Goal: Task Accomplishment & Management: Manage account settings

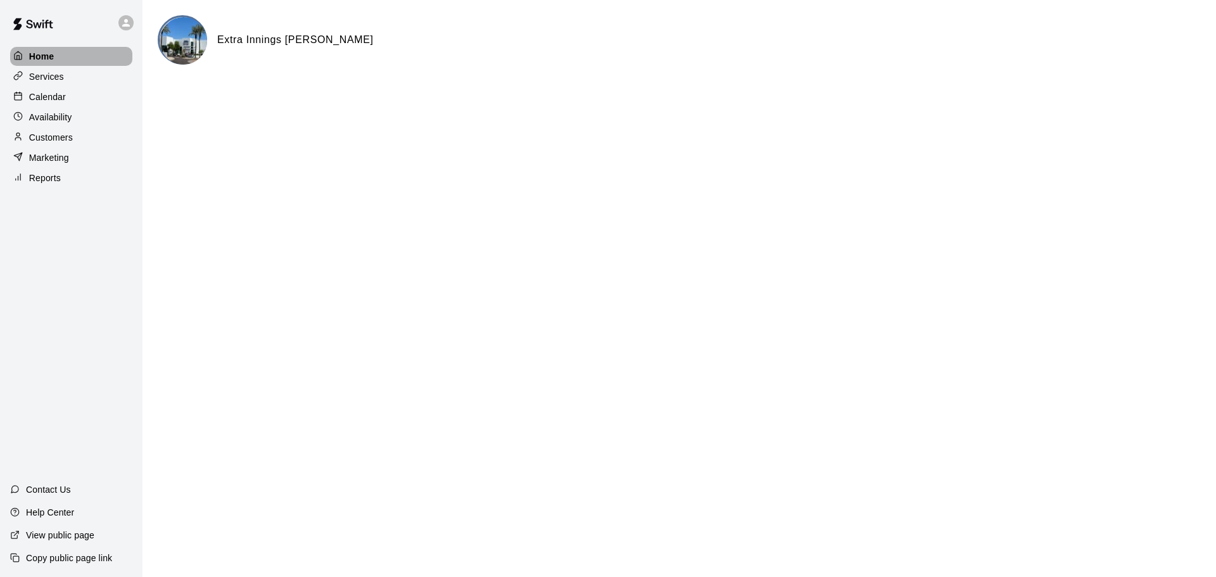
click at [70, 60] on div "Home" at bounding box center [71, 56] width 122 height 19
click at [48, 100] on p "Calendar" at bounding box center [47, 97] width 37 height 13
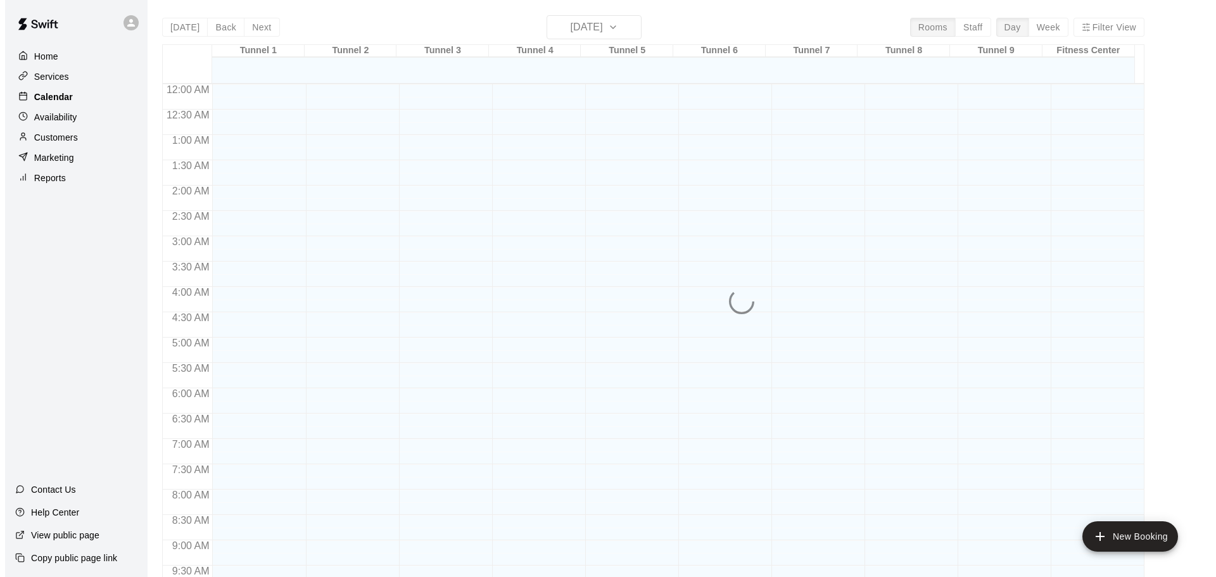
scroll to position [635, 0]
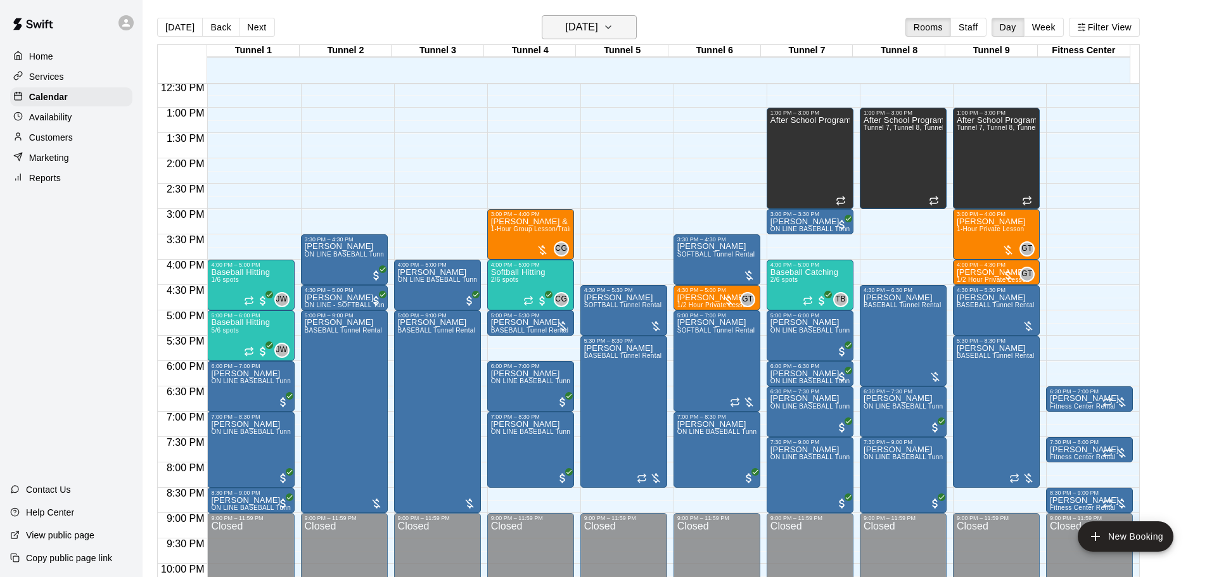
click at [613, 26] on icon "button" at bounding box center [608, 27] width 10 height 15
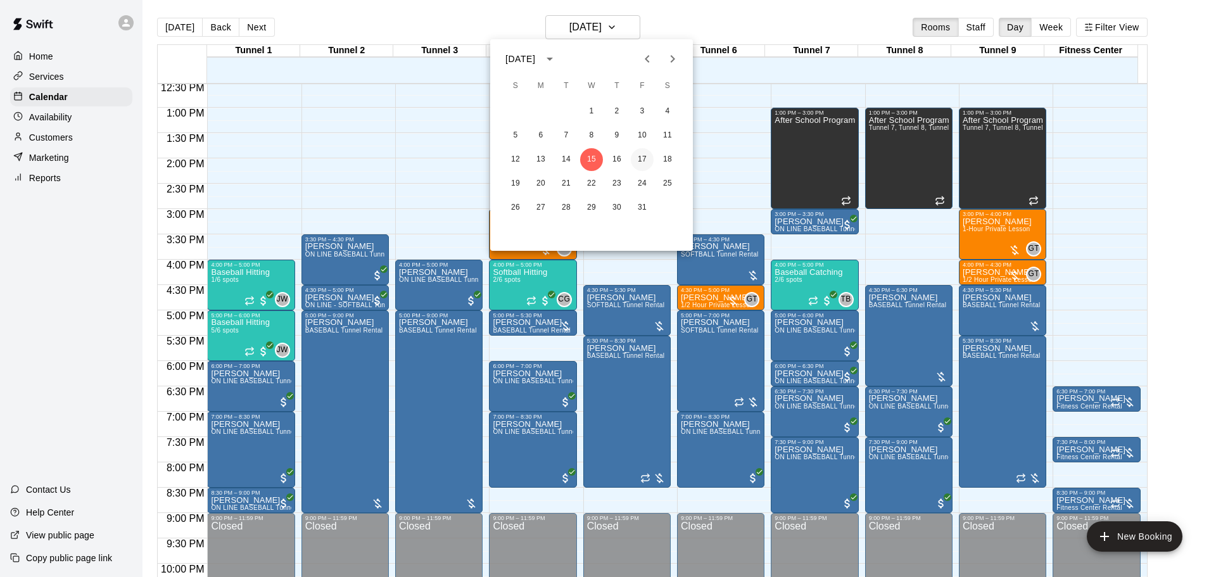
click at [644, 158] on button "17" at bounding box center [642, 159] width 23 height 23
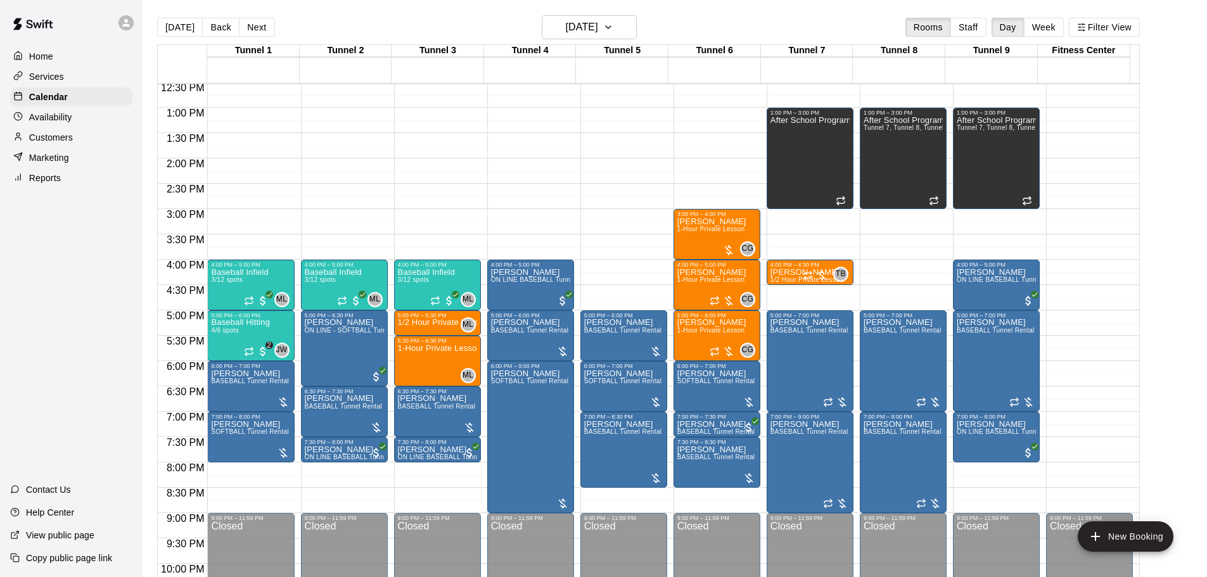
click at [912, 266] on div "12:00 AM – 10:00 AM Closed 1:00 PM – 3:00 PM After School Program Tunnel 7, Tun…" at bounding box center [903, 57] width 87 height 1216
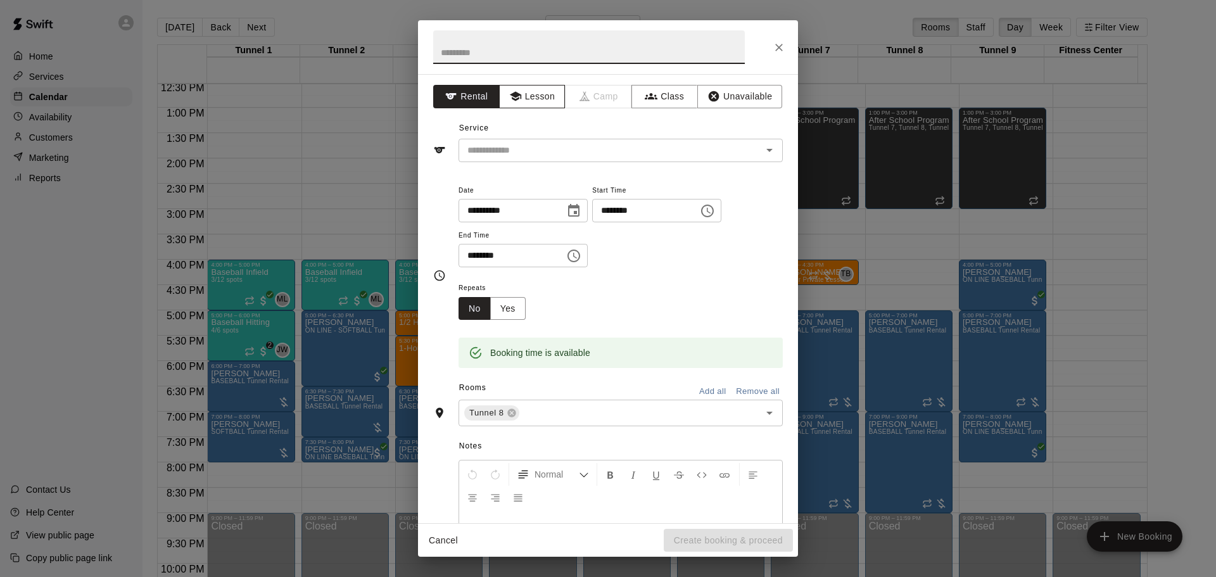
click at [528, 98] on button "Lesson" at bounding box center [532, 96] width 67 height 23
click at [762, 153] on icon "Open" at bounding box center [769, 150] width 15 height 15
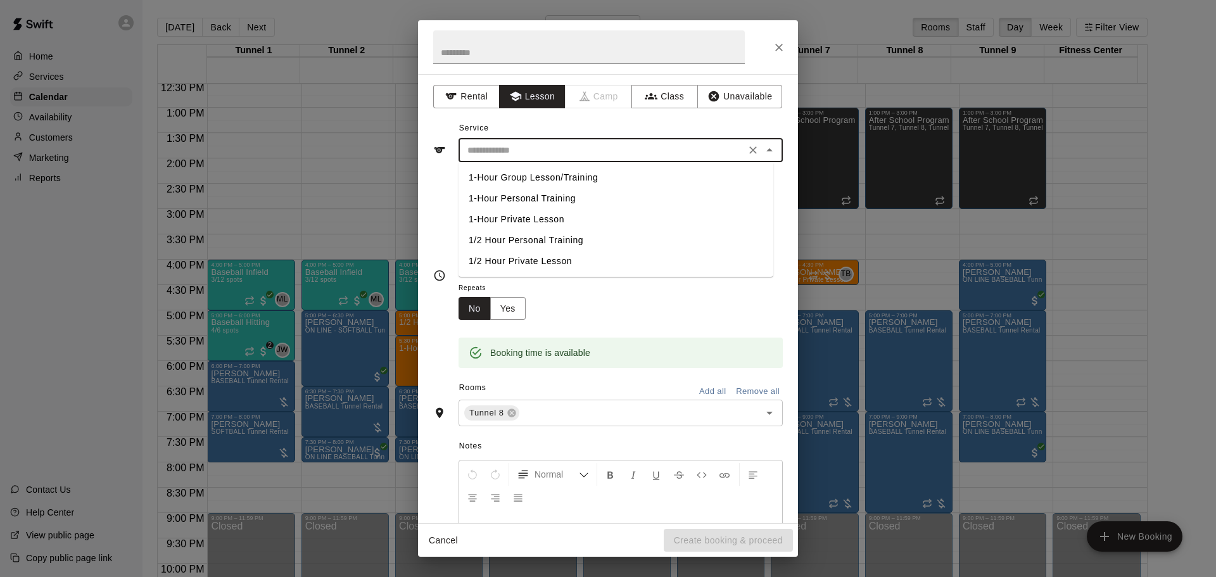
click at [545, 220] on li "1-Hour Private Lesson" at bounding box center [616, 219] width 315 height 21
type input "**********"
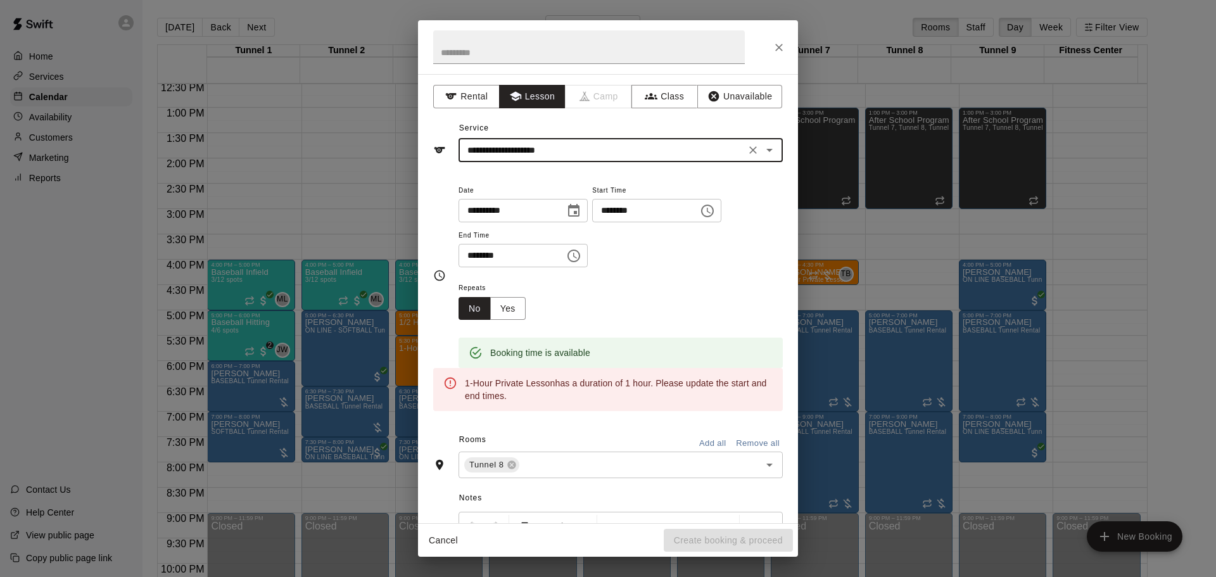
click at [474, 251] on input "********" at bounding box center [508, 255] width 98 height 23
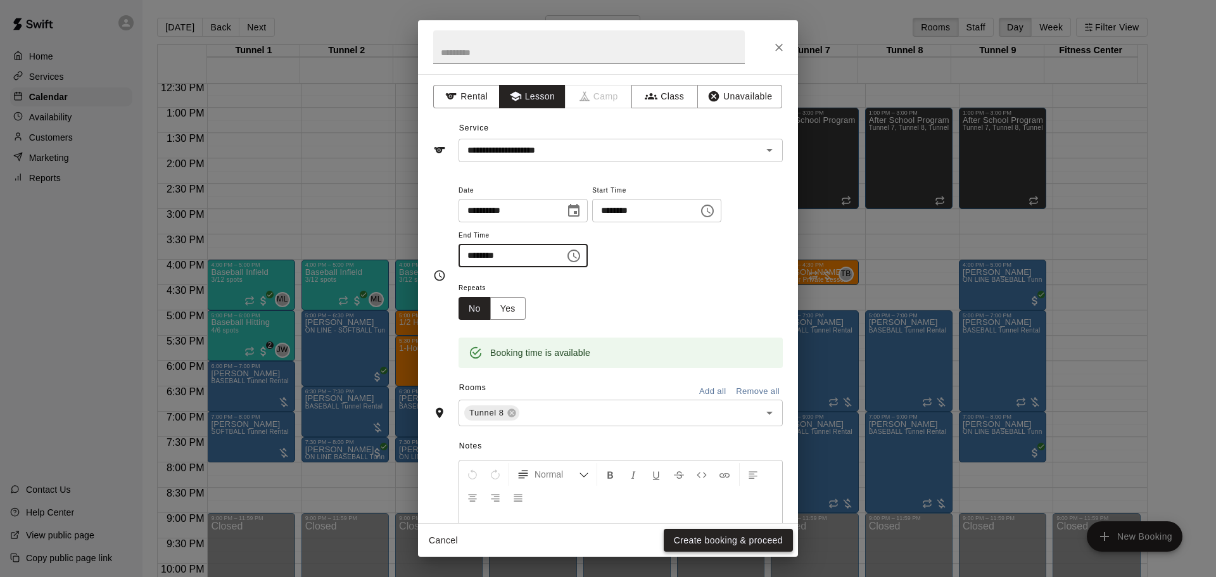
type input "********"
click at [742, 539] on button "Create booking & proceed" at bounding box center [728, 540] width 129 height 23
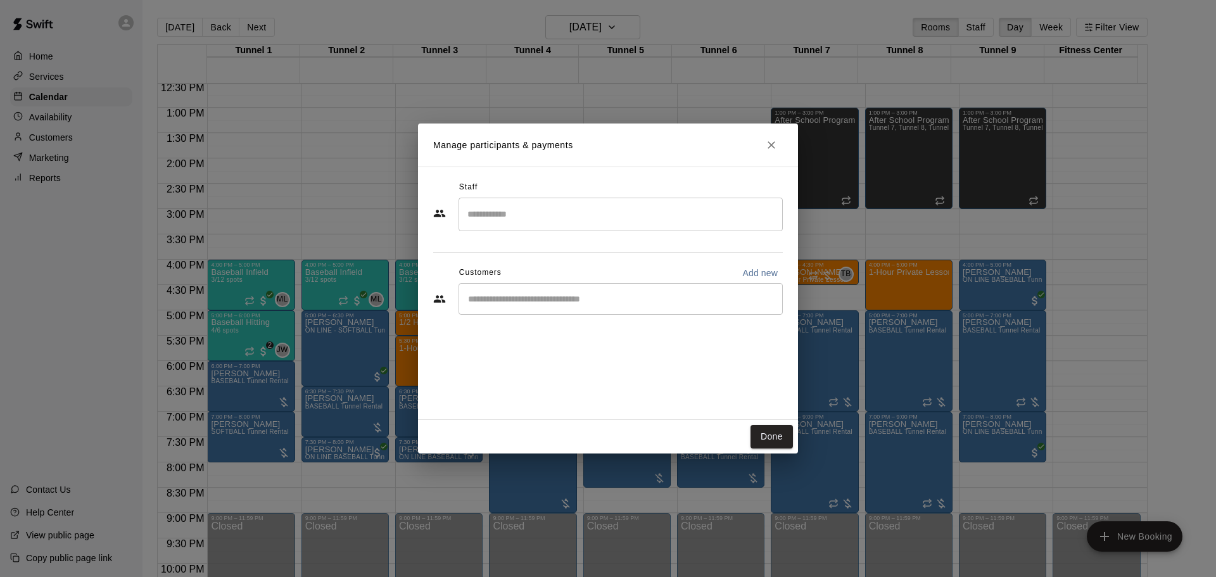
click at [520, 218] on input "Search staff" at bounding box center [620, 214] width 313 height 22
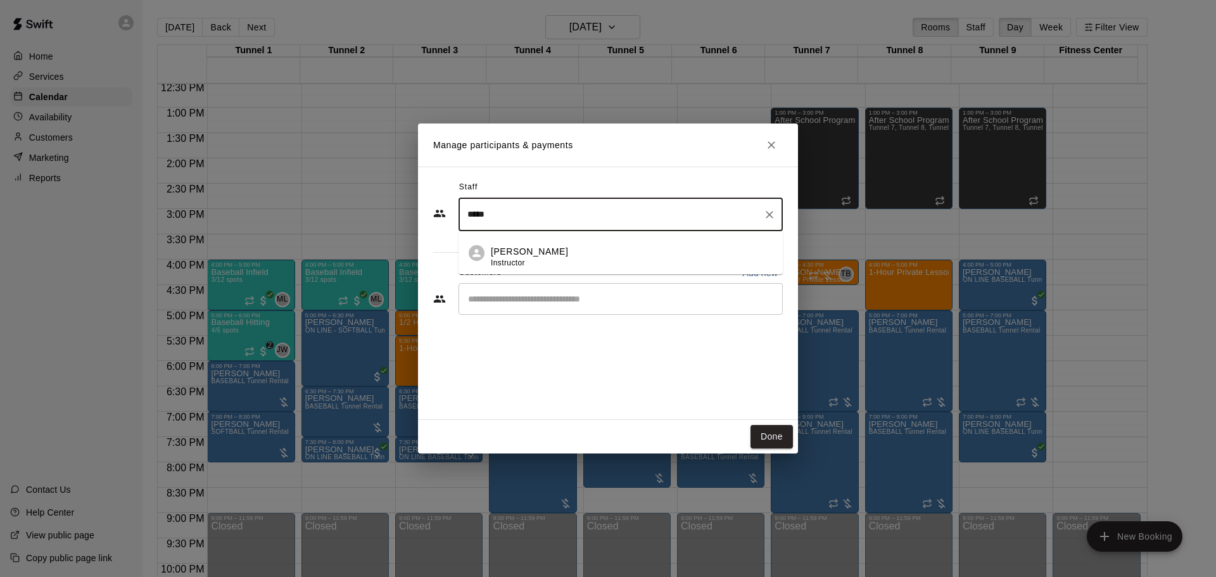
click at [497, 257] on div "Gilbert Tussey Instructor" at bounding box center [529, 257] width 77 height 25
type input "*****"
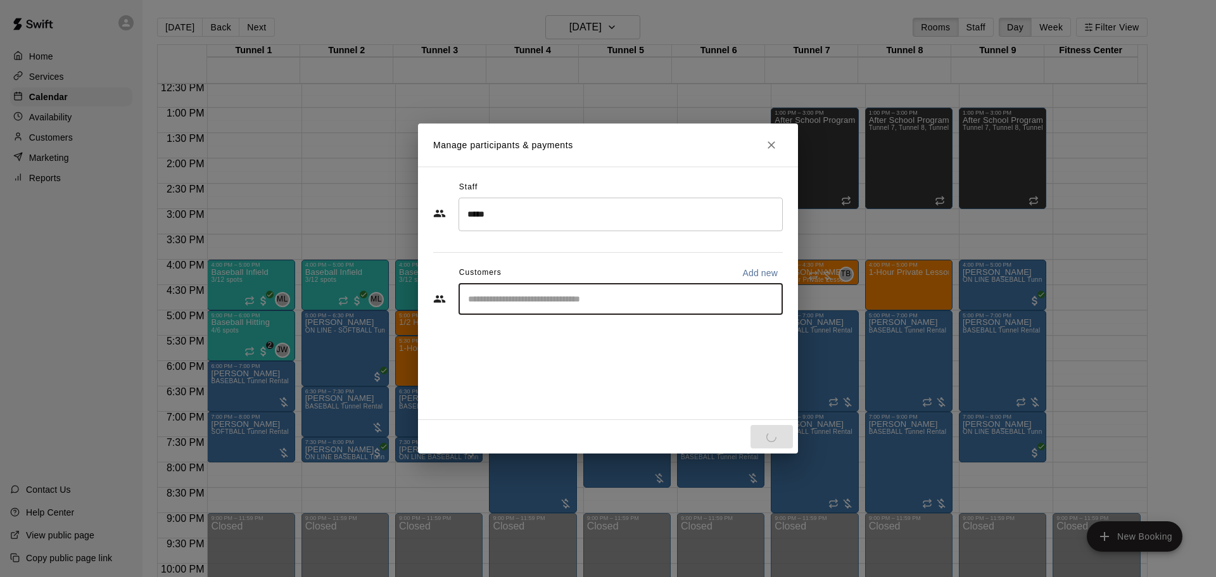
click at [507, 296] on input "Start typing to search customers..." at bounding box center [620, 299] width 313 height 13
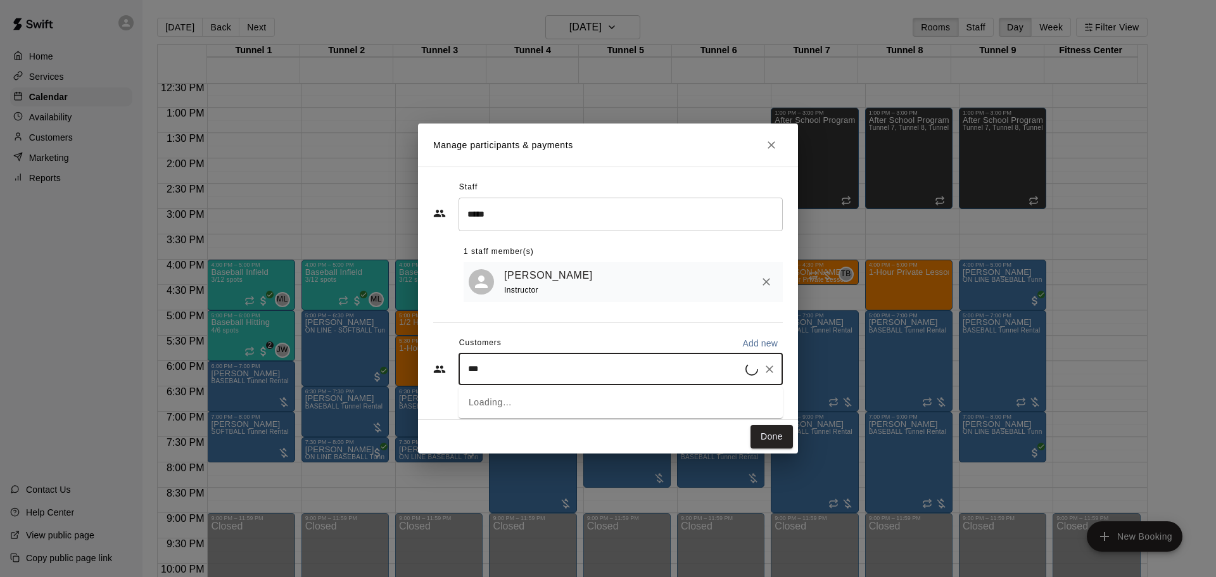
type input "***"
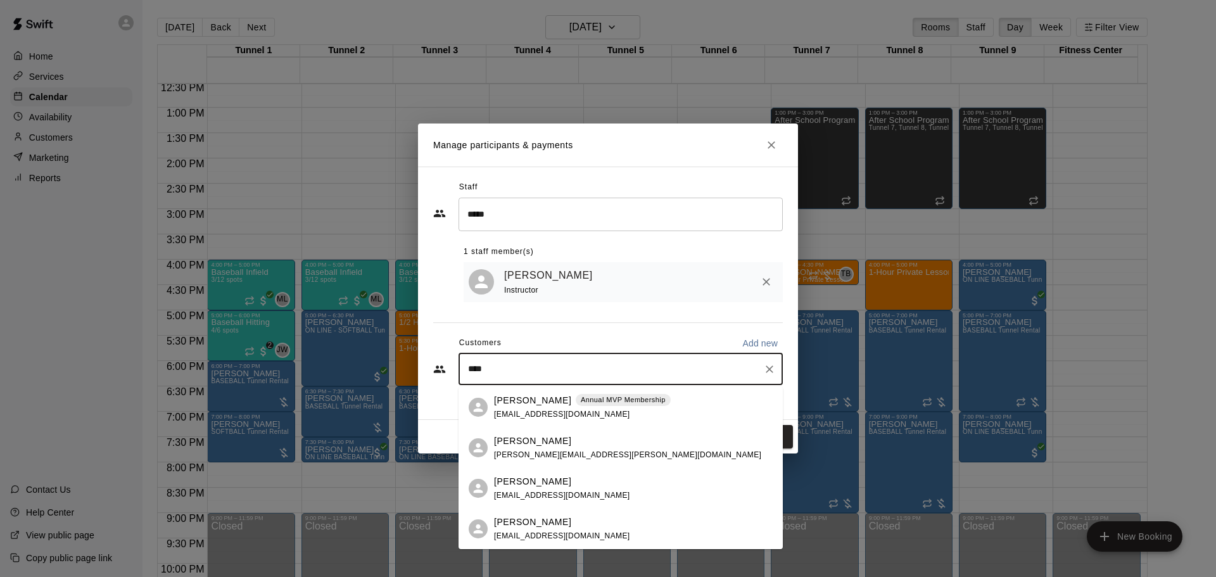
click at [530, 404] on p "[PERSON_NAME]" at bounding box center [532, 400] width 77 height 13
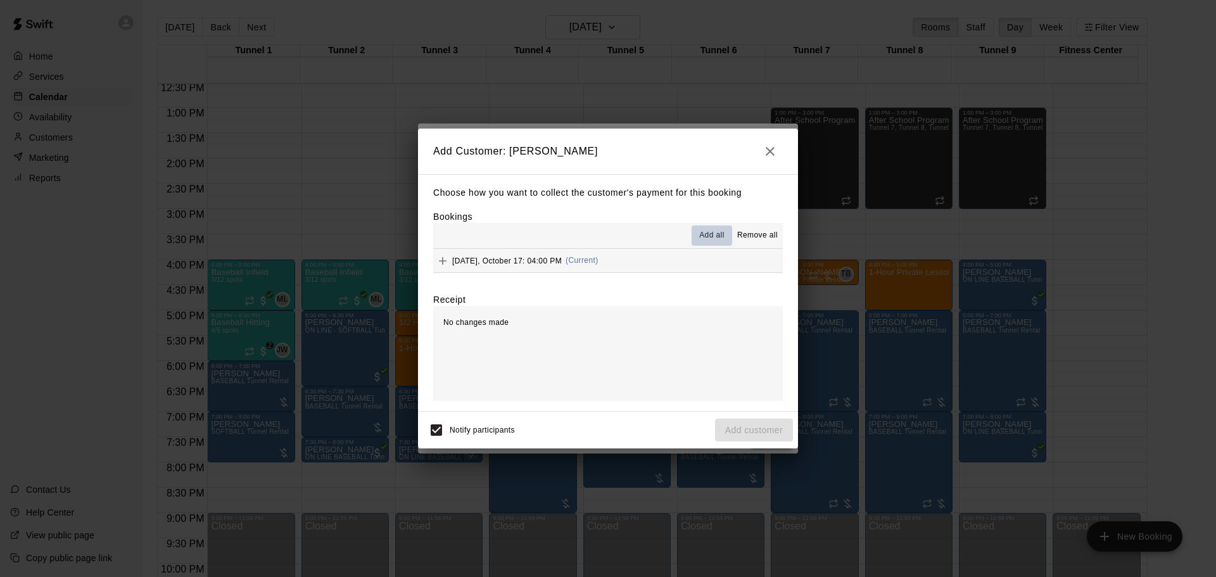
click at [720, 236] on span "Add all" at bounding box center [711, 235] width 25 height 13
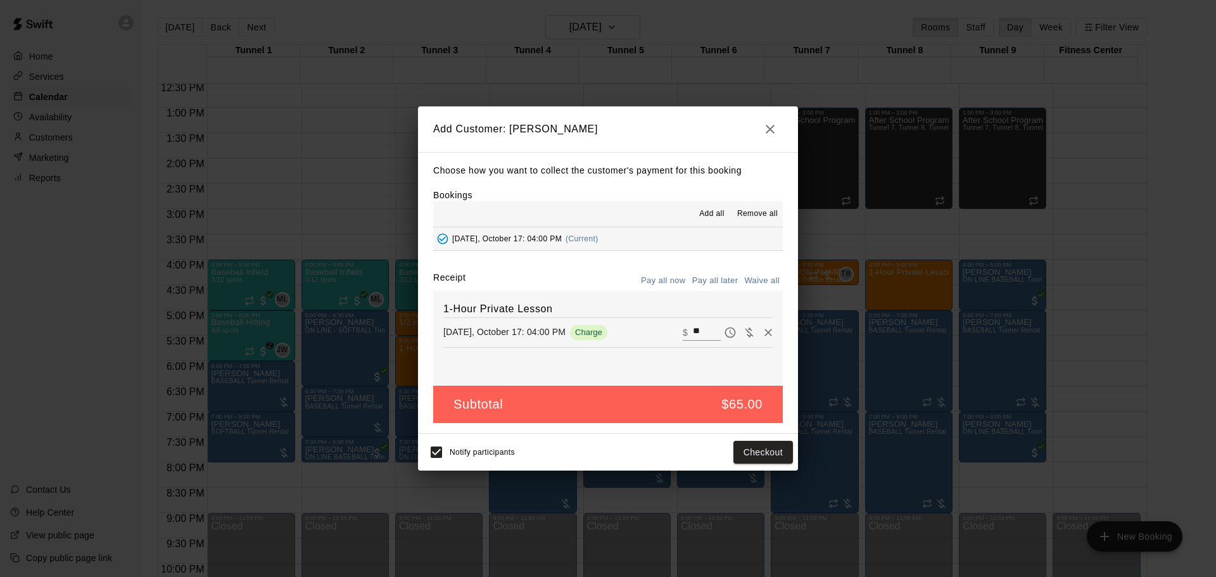
click at [715, 281] on button "Pay all later" at bounding box center [715, 281] width 53 height 20
click at [754, 462] on button "Add customer" at bounding box center [754, 452] width 78 height 23
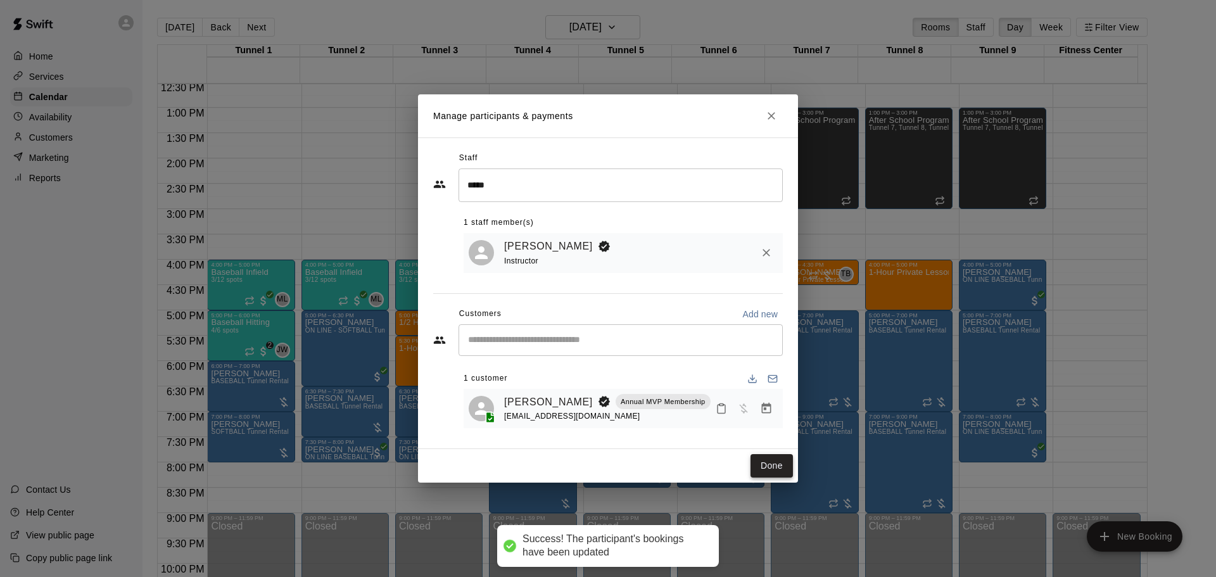
click at [774, 467] on button "Done" at bounding box center [772, 465] width 42 height 23
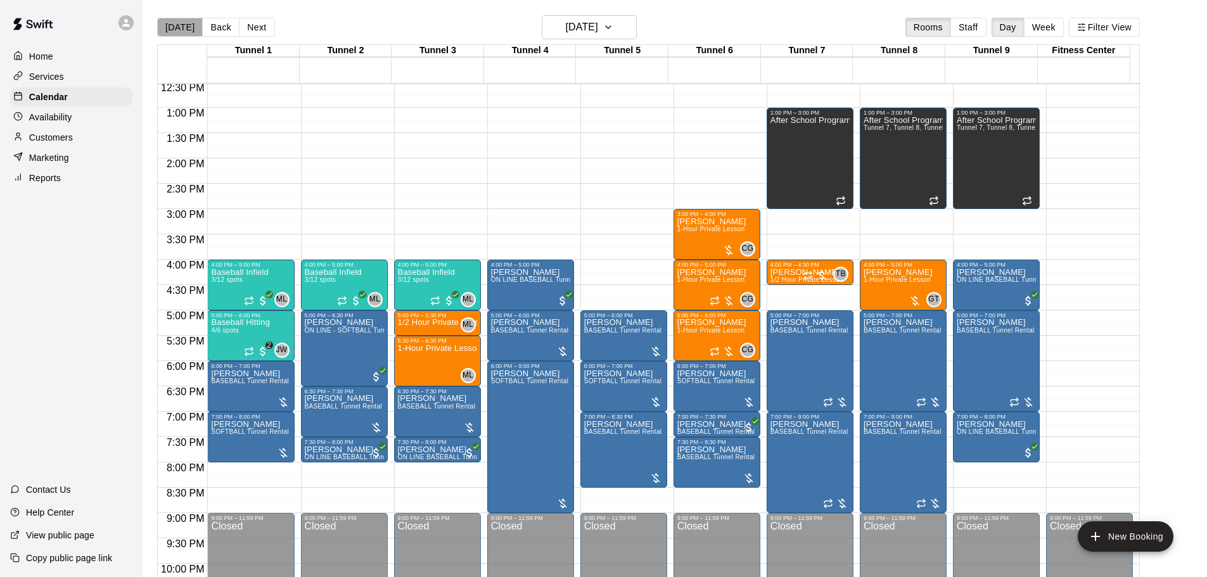
click at [183, 35] on button "[DATE]" at bounding box center [180, 27] width 46 height 19
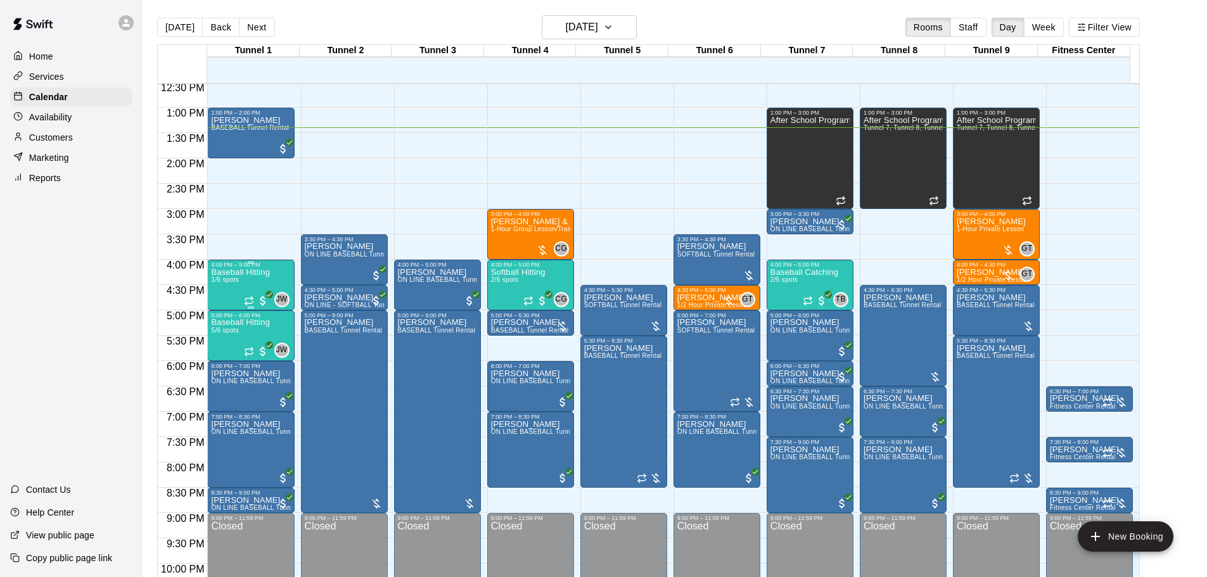
click at [248, 286] on div "Baseball Hitting 1/6 spots" at bounding box center [240, 556] width 59 height 577
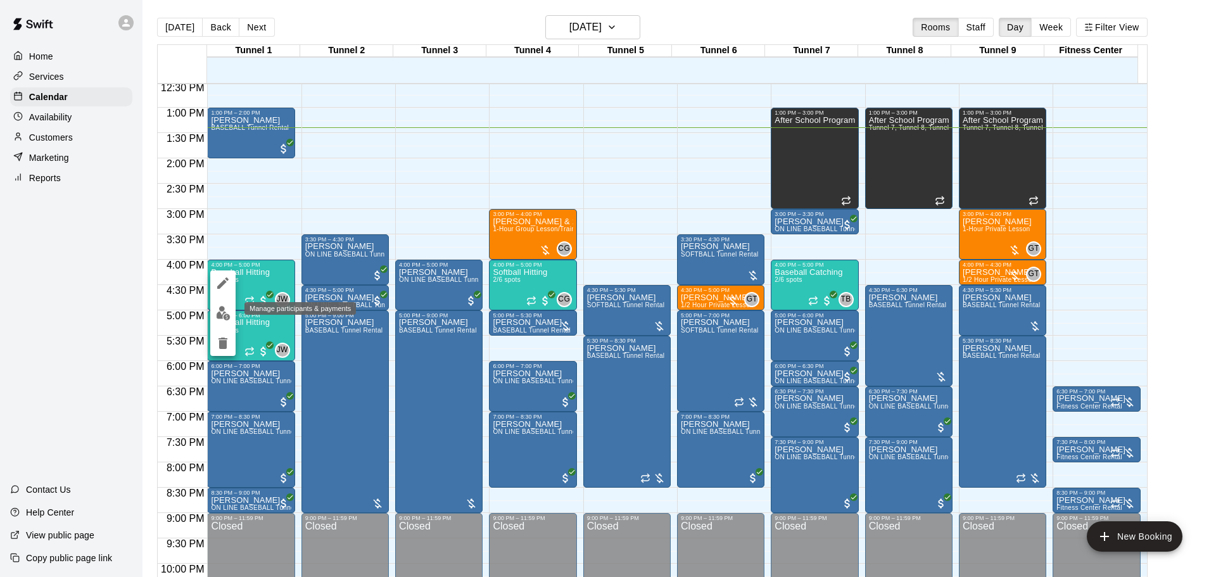
click at [224, 317] on img "edit" at bounding box center [223, 313] width 15 height 15
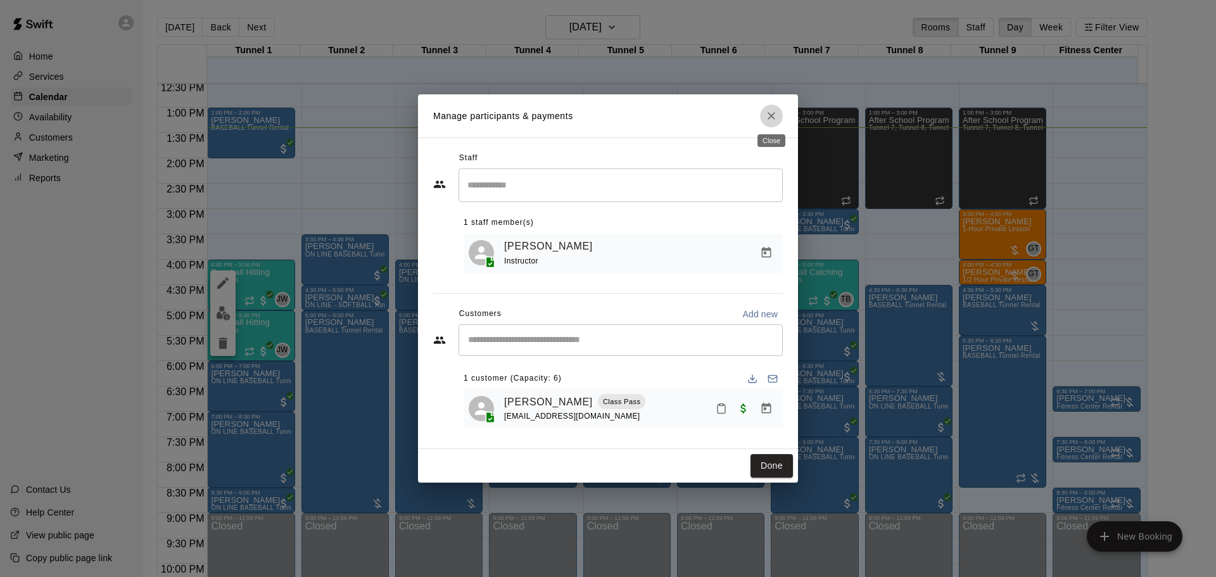
click at [775, 115] on icon "Close" at bounding box center [771, 116] width 13 height 13
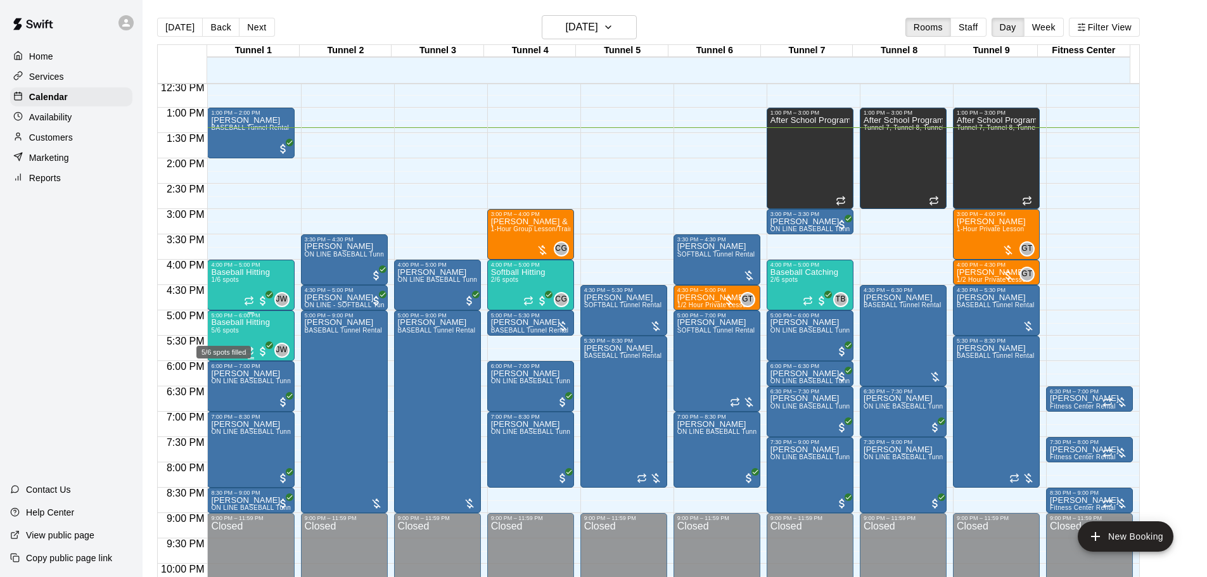
click at [237, 334] on span "5/6 spots" at bounding box center [225, 330] width 28 height 7
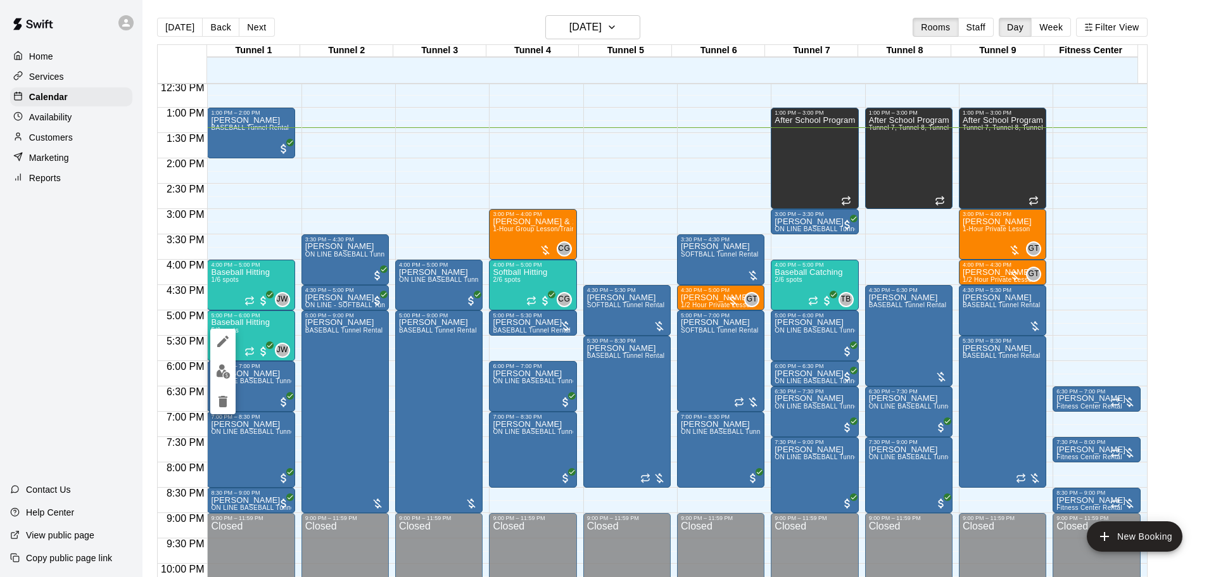
click at [204, 371] on div at bounding box center [608, 288] width 1216 height 577
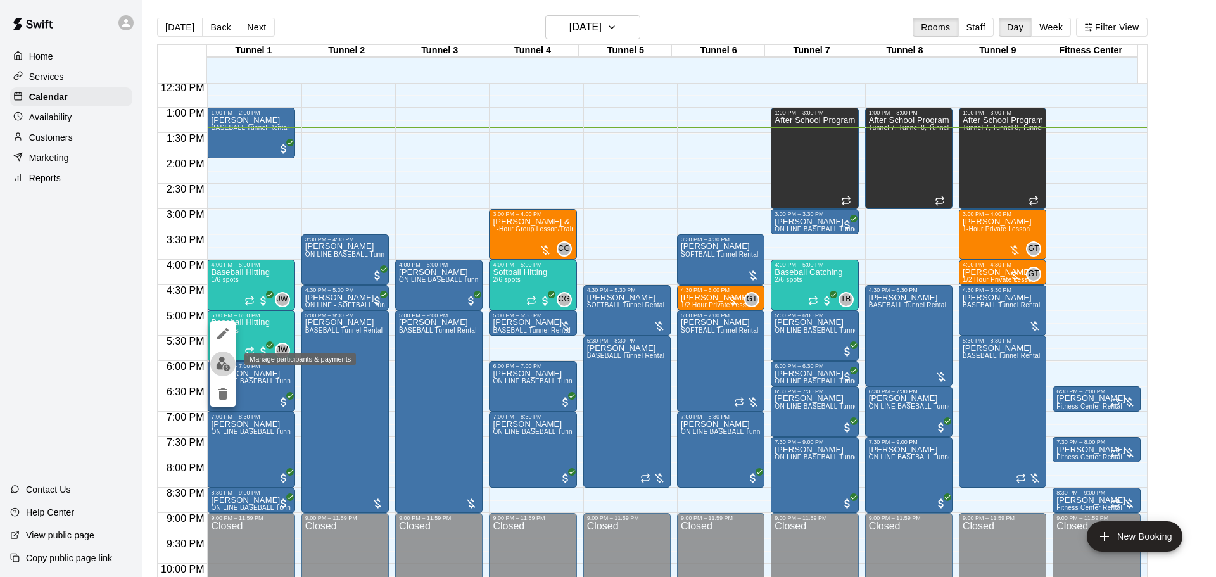
click at [227, 367] on img "edit" at bounding box center [223, 364] width 15 height 15
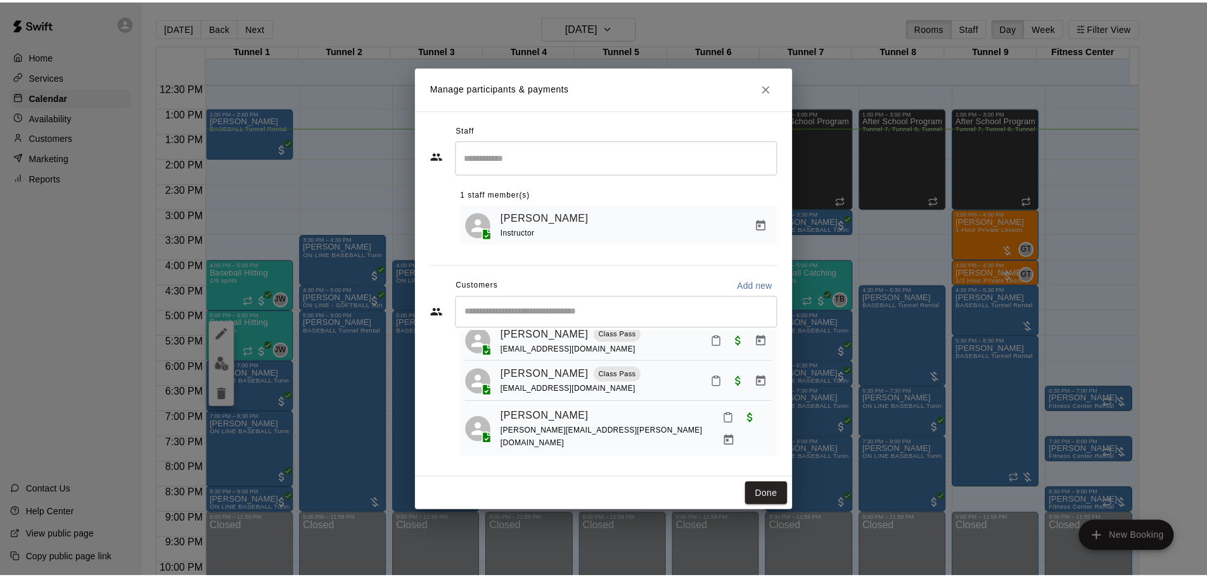
scroll to position [0, 0]
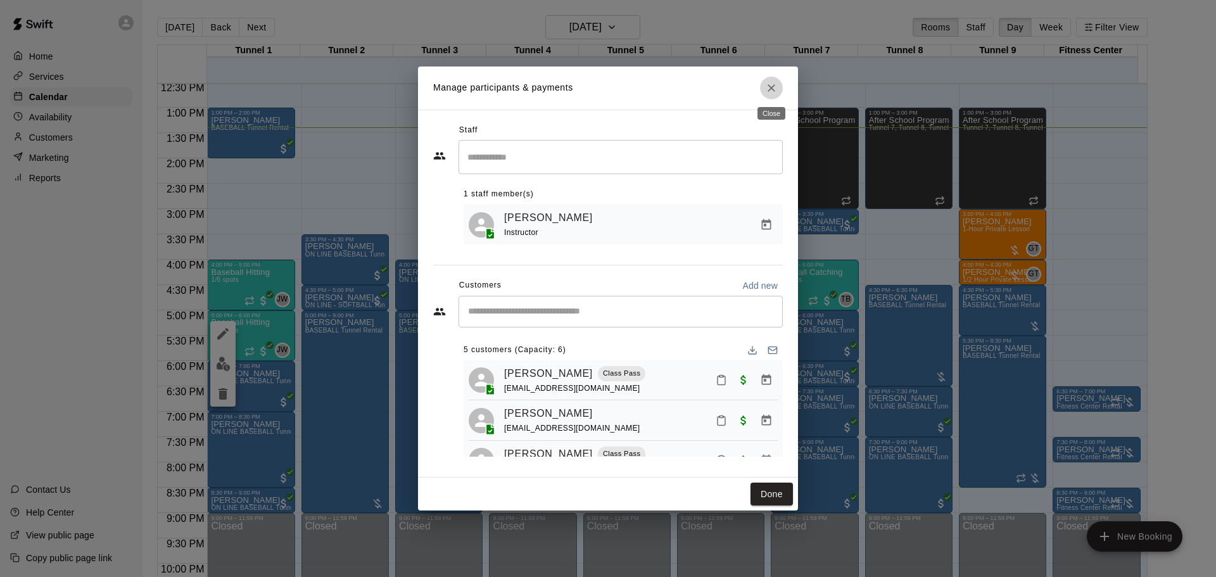
click at [770, 94] on button "Close" at bounding box center [771, 88] width 23 height 23
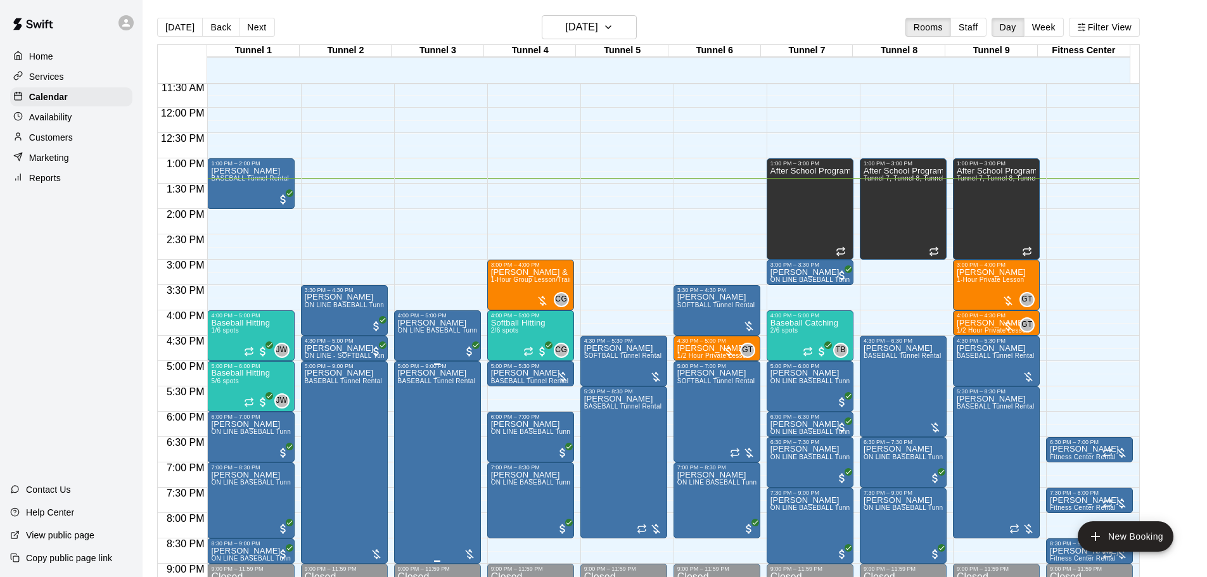
scroll to position [647, 0]
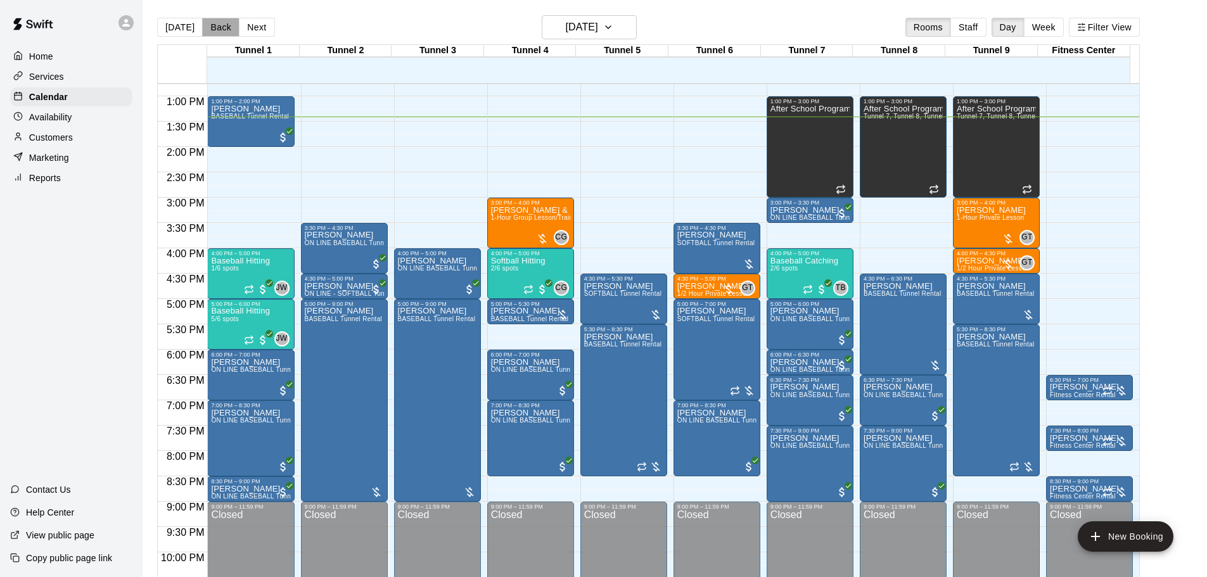
click at [222, 32] on button "Back" at bounding box center [220, 27] width 37 height 19
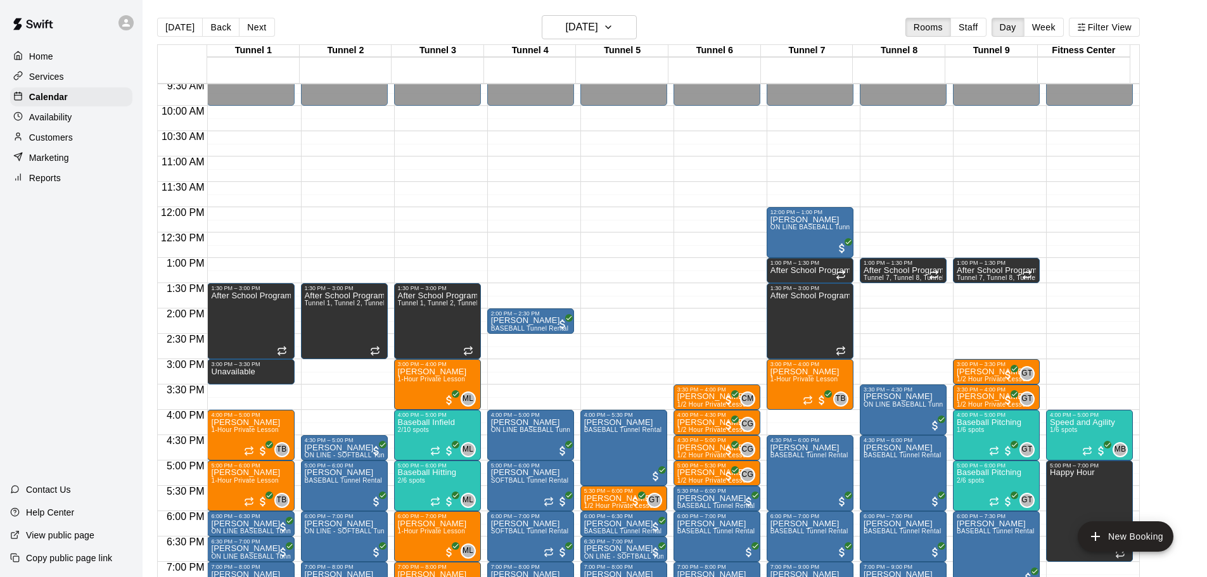
scroll to position [457, 0]
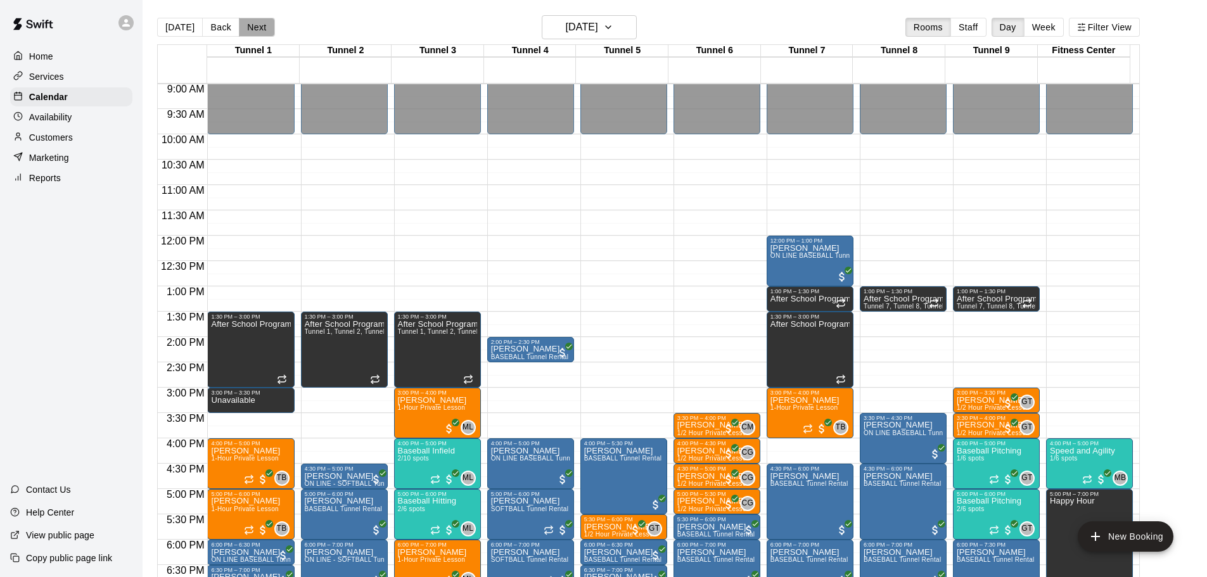
click at [246, 18] on button "Next" at bounding box center [256, 27] width 35 height 19
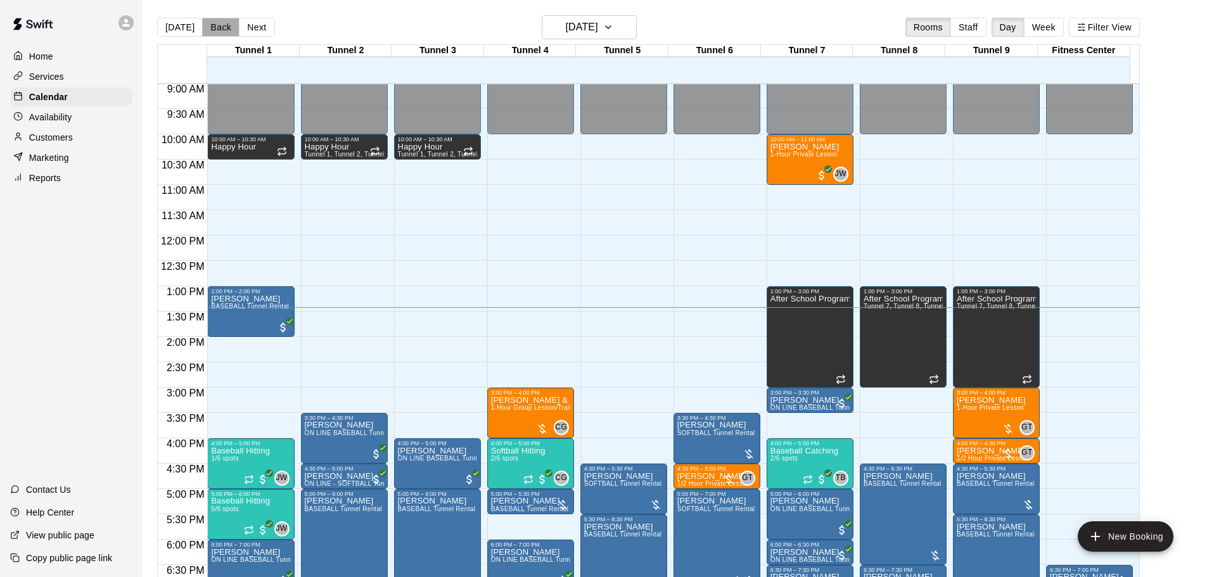
click at [225, 27] on button "Back" at bounding box center [220, 27] width 37 height 19
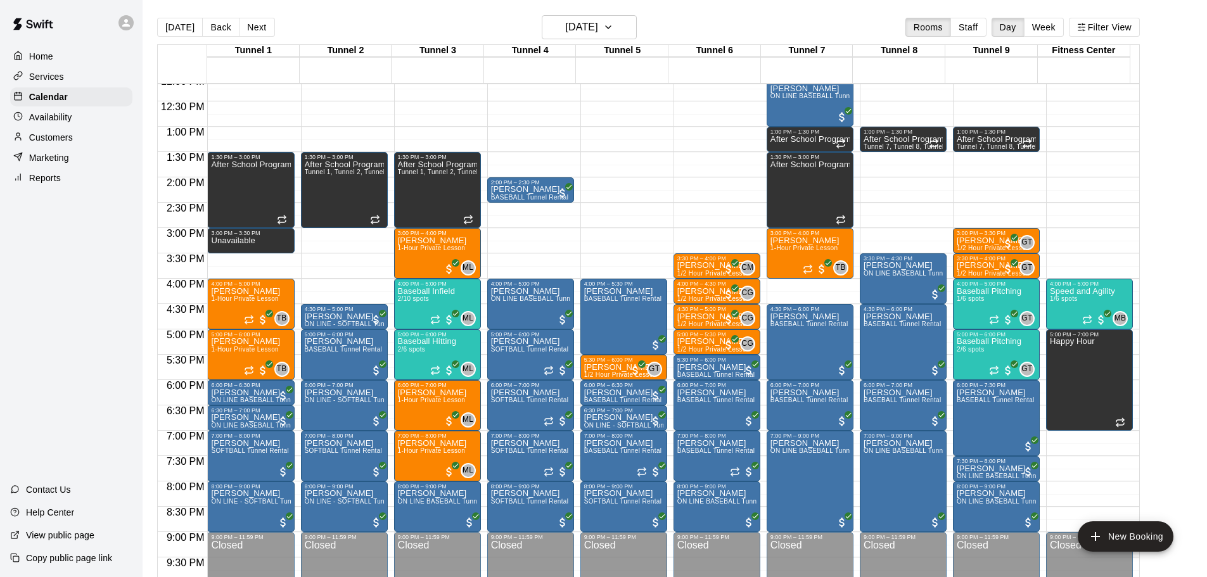
scroll to position [647, 0]
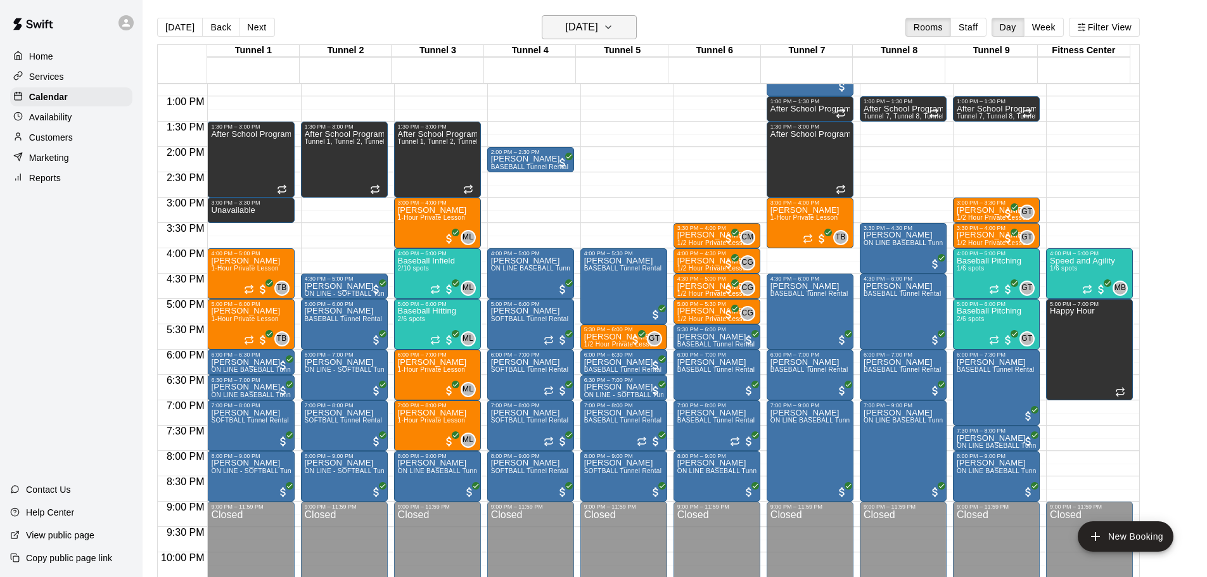
click at [574, 25] on h6 "Tuesday Oct 14" at bounding box center [582, 27] width 32 height 18
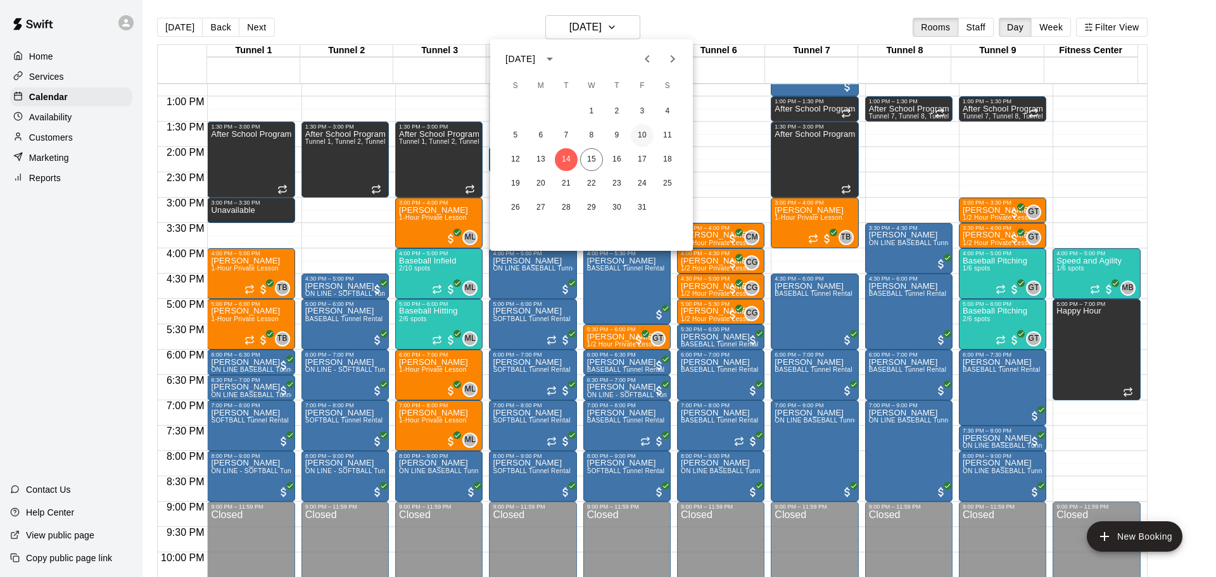
click at [650, 140] on button "10" at bounding box center [642, 135] width 23 height 23
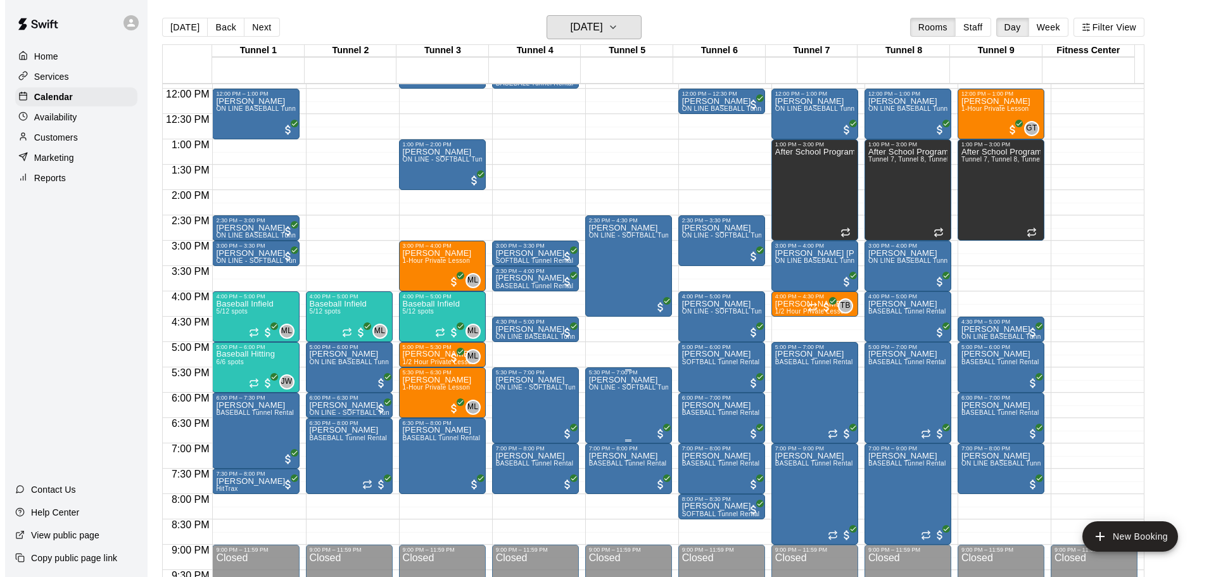
scroll to position [583, 0]
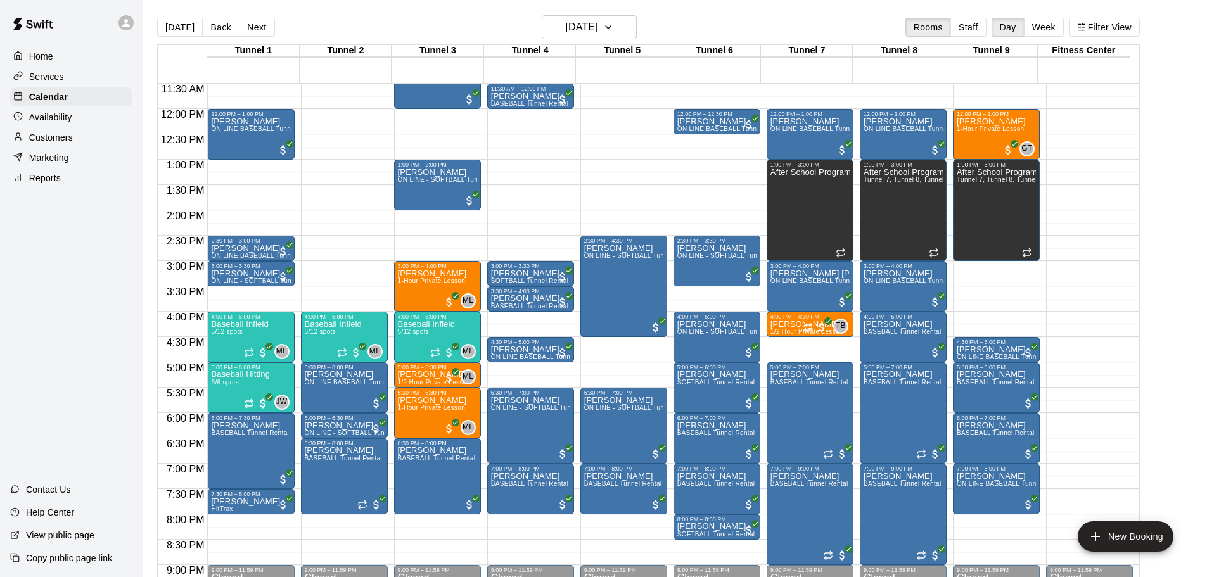
drag, startPoint x: 168, startPoint y: 34, endPoint x: 181, endPoint y: 35, distance: 12.7
click at [168, 34] on button "[DATE]" at bounding box center [180, 27] width 46 height 19
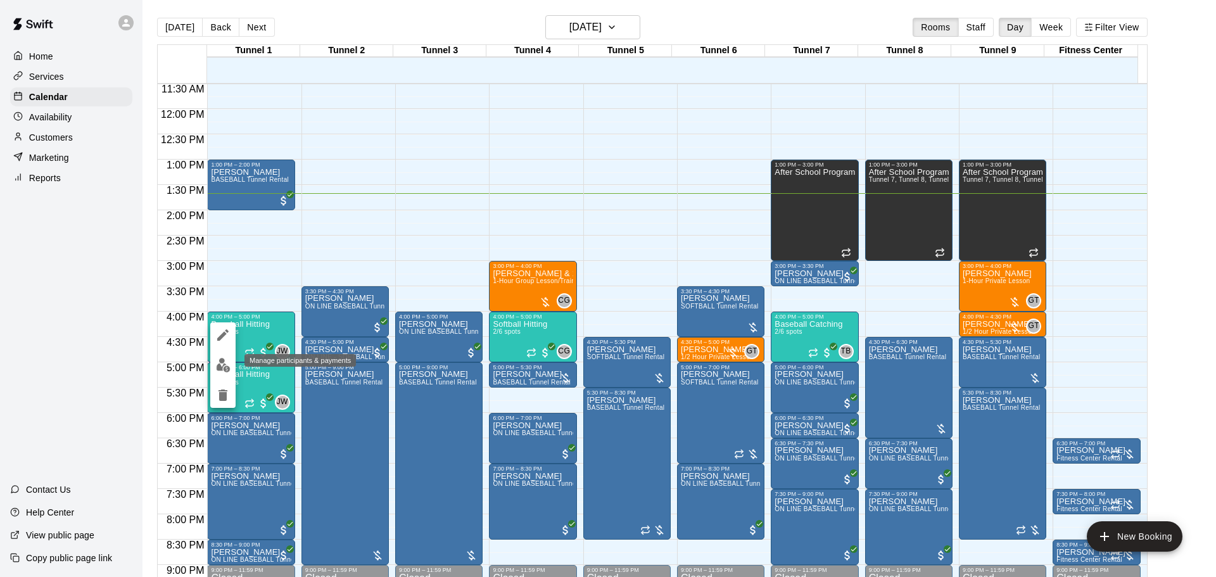
click at [223, 362] on img "edit" at bounding box center [223, 365] width 15 height 15
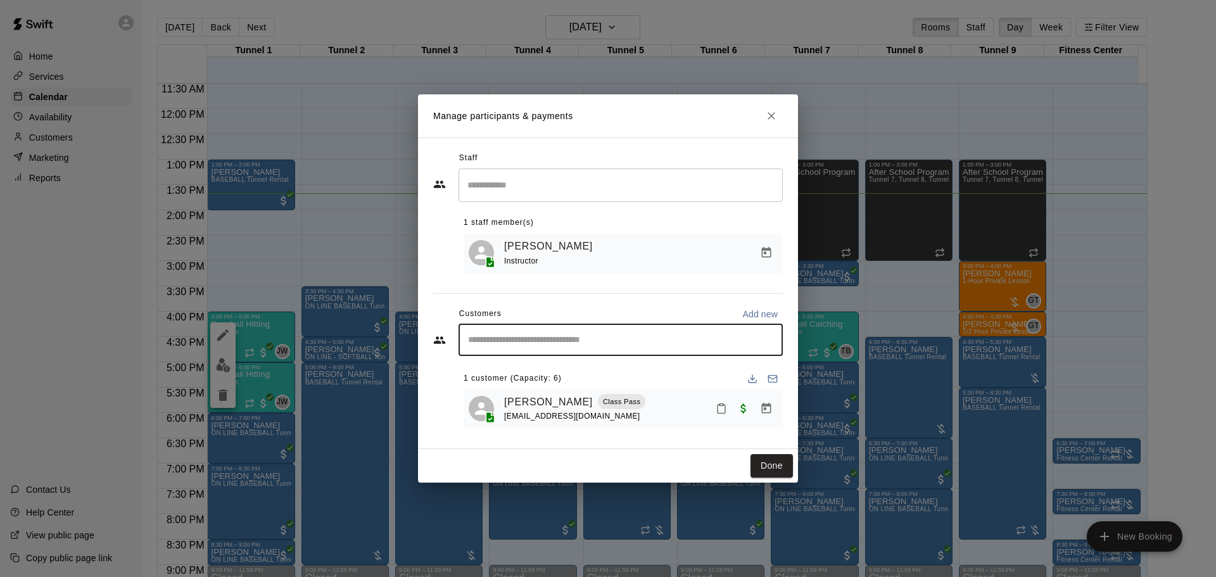
click at [587, 339] on input "Start typing to search customers..." at bounding box center [620, 340] width 313 height 13
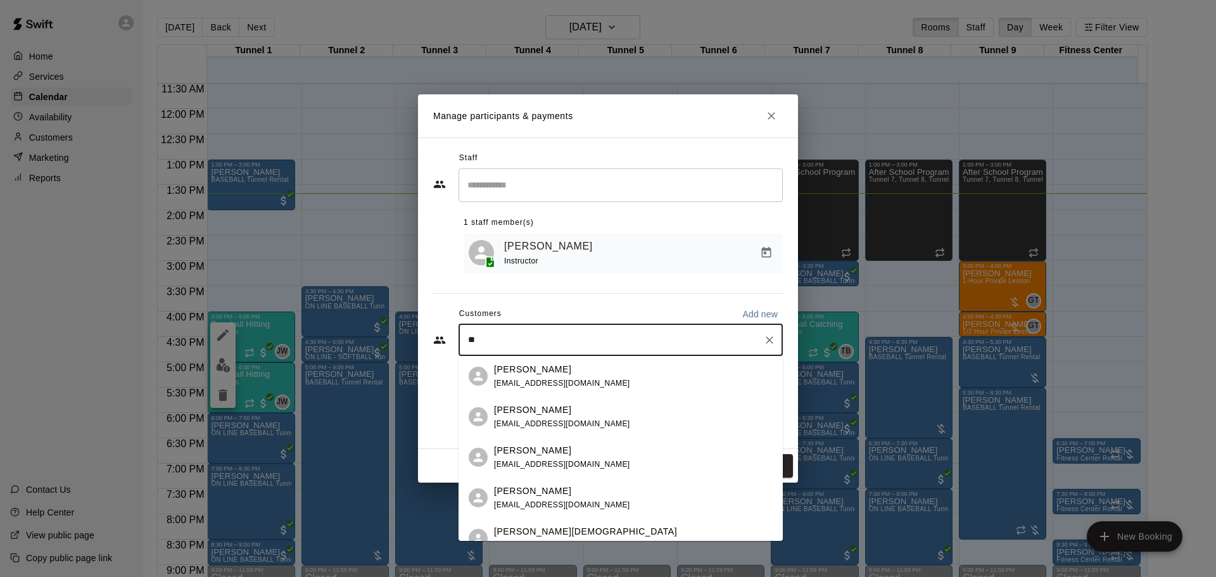
type input "*"
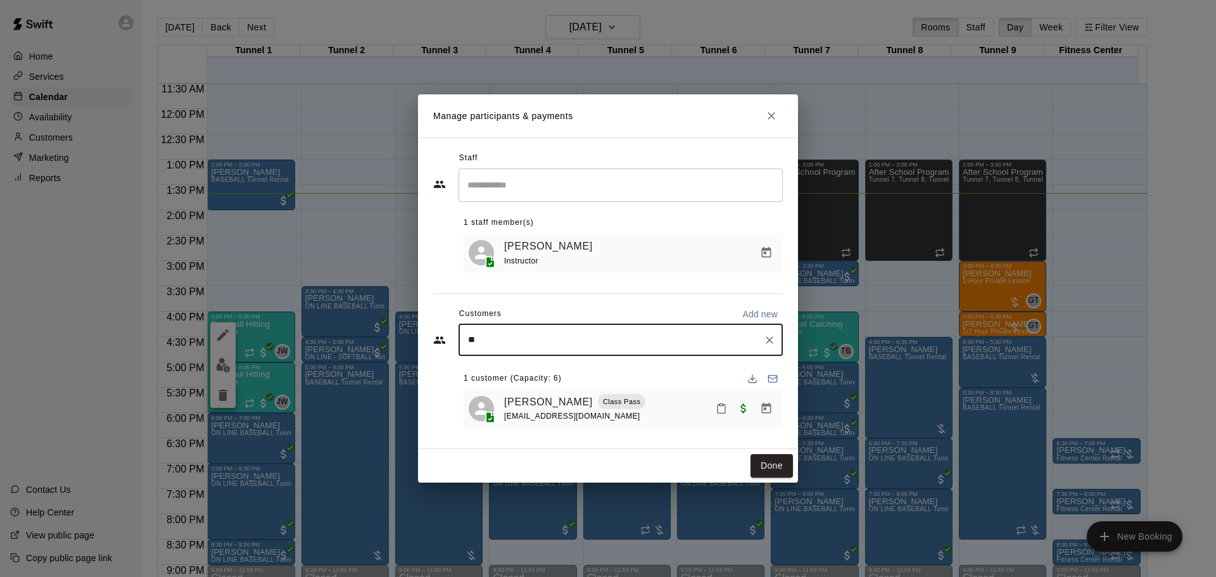
type input "***"
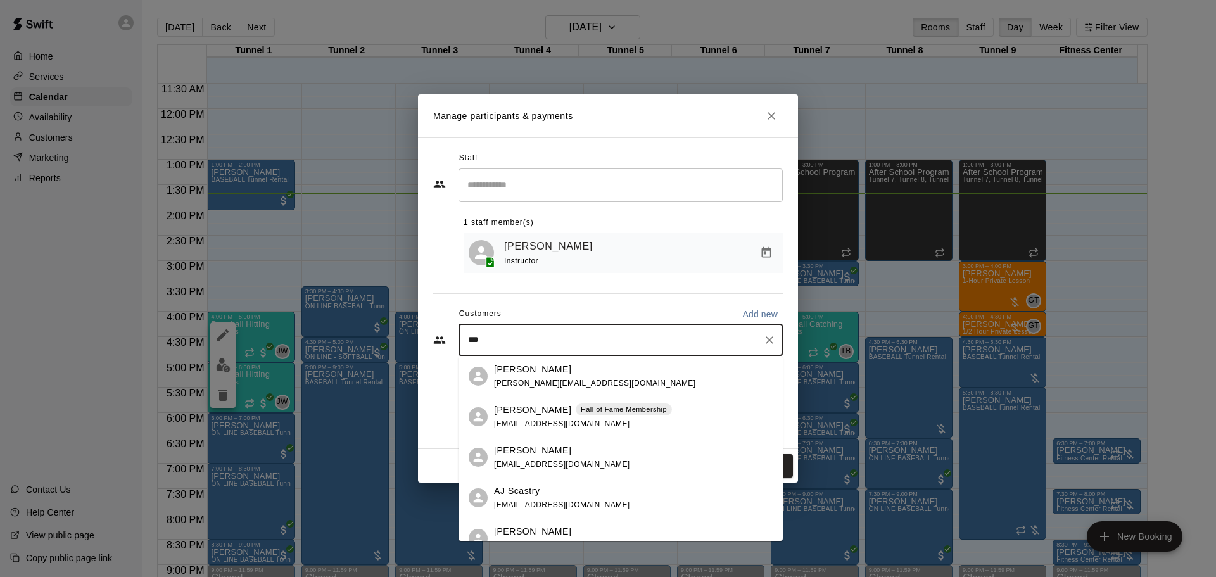
click at [564, 400] on div "Sidney Trygstad Hall of Fame Membership strygstad@yahoo.com" at bounding box center [621, 417] width 324 height 41
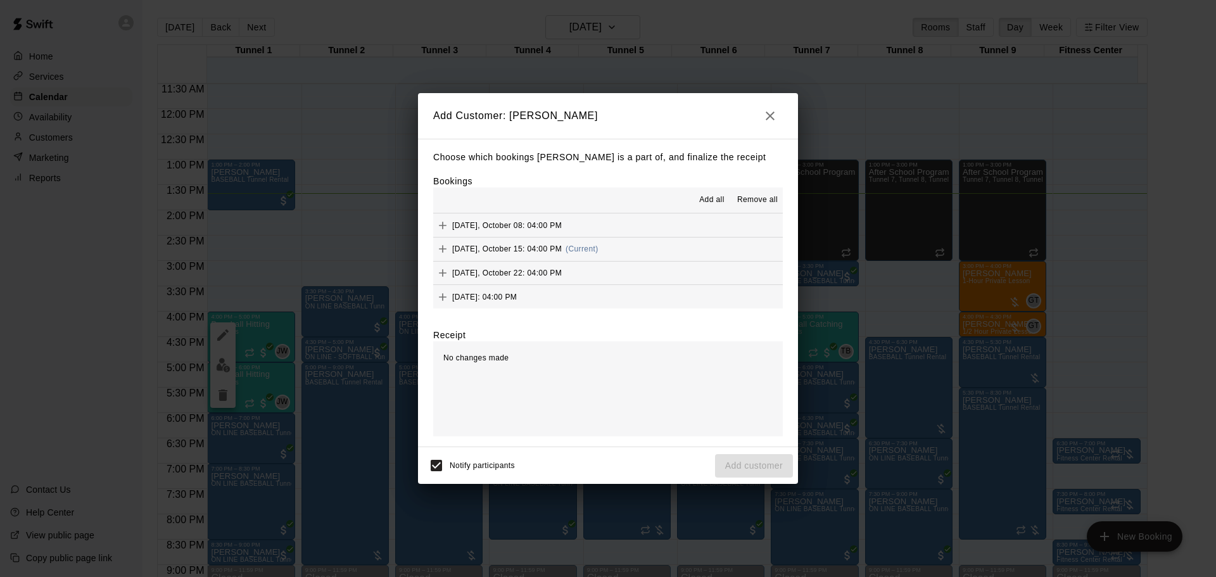
click at [556, 239] on button "Wednesday, October 15: 04:00 PM (Current)" at bounding box center [608, 249] width 350 height 23
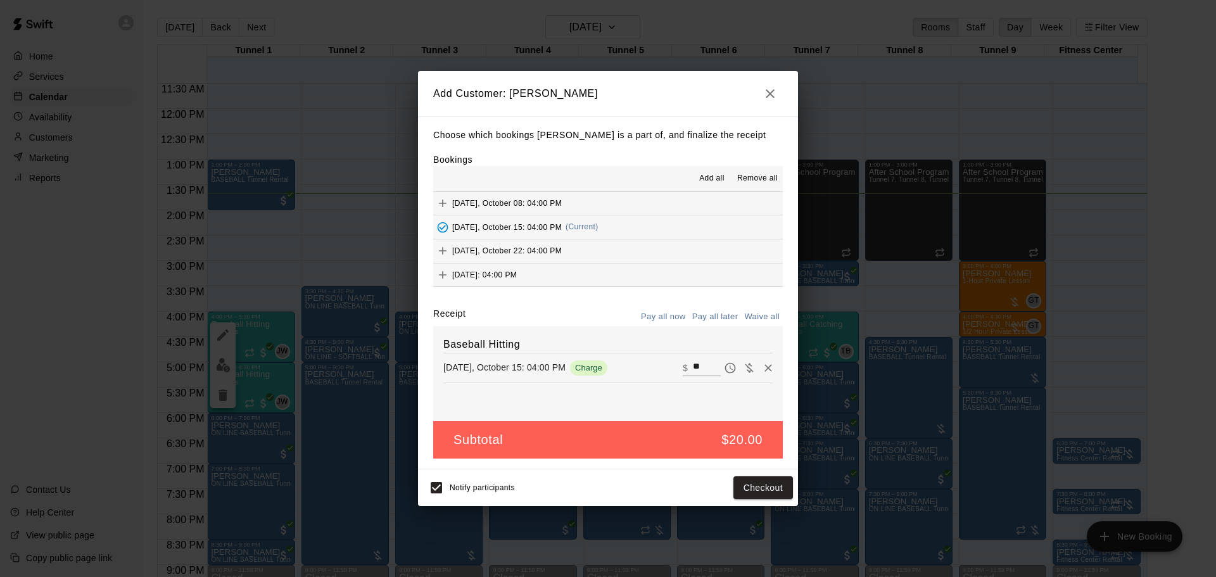
click at [713, 313] on button "Pay all later" at bounding box center [715, 317] width 53 height 20
click at [752, 489] on button "Add customer" at bounding box center [754, 487] width 78 height 23
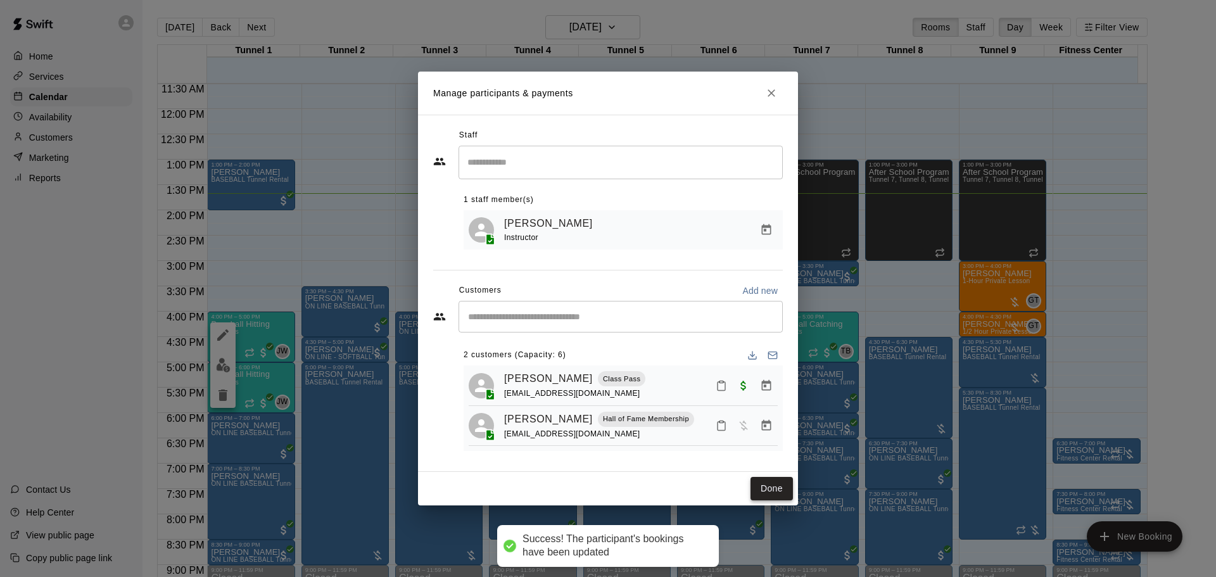
click at [769, 481] on button "Done" at bounding box center [772, 488] width 42 height 23
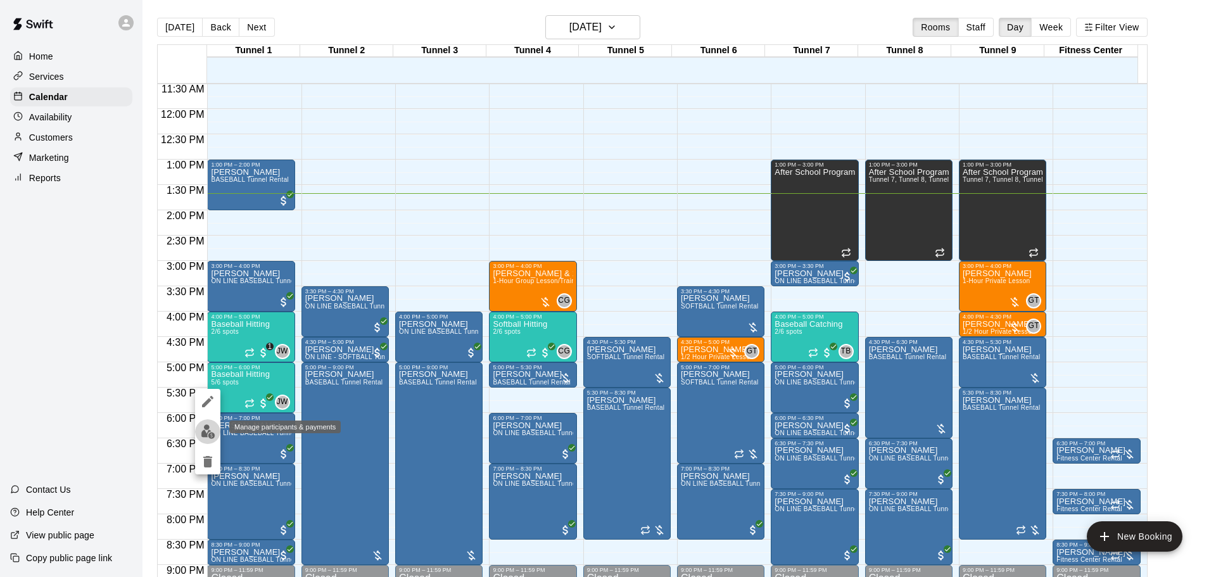
click at [204, 434] on img "edit" at bounding box center [208, 431] width 15 height 15
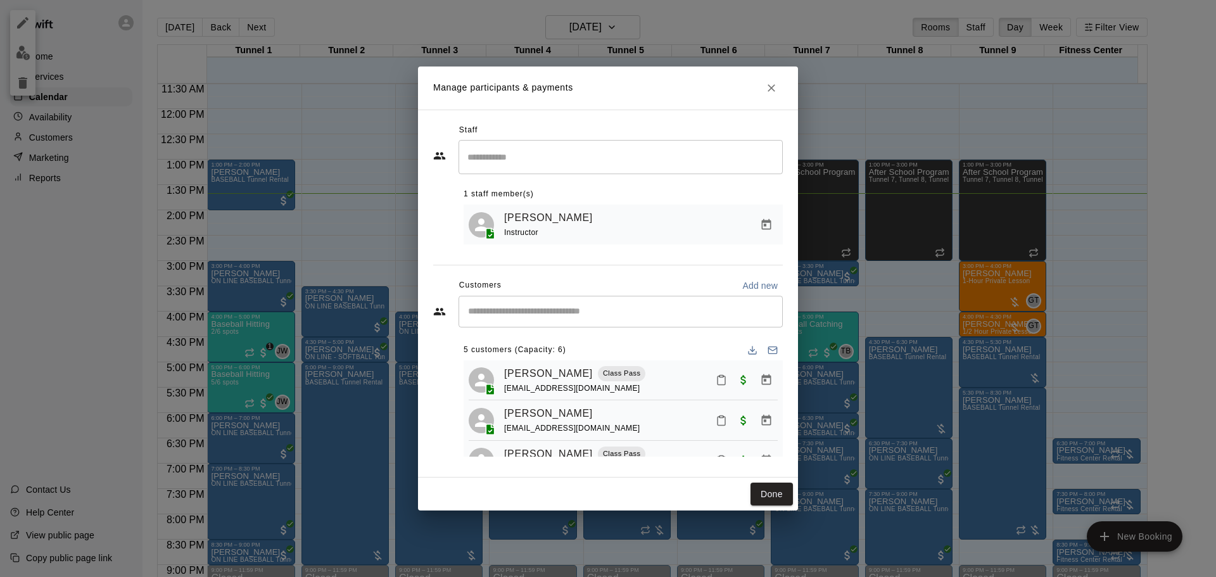
click at [600, 318] on input "Start typing to search customers..." at bounding box center [620, 311] width 313 height 13
type input "***"
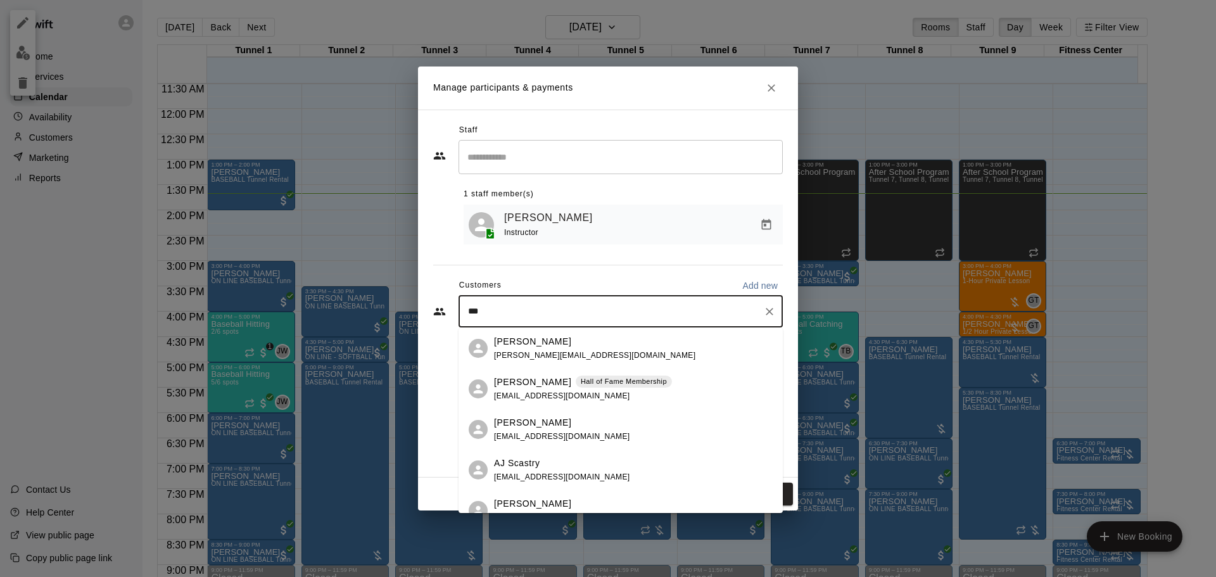
click at [594, 370] on div "Sidney Trygstad Hall of Fame Membership strygstad@yahoo.com" at bounding box center [621, 389] width 324 height 41
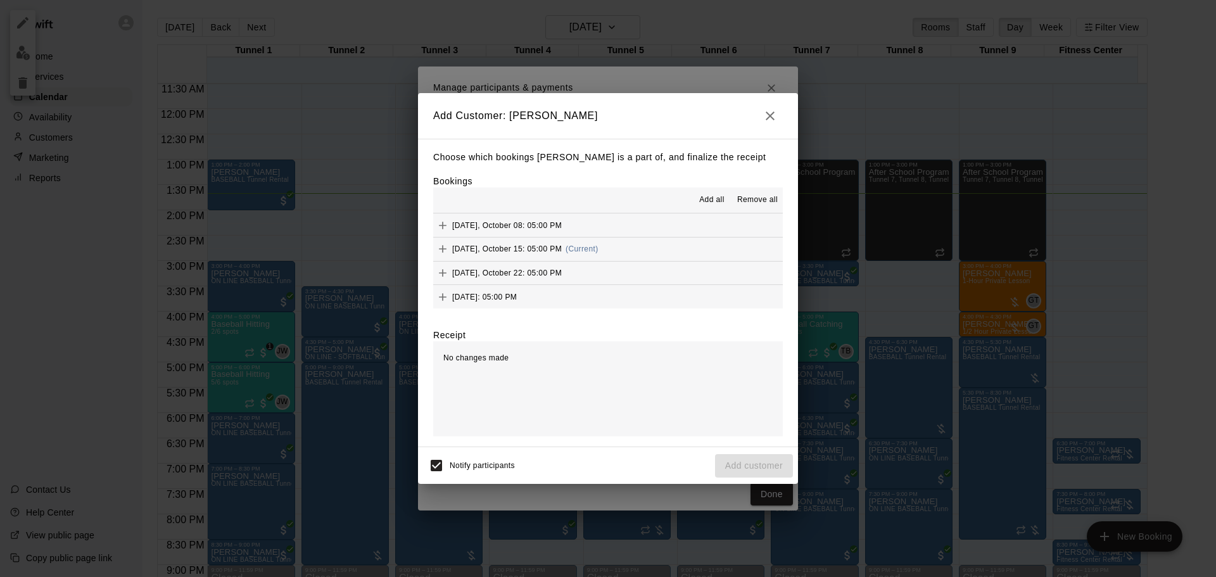
click at [599, 250] on span "(Current)" at bounding box center [582, 249] width 33 height 9
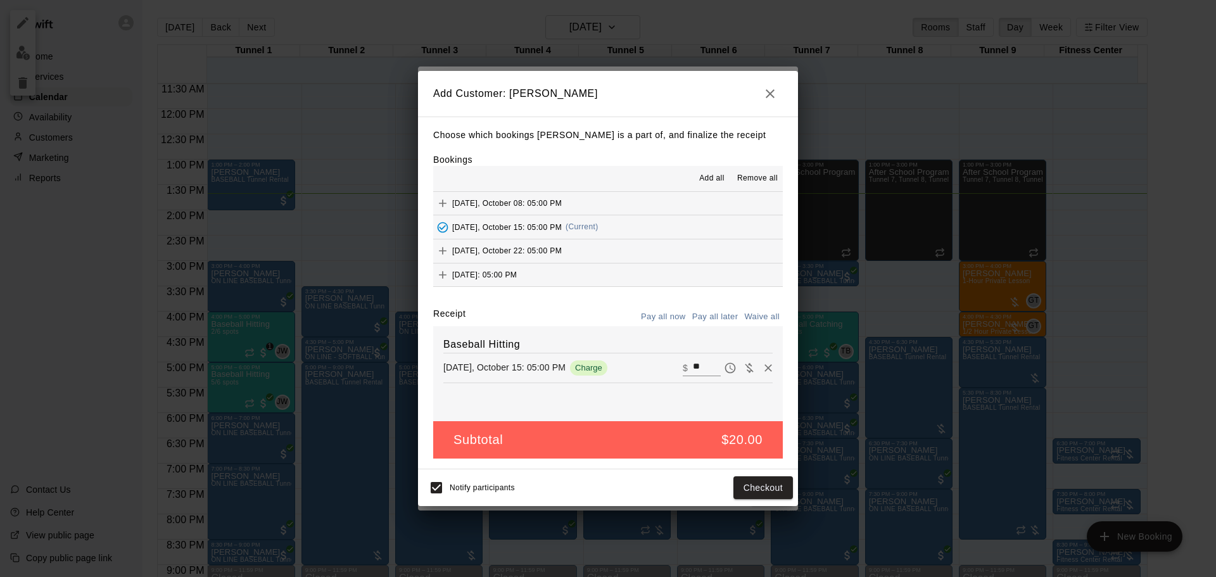
click at [704, 310] on button "Pay all later" at bounding box center [715, 317] width 53 height 20
click at [766, 492] on button "Add customer" at bounding box center [754, 487] width 78 height 23
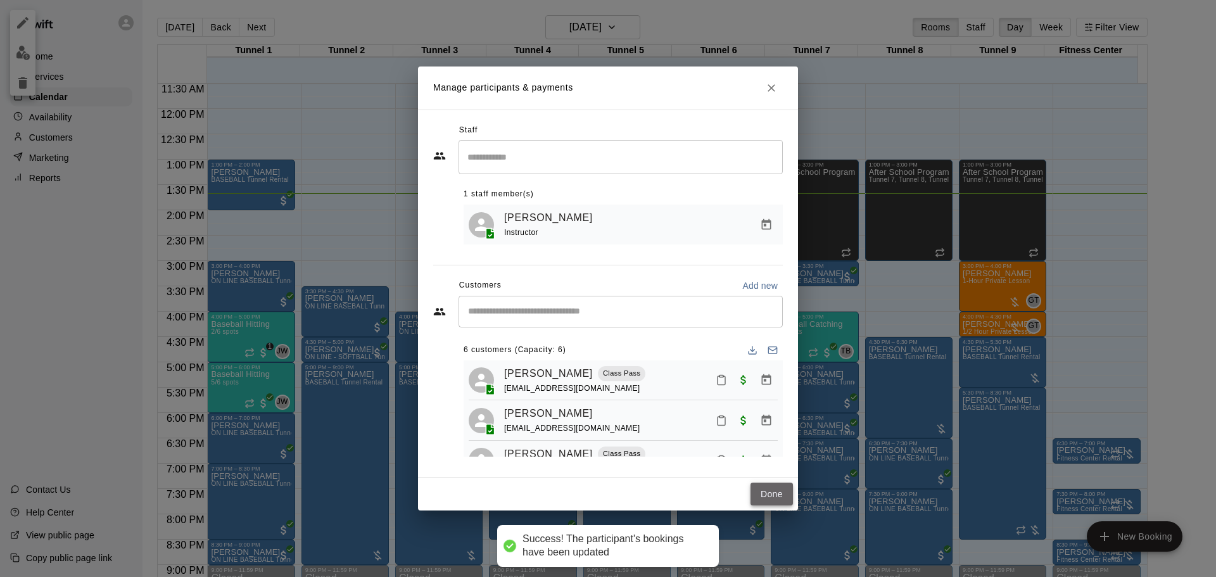
click at [778, 500] on button "Done" at bounding box center [772, 494] width 42 height 23
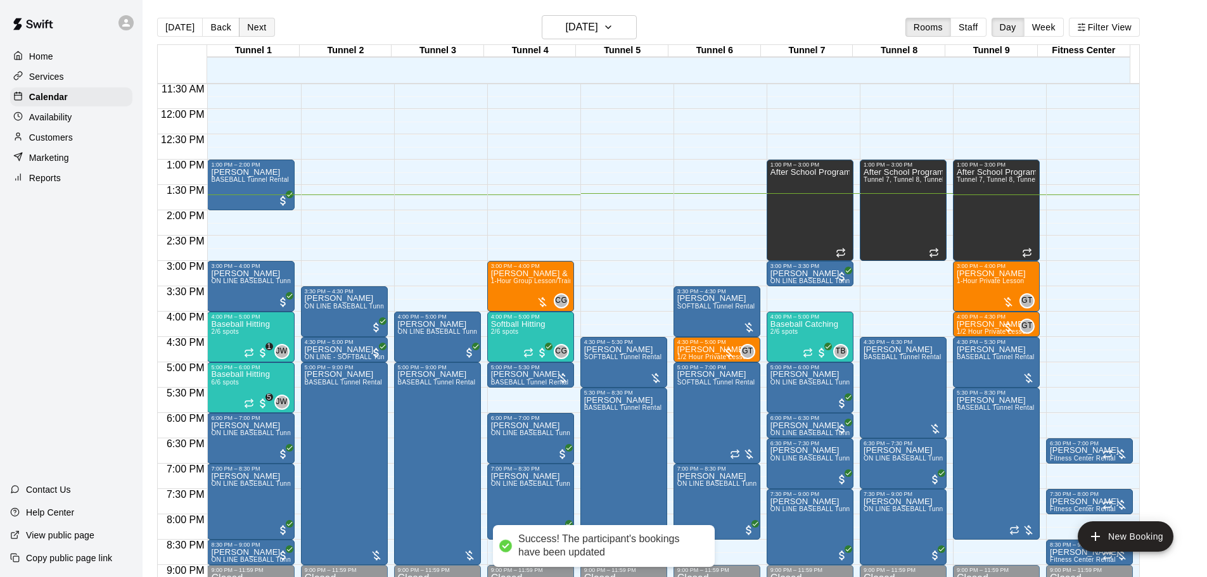
click at [241, 27] on button "Next" at bounding box center [256, 27] width 35 height 19
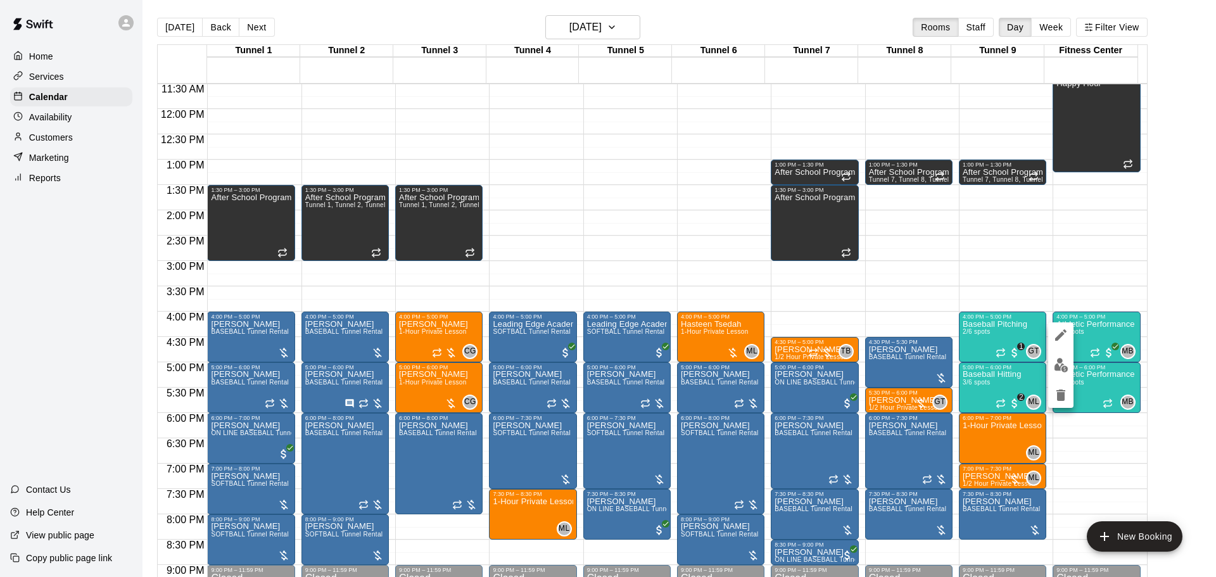
click at [1066, 279] on div at bounding box center [608, 288] width 1216 height 577
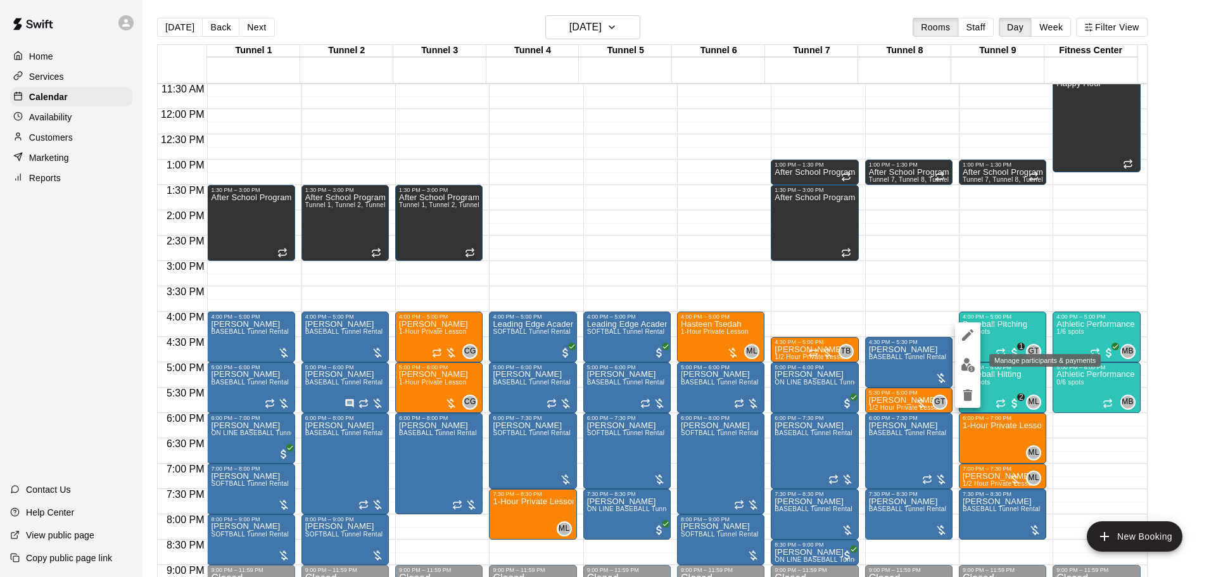
click at [974, 362] on img "edit" at bounding box center [968, 365] width 15 height 15
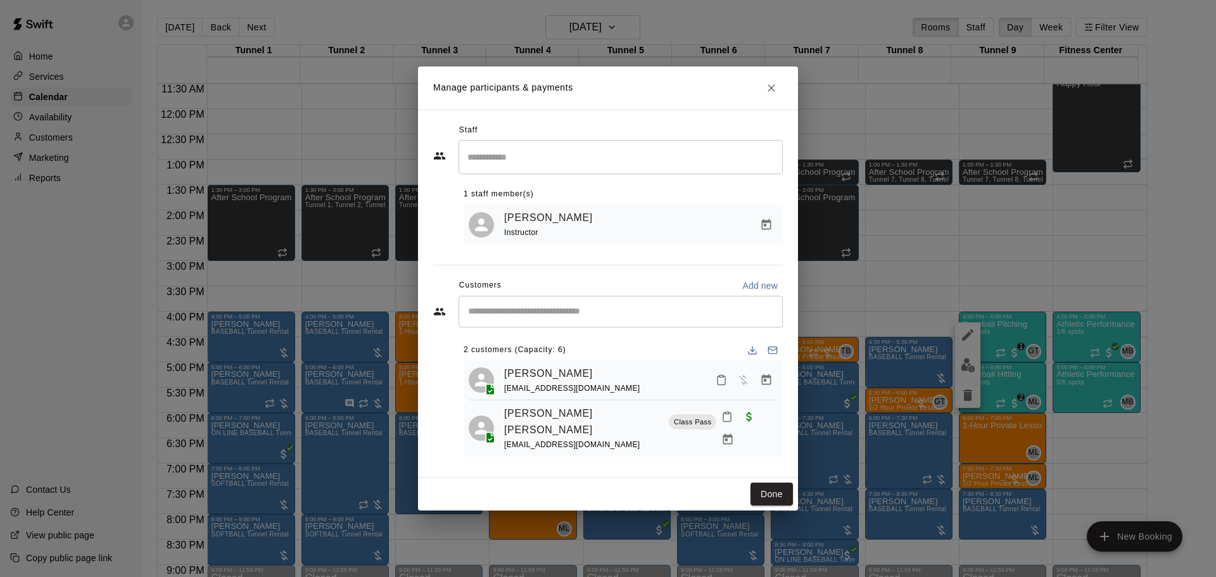
click at [594, 317] on input "Start typing to search customers..." at bounding box center [620, 311] width 313 height 13
type input "***"
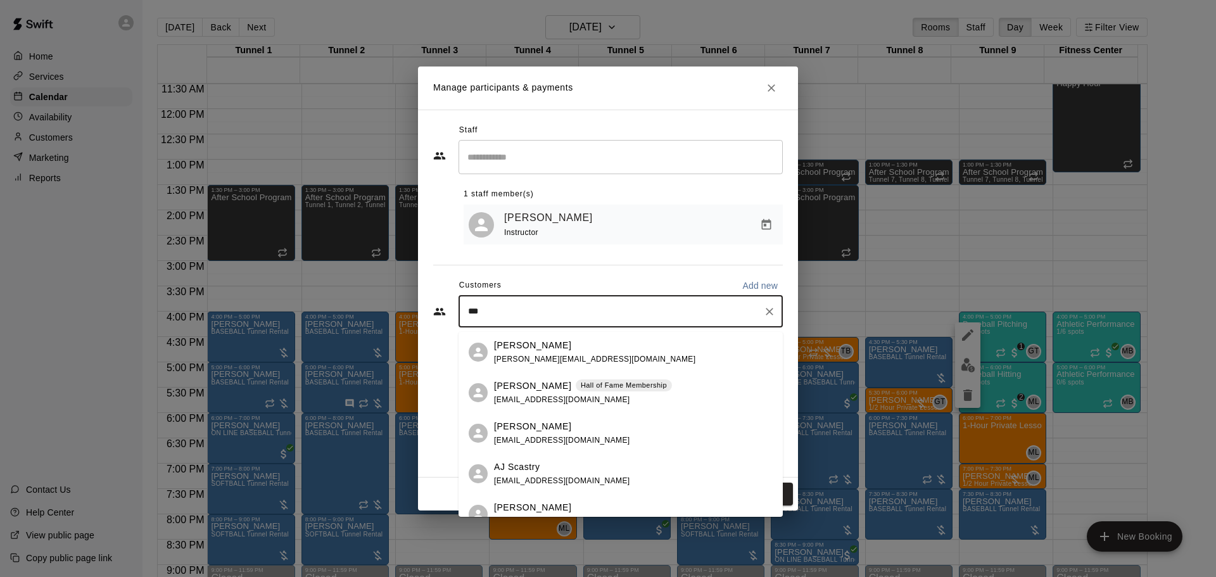
click at [585, 377] on div "Sidney Trygstad Hall of Fame Membership strygstad@yahoo.com" at bounding box center [621, 392] width 324 height 41
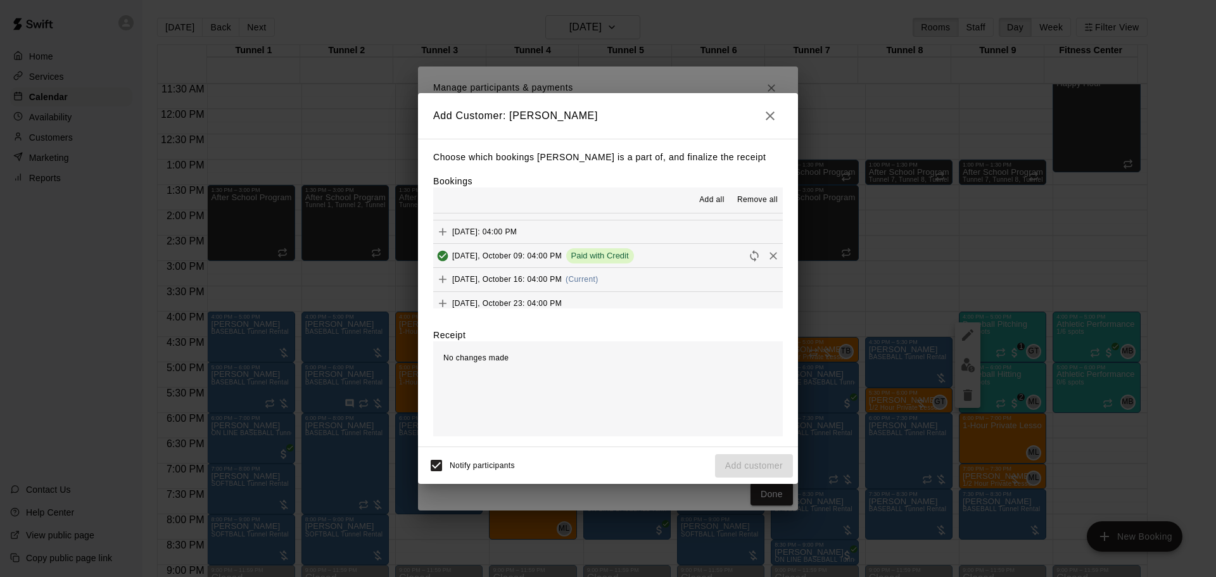
scroll to position [994, 0]
click at [630, 273] on button "Thursday, October 16: 04:00 PM (Current)" at bounding box center [608, 280] width 350 height 23
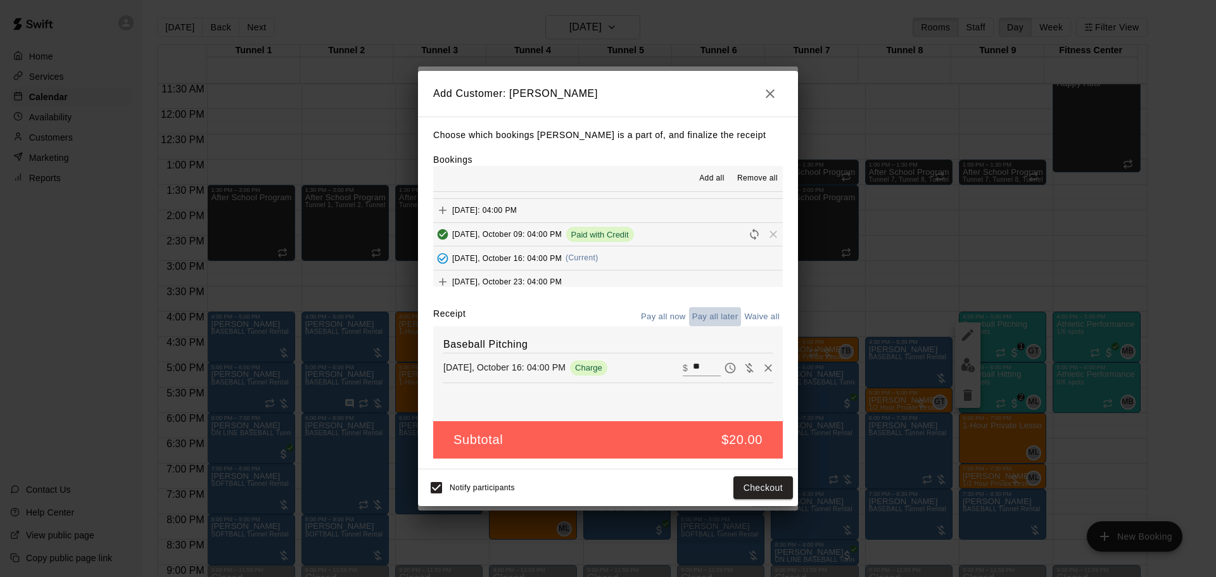
click at [708, 316] on button "Pay all later" at bounding box center [715, 317] width 53 height 20
click at [766, 491] on button "Add customer" at bounding box center [754, 487] width 78 height 23
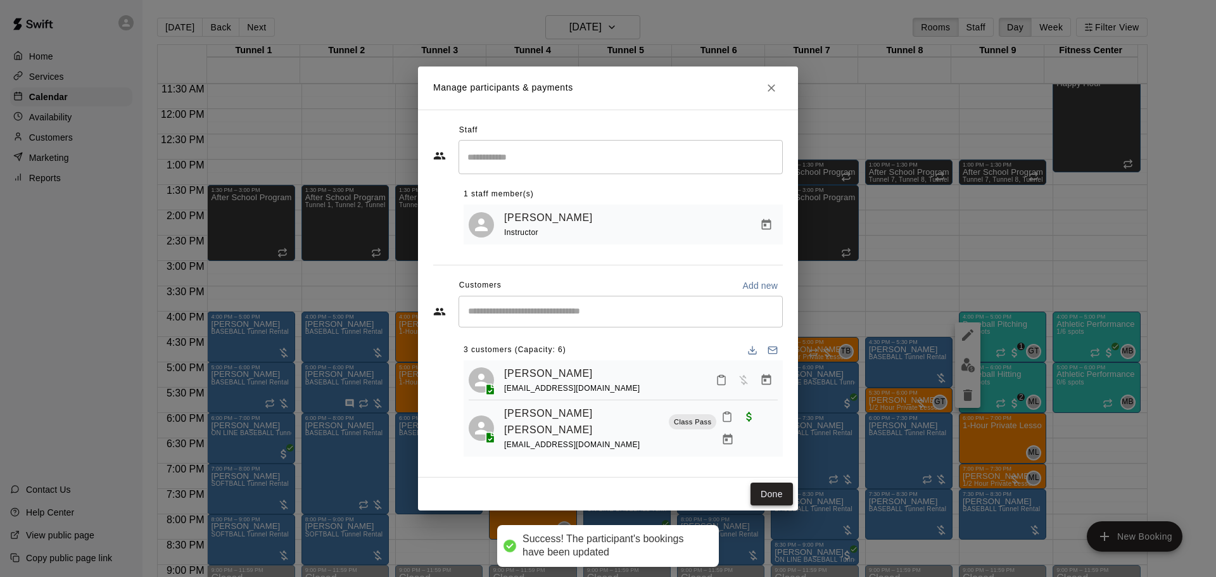
click at [785, 493] on button "Done" at bounding box center [772, 494] width 42 height 23
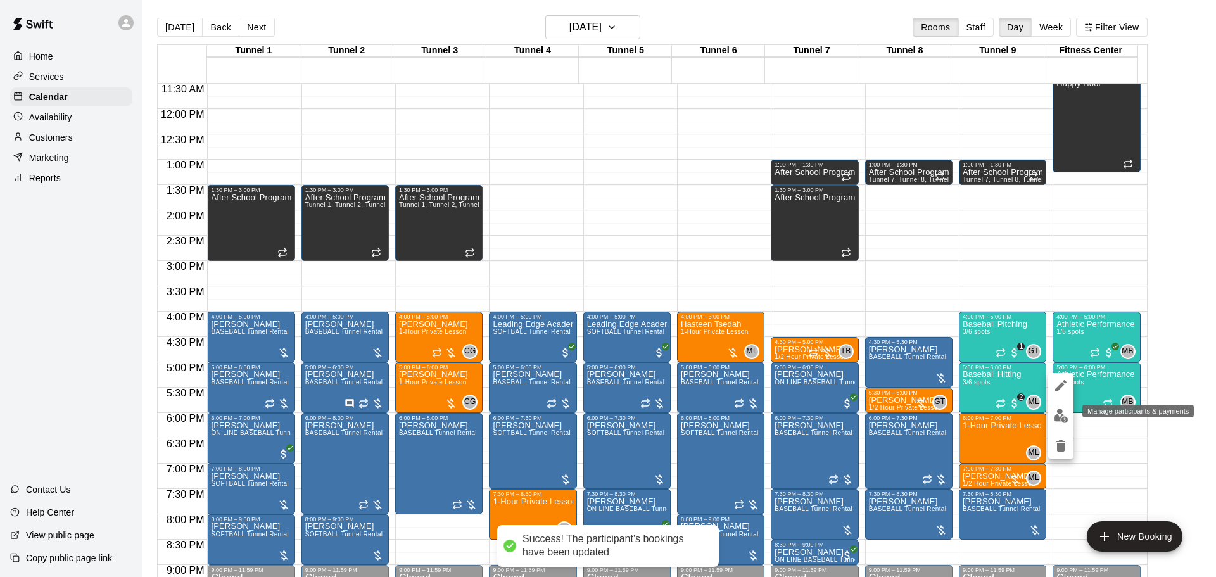
click at [1060, 416] on img "edit" at bounding box center [1061, 416] width 15 height 15
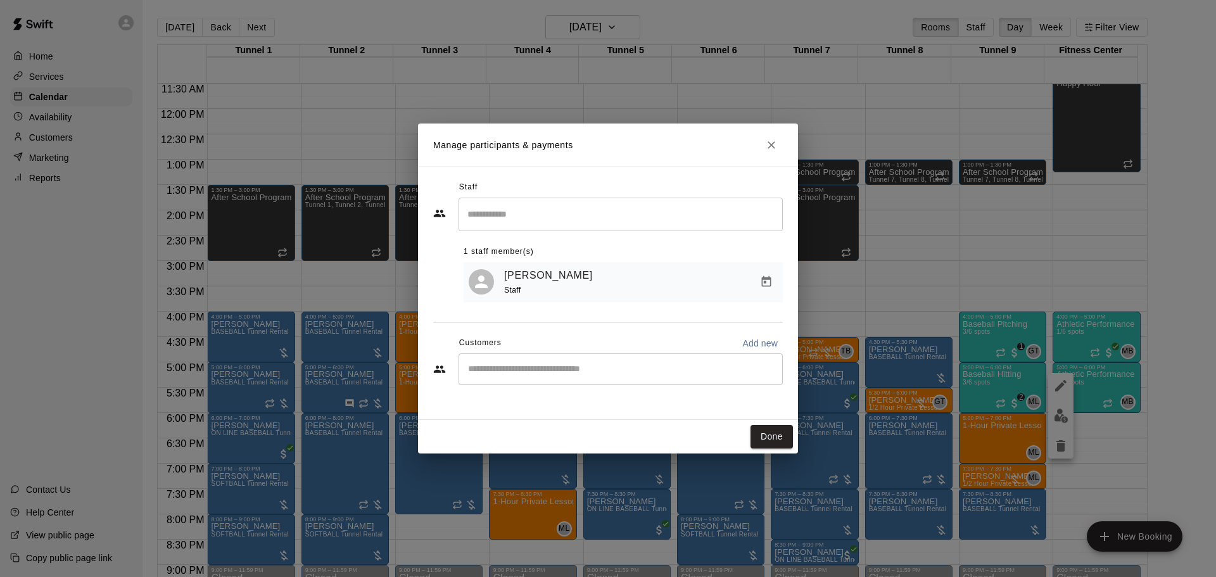
click at [655, 364] on div "​" at bounding box center [621, 369] width 324 height 32
type input "***"
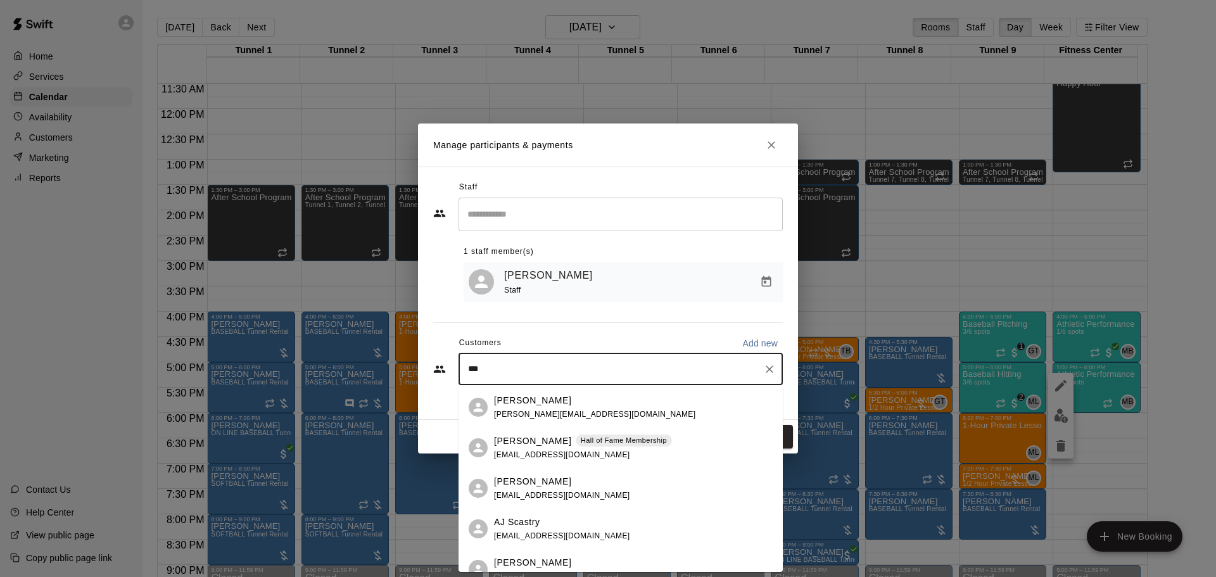
click at [613, 442] on p "Hall of Fame Membership" at bounding box center [624, 440] width 86 height 11
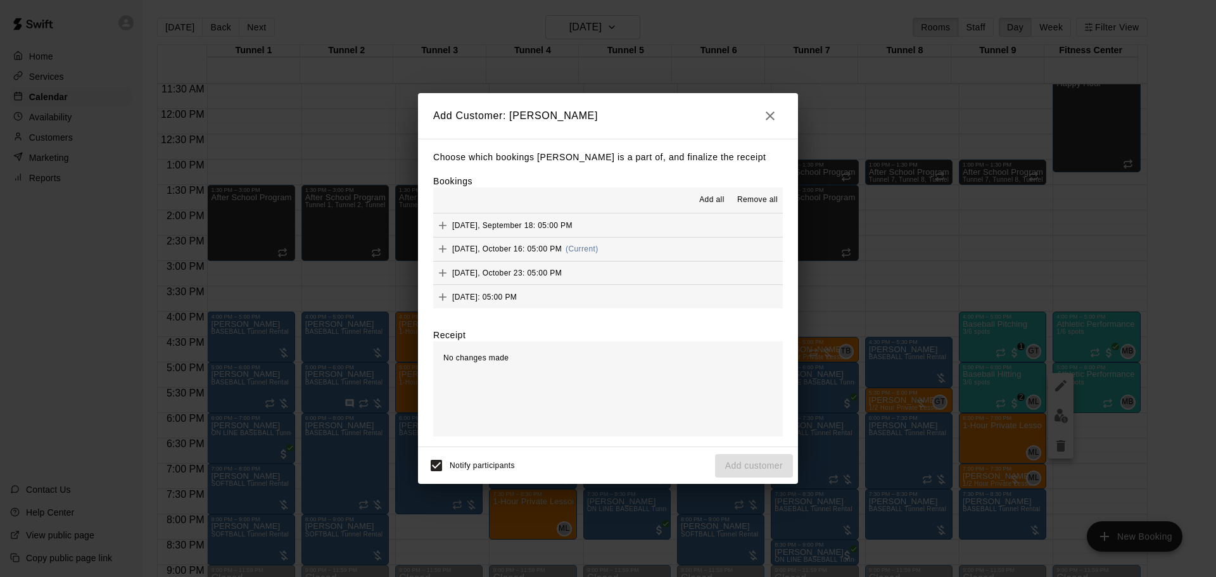
click at [569, 253] on div "Thursday, October 16: 05:00 PM (Current)" at bounding box center [515, 248] width 165 height 19
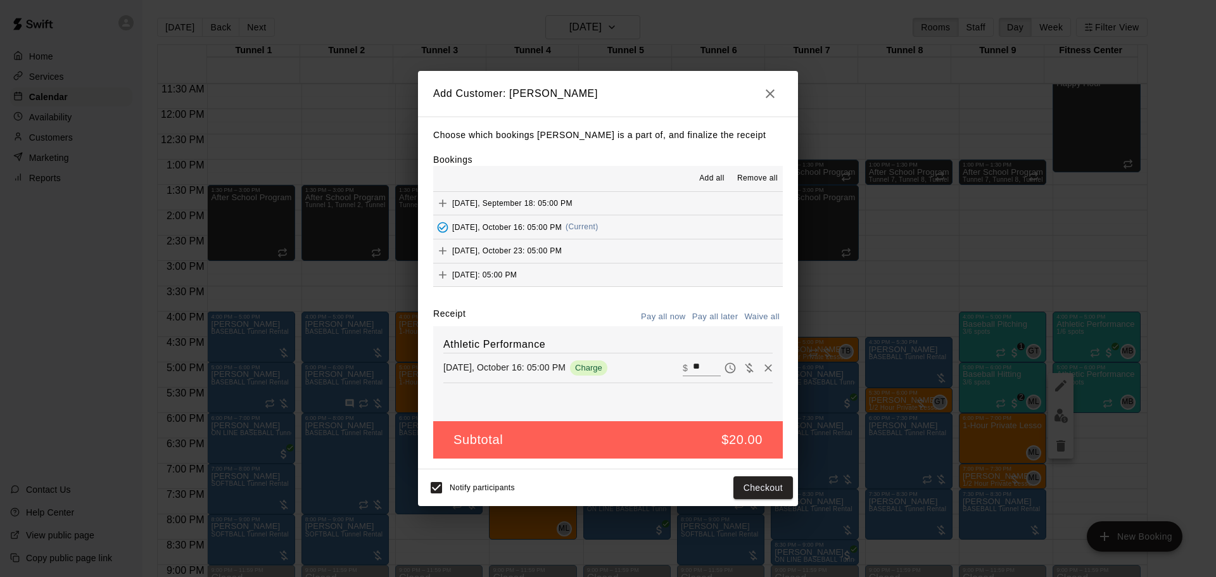
click at [709, 324] on button "Pay all later" at bounding box center [715, 317] width 53 height 20
click at [732, 488] on button "Add customer" at bounding box center [754, 487] width 78 height 23
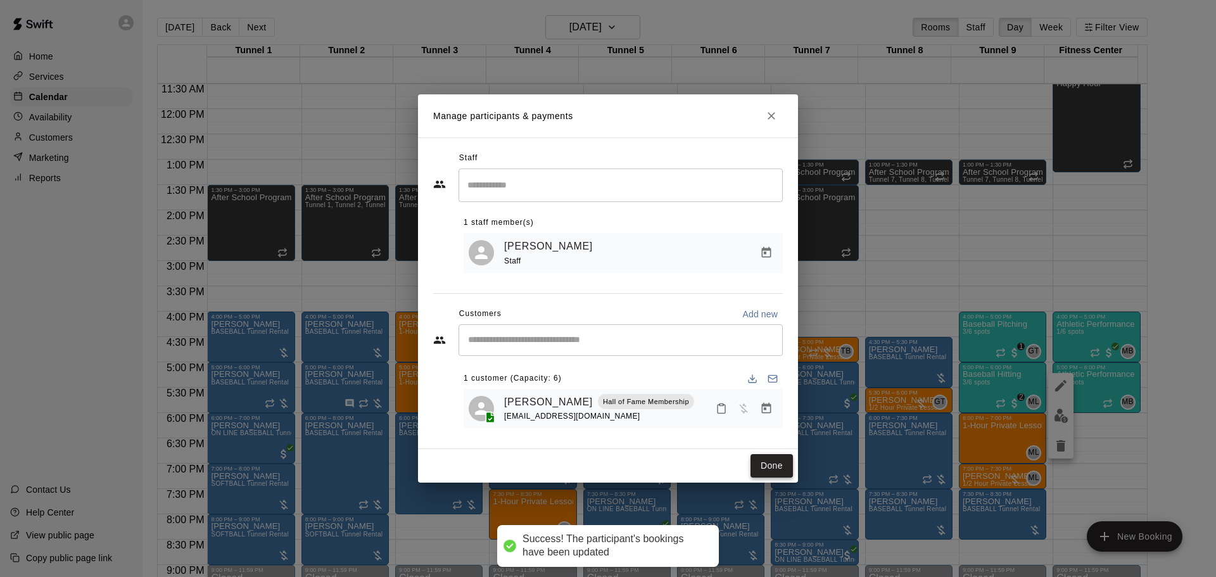
click at [775, 462] on button "Done" at bounding box center [772, 465] width 42 height 23
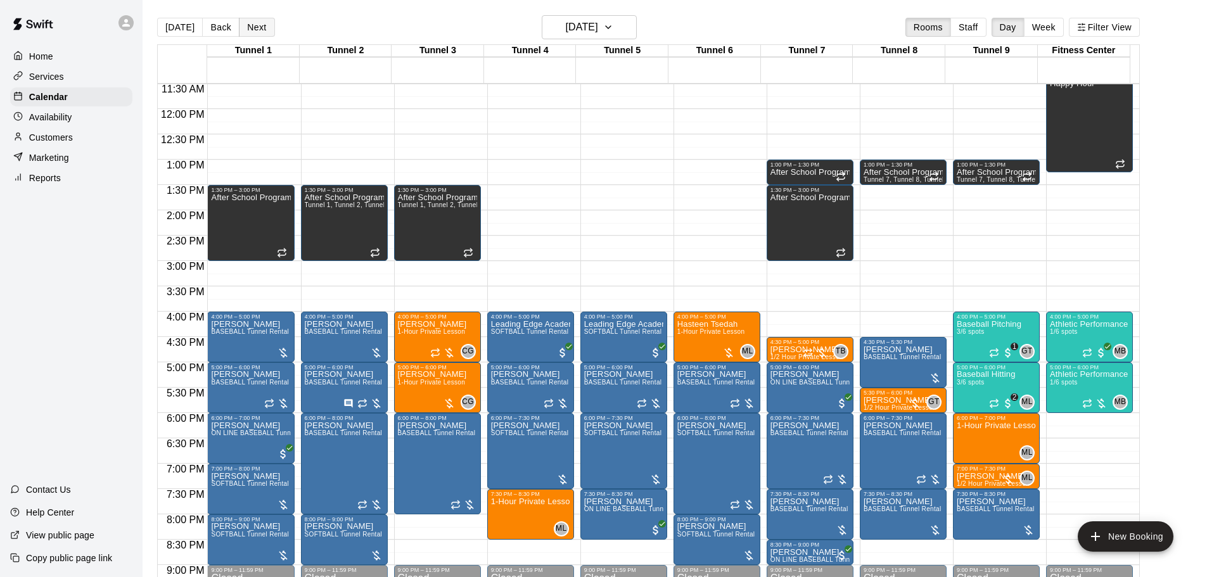
click at [260, 29] on button "Next" at bounding box center [256, 27] width 35 height 19
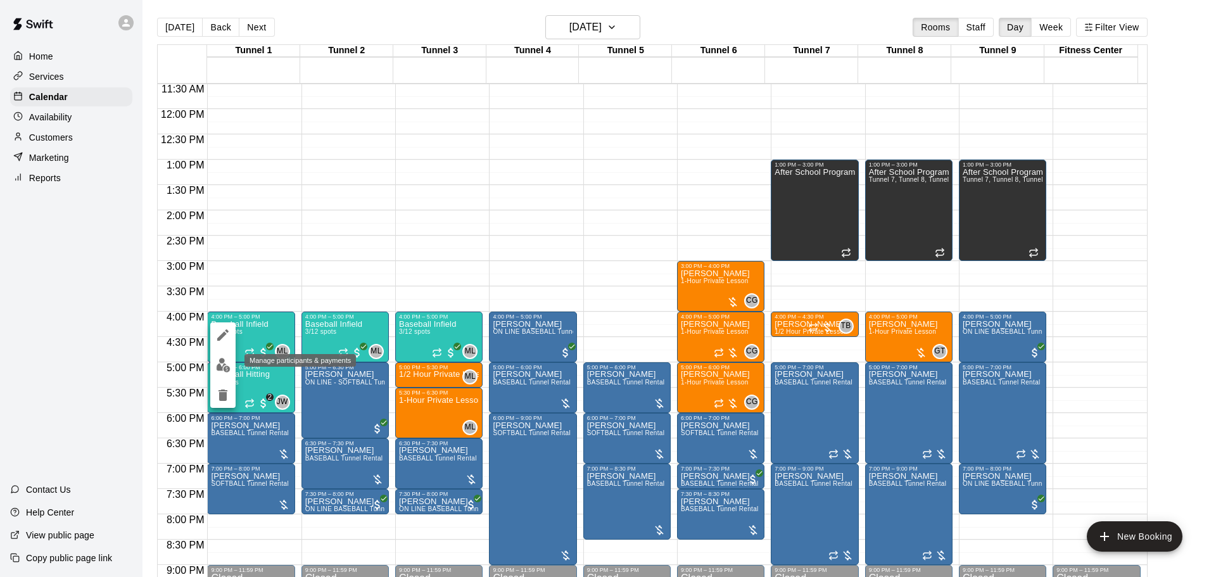
click at [229, 367] on img "edit" at bounding box center [223, 365] width 15 height 15
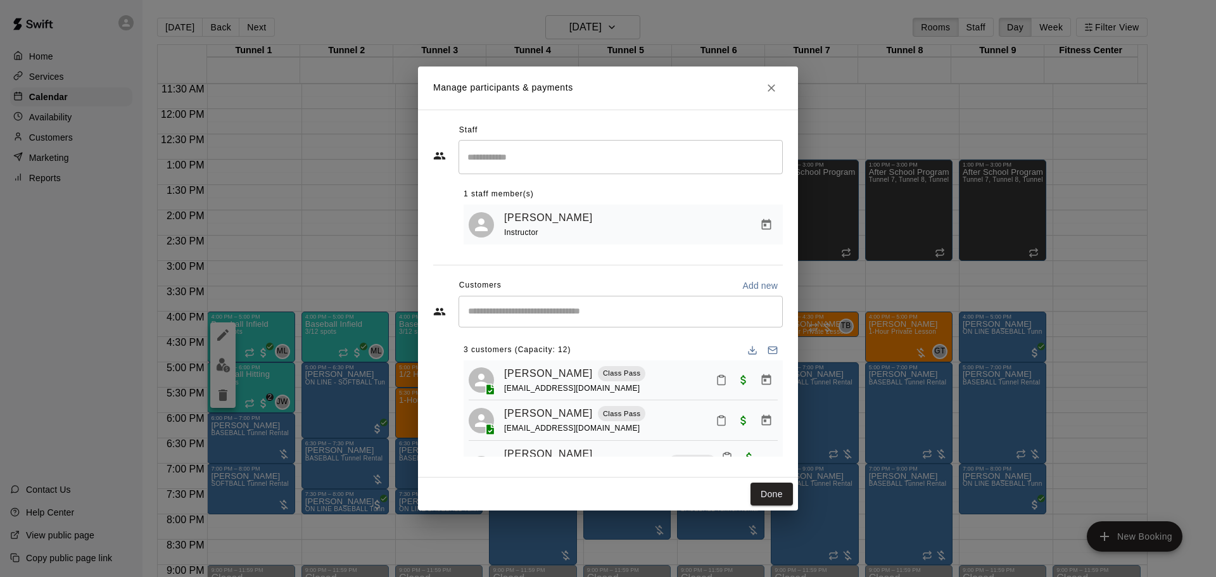
click at [550, 317] on input "Start typing to search customers..." at bounding box center [620, 311] width 313 height 13
type input "***"
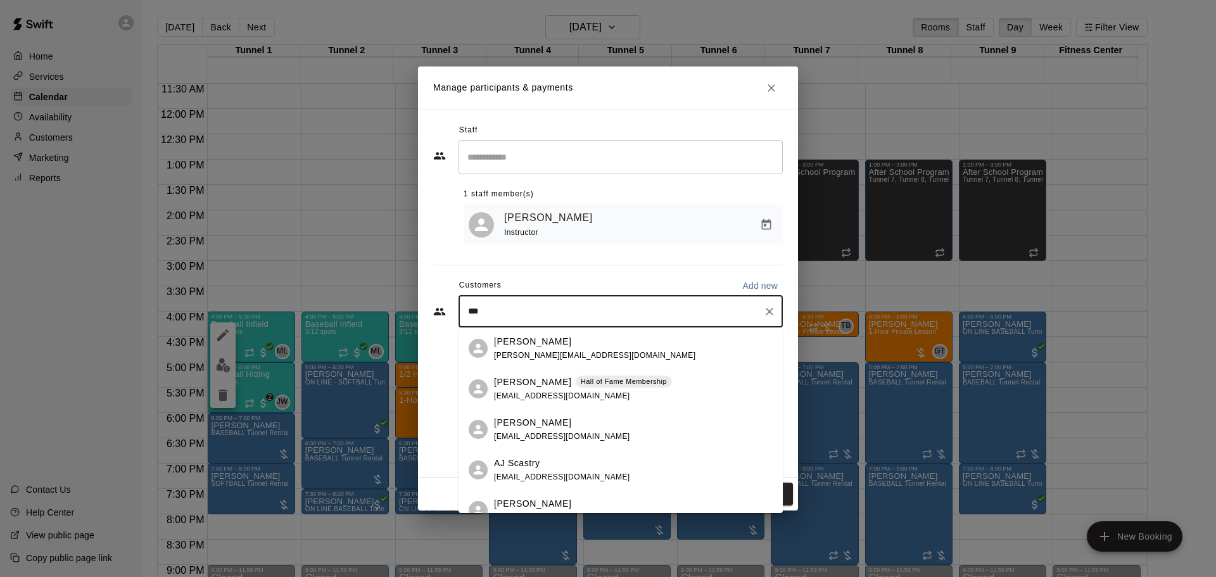
click at [576, 376] on span "Hall of Fame Membership" at bounding box center [624, 381] width 96 height 11
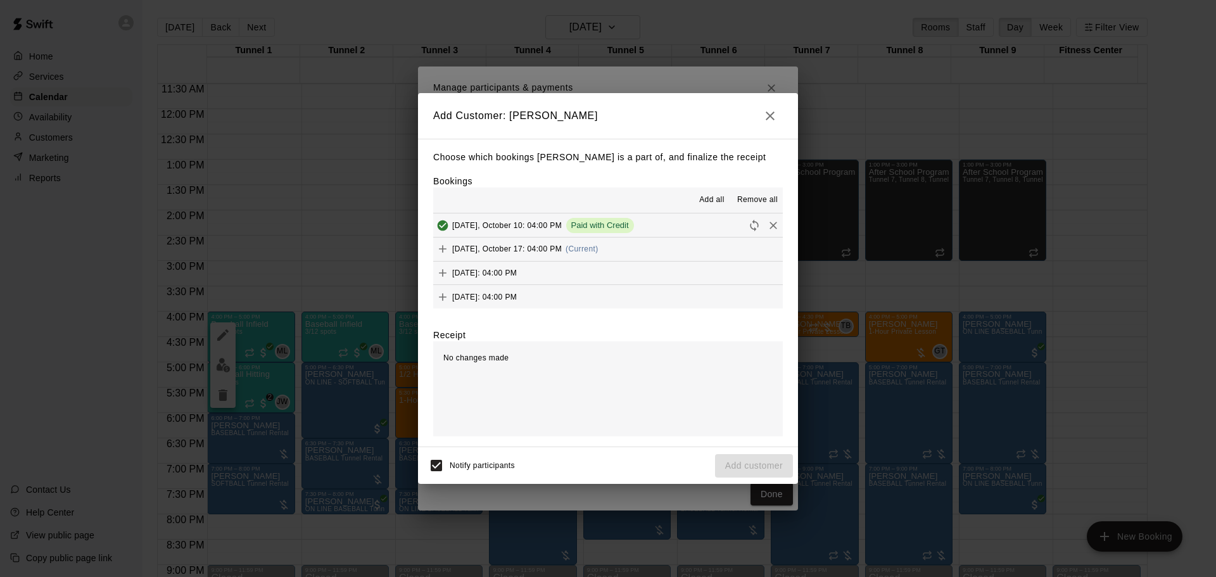
click at [581, 245] on div "Friday, October 17: 04:00 PM (Current)" at bounding box center [515, 248] width 165 height 19
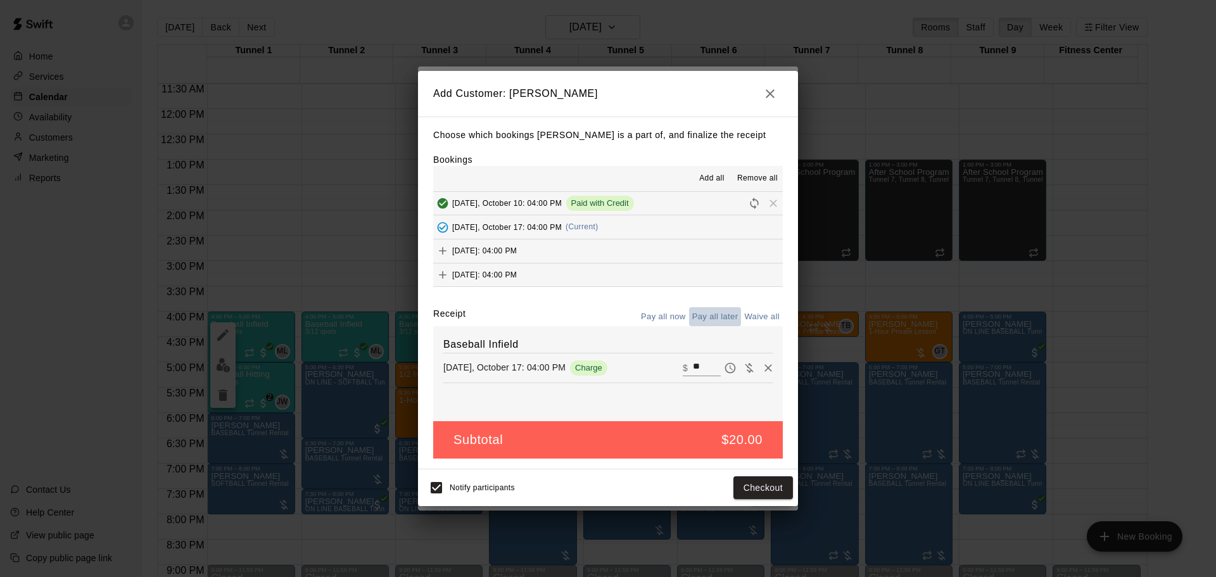
click at [711, 319] on button "Pay all later" at bounding box center [715, 317] width 53 height 20
click at [746, 486] on button "Add customer" at bounding box center [754, 487] width 78 height 23
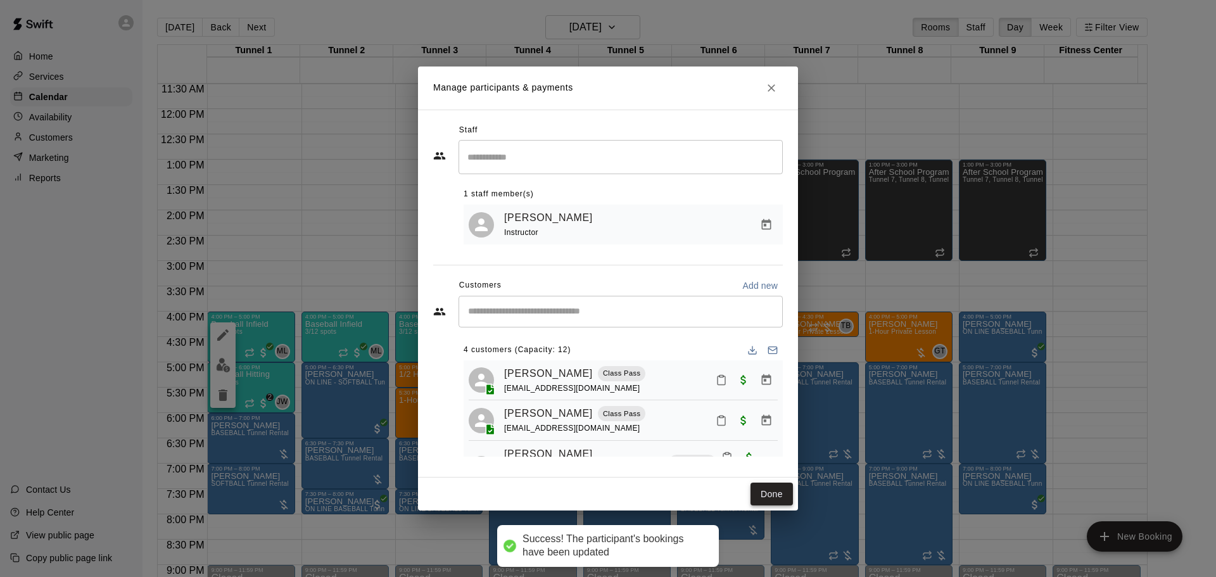
click at [785, 491] on button "Done" at bounding box center [772, 494] width 42 height 23
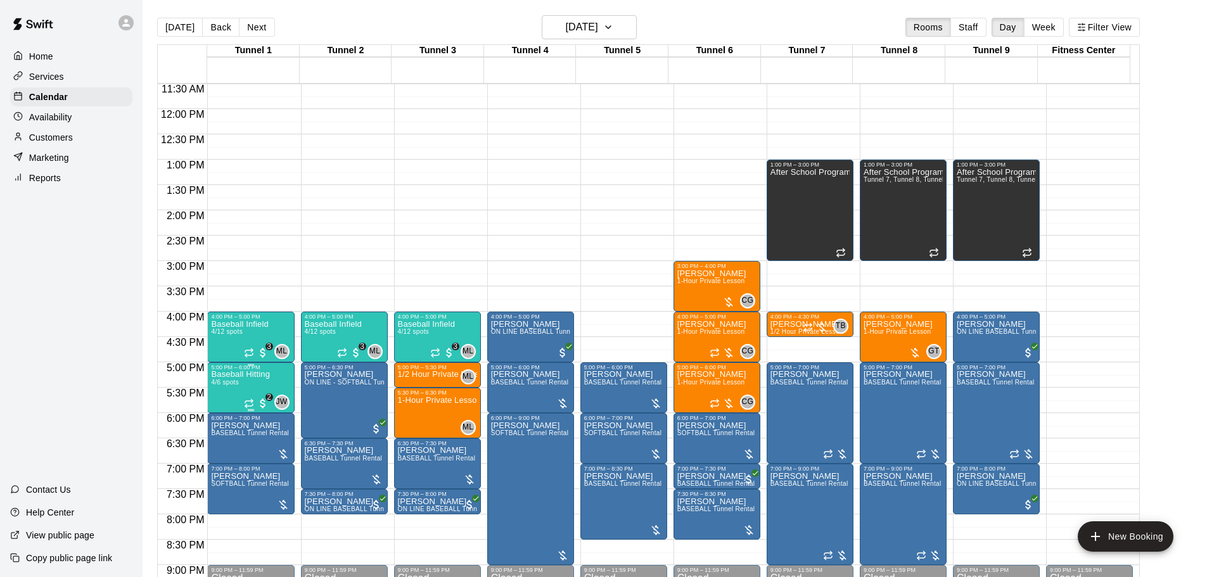
click at [248, 397] on div "JW 0 2" at bounding box center [267, 402] width 46 height 15
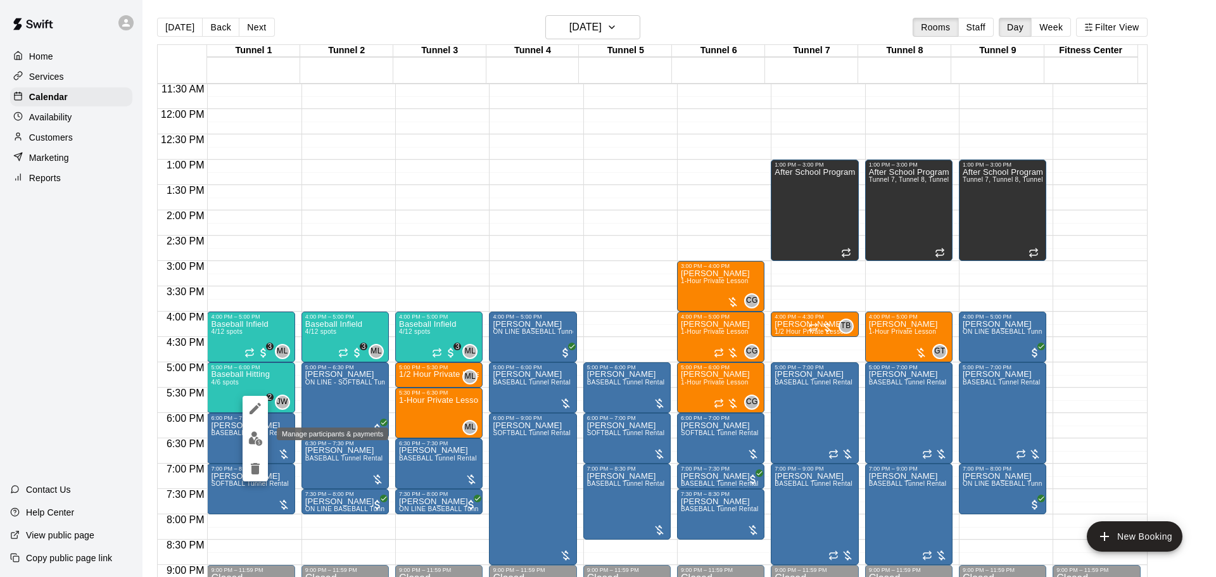
click at [250, 429] on button "edit" at bounding box center [255, 438] width 25 height 25
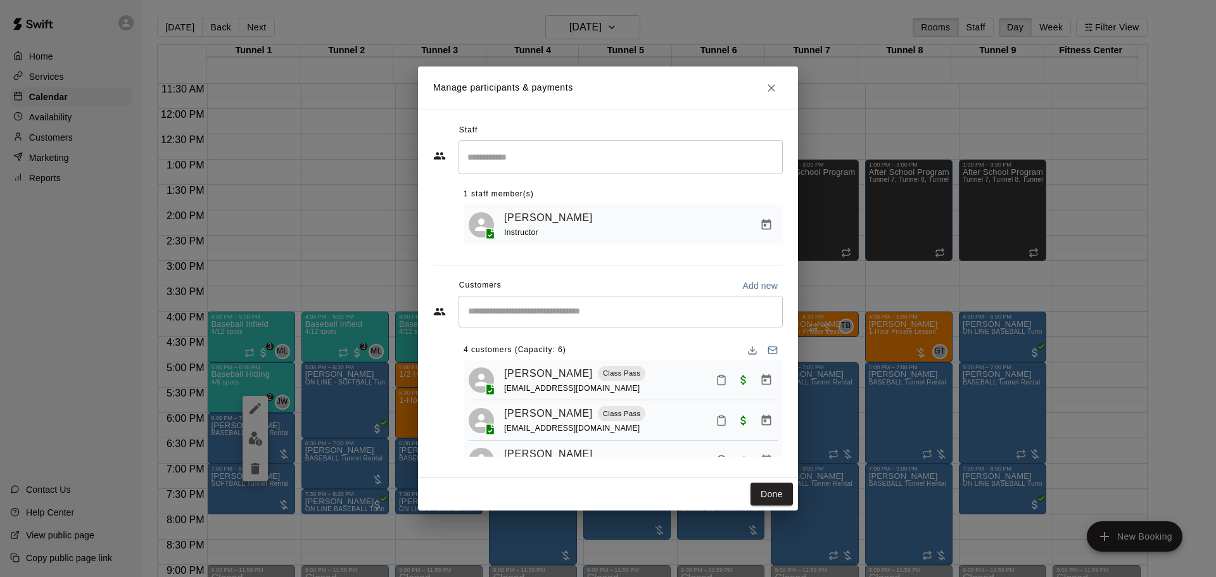
click at [522, 309] on input "Start typing to search customers..." at bounding box center [620, 311] width 313 height 13
type input "***"
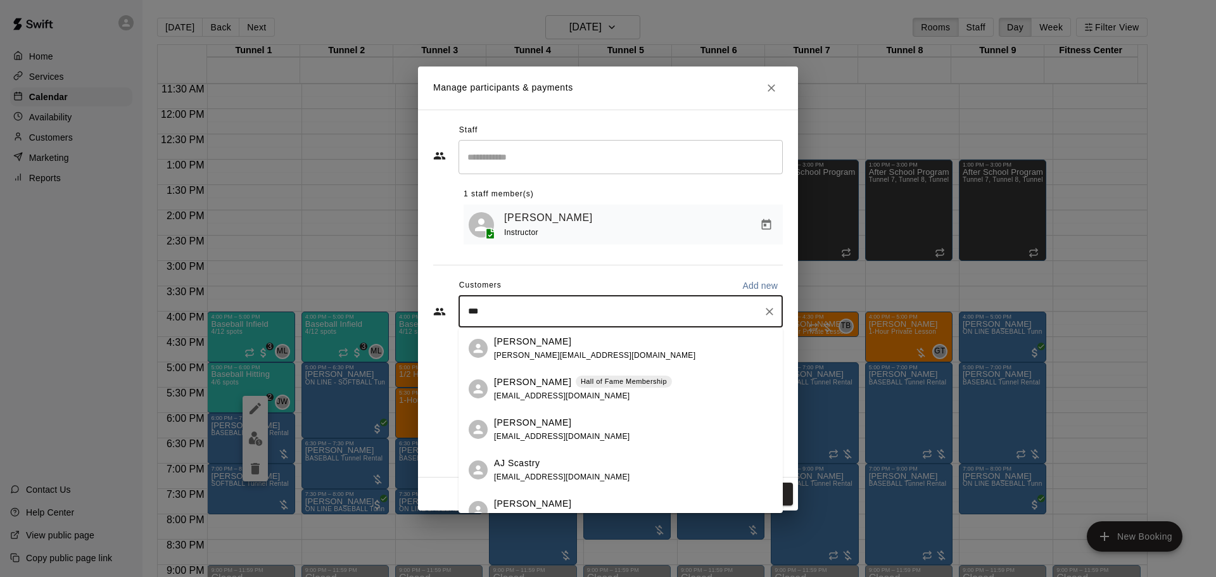
click at [568, 400] on span "strygstad@yahoo.com" at bounding box center [562, 395] width 136 height 9
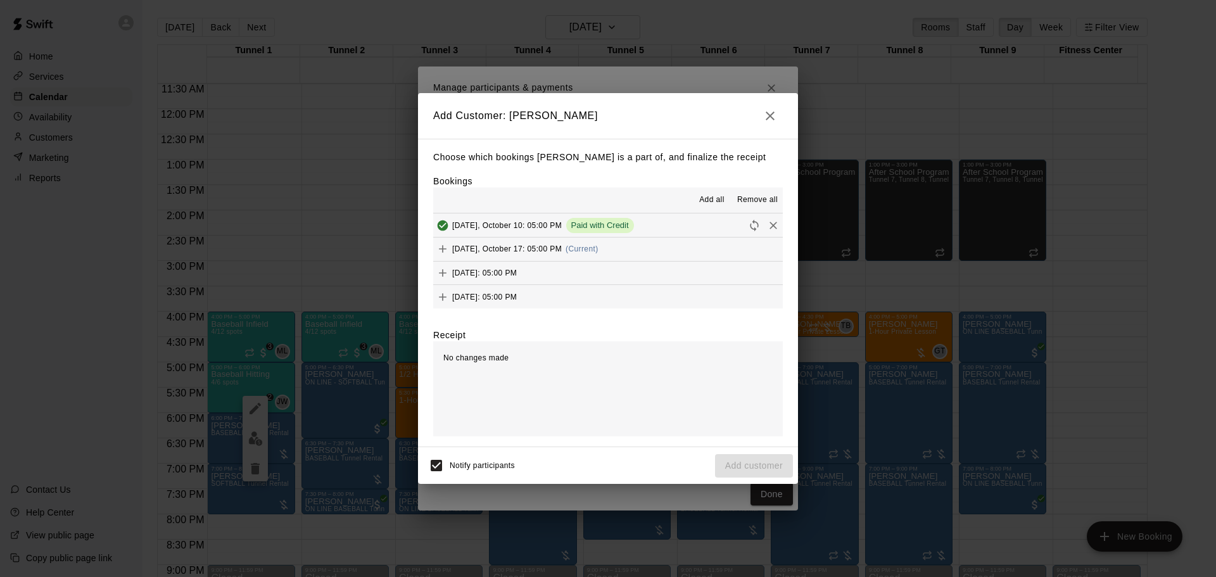
click at [585, 246] on span "(Current)" at bounding box center [582, 249] width 33 height 9
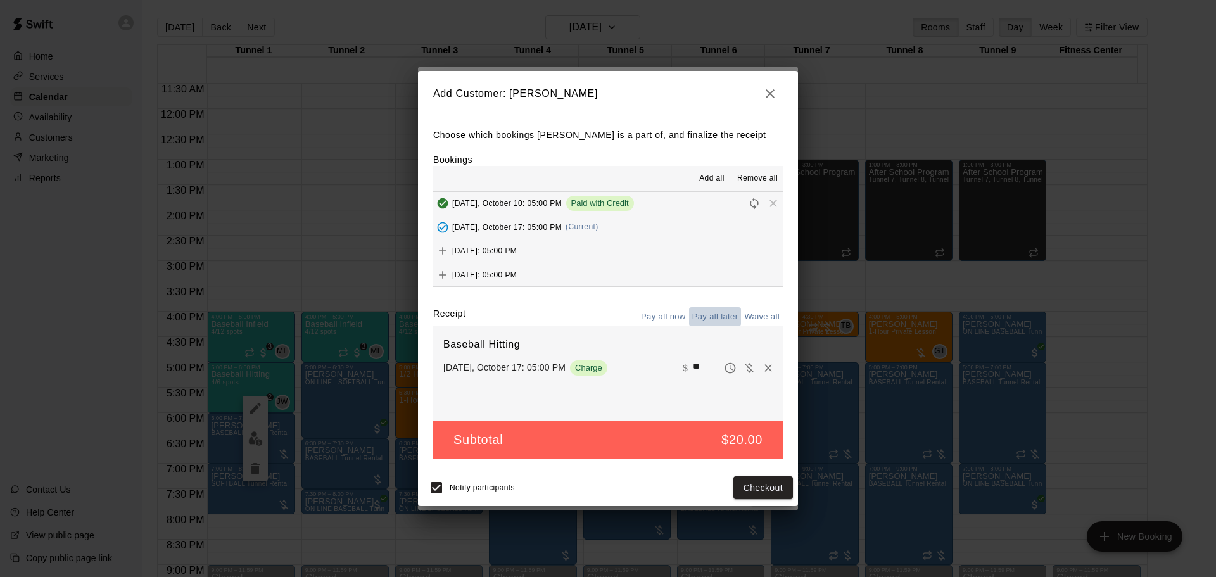
click at [730, 321] on button "Pay all later" at bounding box center [715, 317] width 53 height 20
click at [773, 490] on button "Add customer" at bounding box center [754, 487] width 78 height 23
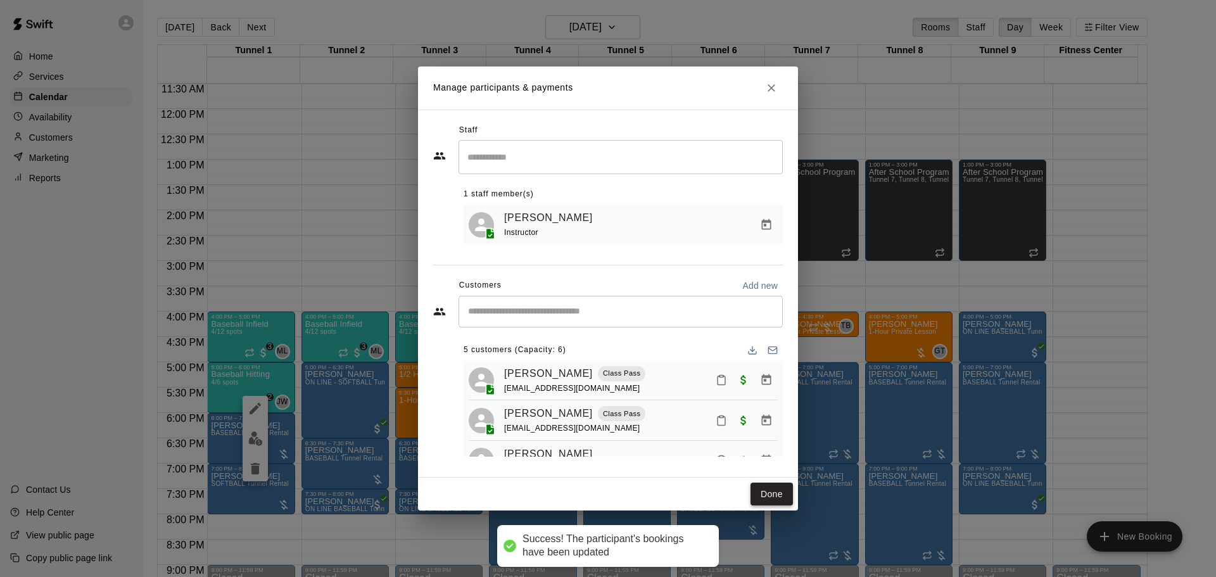
click at [762, 494] on button "Done" at bounding box center [772, 494] width 42 height 23
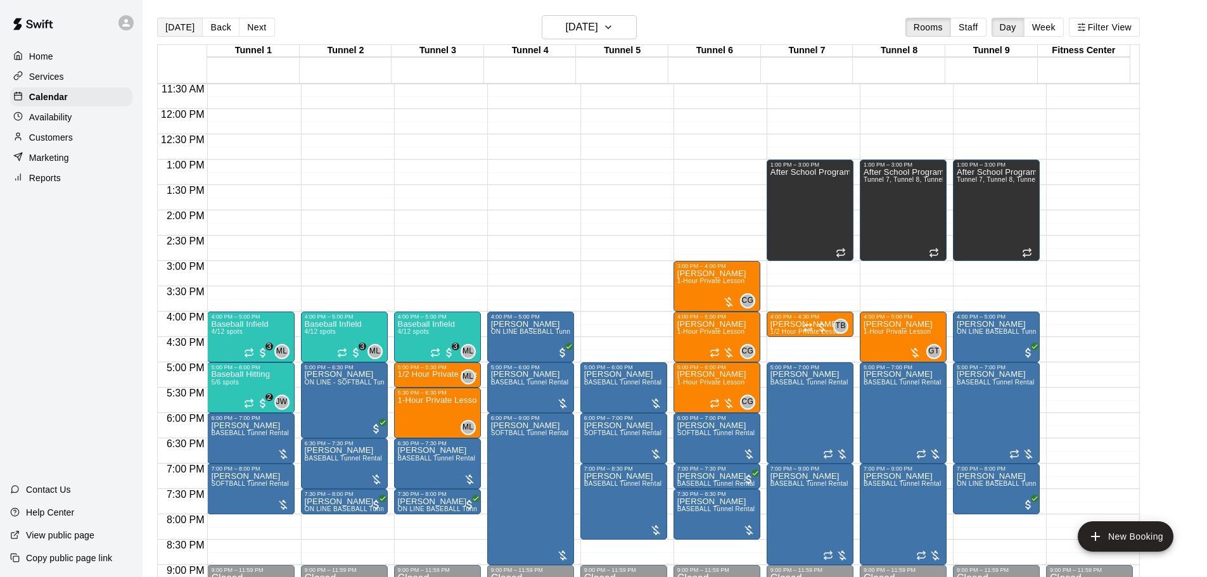
click at [174, 34] on button "[DATE]" at bounding box center [180, 27] width 46 height 19
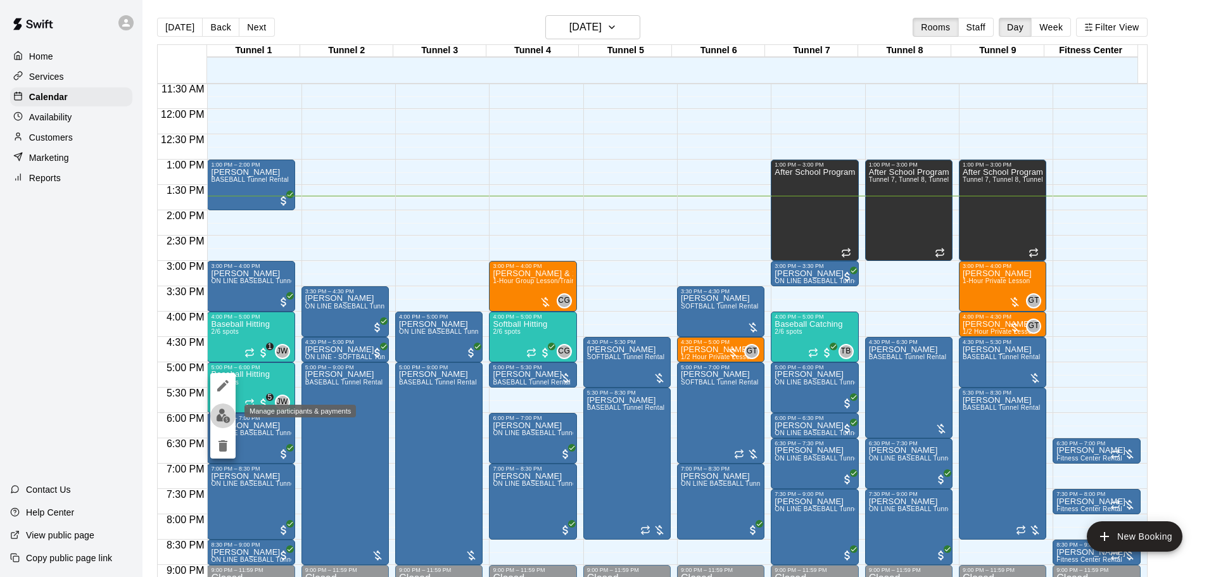
click at [233, 411] on button "edit" at bounding box center [222, 416] width 25 height 25
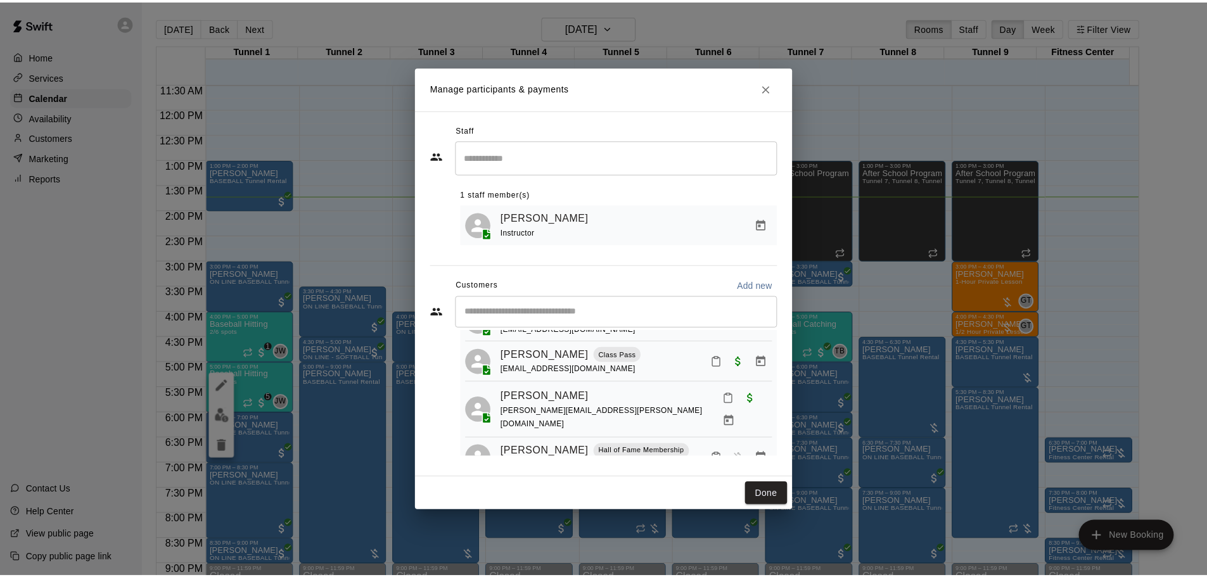
scroll to position [162, 0]
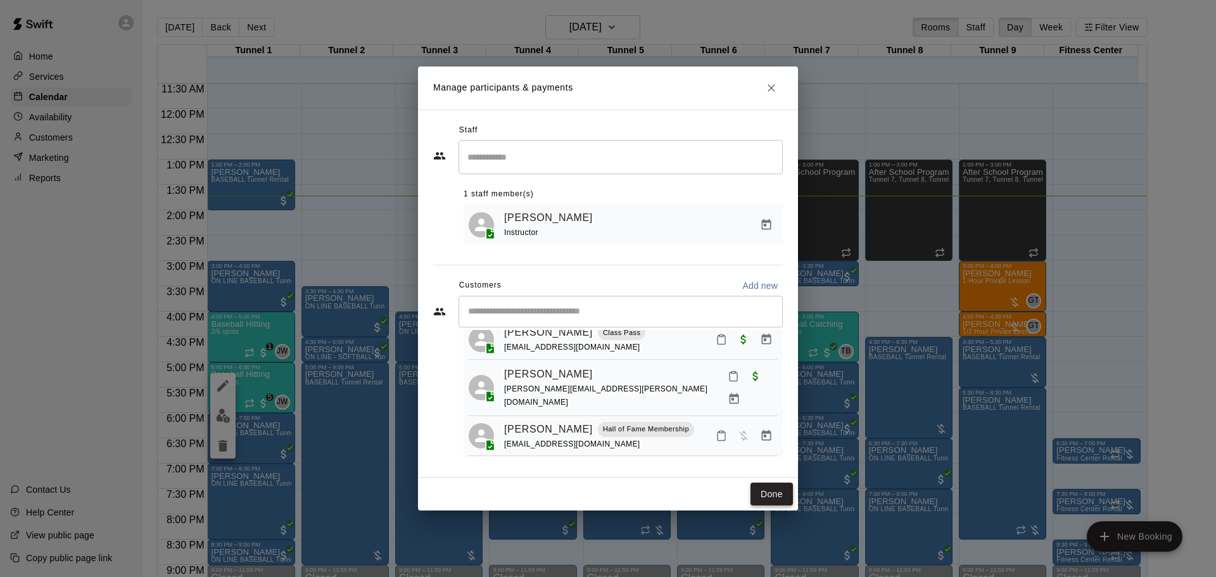
click at [763, 488] on button "Done" at bounding box center [772, 494] width 42 height 23
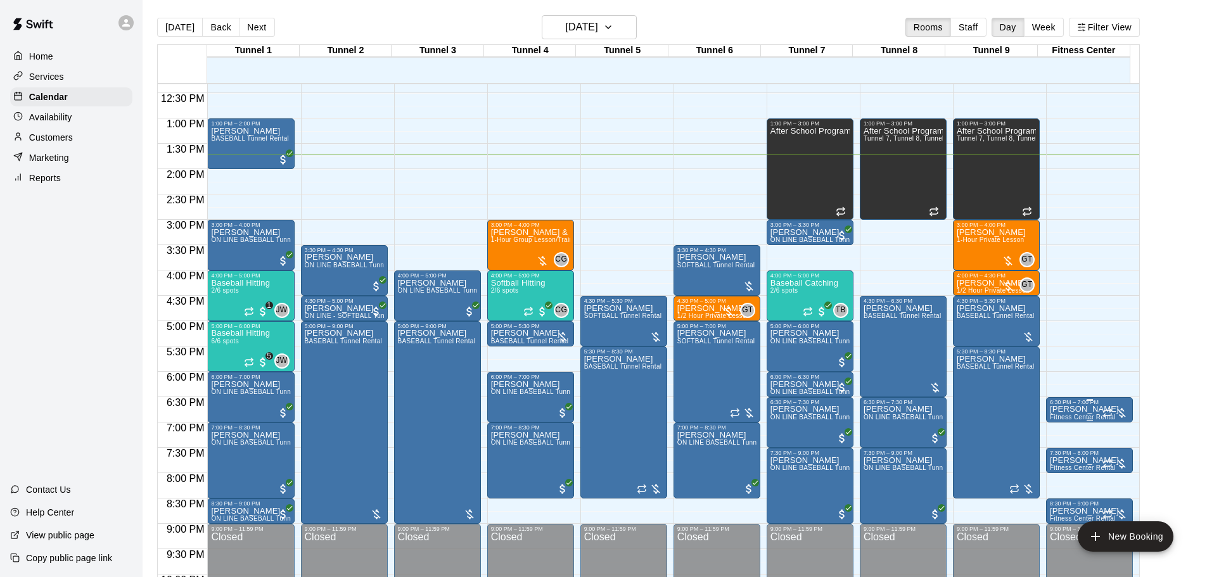
scroll to position [647, 0]
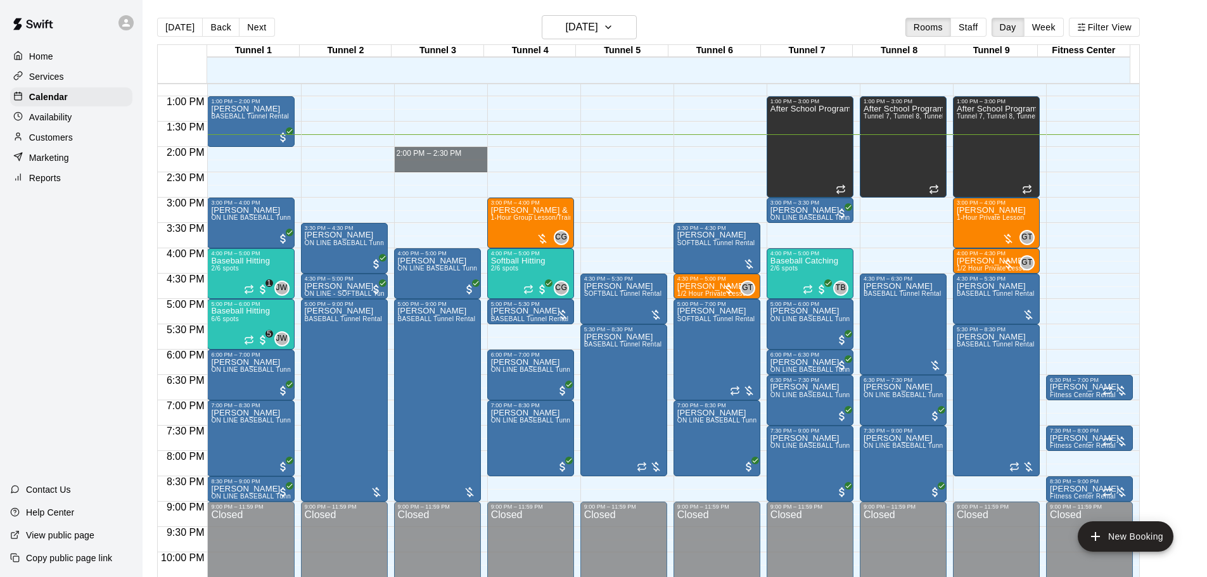
drag, startPoint x: 447, startPoint y: 151, endPoint x: 445, endPoint y: 170, distance: 19.7
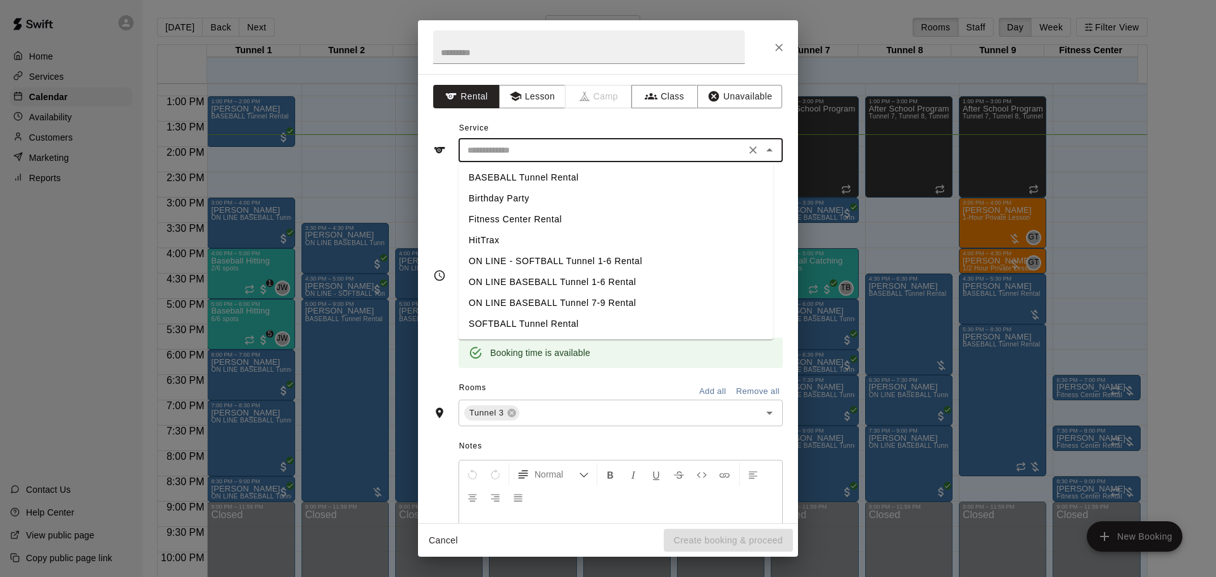
click at [572, 149] on input "text" at bounding box center [601, 151] width 279 height 16
click at [556, 172] on li "BASEBALL Tunnel Rental" at bounding box center [616, 177] width 315 height 21
type input "**********"
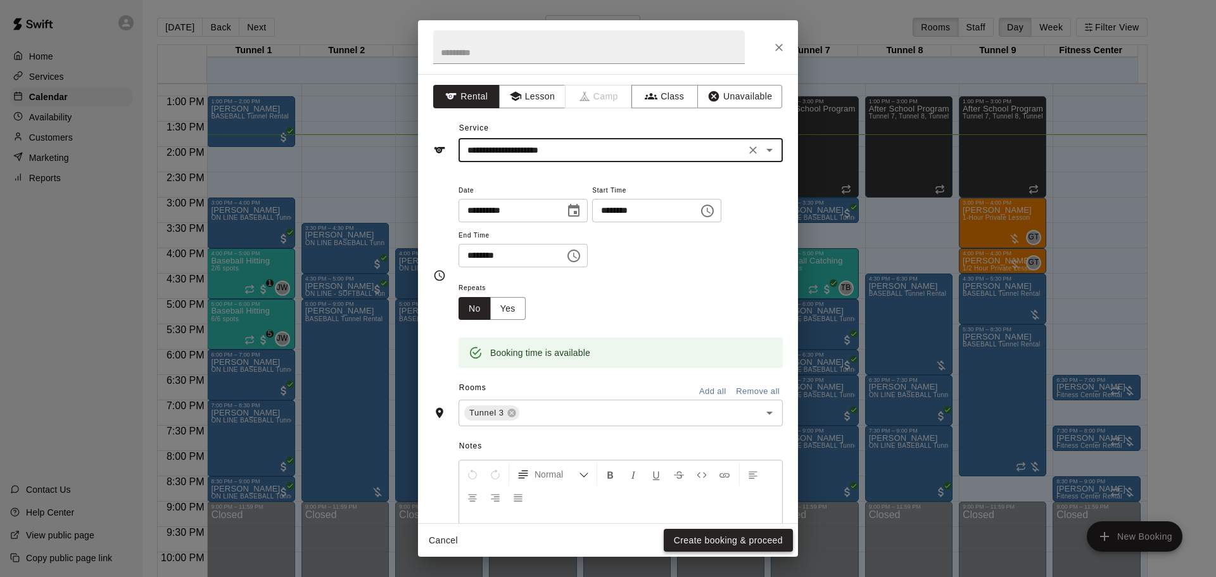
click at [747, 534] on button "Create booking & proceed" at bounding box center [728, 540] width 129 height 23
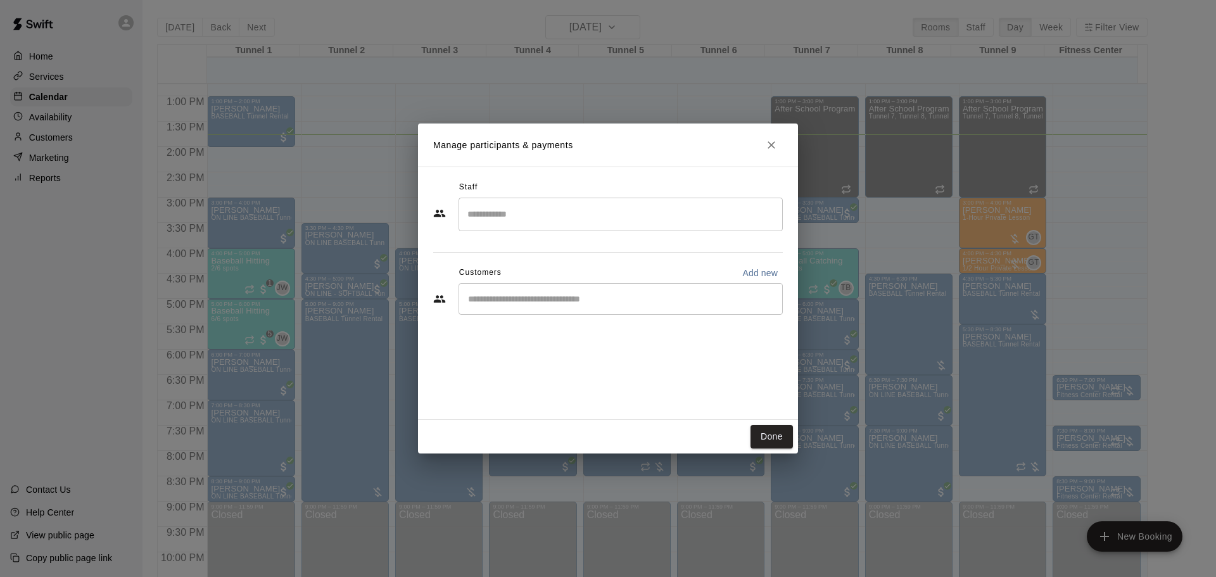
click at [621, 289] on div "​" at bounding box center [621, 299] width 324 height 32
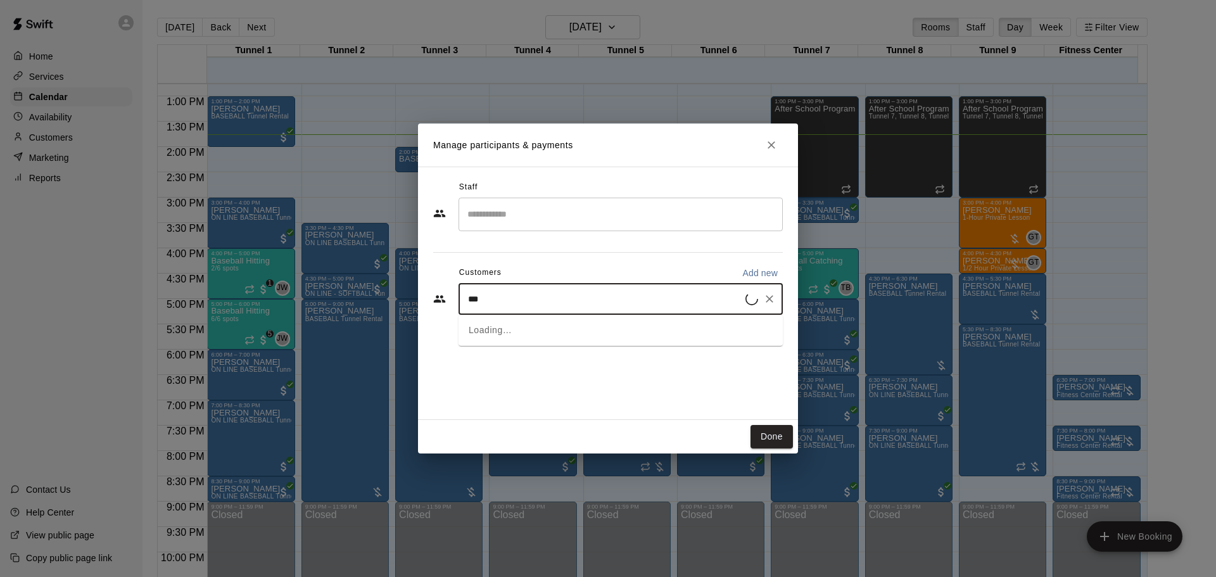
type input "****"
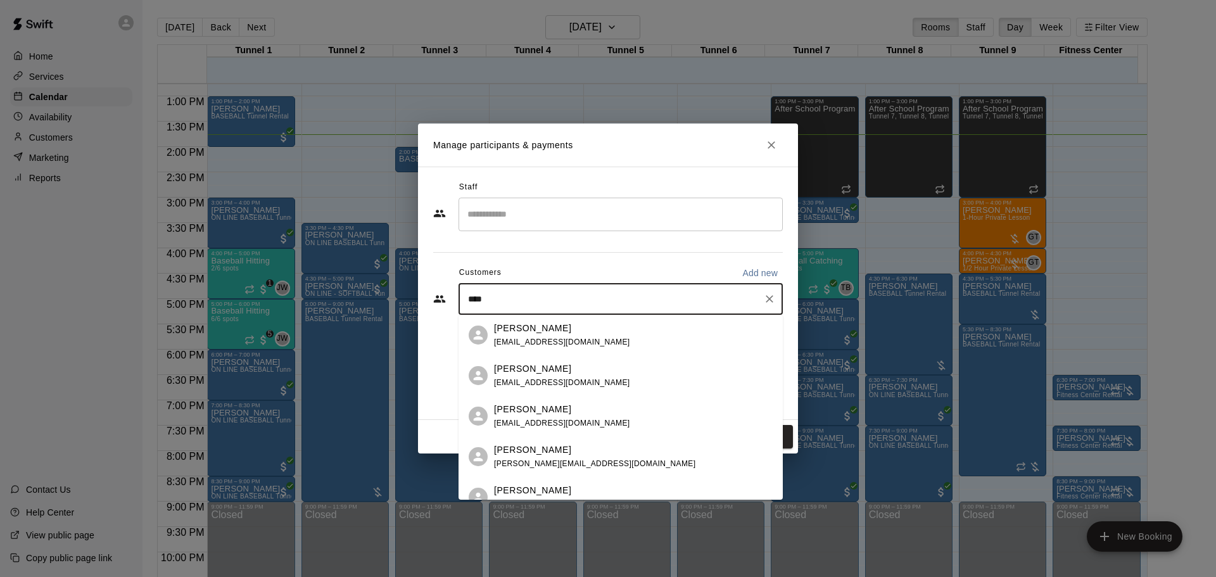
click at [557, 328] on div "[PERSON_NAME]" at bounding box center [562, 328] width 136 height 13
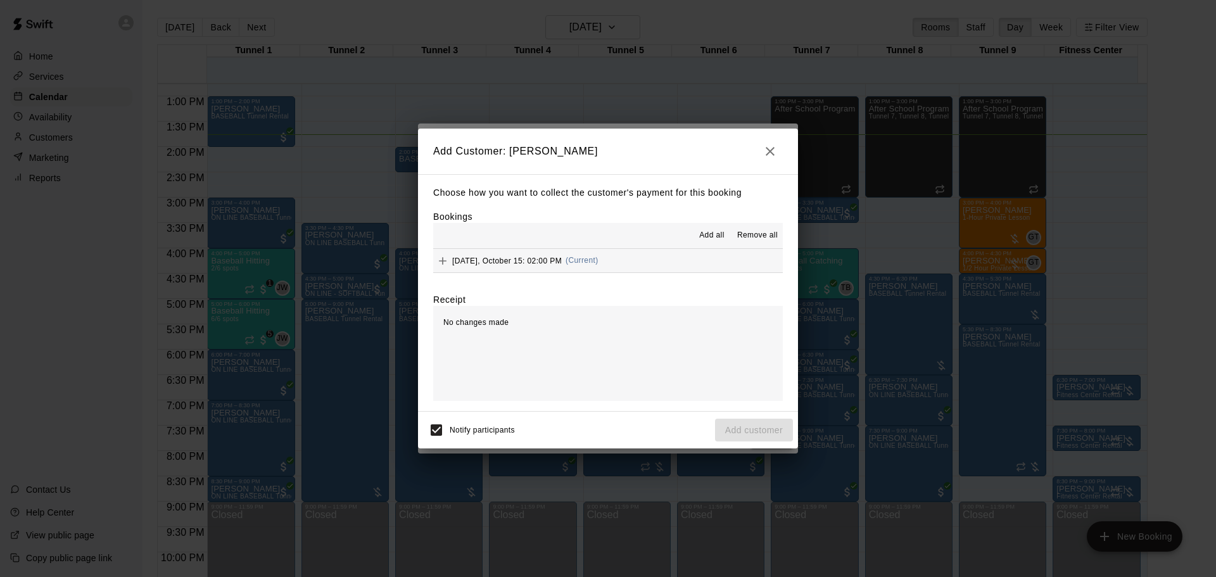
click at [562, 257] on span "Wednesday, October 15: 02:00 PM" at bounding box center [507, 260] width 110 height 9
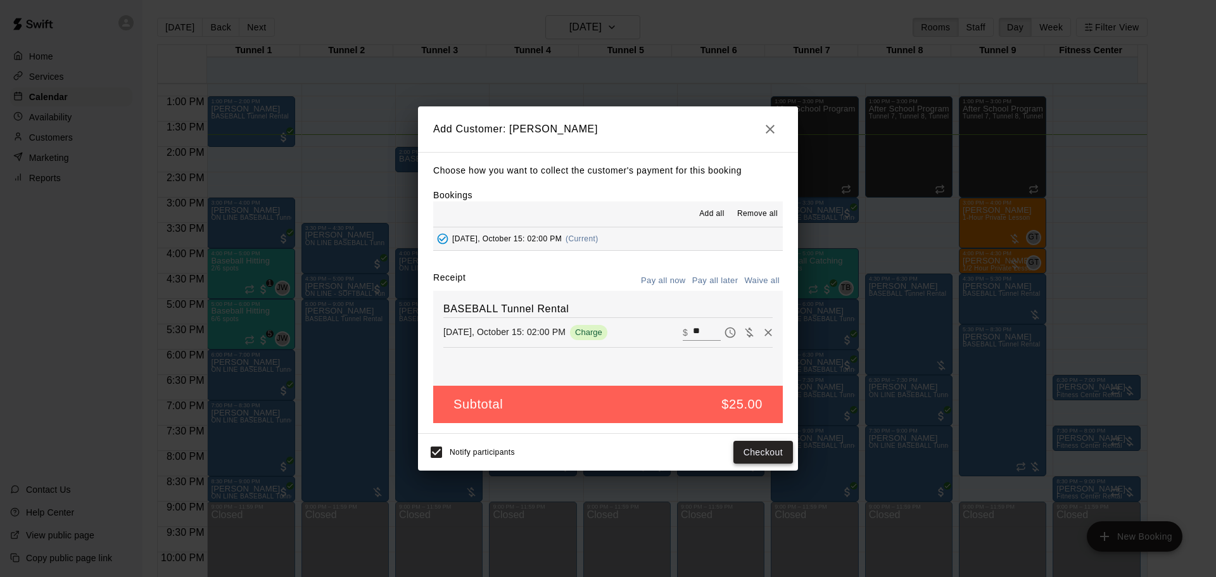
click at [749, 445] on button "Checkout" at bounding box center [764, 452] width 60 height 23
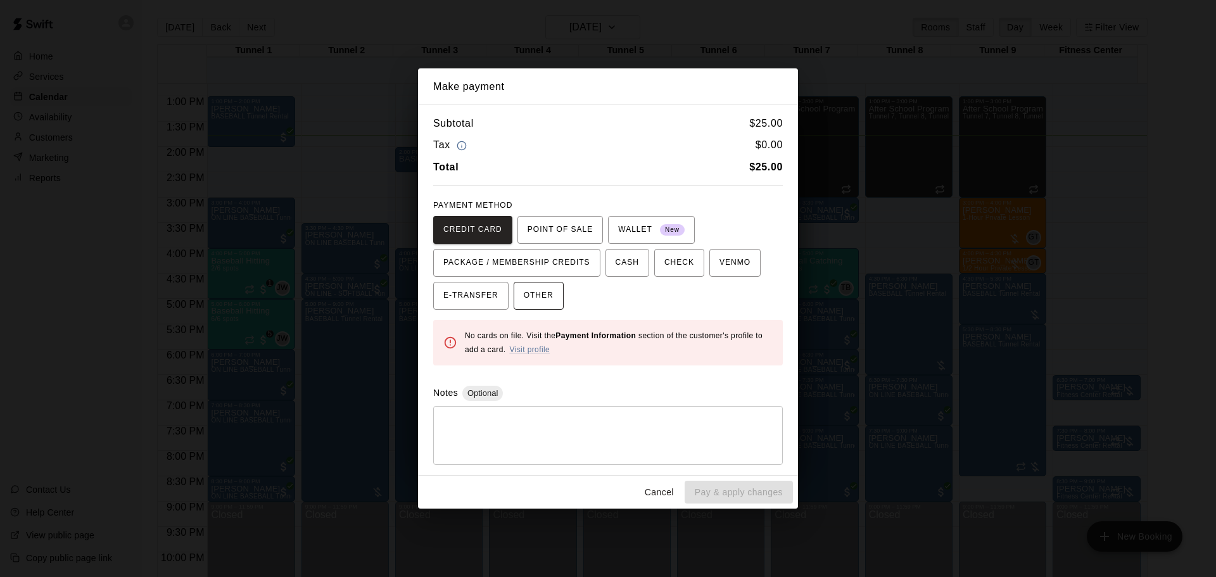
click at [542, 303] on span "OTHER" at bounding box center [539, 296] width 30 height 20
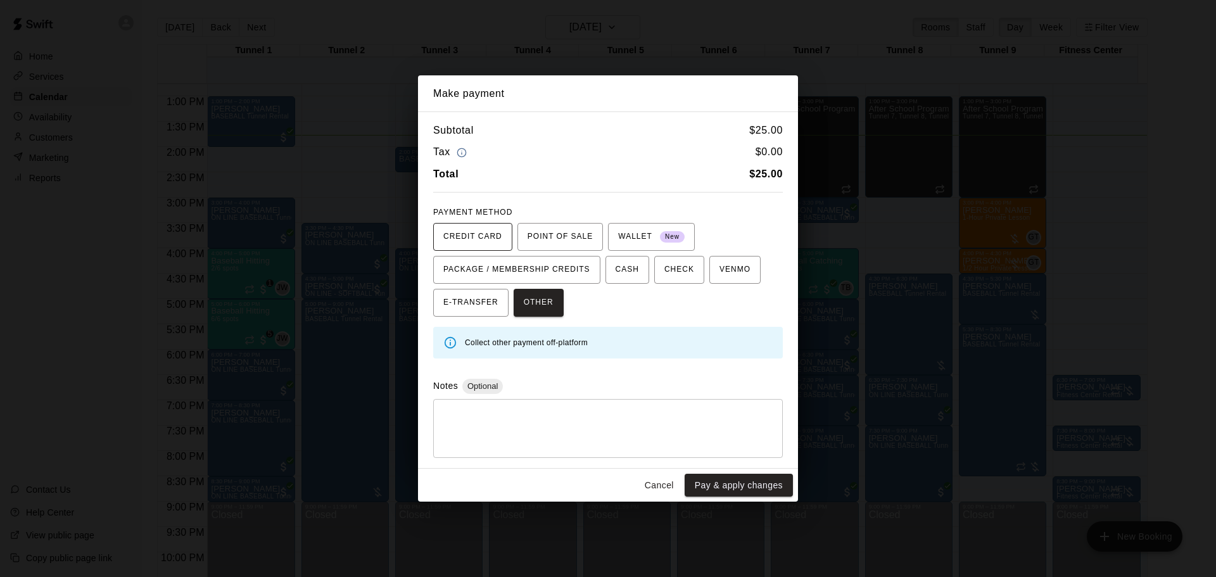
click at [470, 243] on span "CREDIT CARD" at bounding box center [472, 237] width 59 height 20
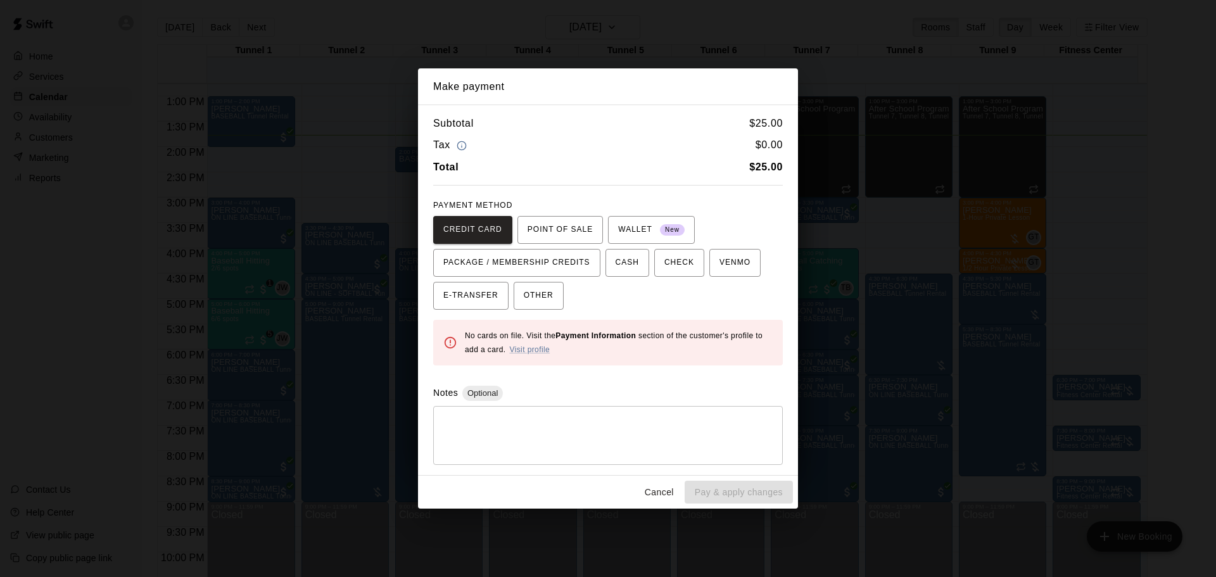
click at [651, 486] on button "Cancel" at bounding box center [659, 492] width 41 height 23
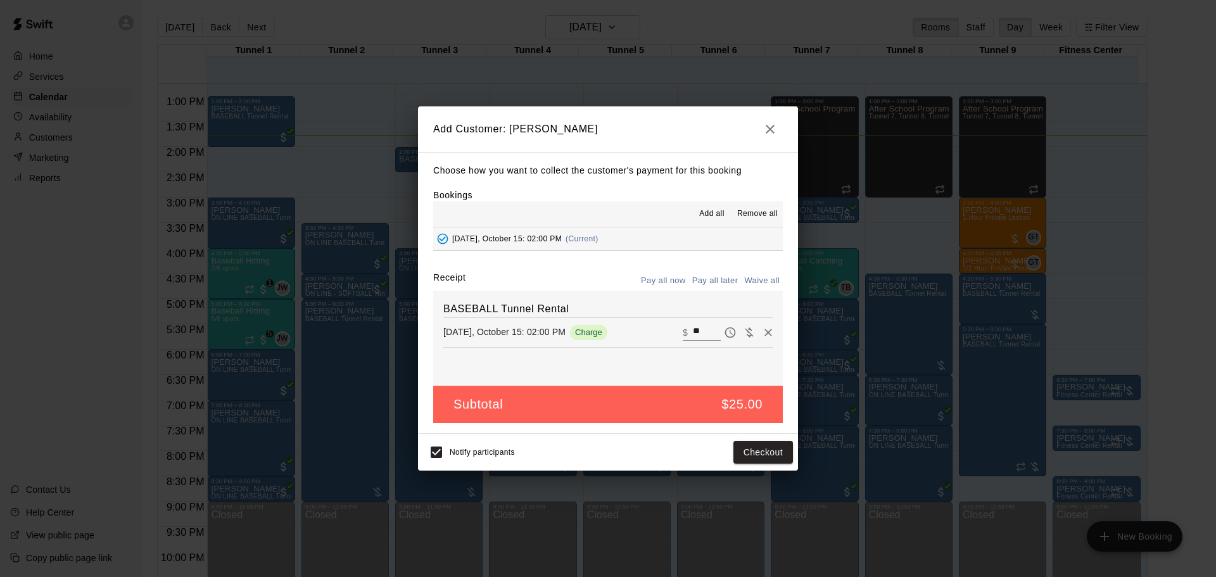
click at [720, 275] on button "Pay all later" at bounding box center [715, 281] width 53 height 20
click at [738, 447] on button "Add customer" at bounding box center [754, 452] width 78 height 23
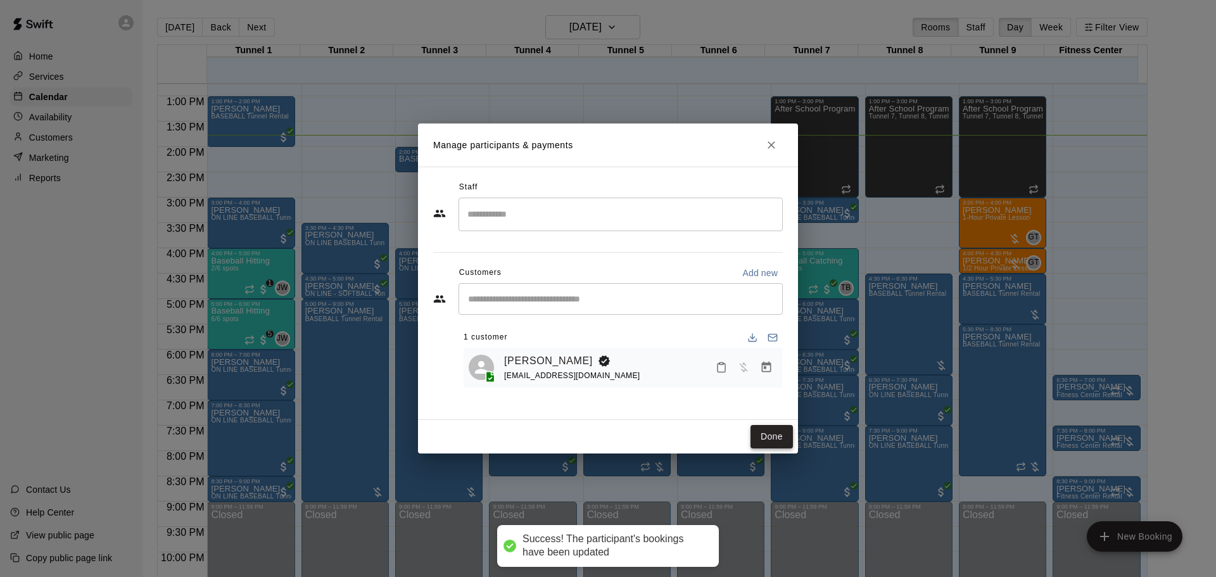
click at [763, 434] on button "Done" at bounding box center [772, 436] width 42 height 23
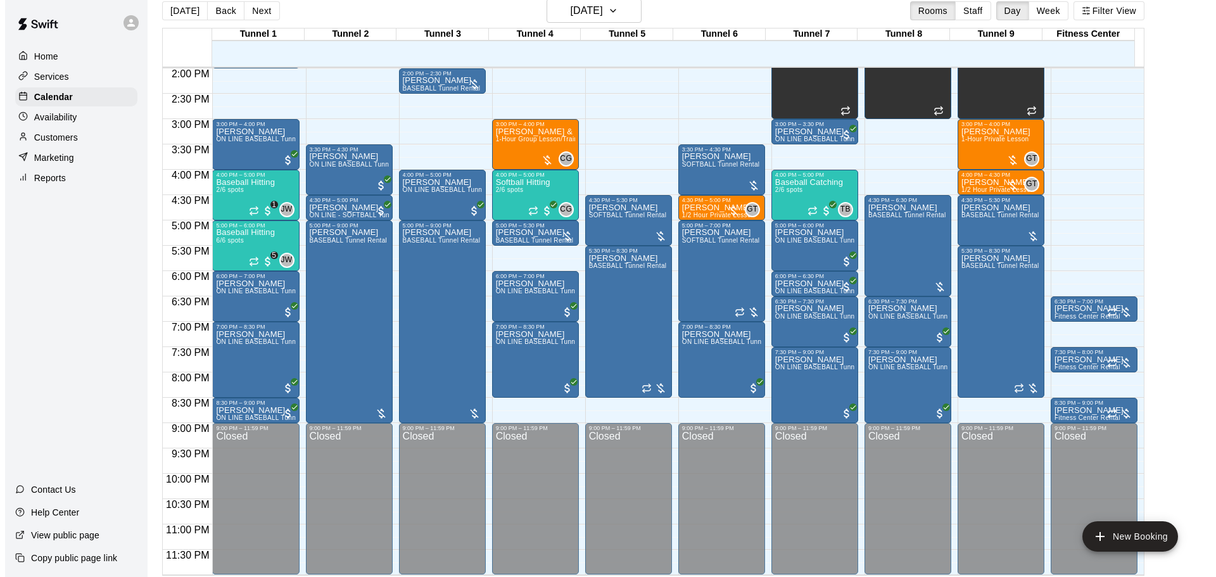
scroll to position [20, 0]
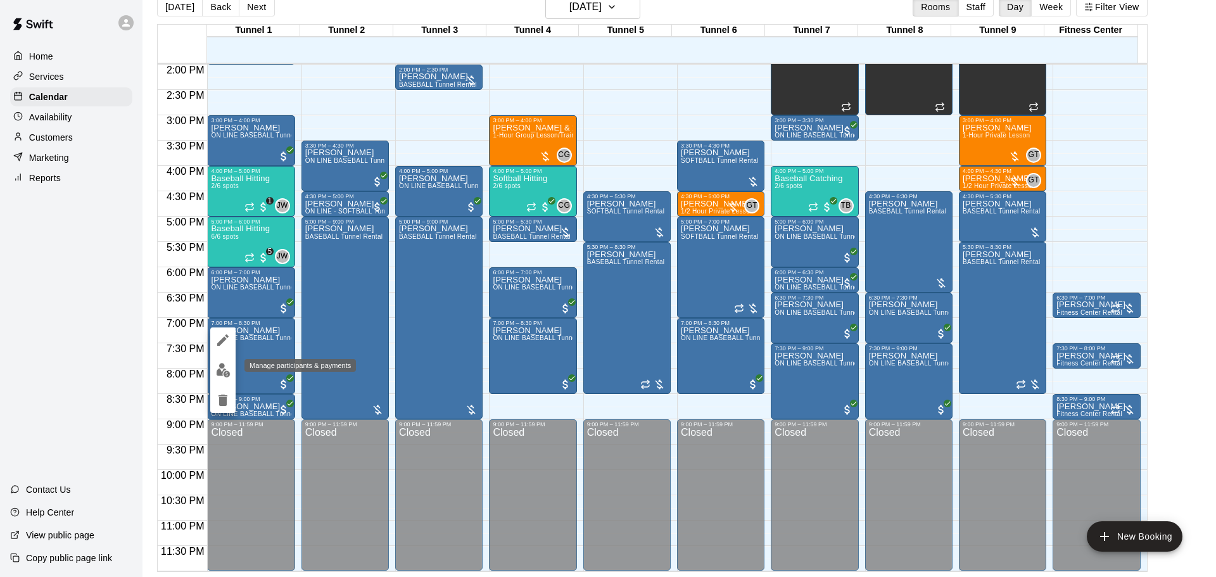
click at [229, 378] on button "edit" at bounding box center [222, 370] width 25 height 25
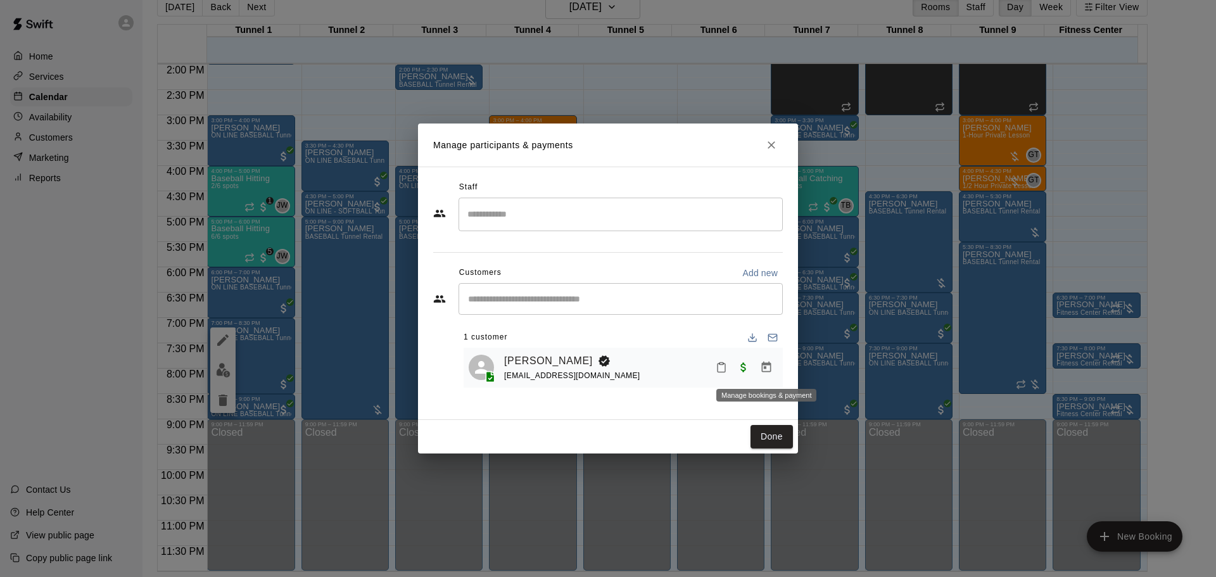
click at [759, 369] on button "Manage bookings & payment" at bounding box center [766, 367] width 23 height 23
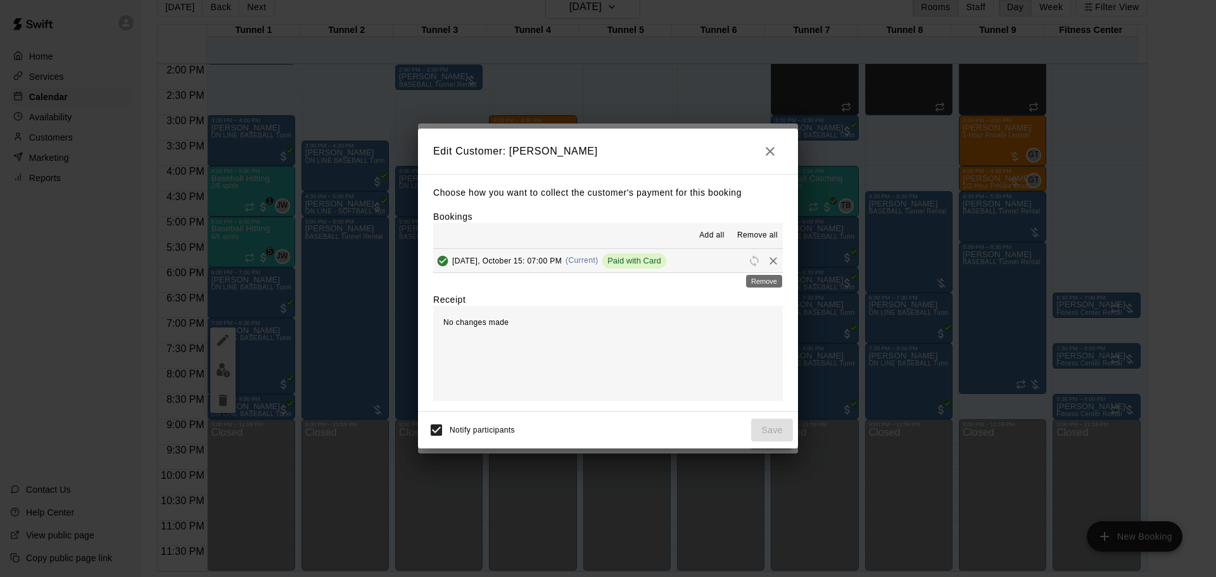
click at [767, 262] on icon "Remove" at bounding box center [773, 261] width 13 height 13
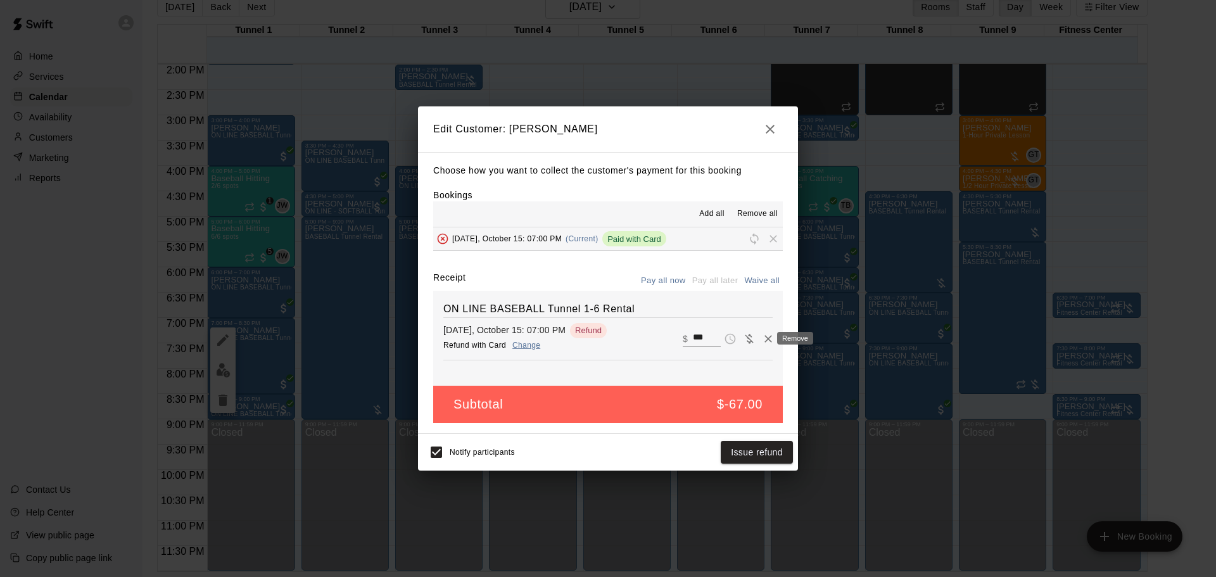
click at [762, 334] on icon "Remove" at bounding box center [768, 339] width 13 height 13
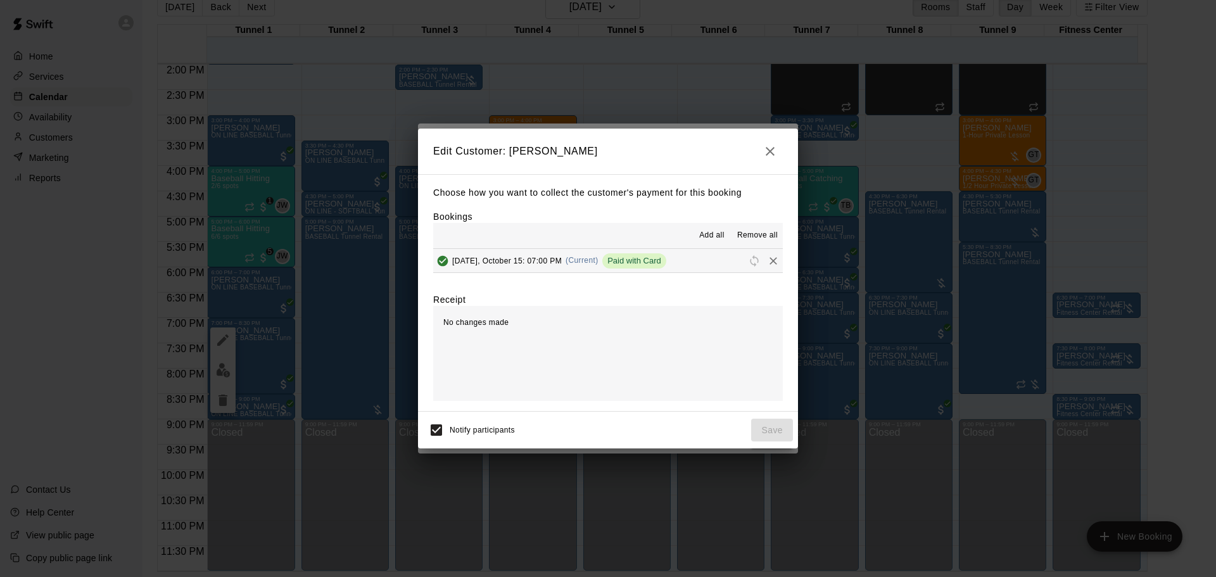
click at [769, 151] on icon "button" at bounding box center [770, 151] width 9 height 9
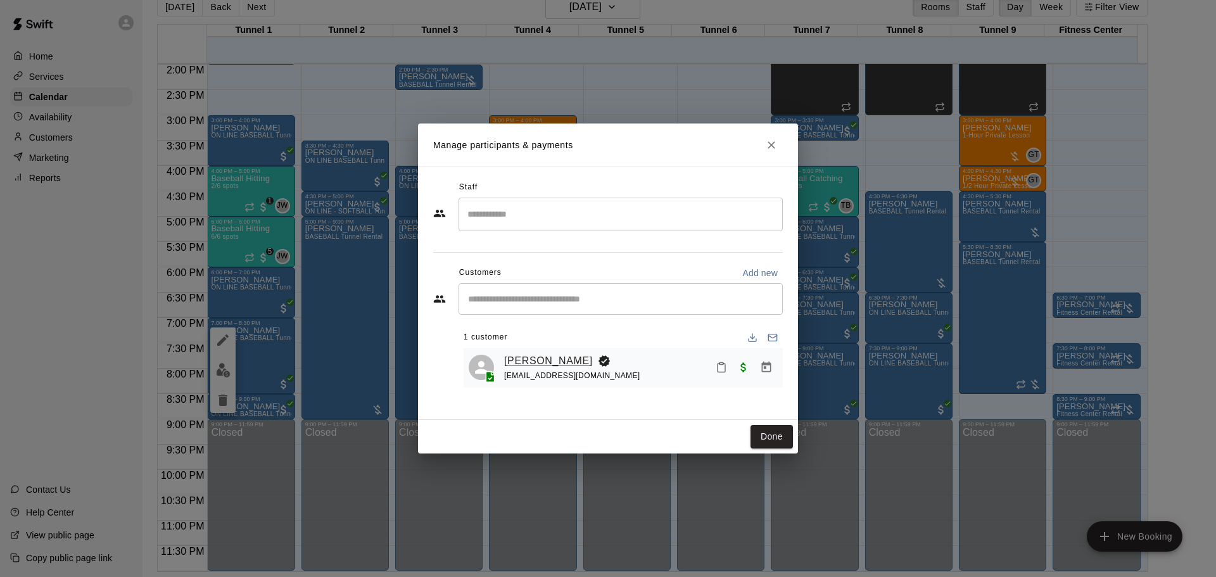
click at [538, 365] on link "Elyse Lane" at bounding box center [548, 361] width 89 height 16
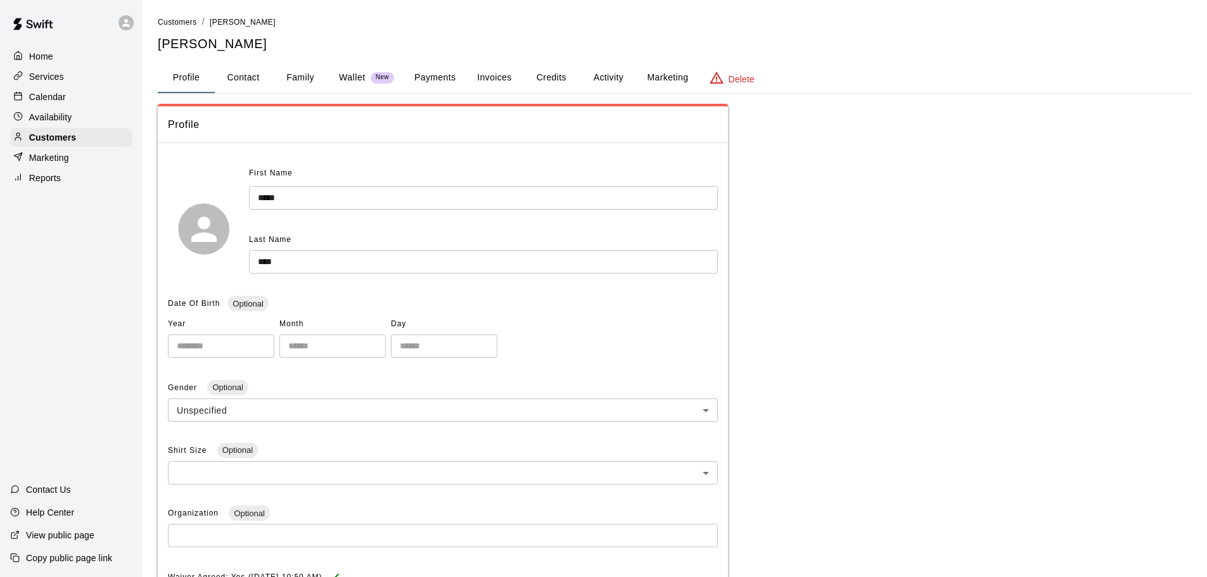
click at [448, 68] on button "Payments" at bounding box center [434, 78] width 61 height 30
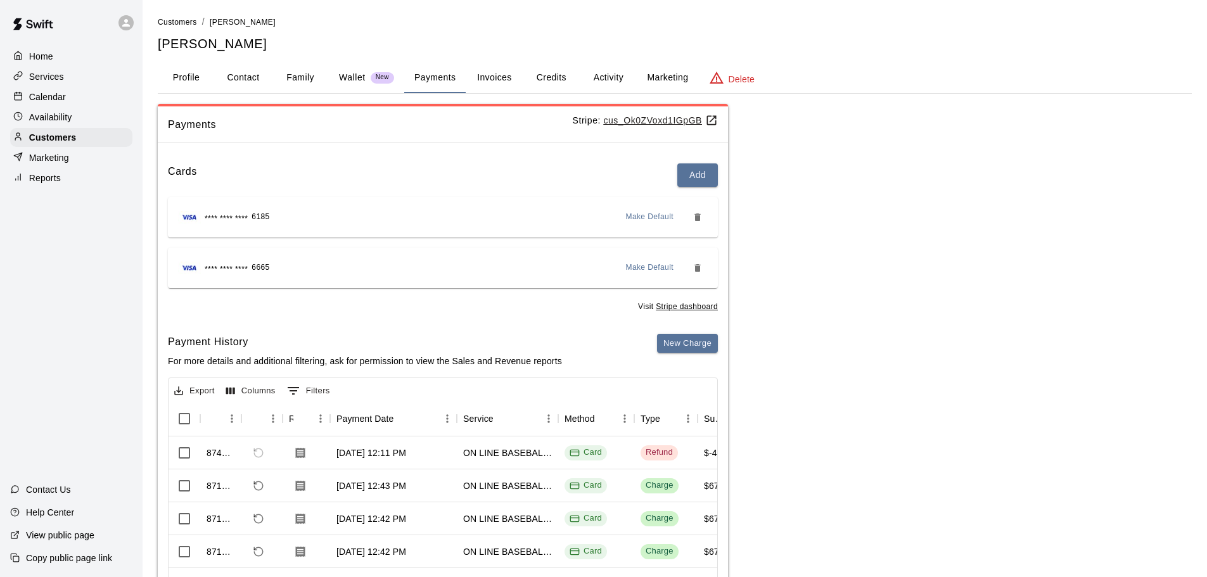
click at [557, 76] on button "Credits" at bounding box center [551, 78] width 57 height 30
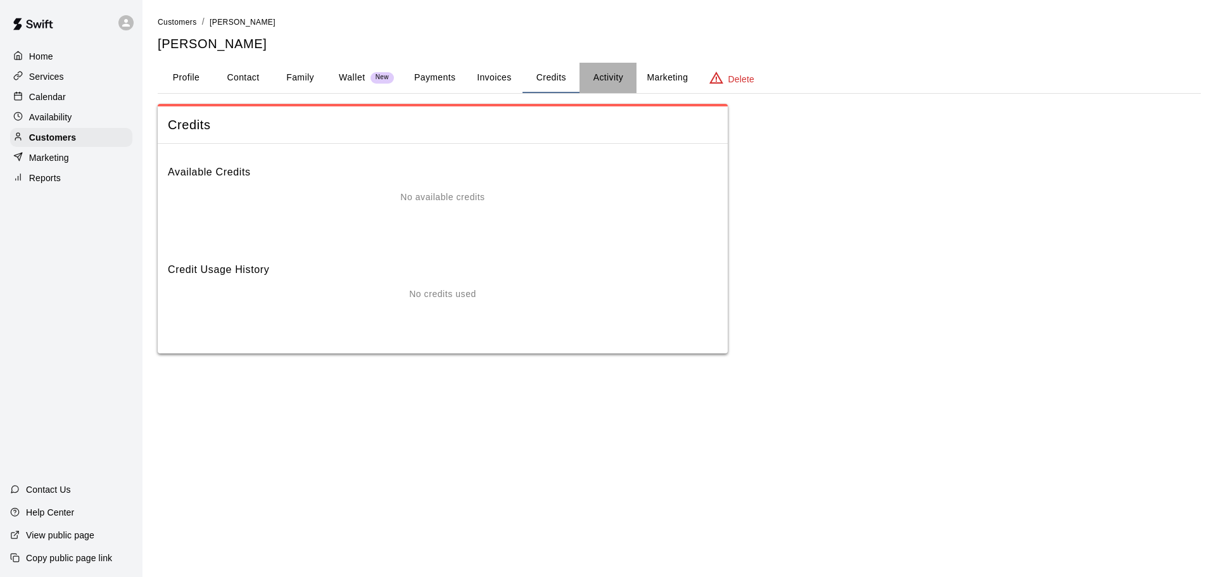
click at [604, 75] on button "Activity" at bounding box center [608, 78] width 57 height 30
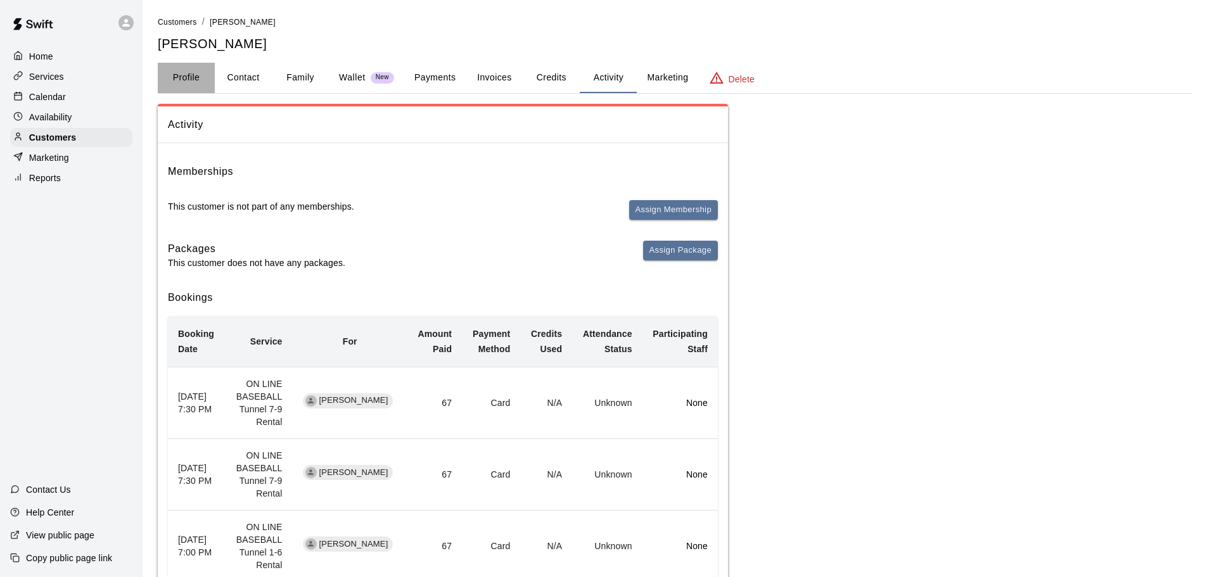
click at [181, 78] on button "Profile" at bounding box center [186, 78] width 57 height 30
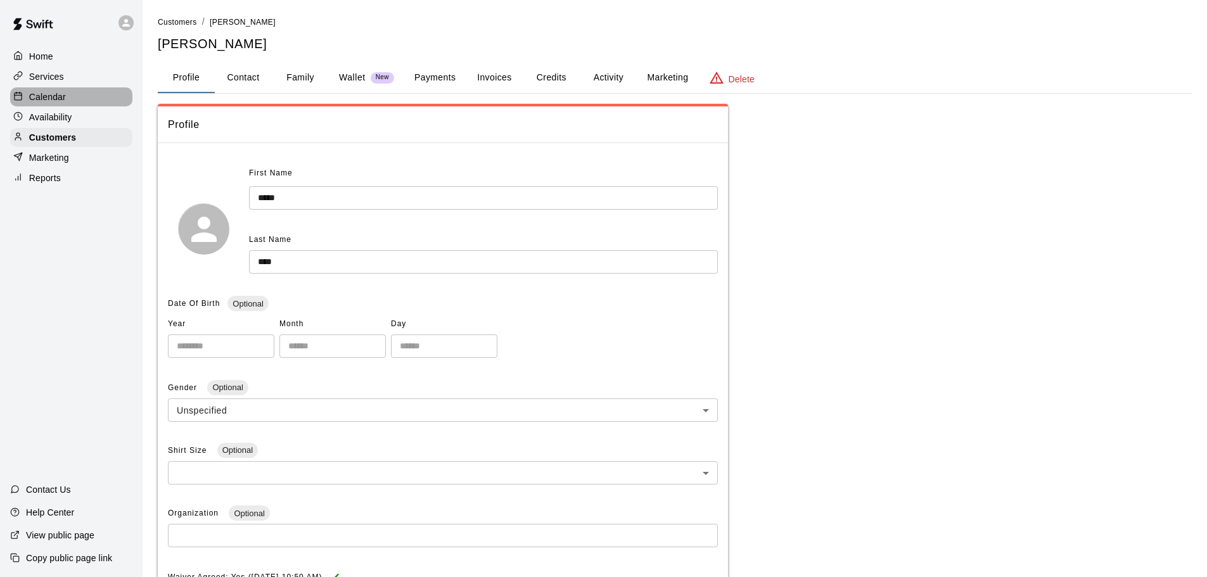
click at [68, 94] on div "Calendar" at bounding box center [71, 96] width 122 height 19
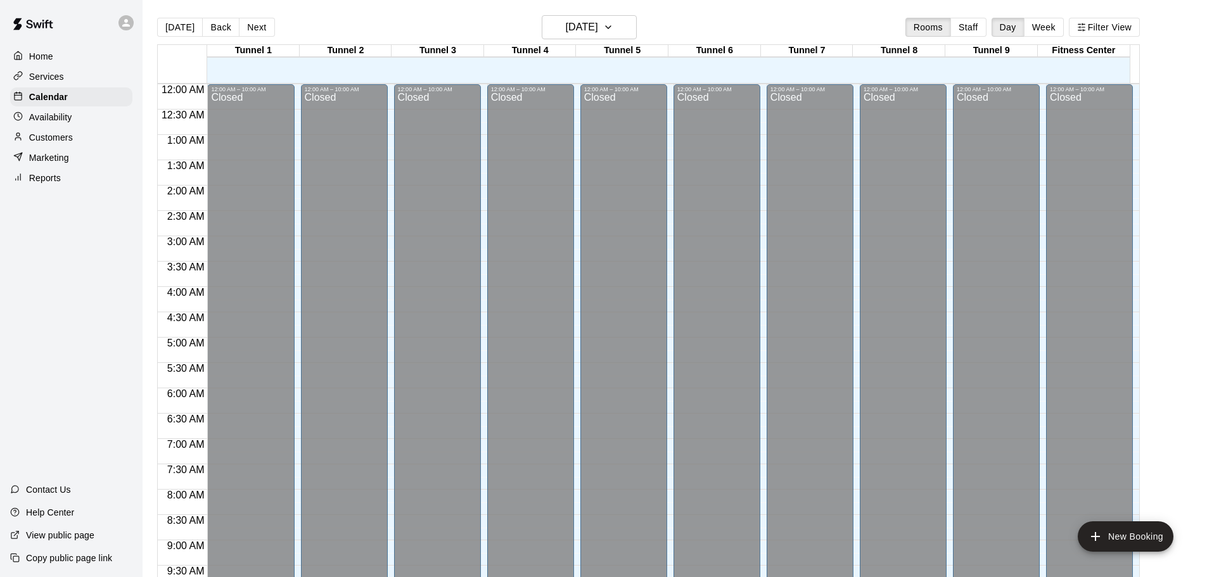
scroll to position [671, 0]
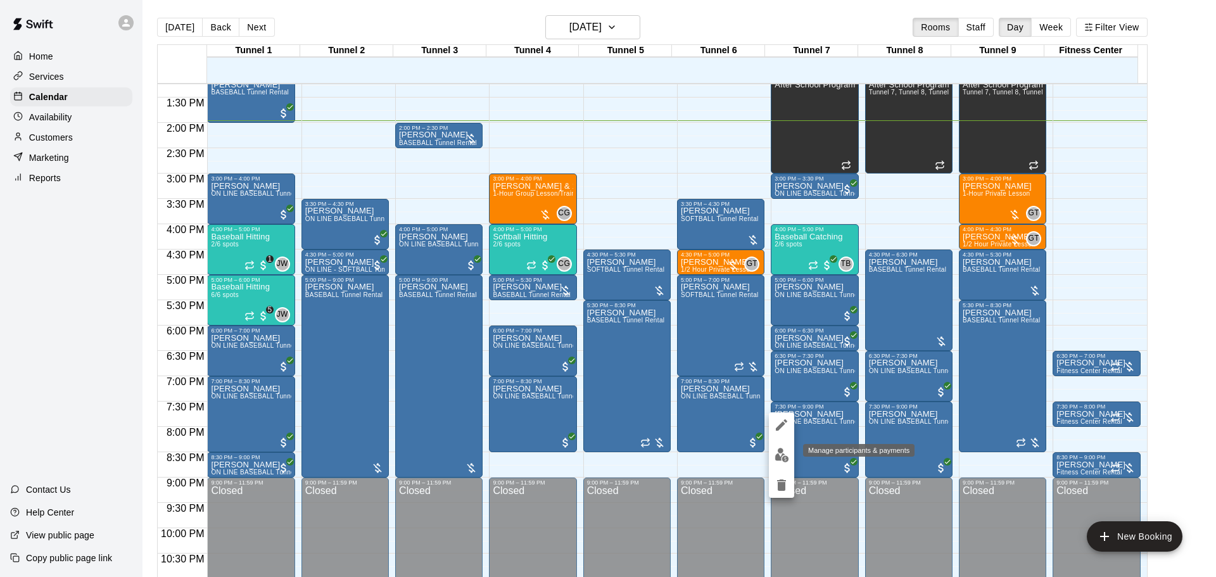
click at [785, 462] on button "edit" at bounding box center [781, 455] width 25 height 25
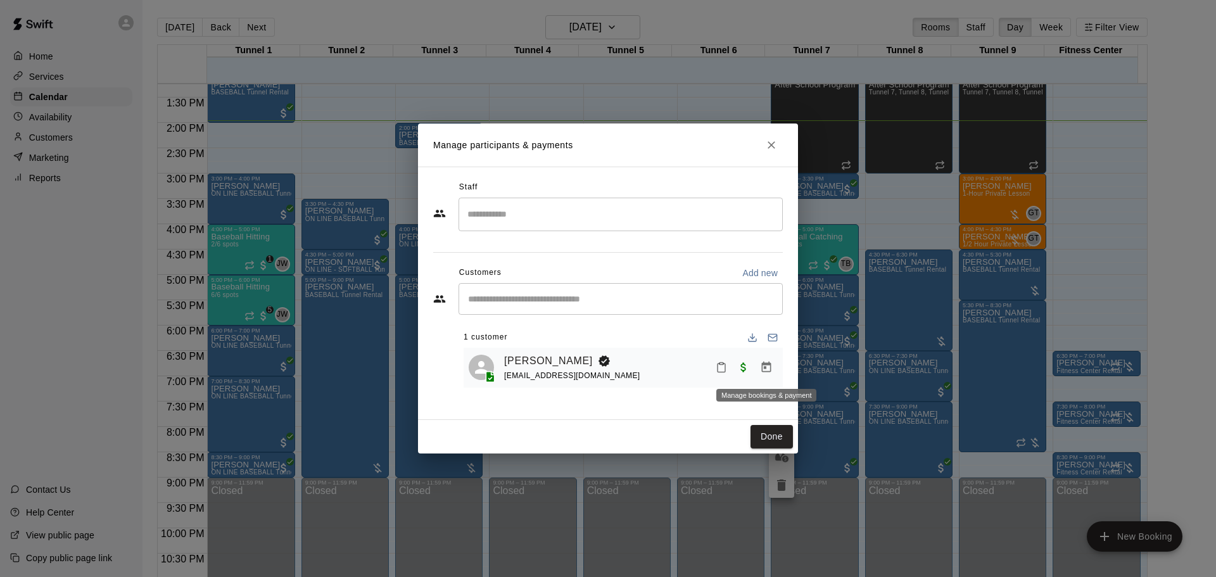
click at [768, 368] on icon "Manage bookings & payment" at bounding box center [766, 367] width 13 height 13
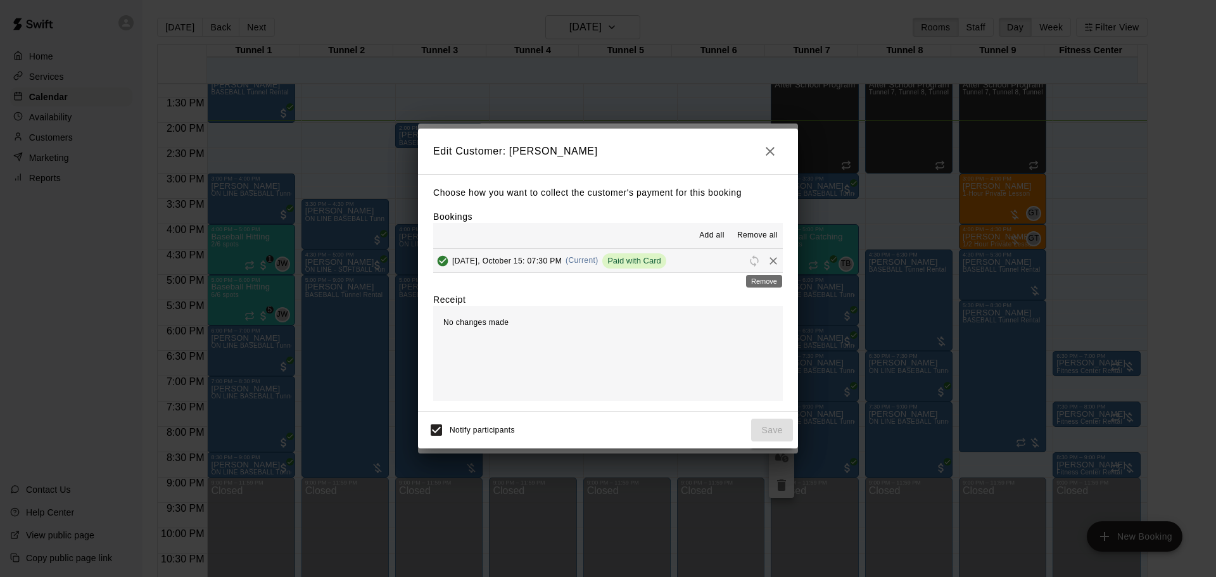
click at [767, 259] on icon "Remove" at bounding box center [773, 261] width 13 height 13
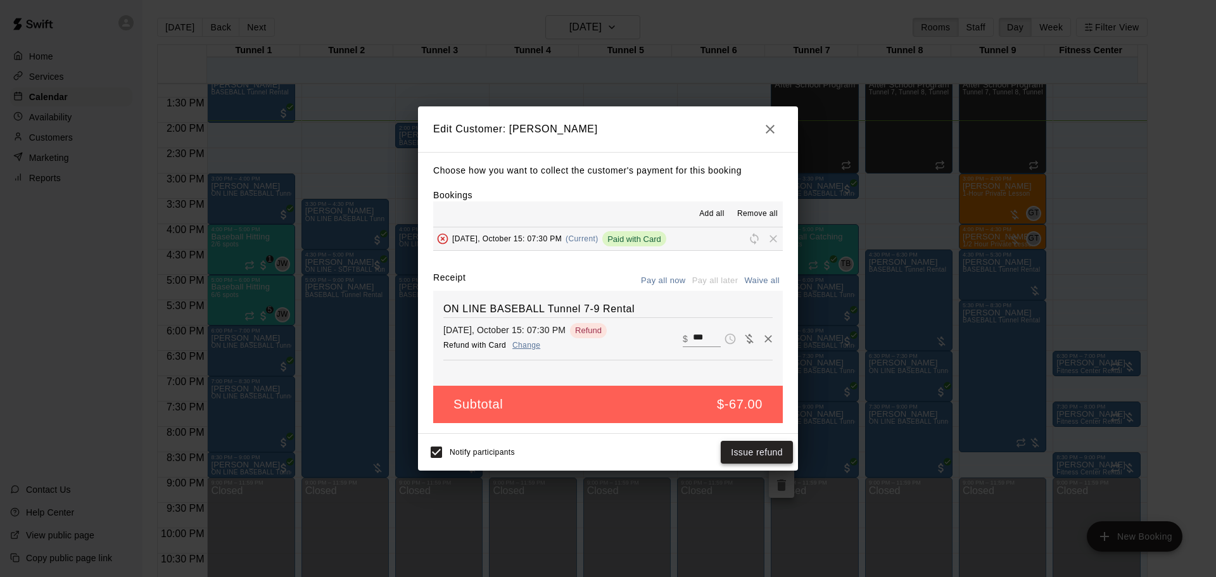
click at [763, 456] on button "Issue refund" at bounding box center [757, 452] width 72 height 23
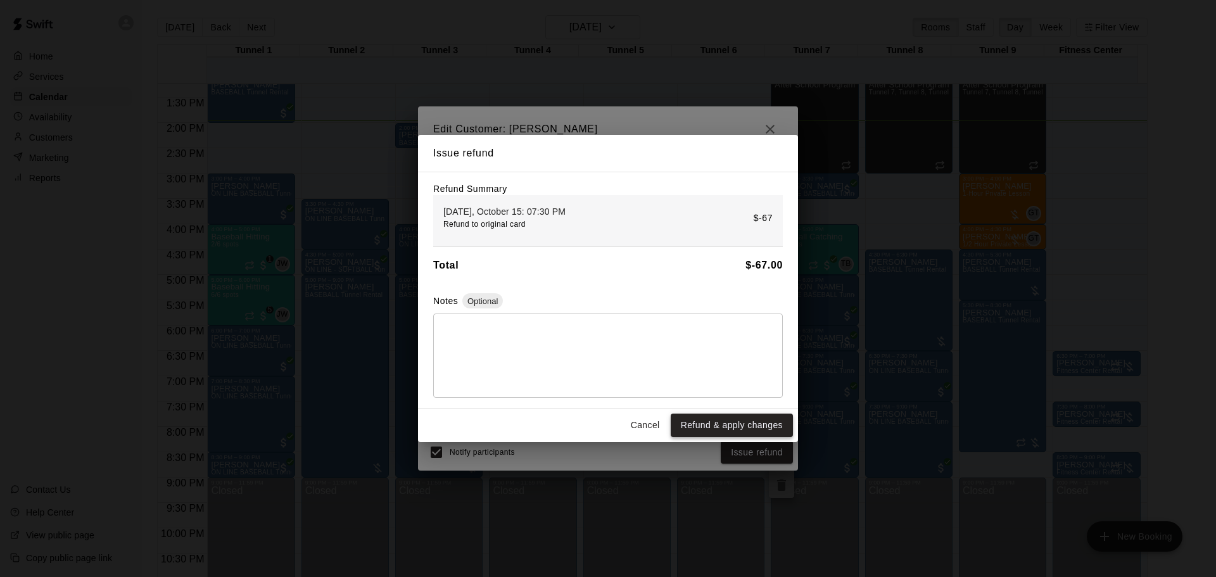
click at [750, 425] on button "Refund & apply changes" at bounding box center [732, 425] width 122 height 23
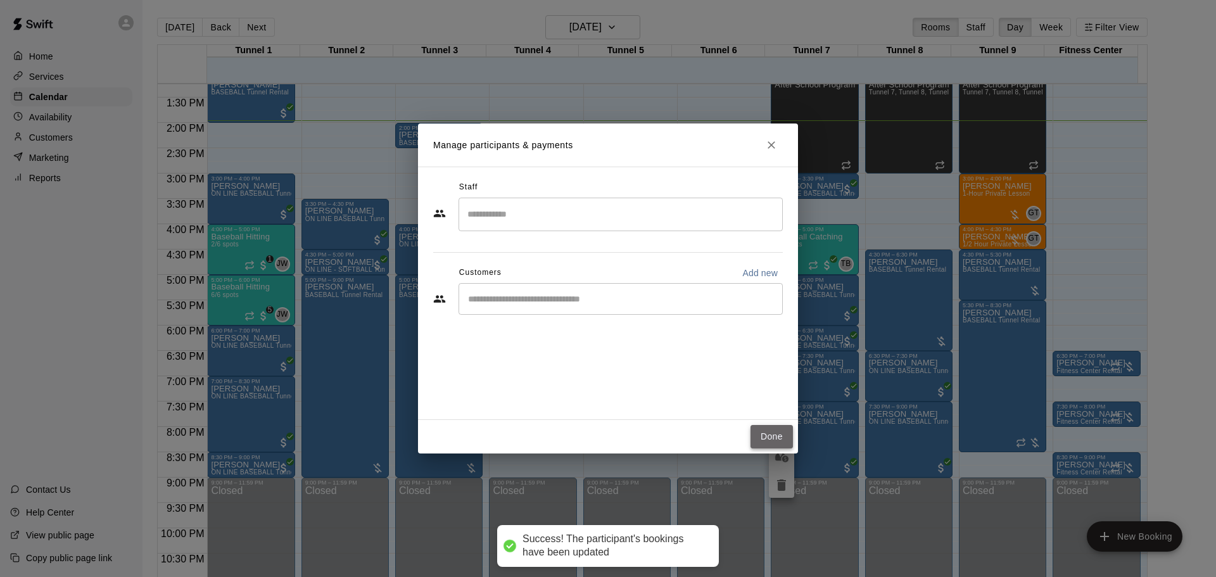
click at [785, 434] on button "Done" at bounding box center [772, 436] width 42 height 23
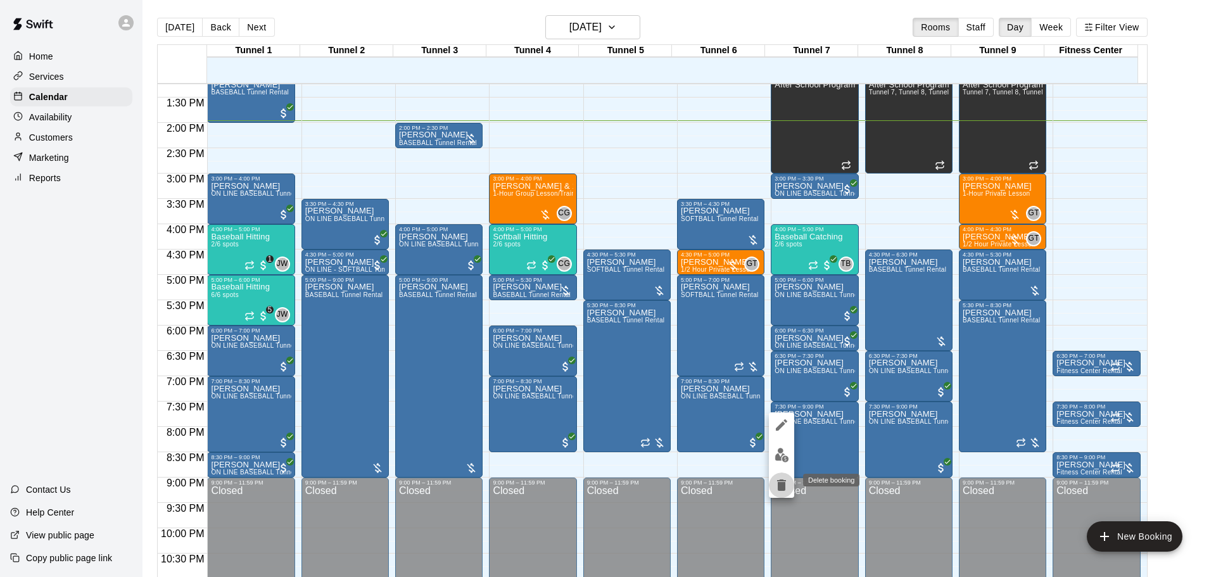
click at [785, 480] on icon "delete" at bounding box center [781, 485] width 15 height 15
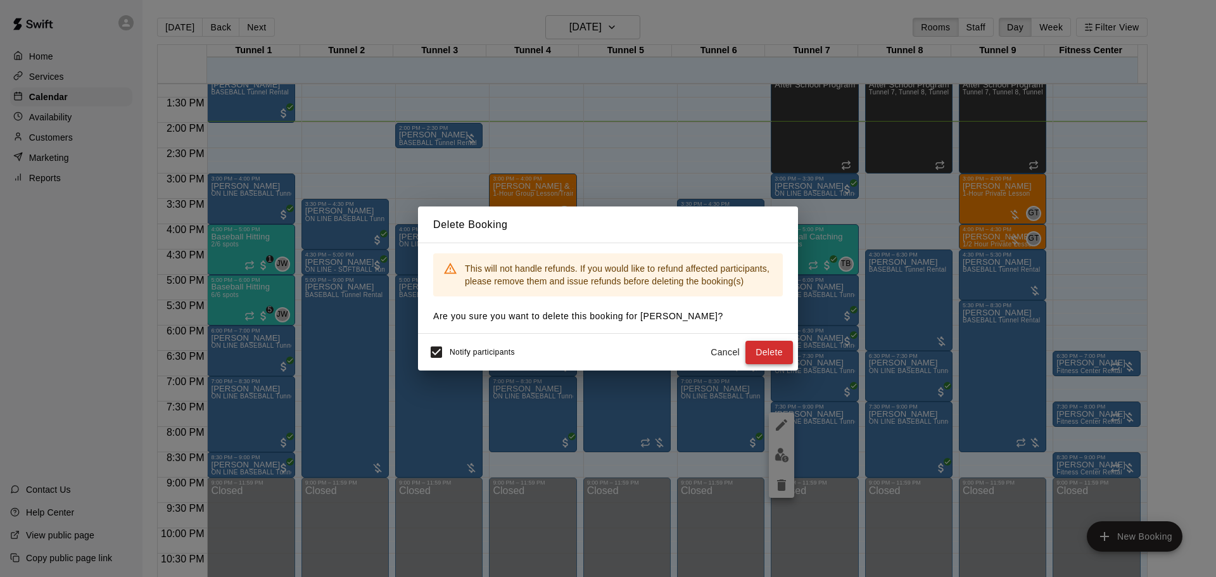
click at [778, 354] on button "Delete" at bounding box center [770, 352] width 48 height 23
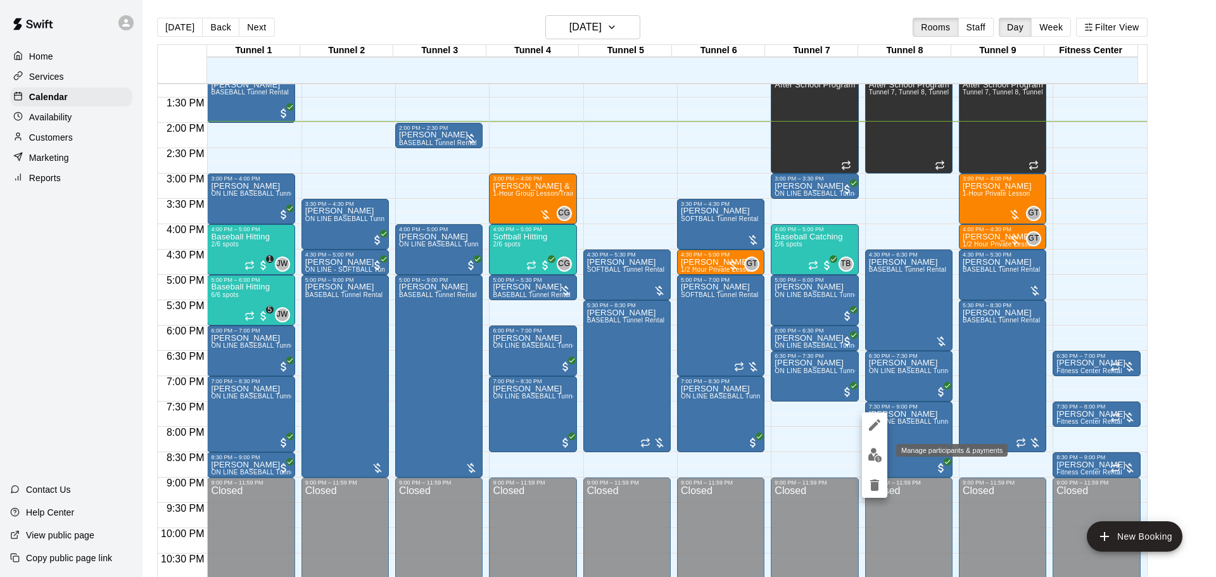
click at [875, 461] on img "edit" at bounding box center [875, 455] width 15 height 15
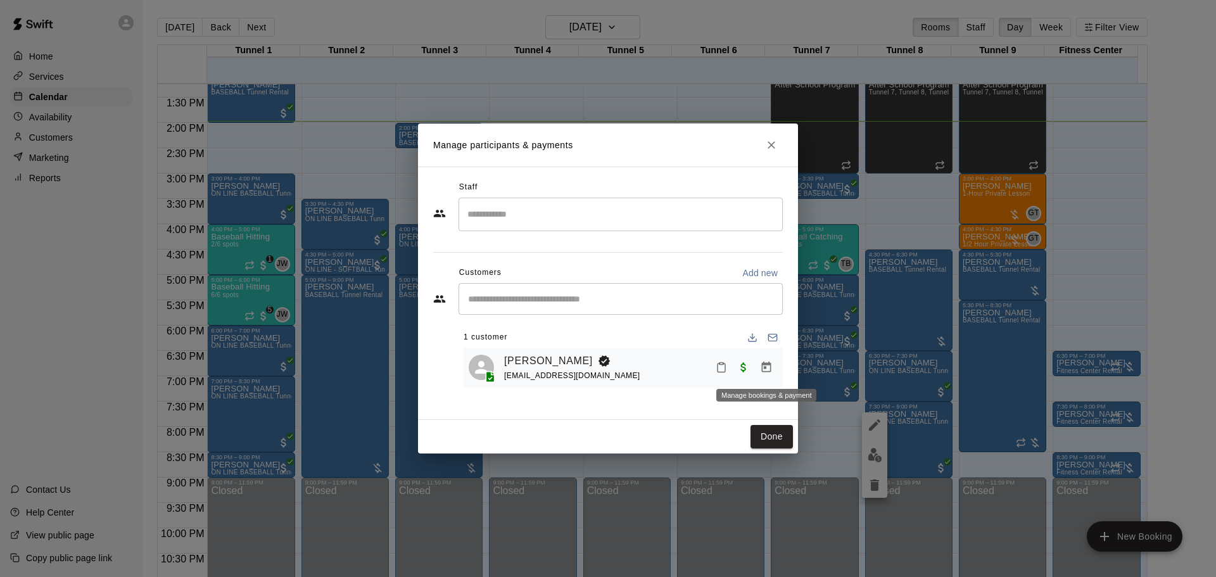
click at [768, 372] on icon "Manage bookings & payment" at bounding box center [767, 367] width 10 height 11
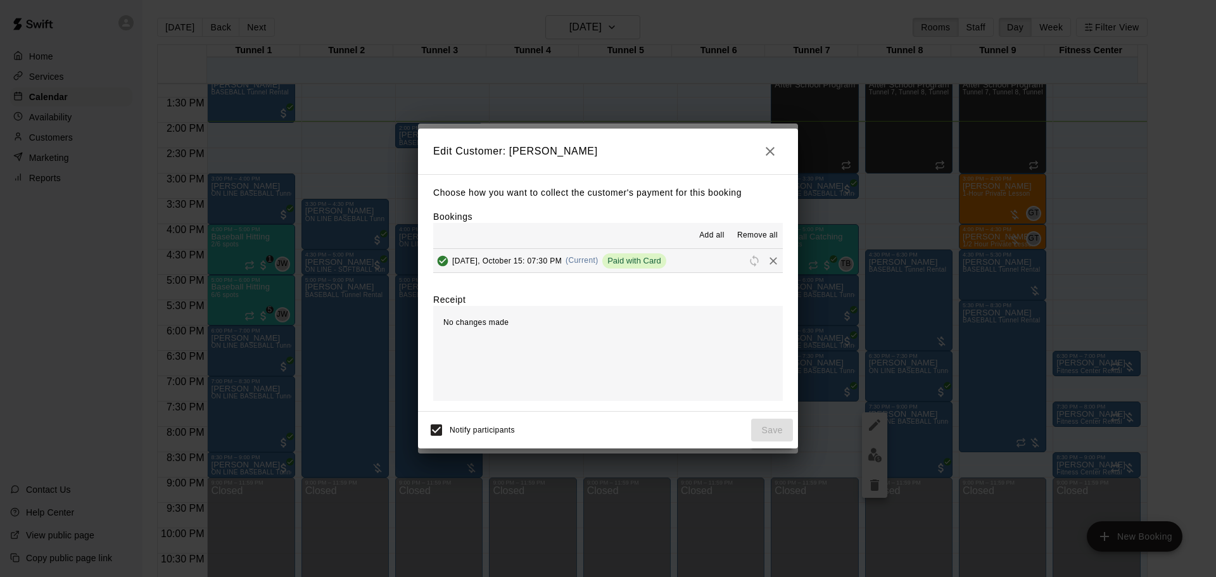
click at [770, 263] on icon "Remove" at bounding box center [774, 261] width 8 height 8
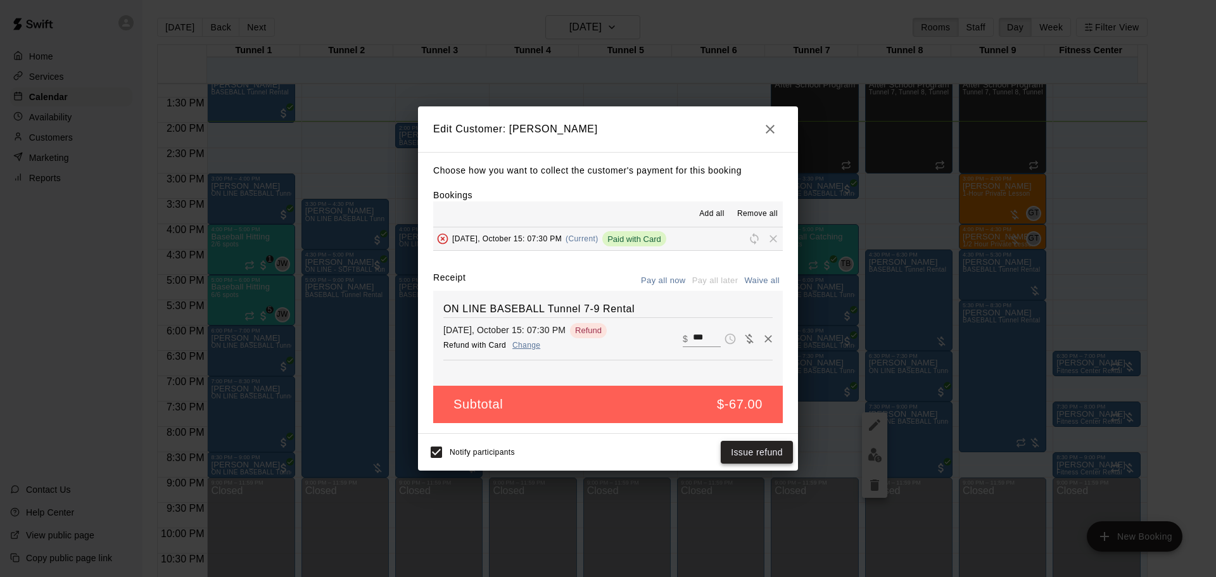
click at [765, 459] on button "Issue refund" at bounding box center [757, 452] width 72 height 23
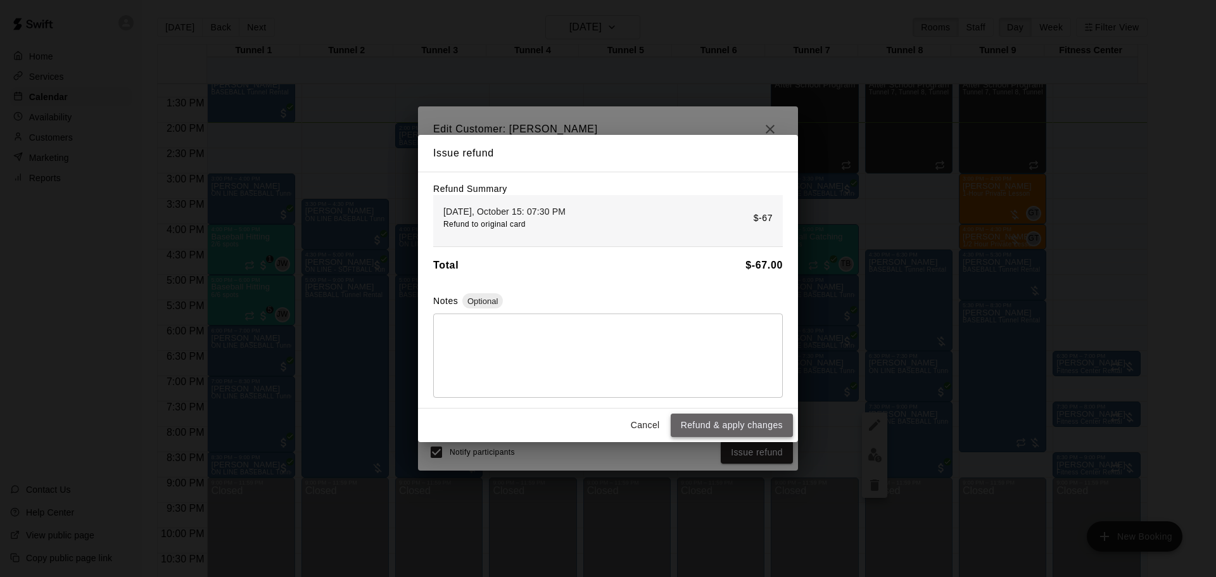
click at [765, 424] on button "Refund & apply changes" at bounding box center [732, 425] width 122 height 23
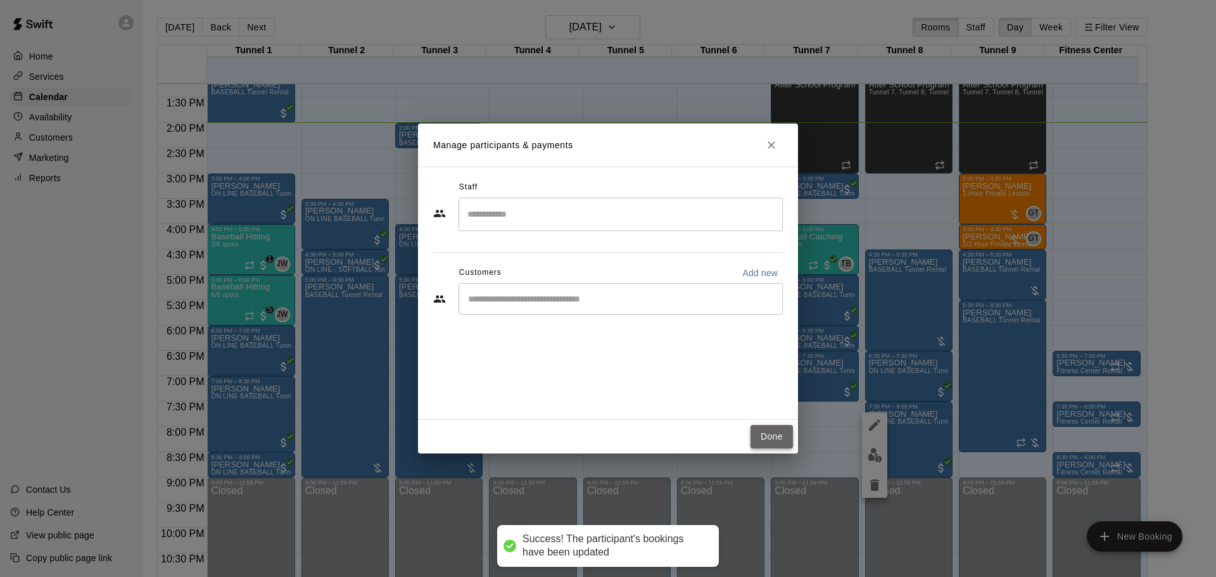
click at [782, 428] on button "Done" at bounding box center [772, 436] width 42 height 23
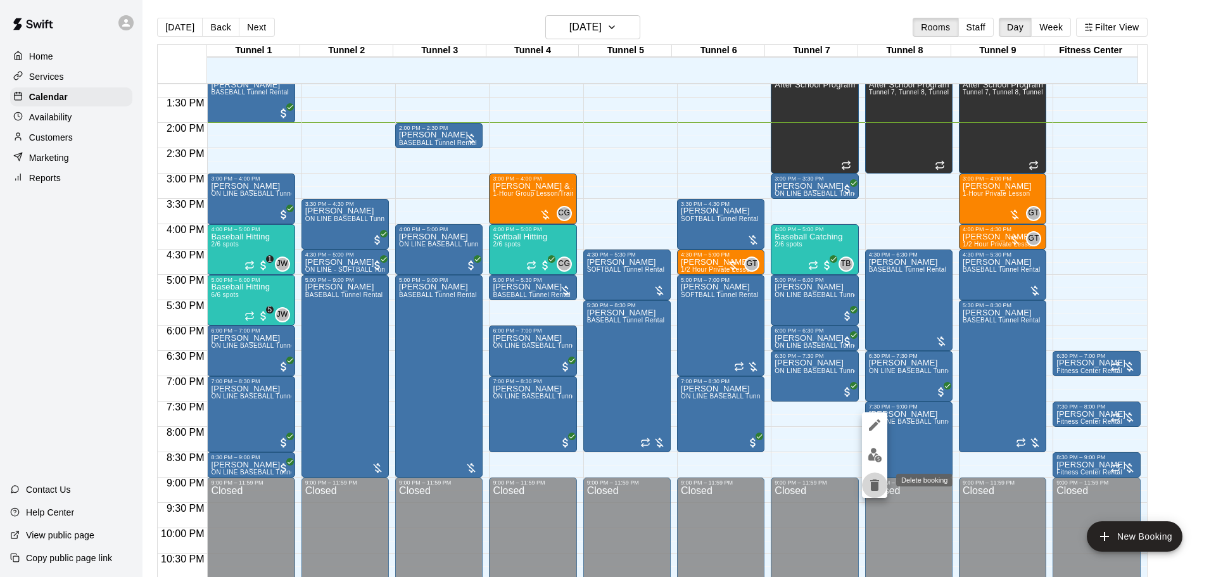
click at [875, 495] on button "delete" at bounding box center [874, 485] width 25 height 25
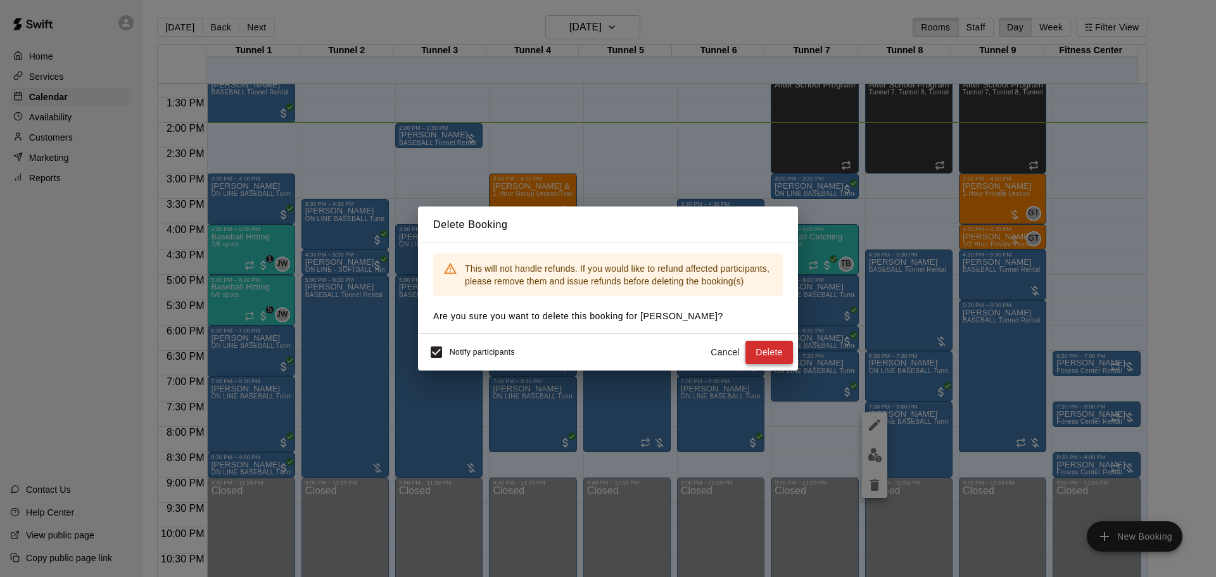
click at [782, 345] on button "Delete" at bounding box center [770, 352] width 48 height 23
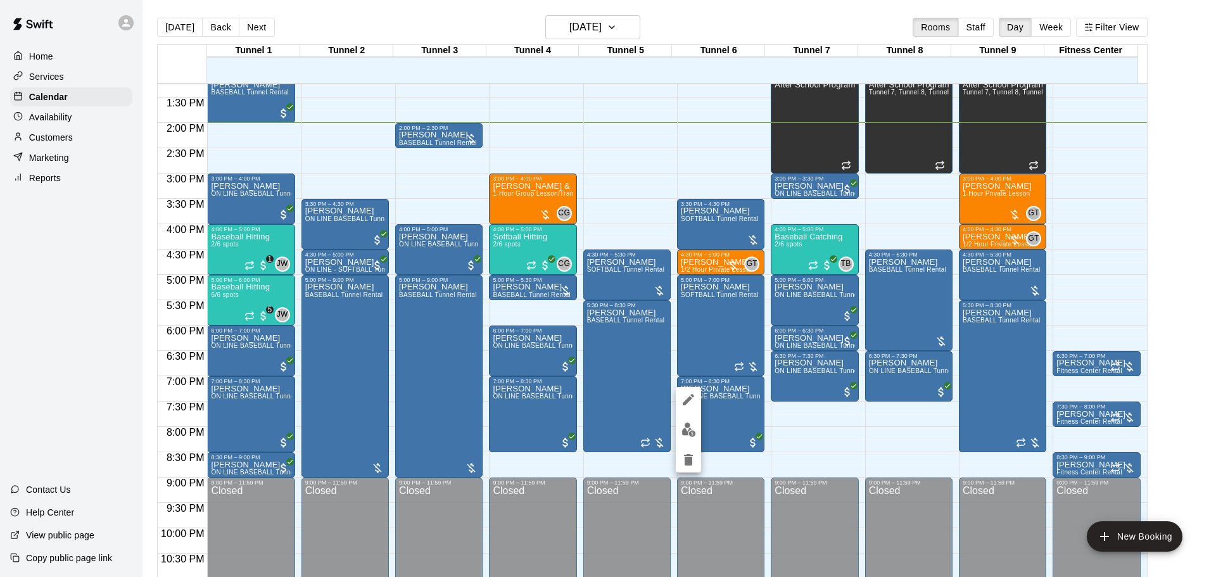
click at [688, 428] on img "edit" at bounding box center [689, 430] width 15 height 15
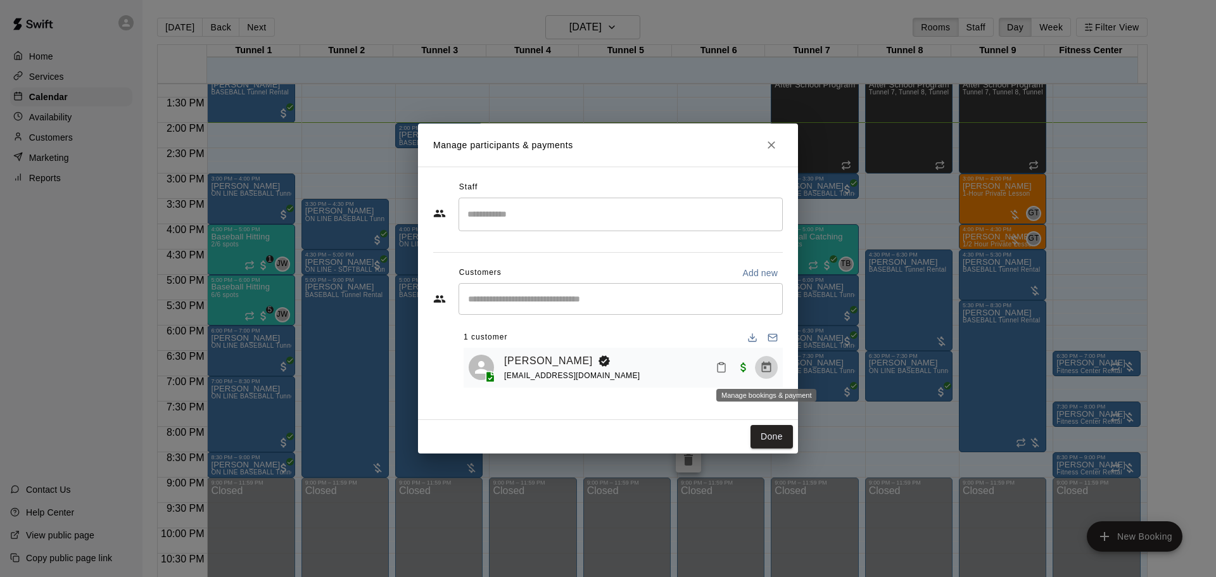
click at [765, 371] on icon "Manage bookings & payment" at bounding box center [766, 367] width 13 height 13
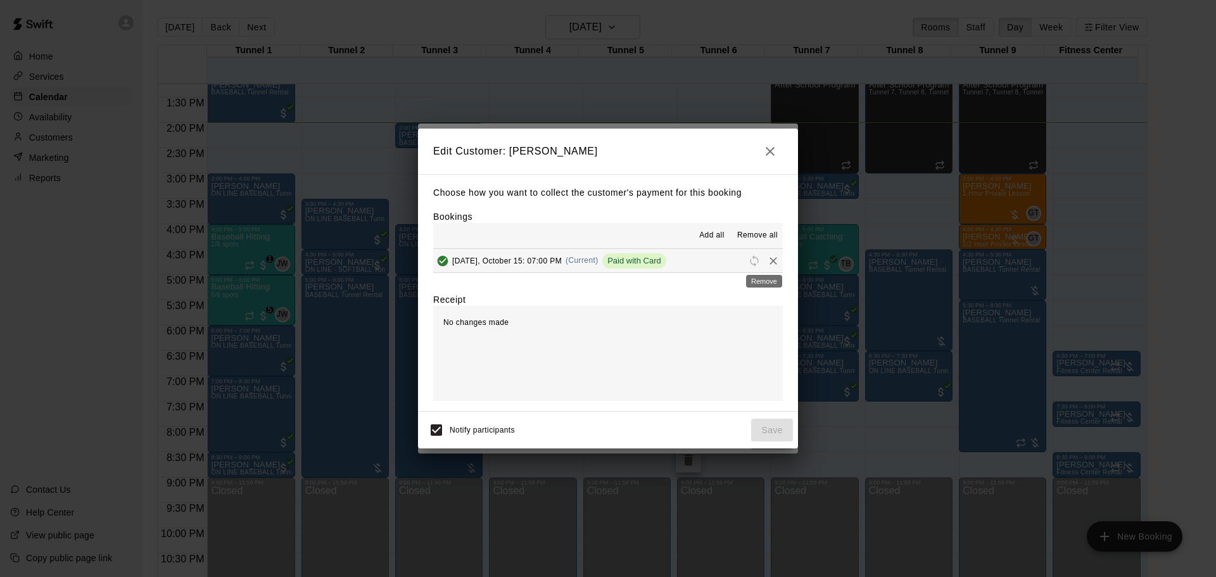
click at [767, 262] on icon "Remove" at bounding box center [773, 261] width 13 height 13
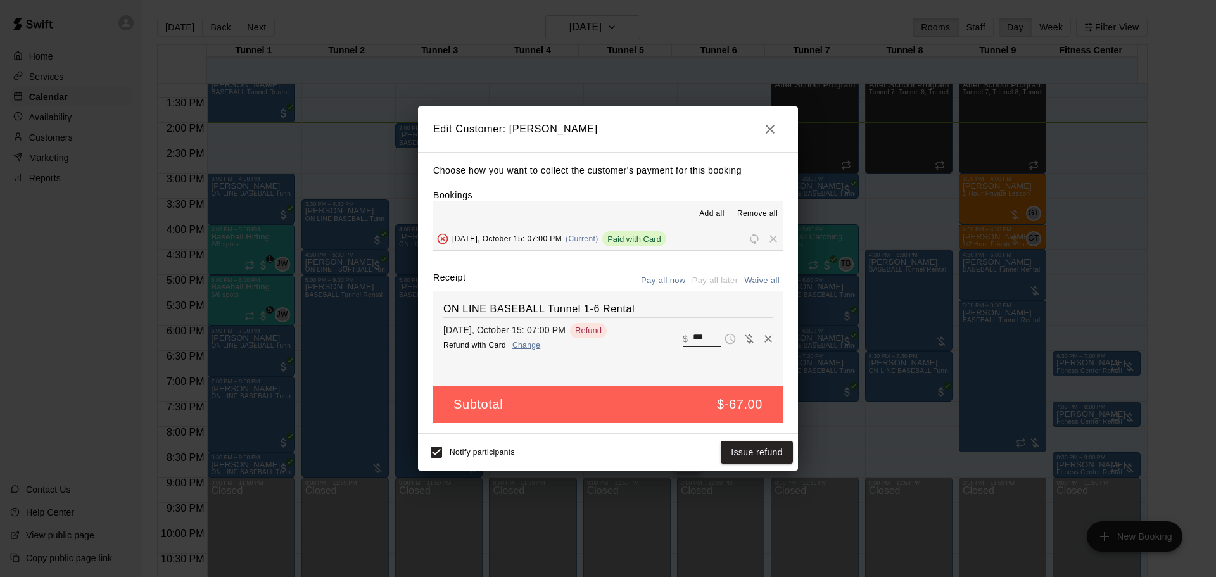
click at [704, 333] on input "***" at bounding box center [707, 339] width 28 height 16
type input "***"
click at [784, 451] on button "Issue refund" at bounding box center [757, 452] width 72 height 23
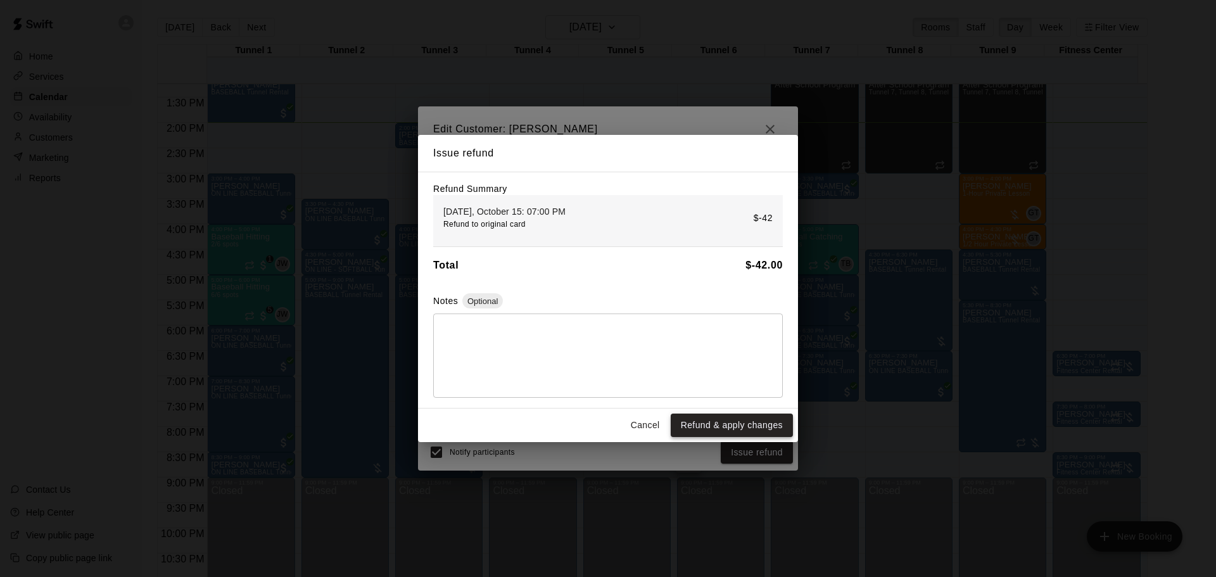
click at [730, 418] on button "Refund & apply changes" at bounding box center [732, 425] width 122 height 23
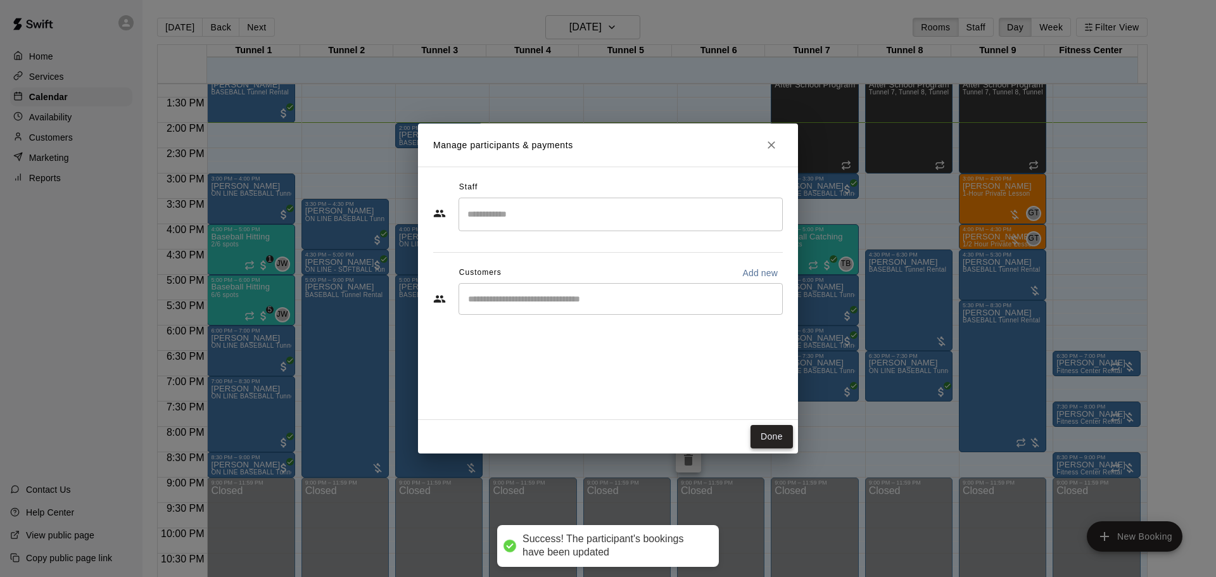
click at [764, 433] on button "Done" at bounding box center [772, 436] width 42 height 23
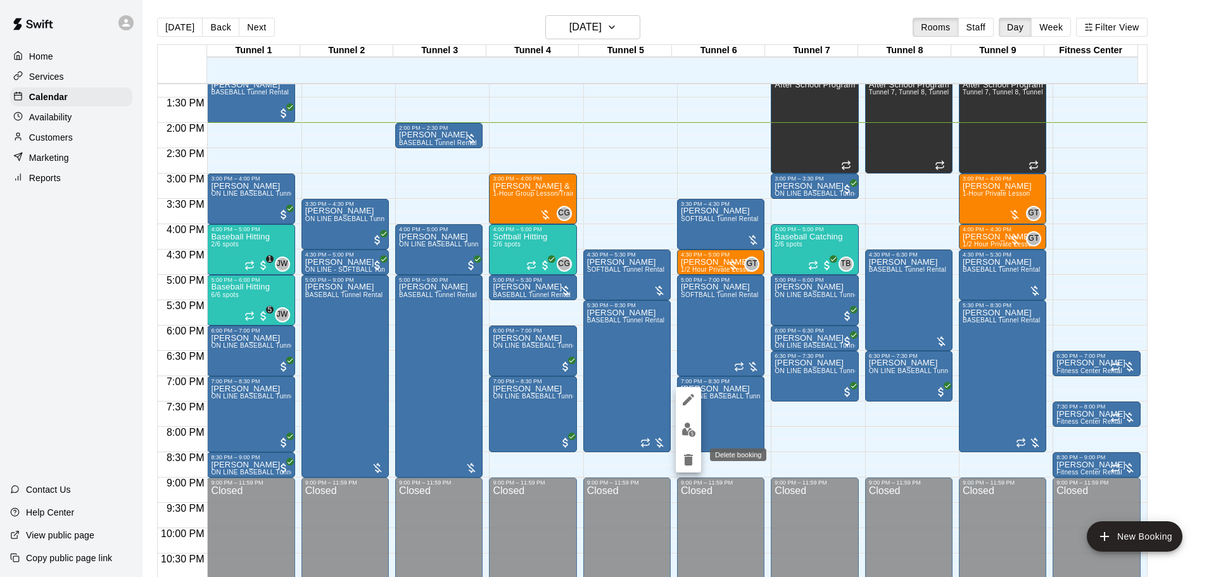
click at [686, 462] on icon "delete" at bounding box center [688, 459] width 9 height 11
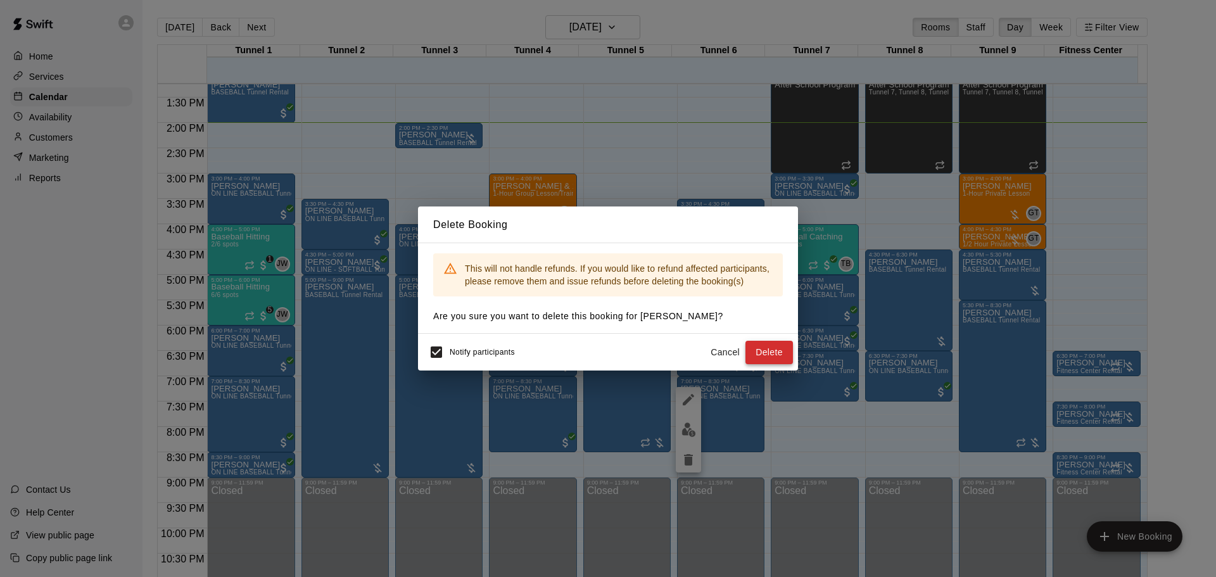
click at [749, 350] on button "Delete" at bounding box center [770, 352] width 48 height 23
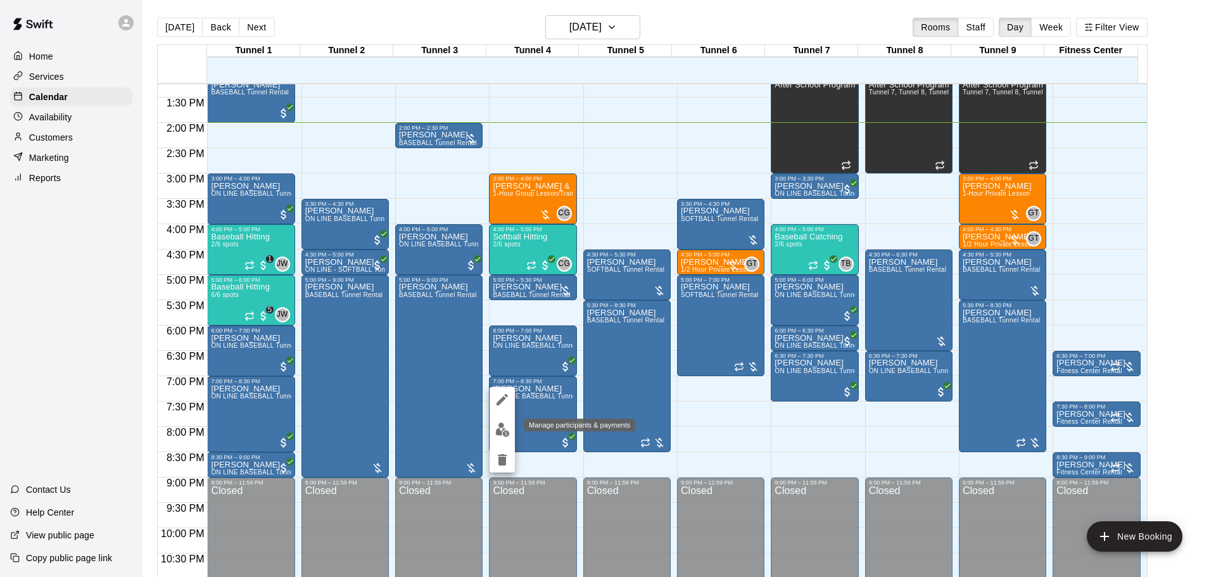
click at [493, 426] on button "edit" at bounding box center [502, 429] width 25 height 25
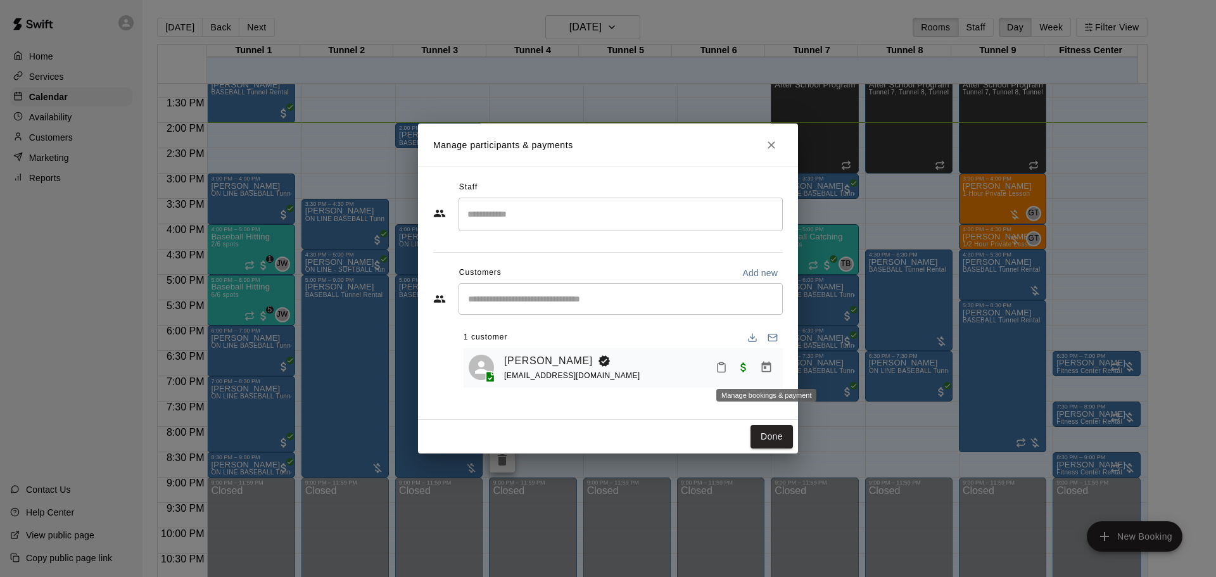
click at [772, 367] on icon "Manage bookings & payment" at bounding box center [766, 367] width 13 height 13
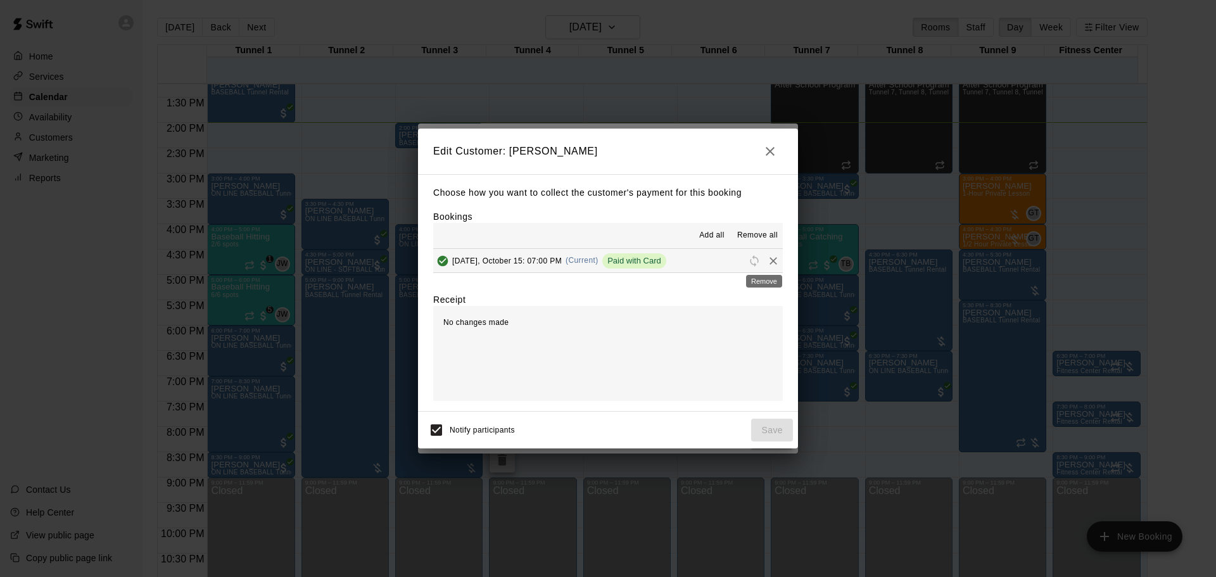
click at [767, 260] on icon "Remove" at bounding box center [773, 261] width 13 height 13
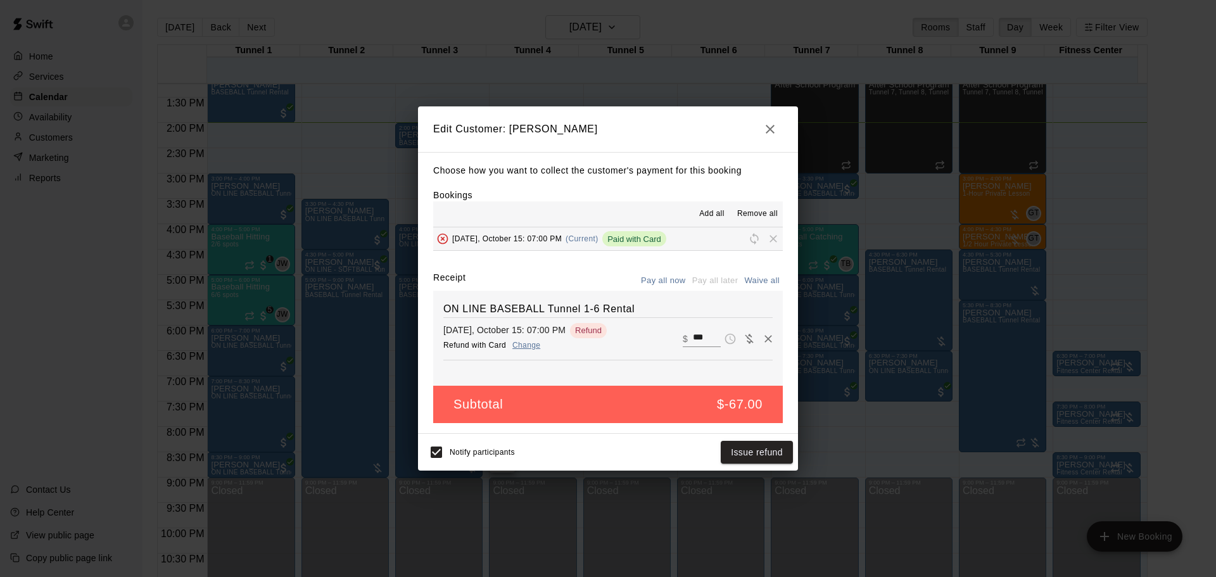
click at [699, 338] on input "***" at bounding box center [707, 339] width 28 height 16
type input "***"
click at [740, 445] on button "Issue refund" at bounding box center [757, 452] width 72 height 23
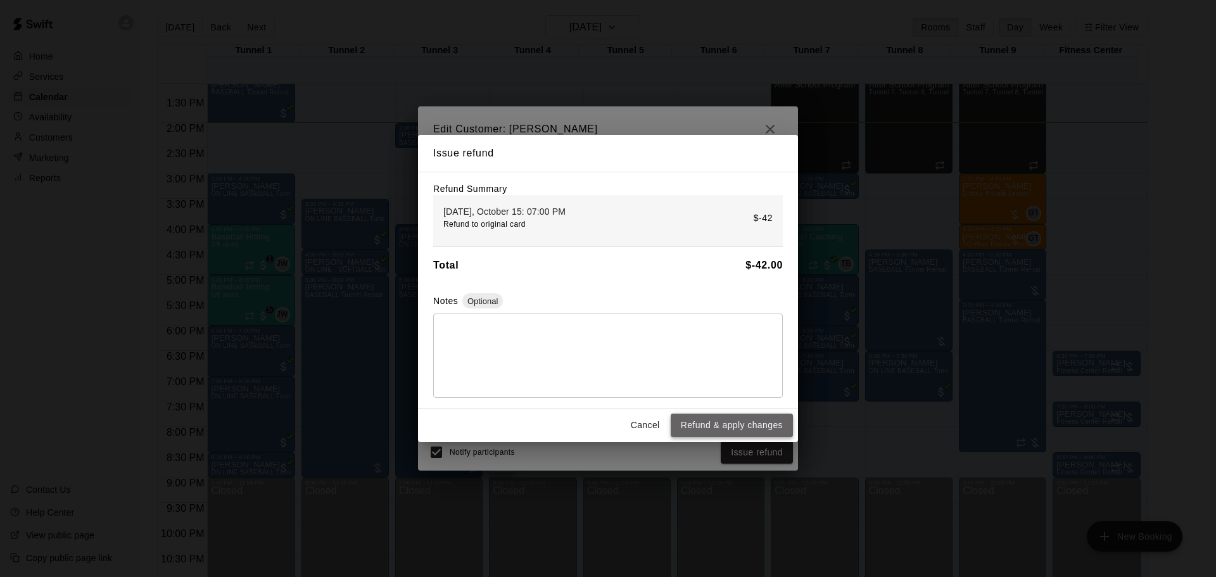
click at [743, 422] on button "Refund & apply changes" at bounding box center [732, 425] width 122 height 23
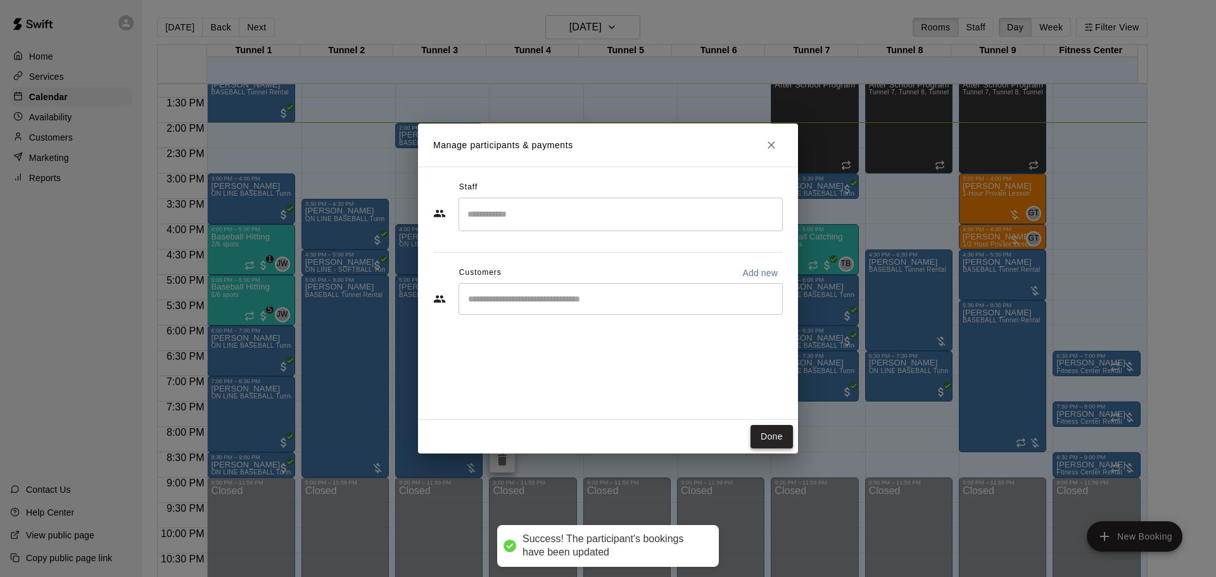
click at [775, 428] on button "Done" at bounding box center [772, 436] width 42 height 23
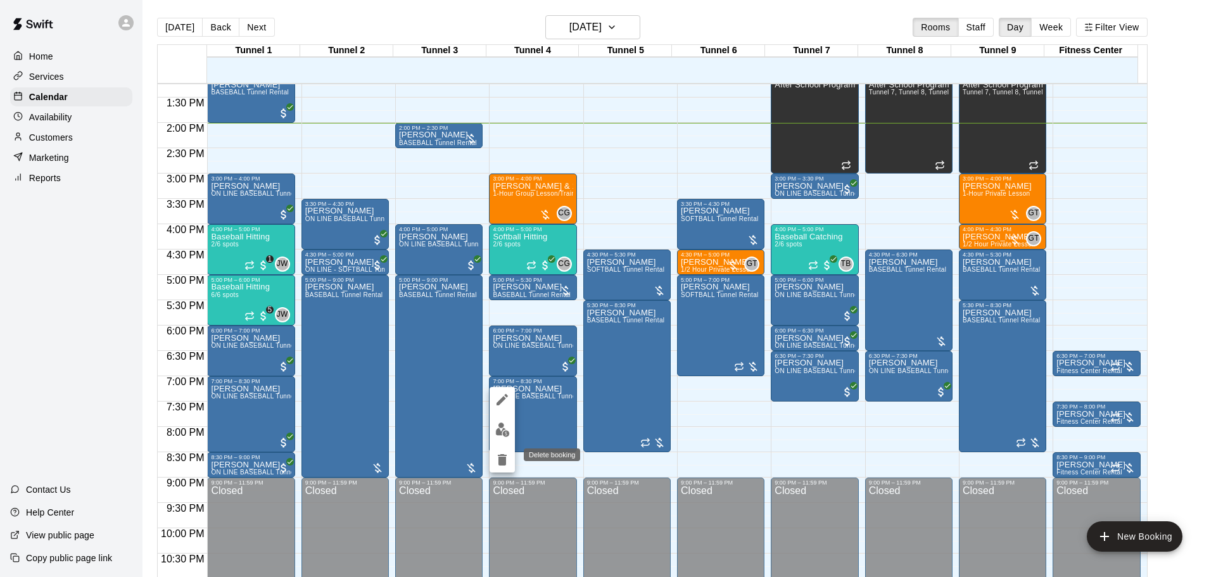
click at [501, 452] on button "delete" at bounding box center [502, 459] width 25 height 25
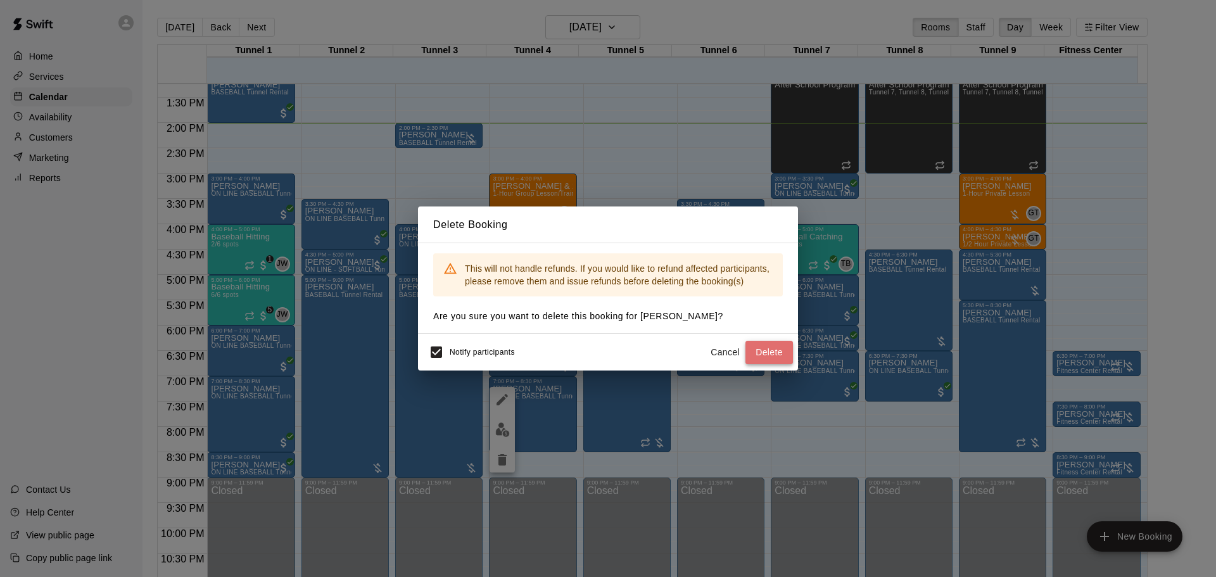
click at [773, 352] on button "Delete" at bounding box center [770, 352] width 48 height 23
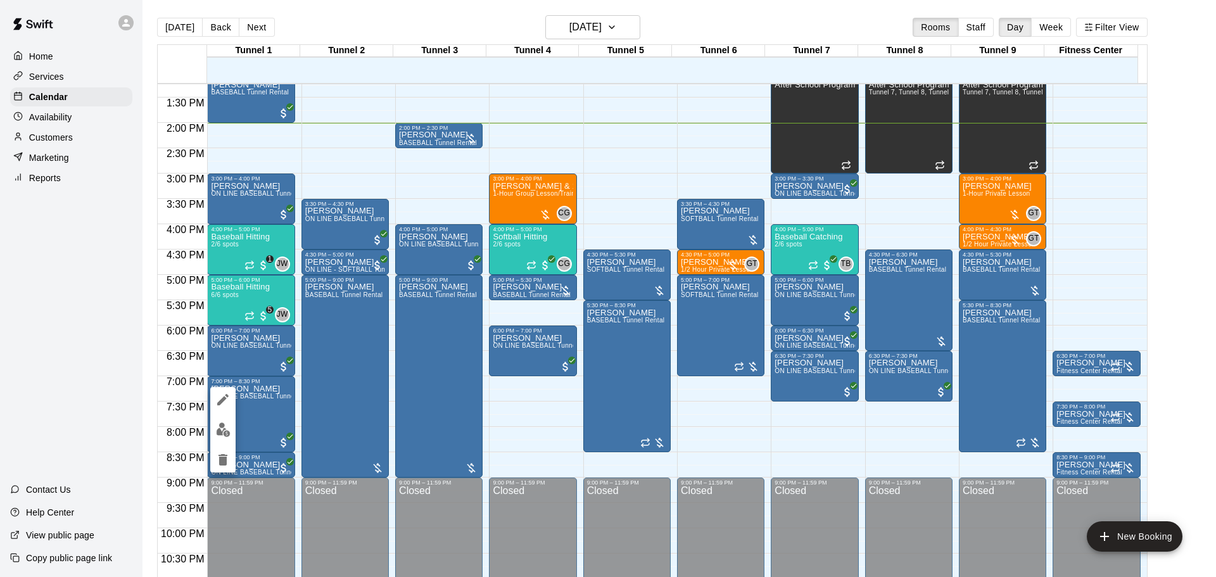
click at [229, 431] on img "edit" at bounding box center [223, 430] width 15 height 15
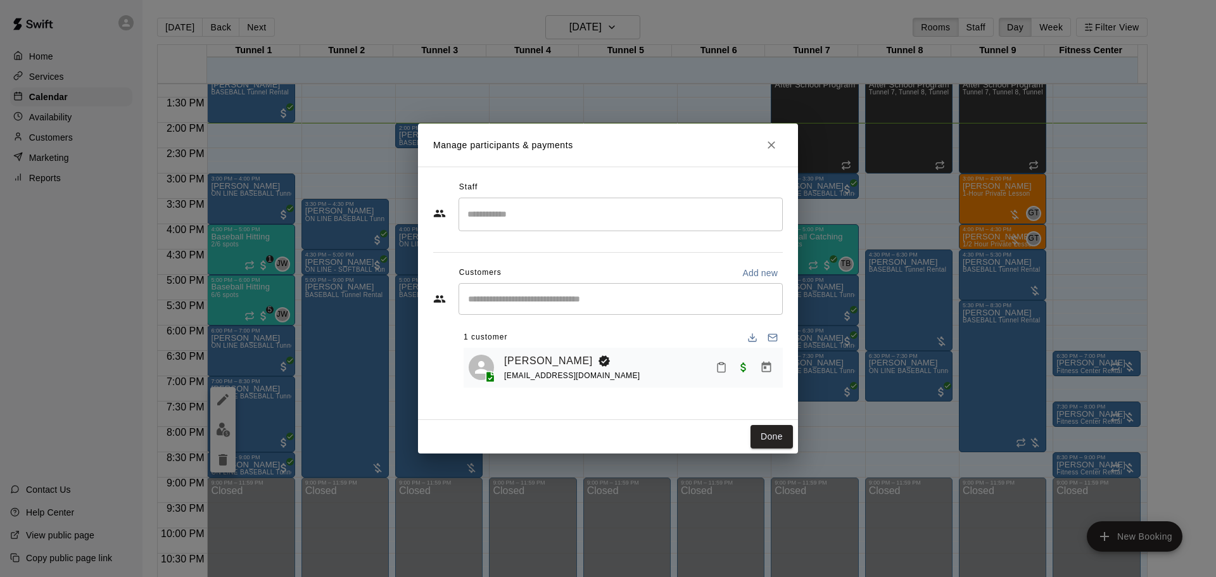
click at [761, 369] on icon "Manage bookings & payment" at bounding box center [766, 367] width 13 height 13
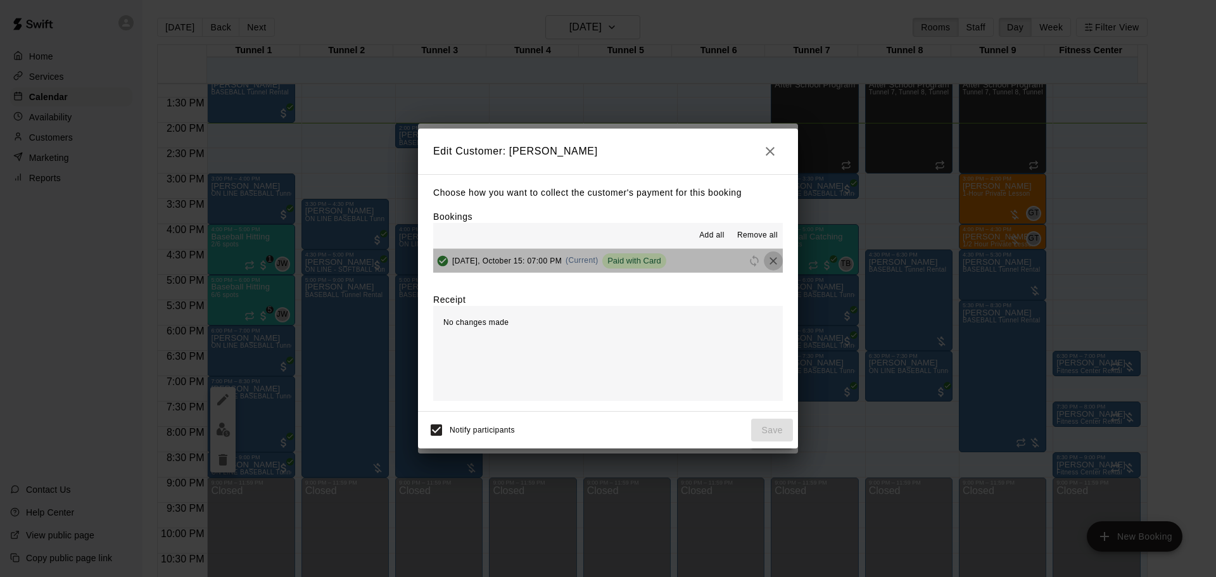
click at [767, 259] on icon "Remove" at bounding box center [773, 261] width 13 height 13
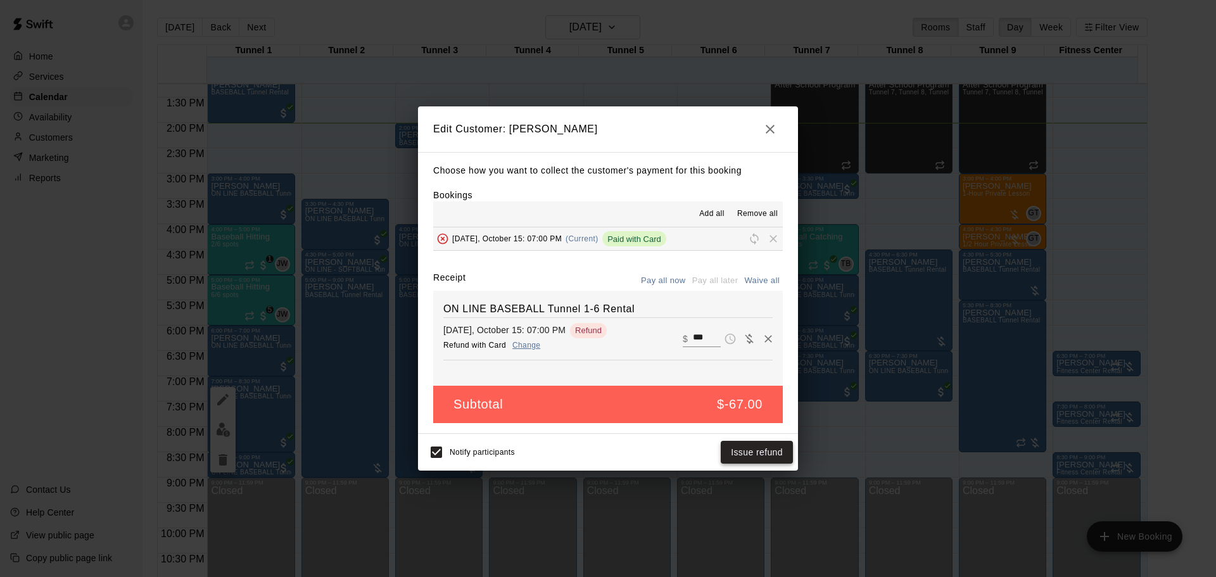
click at [753, 446] on button "Issue refund" at bounding box center [757, 452] width 72 height 23
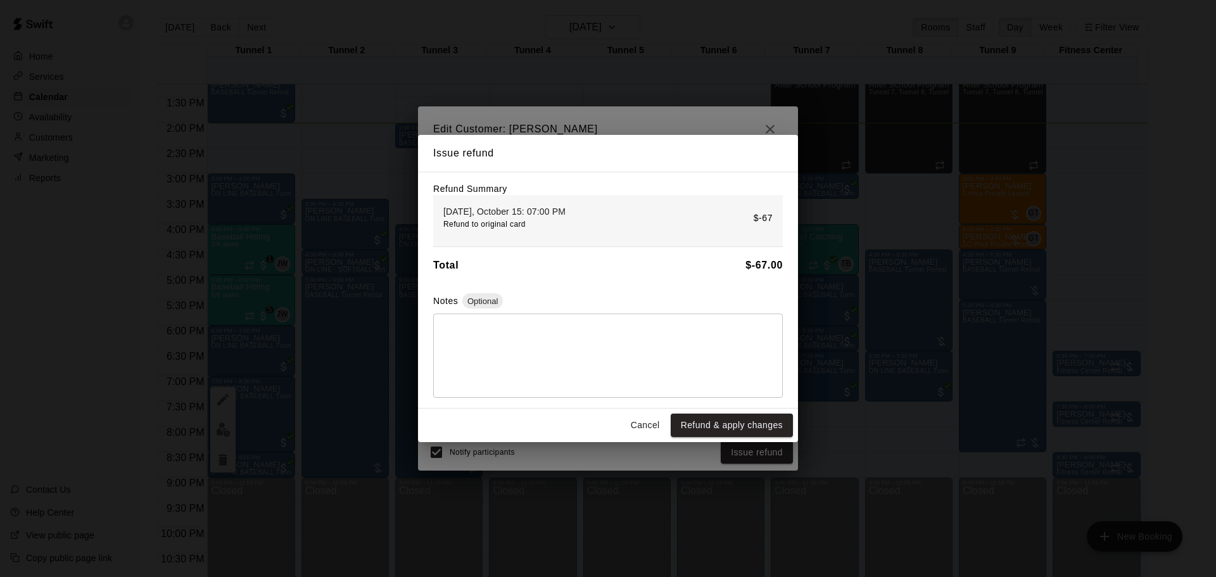
click at [653, 424] on button "Cancel" at bounding box center [645, 425] width 41 height 23
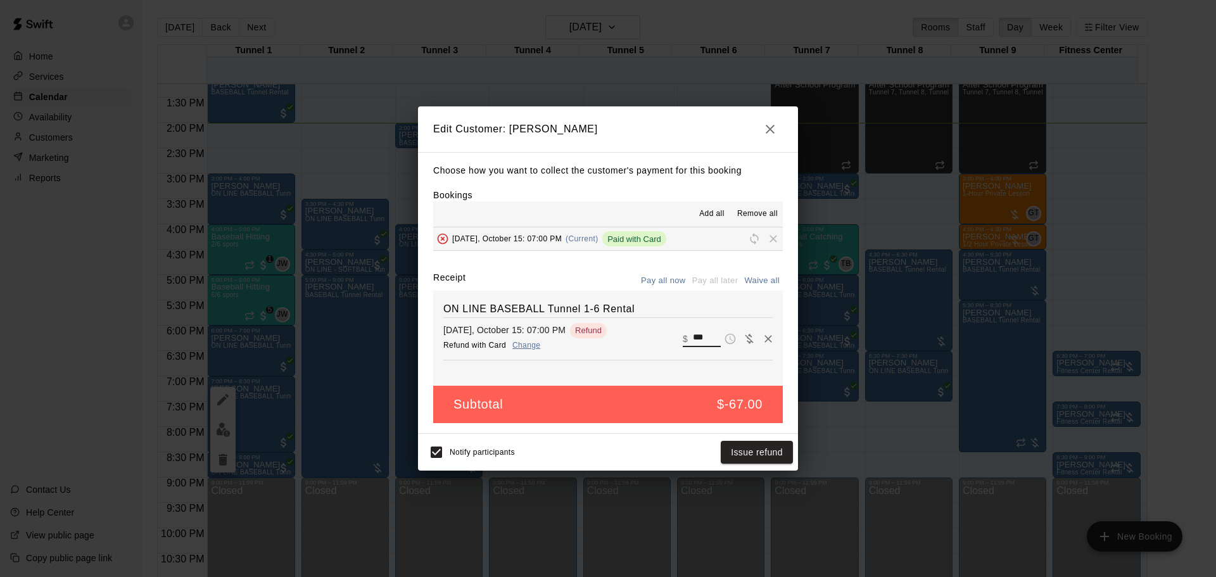
click at [698, 338] on input "***" at bounding box center [707, 339] width 28 height 16
type input "***"
click at [734, 448] on button "Issue refund" at bounding box center [757, 452] width 72 height 23
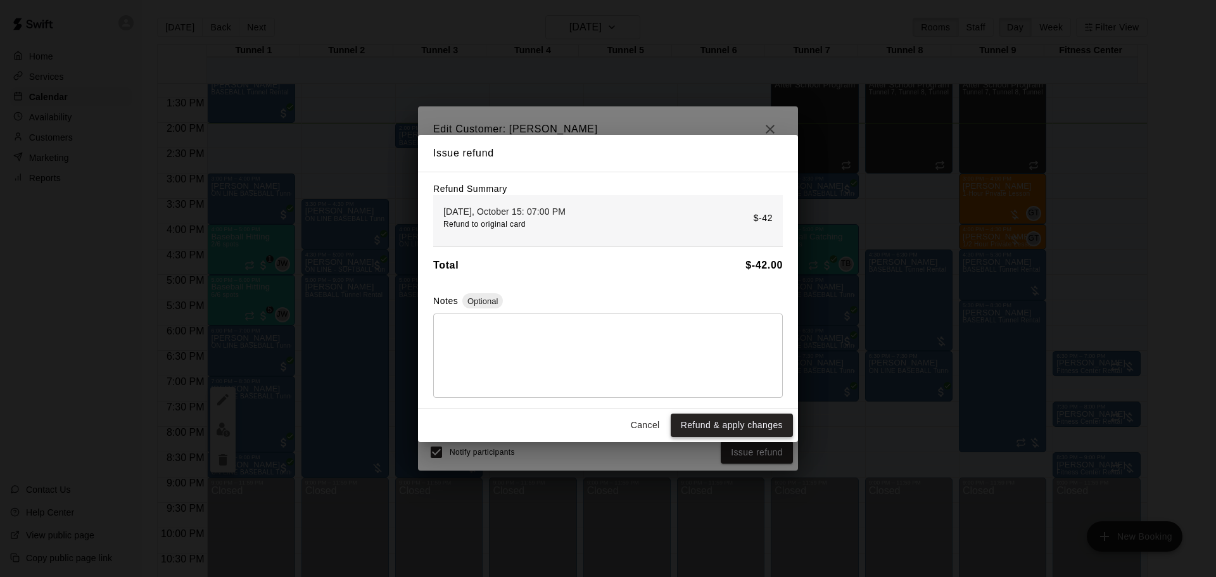
click at [743, 422] on button "Refund & apply changes" at bounding box center [732, 425] width 122 height 23
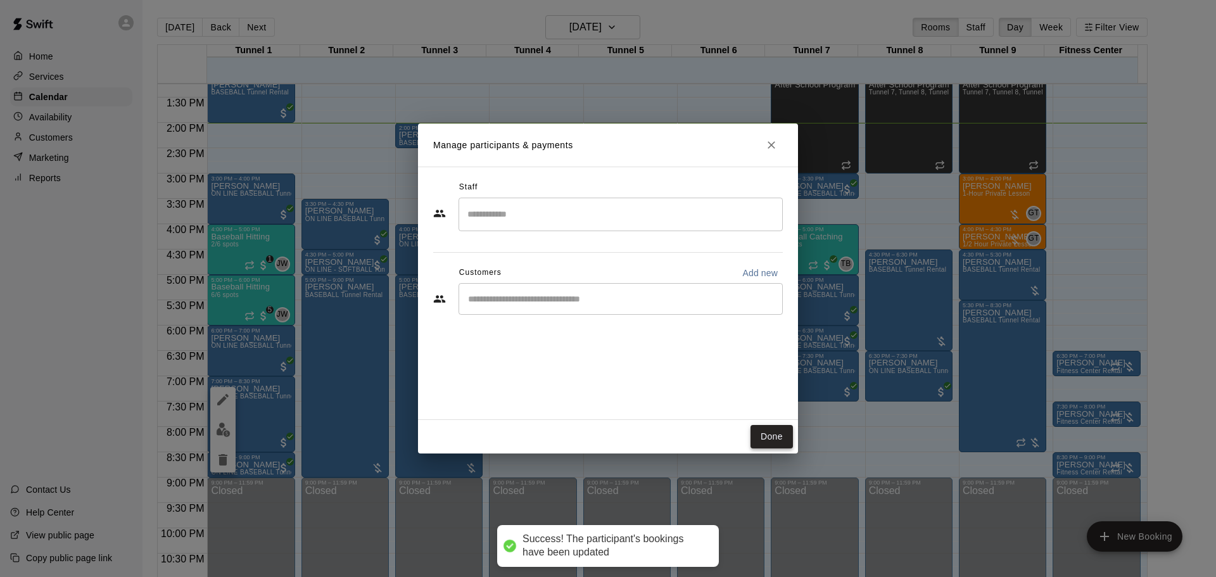
click at [760, 439] on button "Done" at bounding box center [772, 436] width 42 height 23
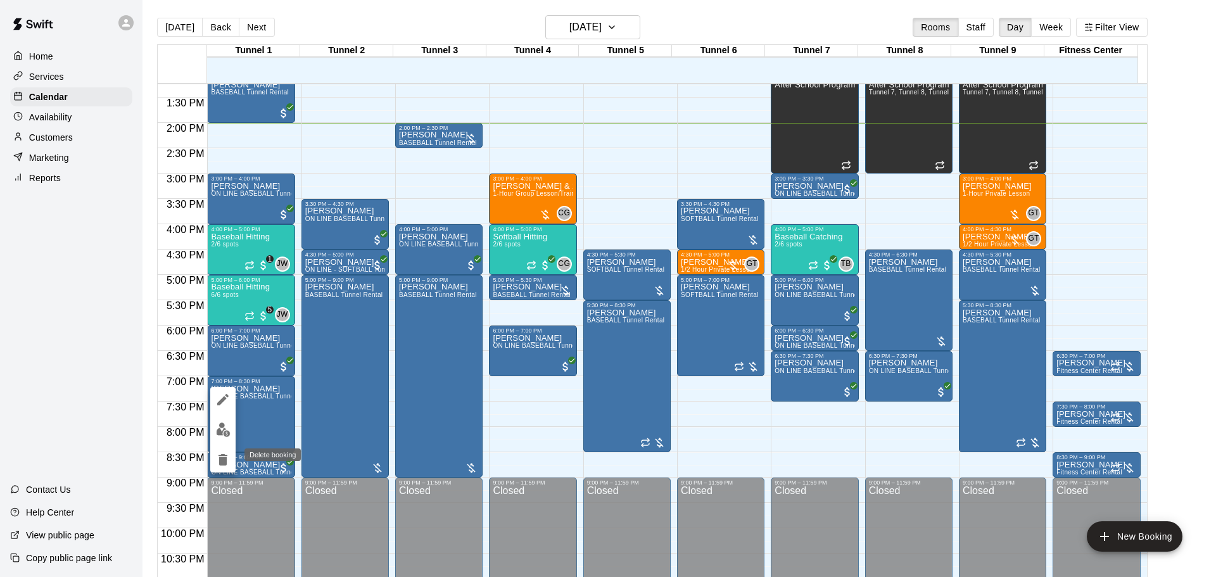
click at [226, 461] on icon "delete" at bounding box center [223, 459] width 9 height 11
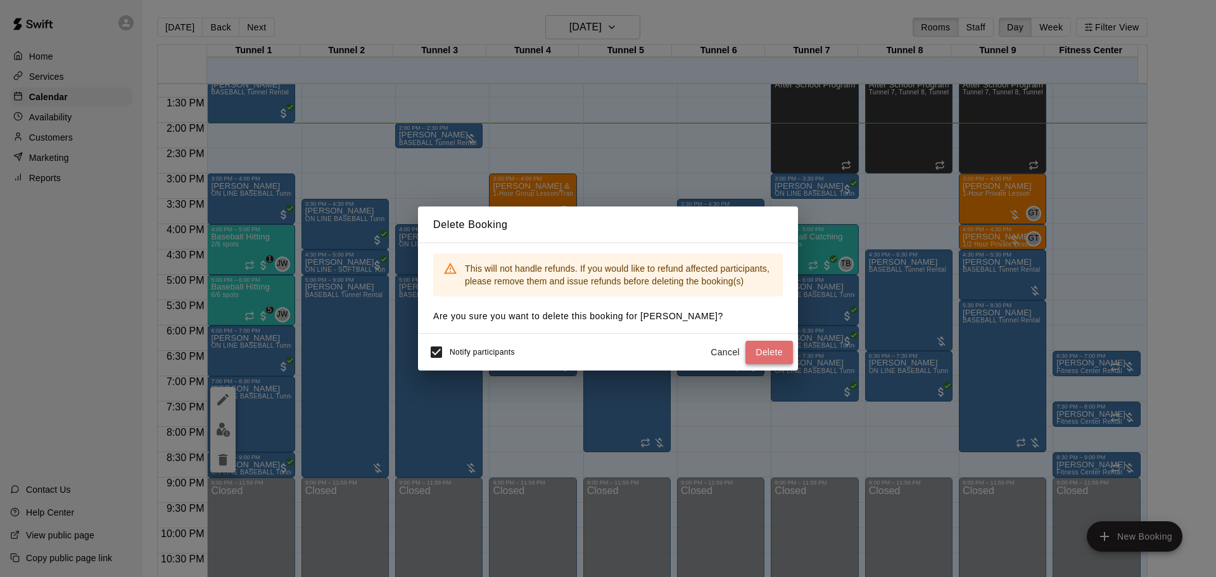
click at [760, 348] on button "Delete" at bounding box center [770, 352] width 48 height 23
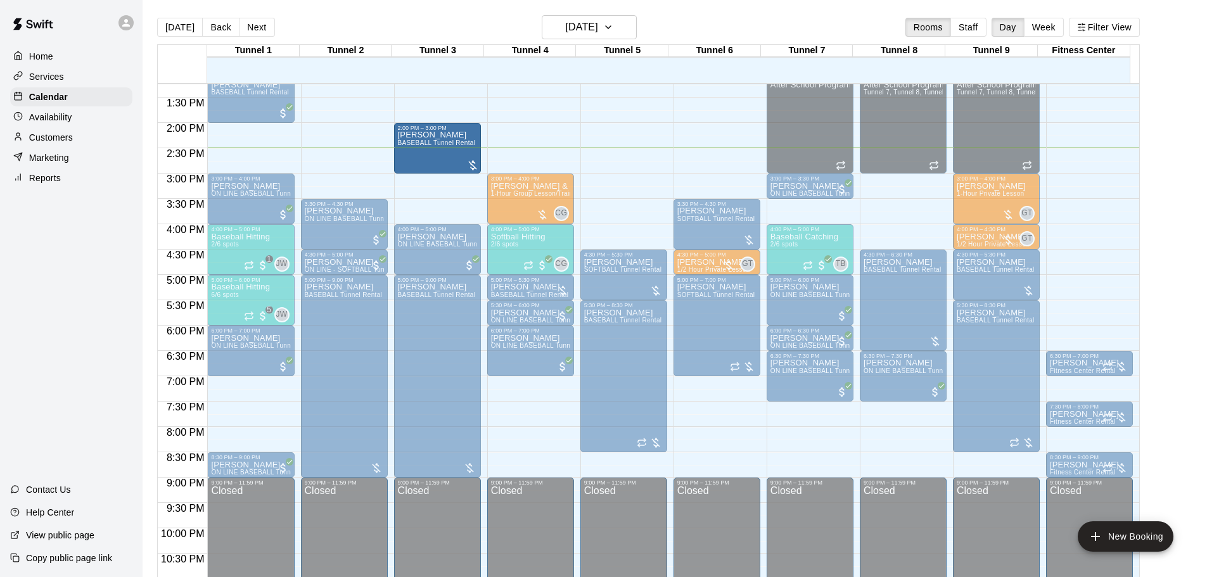
drag, startPoint x: 435, startPoint y: 145, endPoint x: 431, endPoint y: 177, distance: 31.9
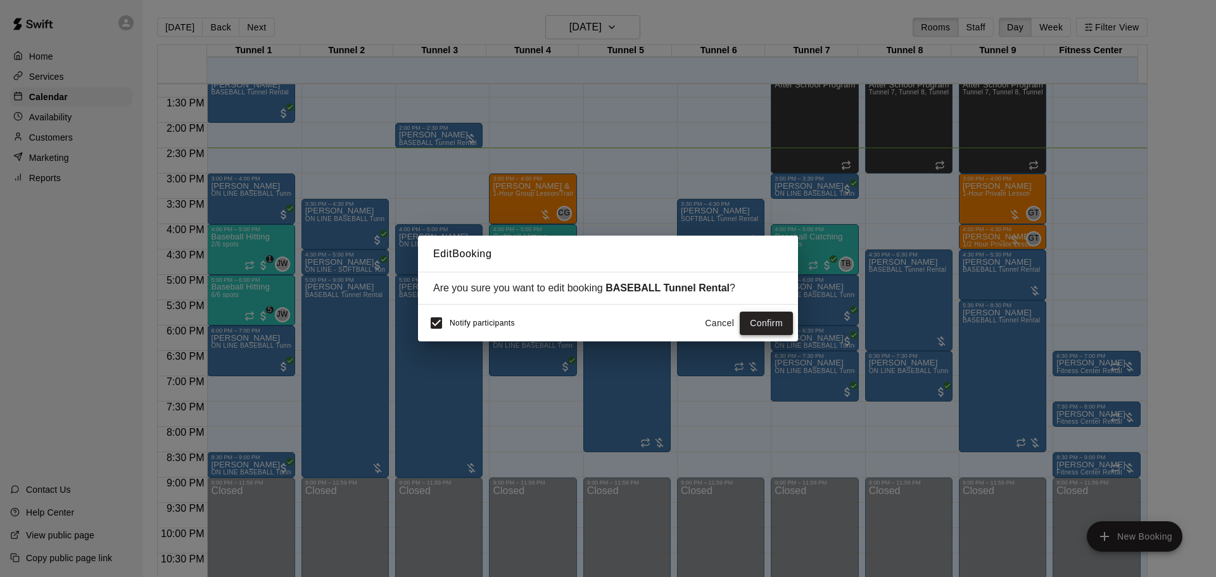
click at [745, 326] on button "Confirm" at bounding box center [766, 323] width 53 height 23
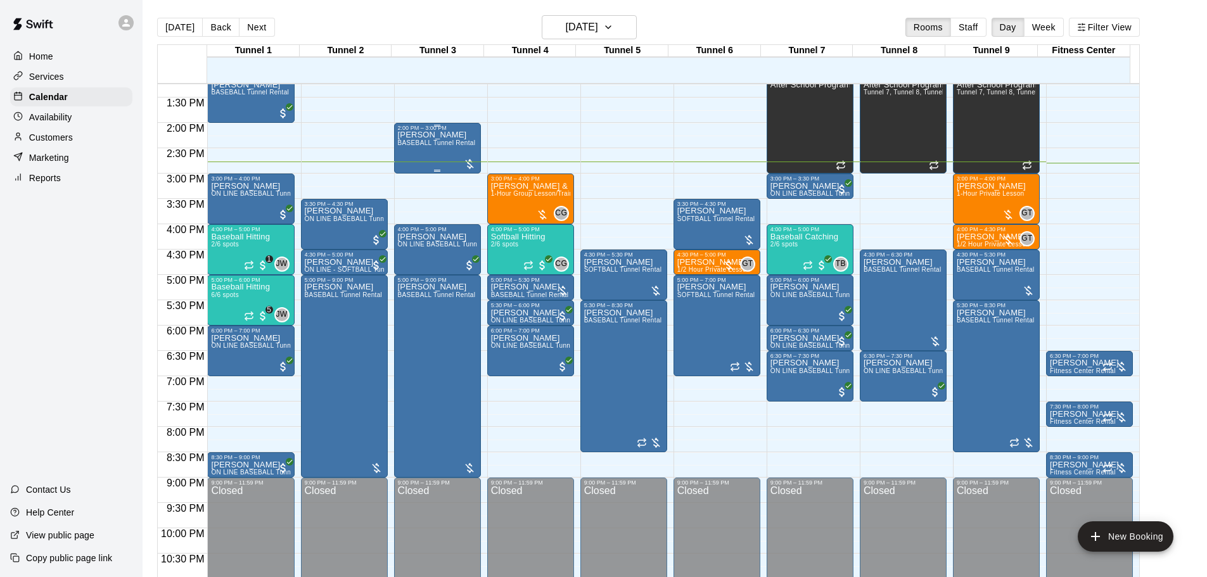
click at [444, 156] on div "Brecken Rutt BASEBALL Tunnel Rental" at bounding box center [437, 419] width 78 height 577
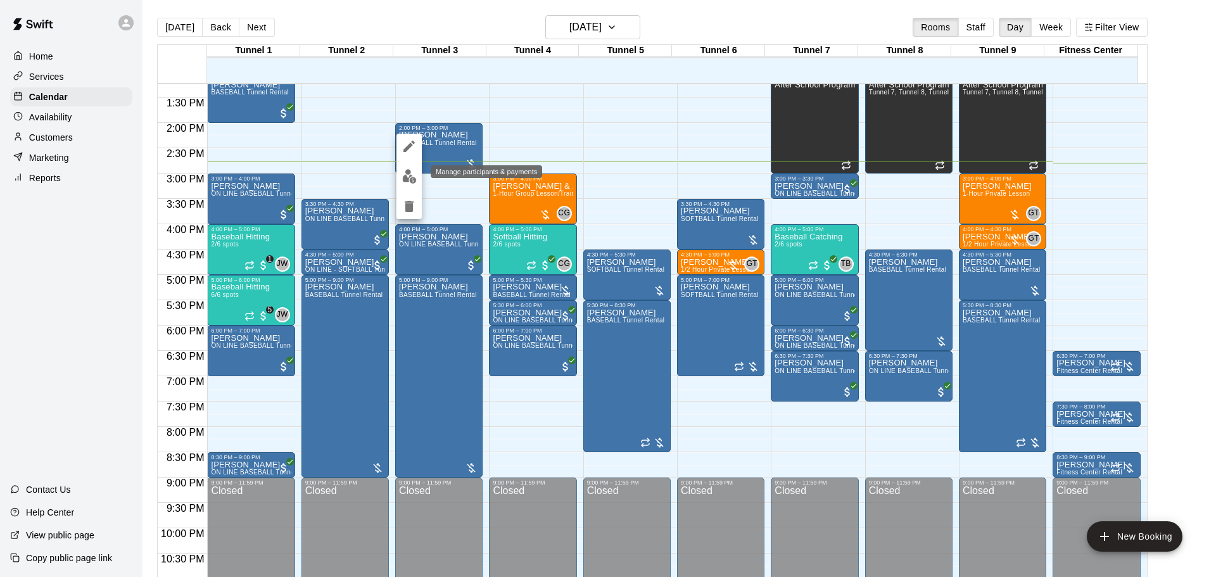
click at [404, 173] on img "edit" at bounding box center [409, 176] width 15 height 15
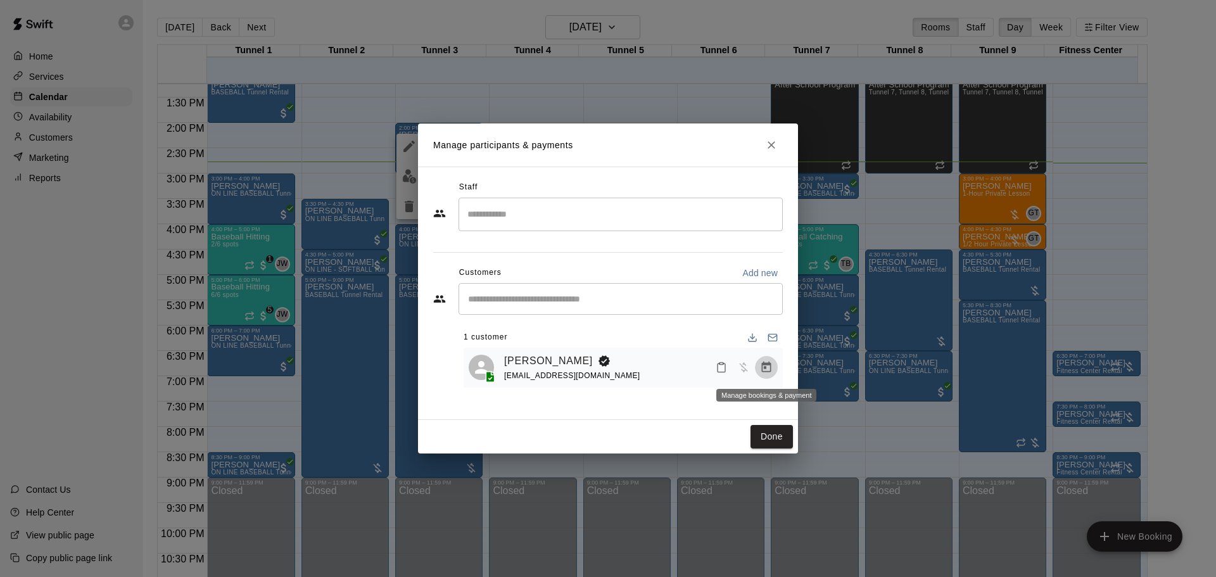
click at [763, 368] on icon "Manage bookings & payment" at bounding box center [766, 367] width 13 height 13
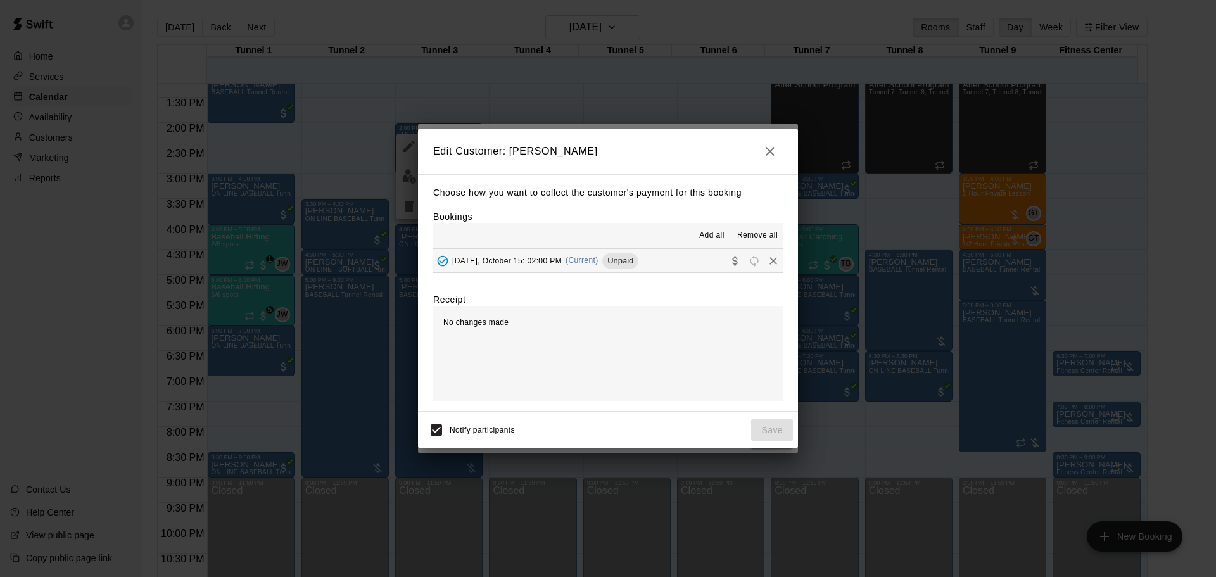
click at [562, 258] on span "Wednesday, October 15: 02:00 PM" at bounding box center [507, 260] width 110 height 9
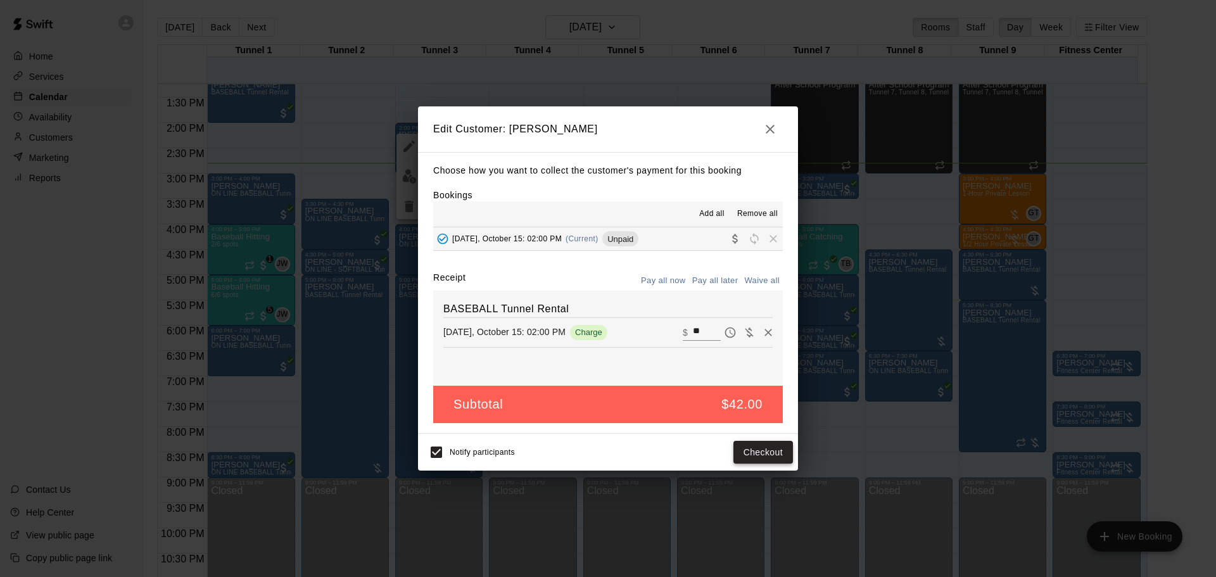
click at [748, 452] on button "Checkout" at bounding box center [764, 452] width 60 height 23
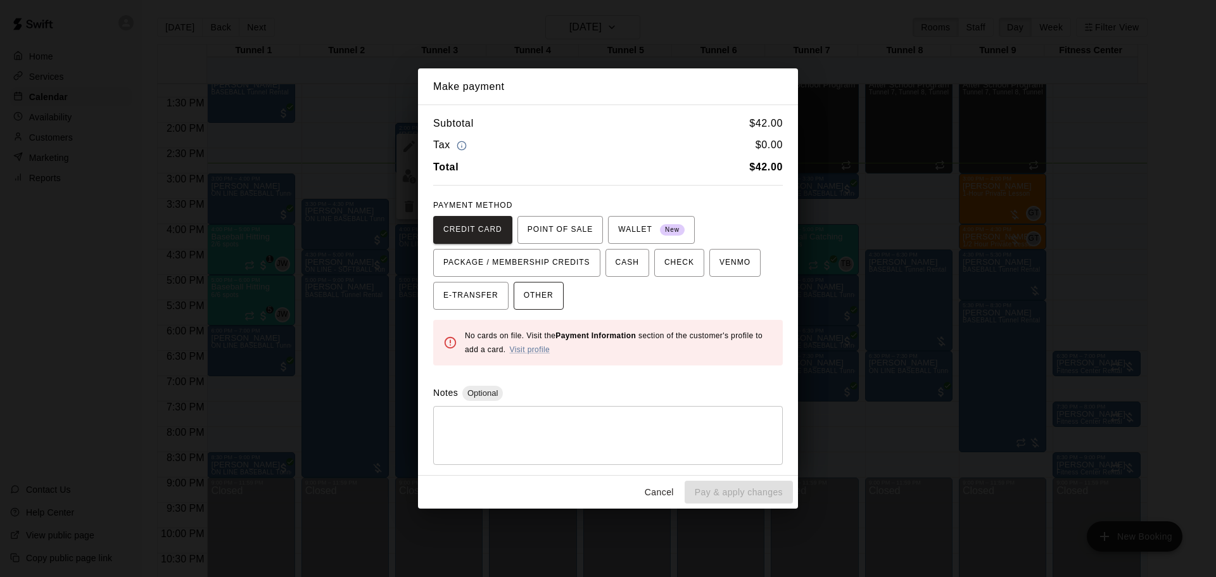
click at [542, 300] on span "OTHER" at bounding box center [539, 296] width 30 height 20
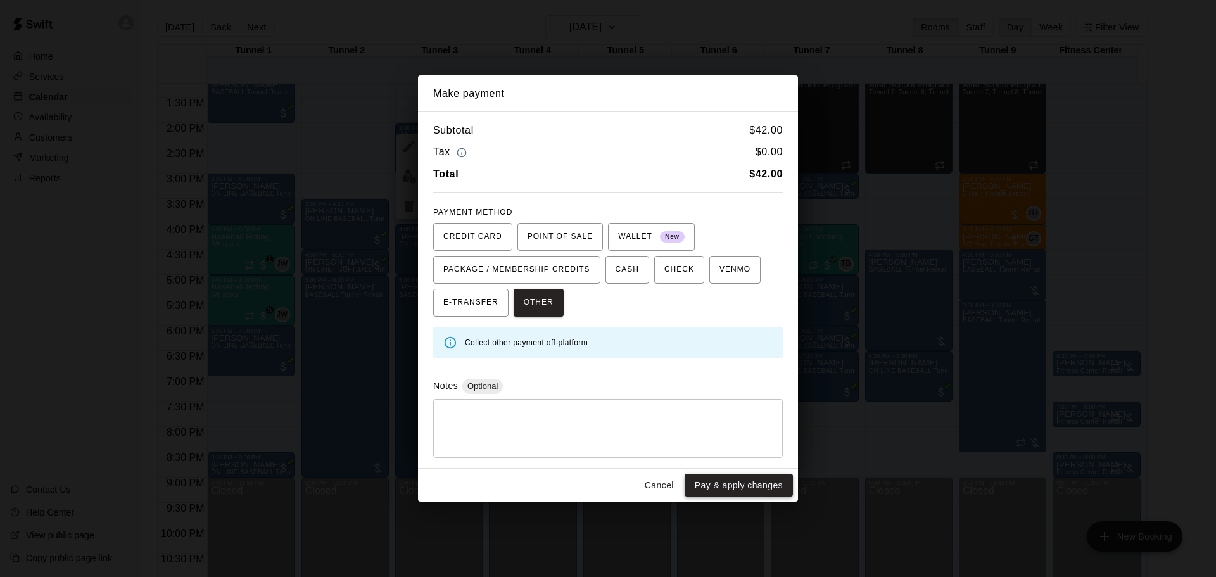
click at [717, 480] on button "Pay & apply changes" at bounding box center [739, 485] width 108 height 23
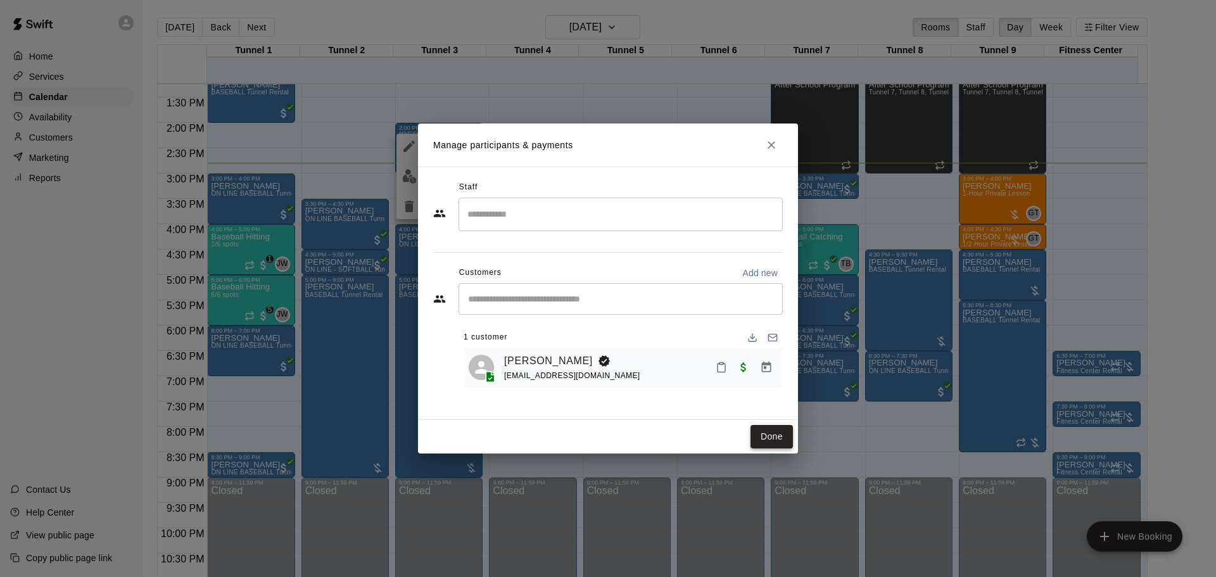
click at [767, 433] on button "Done" at bounding box center [772, 436] width 42 height 23
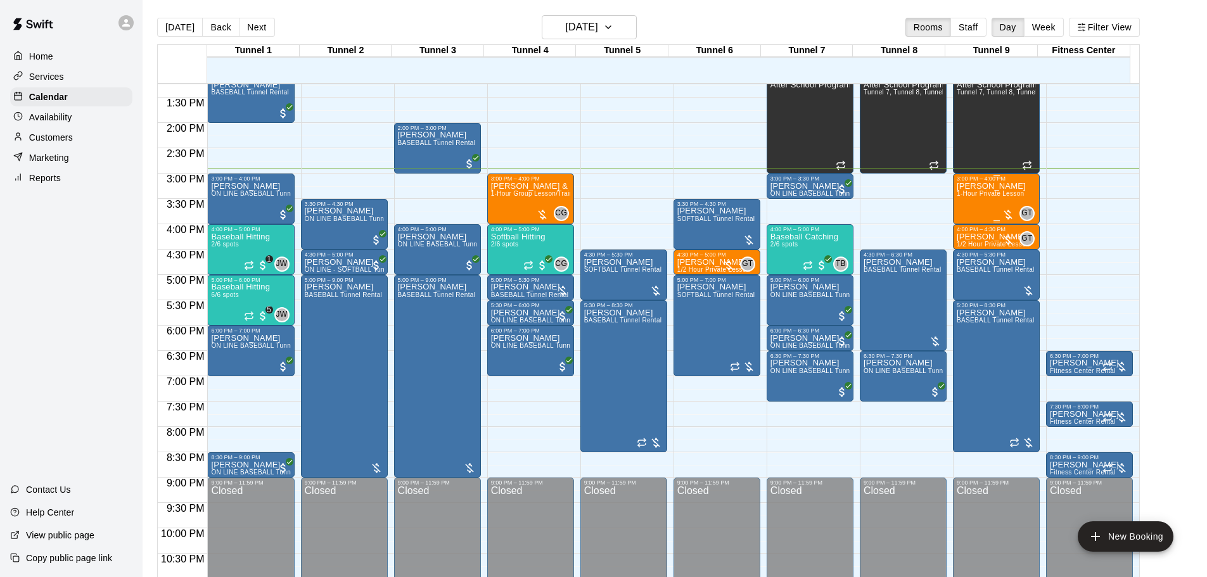
click at [979, 192] on span "1-Hour Private Lesson" at bounding box center [990, 193] width 68 height 7
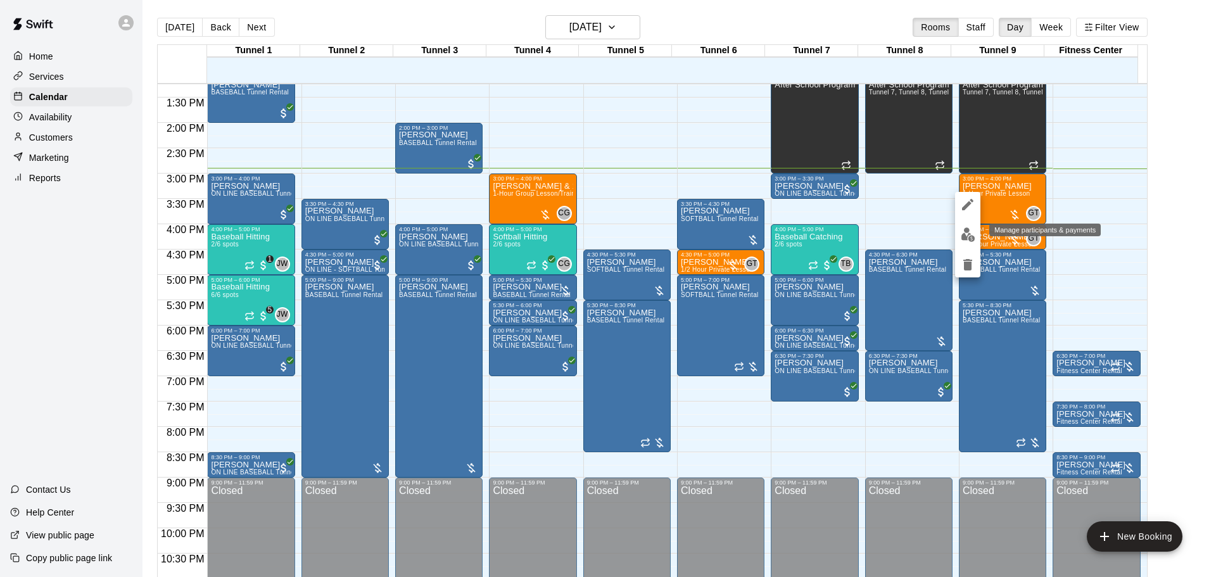
click at [974, 229] on img "edit" at bounding box center [968, 234] width 15 height 15
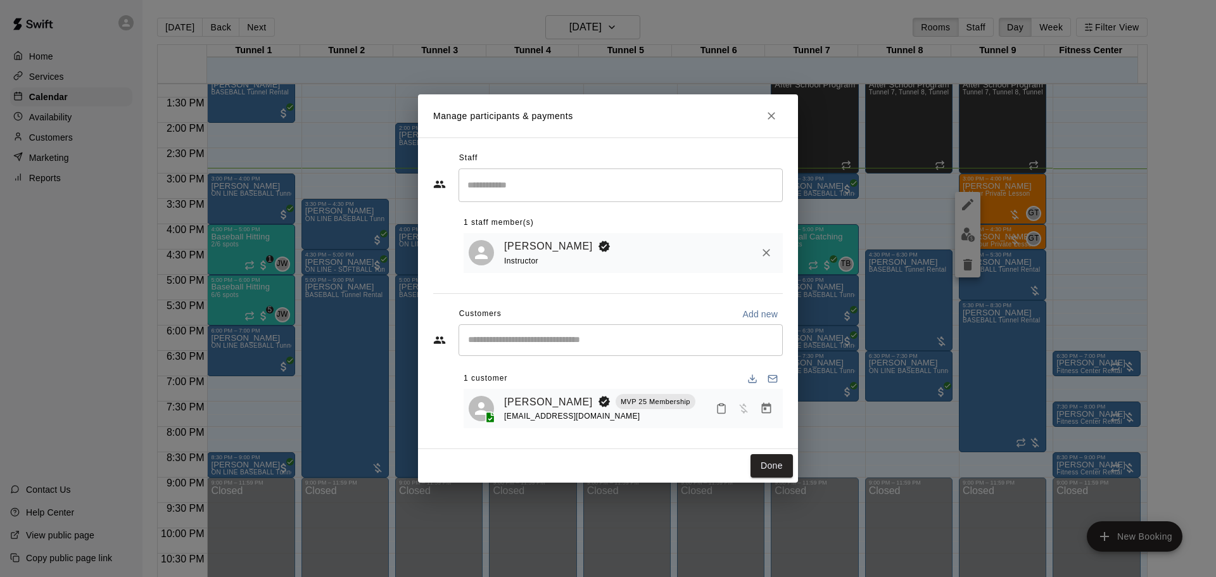
click at [762, 411] on icon "Manage bookings & payment" at bounding box center [767, 408] width 10 height 11
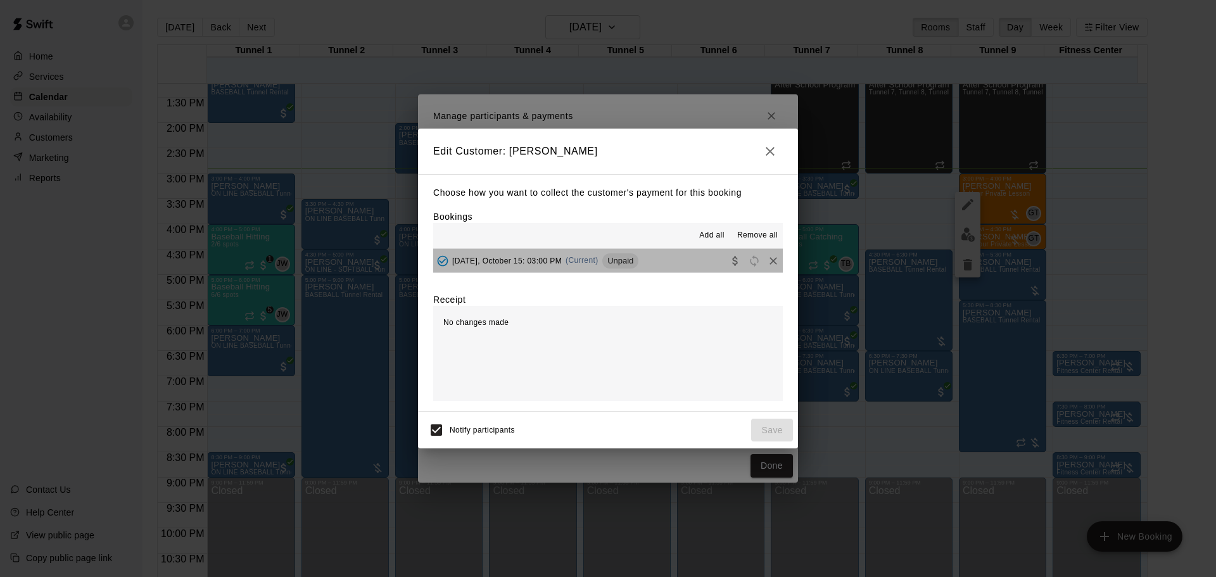
click at [663, 253] on button "Wednesday, October 15: 03:00 PM (Current) Unpaid" at bounding box center [608, 260] width 350 height 23
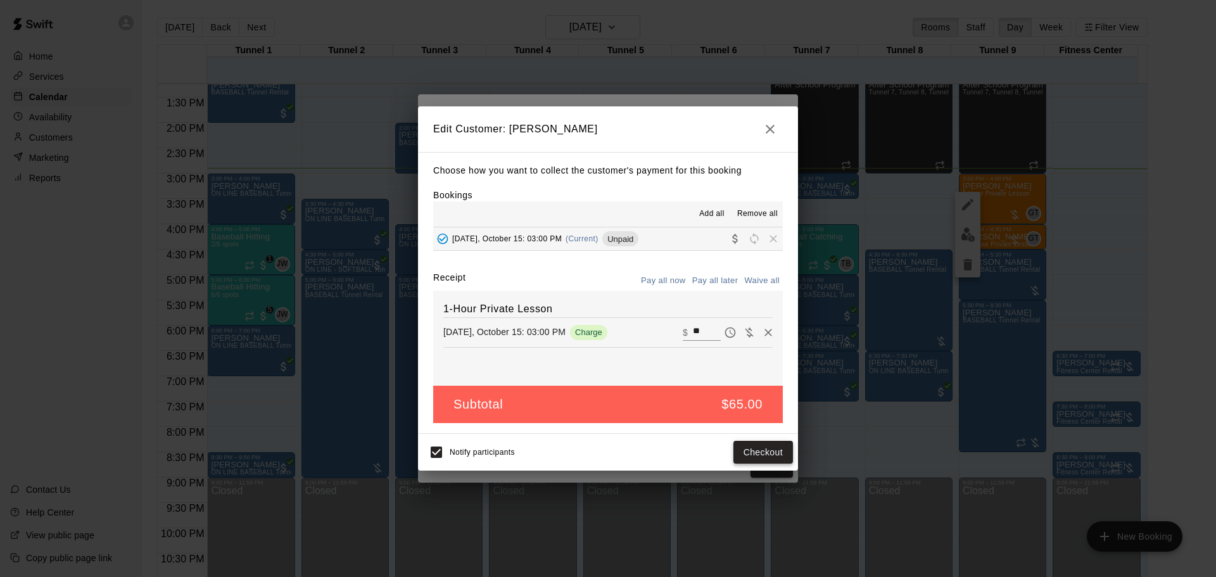
click at [782, 452] on button "Checkout" at bounding box center [764, 452] width 60 height 23
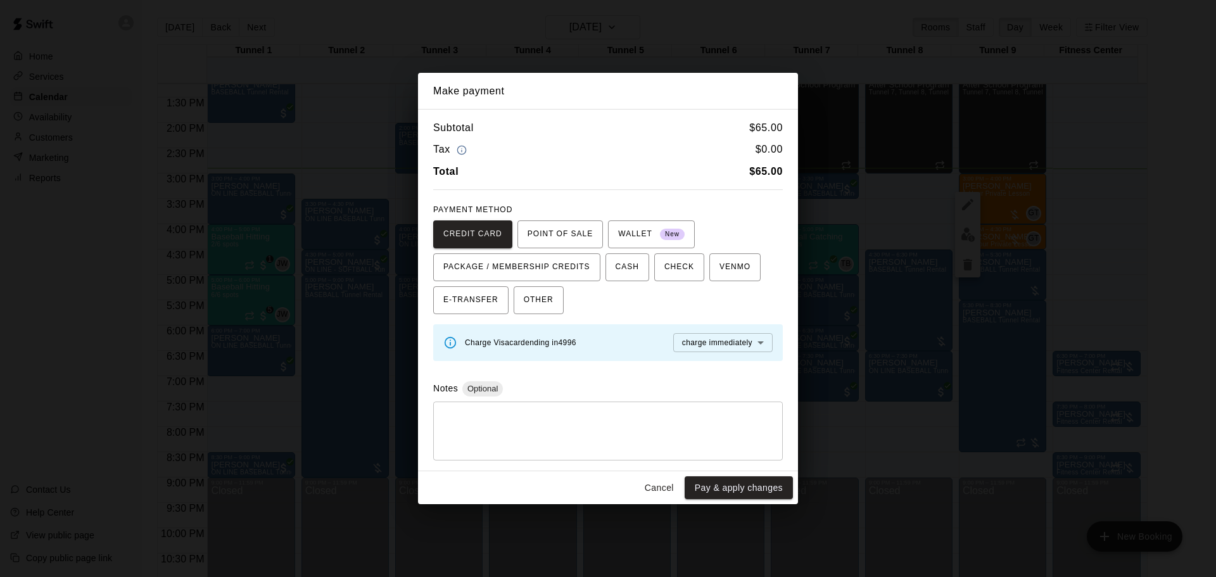
click at [668, 480] on button "Cancel" at bounding box center [659, 487] width 41 height 23
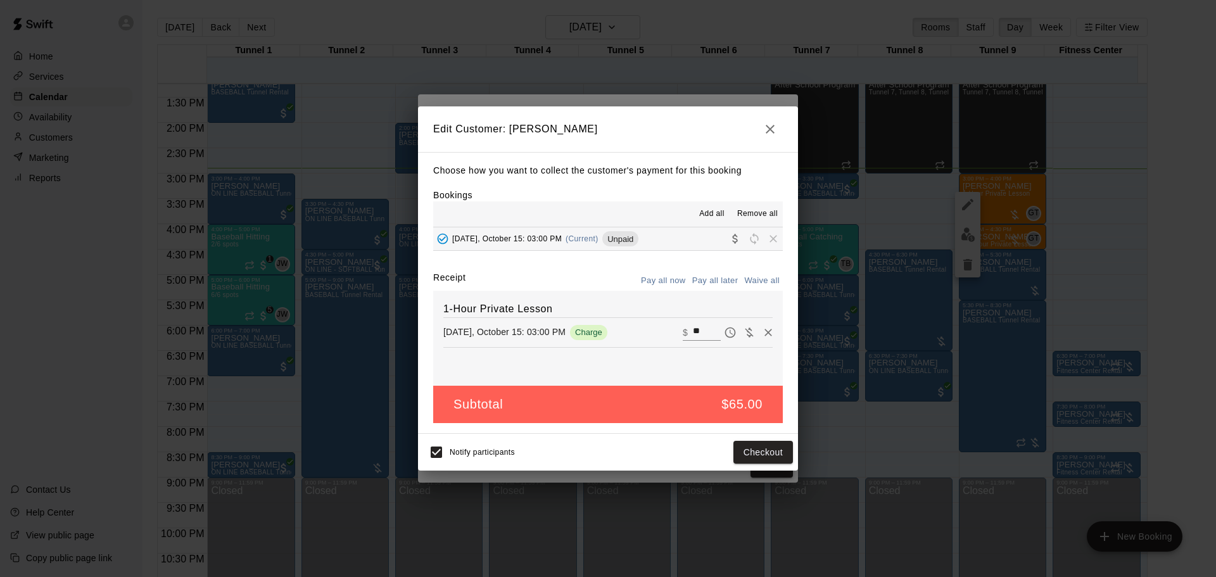
click at [770, 129] on icon "button" at bounding box center [770, 129] width 9 height 9
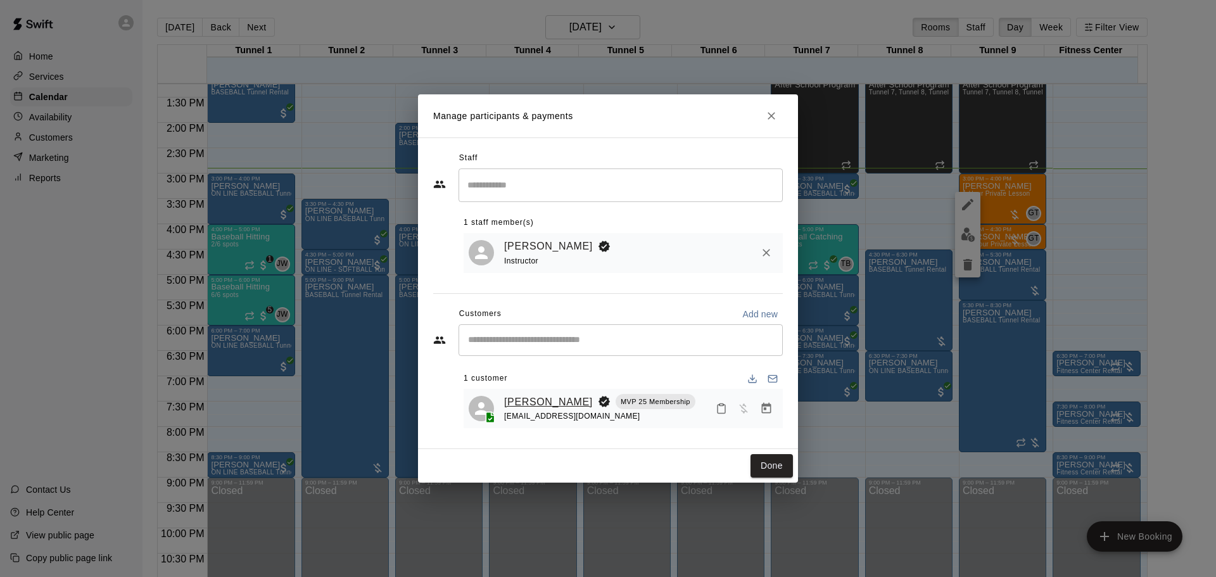
click at [535, 405] on link "[PERSON_NAME]" at bounding box center [548, 402] width 89 height 16
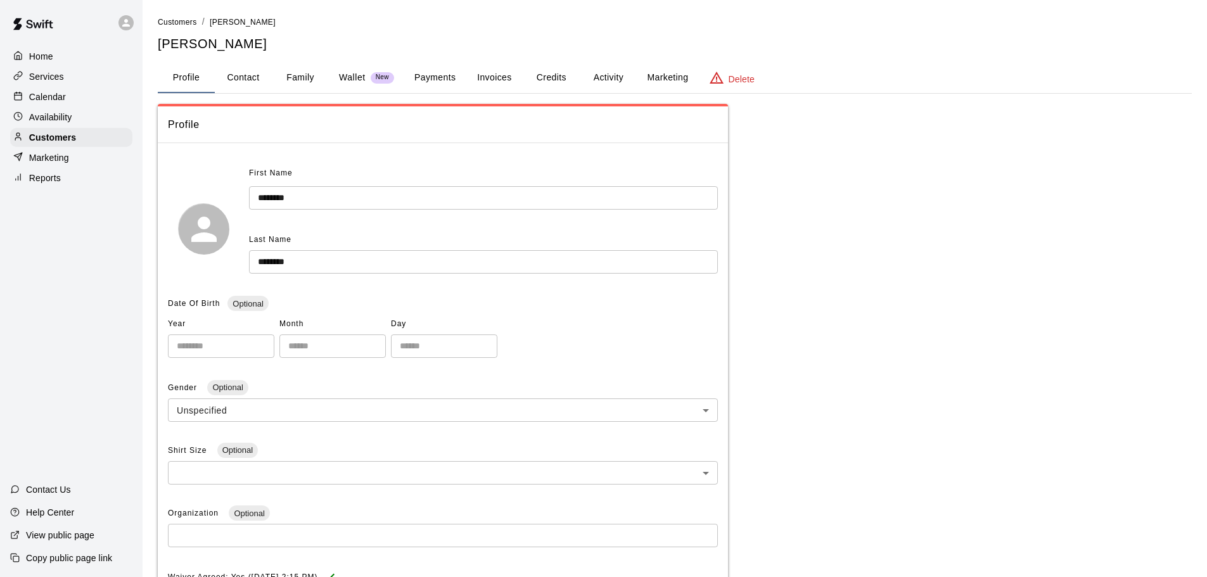
click at [558, 68] on button "Credits" at bounding box center [551, 78] width 57 height 30
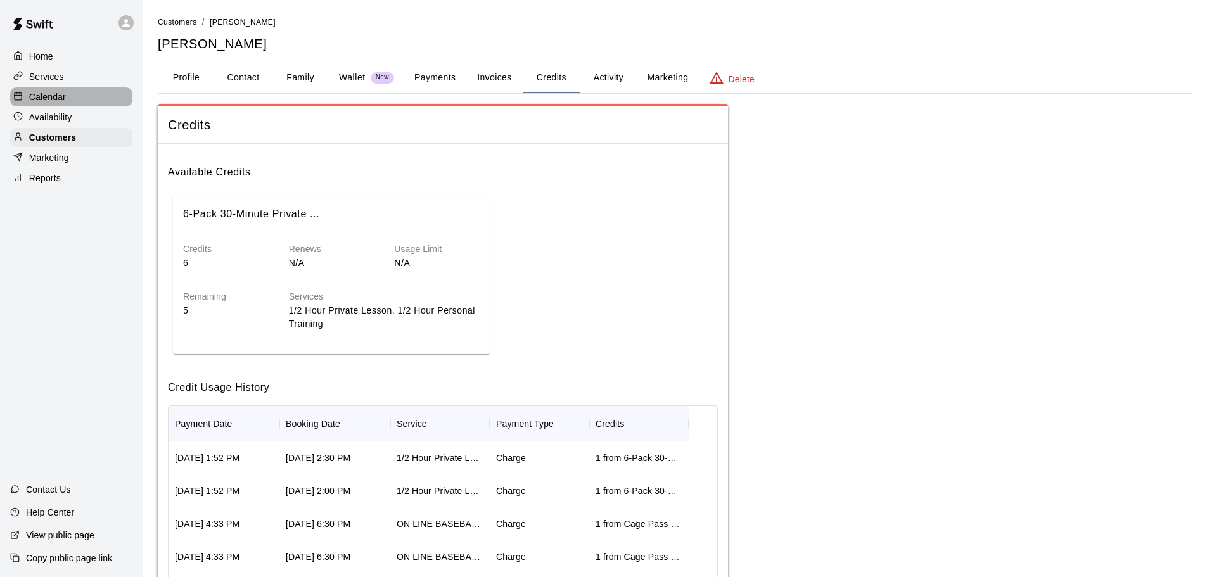
click at [60, 92] on p "Calendar" at bounding box center [47, 97] width 37 height 13
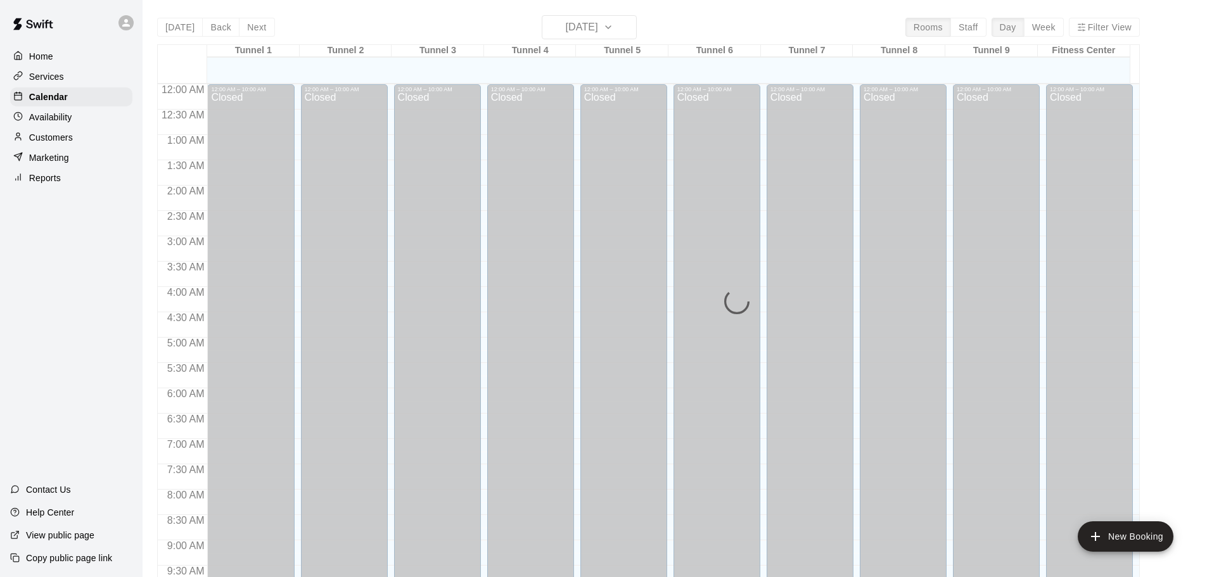
scroll to position [671, 0]
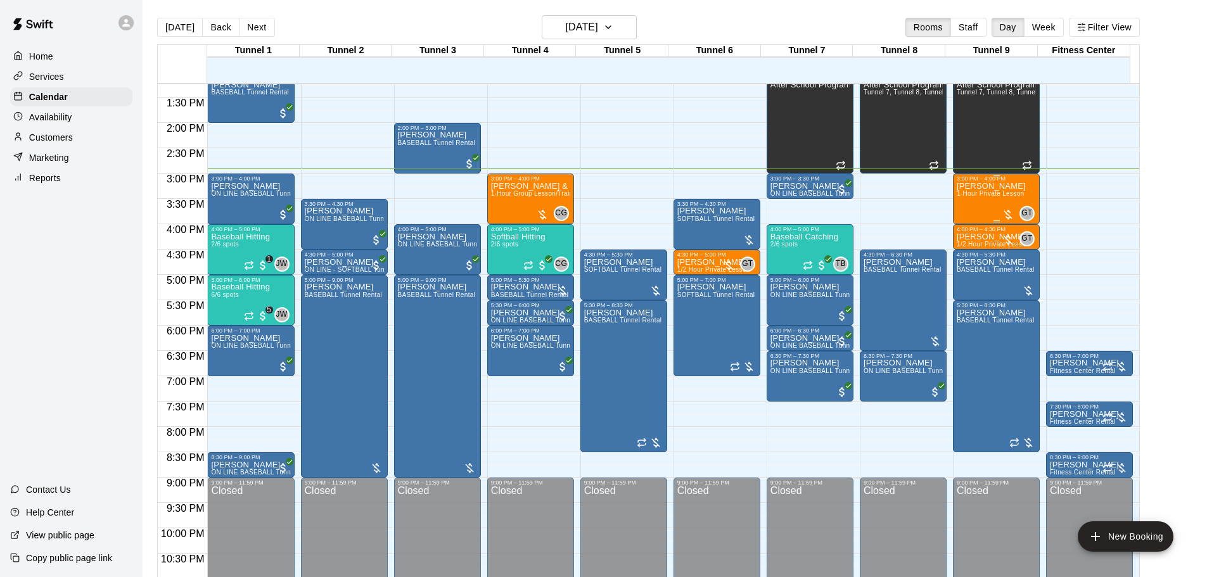
click at [996, 207] on div "Jennifer Peterson 1-Hour Private Lesson" at bounding box center [990, 470] width 69 height 577
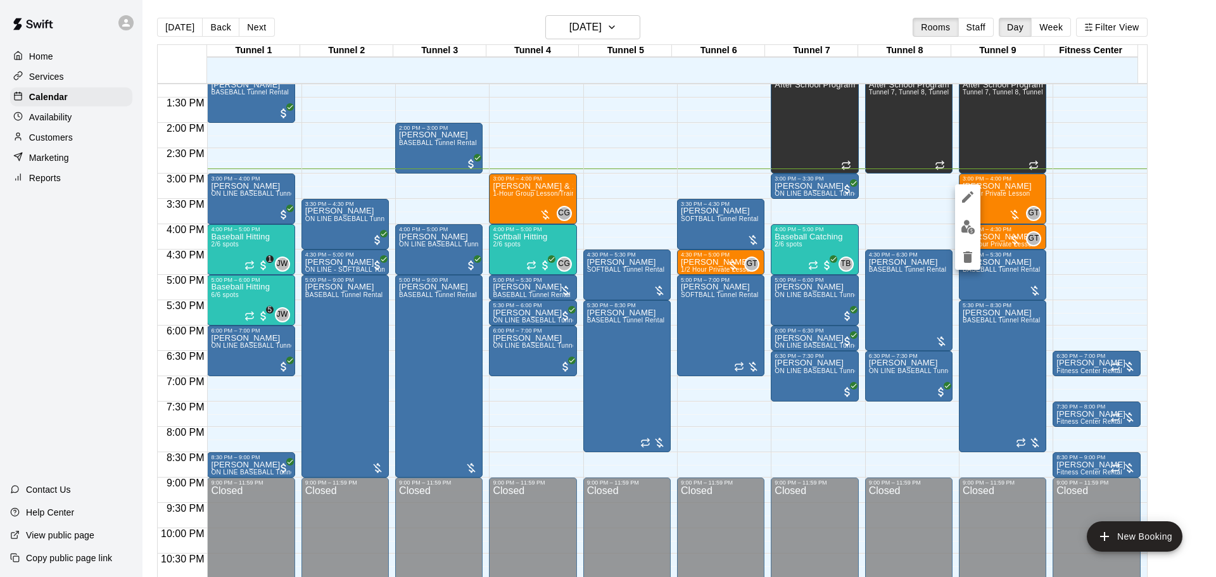
click at [1183, 196] on div at bounding box center [608, 288] width 1216 height 577
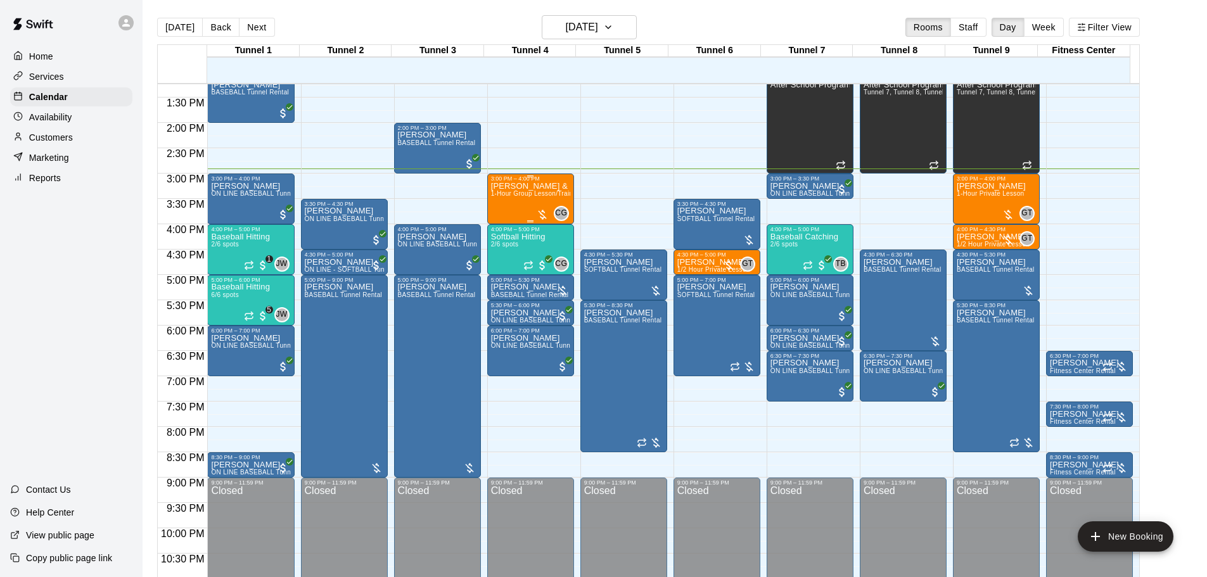
click at [538, 197] on span "1-Hour Group Lesson/Training" at bounding box center [536, 193] width 91 height 7
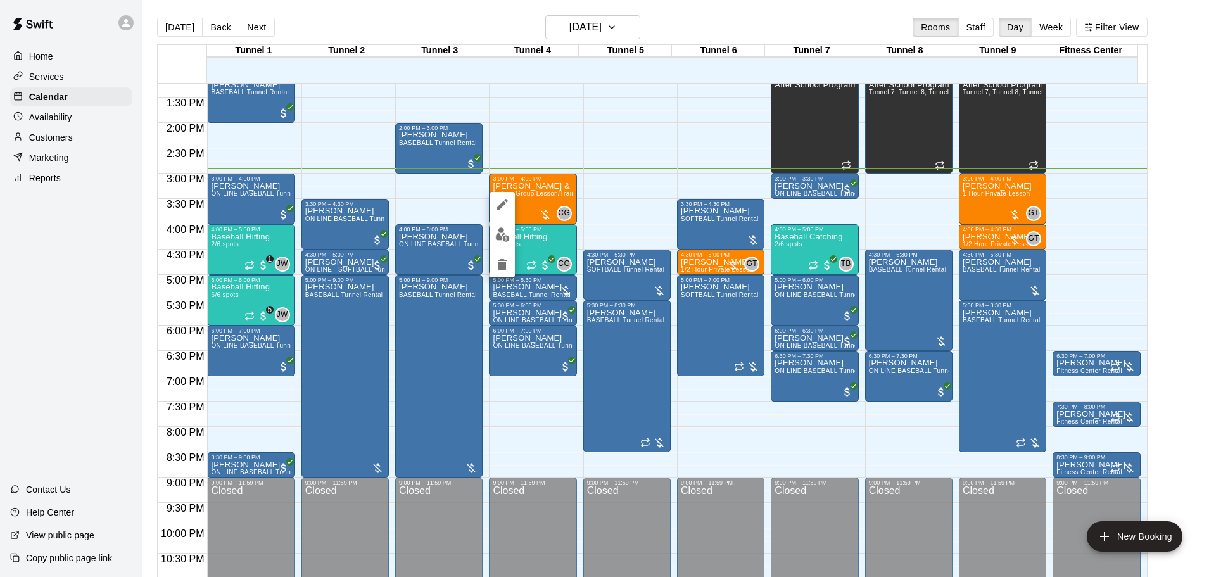
click at [505, 227] on button "edit" at bounding box center [502, 234] width 25 height 25
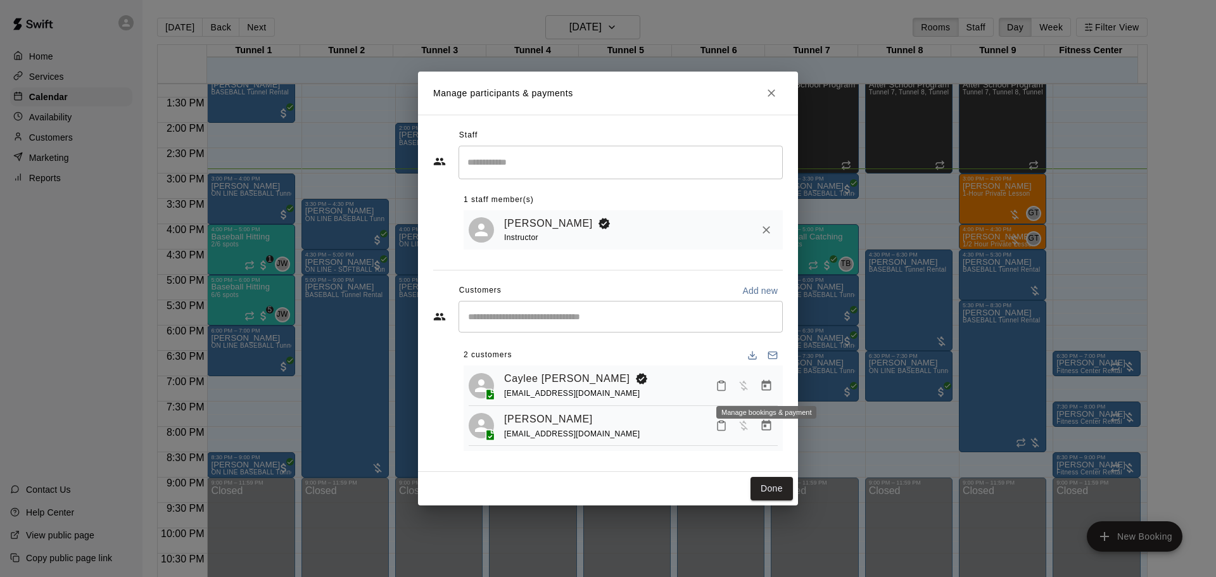
click at [765, 383] on icon "Manage bookings & payment" at bounding box center [767, 384] width 10 height 11
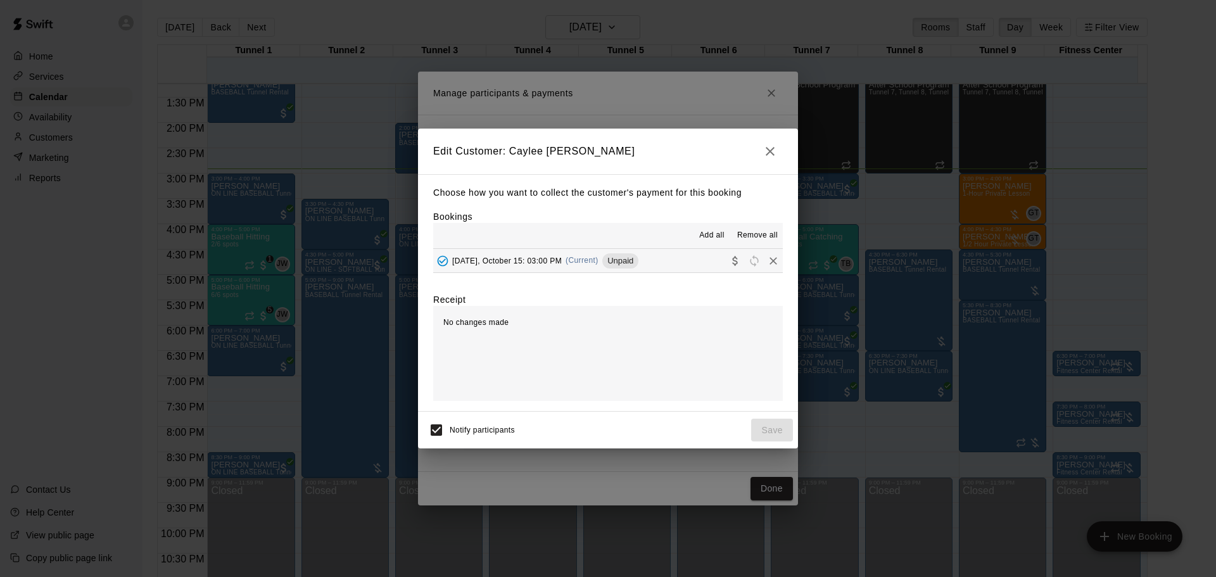
click at [664, 262] on button "Wednesday, October 15: 03:00 PM (Current) Unpaid" at bounding box center [608, 260] width 350 height 23
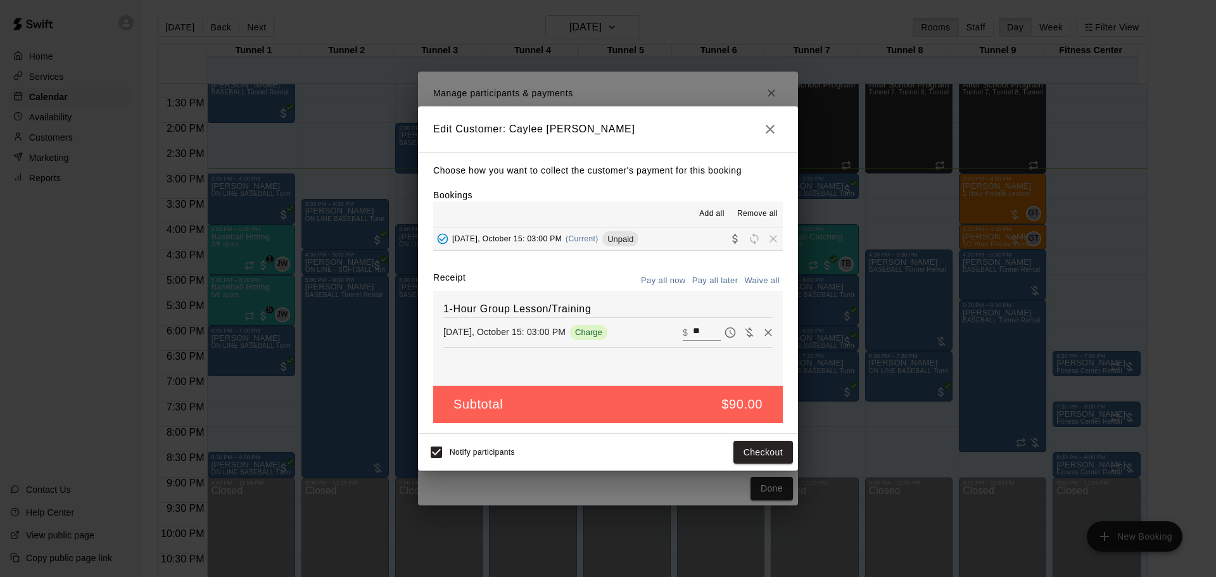
click at [782, 125] on button "button" at bounding box center [770, 129] width 25 height 25
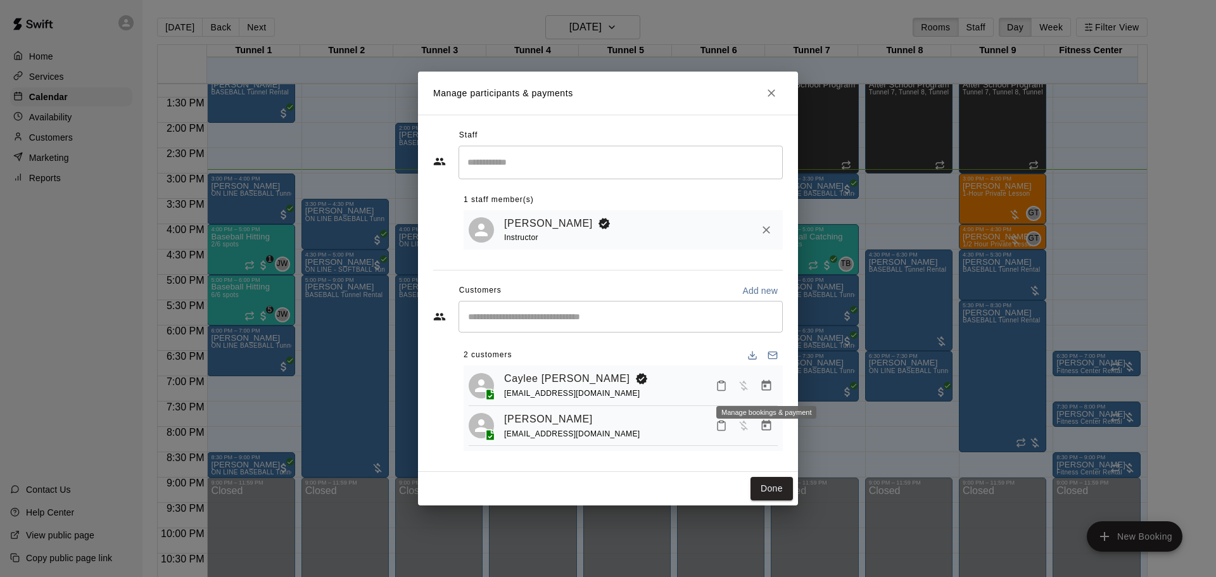
click at [773, 383] on button "Manage bookings & payment" at bounding box center [766, 385] width 23 height 23
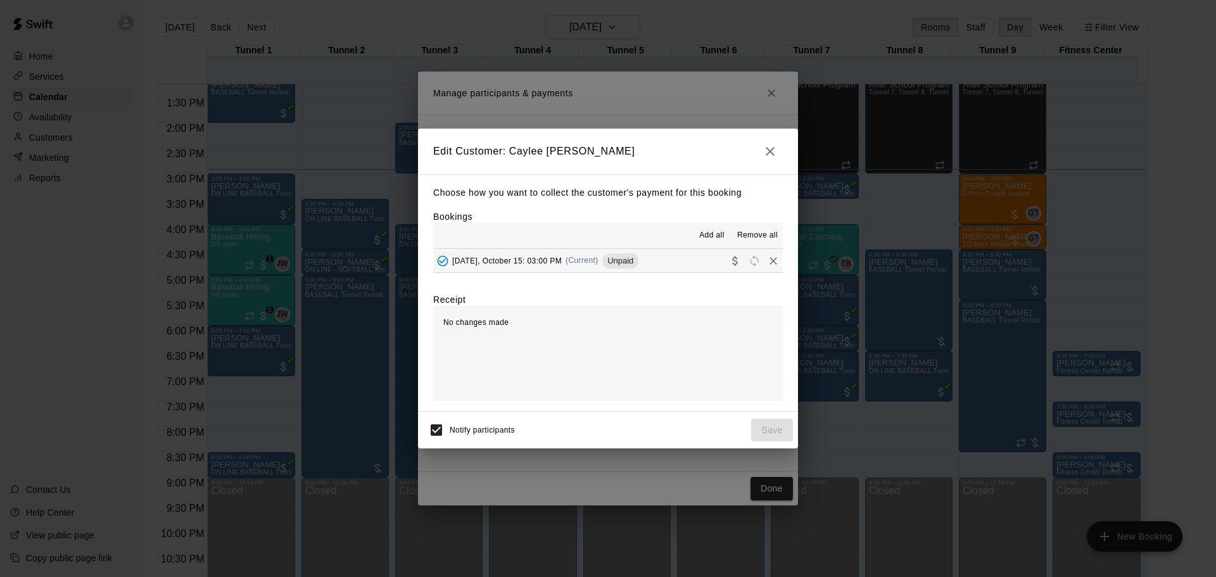
click at [657, 255] on button "Wednesday, October 15: 03:00 PM (Current) Unpaid" at bounding box center [608, 260] width 350 height 23
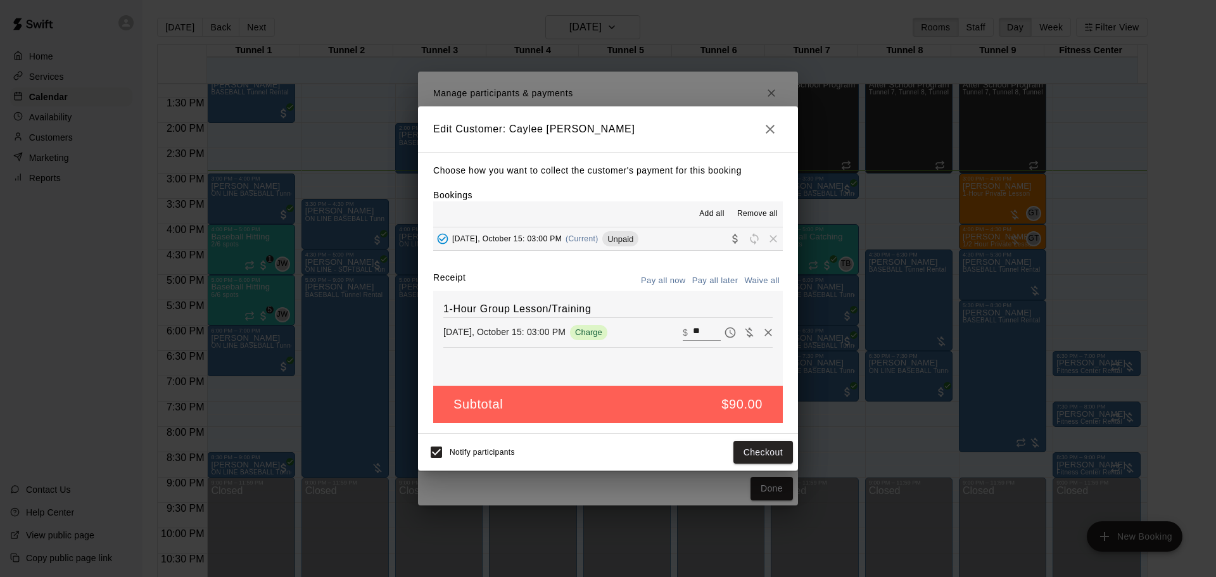
click at [766, 129] on icon "button" at bounding box center [770, 129] width 15 height 15
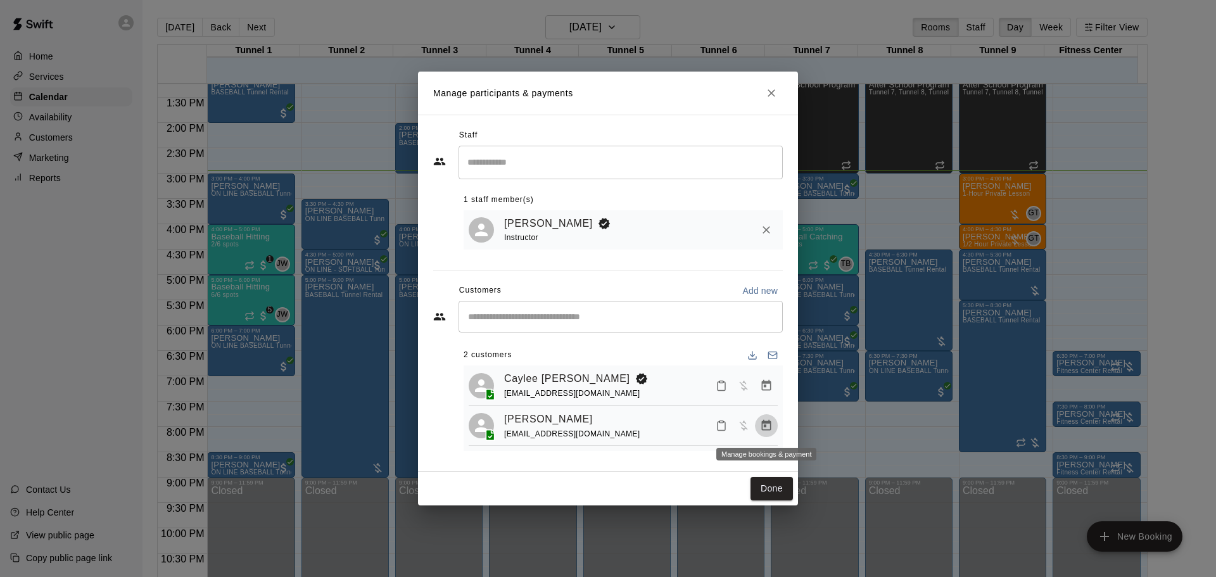
click at [764, 428] on icon "Manage bookings & payment" at bounding box center [767, 425] width 10 height 11
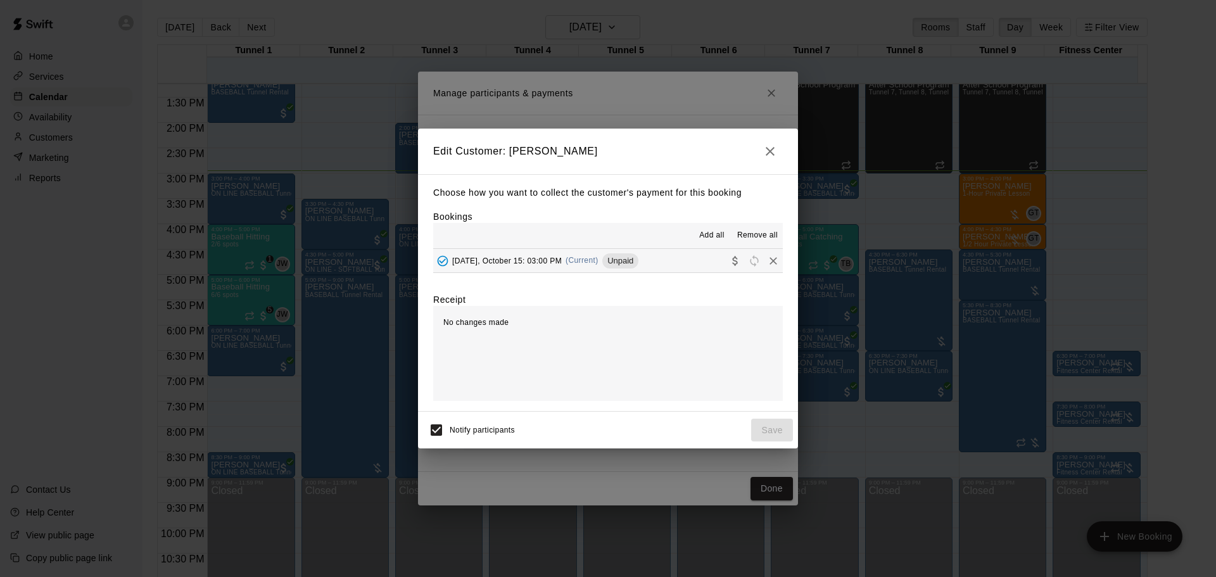
click at [608, 267] on div "Wednesday, October 15: 03:00 PM (Current) Unpaid" at bounding box center [535, 260] width 205 height 19
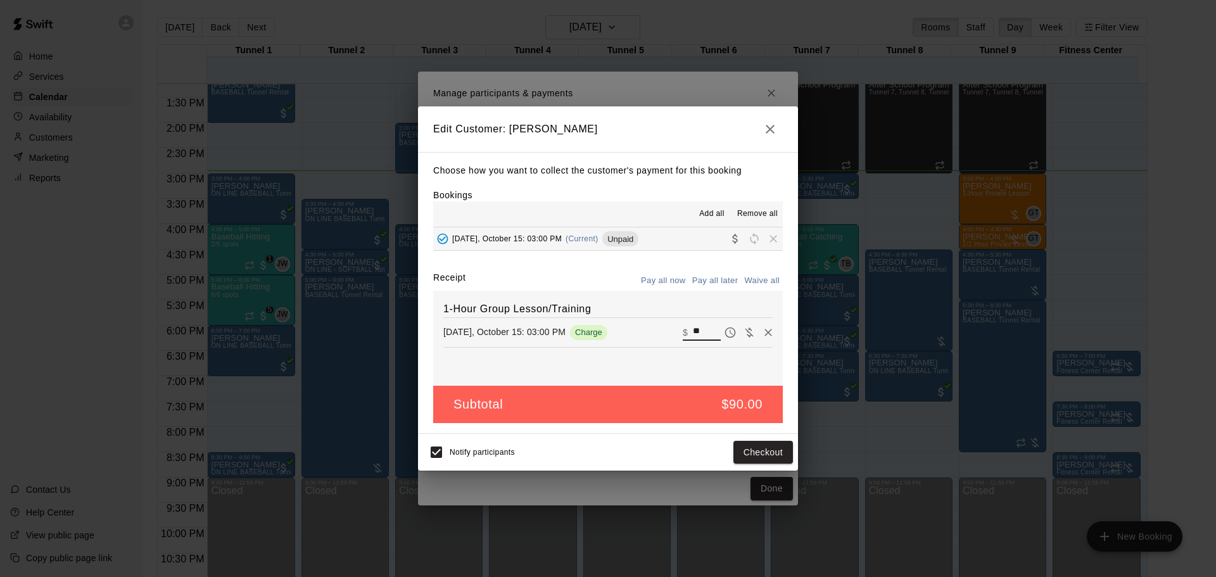
drag, startPoint x: 698, startPoint y: 330, endPoint x: 659, endPoint y: 333, distance: 38.8
click at [659, 333] on div "Wednesday, October 15: 03:00 PM Charge ​ $ **" at bounding box center [607, 332] width 329 height 19
type input "**"
click at [770, 448] on button "Checkout" at bounding box center [764, 452] width 60 height 23
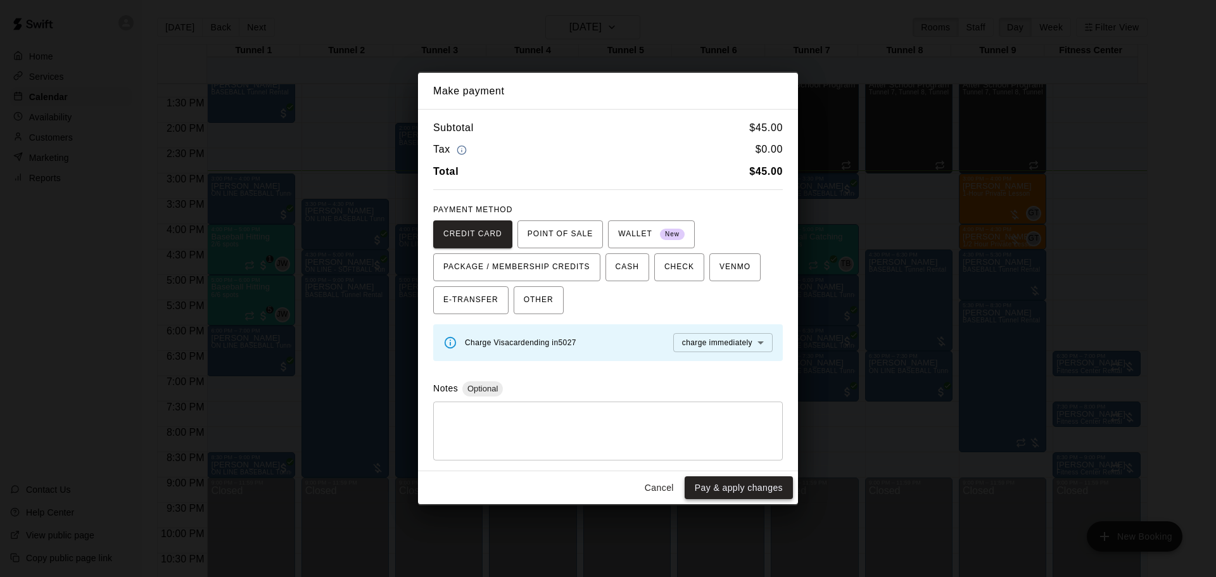
click at [717, 488] on button "Pay & apply changes" at bounding box center [739, 487] width 108 height 23
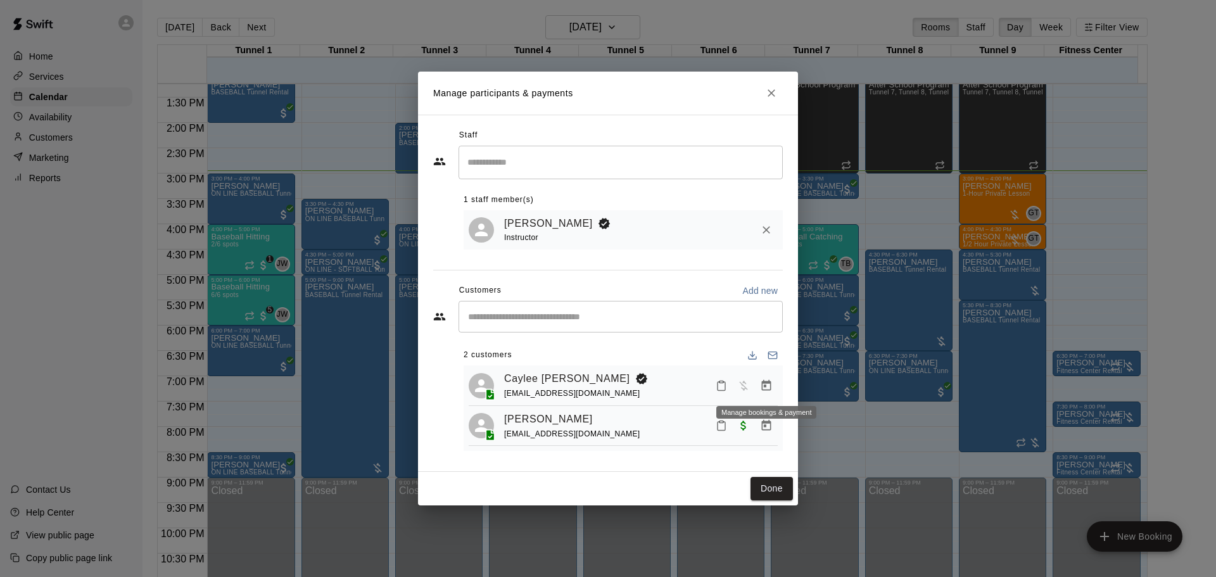
click at [762, 382] on icon "Manage bookings & payment" at bounding box center [767, 384] width 10 height 11
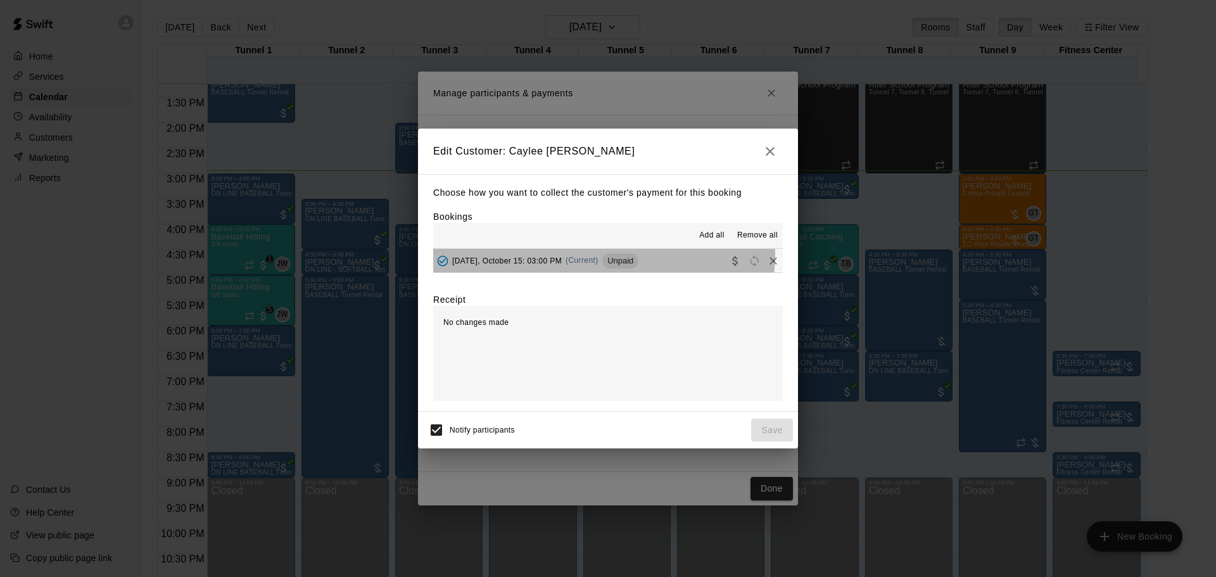
click at [602, 255] on div "Wednesday, October 15: 03:00 PM (Current) Unpaid" at bounding box center [535, 260] width 205 height 19
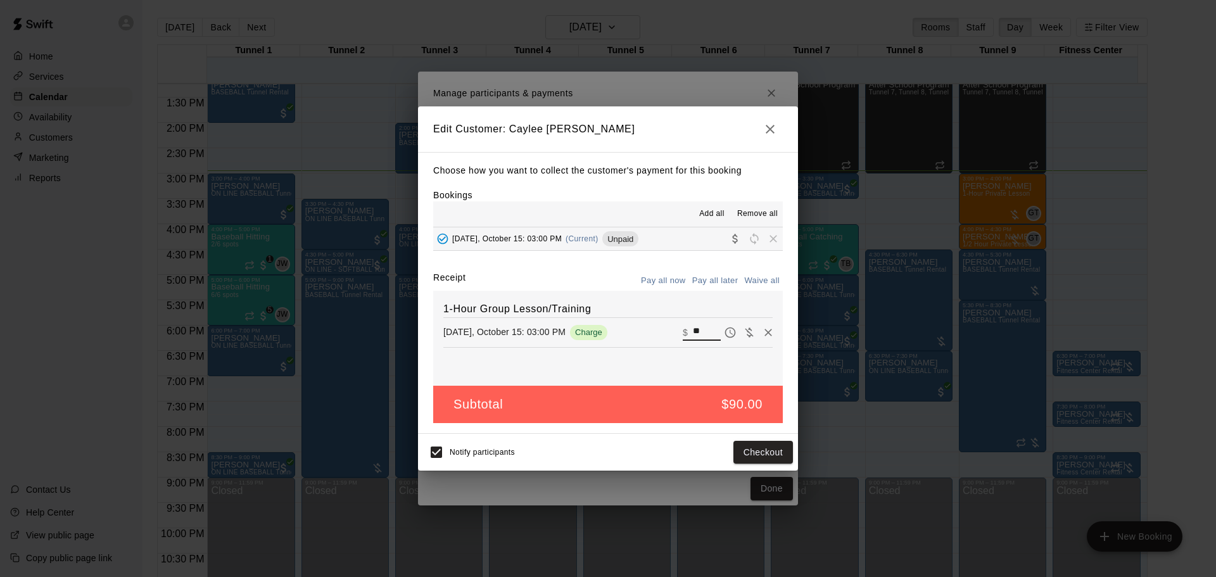
drag, startPoint x: 697, startPoint y: 331, endPoint x: 658, endPoint y: 334, distance: 40.0
click at [658, 334] on div "Wednesday, October 15: 03:00 PM Charge ​ $ **" at bounding box center [607, 332] width 329 height 19
type input "**"
click at [777, 445] on button "Checkout" at bounding box center [764, 452] width 60 height 23
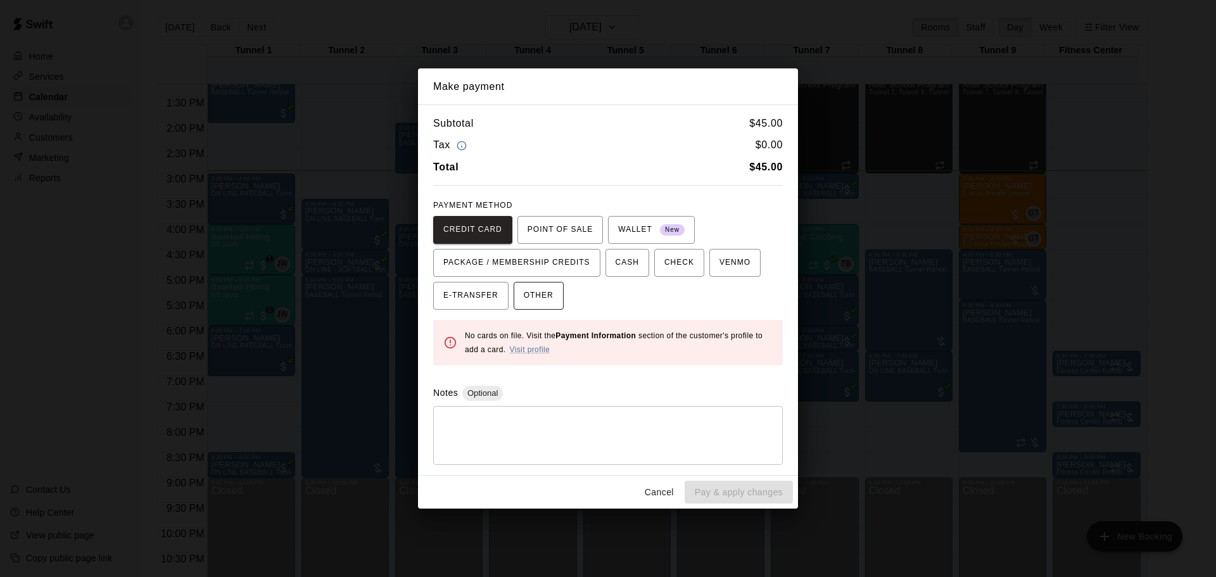
click at [539, 288] on span "OTHER" at bounding box center [539, 296] width 30 height 20
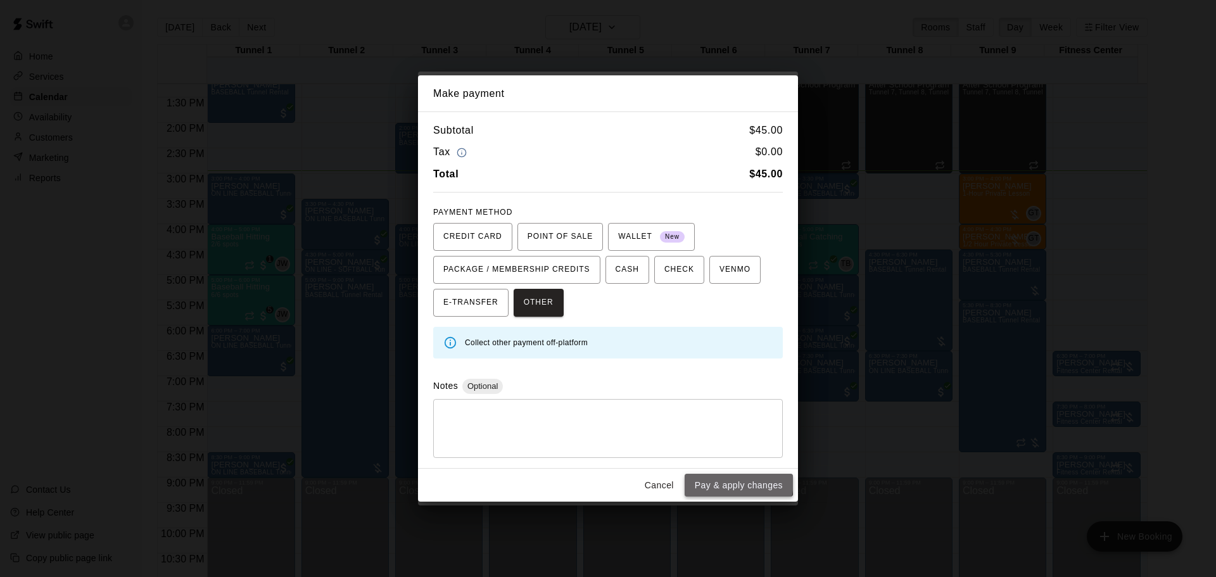
click at [715, 480] on button "Pay & apply changes" at bounding box center [739, 485] width 108 height 23
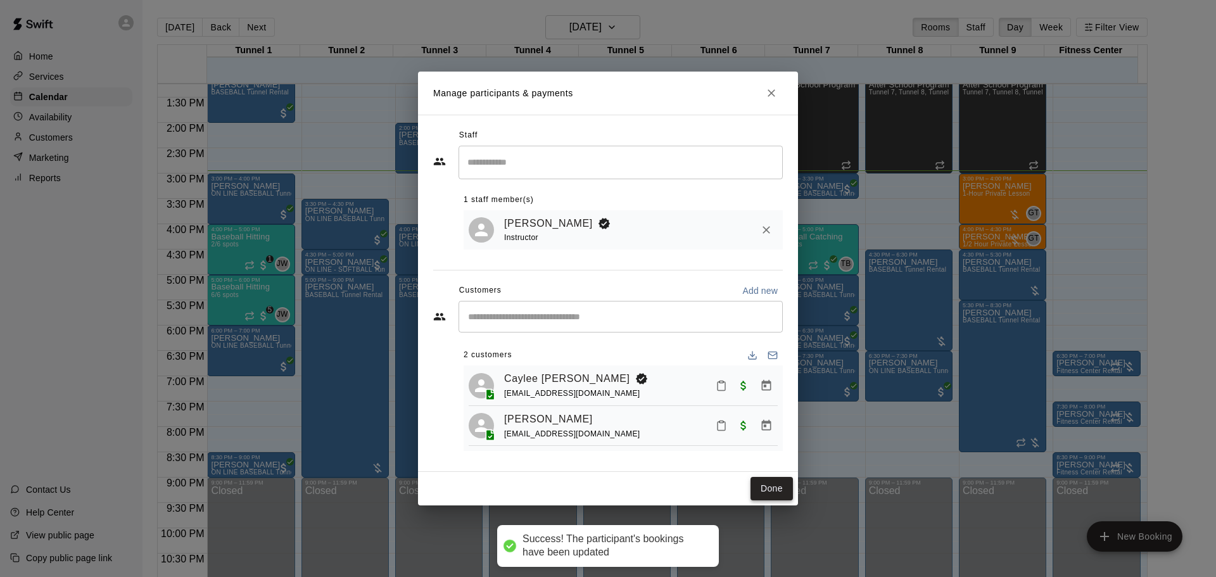
click at [770, 500] on button "Done" at bounding box center [772, 488] width 42 height 23
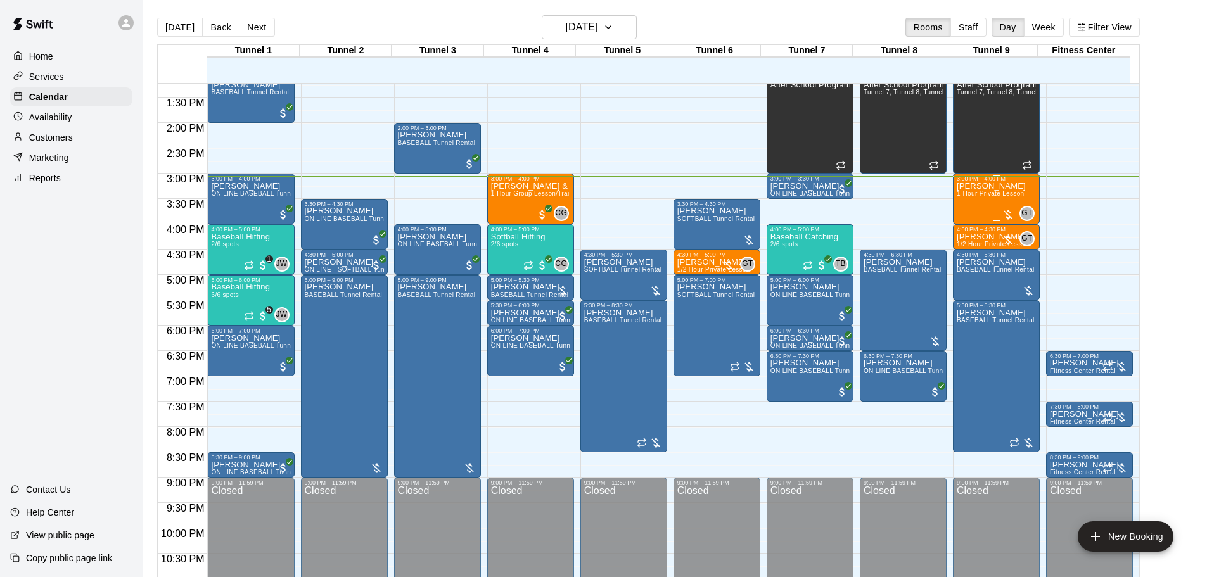
click at [989, 186] on p "[PERSON_NAME]" at bounding box center [990, 186] width 69 height 0
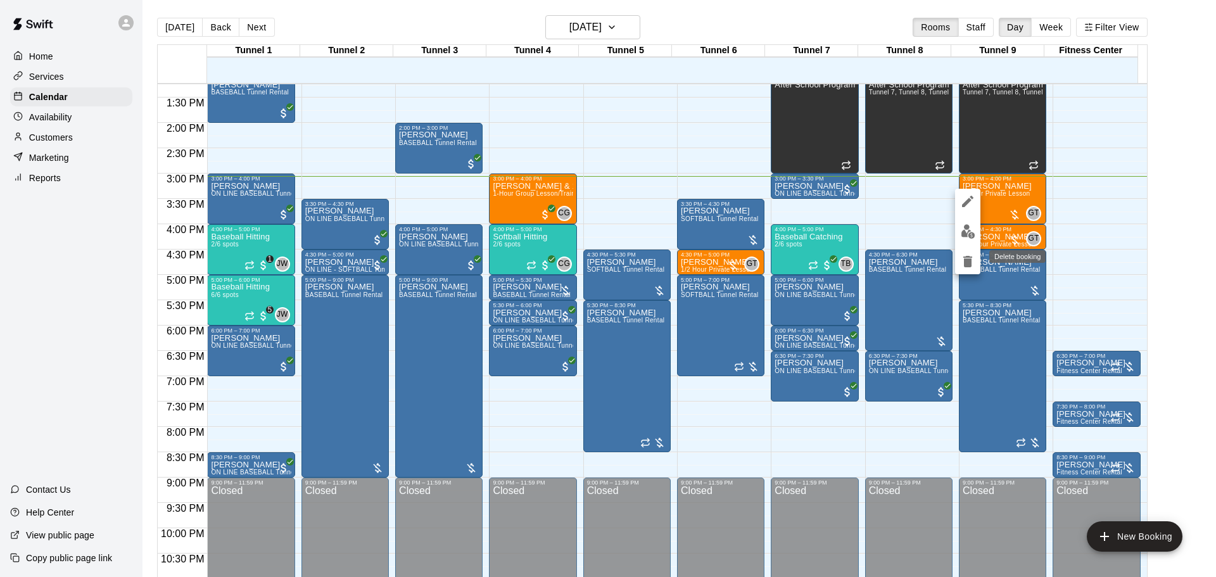
click at [956, 264] on button "delete" at bounding box center [967, 261] width 25 height 25
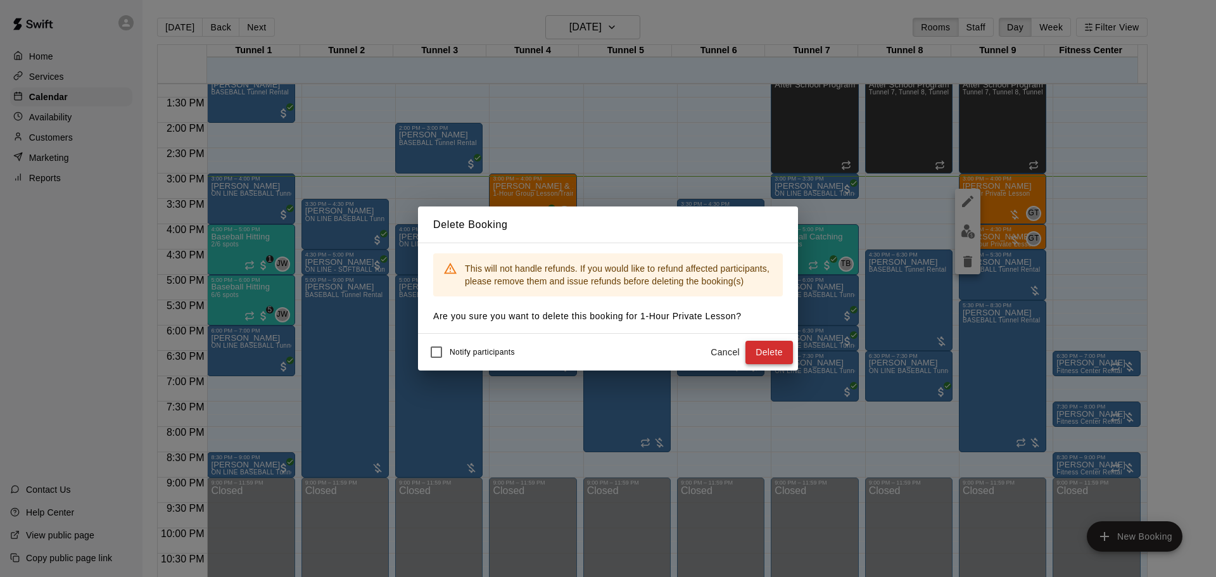
click at [780, 349] on button "Delete" at bounding box center [770, 352] width 48 height 23
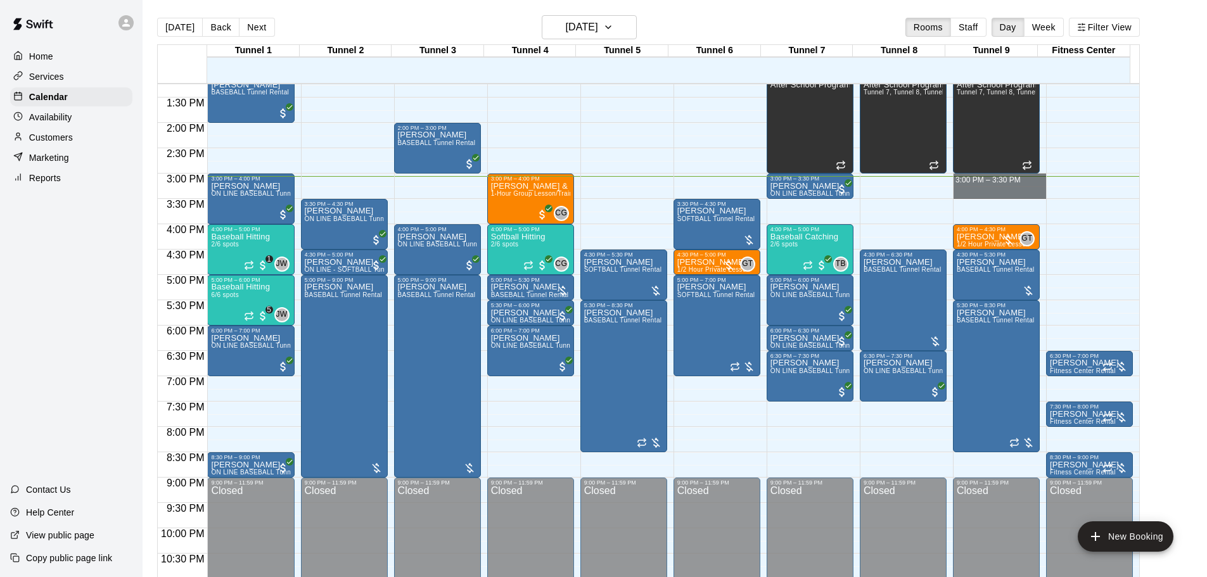
drag, startPoint x: 1012, startPoint y: 177, endPoint x: 1013, endPoint y: 187, distance: 10.8
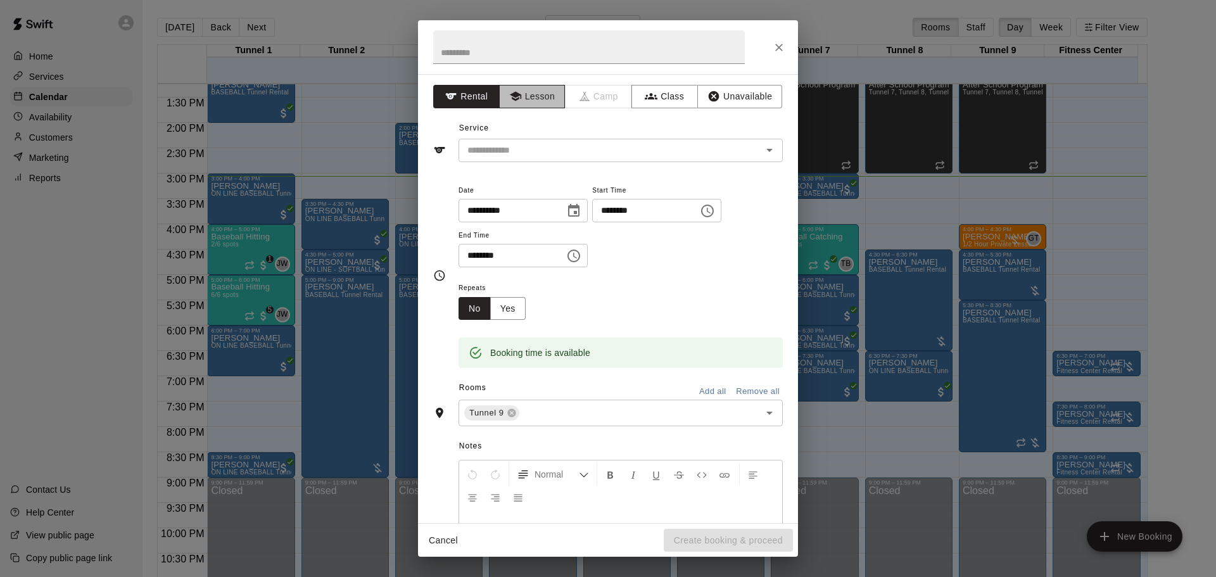
click at [535, 105] on button "Lesson" at bounding box center [532, 96] width 67 height 23
click at [525, 143] on input "text" at bounding box center [601, 151] width 279 height 16
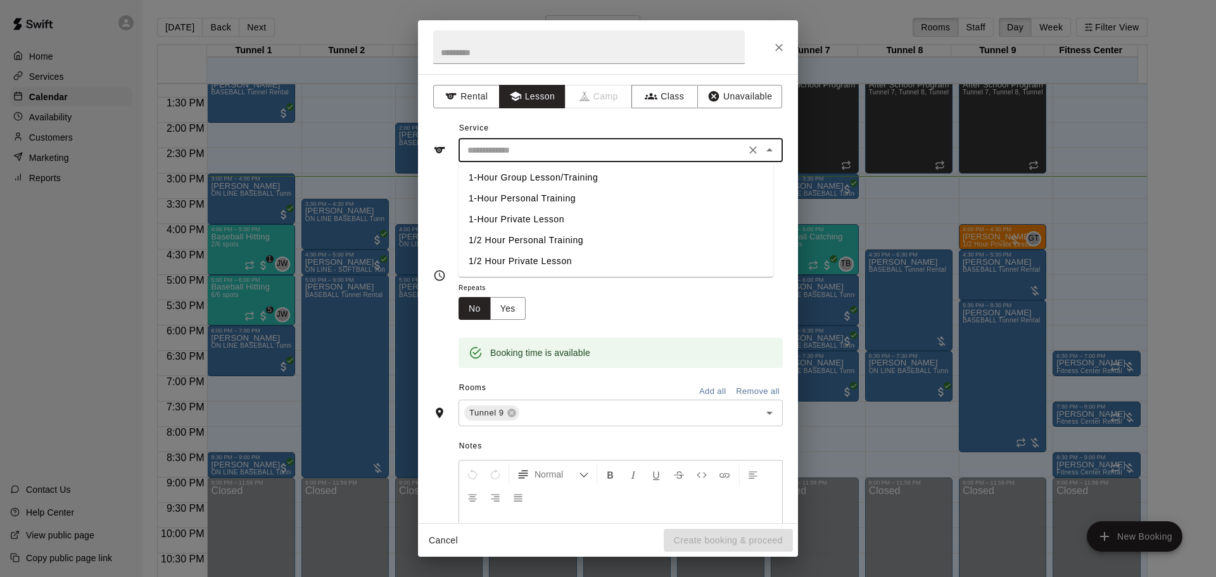
click at [504, 267] on li "1/2 Hour Private Lesson" at bounding box center [616, 261] width 315 height 21
type input "**********"
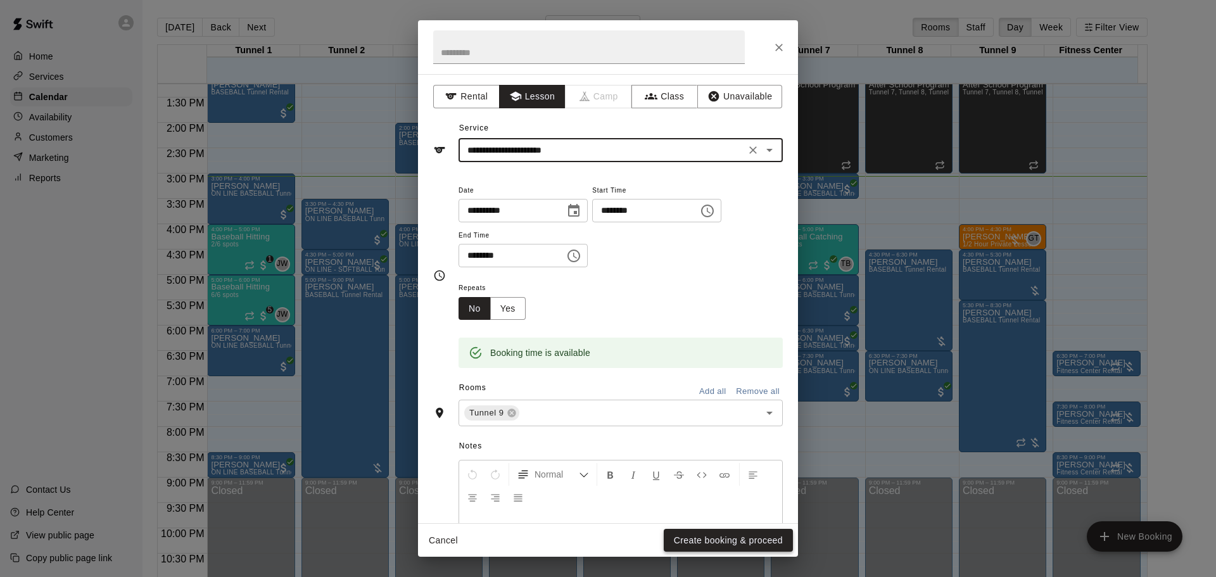
click at [717, 533] on button "Create booking & proceed" at bounding box center [728, 540] width 129 height 23
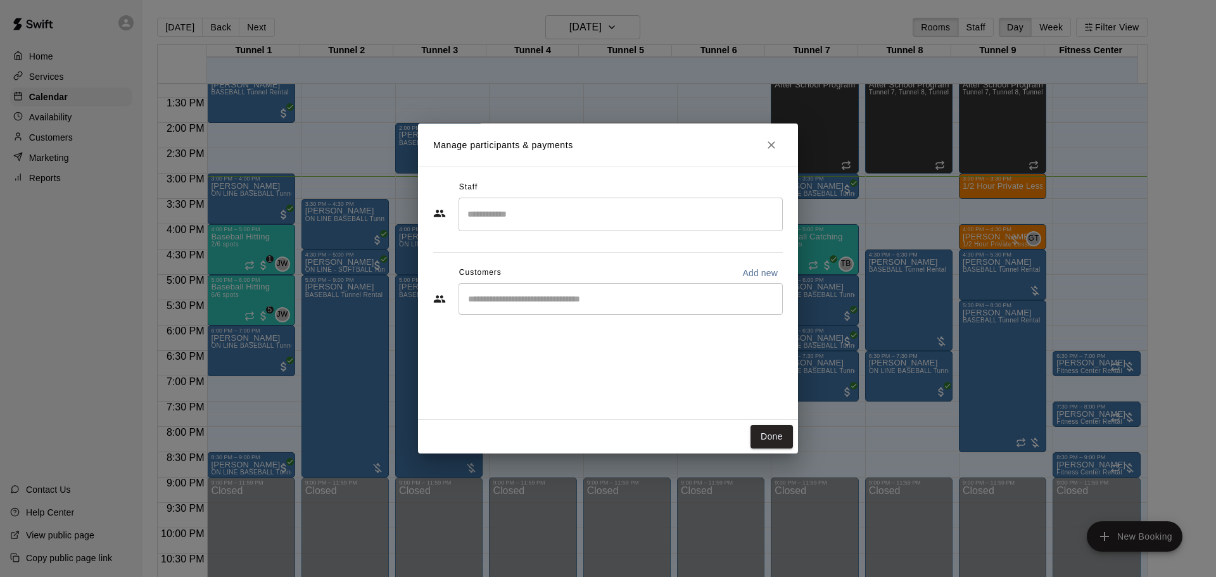
click at [558, 222] on input "Search staff" at bounding box center [620, 214] width 313 height 22
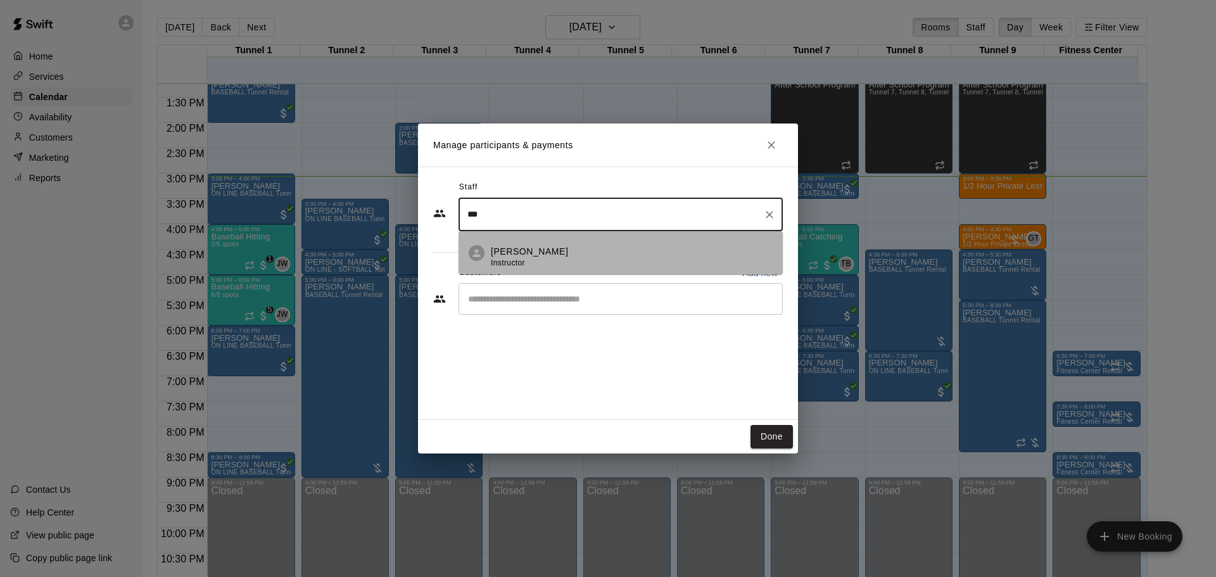
click at [562, 262] on div "Gilbert Tussey Instructor" at bounding box center [632, 257] width 282 height 25
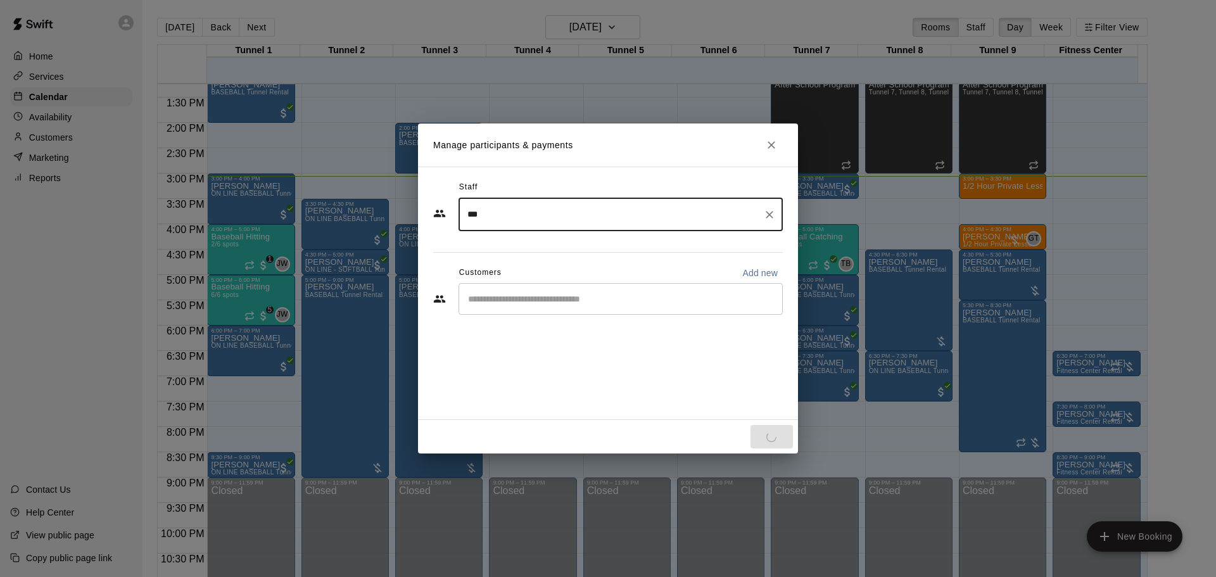
type input "***"
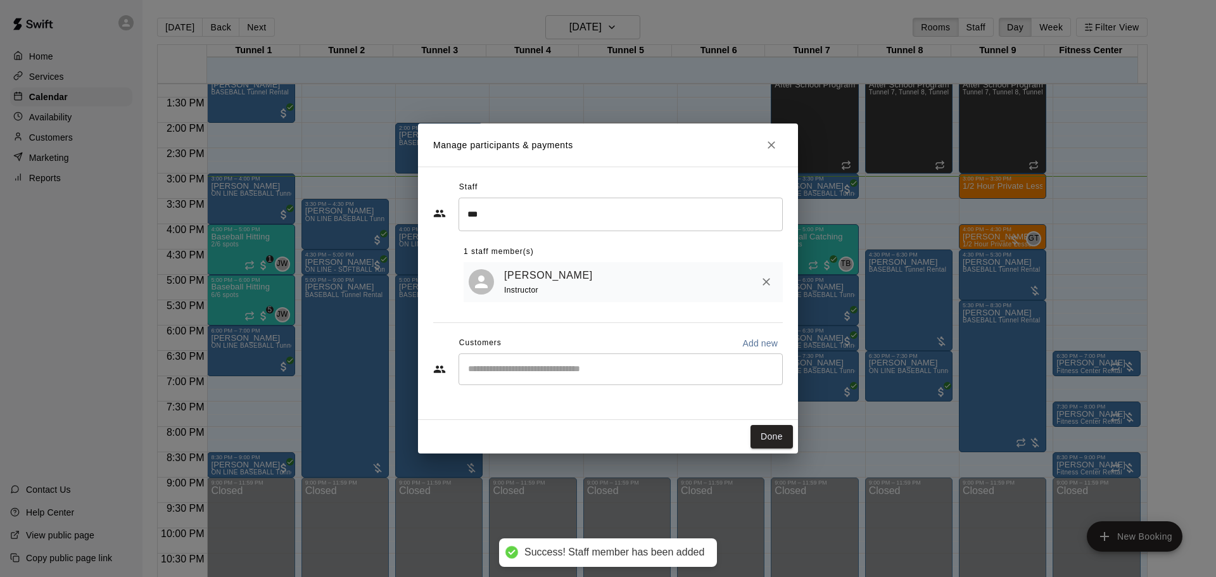
click at [588, 367] on input "Start typing to search customers..." at bounding box center [620, 369] width 313 height 13
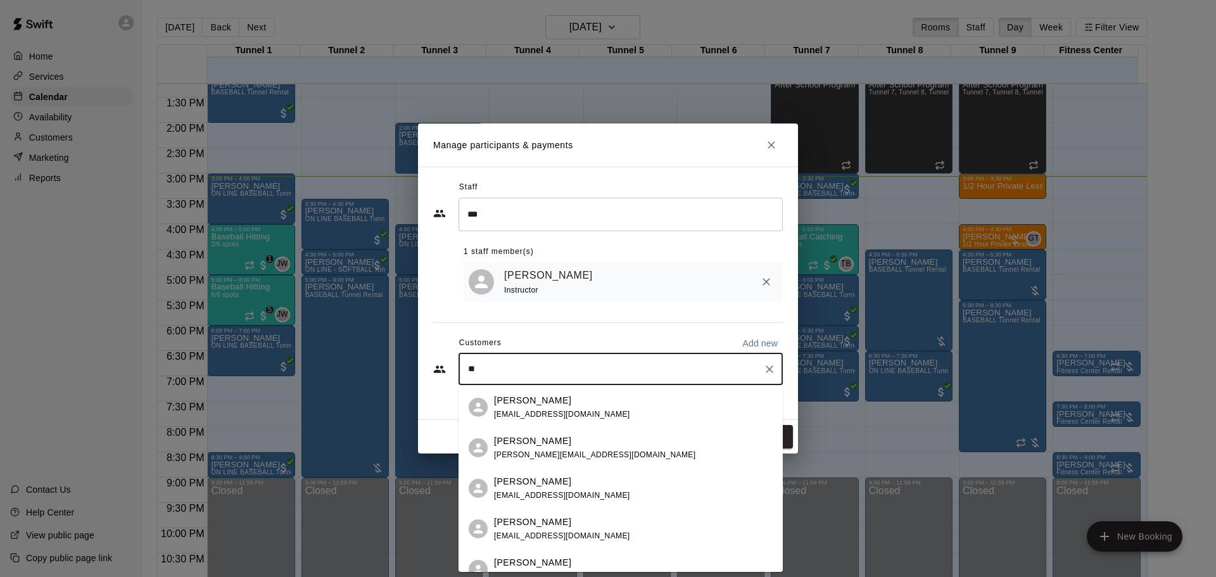
type input "*"
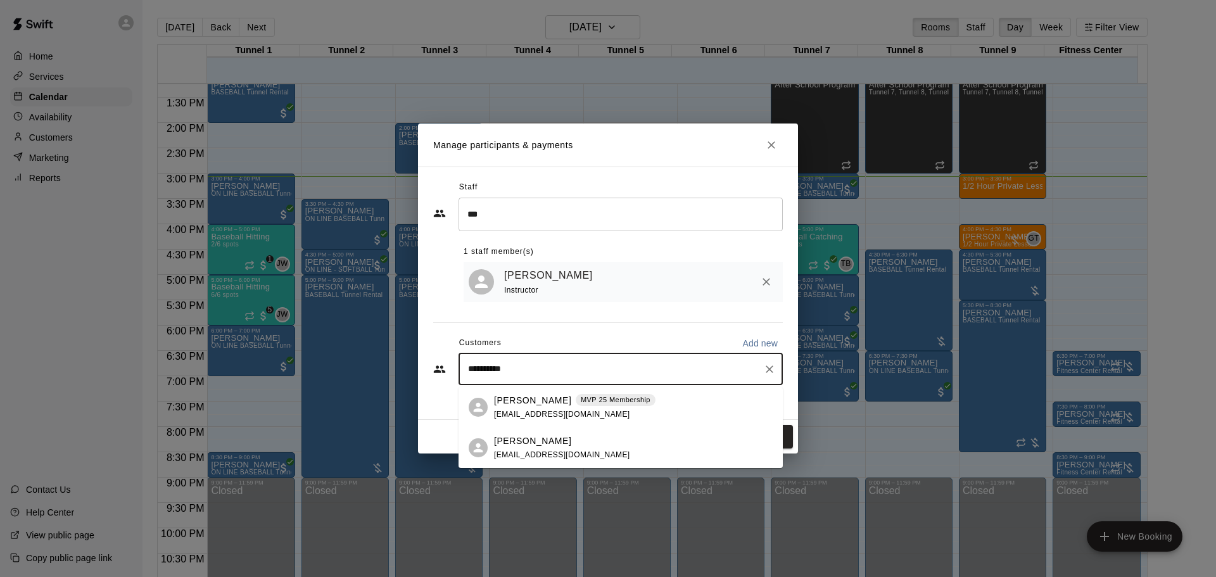
type input "**********"
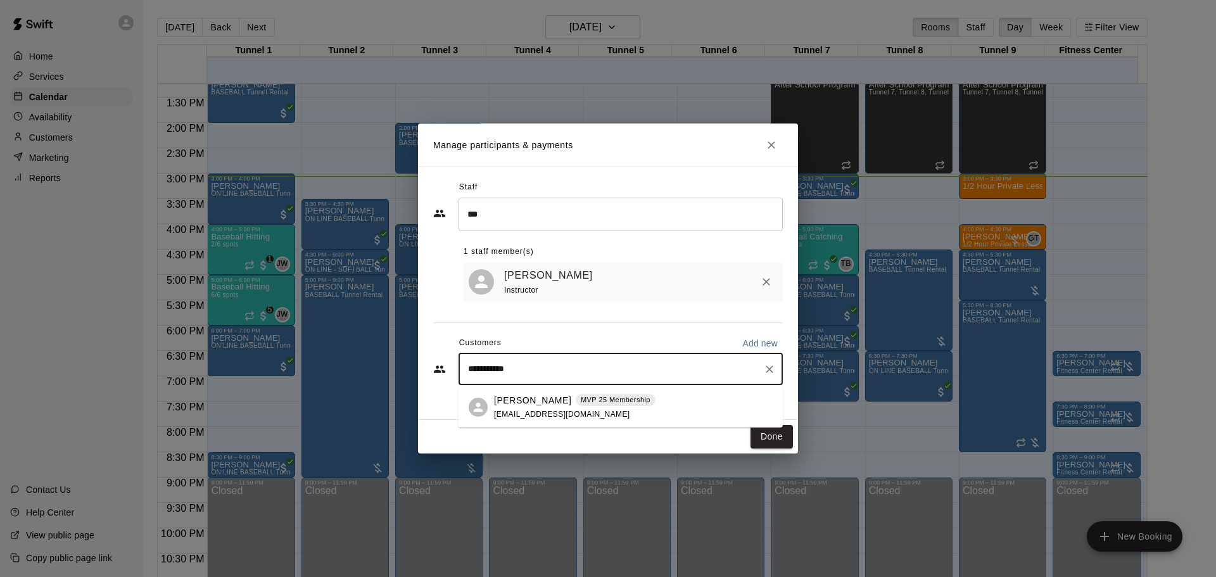
click at [578, 416] on div "Jennifer Peterson MVP 25 Membership jlhliberty@gmail.com" at bounding box center [575, 407] width 162 height 27
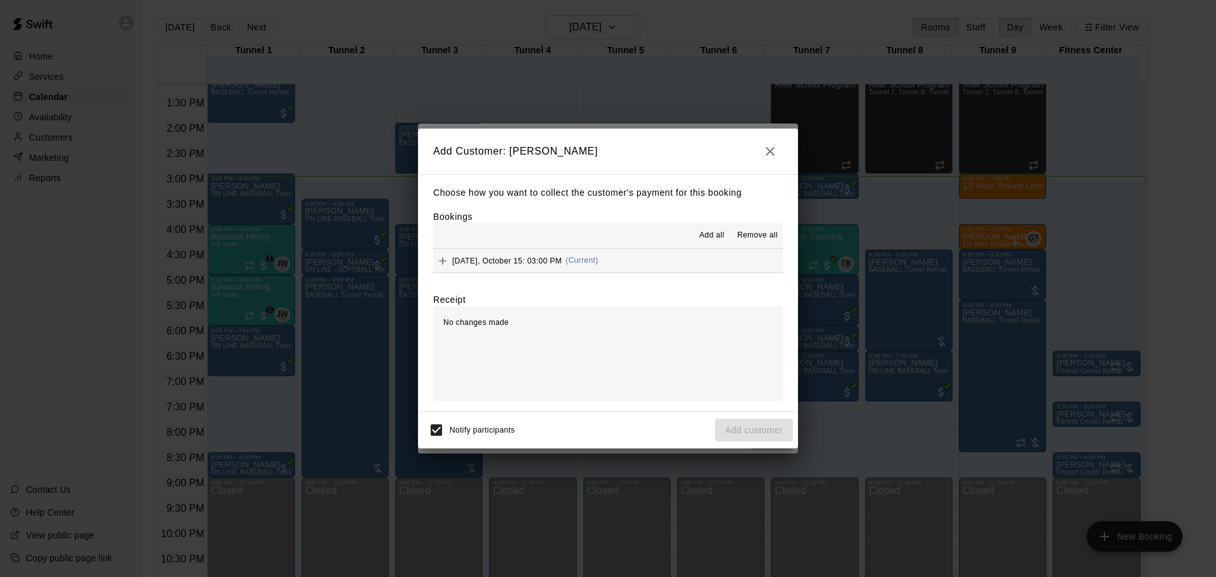
click at [590, 246] on div "Add all Remove all" at bounding box center [608, 235] width 350 height 25
click at [589, 255] on div "Wednesday, October 15: 03:00 PM (Current)" at bounding box center [515, 260] width 165 height 19
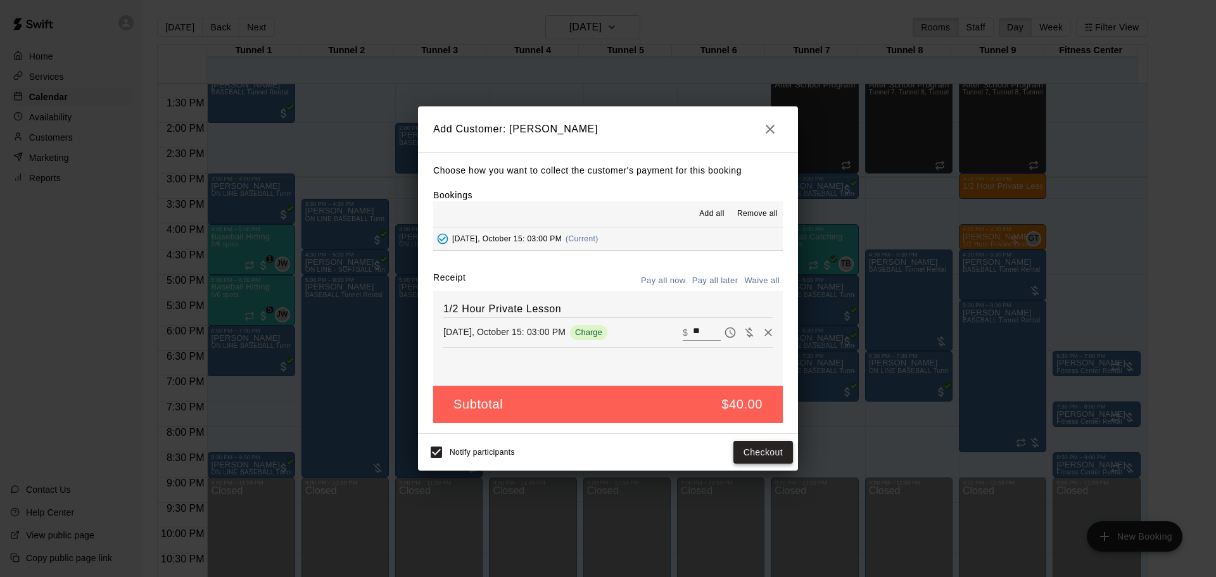
click at [770, 452] on button "Checkout" at bounding box center [764, 452] width 60 height 23
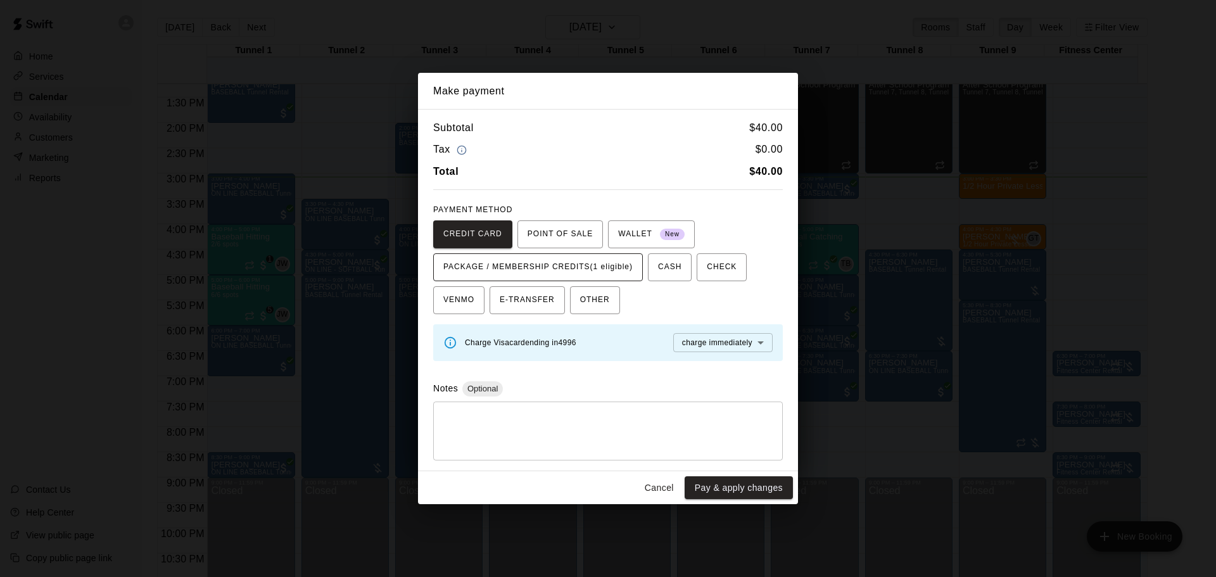
click at [593, 265] on span "PACKAGE / MEMBERSHIP CREDITS (1 eligible)" at bounding box center [537, 267] width 189 height 20
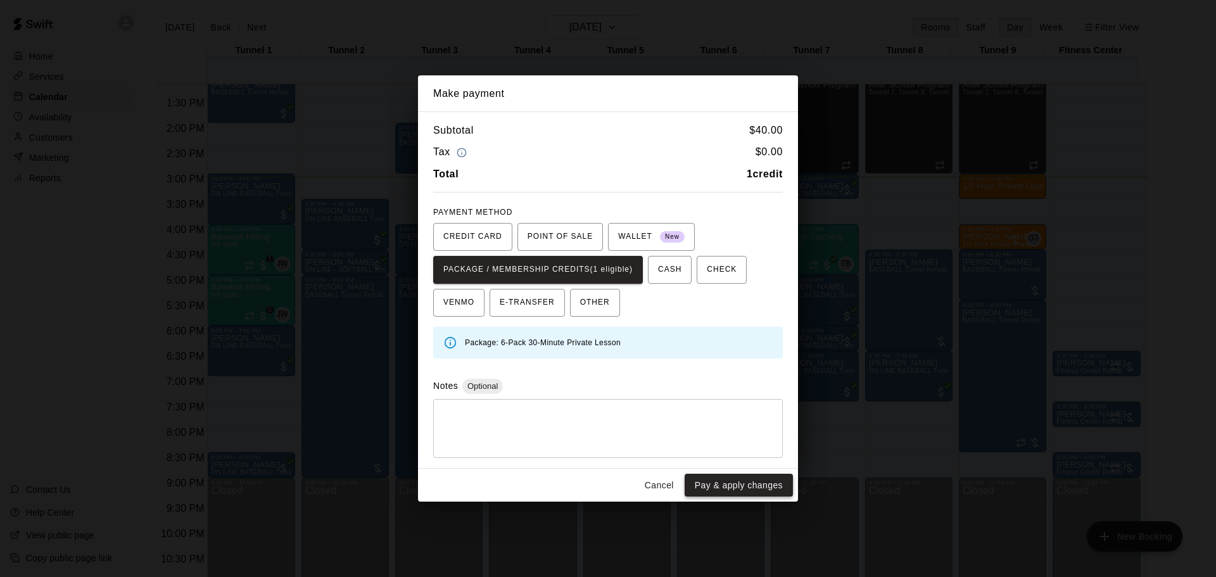
click at [714, 483] on button "Pay & apply changes" at bounding box center [739, 485] width 108 height 23
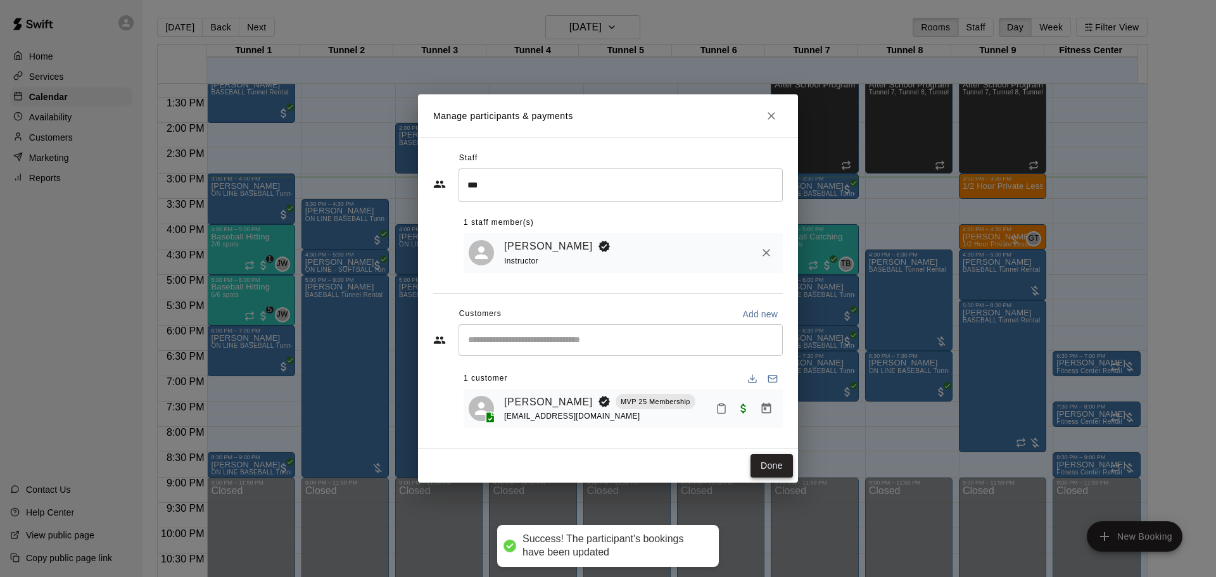
click at [761, 468] on button "Done" at bounding box center [772, 465] width 42 height 23
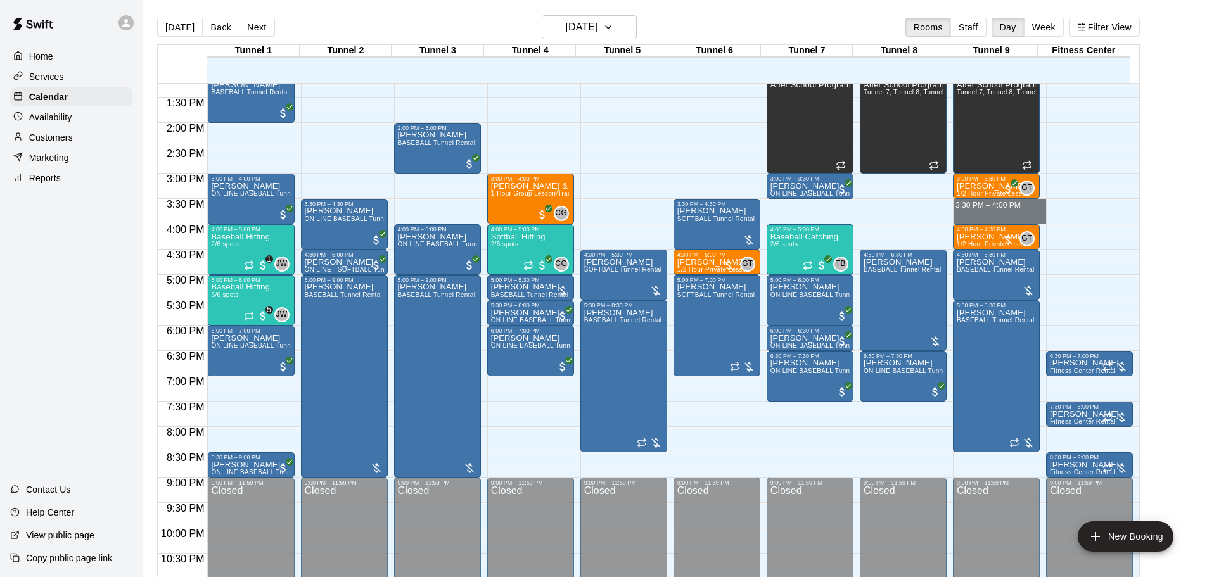
drag, startPoint x: 964, startPoint y: 204, endPoint x: 963, endPoint y: 213, distance: 9.5
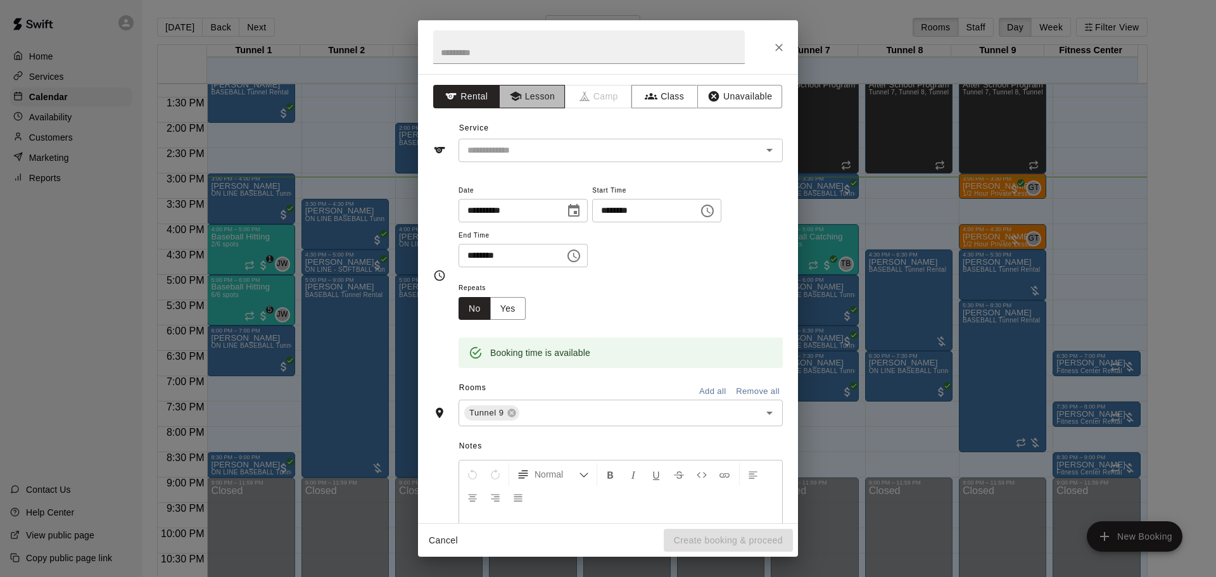
click at [502, 97] on button "Lesson" at bounding box center [532, 96] width 67 height 23
click at [518, 143] on input "text" at bounding box center [601, 151] width 279 height 16
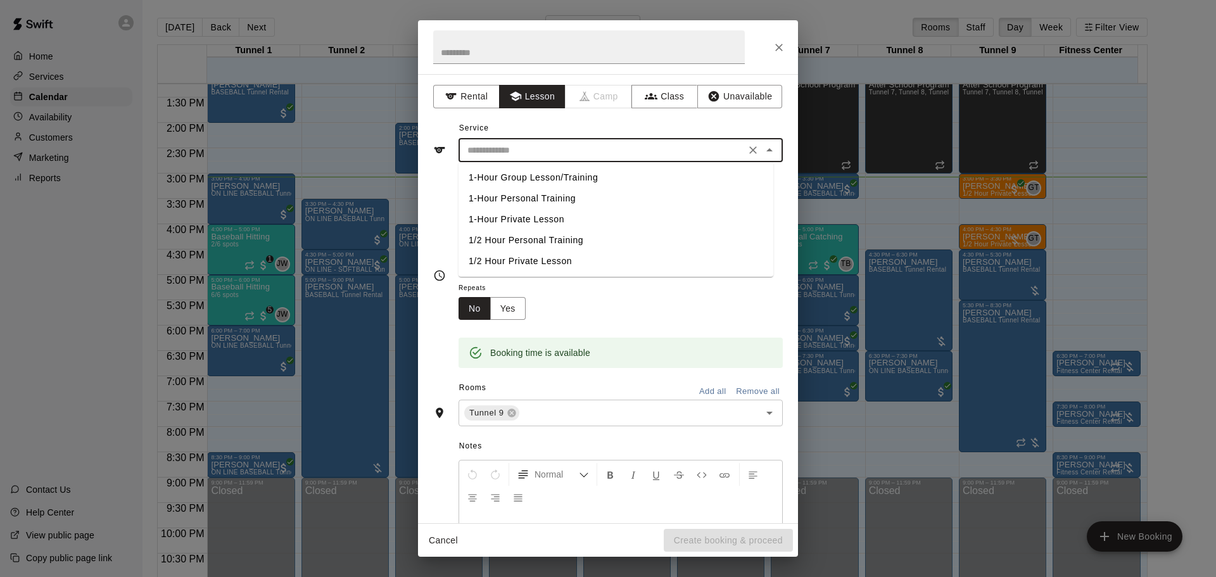
click at [532, 252] on li "1/2 Hour Private Lesson" at bounding box center [616, 261] width 315 height 21
type input "**********"
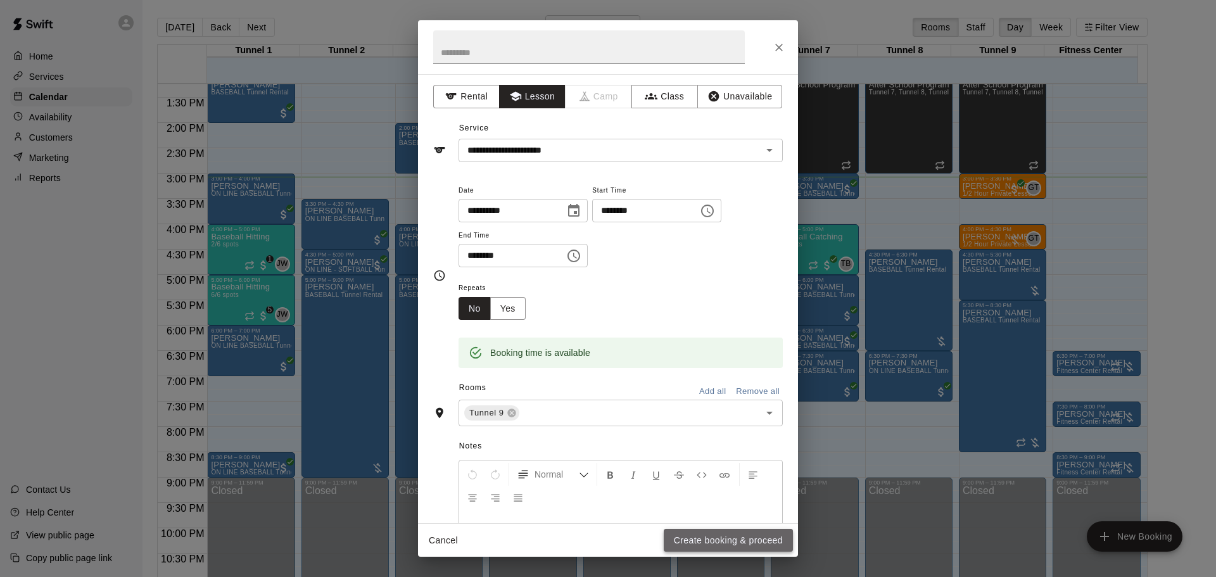
click at [734, 542] on button "Create booking & proceed" at bounding box center [728, 540] width 129 height 23
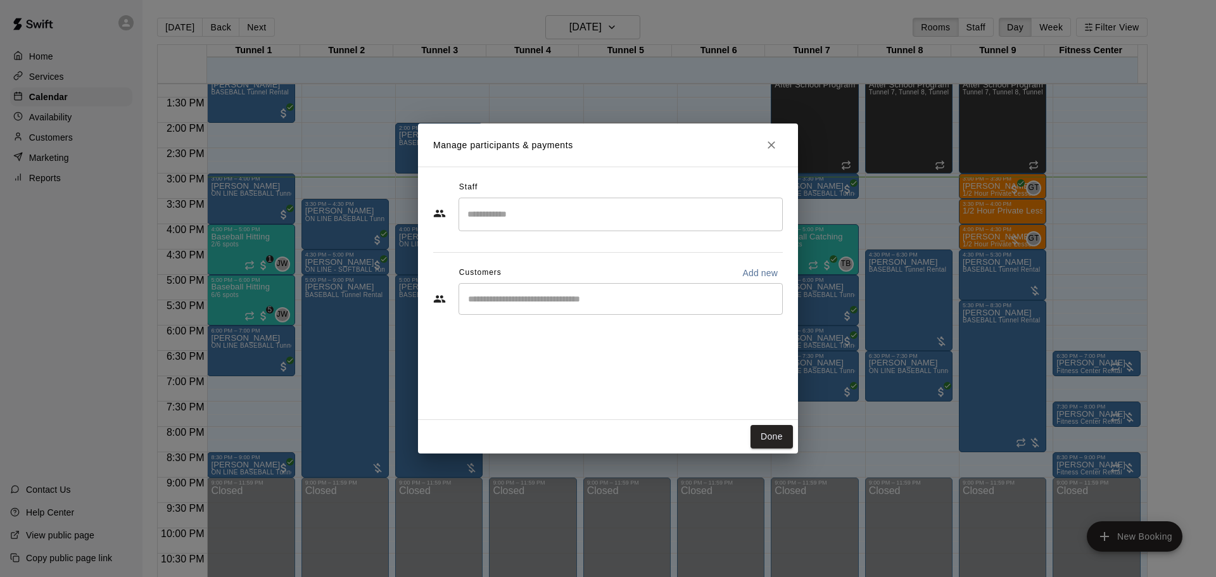
click at [607, 217] on input "Search staff" at bounding box center [620, 214] width 313 height 22
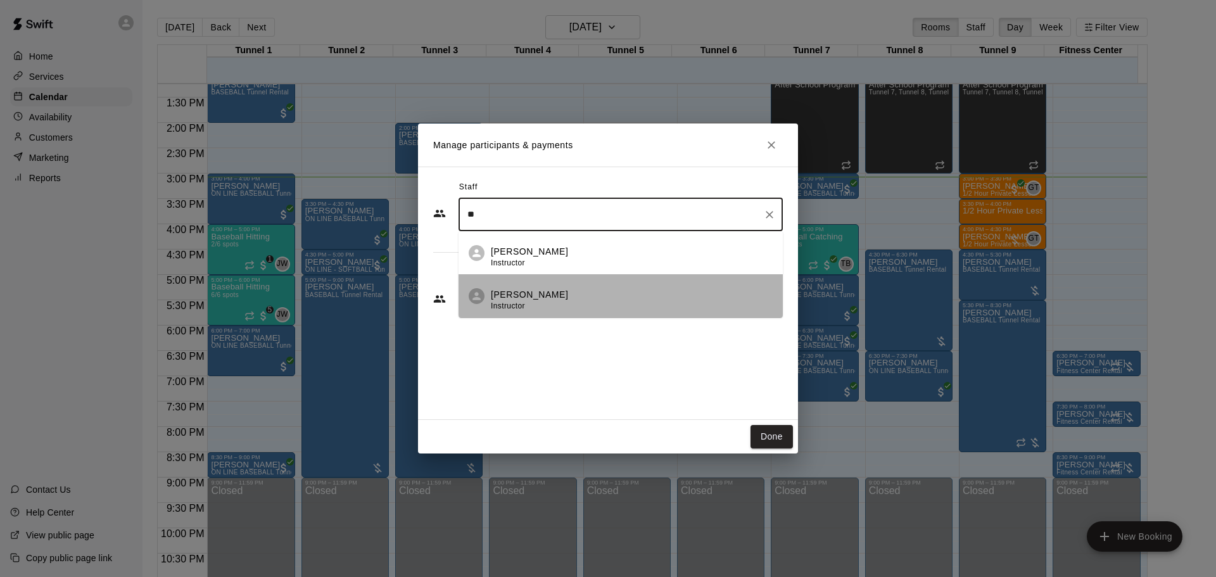
click at [571, 302] on div "Gilbert Tussey Instructor" at bounding box center [632, 300] width 282 height 25
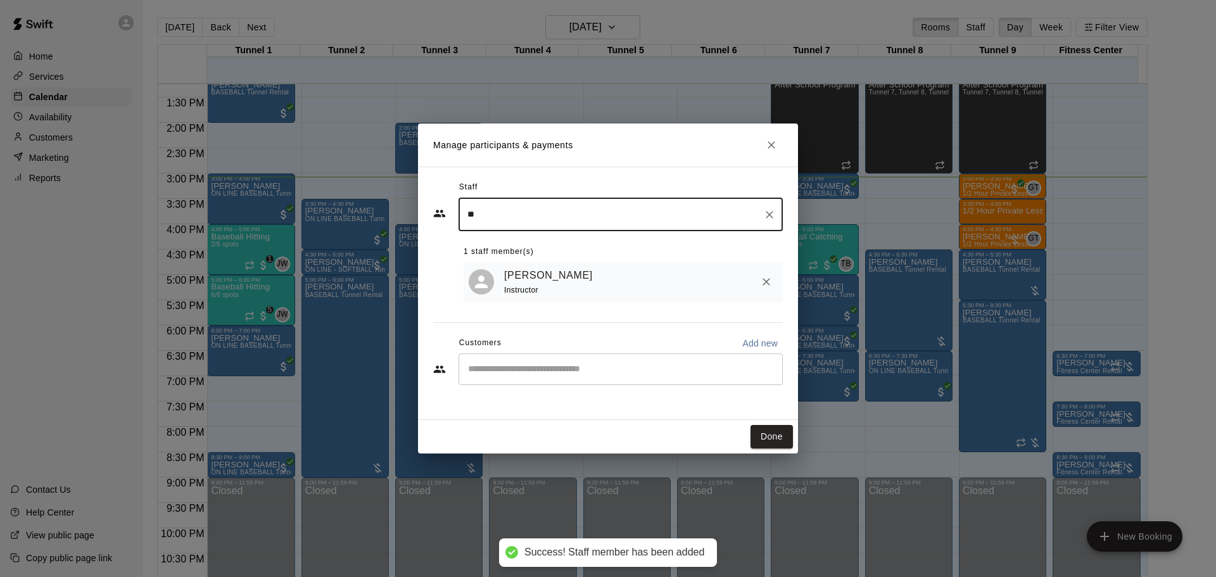
type input "**"
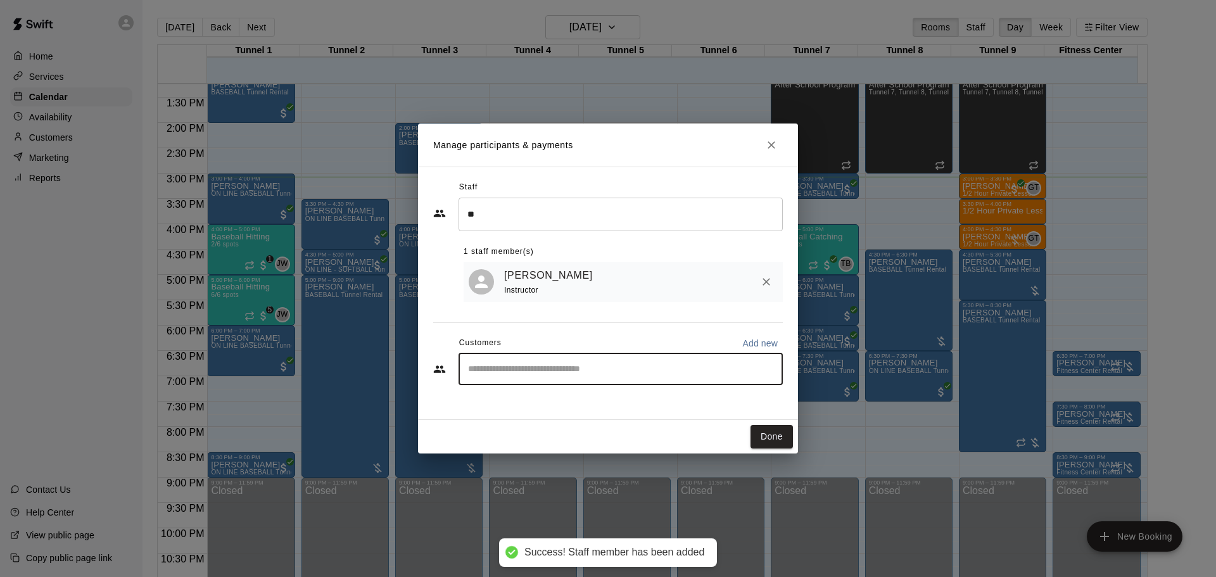
click at [573, 369] on input "Start typing to search customers..." at bounding box center [620, 369] width 313 height 13
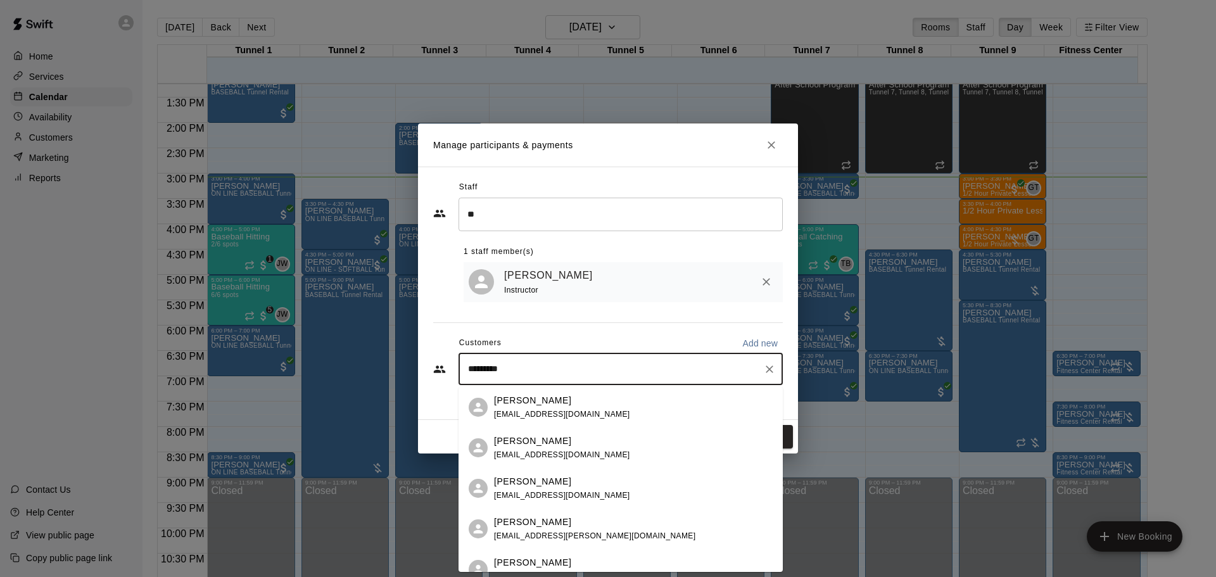
type input "**********"
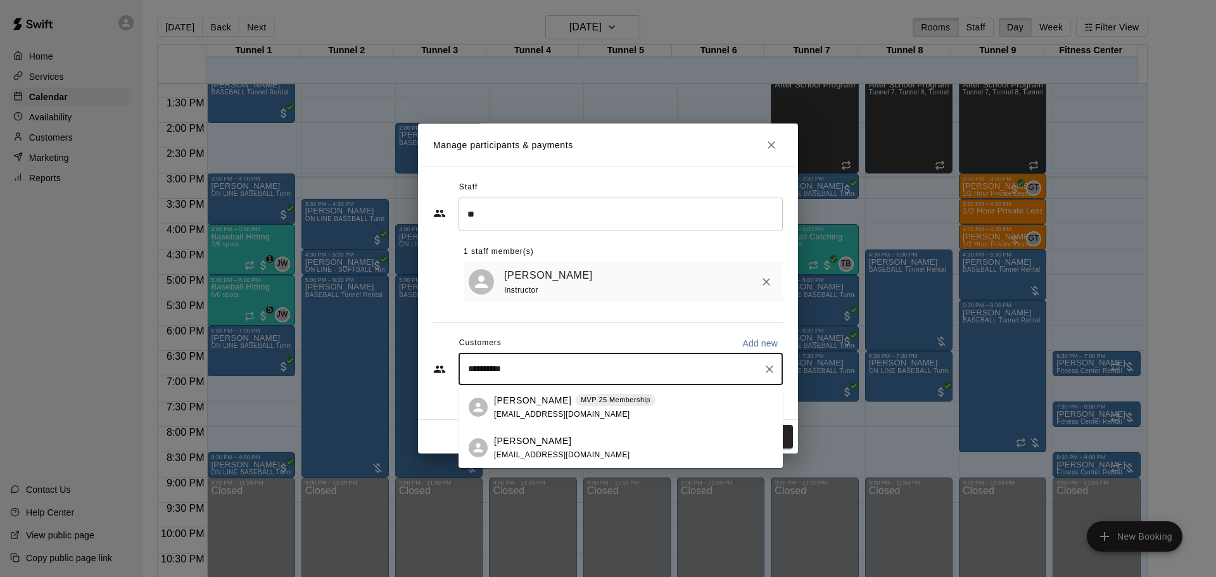
click at [514, 411] on span "jlhliberty@gmail.com" at bounding box center [562, 414] width 136 height 9
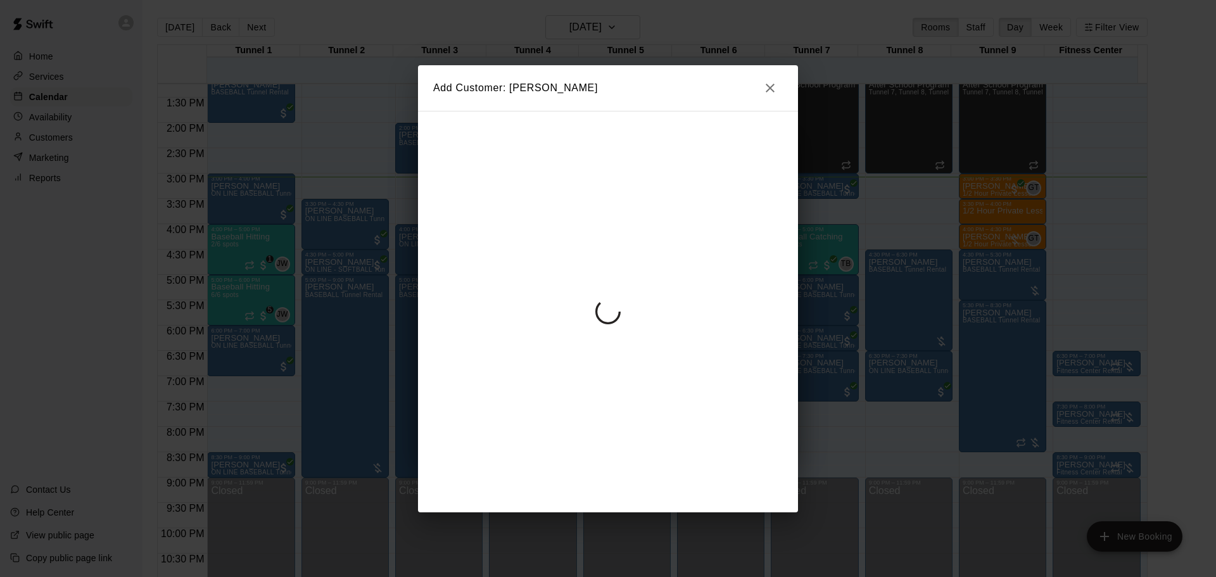
click at [769, 91] on icon "button" at bounding box center [770, 87] width 15 height 15
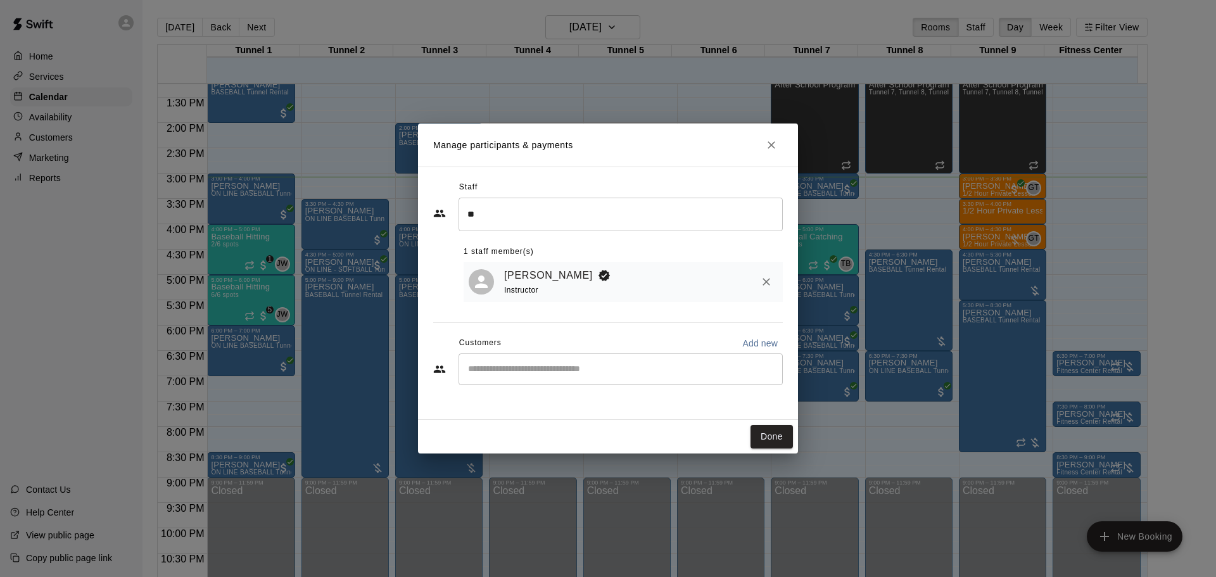
click at [637, 378] on div "​" at bounding box center [621, 369] width 324 height 32
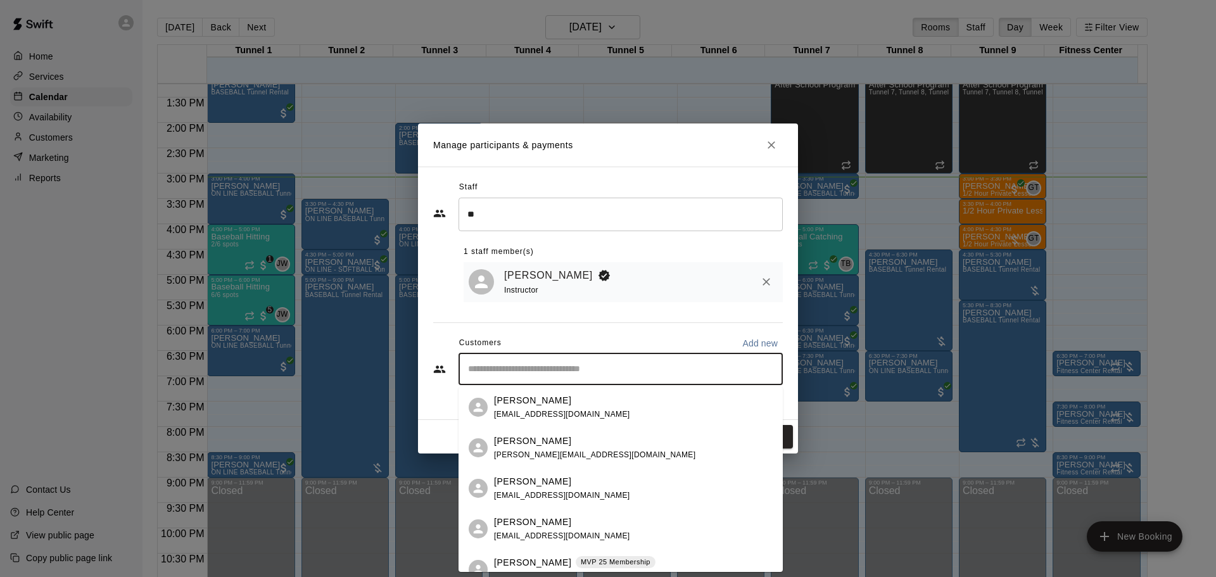
click at [631, 556] on div "MVP 25 Membership" at bounding box center [616, 562] width 80 height 13
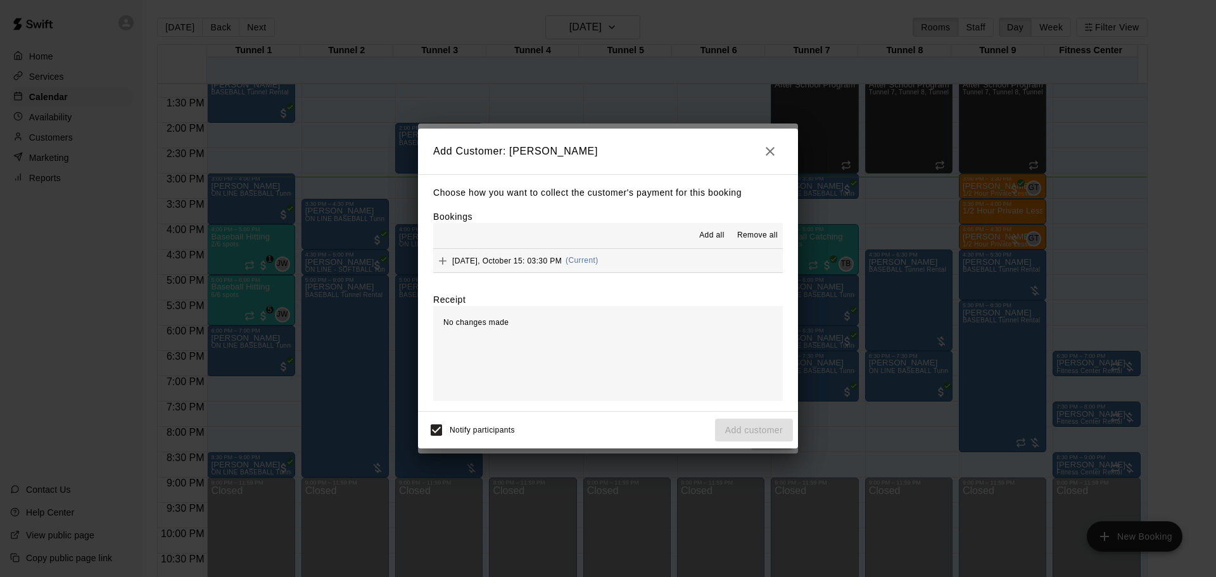
click at [665, 264] on button "Wednesday, October 15: 03:30 PM (Current)" at bounding box center [608, 260] width 350 height 23
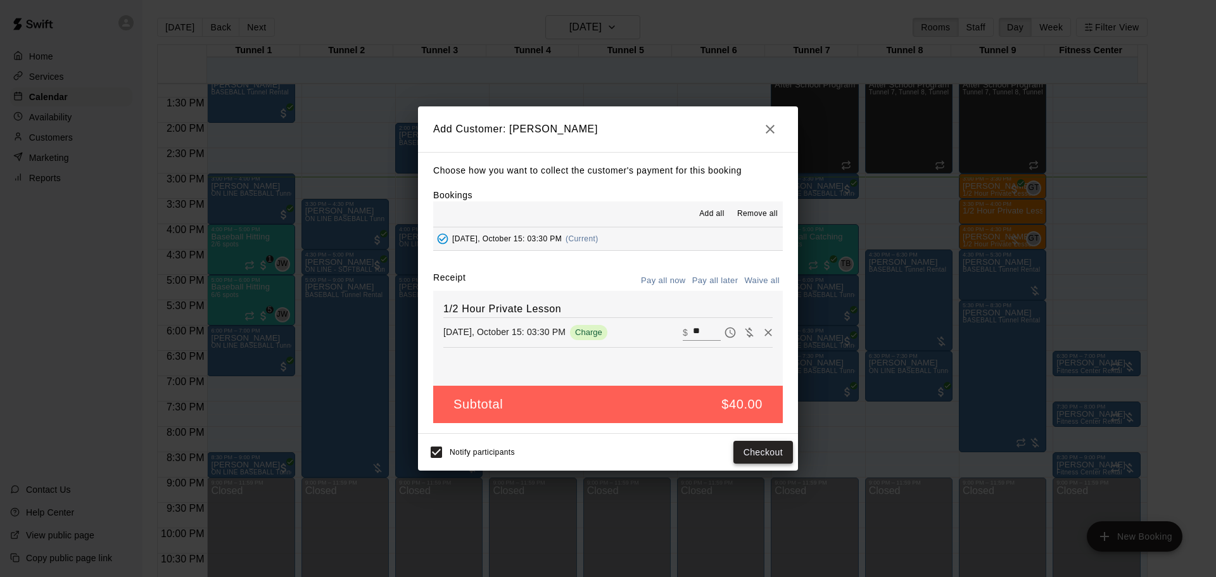
click at [752, 455] on button "Checkout" at bounding box center [764, 452] width 60 height 23
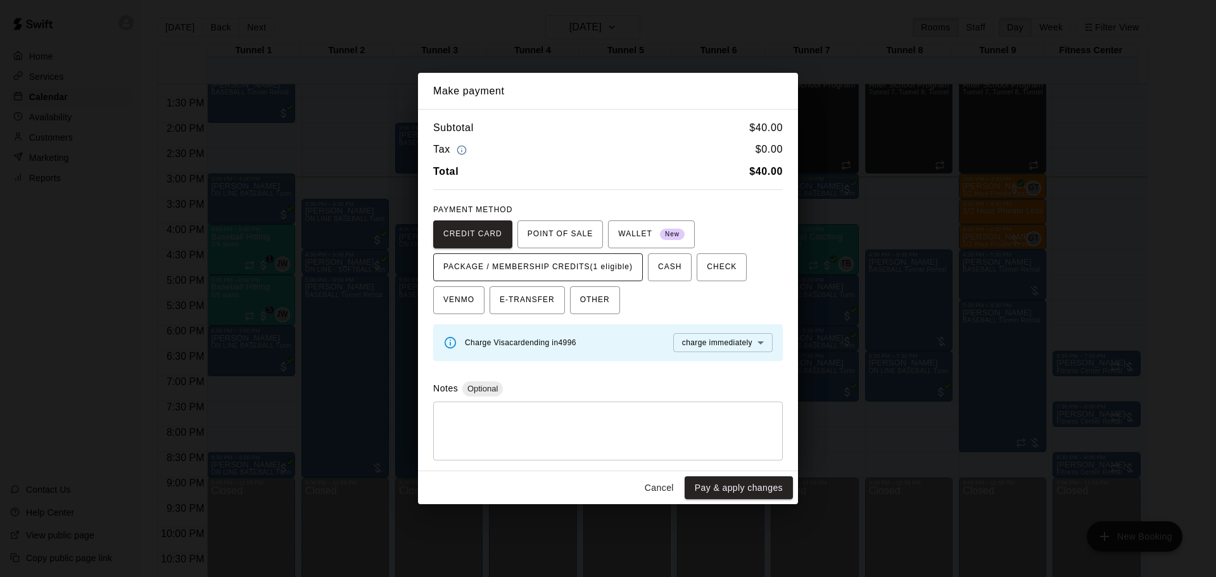
click at [508, 265] on span "PACKAGE / MEMBERSHIP CREDITS (1 eligible)" at bounding box center [537, 267] width 189 height 20
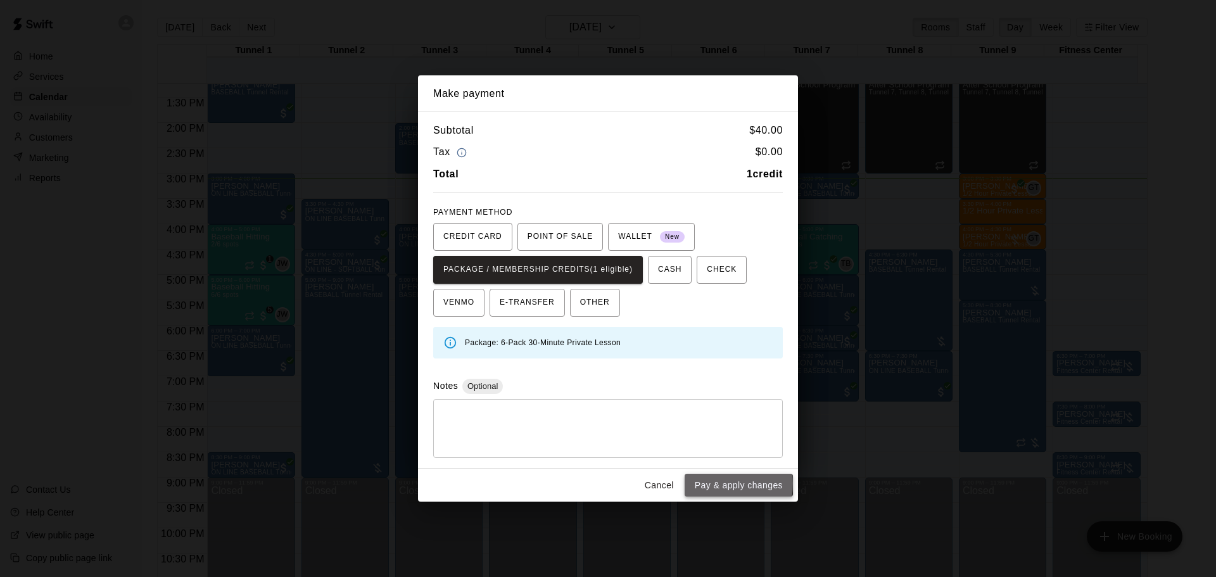
click at [711, 483] on button "Pay & apply changes" at bounding box center [739, 485] width 108 height 23
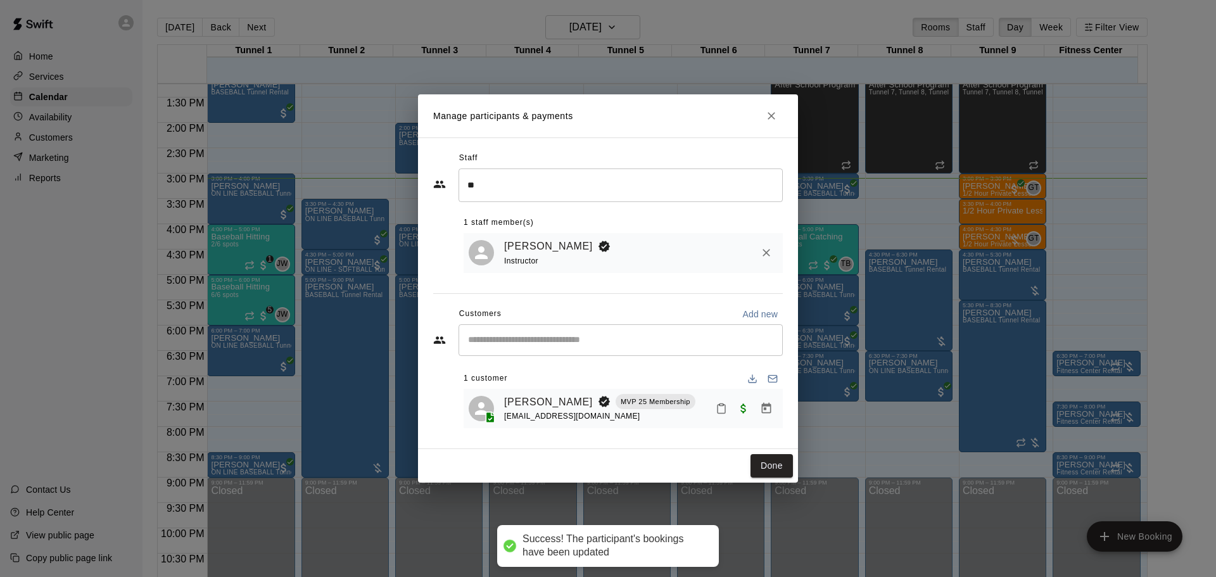
click at [529, 392] on div "Jennifer Peterson MVP 25 Membership jlhliberty@gmail.com" at bounding box center [623, 409] width 319 height 40
click at [533, 403] on link "[PERSON_NAME]" at bounding box center [548, 402] width 89 height 16
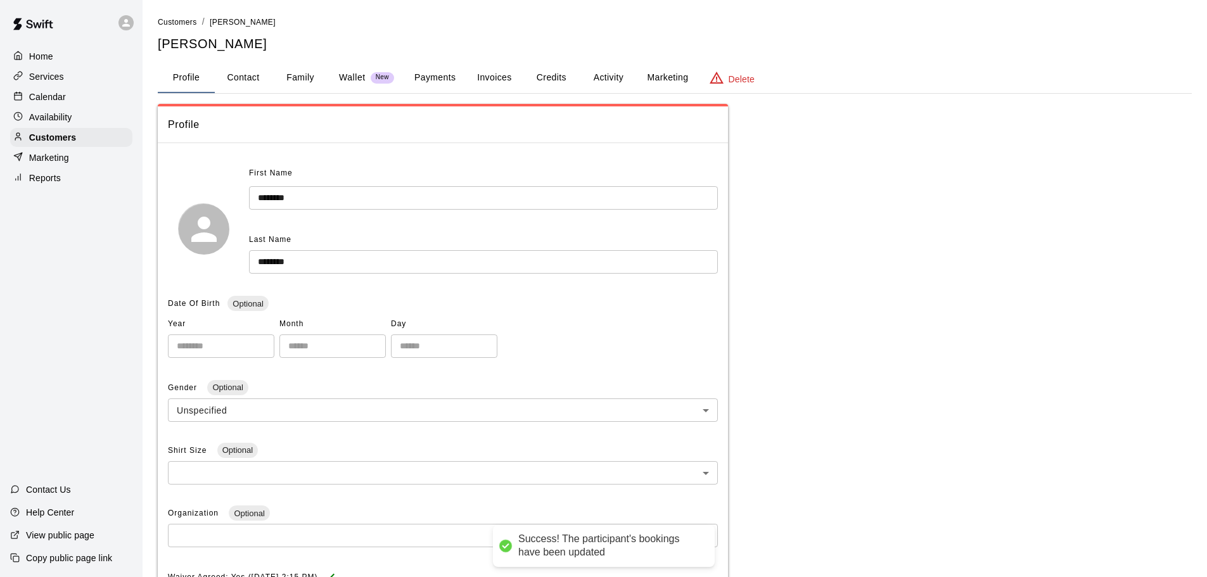
click at [543, 81] on button "Credits" at bounding box center [551, 78] width 57 height 30
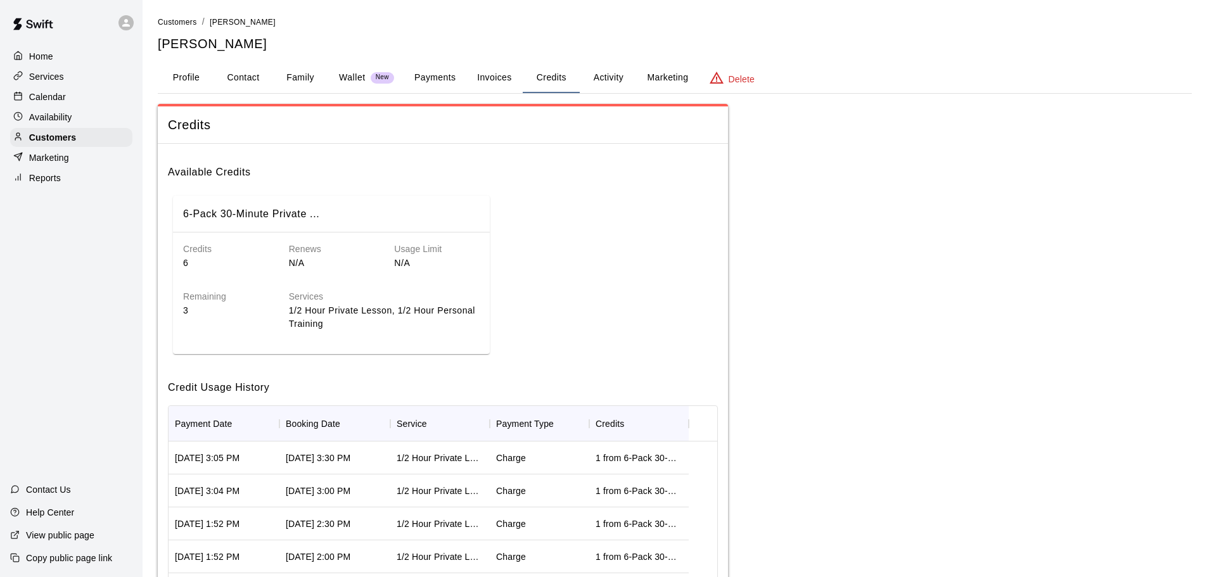
click at [175, 78] on button "Profile" at bounding box center [186, 78] width 57 height 30
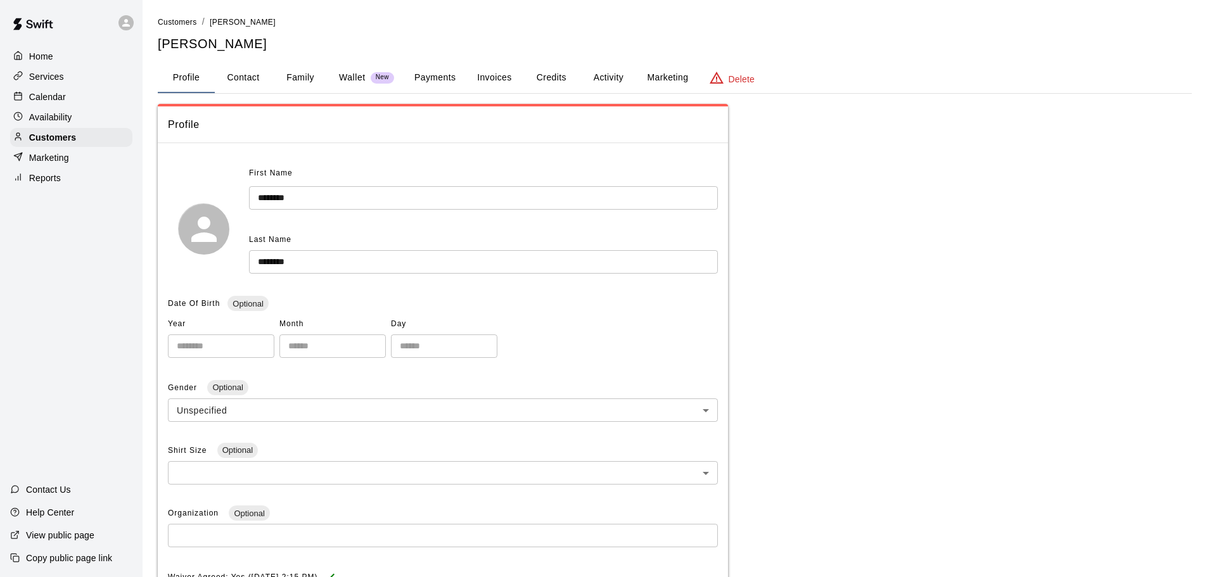
click at [54, 91] on div "Calendar" at bounding box center [71, 96] width 122 height 19
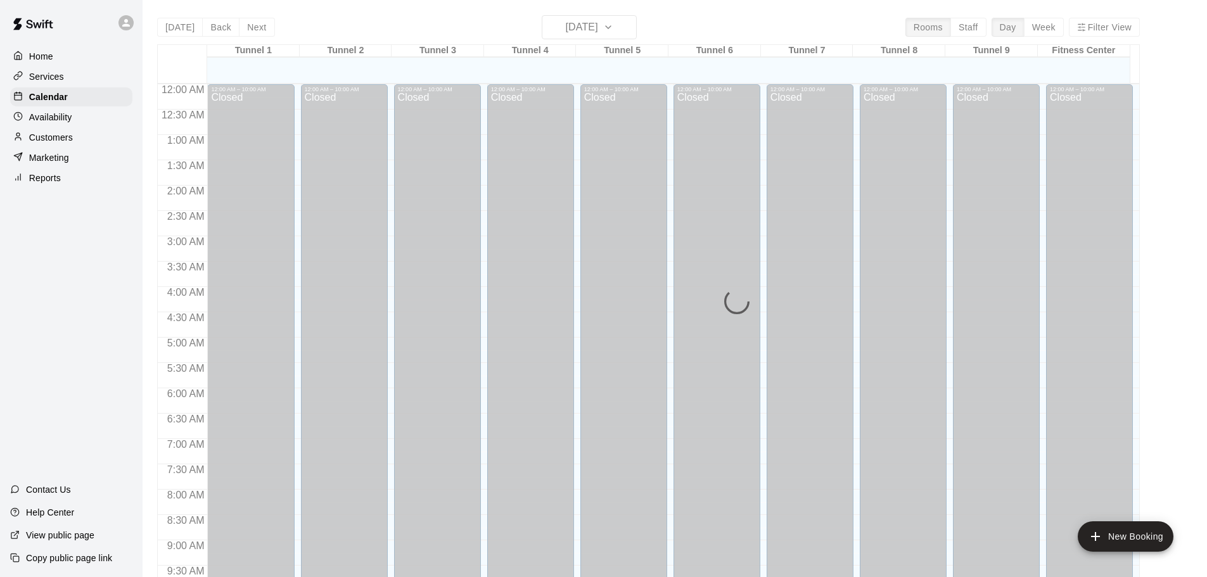
scroll to position [671, 0]
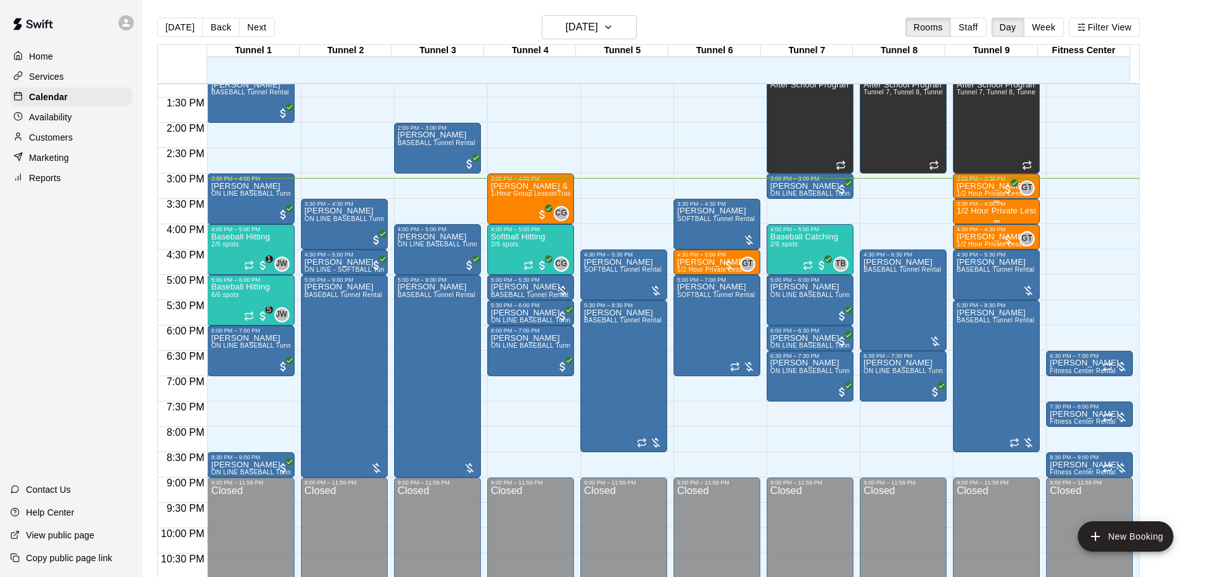
click at [1028, 211] on p "1/2 Hour Private Lesson" at bounding box center [995, 211] width 79 height 0
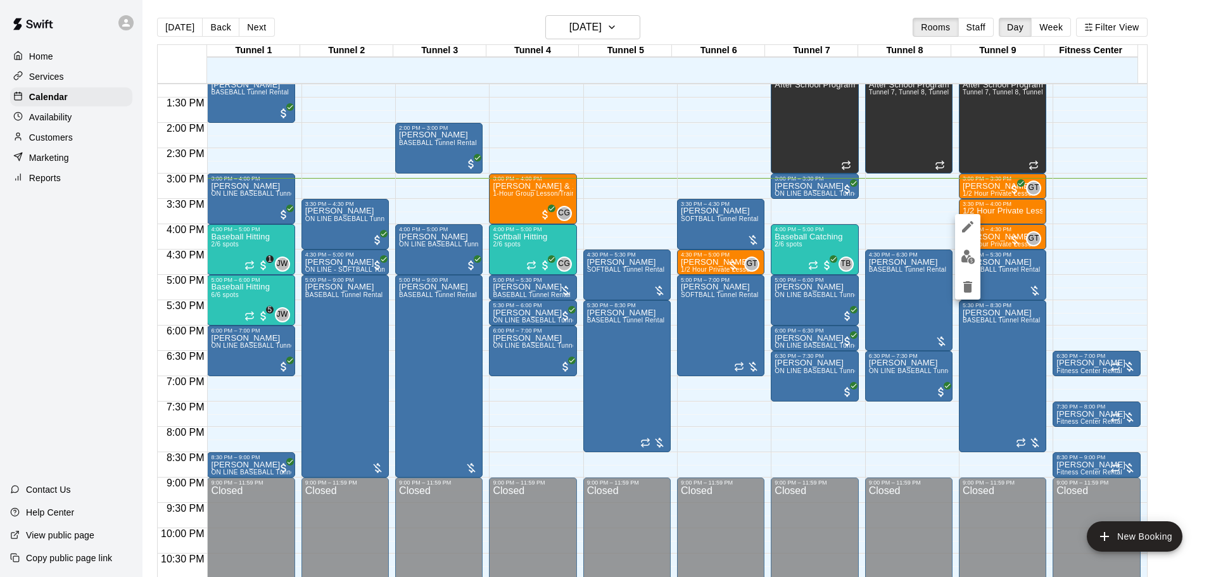
click at [1187, 210] on div at bounding box center [608, 288] width 1216 height 577
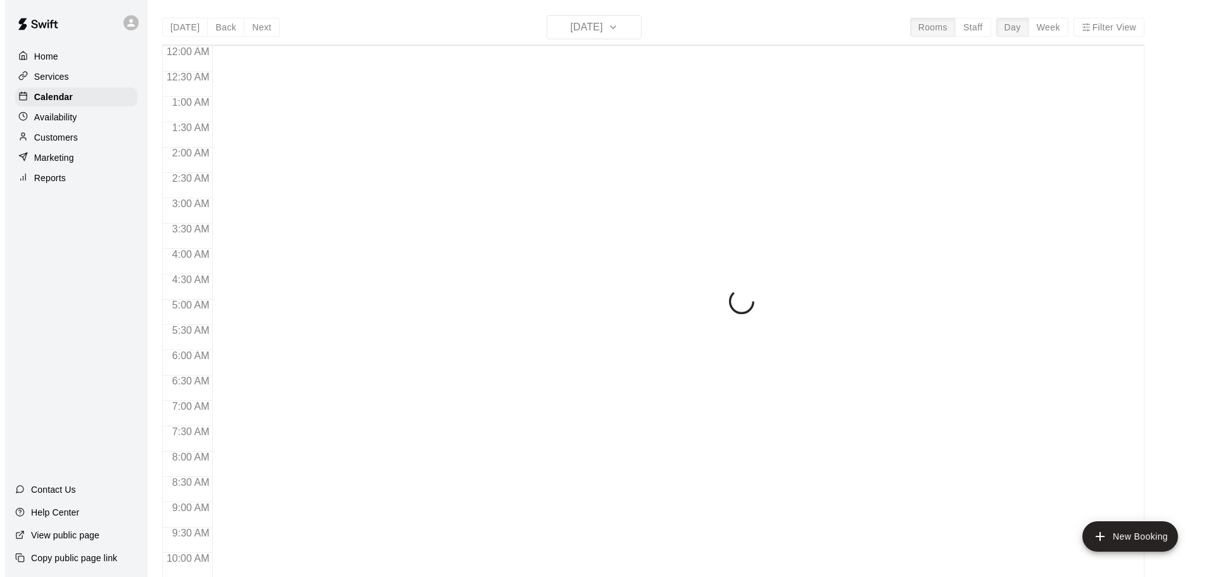
scroll to position [671, 0]
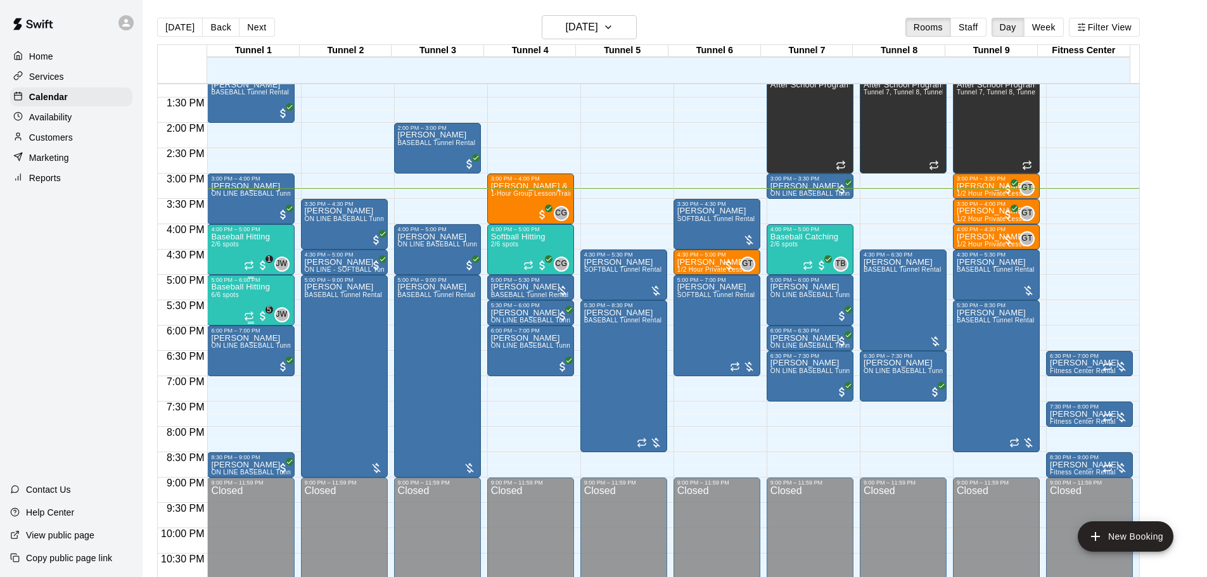
click at [266, 298] on div "Baseball Hitting 6/6 spots" at bounding box center [240, 571] width 59 height 577
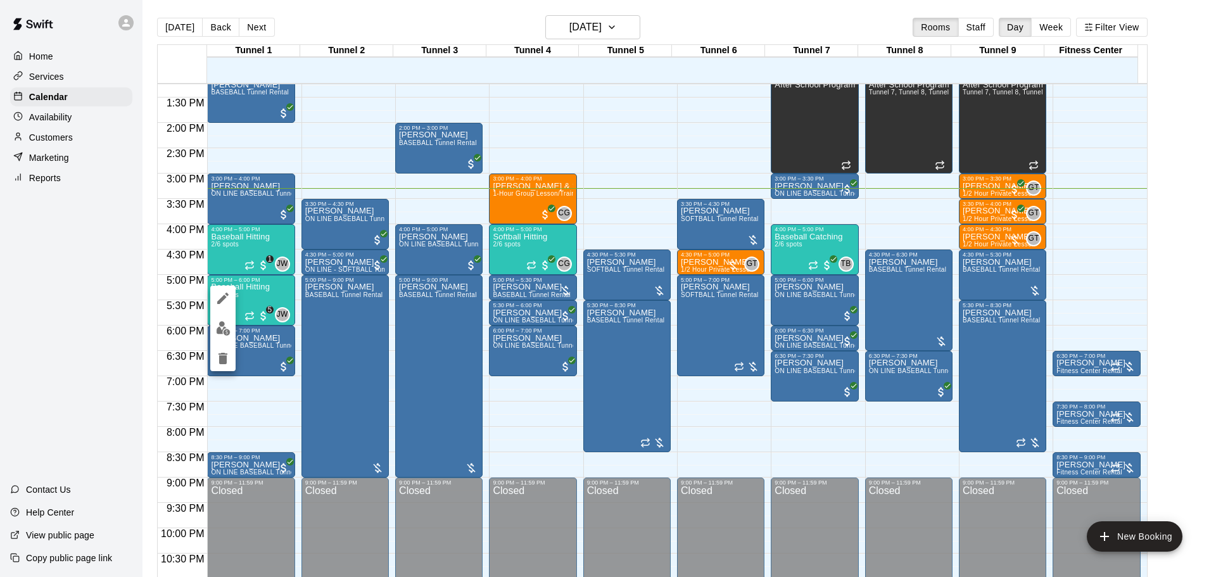
click at [489, 20] on div at bounding box center [608, 288] width 1216 height 577
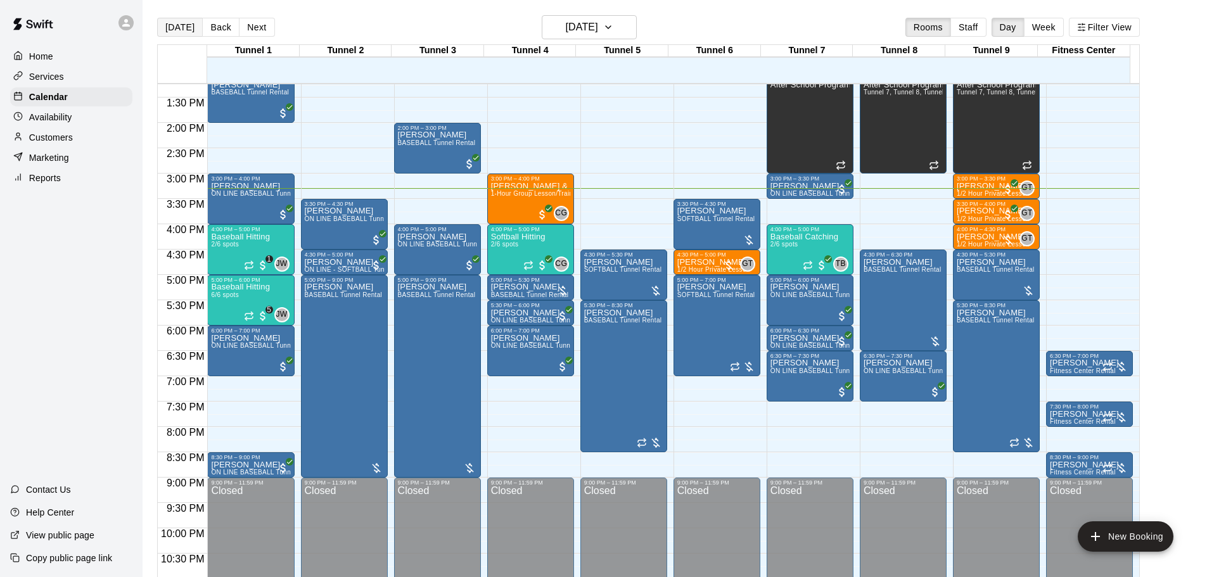
click at [179, 32] on button "[DATE]" at bounding box center [180, 27] width 46 height 19
click at [220, 26] on button "Back" at bounding box center [220, 27] width 37 height 19
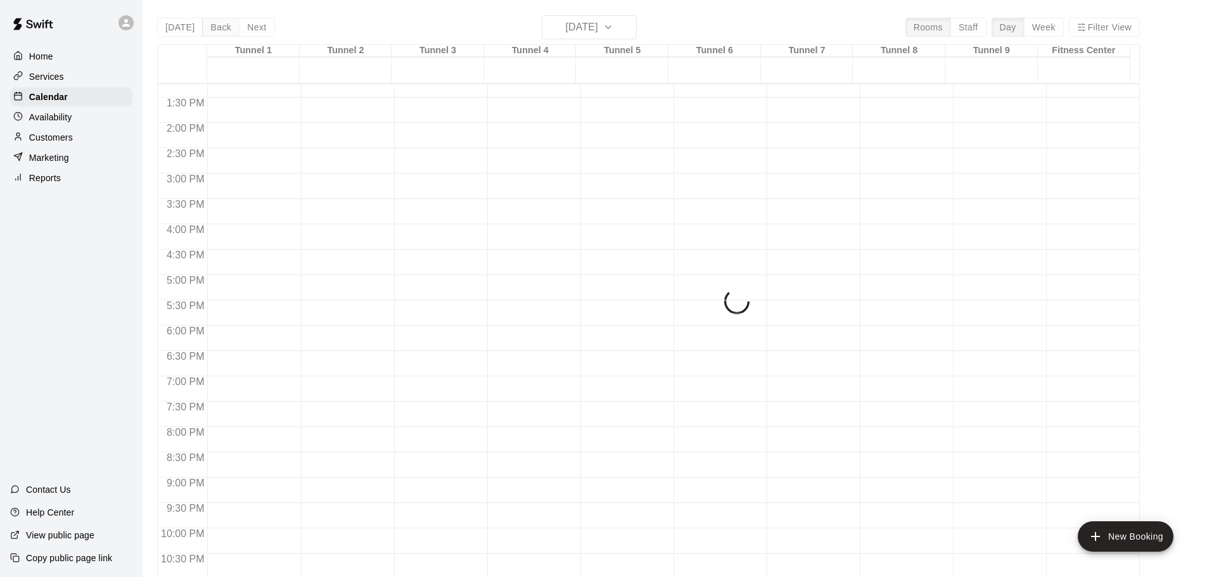
click at [220, 26] on div "Today Back Next Tuesday Oct 14 Rooms Staff Day Week Filter View Tunnel 1 14 Tue…" at bounding box center [648, 303] width 982 height 577
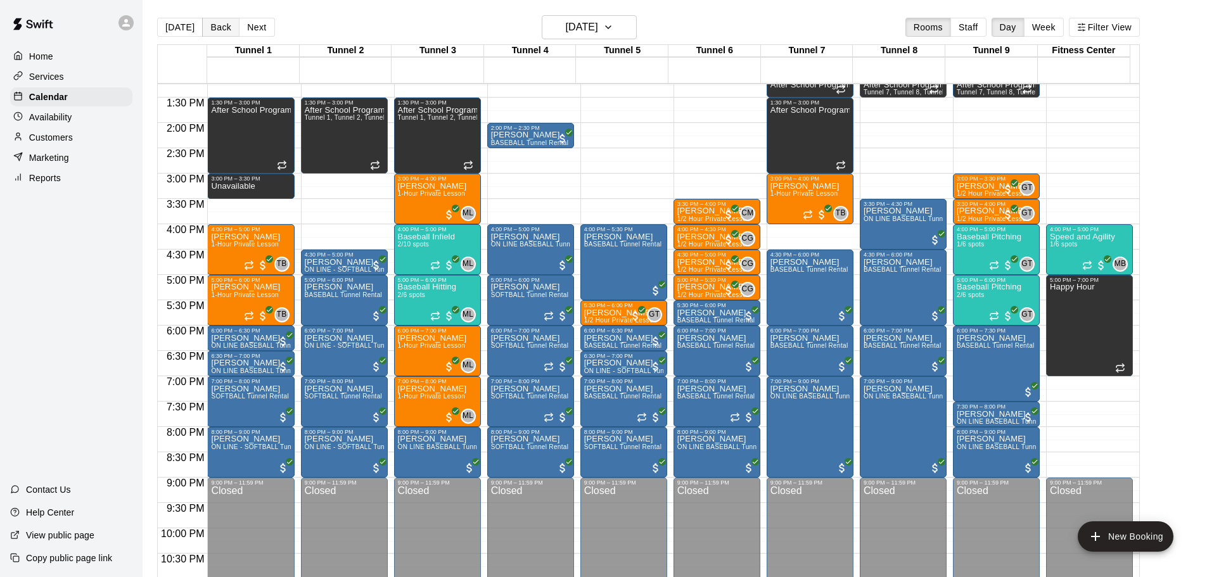
click at [220, 26] on button "Back" at bounding box center [220, 27] width 37 height 19
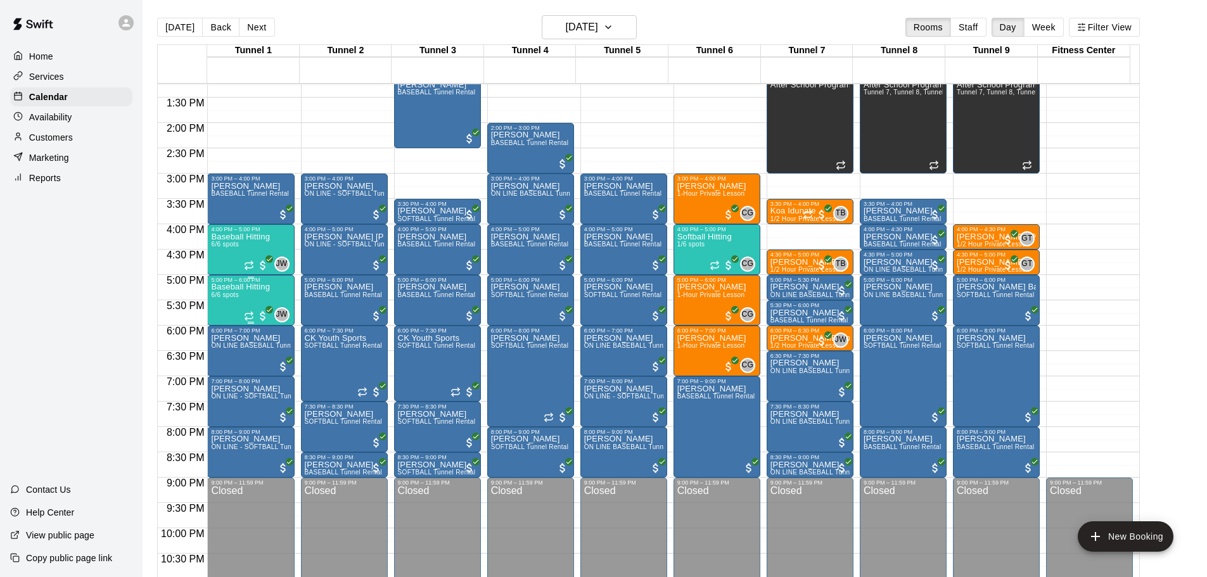
click at [262, 297] on div "Baseball Hitting 6/6 spots" at bounding box center [240, 571] width 59 height 577
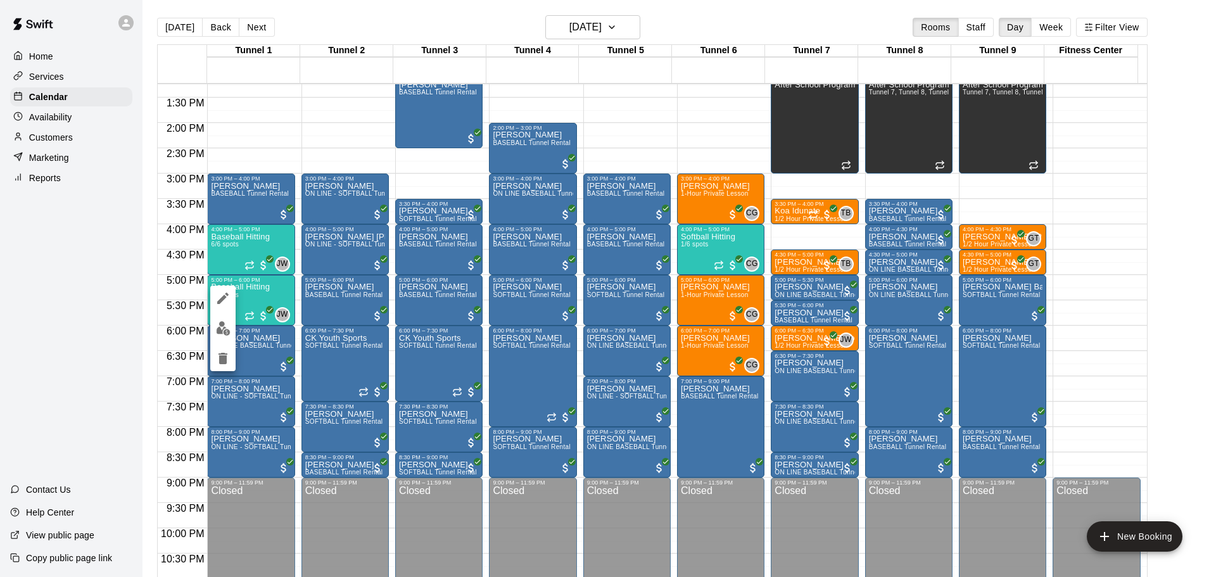
click at [226, 329] on img "edit" at bounding box center [223, 328] width 15 height 15
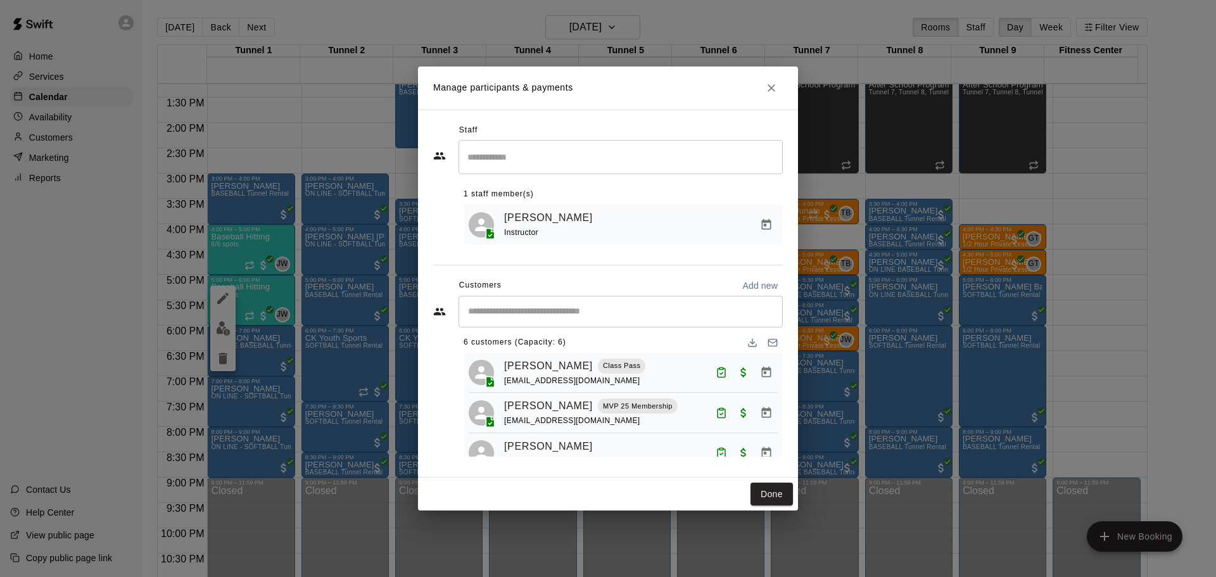
scroll to position [0, 0]
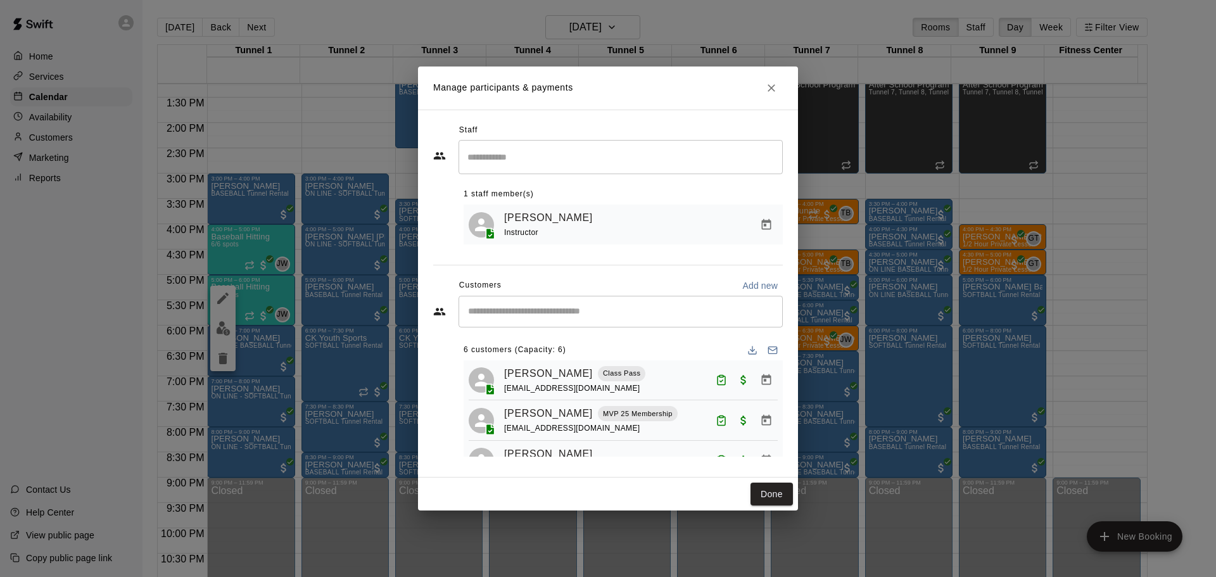
click at [785, 86] on h2 "Manage participants & payments" at bounding box center [608, 88] width 380 height 43
click at [776, 86] on icon "Close" at bounding box center [771, 88] width 13 height 13
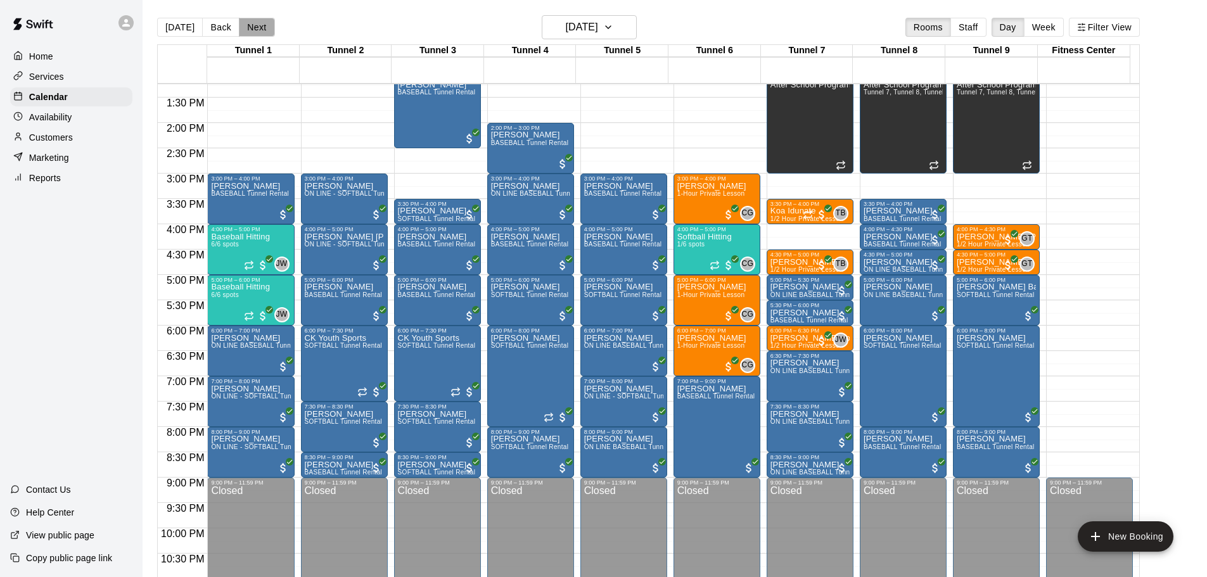
click at [264, 29] on button "Next" at bounding box center [256, 27] width 35 height 19
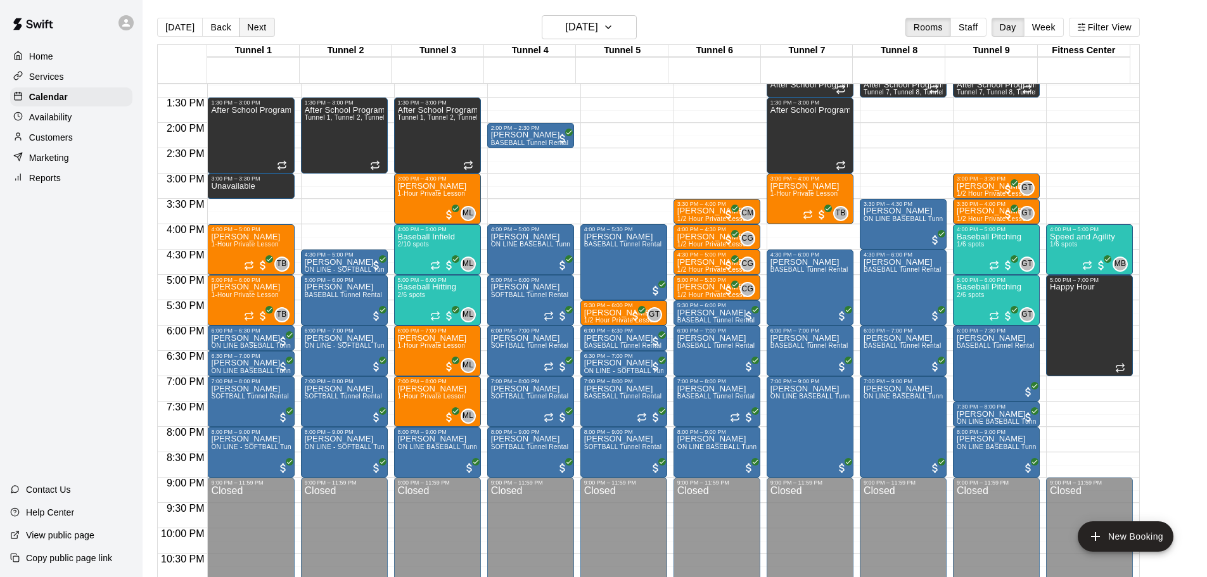
click at [264, 29] on button "Next" at bounding box center [256, 27] width 35 height 19
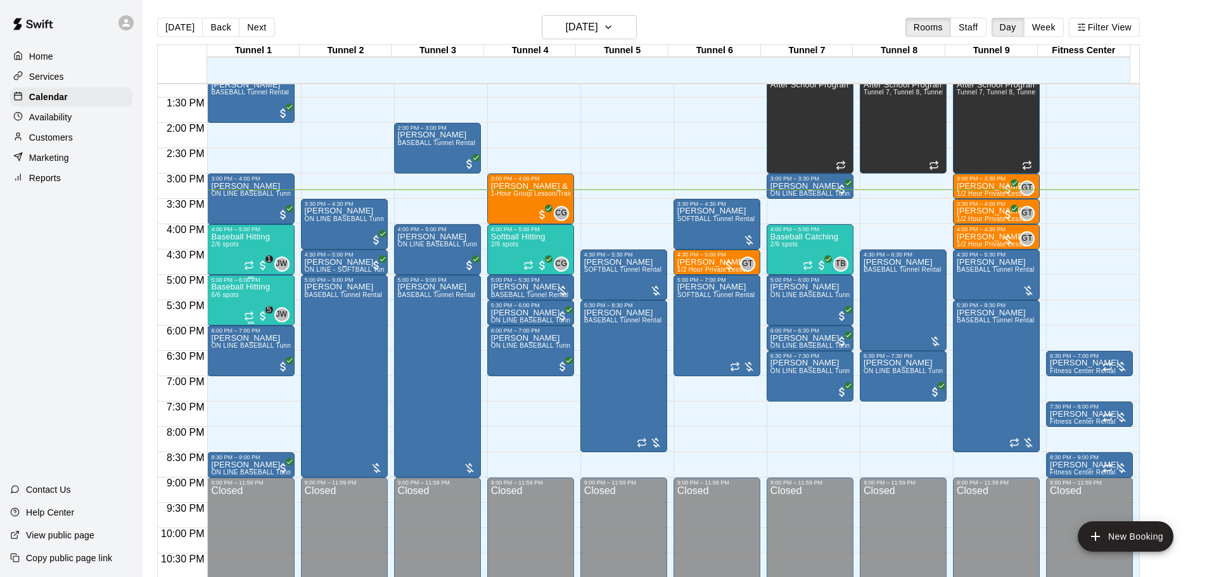
click at [228, 278] on div at bounding box center [250, 278] width 79 height 2
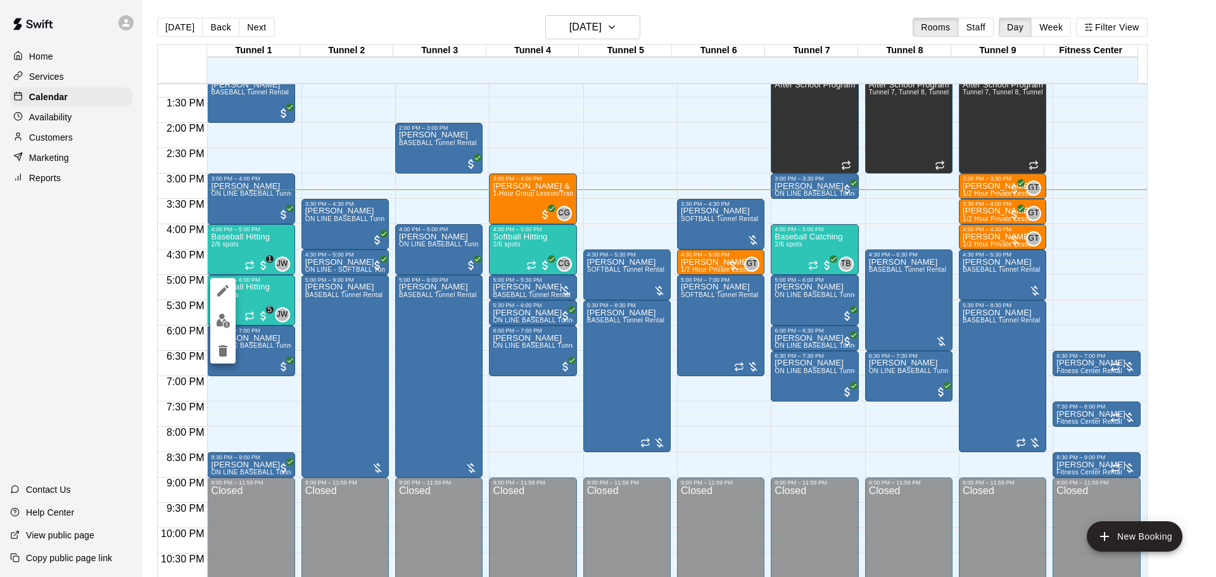
click at [127, 308] on div at bounding box center [608, 288] width 1216 height 577
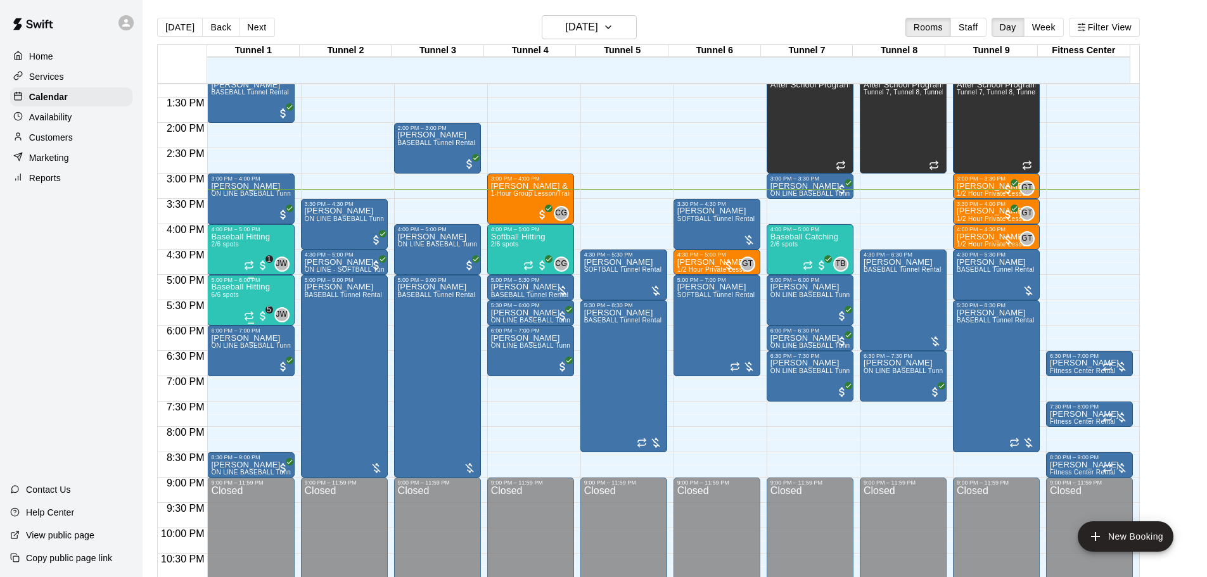
click at [240, 297] on div "Baseball Hitting 6/6 spots" at bounding box center [240, 571] width 59 height 577
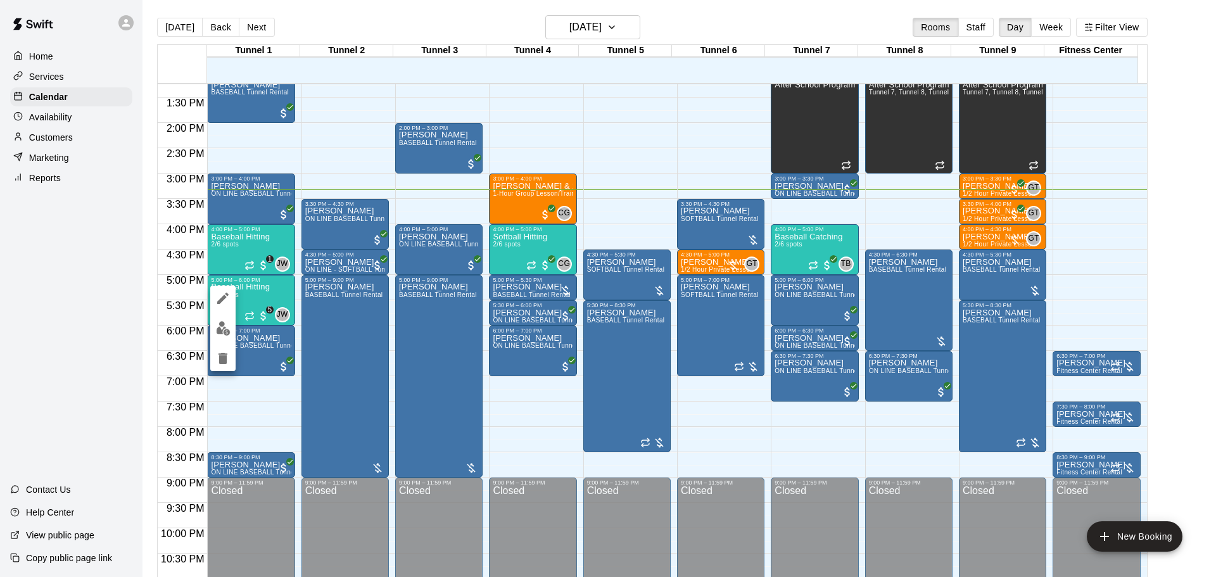
click at [222, 327] on img "edit" at bounding box center [223, 328] width 15 height 15
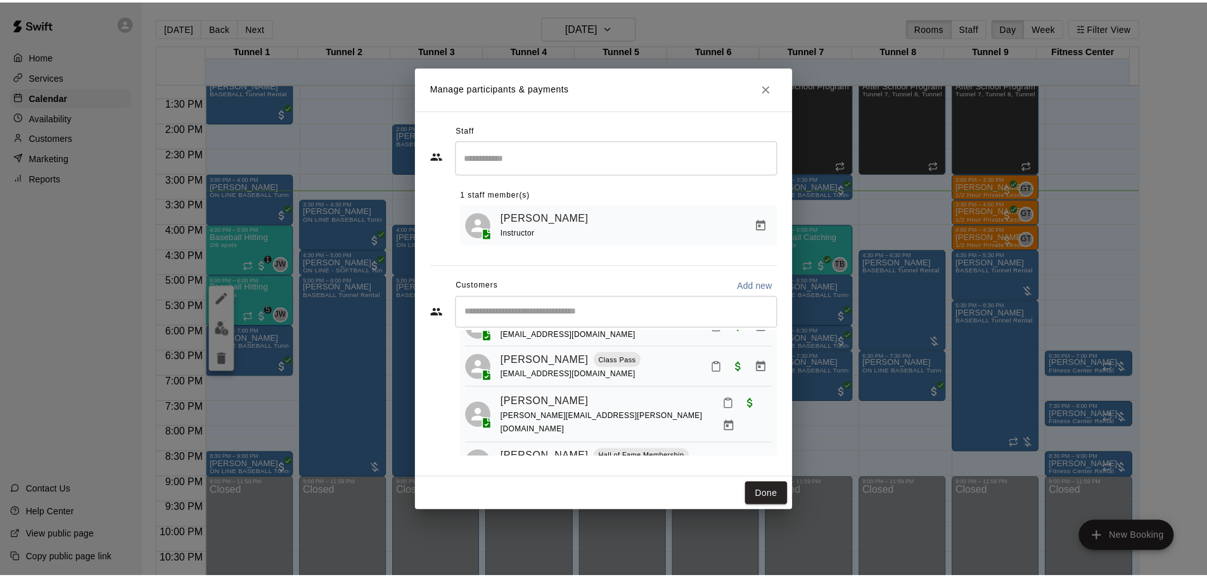
scroll to position [162, 0]
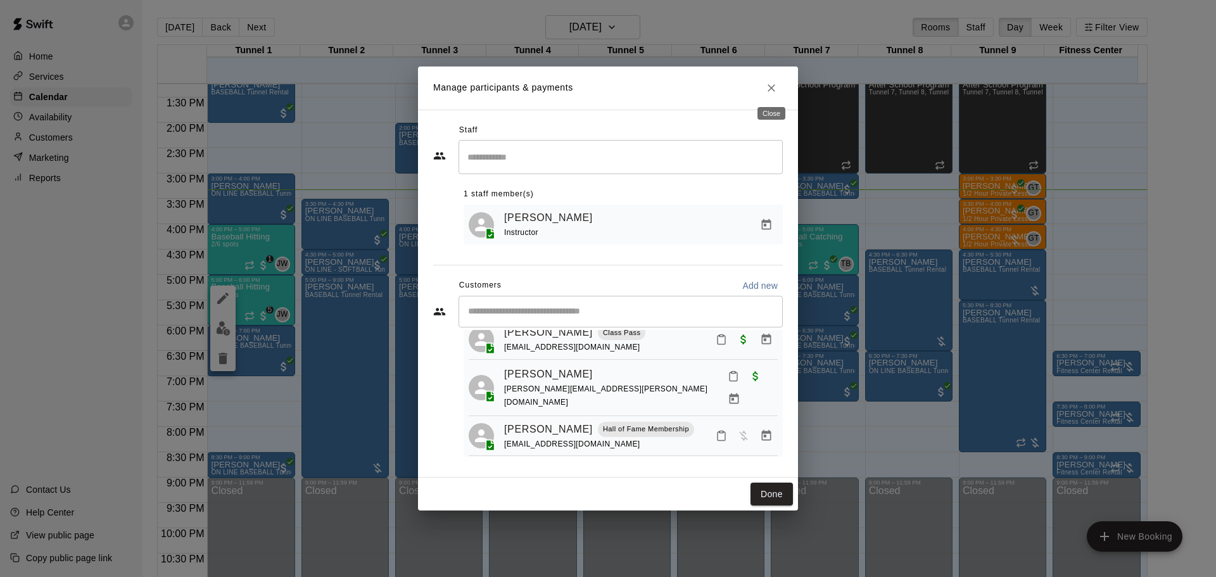
click at [781, 82] on button "Close" at bounding box center [771, 88] width 23 height 23
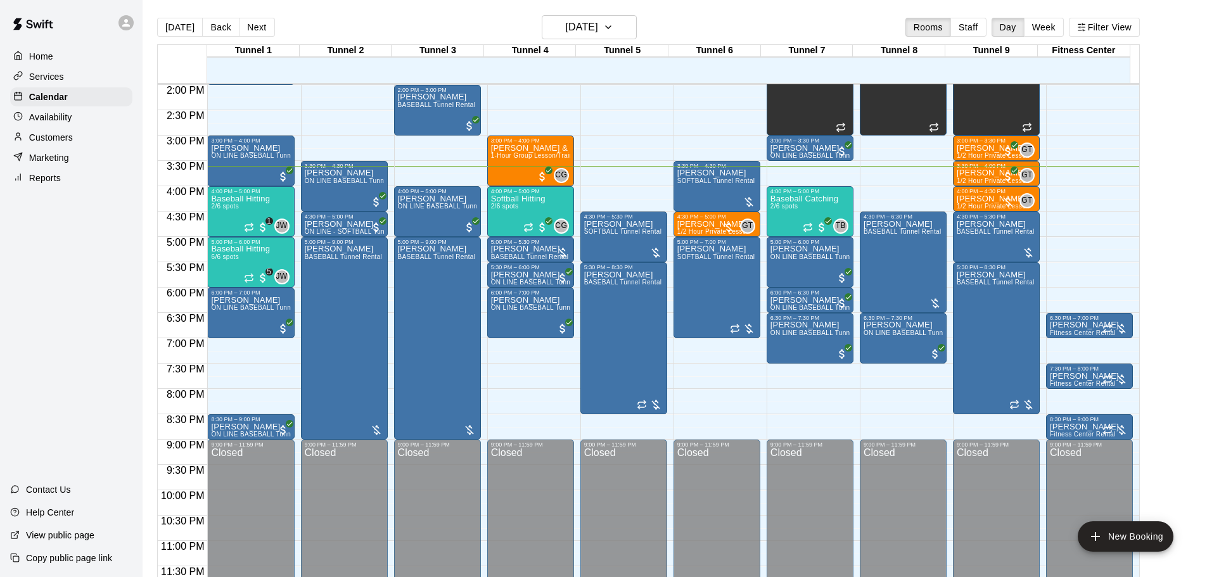
scroll to position [647, 0]
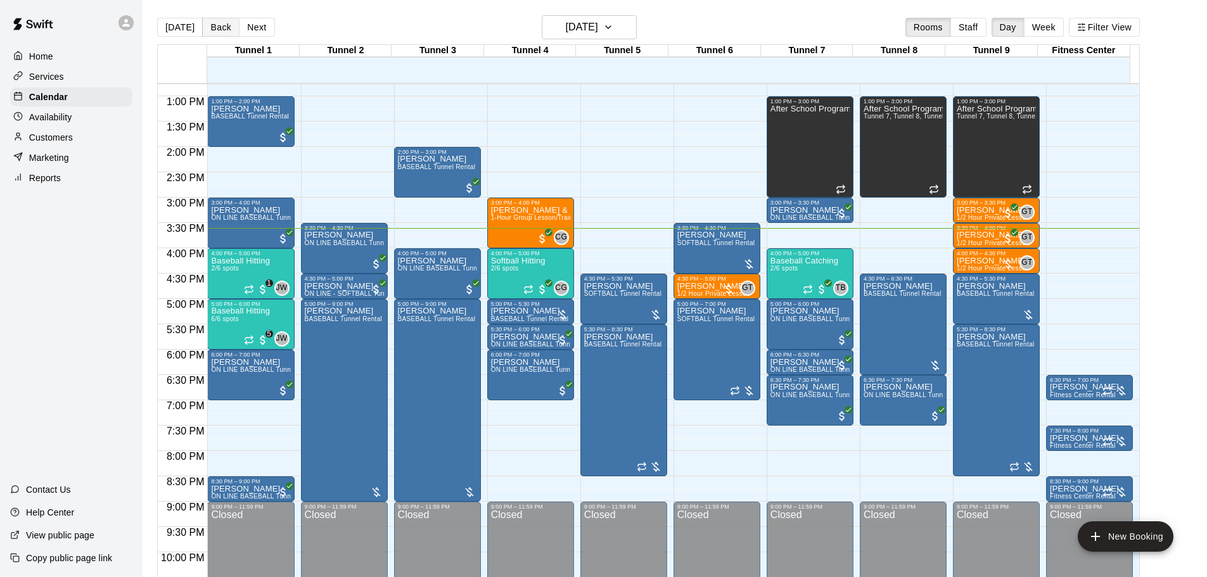
click at [208, 28] on button "Back" at bounding box center [220, 27] width 37 height 19
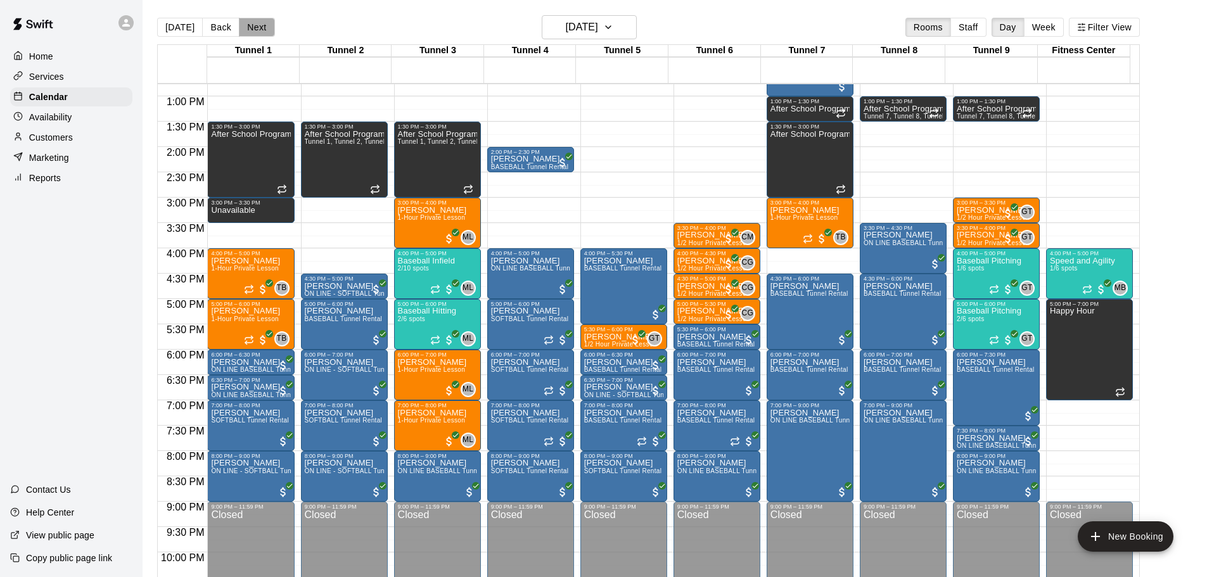
click at [258, 29] on button "Next" at bounding box center [256, 27] width 35 height 19
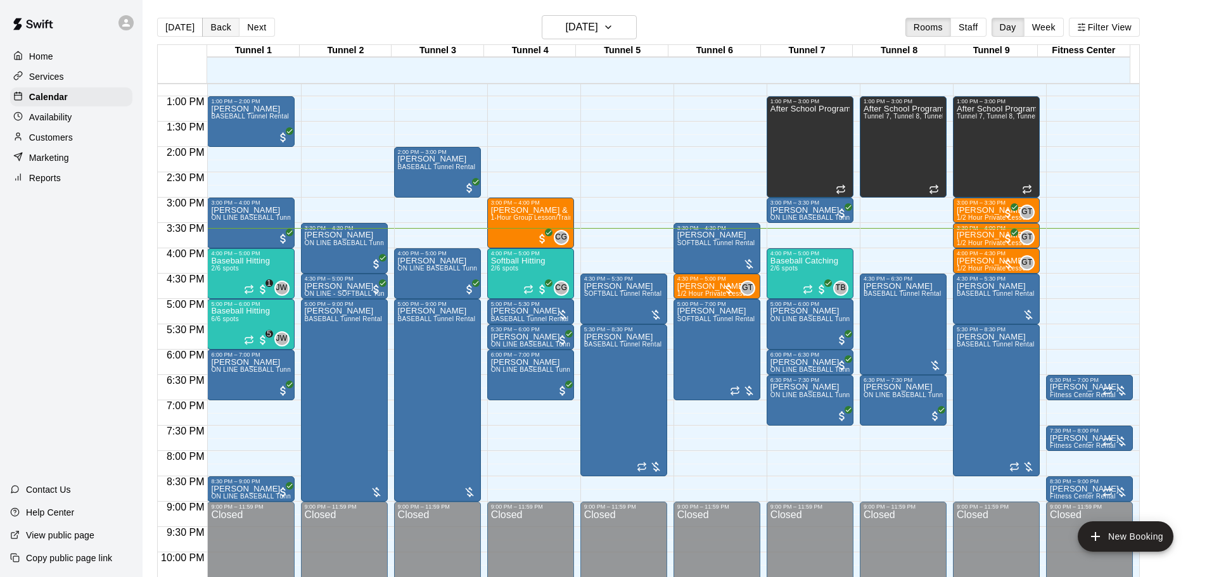
click at [220, 34] on button "Back" at bounding box center [220, 27] width 37 height 19
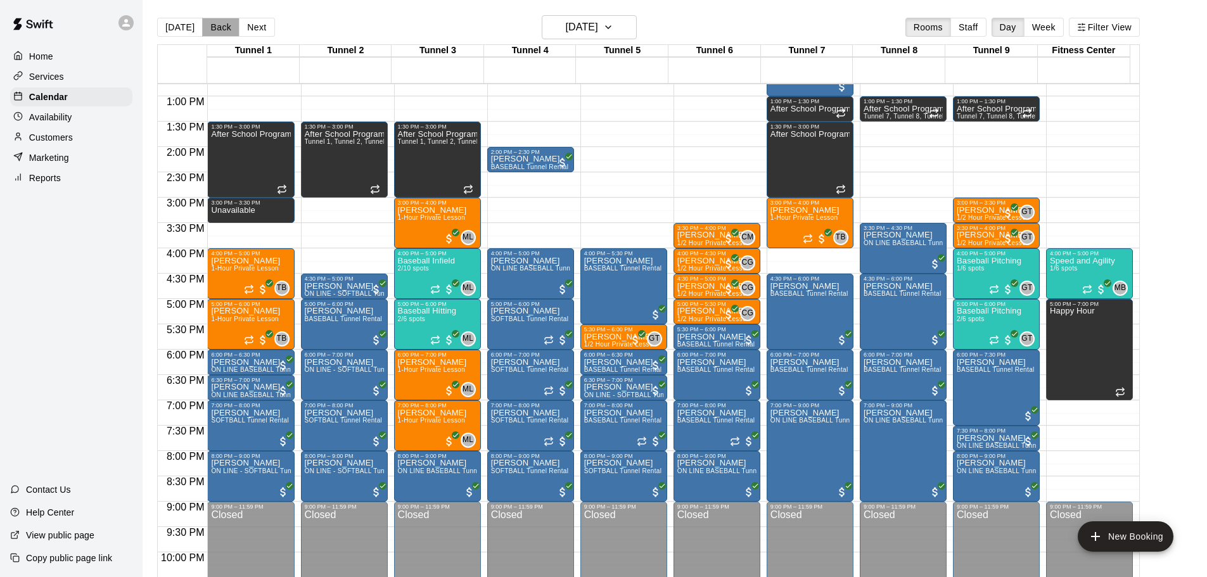
click at [220, 34] on button "Back" at bounding box center [220, 27] width 37 height 19
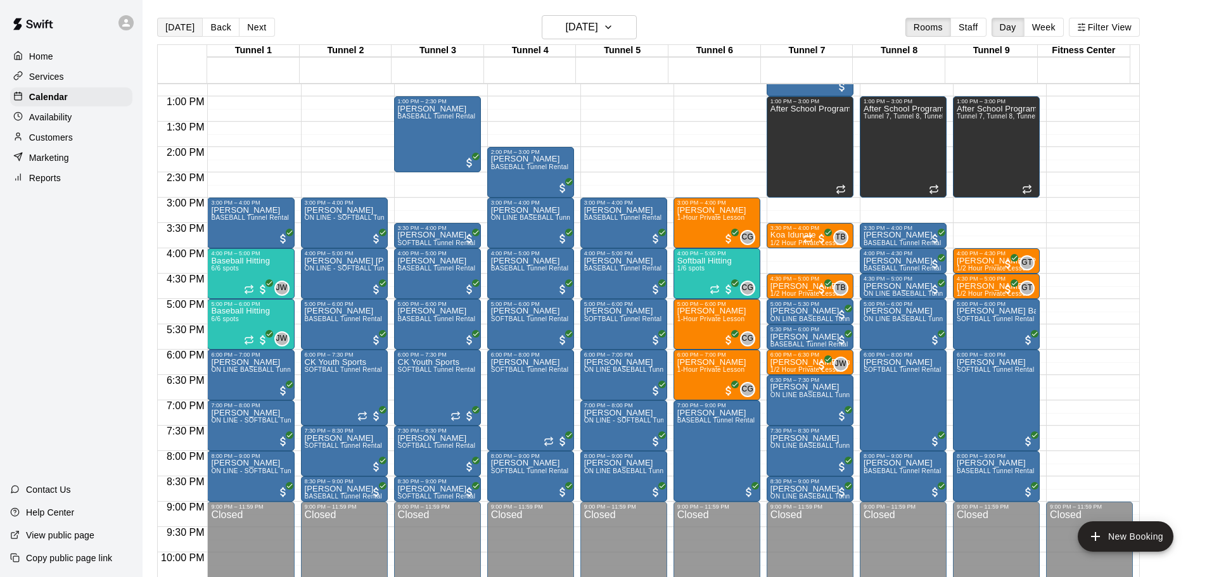
click at [190, 25] on button "[DATE]" at bounding box center [180, 27] width 46 height 19
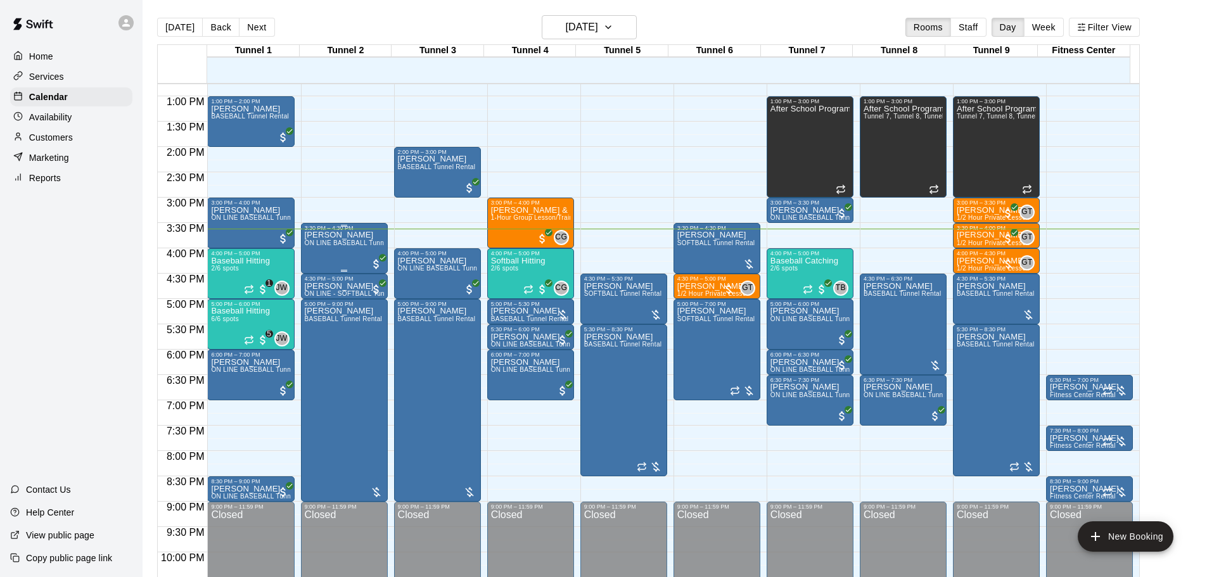
click at [338, 235] on p "[PERSON_NAME]" at bounding box center [344, 235] width 79 height 0
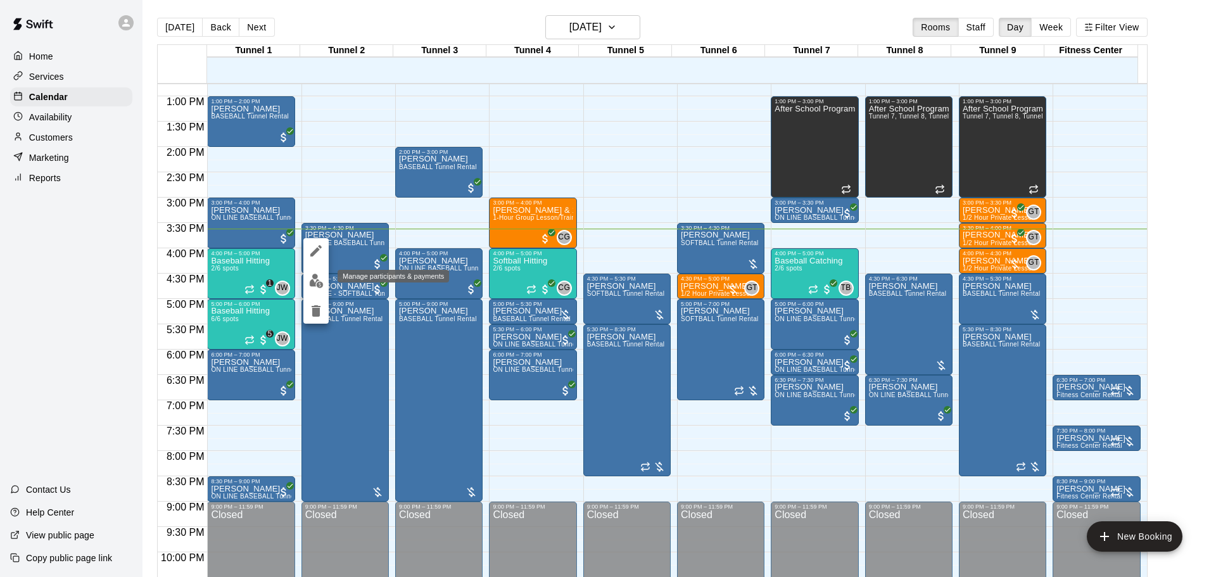
click at [309, 282] on img "edit" at bounding box center [316, 281] width 15 height 15
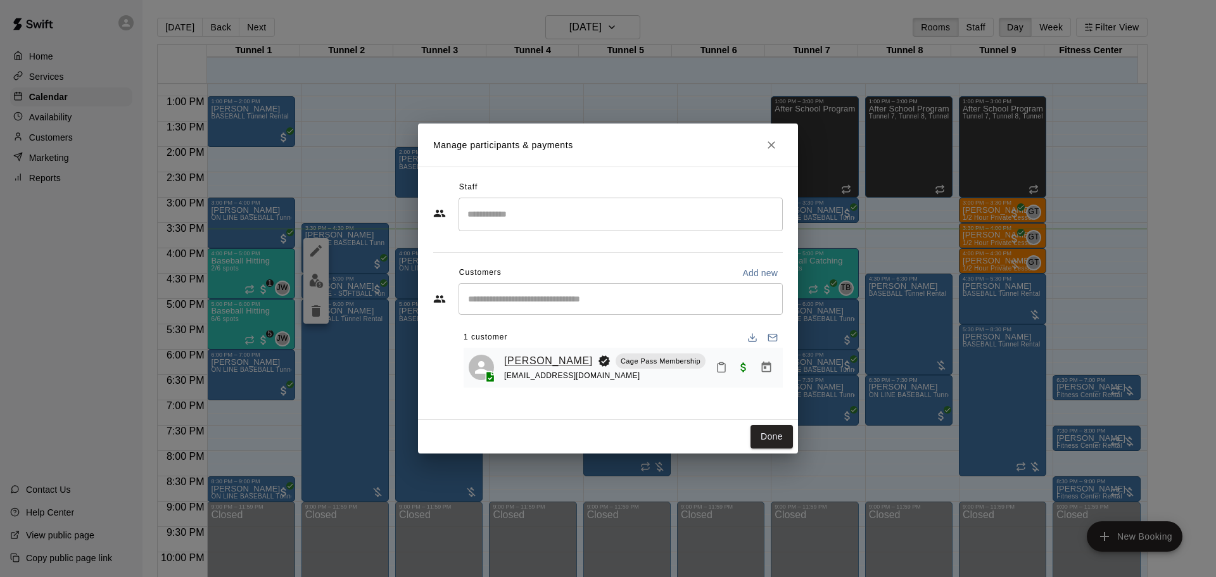
click at [568, 356] on link "[PERSON_NAME]" at bounding box center [548, 361] width 89 height 16
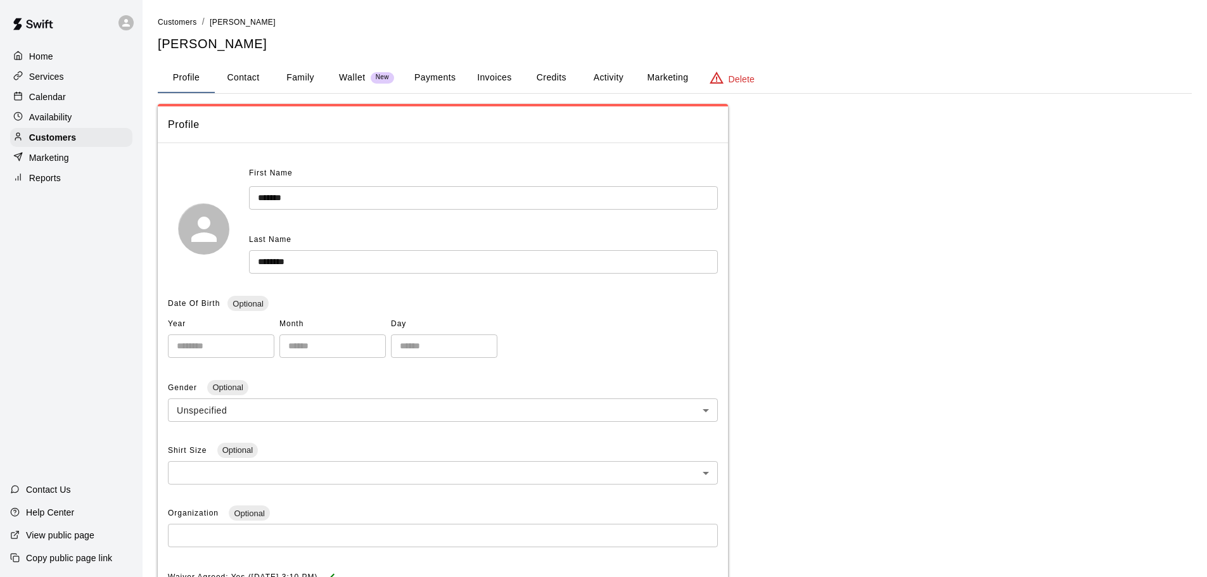
click at [545, 82] on button "Credits" at bounding box center [551, 78] width 57 height 30
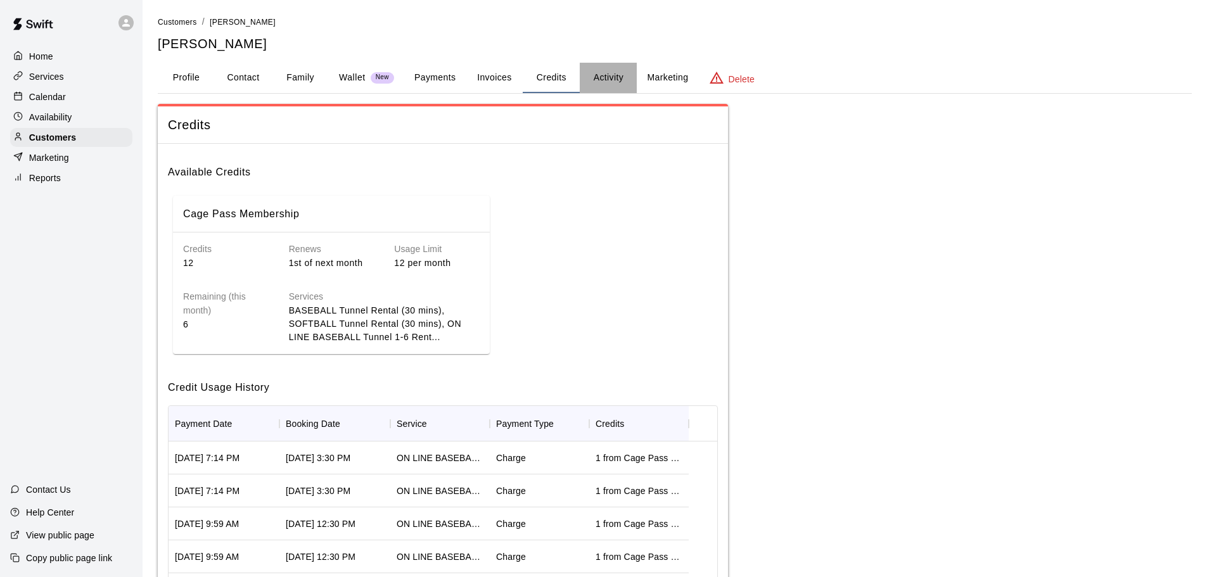
click at [603, 77] on button "Activity" at bounding box center [608, 78] width 57 height 30
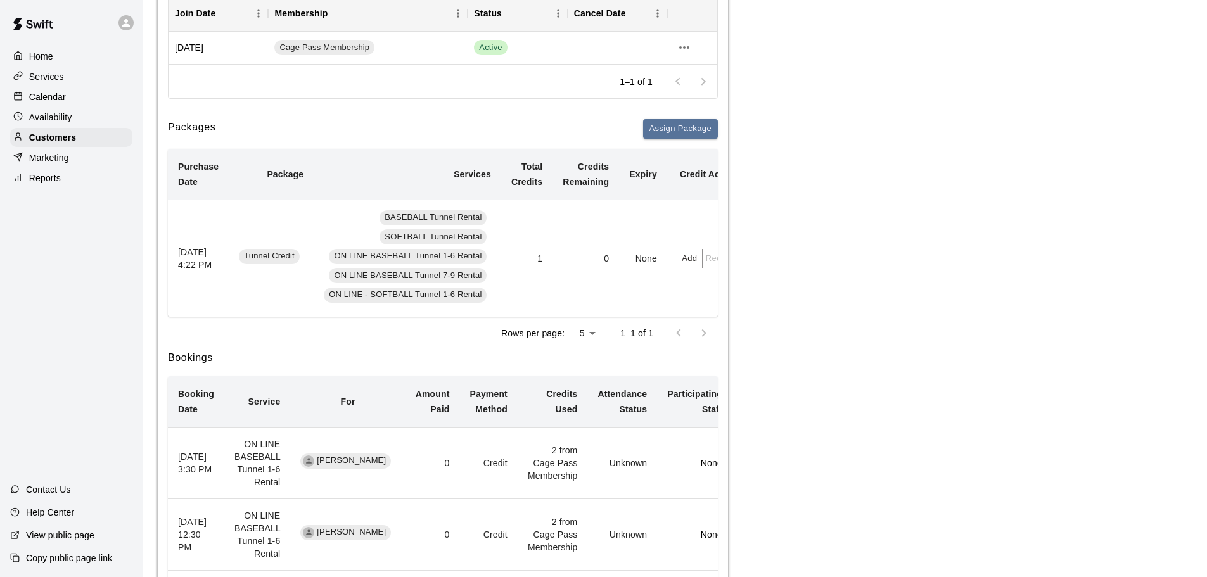
scroll to position [190, 0]
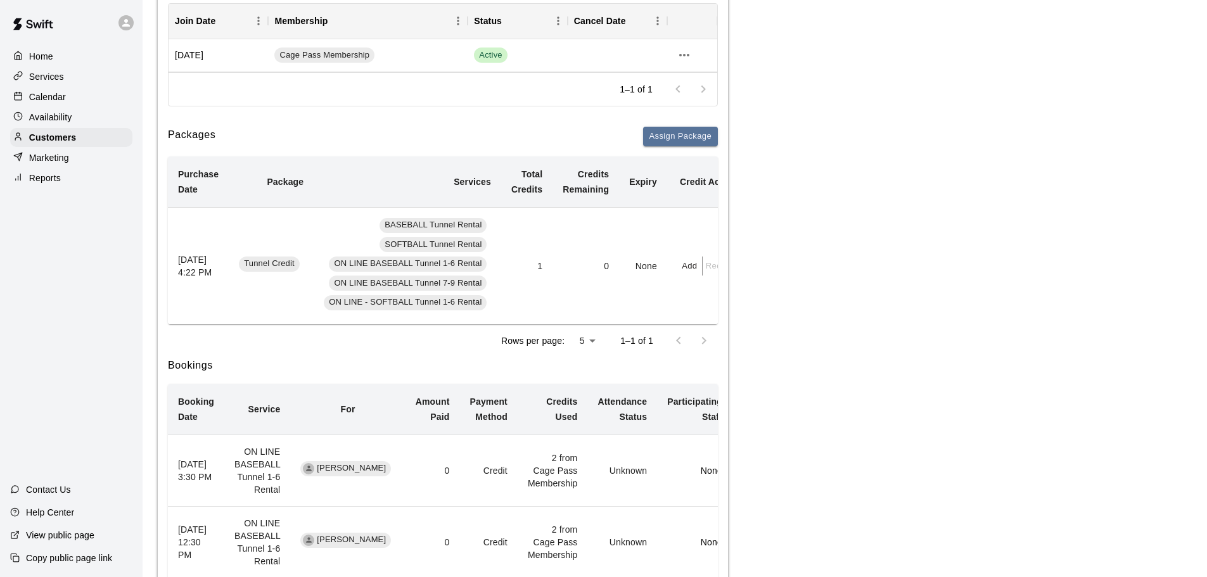
click at [54, 92] on p "Calendar" at bounding box center [47, 97] width 37 height 13
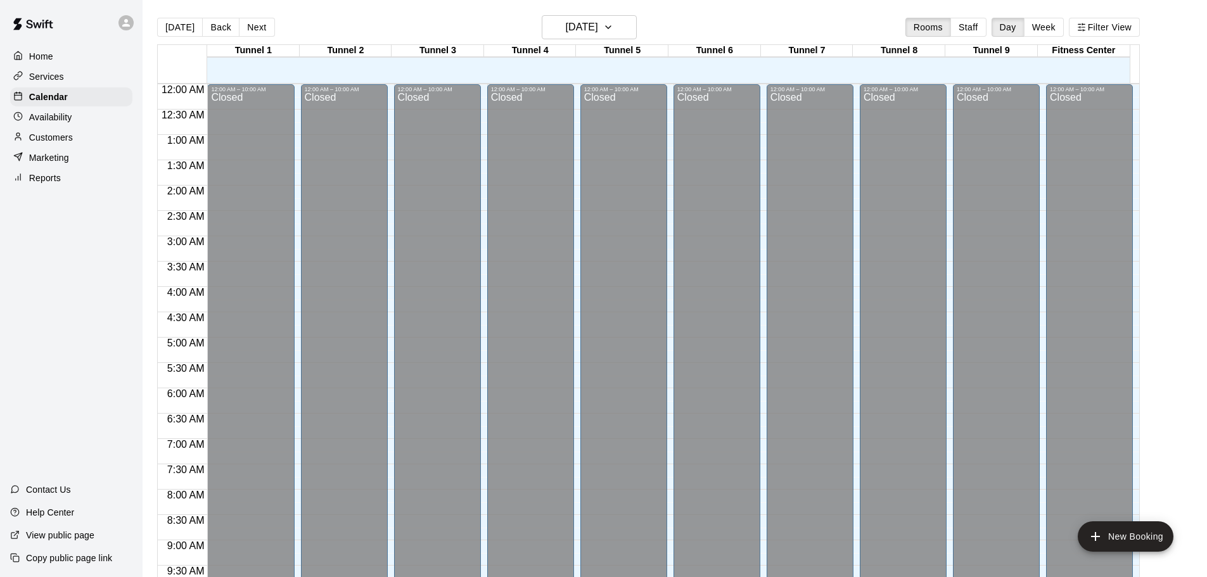
scroll to position [671, 0]
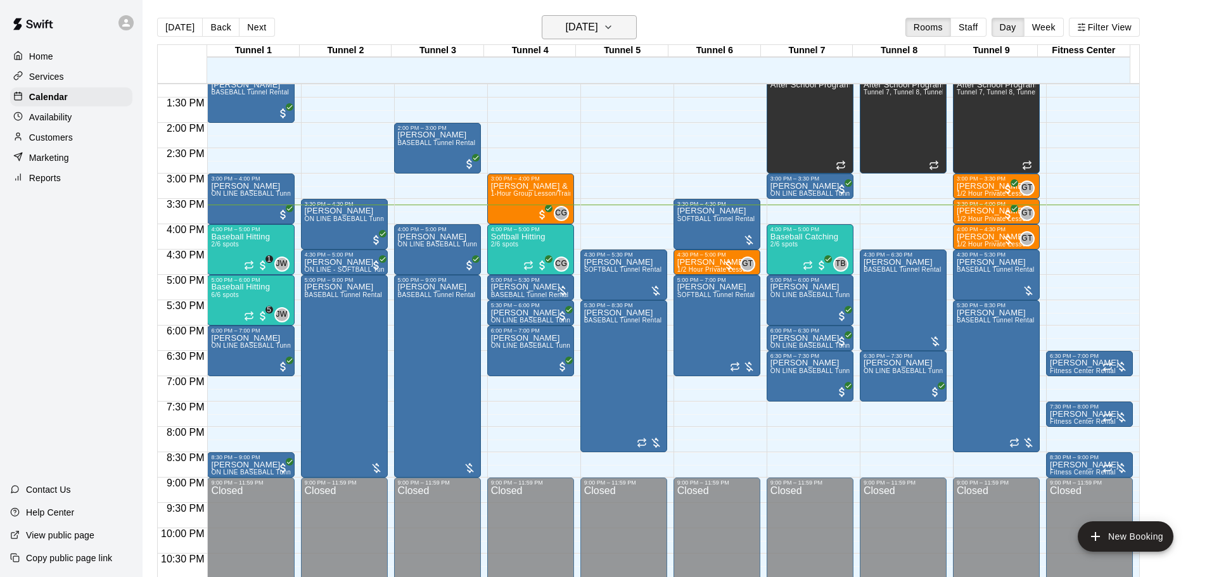
click at [598, 23] on h6 "[DATE]" at bounding box center [582, 27] width 32 height 18
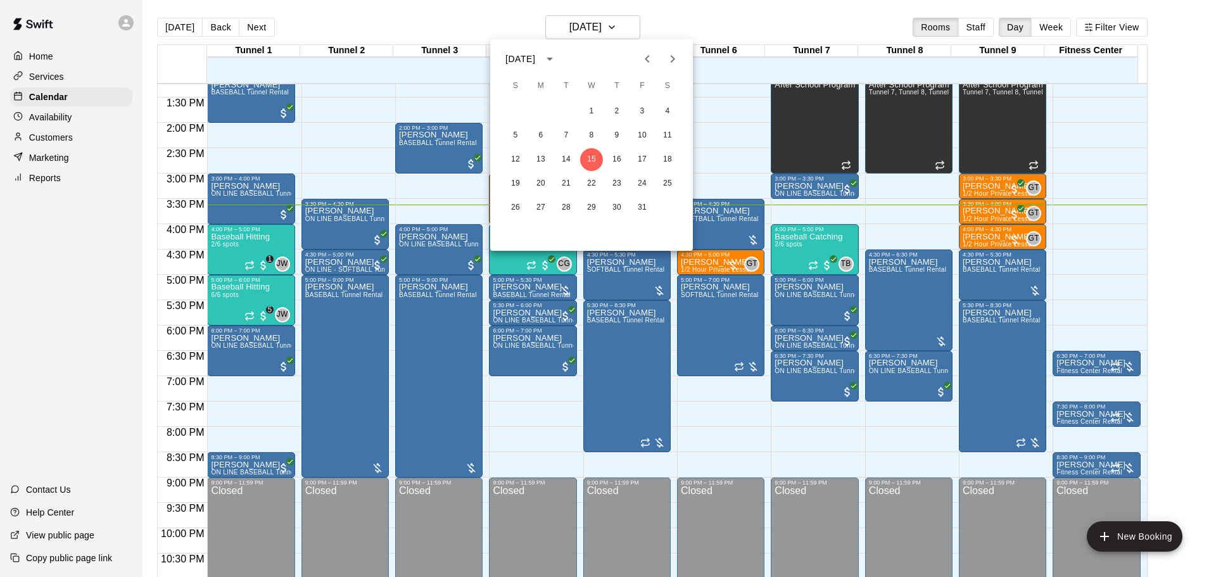
click at [677, 127] on div "5 6 7 8 9 10 11" at bounding box center [591, 135] width 203 height 23
click at [663, 135] on button "11" at bounding box center [667, 135] width 23 height 23
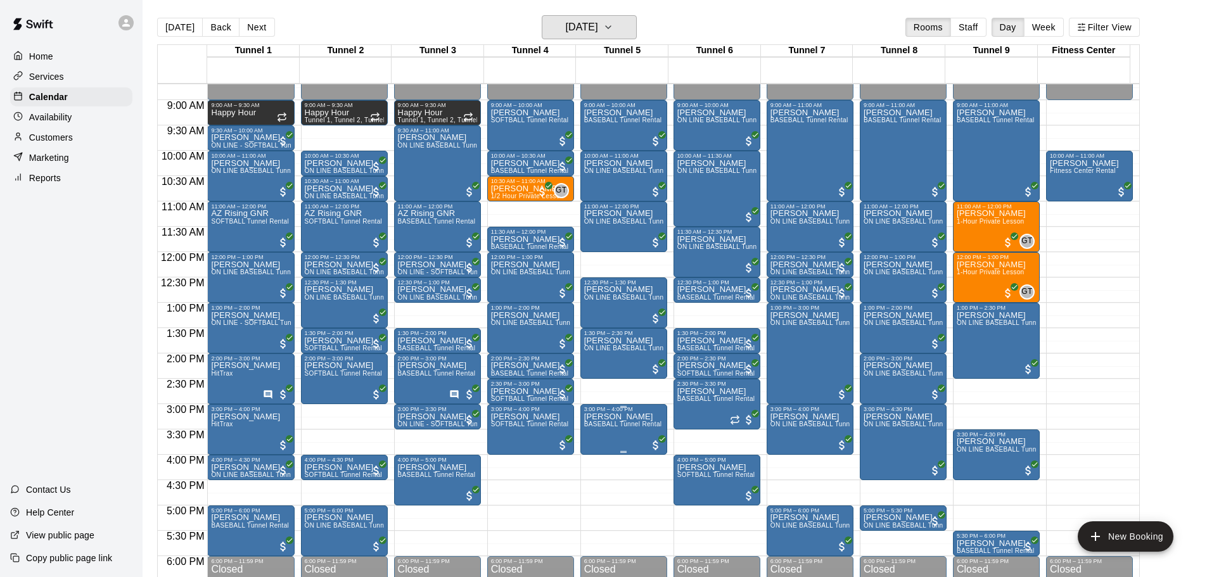
scroll to position [417, 0]
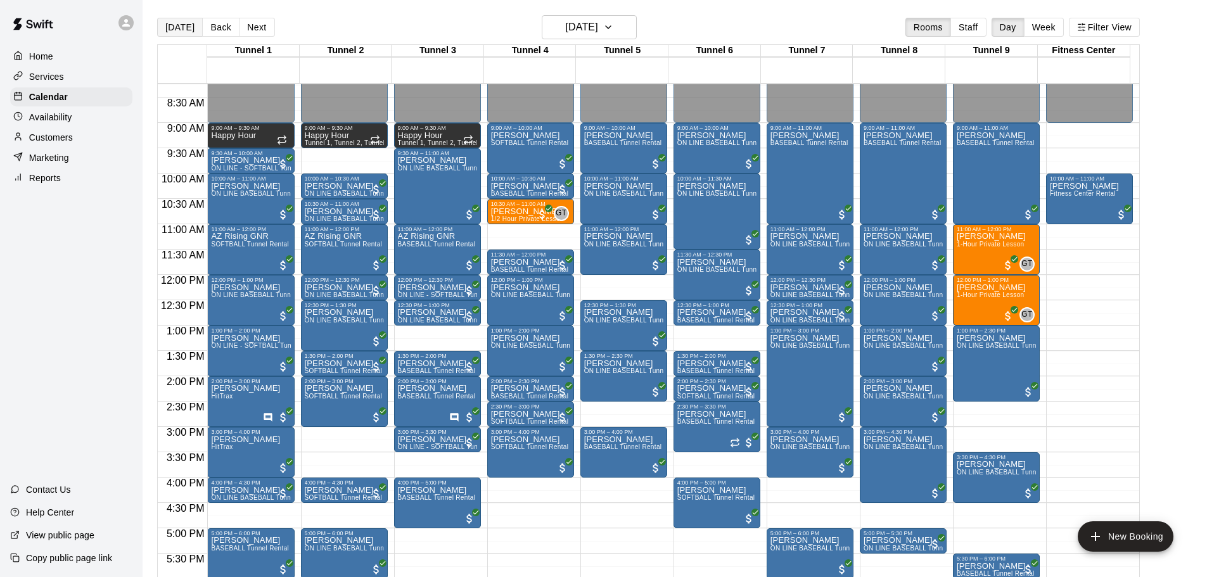
click at [177, 27] on button "[DATE]" at bounding box center [180, 27] width 46 height 19
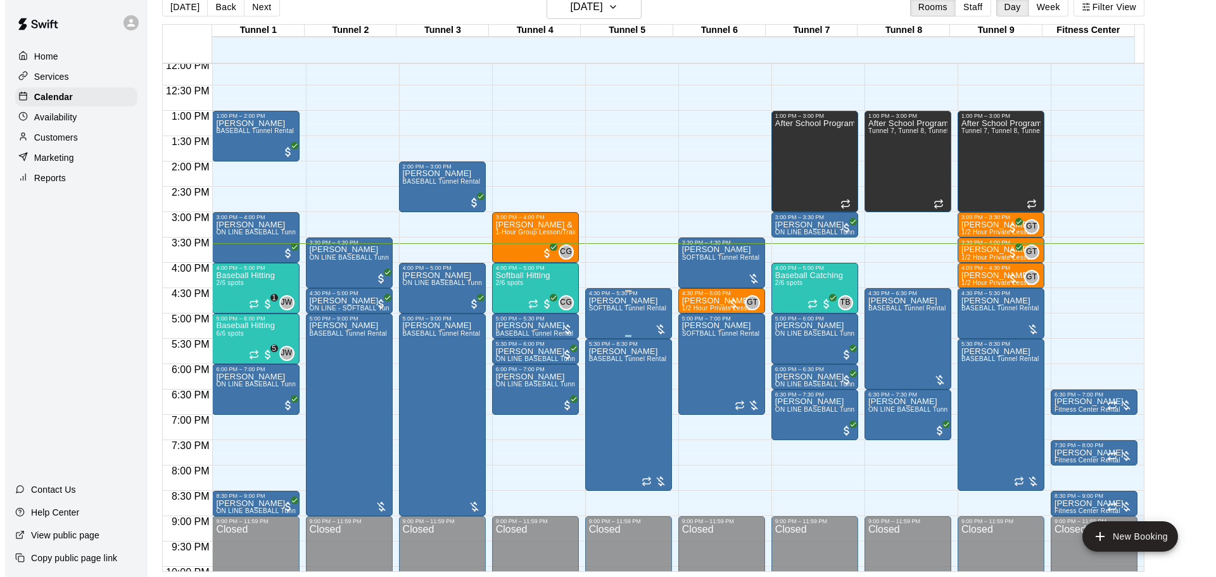
scroll to position [671, 0]
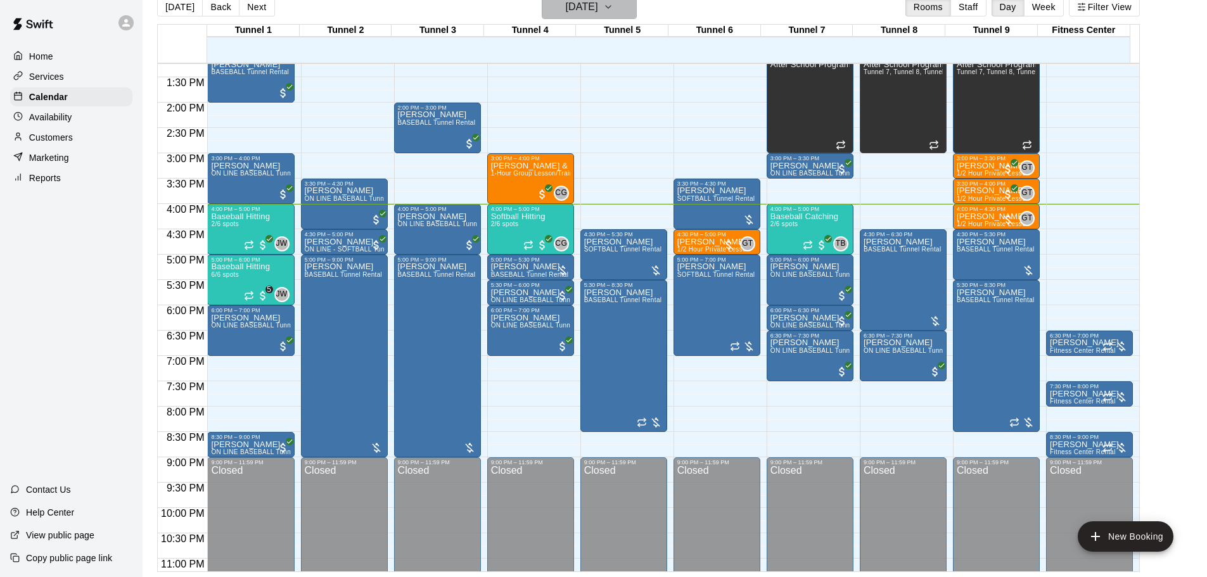
click at [573, 5] on h6 "[DATE]" at bounding box center [582, 7] width 32 height 18
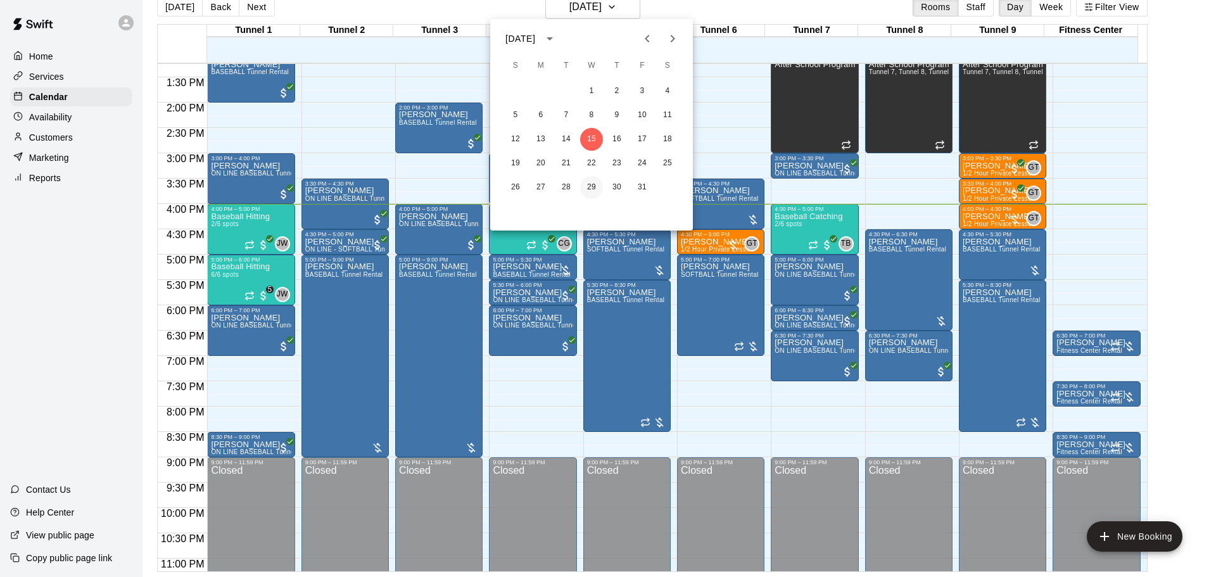
click at [593, 185] on button "29" at bounding box center [591, 187] width 23 height 23
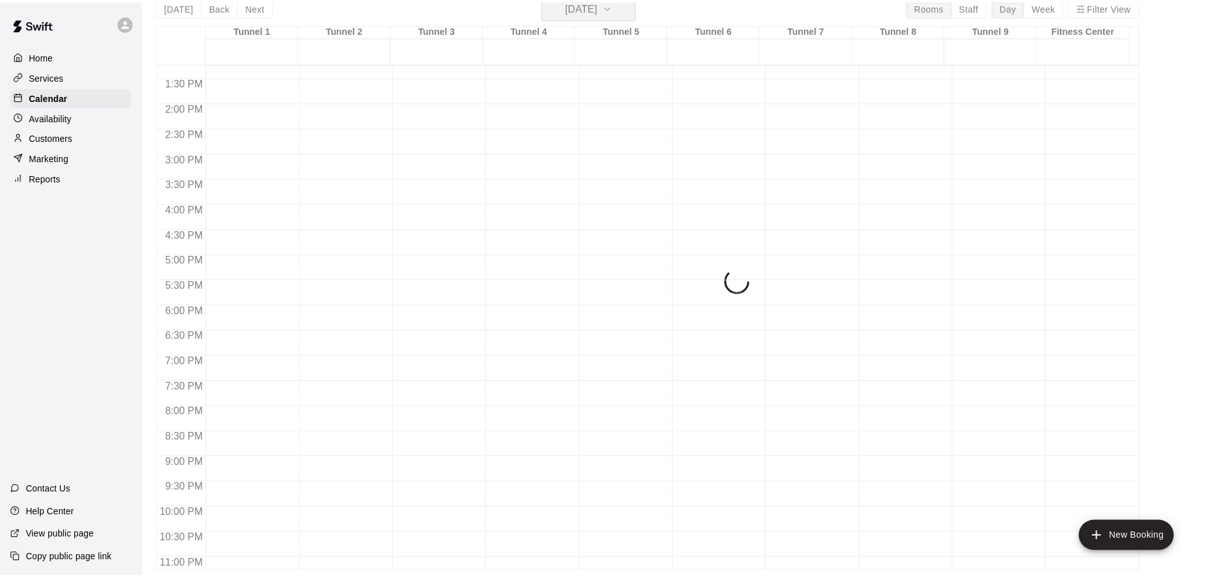
scroll to position [15, 0]
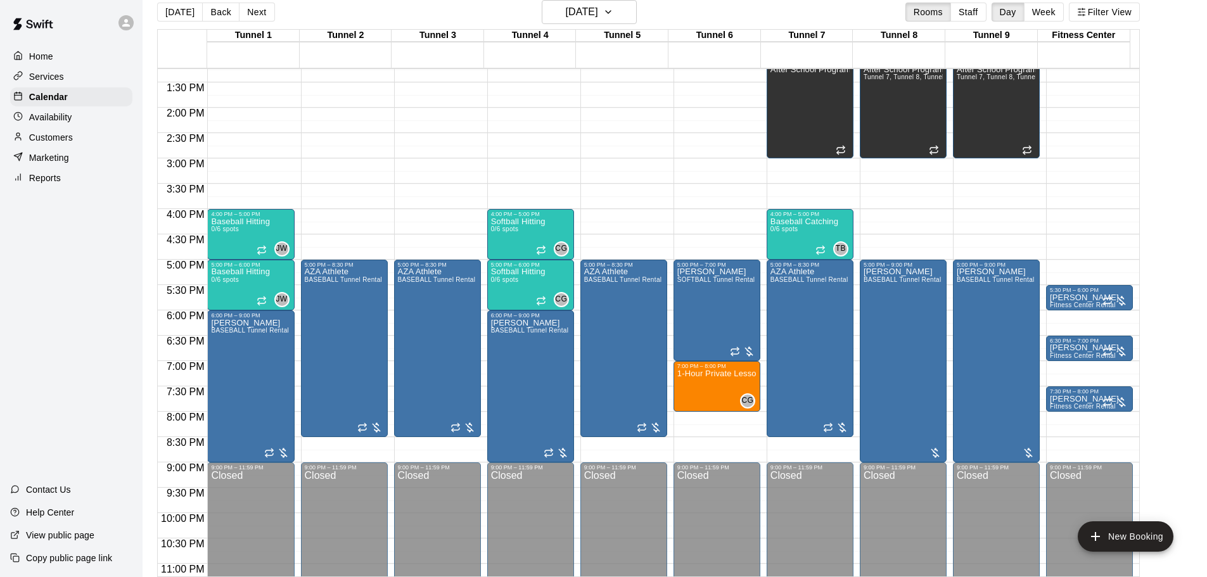
click at [975, 165] on div "12:00 AM – 10:00 AM Closed 1:00 PM – 3:00 PM After School Program Tunnel 7, Tun…" at bounding box center [996, 6] width 87 height 1216
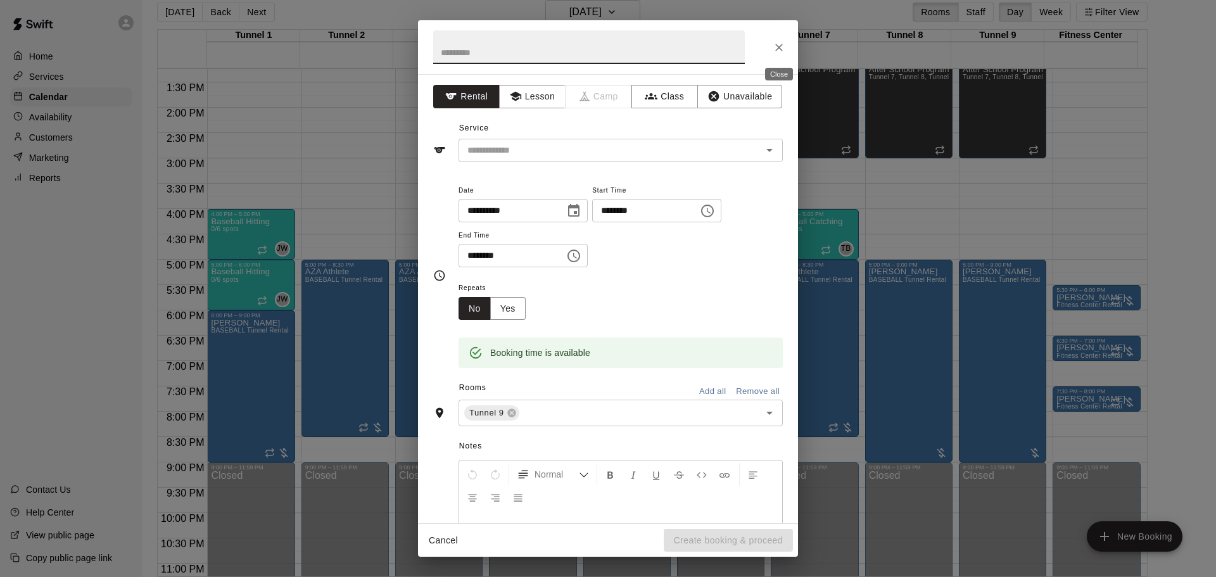
click at [774, 44] on icon "Close" at bounding box center [779, 47] width 13 height 13
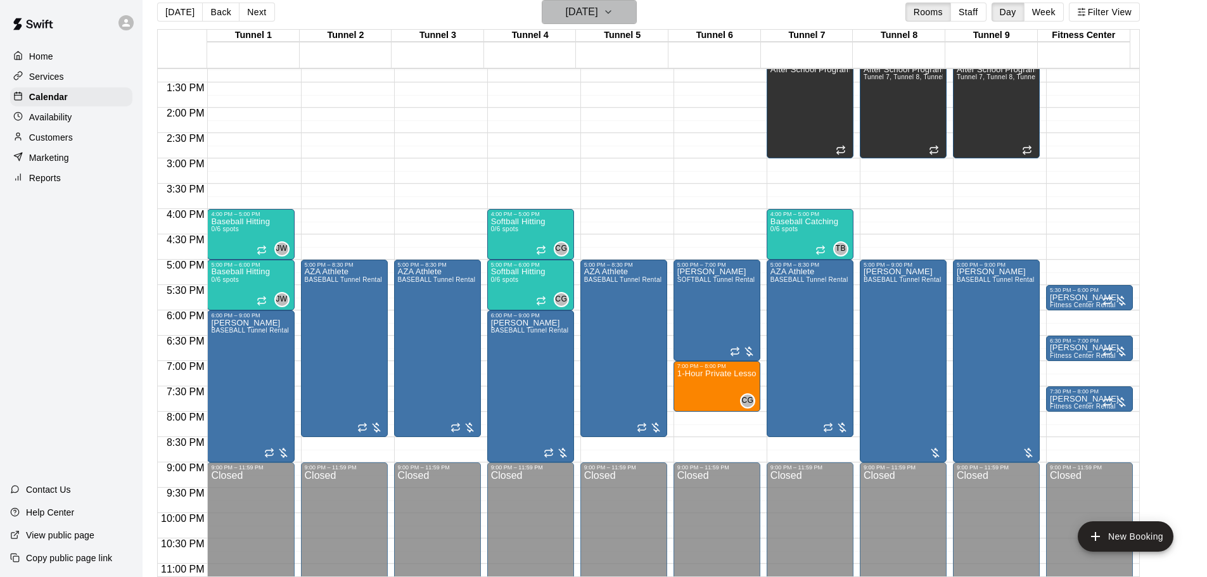
click at [570, 14] on h6 "Wednesday Oct 29" at bounding box center [582, 12] width 32 height 18
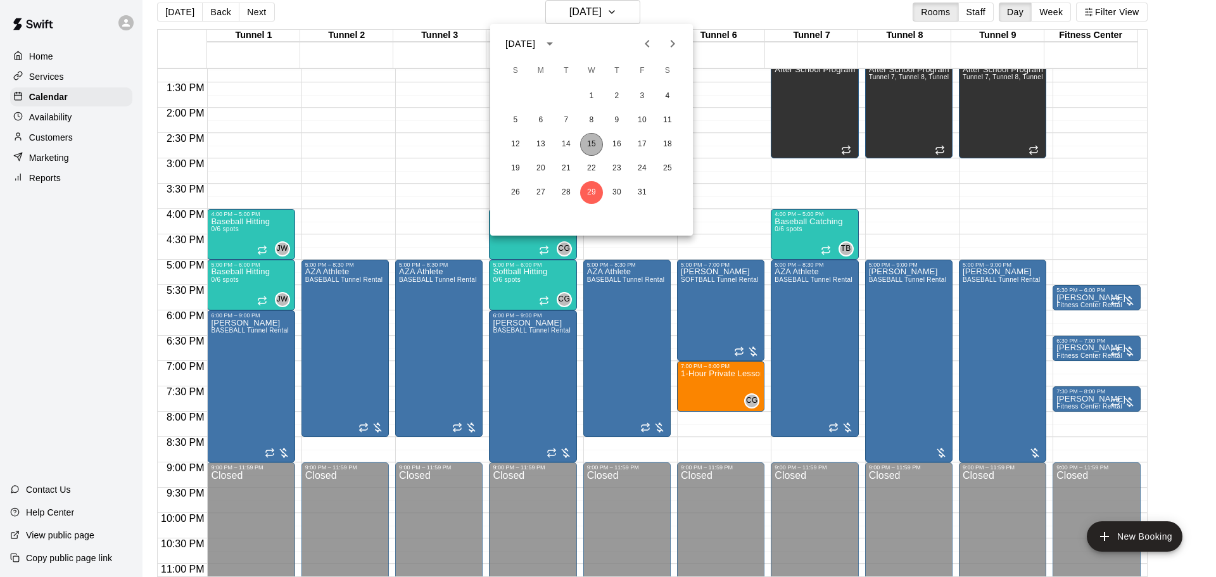
click at [591, 146] on button "15" at bounding box center [591, 144] width 23 height 23
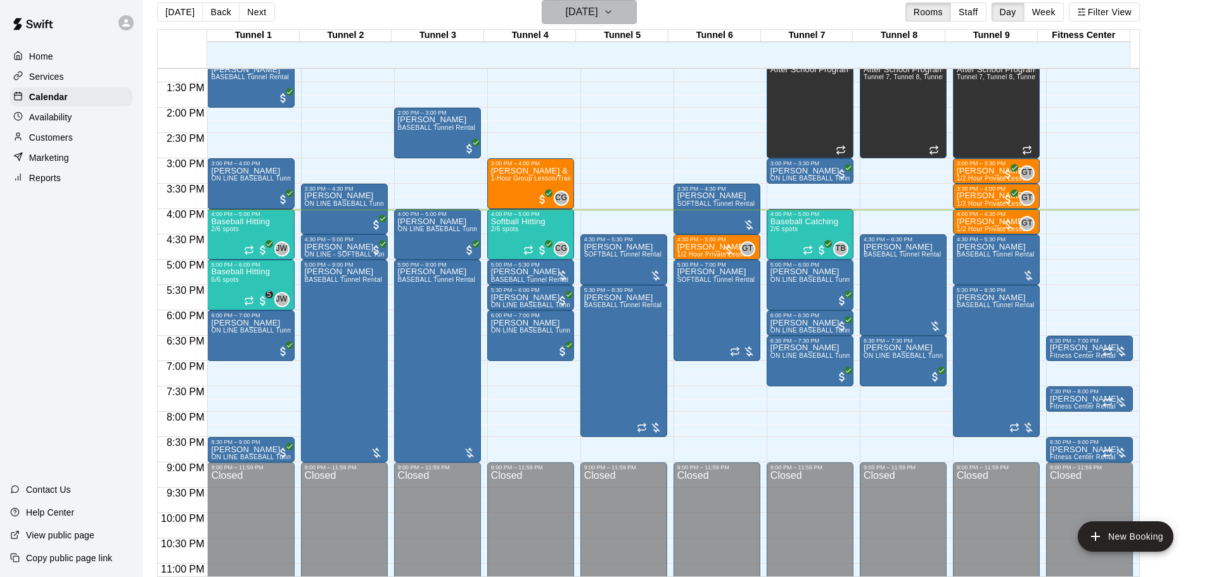
click at [598, 20] on h6 "[DATE]" at bounding box center [582, 12] width 32 height 18
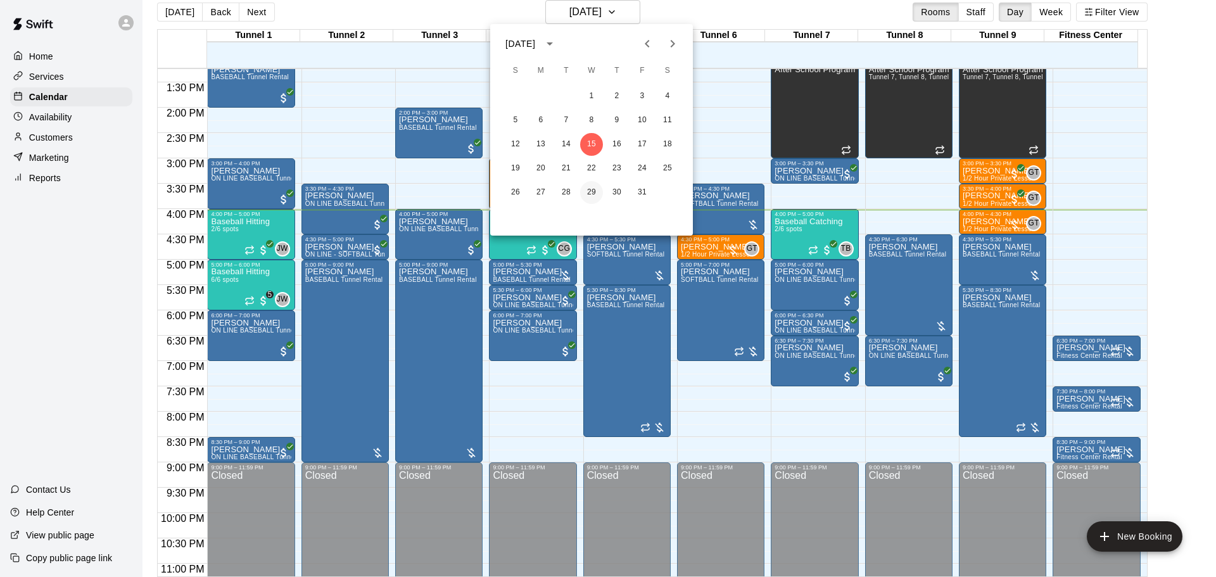
click at [588, 191] on button "29" at bounding box center [591, 192] width 23 height 23
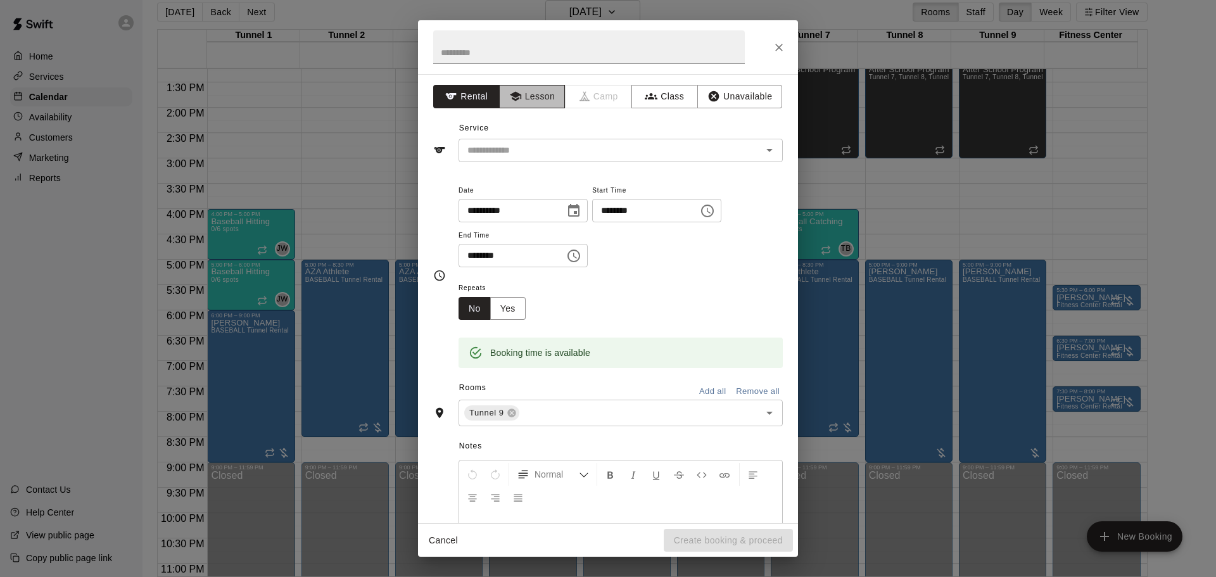
click at [545, 99] on button "Lesson" at bounding box center [532, 96] width 67 height 23
click at [764, 154] on icon "Open" at bounding box center [769, 150] width 15 height 15
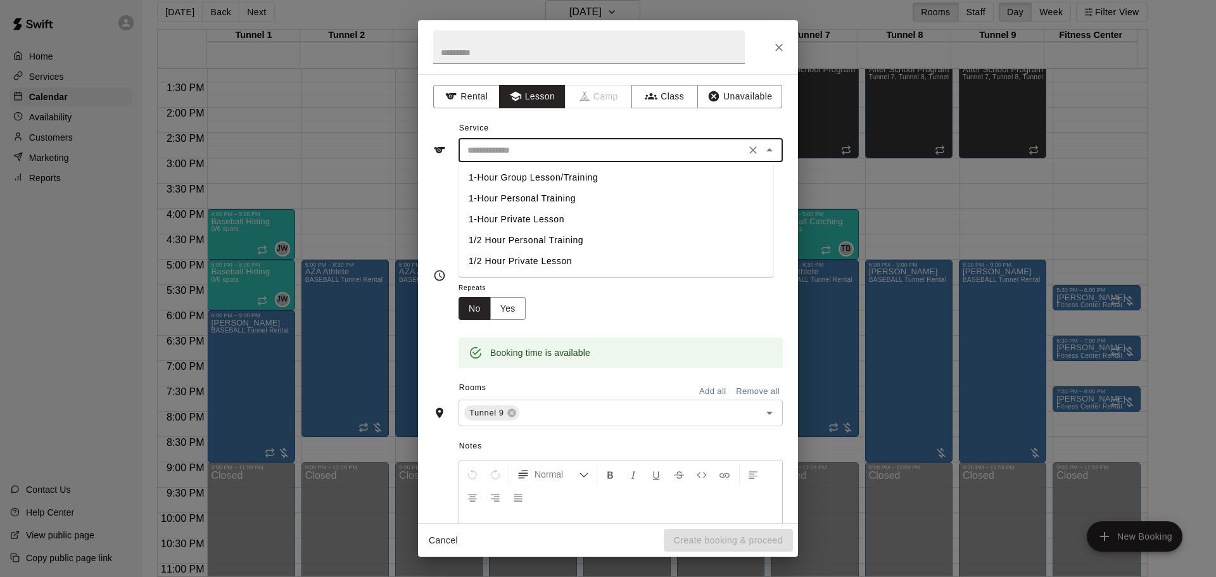
click at [581, 261] on li "1/2 Hour Private Lesson" at bounding box center [616, 261] width 315 height 21
type input "**********"
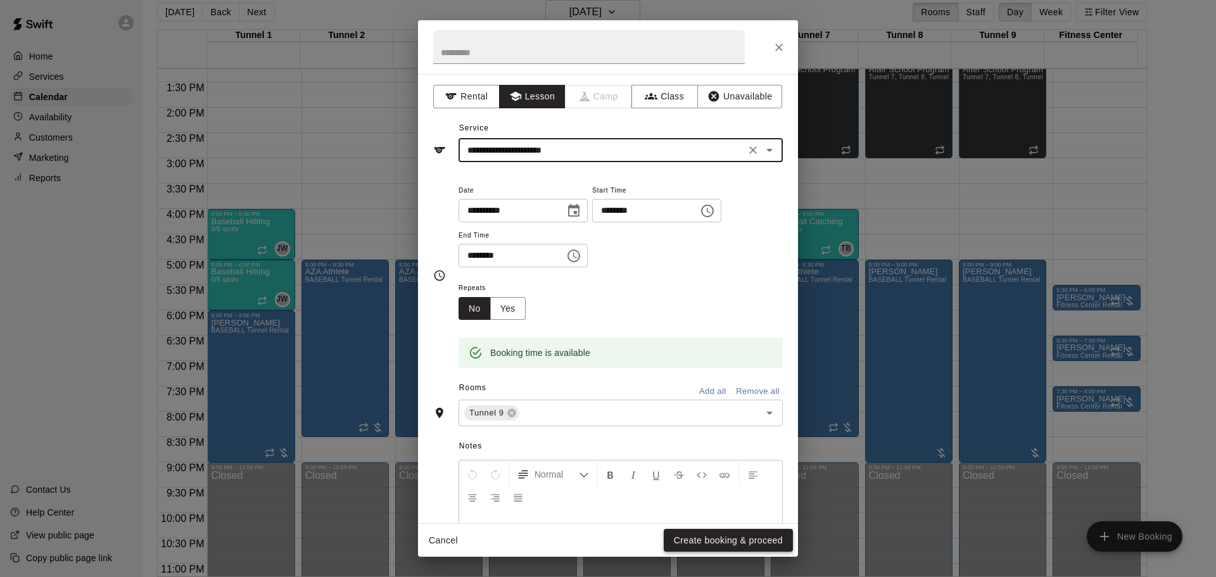
click at [696, 546] on button "Create booking & proceed" at bounding box center [728, 540] width 129 height 23
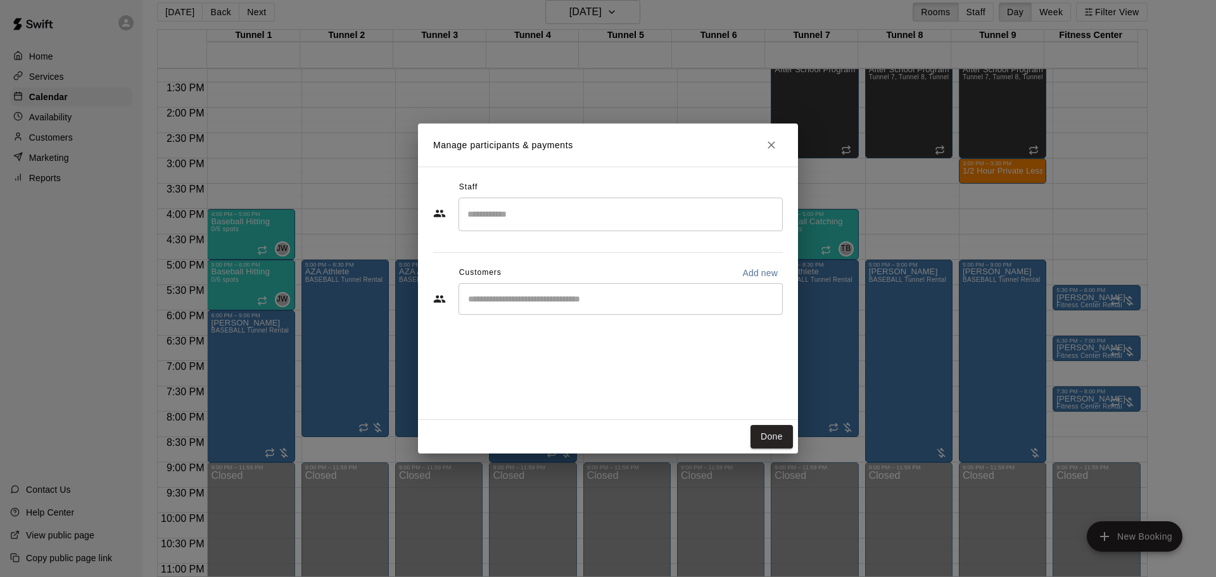
click at [579, 211] on input "Search staff" at bounding box center [620, 214] width 313 height 22
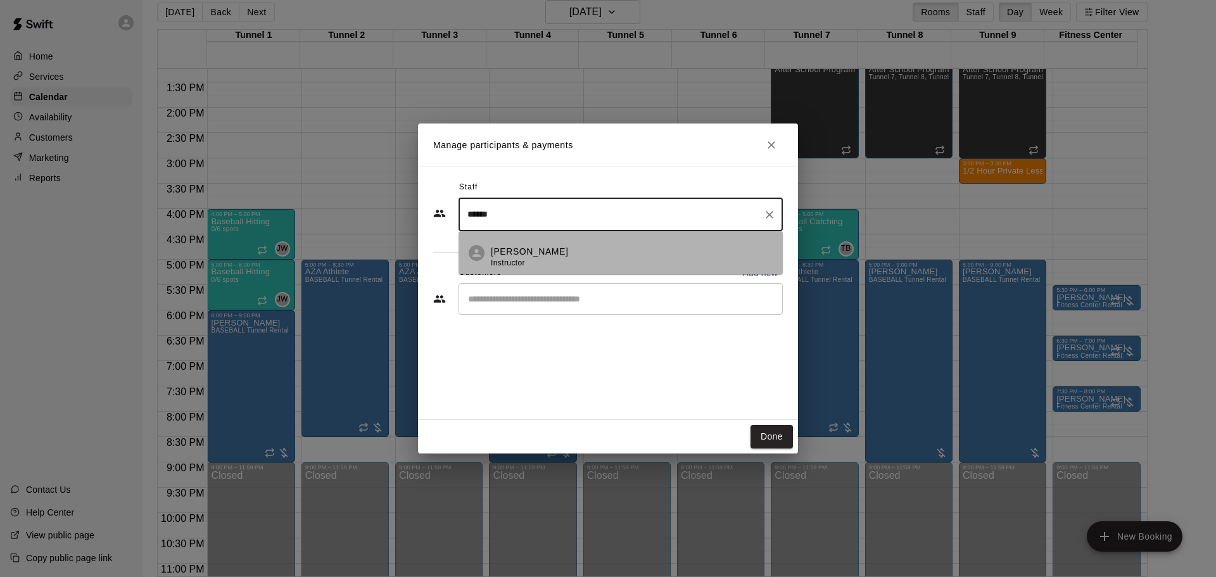
click at [550, 254] on p "Gilbert Tussey" at bounding box center [529, 251] width 77 height 13
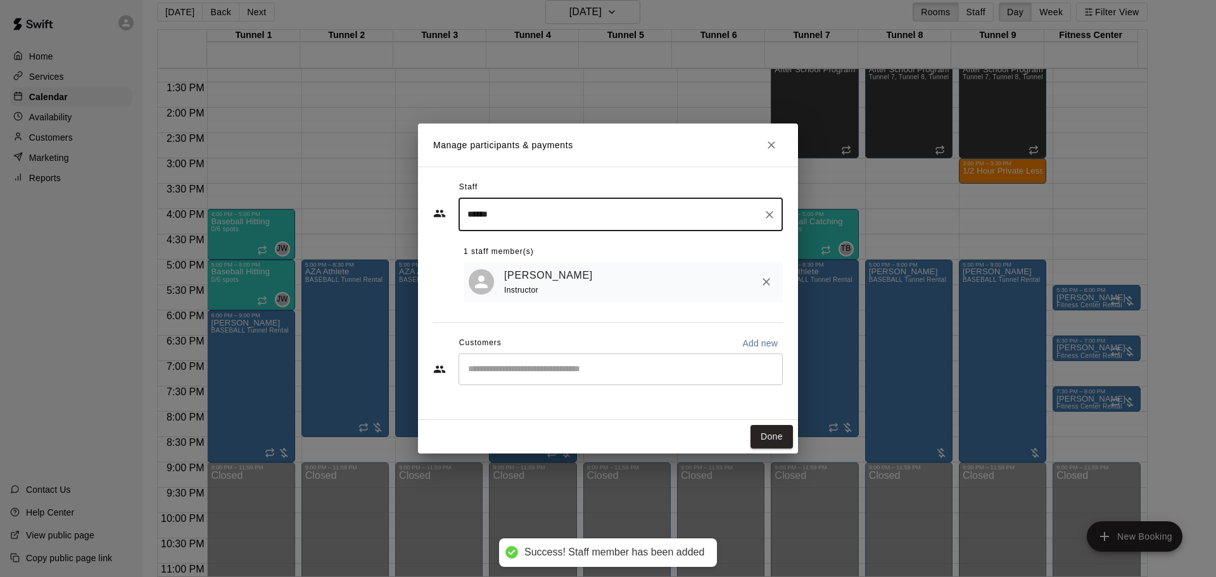
type input "******"
click at [540, 376] on input "Start typing to search customers..." at bounding box center [620, 369] width 313 height 13
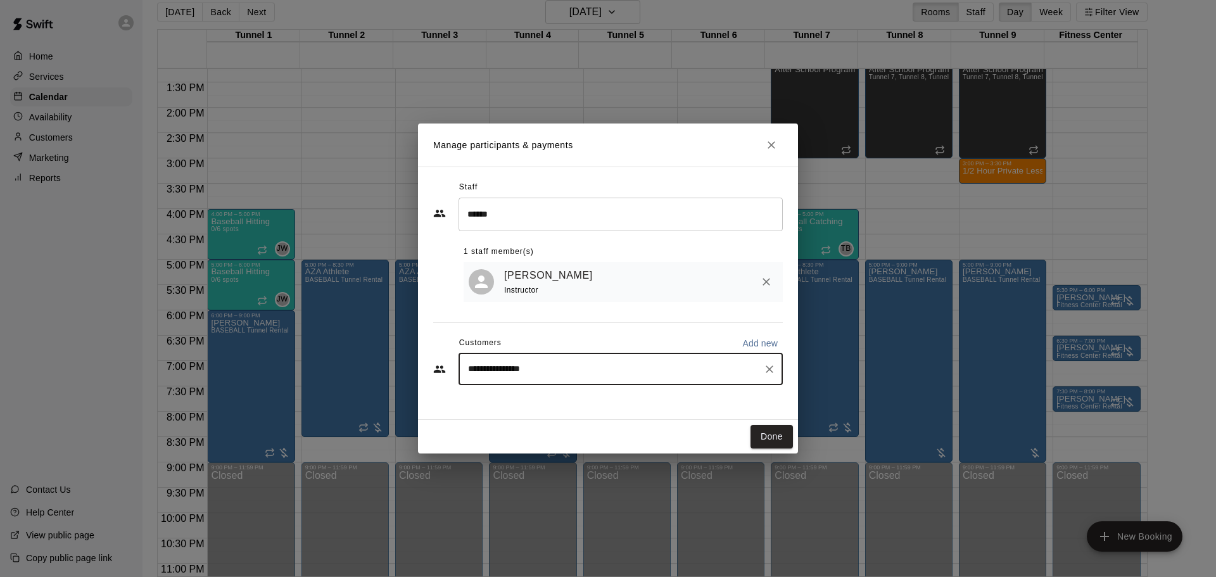
type input "**********"
click at [510, 404] on p "[PERSON_NAME]" at bounding box center [532, 400] width 77 height 13
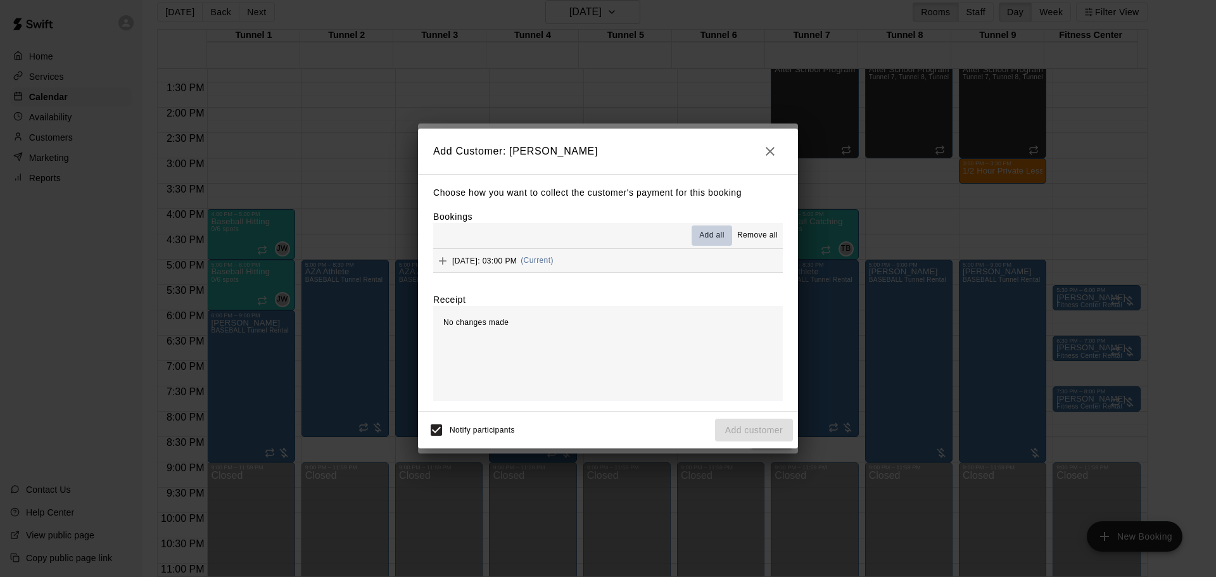
click at [704, 235] on span "Add all" at bounding box center [711, 235] width 25 height 13
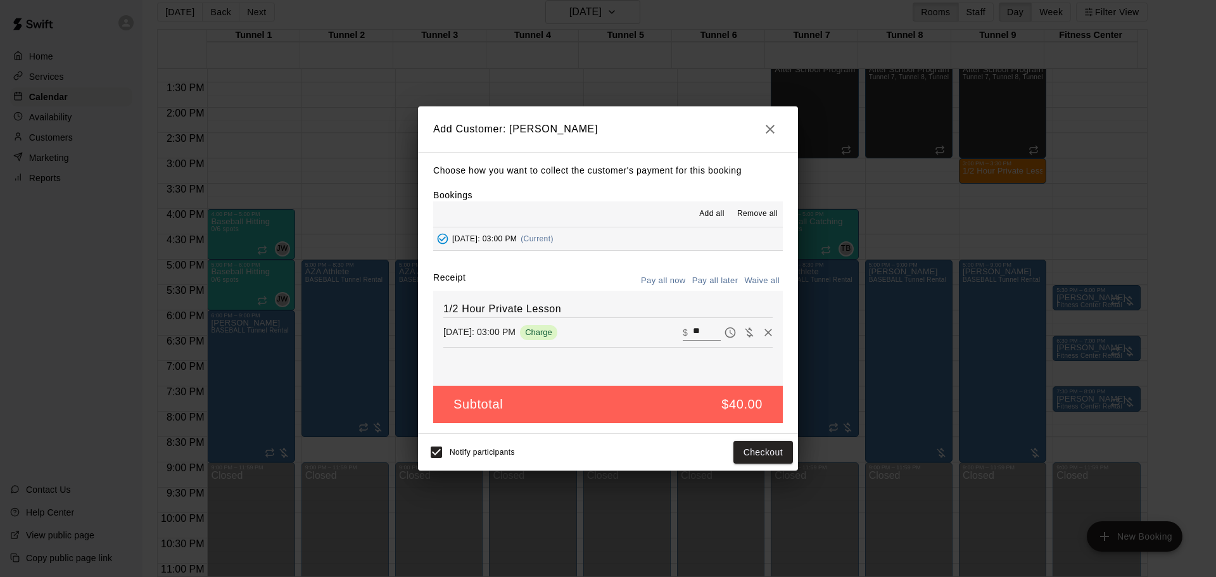
click at [722, 283] on button "Pay all later" at bounding box center [715, 281] width 53 height 20
click at [770, 461] on button "Add customer" at bounding box center [754, 452] width 78 height 23
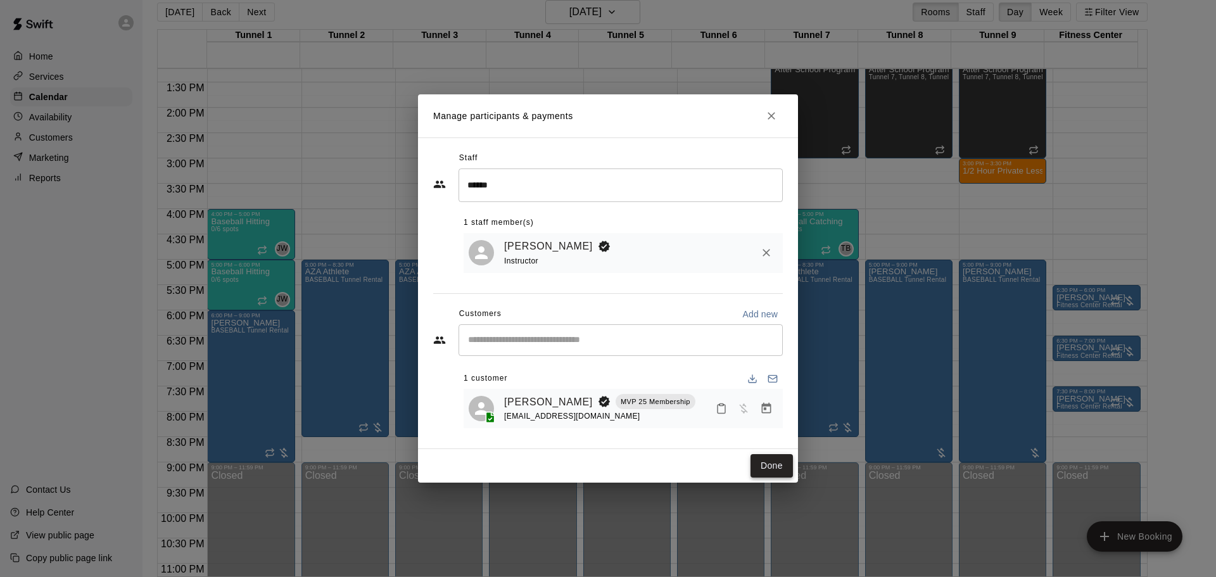
click at [773, 474] on button "Done" at bounding box center [772, 465] width 42 height 23
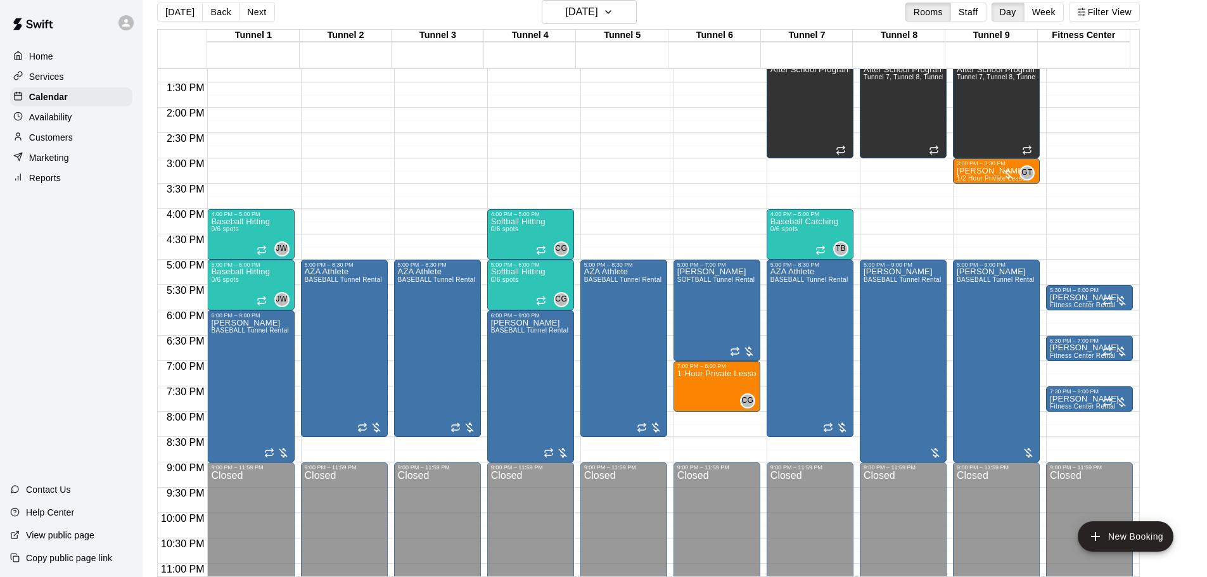
click at [973, 191] on div "12:00 AM – 10:00 AM Closed 1:00 PM – 3:00 PM After School Program Tunnel 7, Tun…" at bounding box center [996, 6] width 87 height 1216
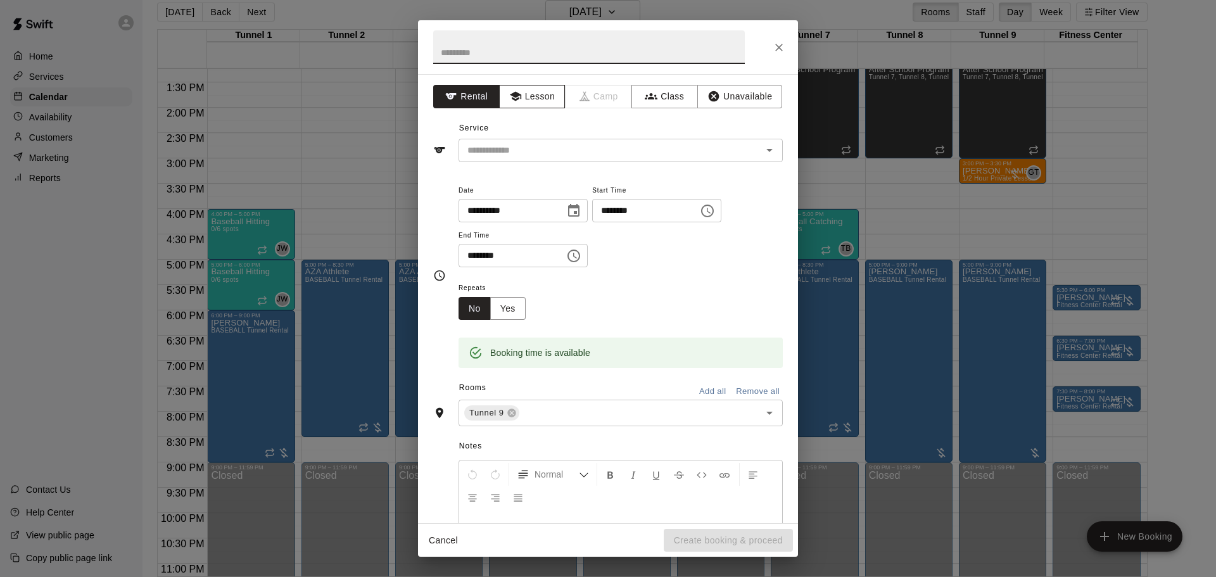
click at [530, 98] on button "Lesson" at bounding box center [532, 96] width 67 height 23
click at [765, 149] on icon "Open" at bounding box center [769, 150] width 15 height 15
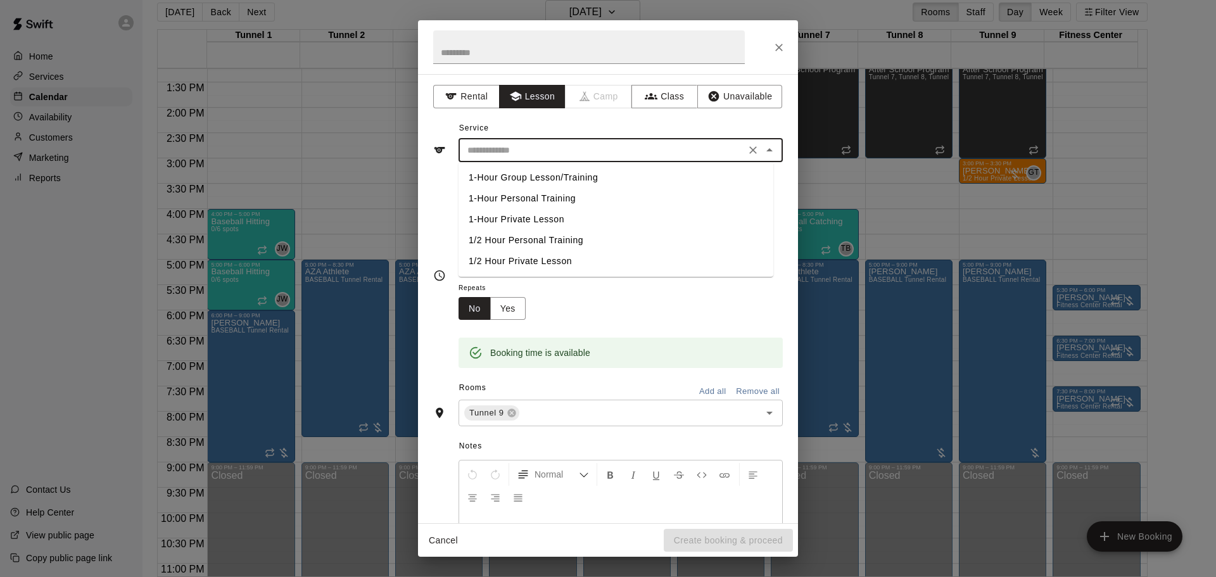
click at [534, 267] on li "1/2 Hour Private Lesson" at bounding box center [616, 261] width 315 height 21
type input "**********"
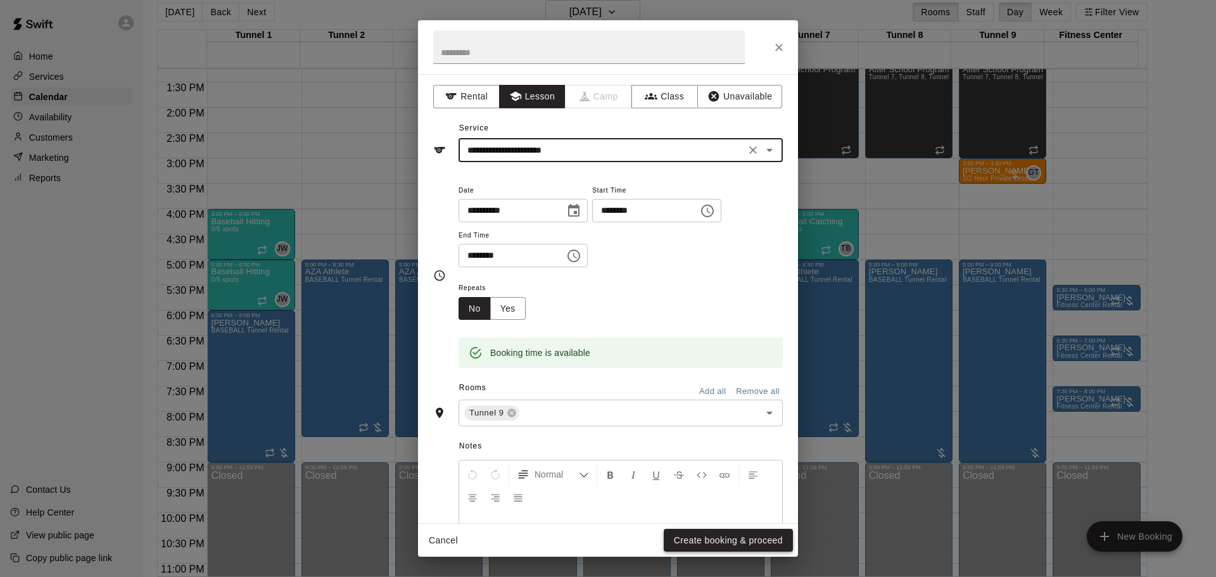
click at [742, 542] on button "Create booking & proceed" at bounding box center [728, 540] width 129 height 23
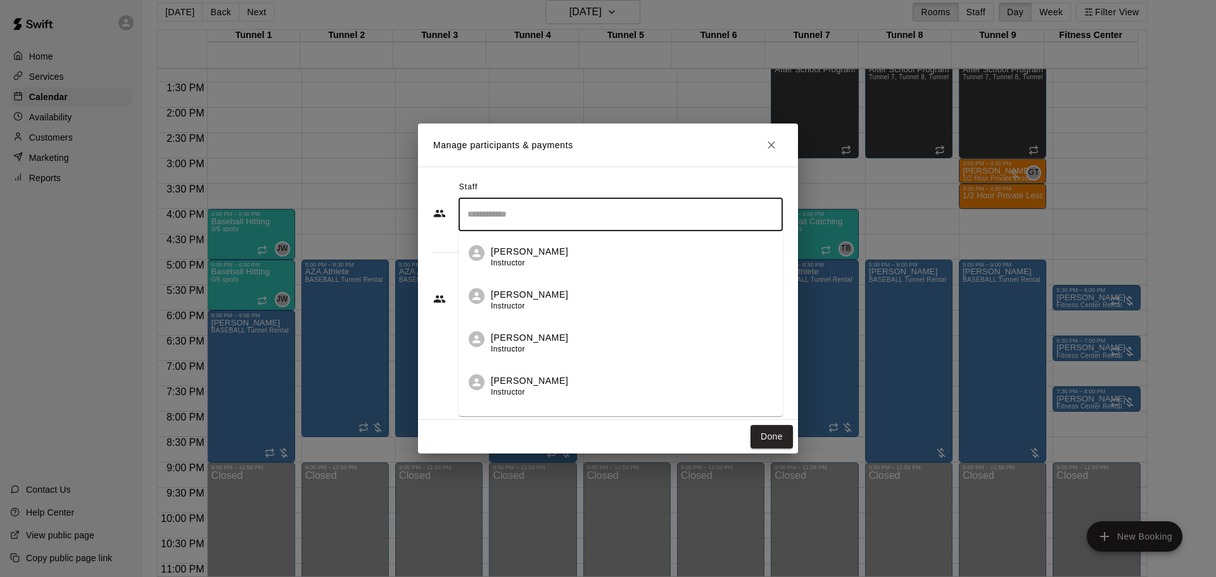
click at [545, 223] on input "Search staff" at bounding box center [620, 214] width 313 height 22
click at [510, 263] on span "Instructor" at bounding box center [508, 262] width 34 height 9
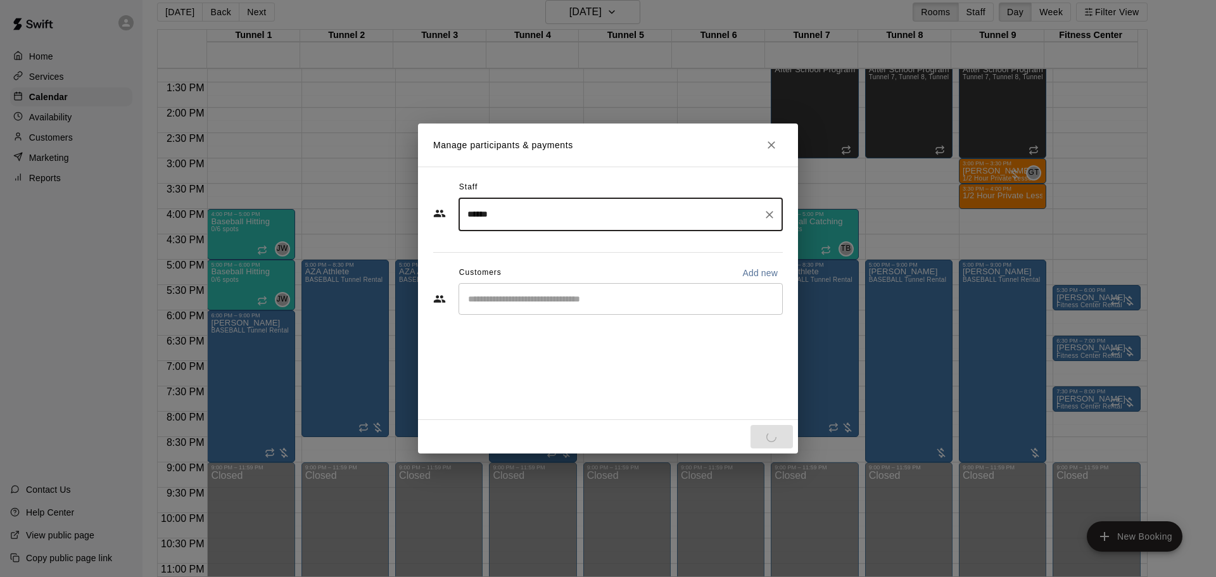
type input "******"
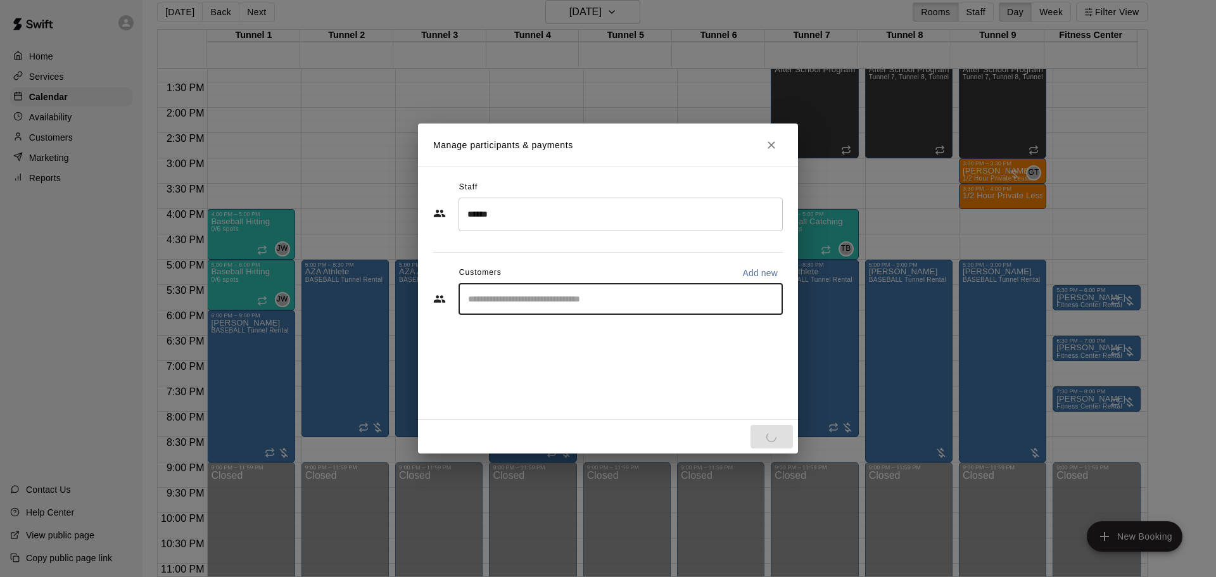
click at [511, 298] on input "Start typing to search customers..." at bounding box center [620, 299] width 313 height 13
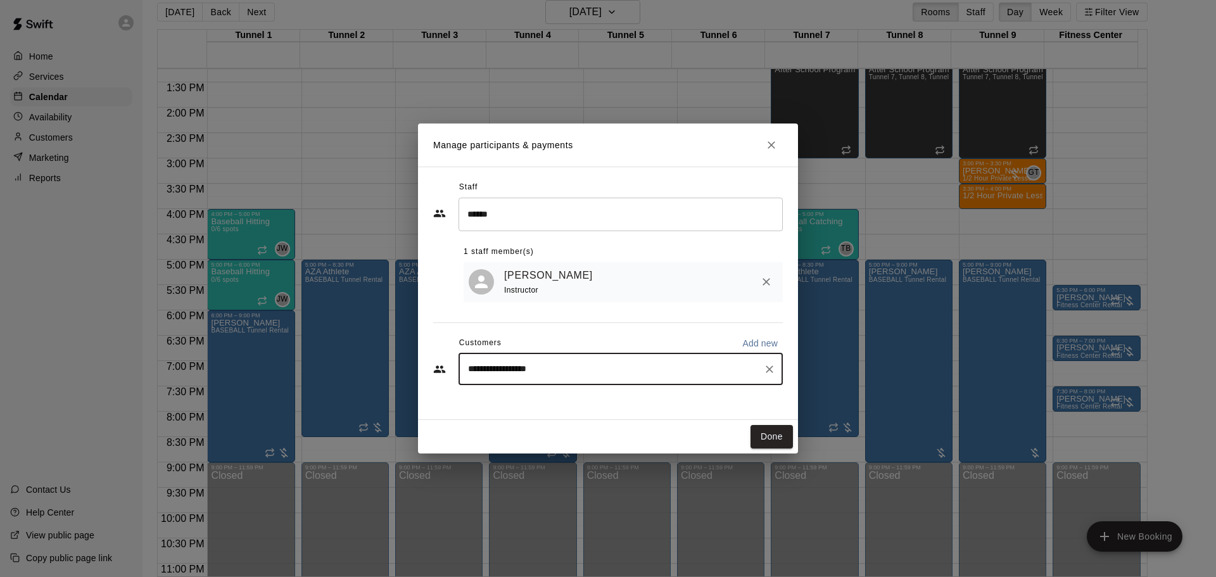
type input "**********"
click at [520, 412] on span "jlhliberty@gmail.com" at bounding box center [562, 414] width 136 height 9
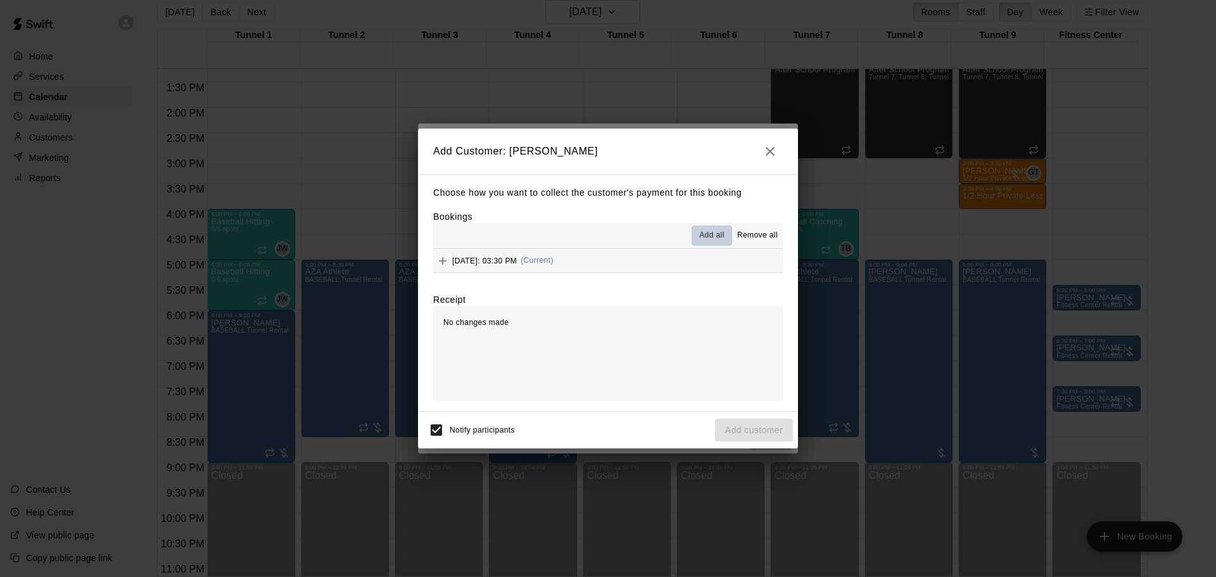
click at [710, 236] on span "Add all" at bounding box center [711, 235] width 25 height 13
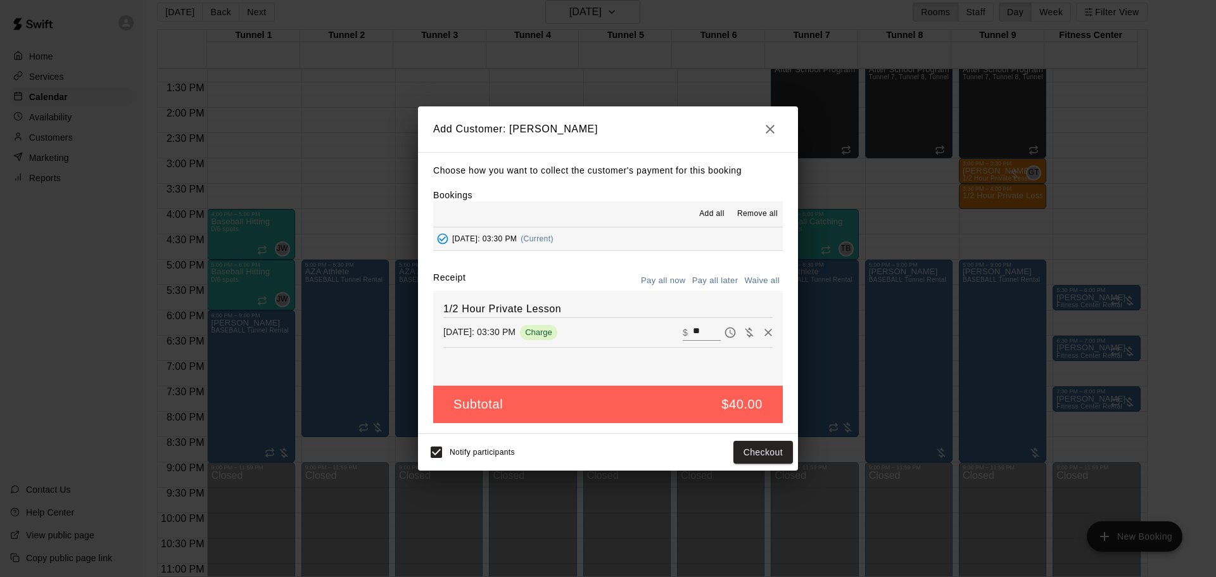
click at [715, 279] on button "Pay all later" at bounding box center [715, 281] width 53 height 20
click at [734, 457] on button "Add customer" at bounding box center [754, 452] width 78 height 23
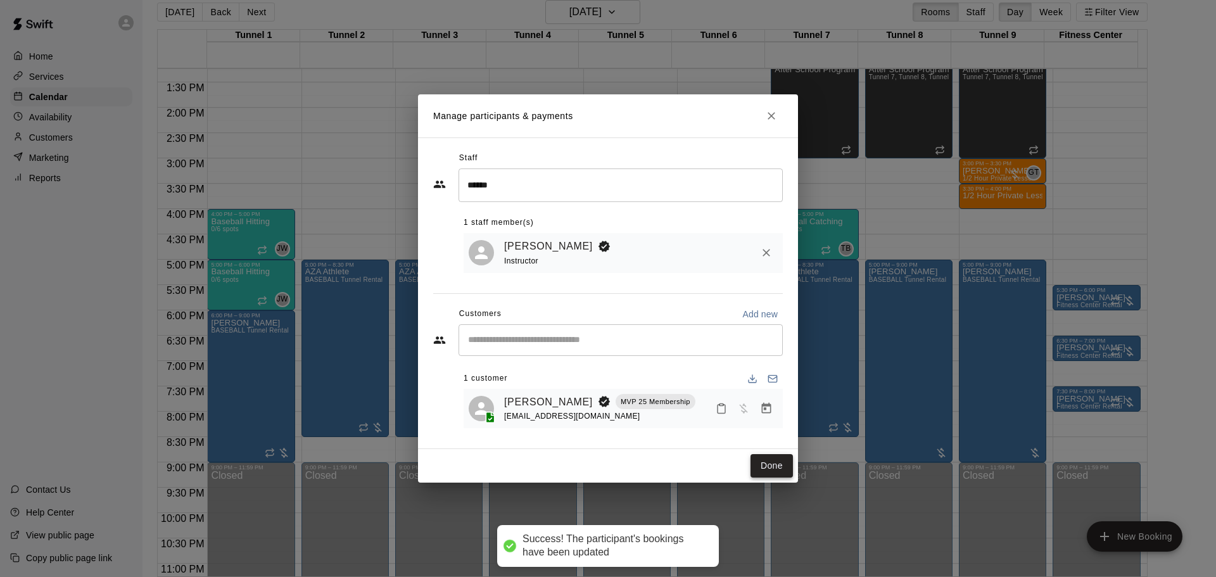
click at [772, 467] on button "Done" at bounding box center [772, 465] width 42 height 23
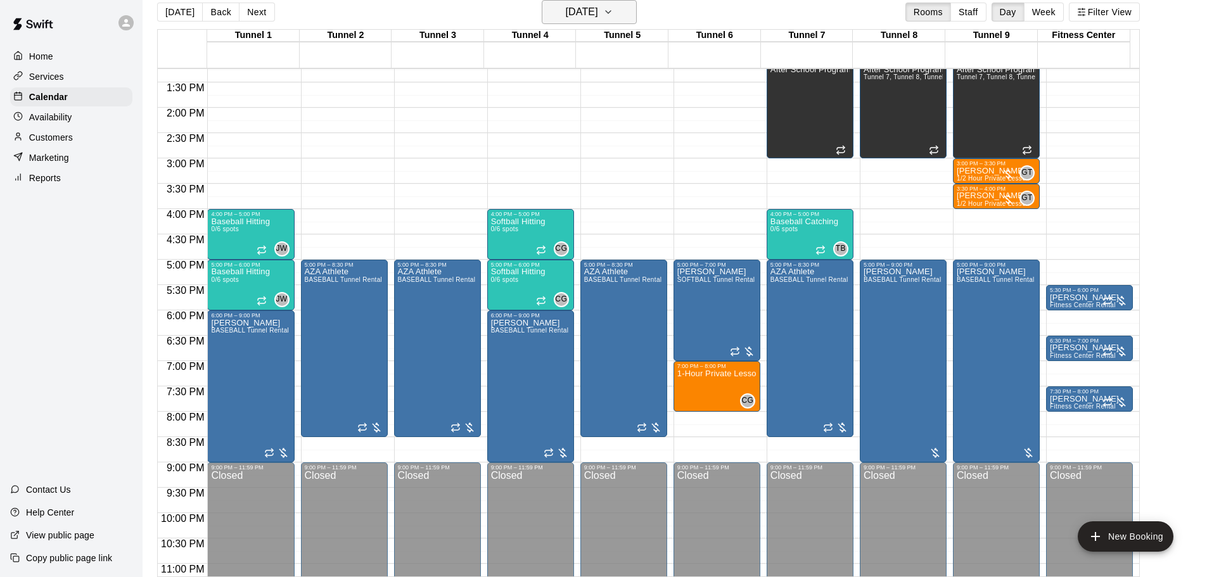
click at [611, 12] on icon "button" at bounding box center [608, 12] width 5 height 3
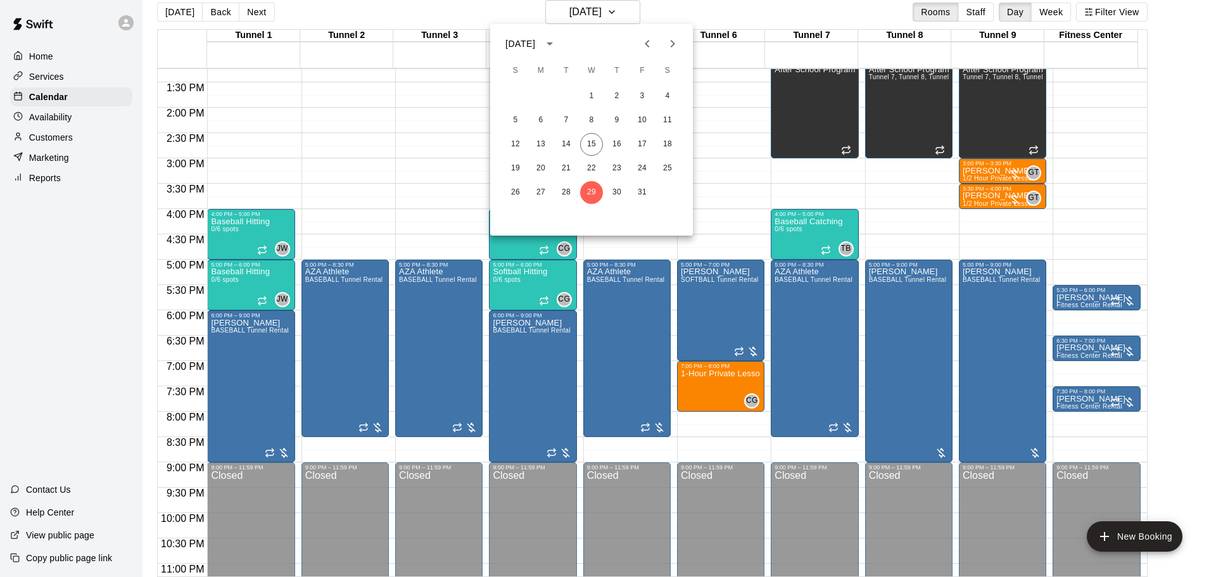
click at [580, 149] on div "12 13 14 15 16 17 18" at bounding box center [591, 144] width 203 height 23
click at [594, 146] on button "15" at bounding box center [591, 144] width 23 height 23
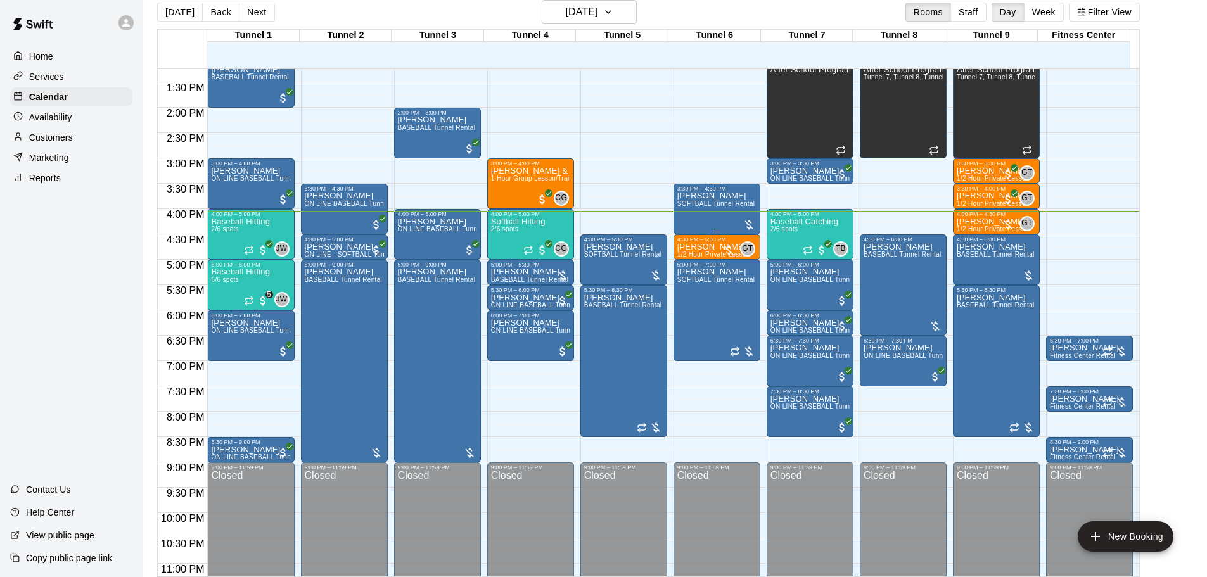
click at [747, 222] on div at bounding box center [748, 225] width 13 height 13
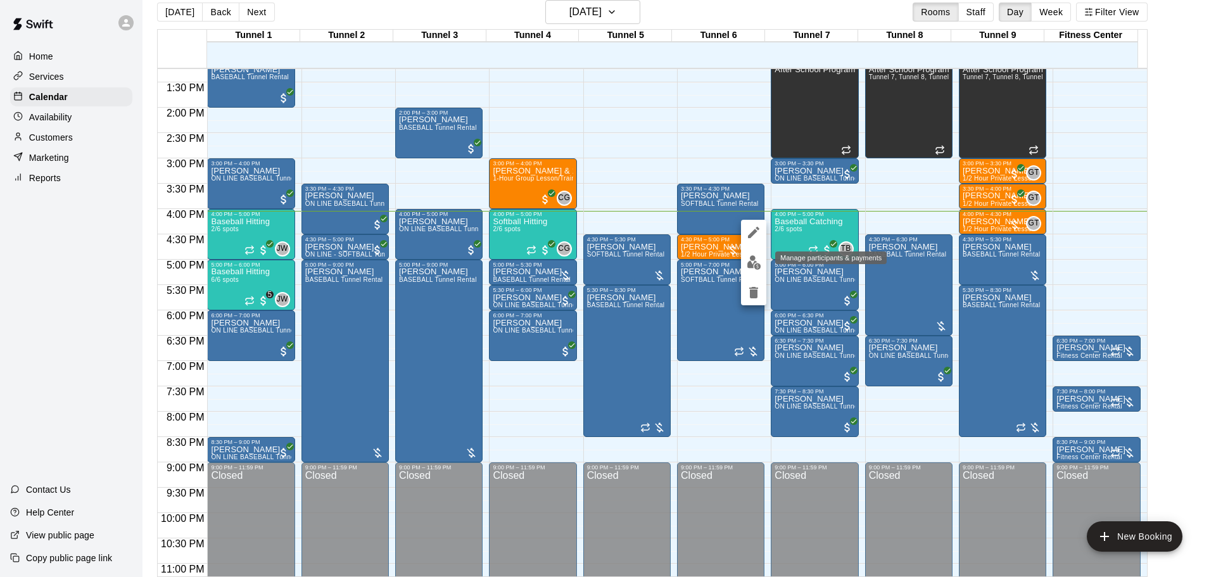
click at [756, 255] on button "edit" at bounding box center [753, 262] width 25 height 25
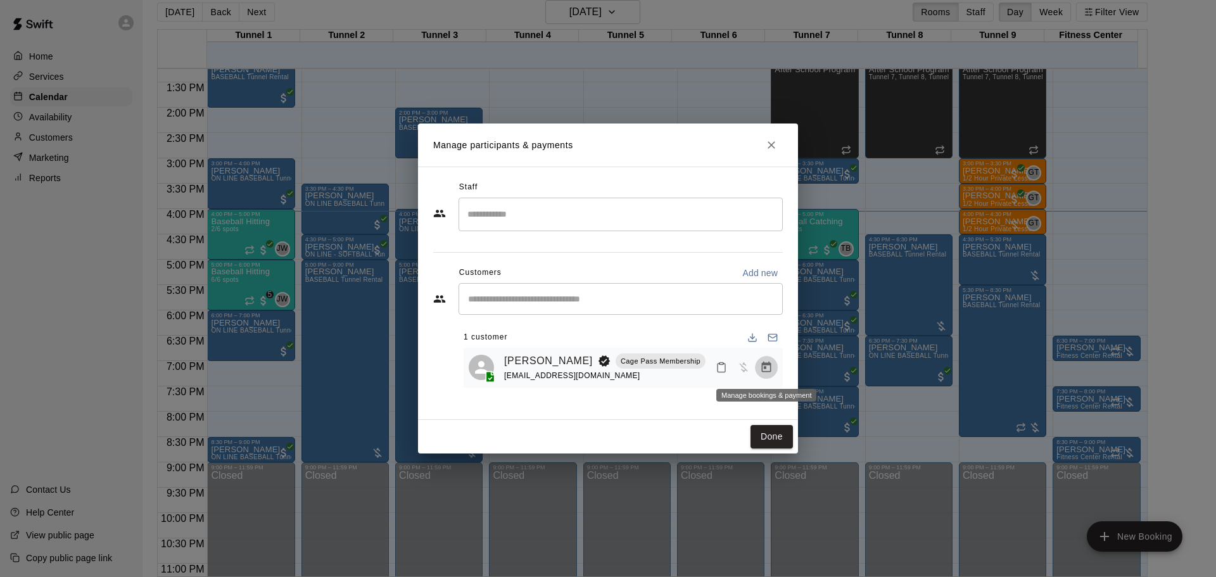
click at [762, 367] on icon "Manage bookings & payment" at bounding box center [767, 367] width 10 height 11
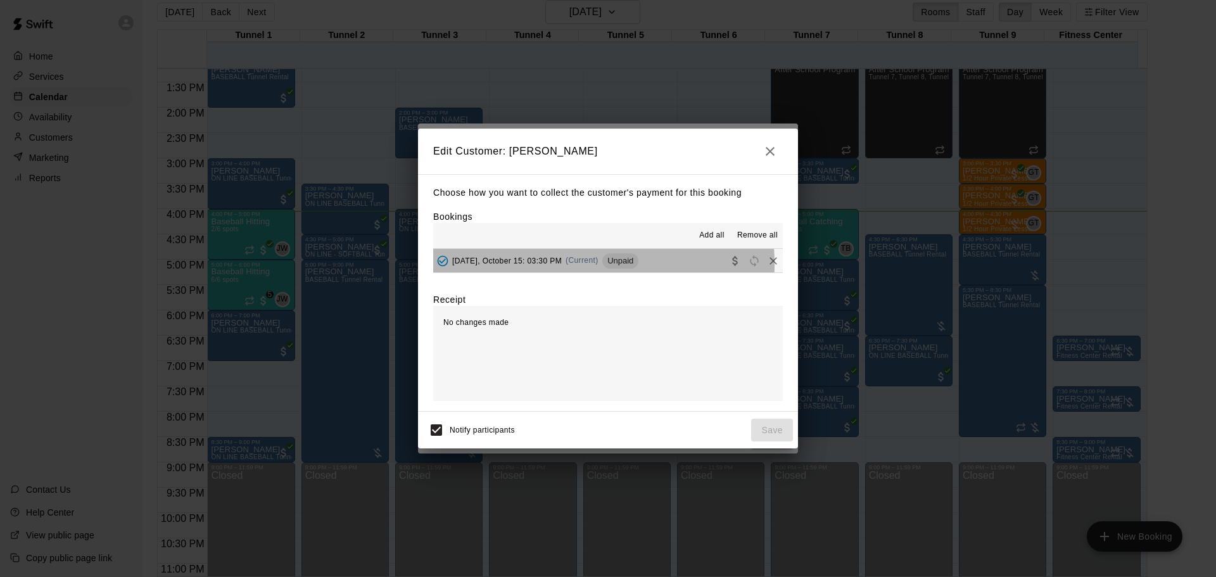
click at [562, 265] on span "Wednesday, October 15: 03:30 PM" at bounding box center [507, 260] width 110 height 9
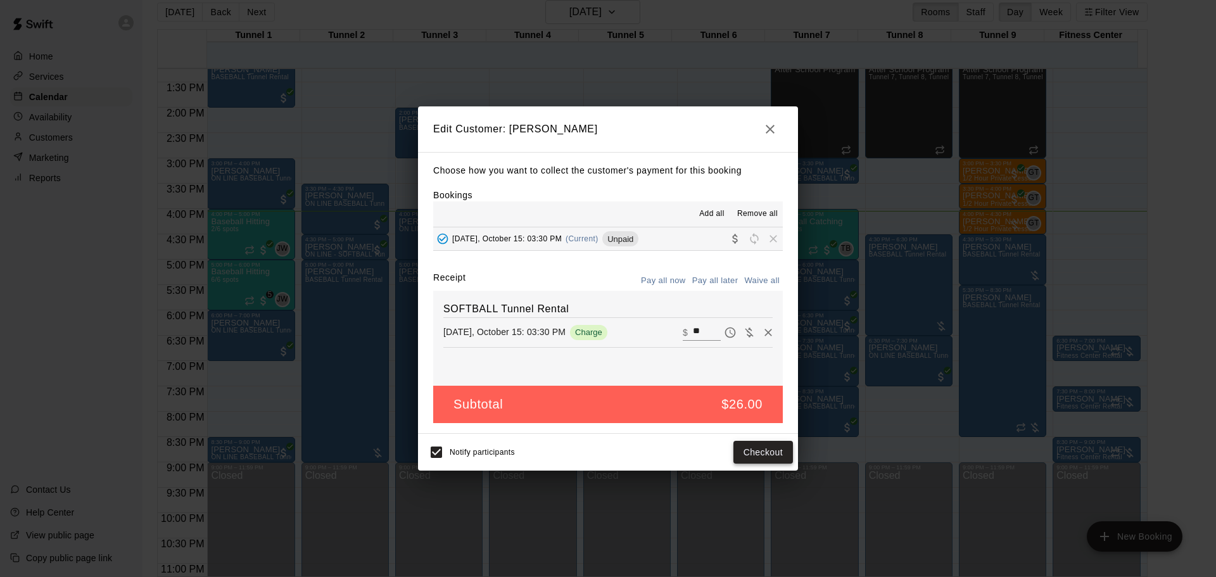
click at [756, 450] on button "Checkout" at bounding box center [764, 452] width 60 height 23
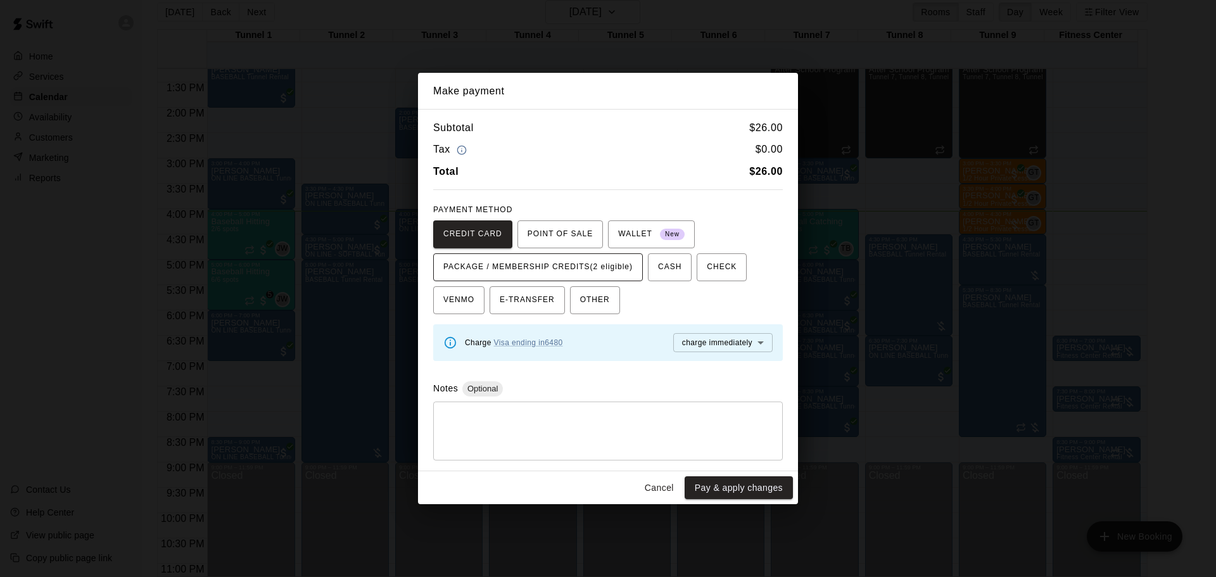
click at [616, 262] on span "PACKAGE / MEMBERSHIP CREDITS (2 eligible)" at bounding box center [537, 267] width 189 height 20
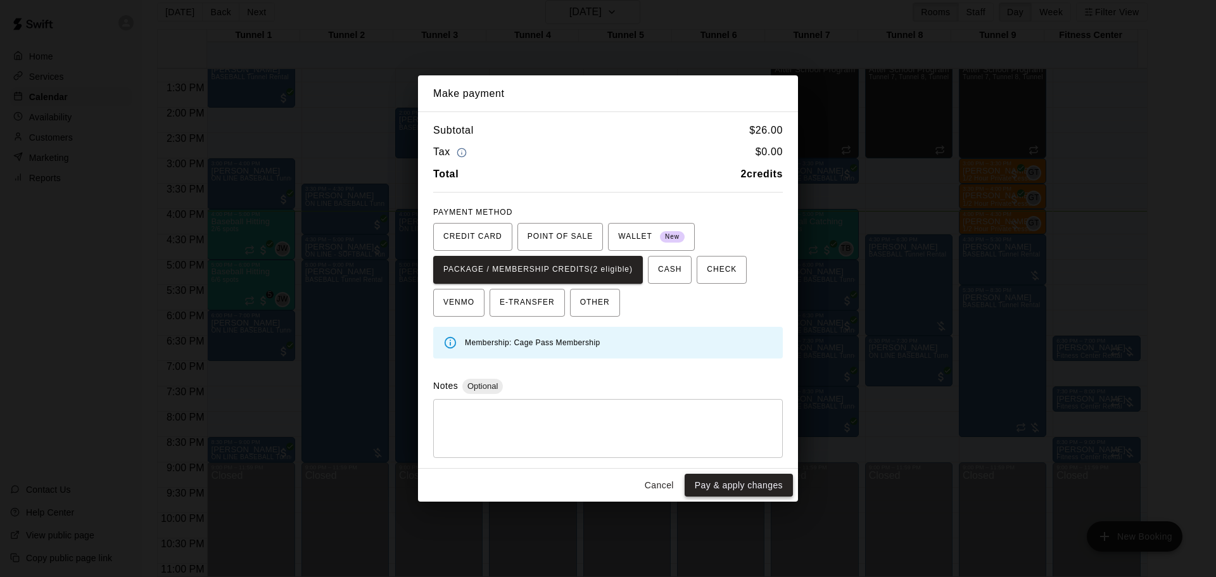
click at [761, 485] on button "Pay & apply changes" at bounding box center [739, 485] width 108 height 23
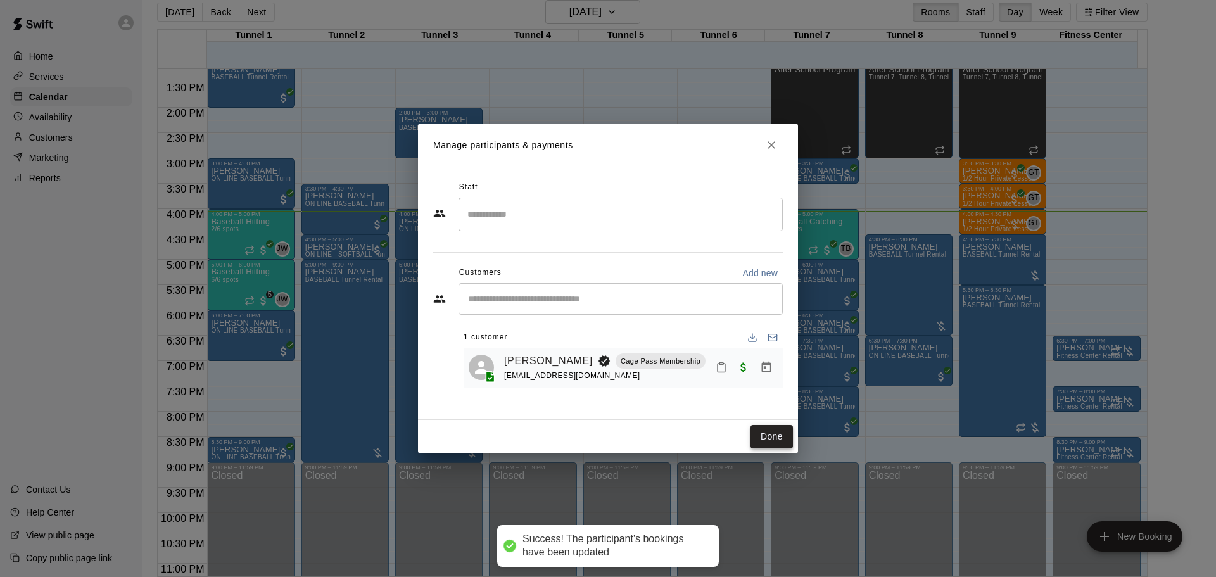
click at [766, 433] on button "Done" at bounding box center [772, 436] width 42 height 23
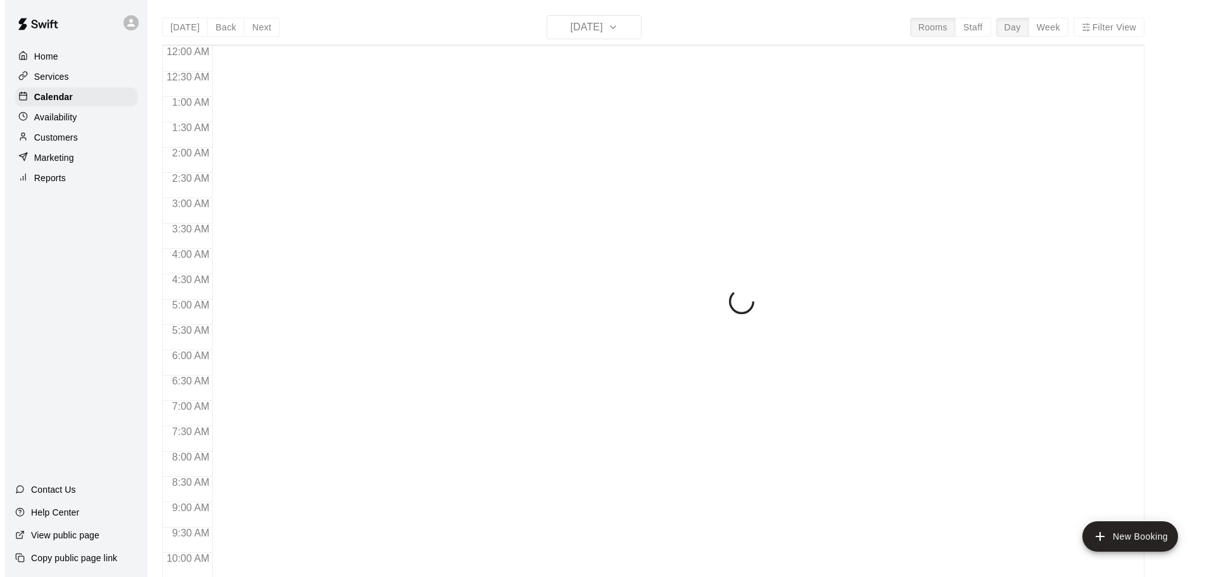
scroll to position [671, 0]
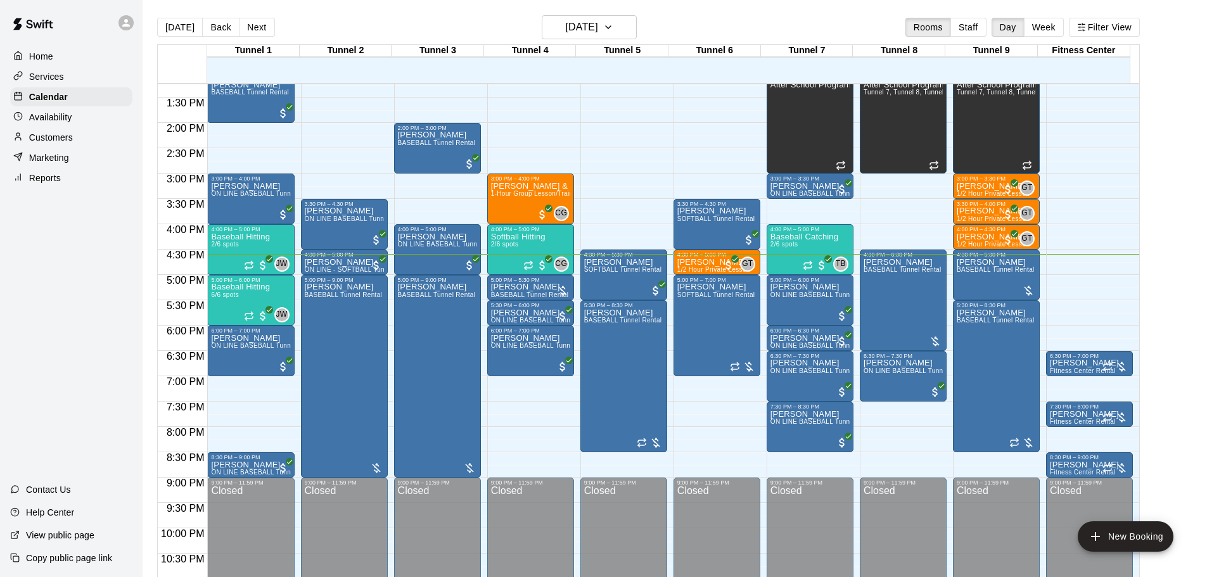
click at [127, 24] on icon at bounding box center [126, 23] width 8 height 8
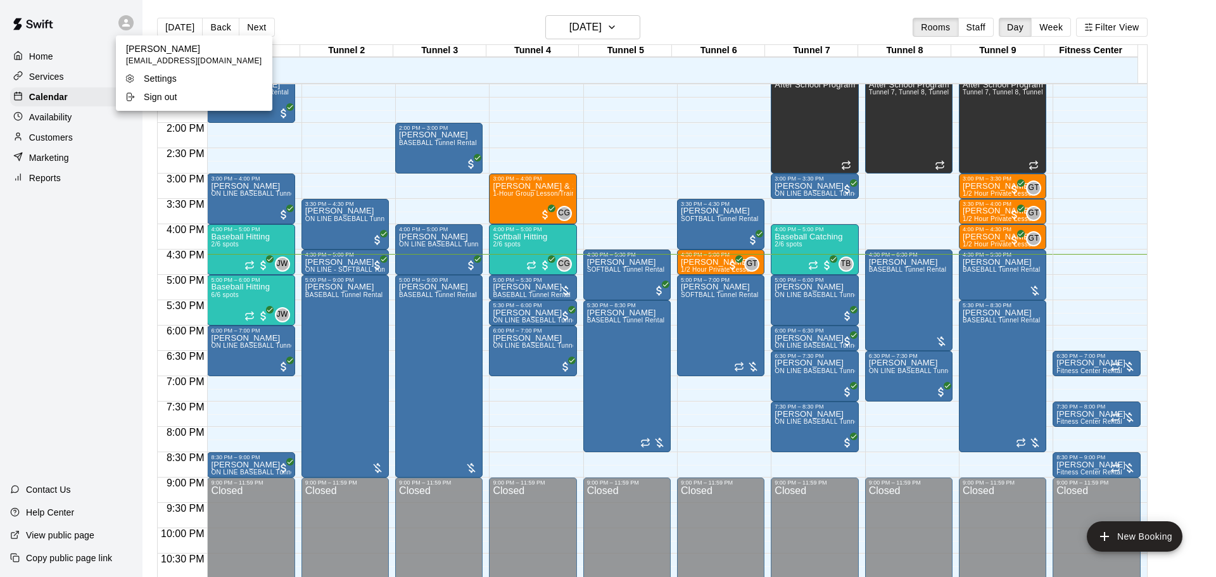
click at [154, 89] on li "Sign out" at bounding box center [194, 97] width 156 height 18
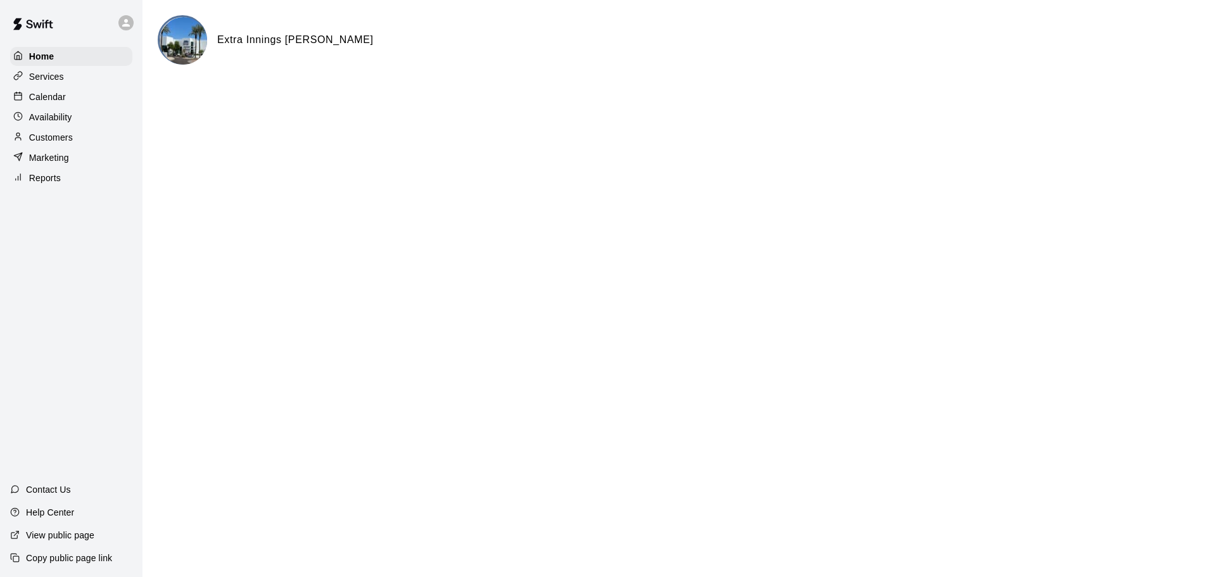
click at [72, 102] on div "Calendar" at bounding box center [71, 96] width 122 height 19
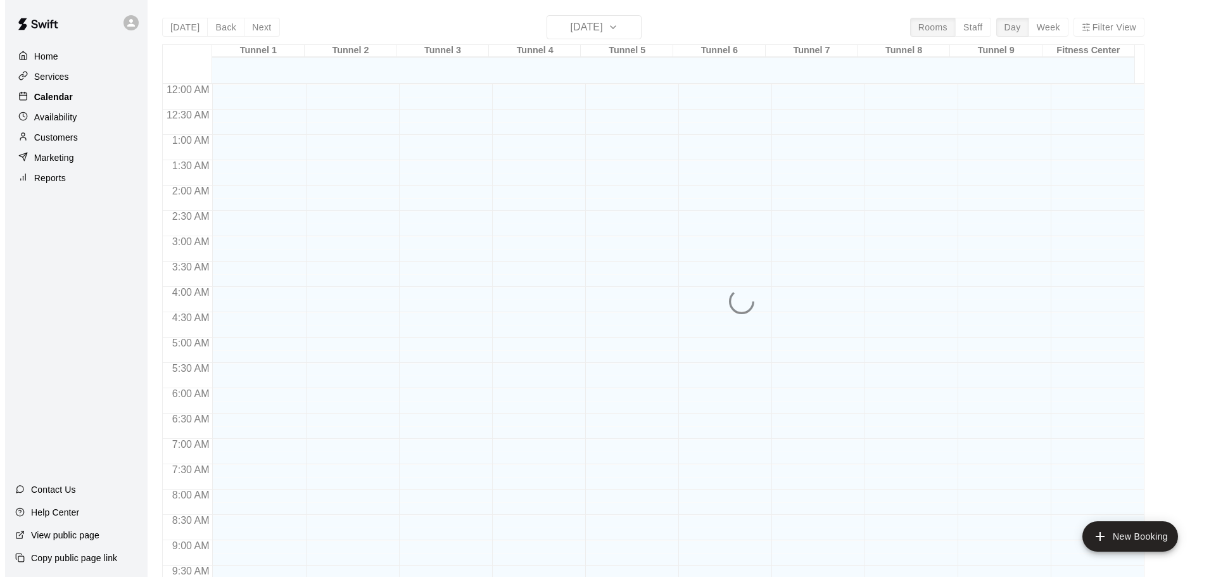
scroll to position [671, 0]
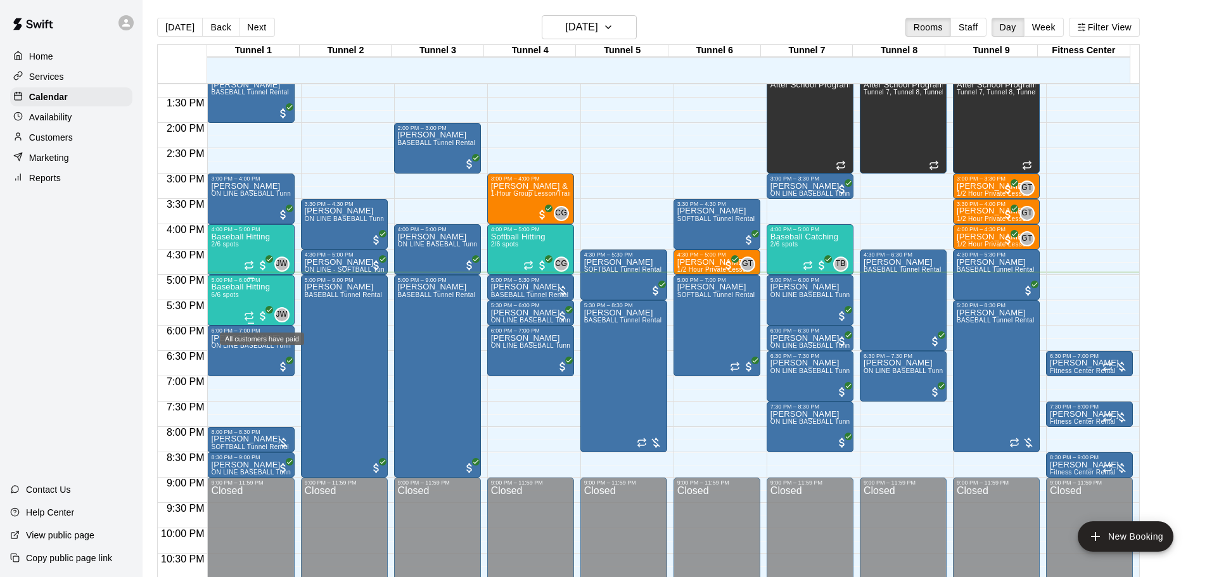
click at [261, 314] on span "All customers have paid" at bounding box center [263, 316] width 13 height 13
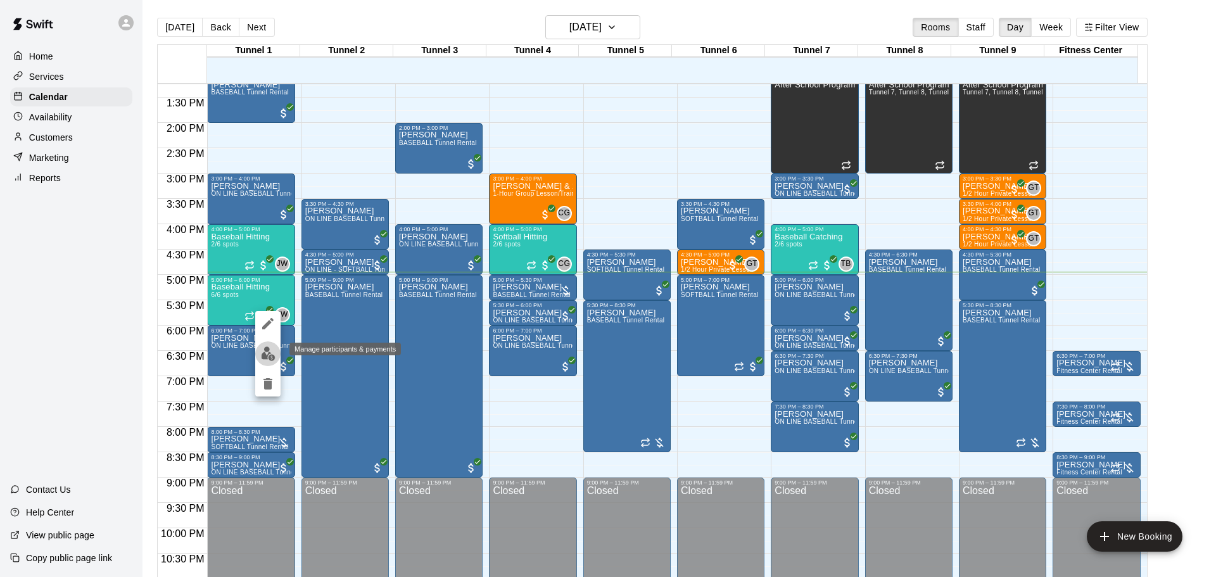
click at [273, 353] on img "edit" at bounding box center [268, 353] width 15 height 15
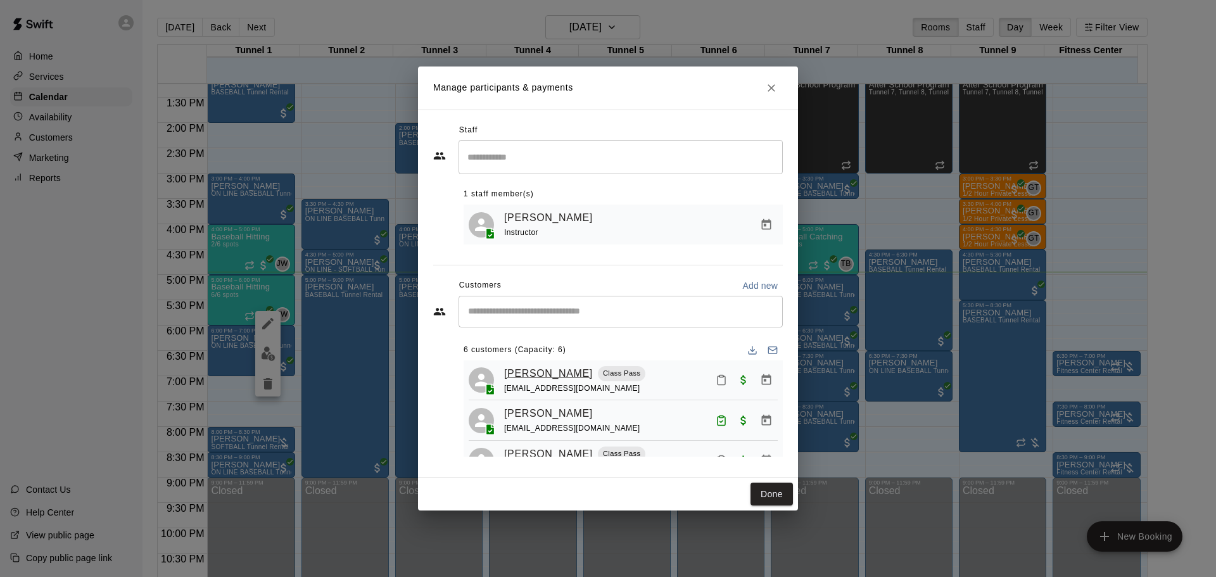
scroll to position [127, 0]
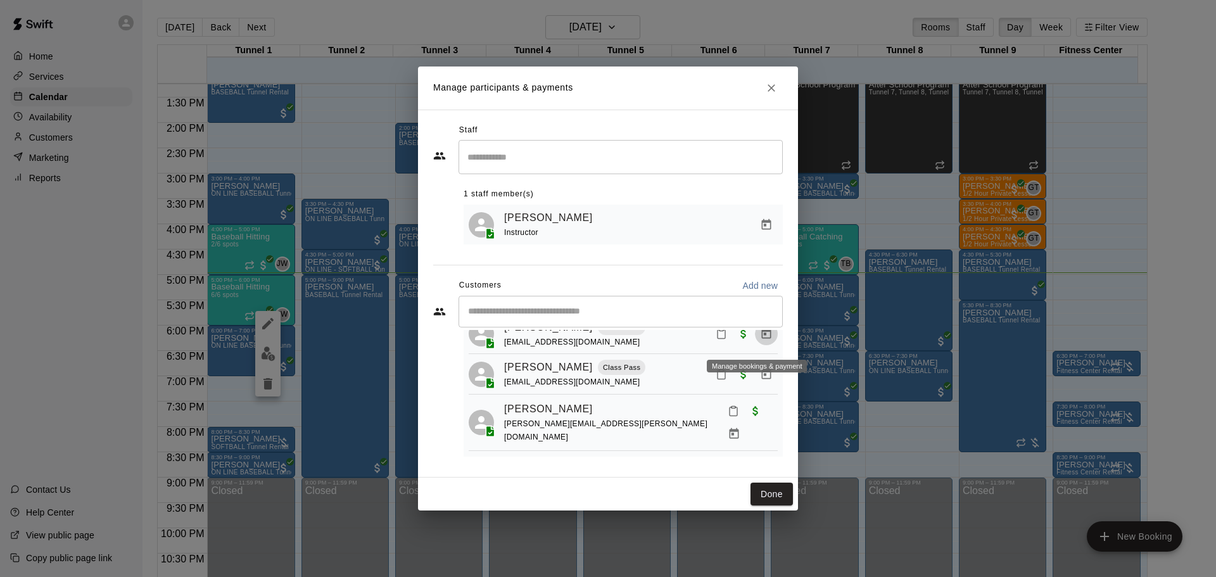
click at [760, 340] on icon "Manage bookings & payment" at bounding box center [766, 333] width 13 height 13
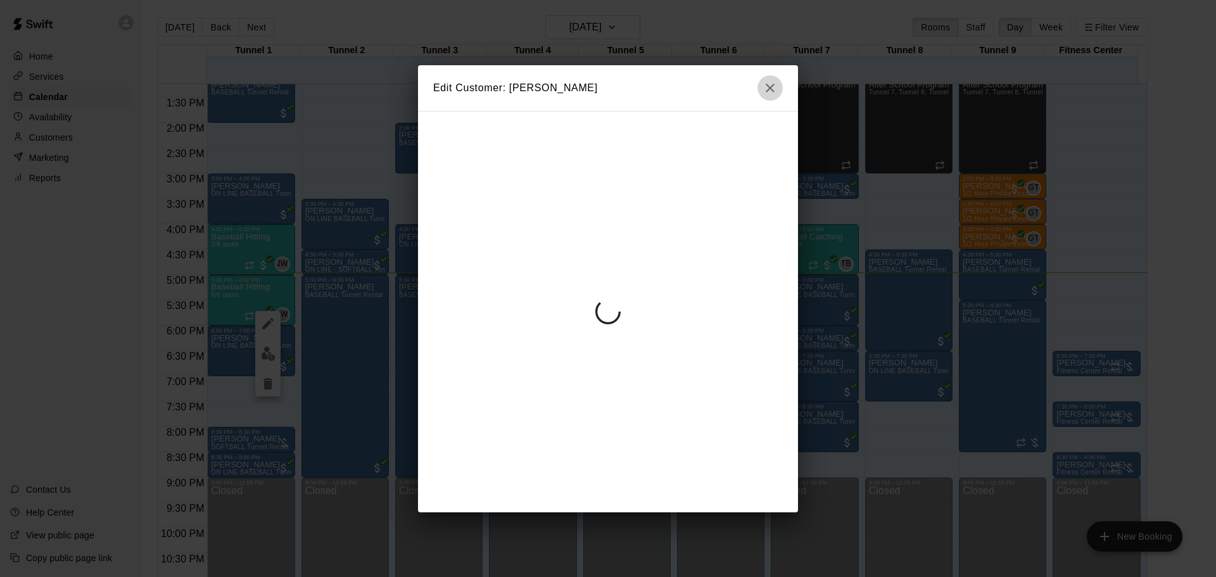
click at [765, 89] on icon "button" at bounding box center [770, 87] width 15 height 15
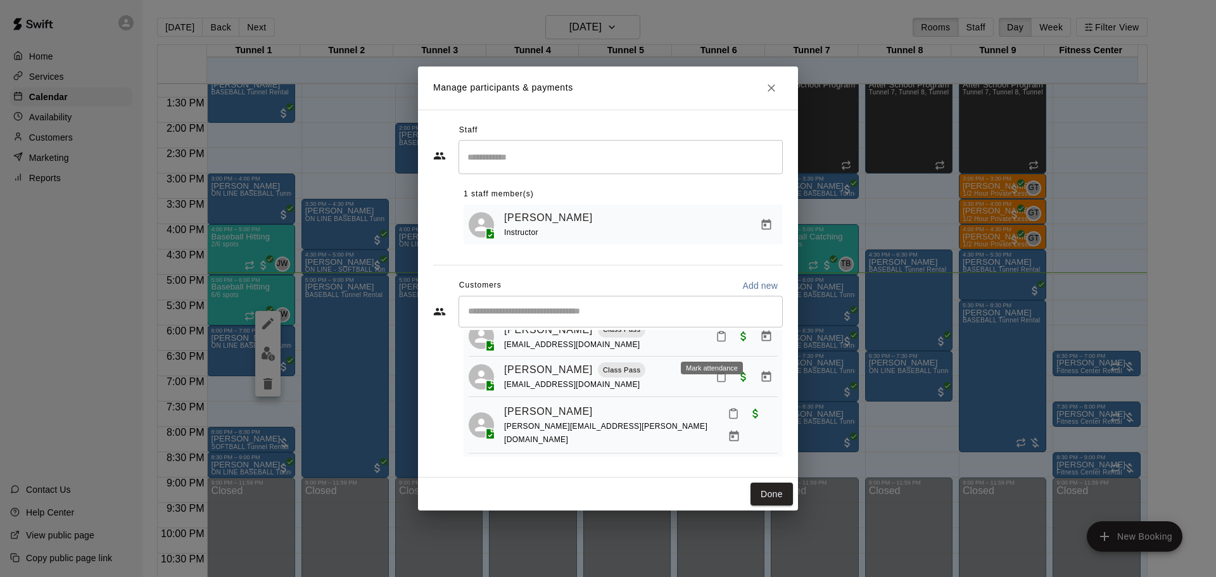
click at [697, 337] on div "Jaxon Nguyen Class Pass locnguyen221@gmail.com" at bounding box center [641, 337] width 274 height 30
click at [711, 340] on button "Mark attendance" at bounding box center [722, 337] width 22 height 22
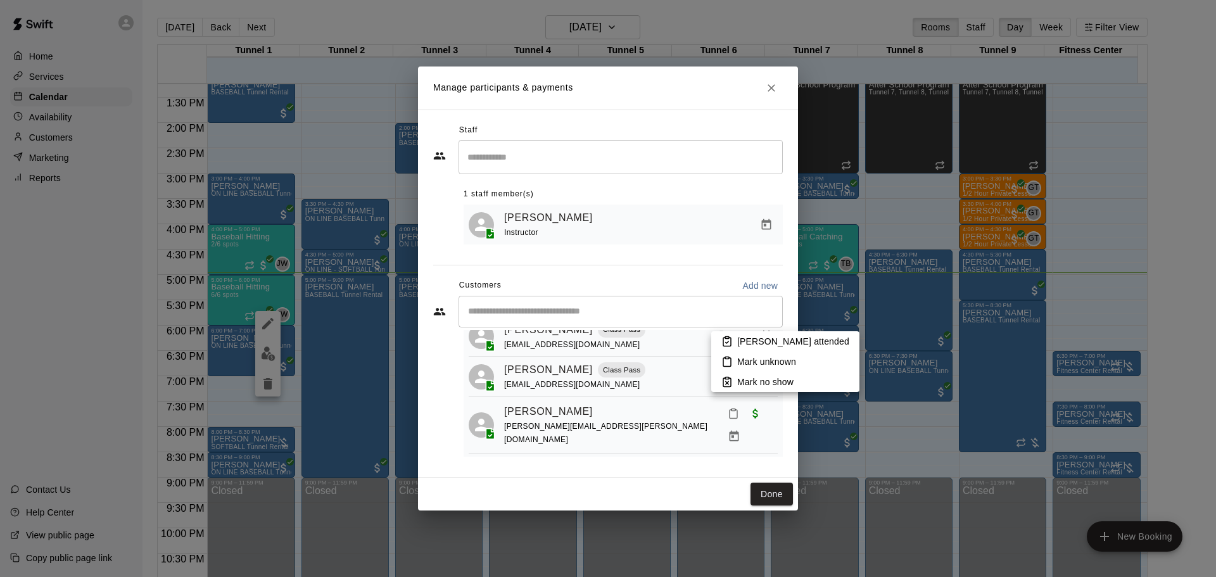
click at [742, 338] on p "Mark attended" at bounding box center [793, 341] width 112 height 13
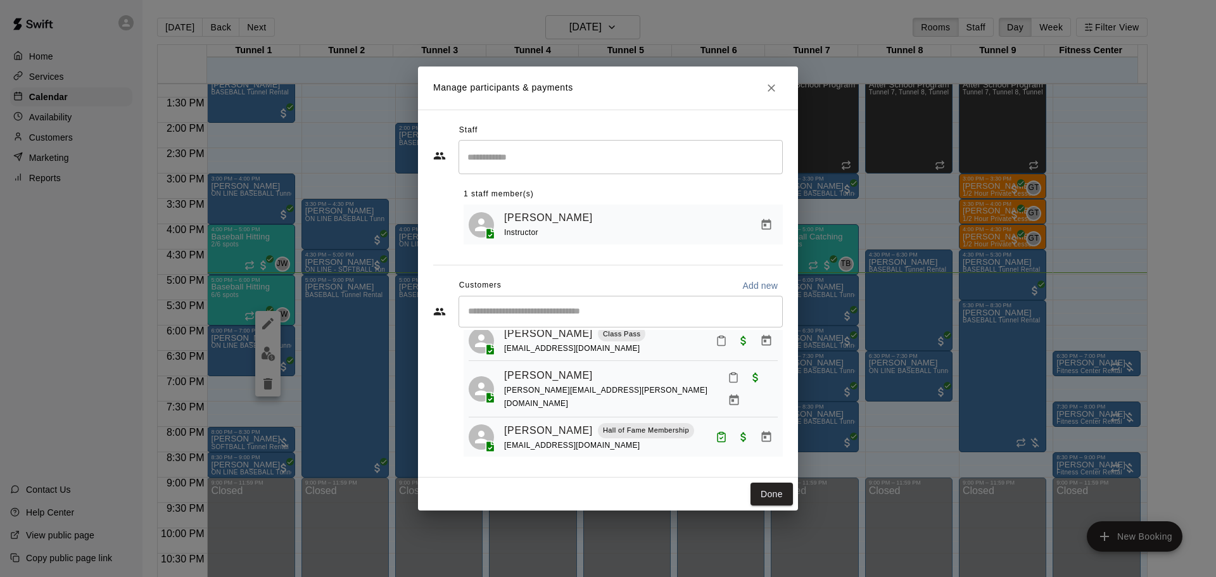
scroll to position [162, 0]
click at [766, 497] on button "Done" at bounding box center [772, 494] width 42 height 23
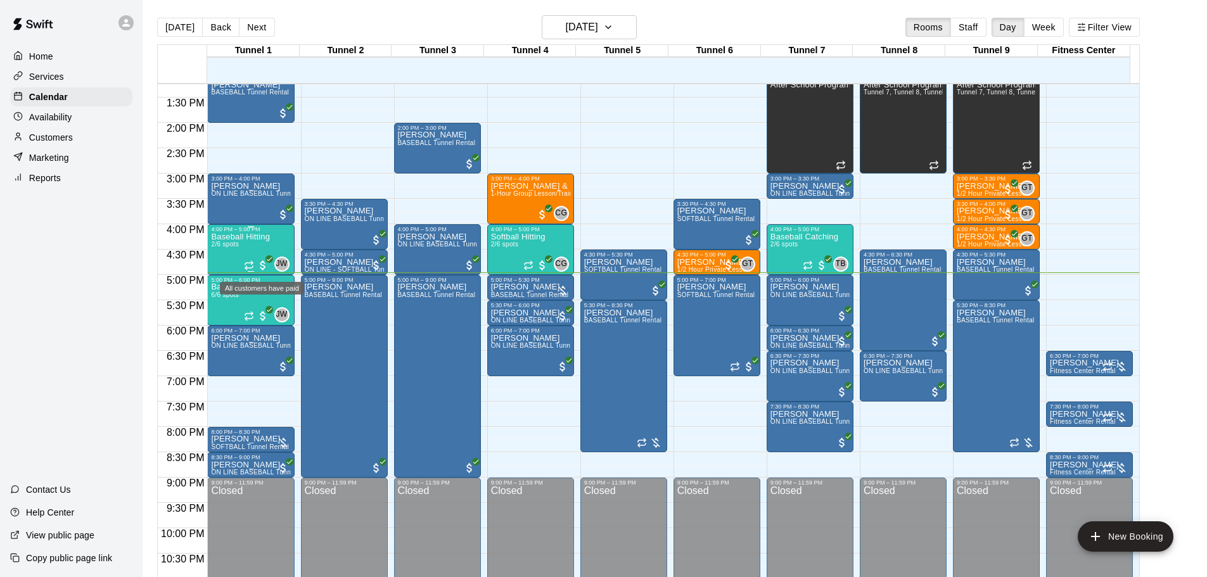
click at [260, 264] on span "All customers have paid" at bounding box center [263, 265] width 13 height 13
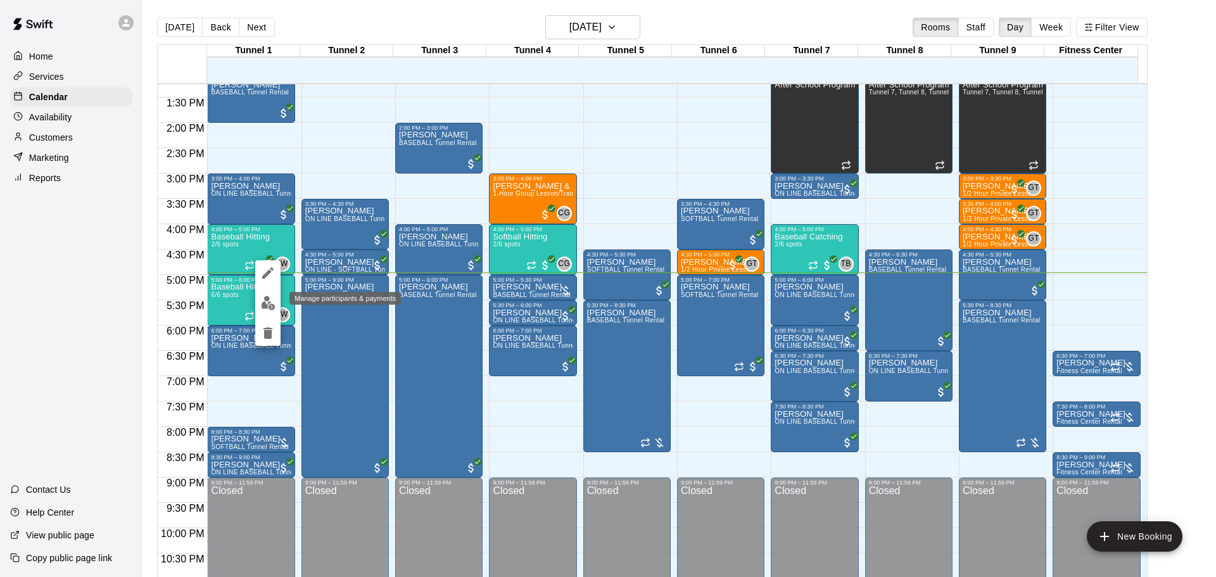
click at [265, 301] on img "edit" at bounding box center [268, 303] width 15 height 15
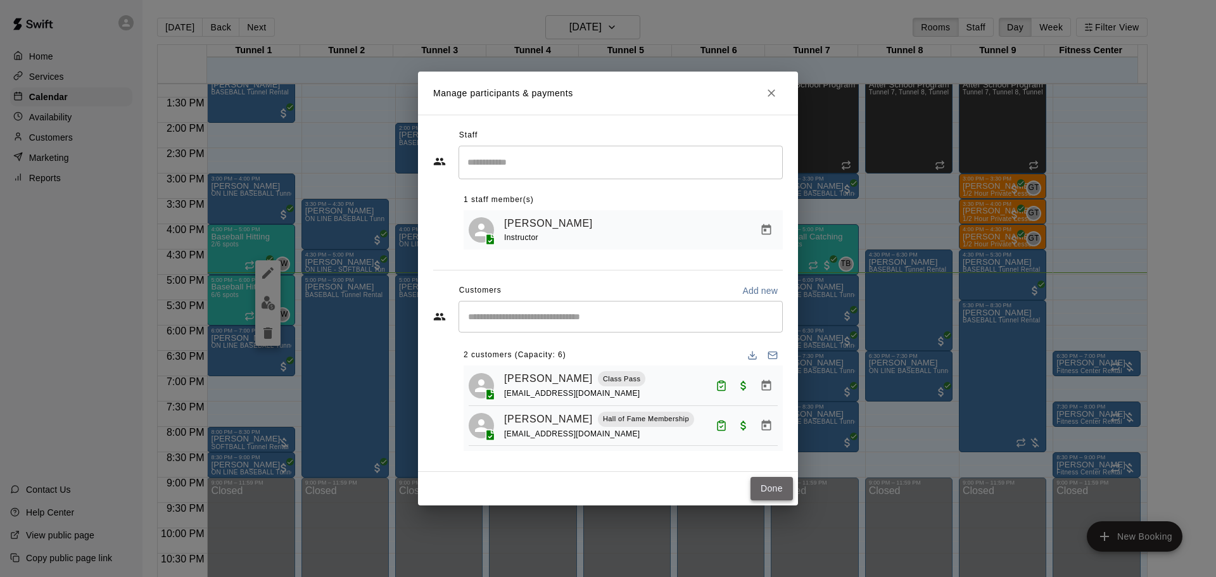
click at [772, 491] on button "Done" at bounding box center [772, 488] width 42 height 23
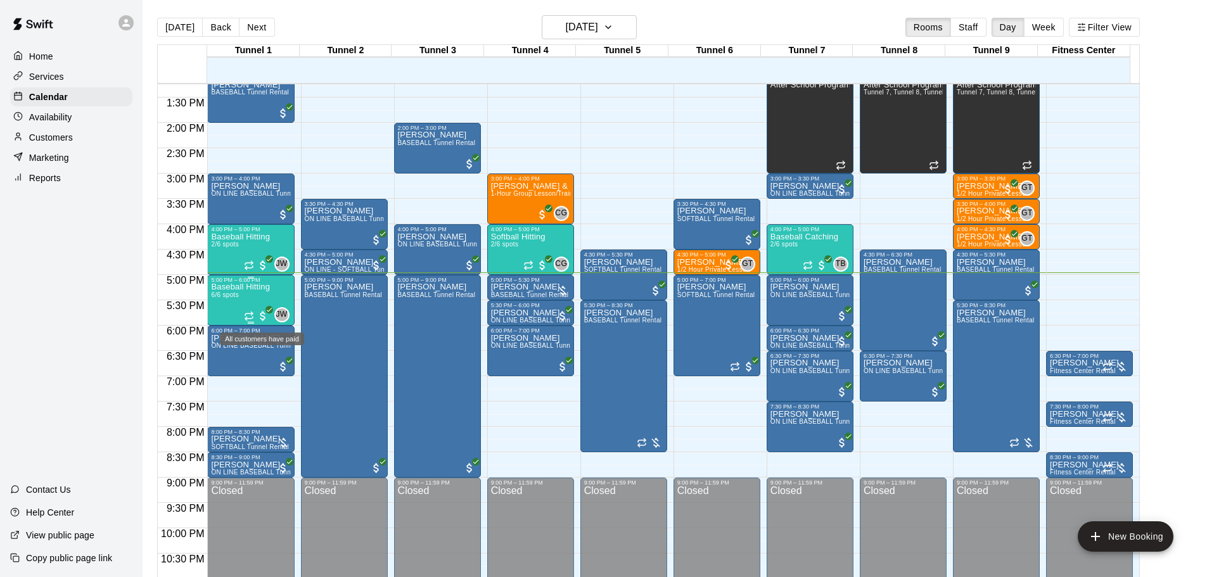
click at [260, 315] on span "All customers have paid" at bounding box center [263, 316] width 13 height 13
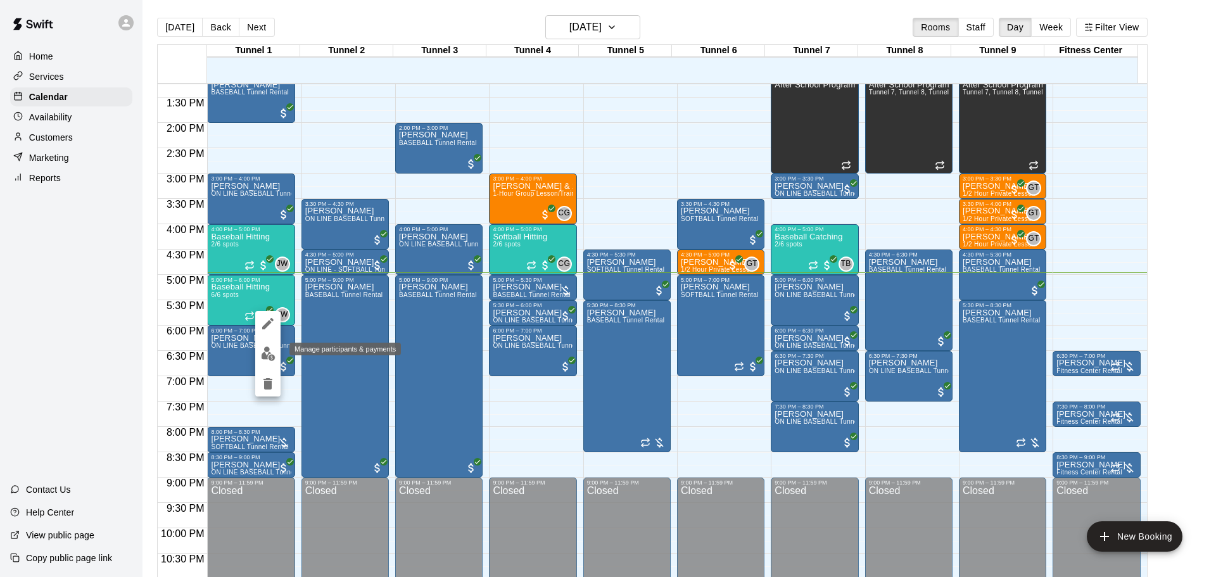
click at [276, 351] on button "edit" at bounding box center [267, 353] width 25 height 25
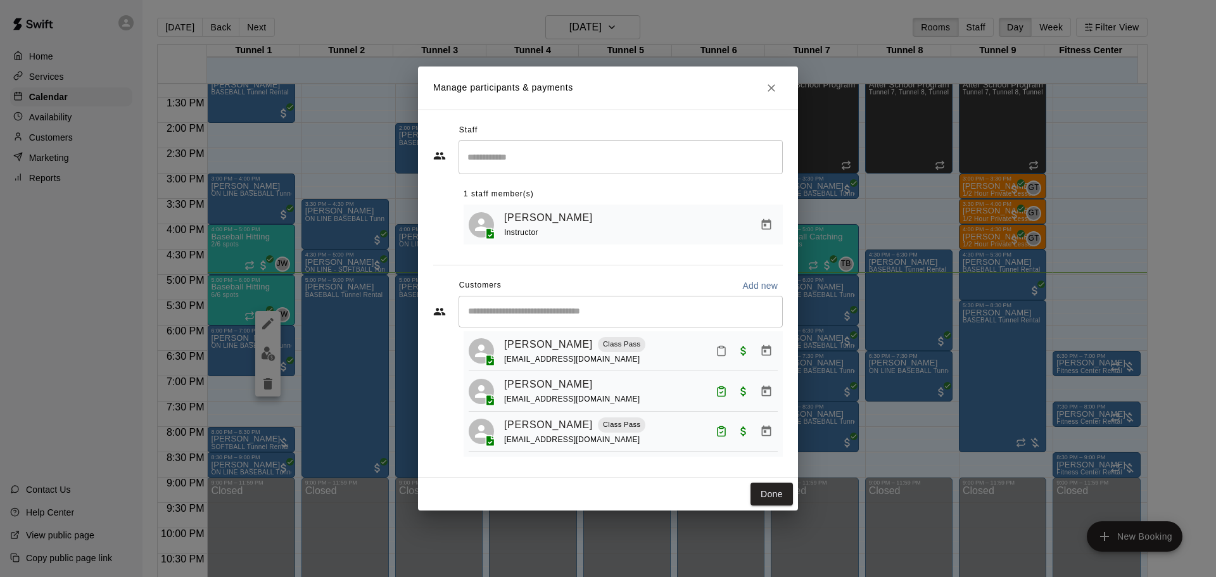
scroll to position [0, 0]
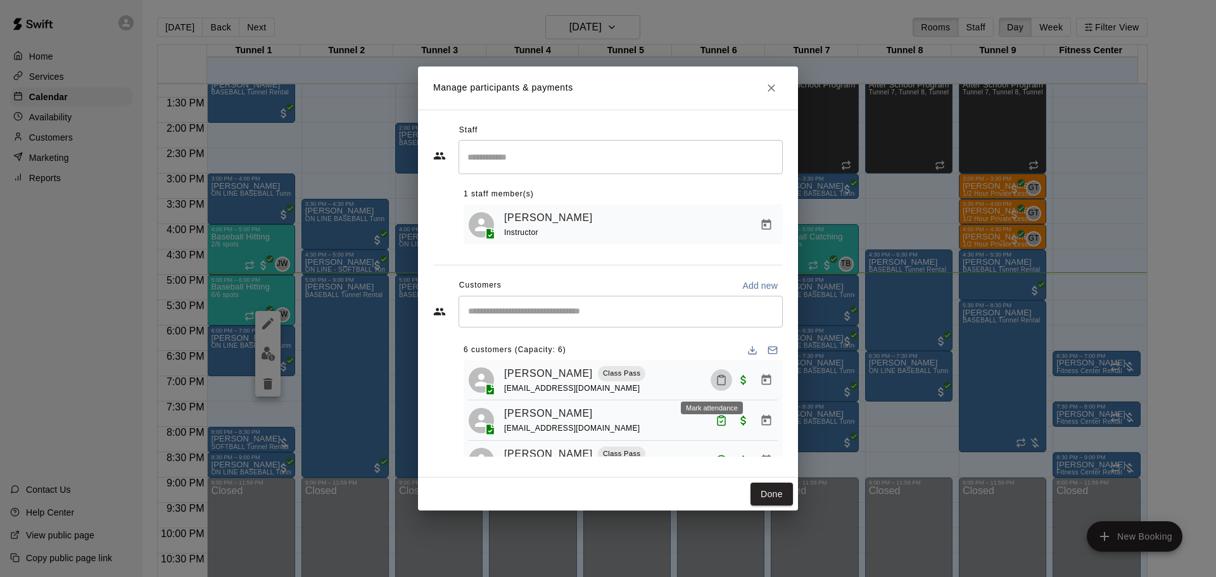
click at [720, 378] on rect "Mark attendance" at bounding box center [722, 377] width 4 height 2
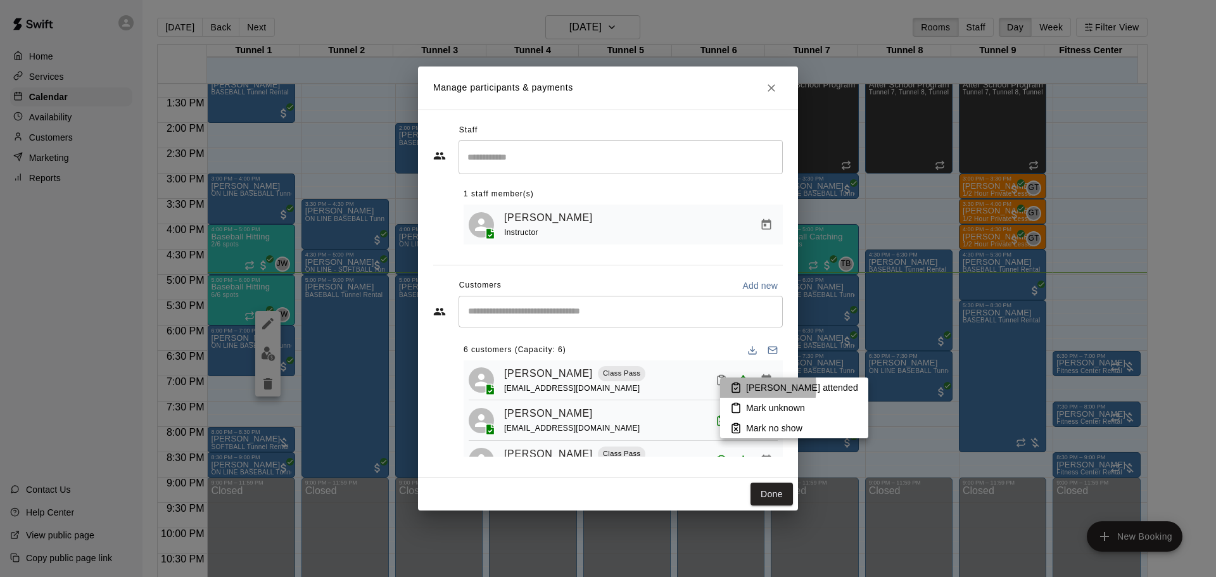
click at [738, 387] on icon at bounding box center [735, 387] width 11 height 11
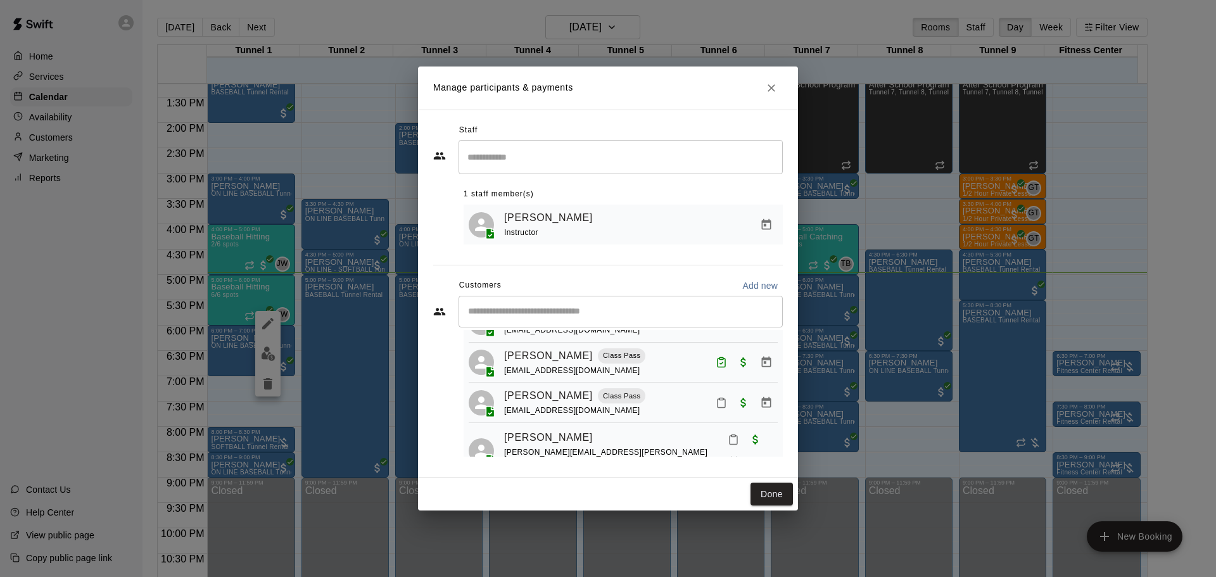
scroll to position [35, 0]
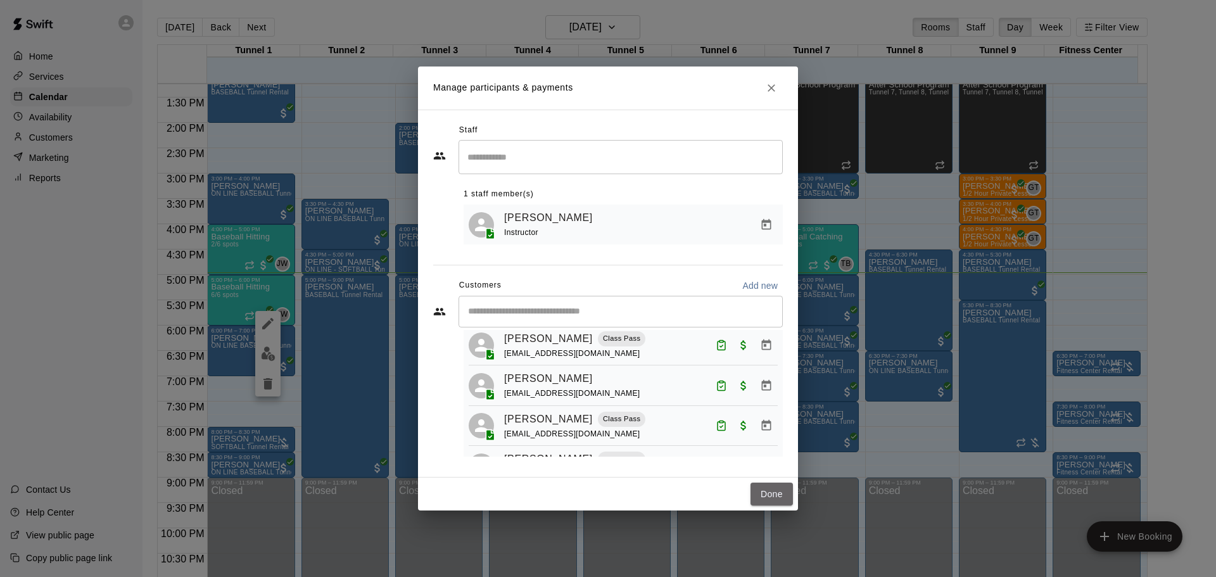
drag, startPoint x: 766, startPoint y: 488, endPoint x: 756, endPoint y: 477, distance: 15.7
click at [766, 490] on button "Done" at bounding box center [772, 494] width 42 height 23
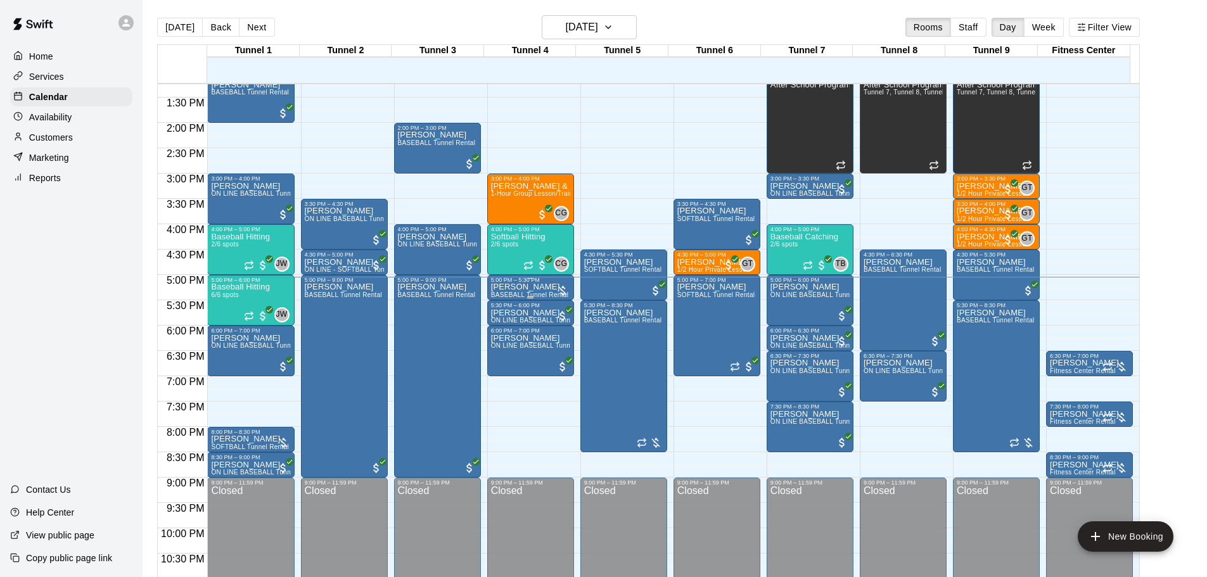
click at [557, 288] on div at bounding box center [562, 290] width 13 height 13
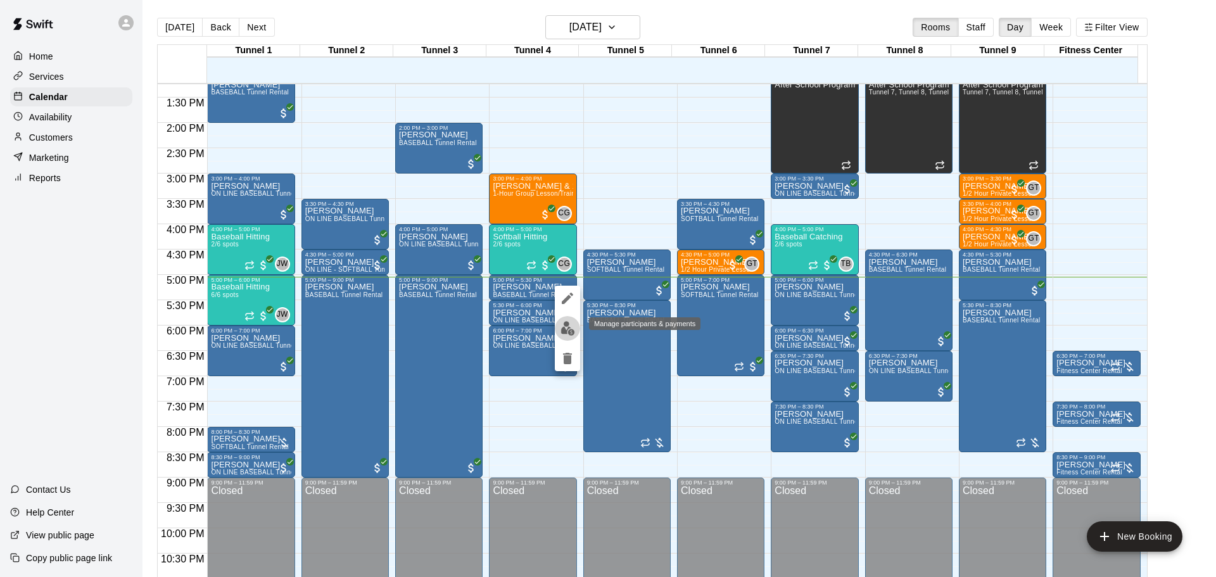
click at [575, 329] on img "edit" at bounding box center [568, 328] width 15 height 15
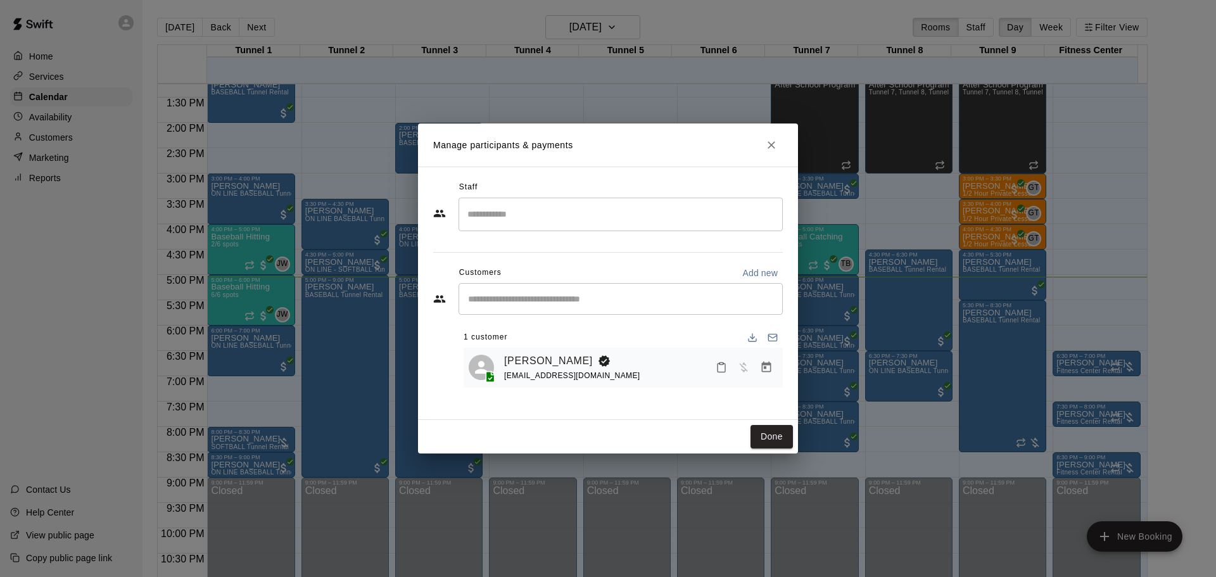
click at [768, 371] on icon "Manage bookings & payment" at bounding box center [766, 367] width 13 height 13
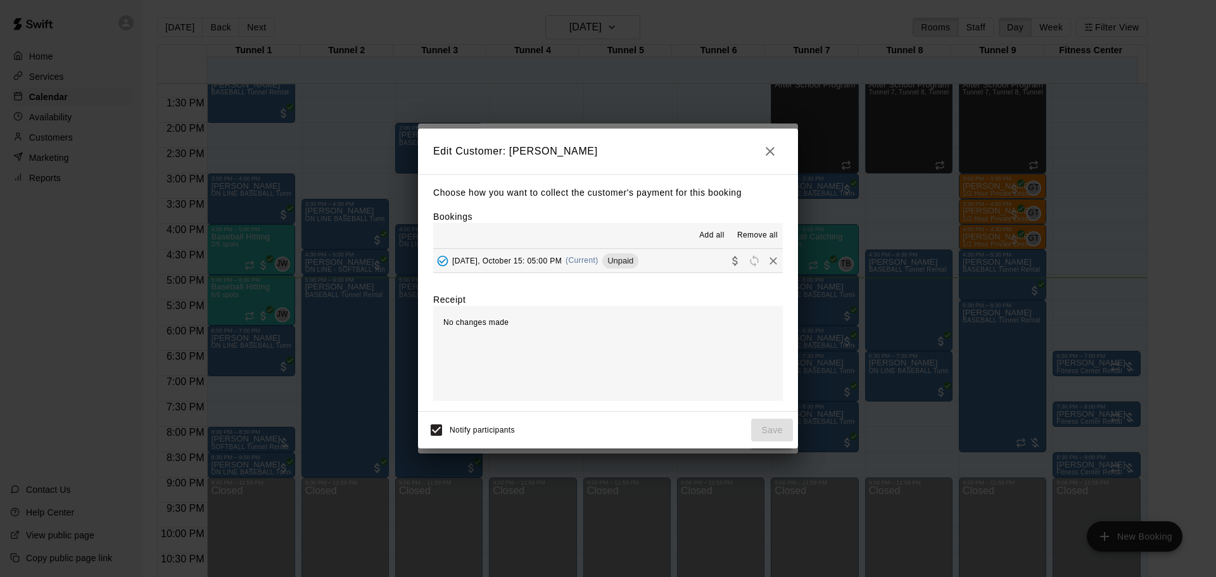
click at [624, 276] on div "Choose how you want to collect the customer's payment for this booking Bookings…" at bounding box center [608, 293] width 380 height 238
drag, startPoint x: 620, startPoint y: 264, endPoint x: 632, endPoint y: 294, distance: 32.7
click at [620, 269] on div "Wednesday, October 15: 05:00 PM (Current) Unpaid" at bounding box center [535, 260] width 205 height 19
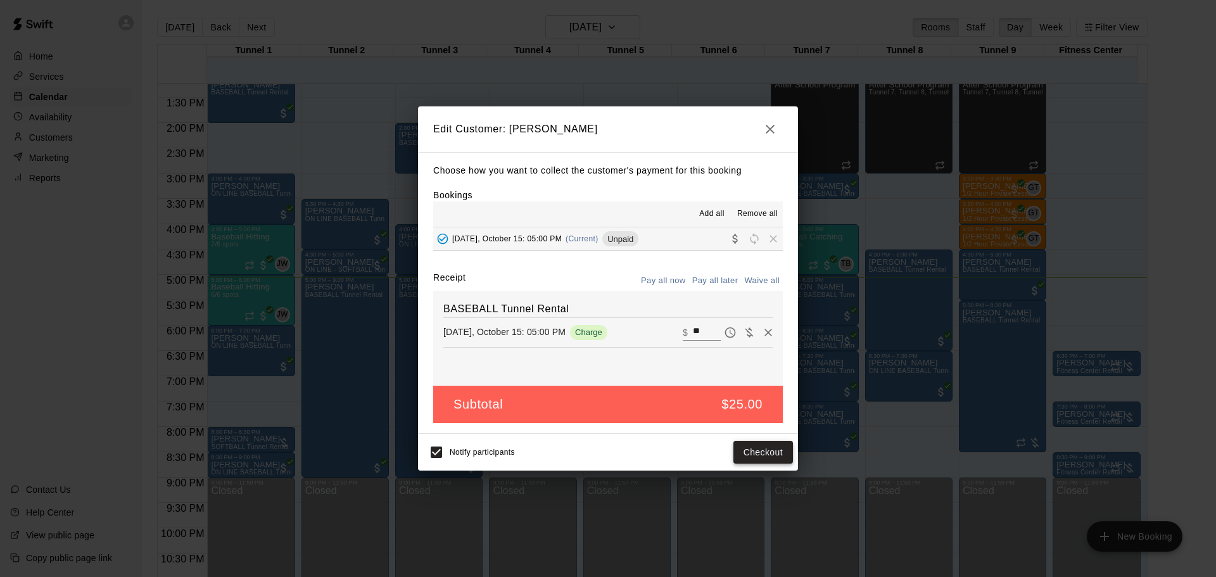
click at [753, 450] on button "Checkout" at bounding box center [764, 452] width 60 height 23
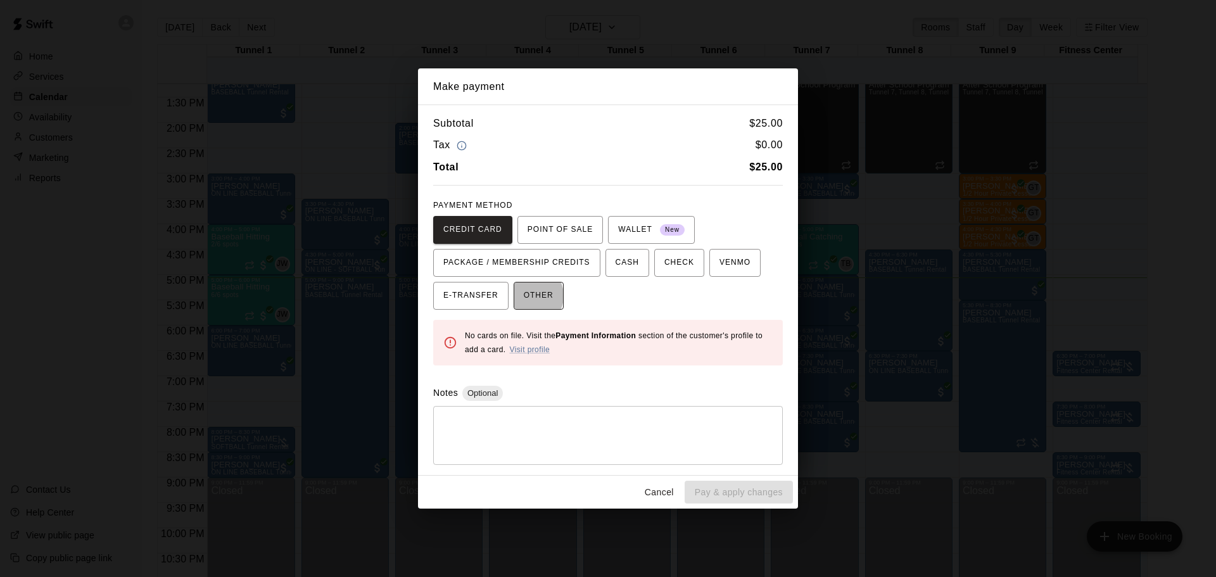
click at [526, 296] on span "OTHER" at bounding box center [539, 296] width 30 height 20
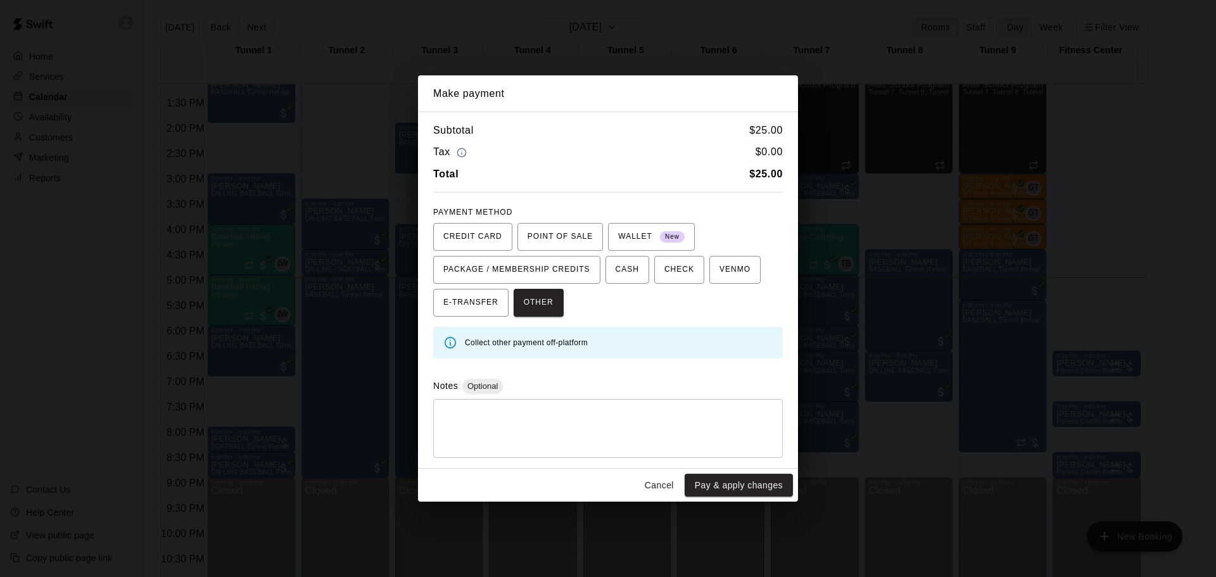
click at [488, 412] on textarea at bounding box center [608, 428] width 332 height 38
type textarea "****"
click at [758, 486] on button "Pay & apply changes" at bounding box center [739, 485] width 108 height 23
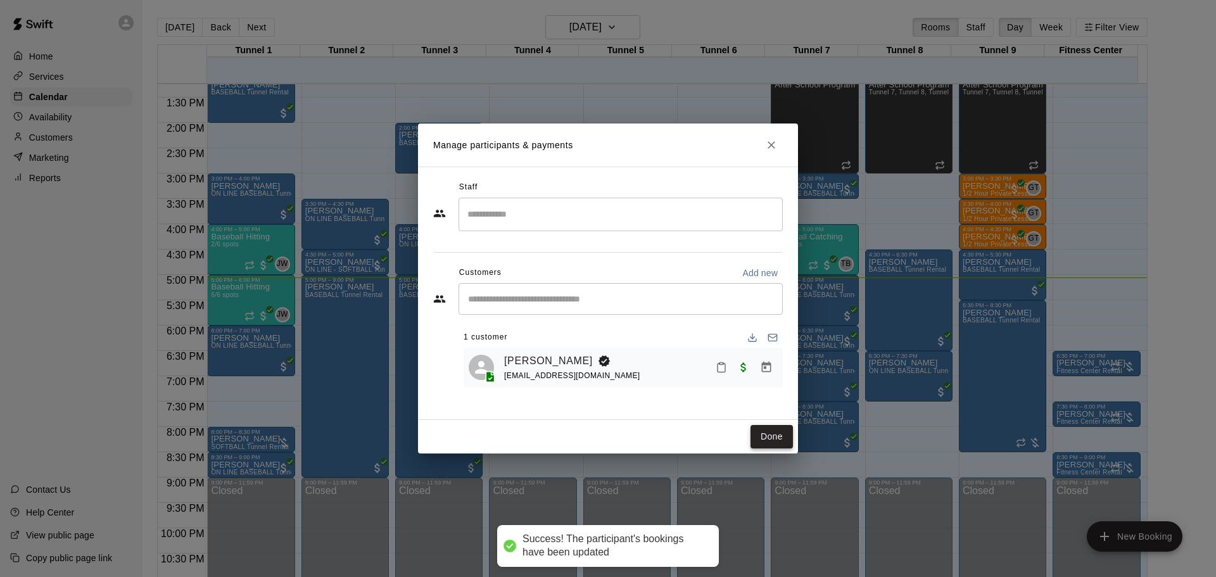
click at [770, 439] on button "Done" at bounding box center [772, 436] width 42 height 23
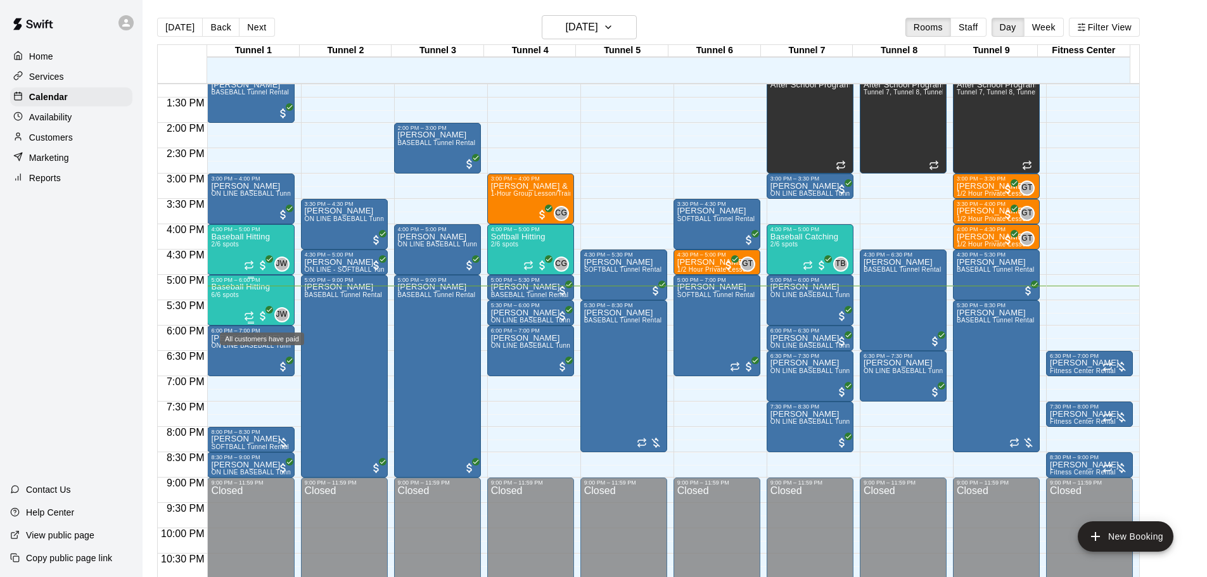
click at [264, 322] on span "All customers have paid" at bounding box center [263, 316] width 13 height 13
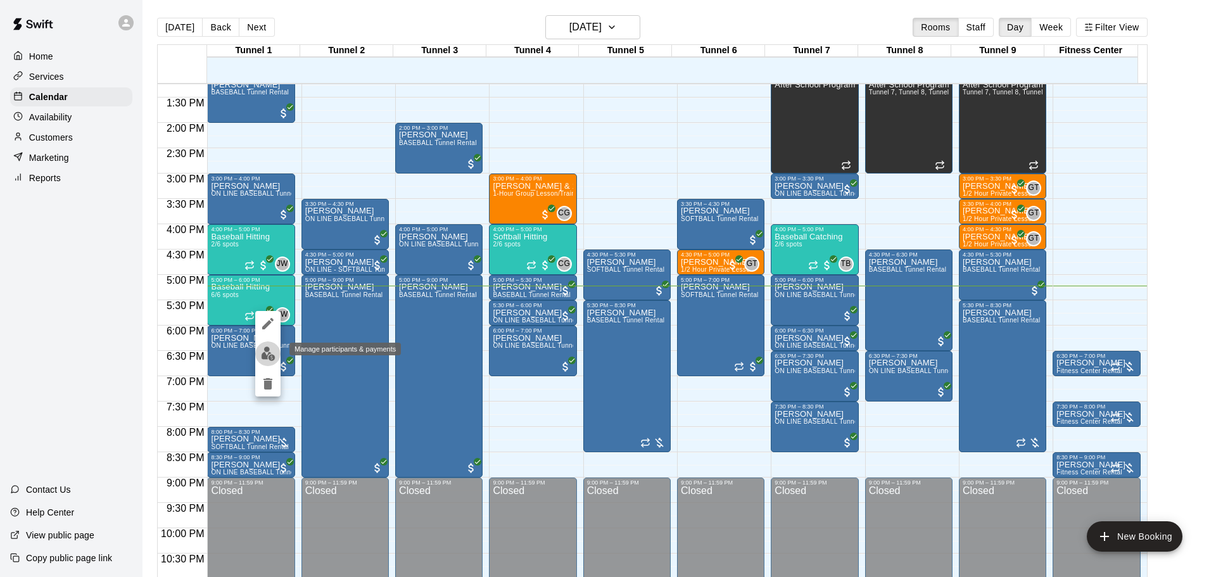
click at [270, 346] on img "edit" at bounding box center [268, 353] width 15 height 15
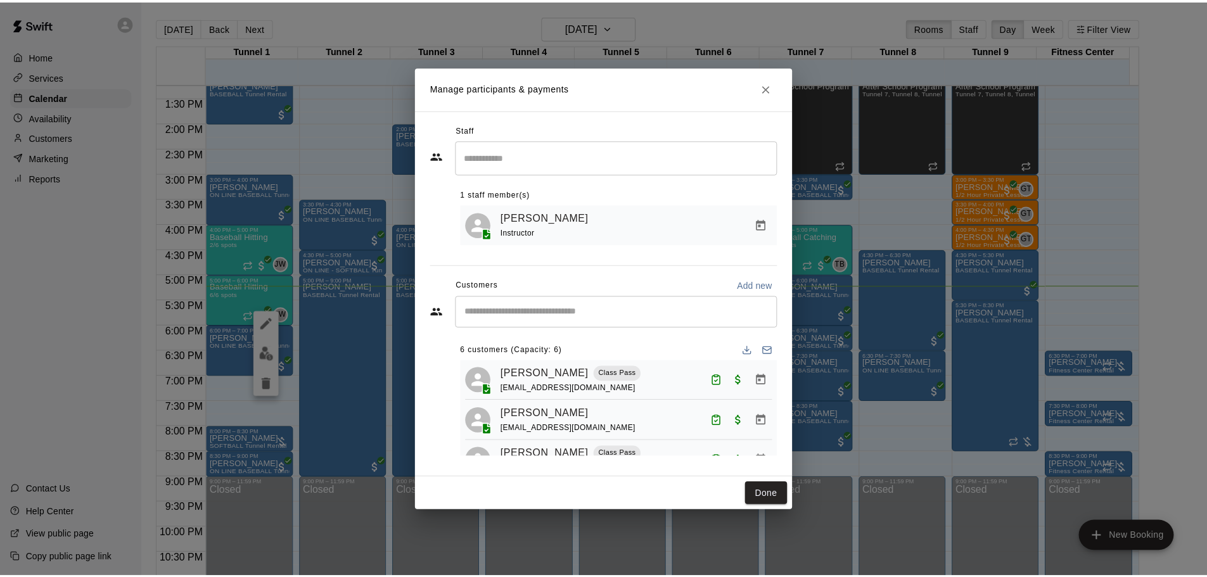
scroll to position [127, 0]
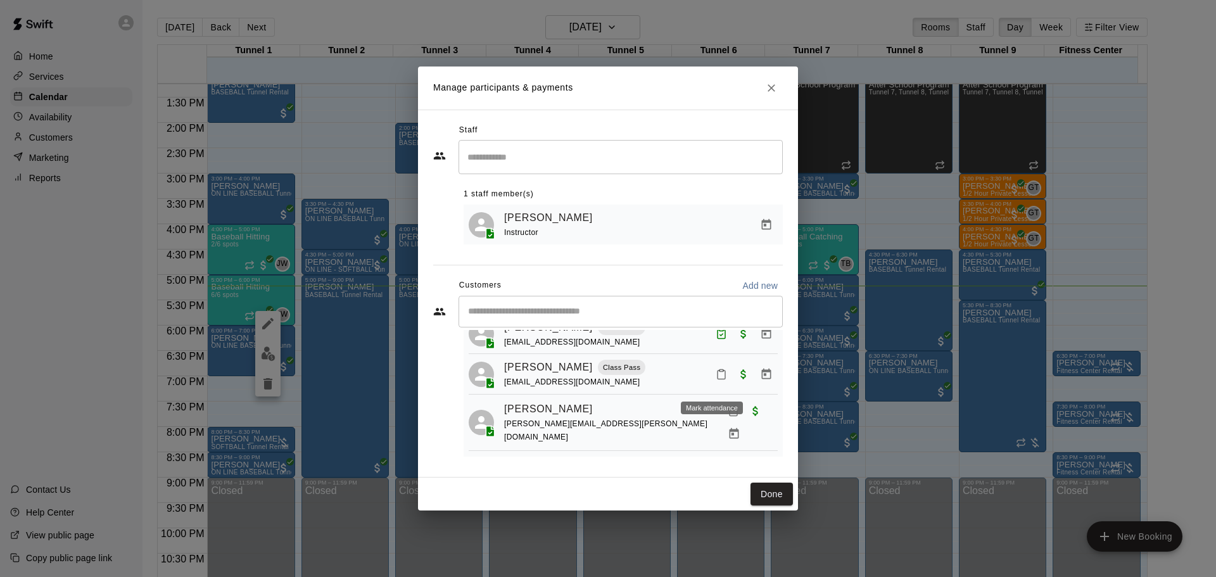
click at [718, 379] on icon "Mark attendance" at bounding box center [722, 375] width 8 height 9
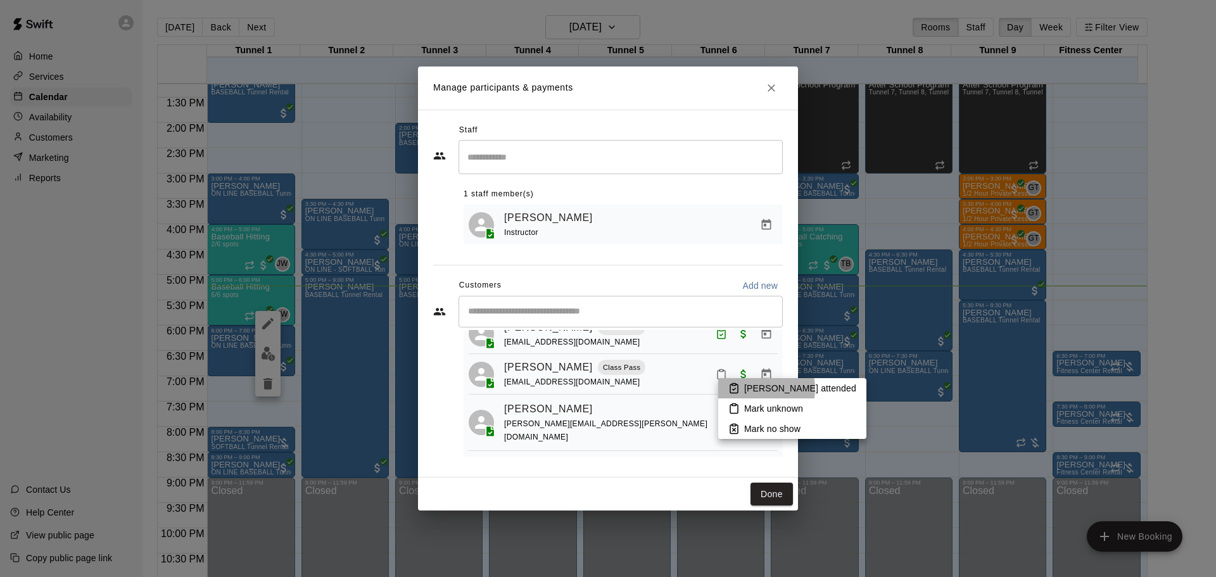
click at [752, 389] on p "Mark attended" at bounding box center [800, 388] width 112 height 13
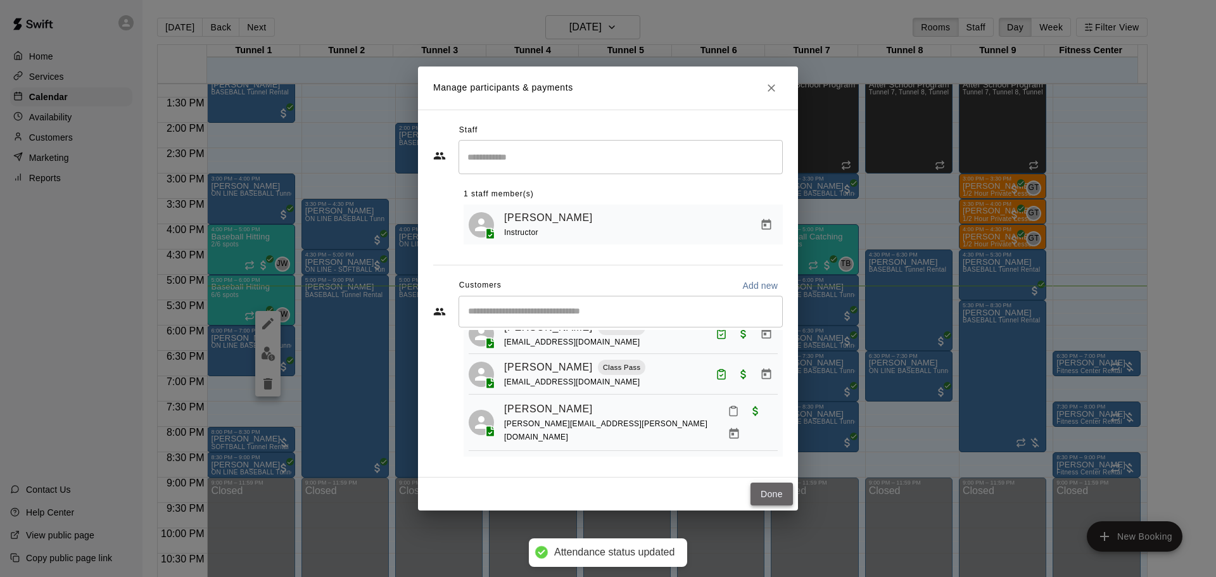
click at [757, 495] on button "Done" at bounding box center [772, 494] width 42 height 23
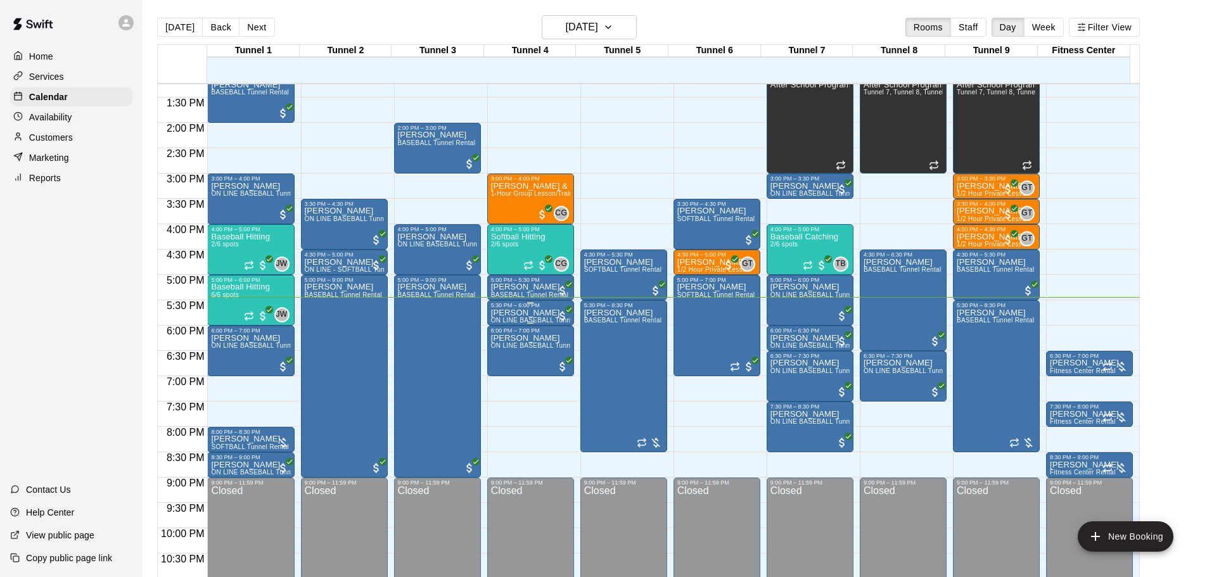
click at [548, 324] on span "ON LINE BASEBALL Tunnel 1-6 Rental" at bounding box center [550, 320] width 118 height 7
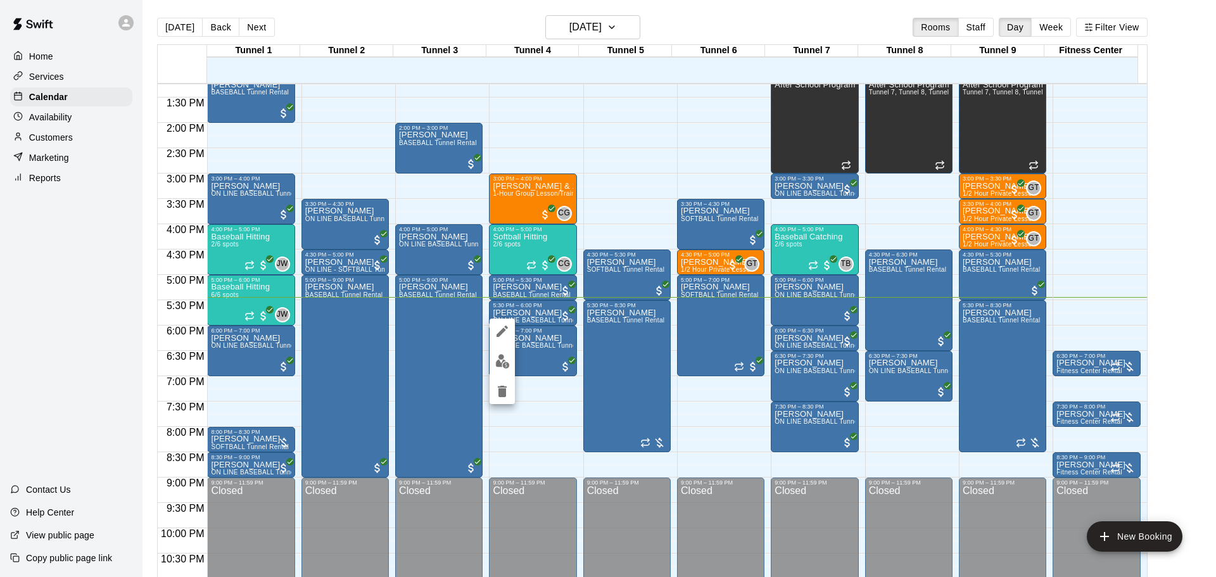
click at [72, 259] on div at bounding box center [608, 288] width 1216 height 577
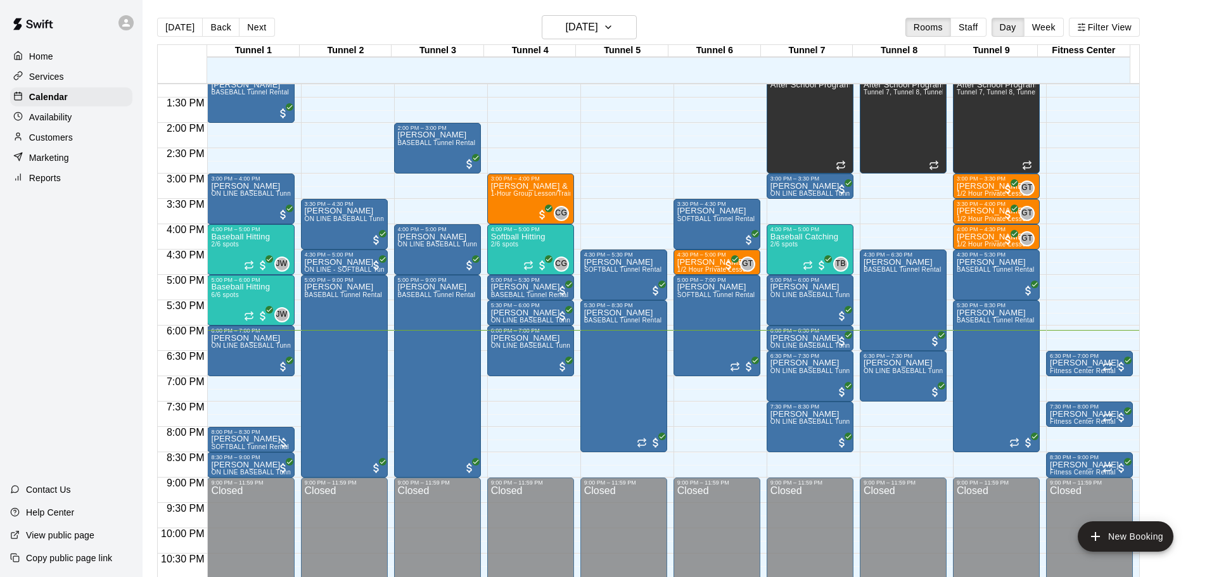
click at [70, 143] on p "Customers" at bounding box center [51, 137] width 44 height 13
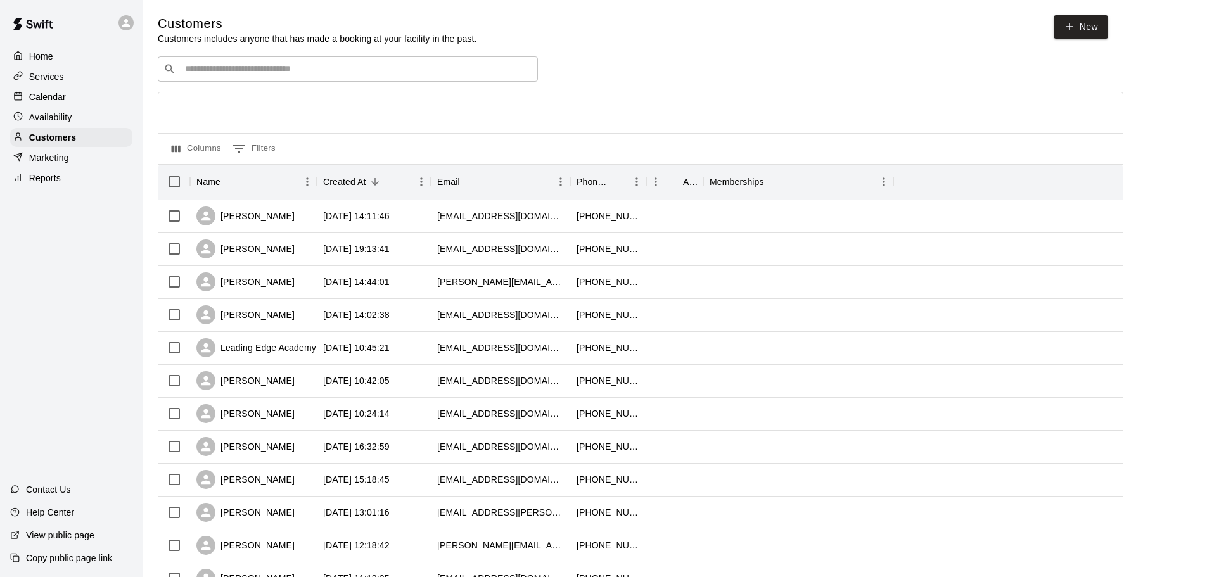
click at [58, 88] on div "Home Services Calendar Availability Customers Marketing Reports" at bounding box center [71, 117] width 143 height 143
click at [56, 100] on p "Calendar" at bounding box center [47, 97] width 37 height 13
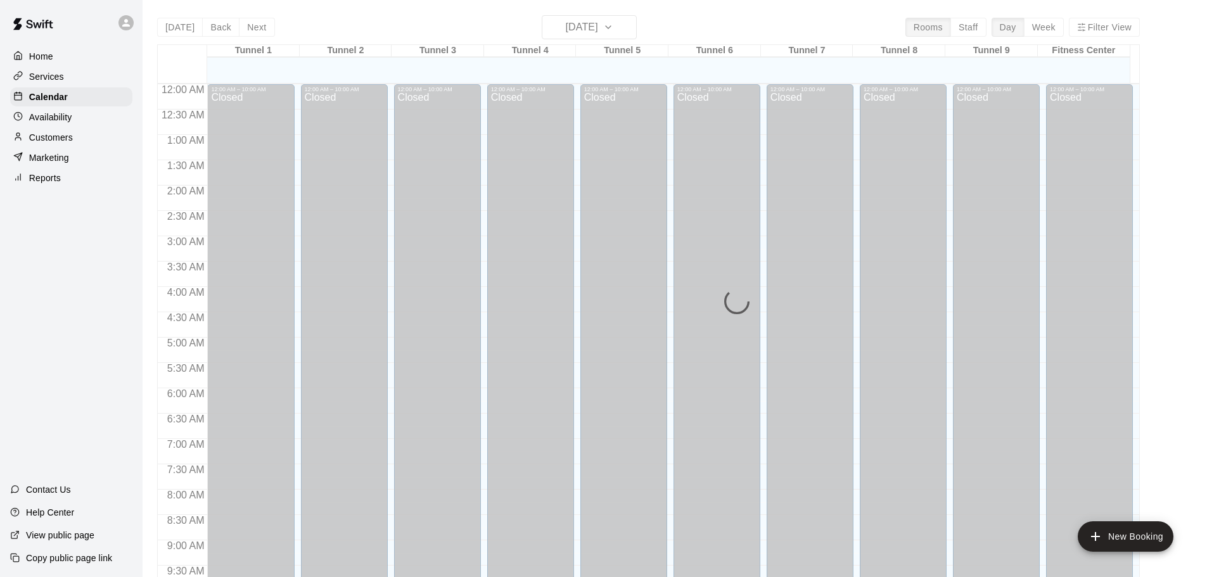
scroll to position [671, 0]
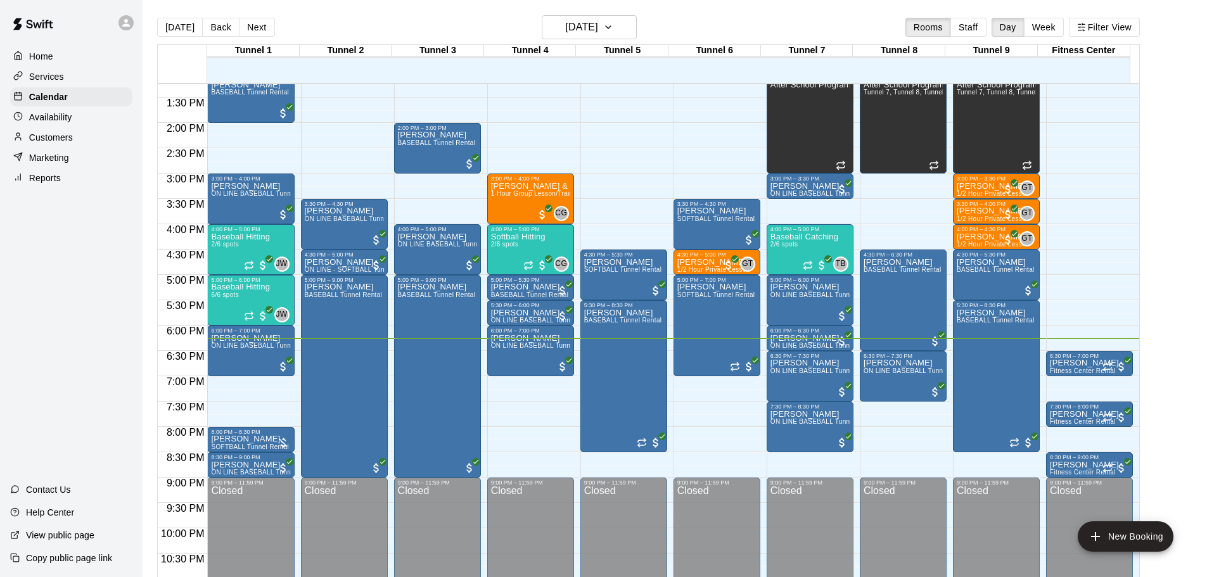
drag, startPoint x: 0, startPoint y: 234, endPoint x: 72, endPoint y: 194, distance: 82.5
click at [65, 200] on div "Home Services Calendar Availability Customers Marketing Reports Contact Us Help…" at bounding box center [71, 288] width 143 height 577
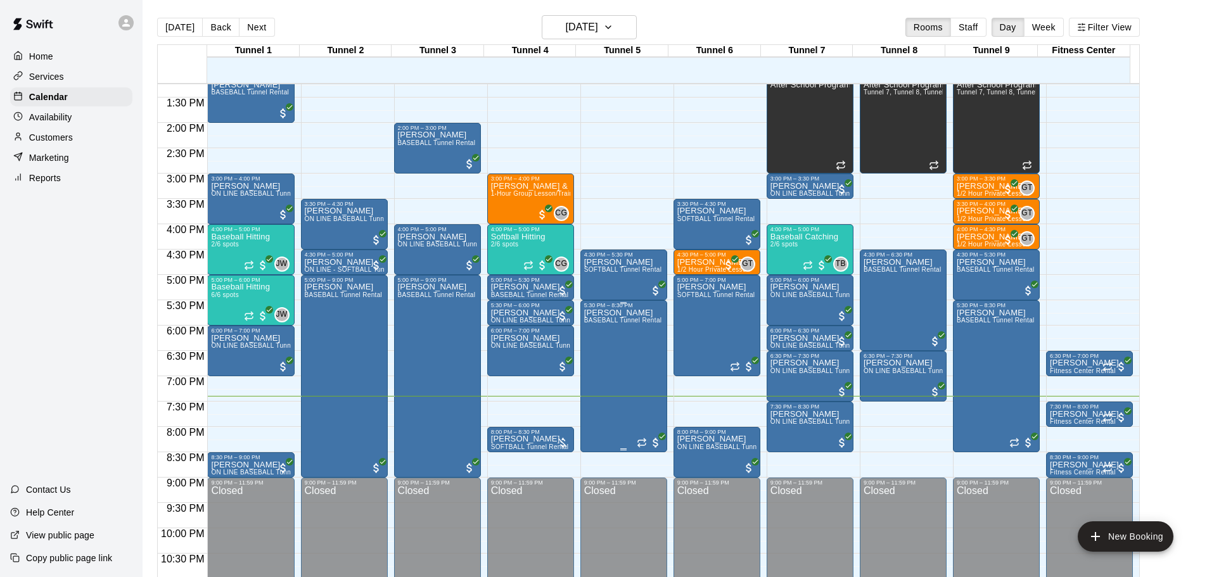
click at [611, 308] on div "5:30 PM – 8:30 PM" at bounding box center [623, 305] width 79 height 6
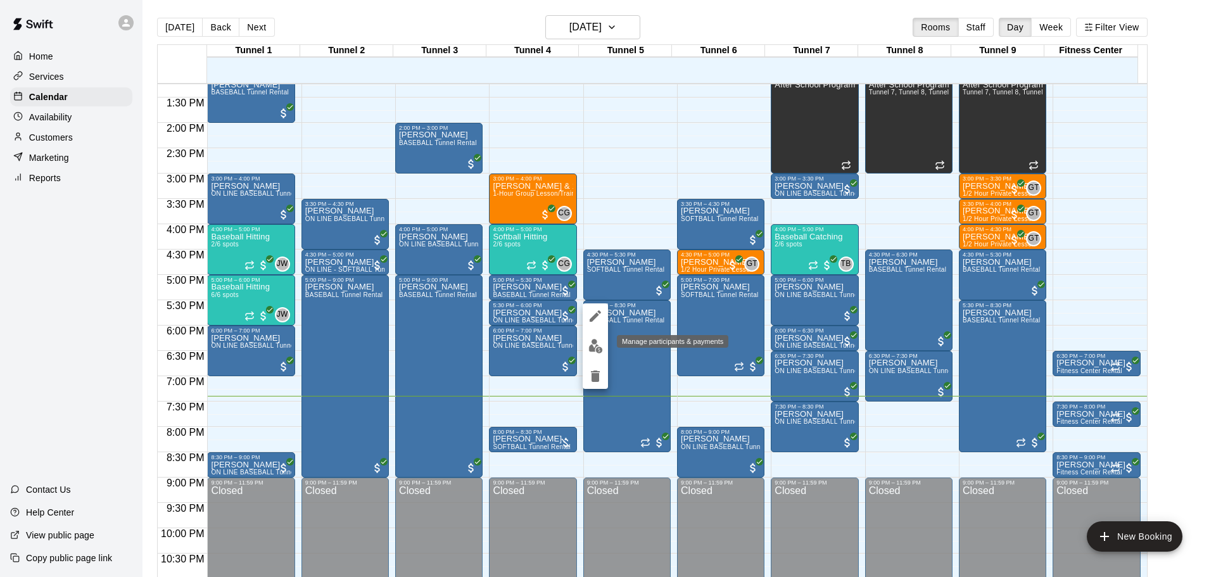
click at [599, 345] on img "edit" at bounding box center [595, 346] width 15 height 15
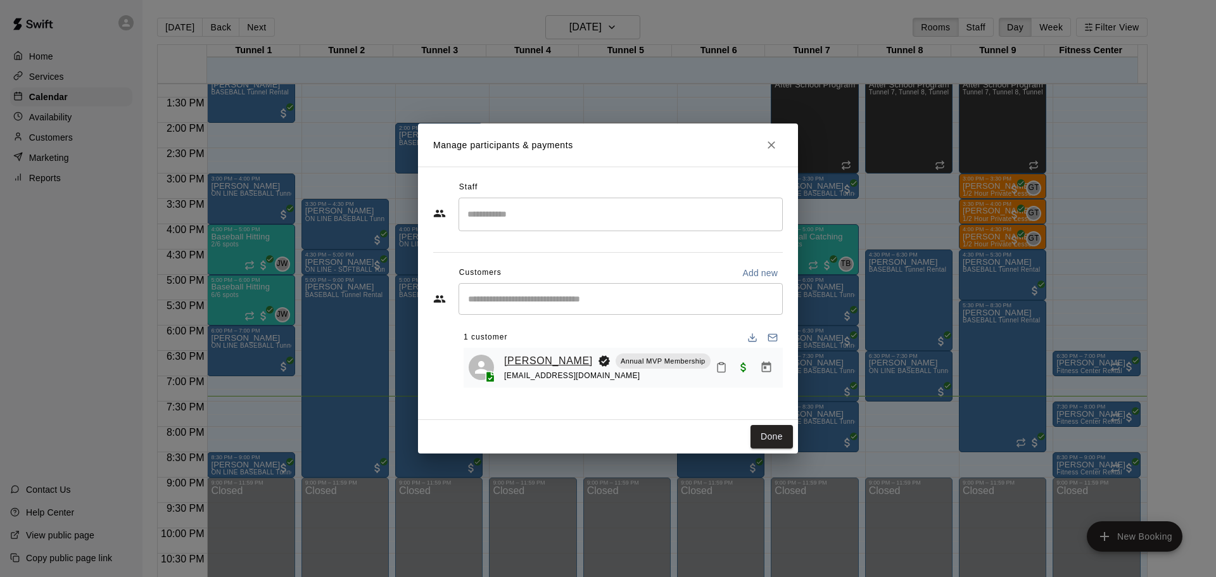
click at [565, 359] on link "[PERSON_NAME]" at bounding box center [548, 361] width 89 height 16
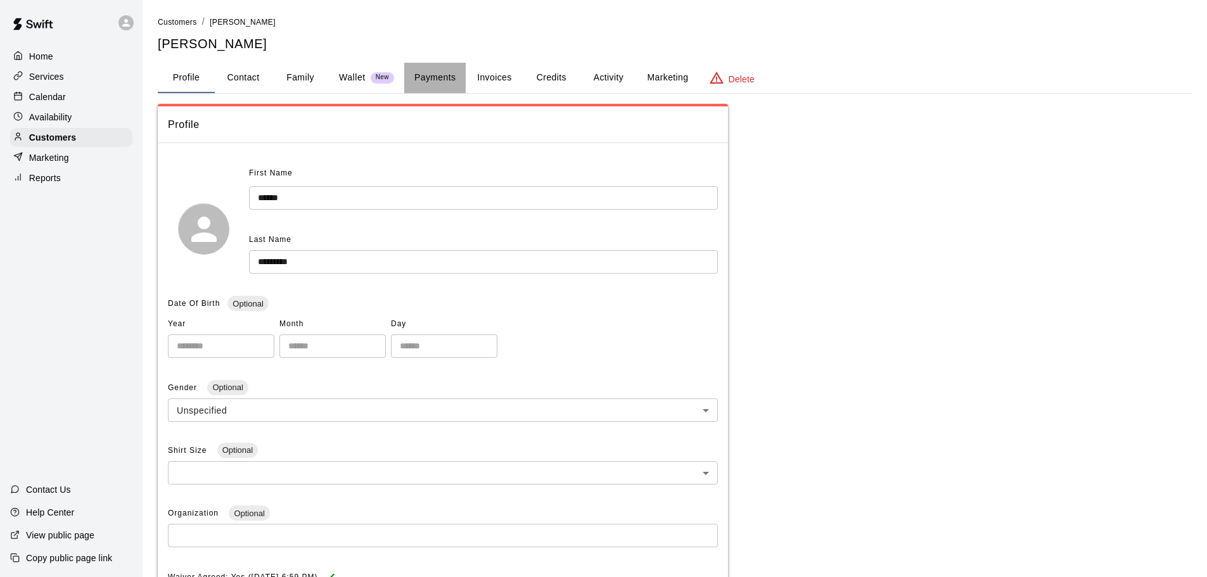
click at [412, 76] on button "Payments" at bounding box center [434, 78] width 61 height 30
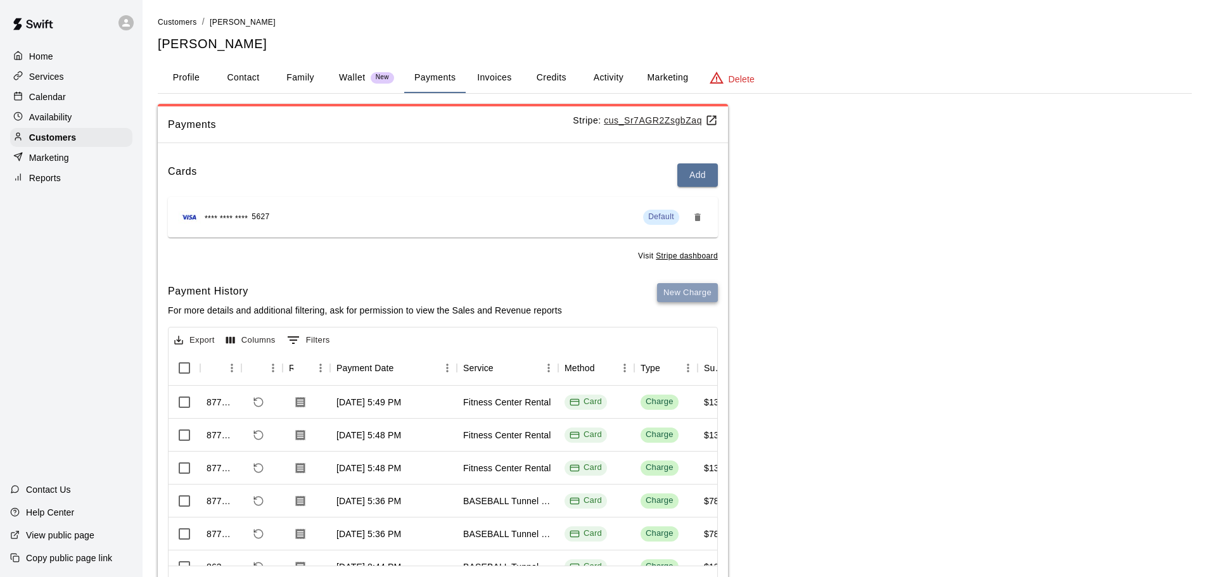
click at [689, 299] on button "New Charge" at bounding box center [687, 293] width 61 height 20
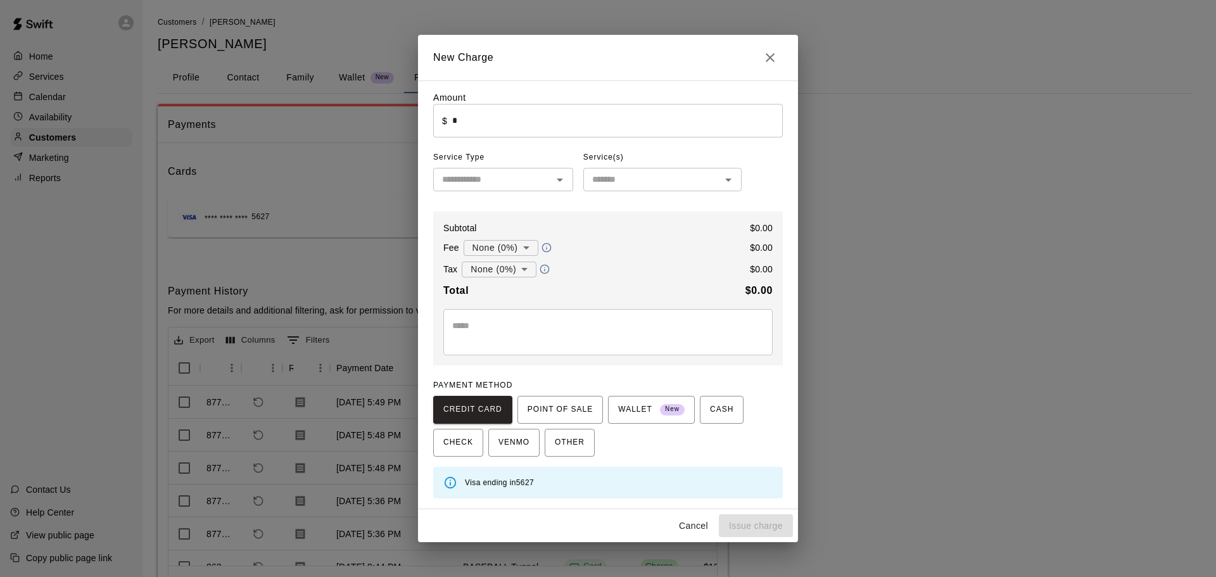
click at [512, 130] on input "*" at bounding box center [617, 121] width 331 height 34
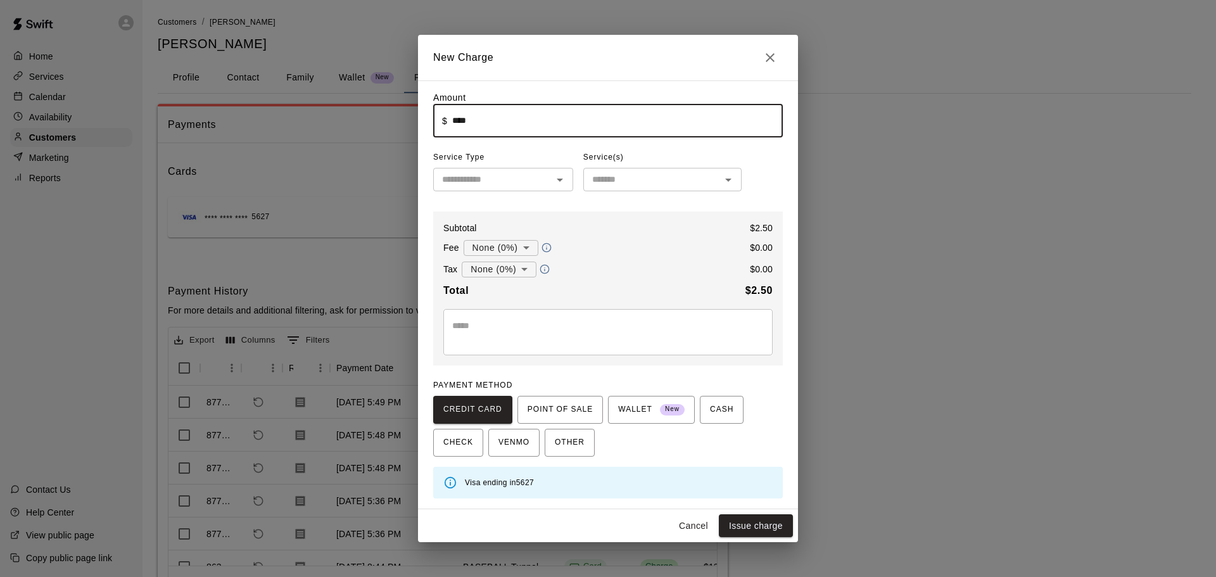
type input "****"
click at [517, 182] on input "text" at bounding box center [492, 180] width 111 height 16
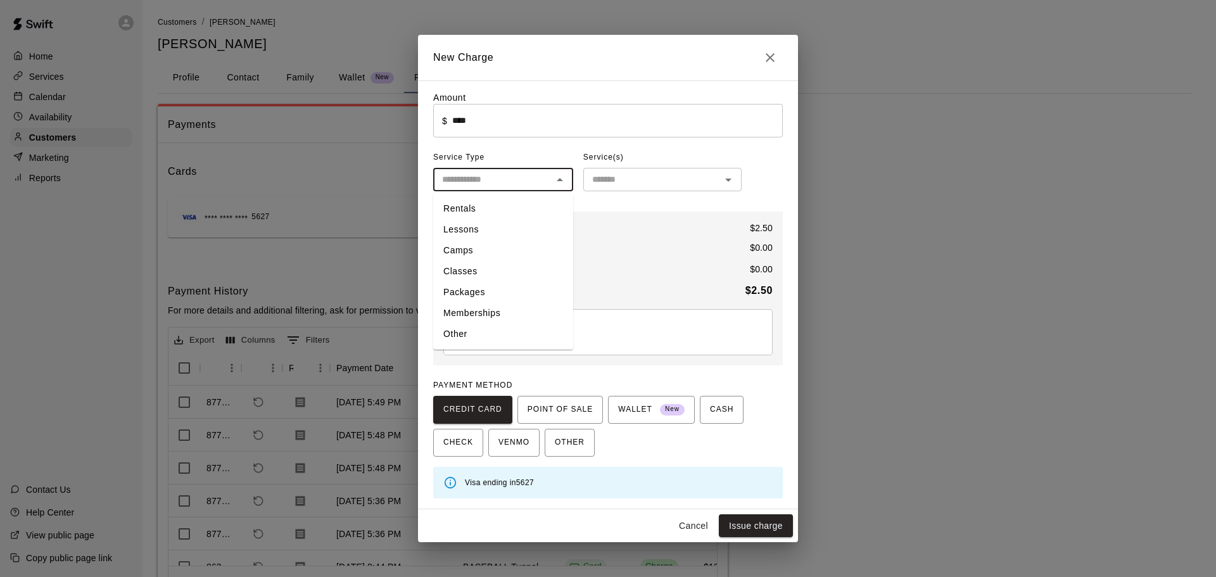
click at [462, 334] on li "Other" at bounding box center [503, 334] width 140 height 21
type input "*****"
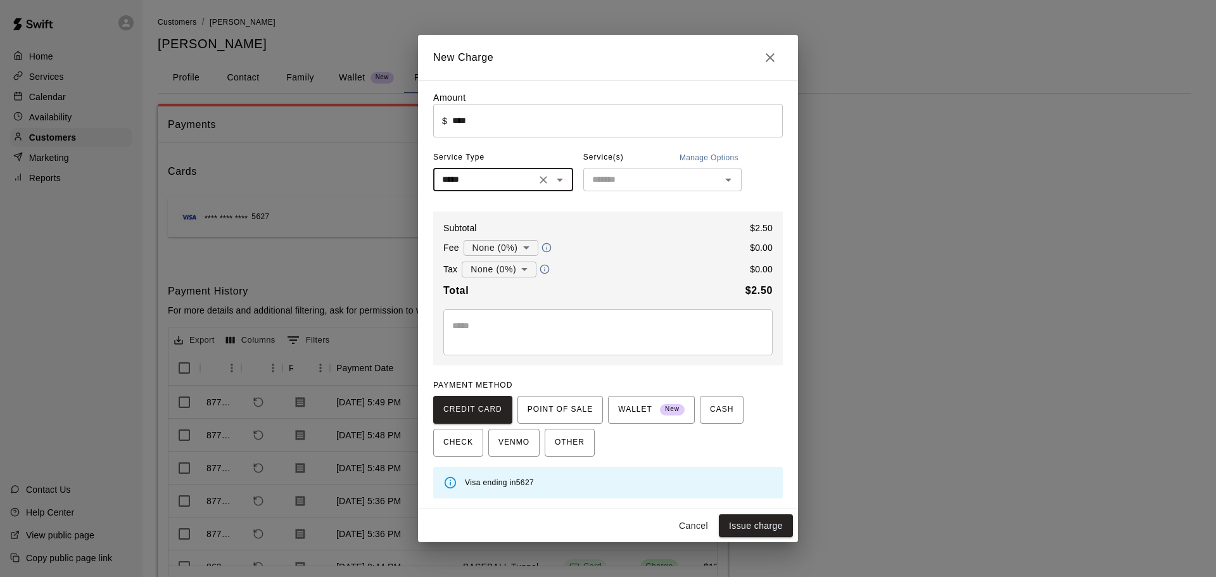
click at [654, 173] on input "text" at bounding box center [652, 180] width 130 height 16
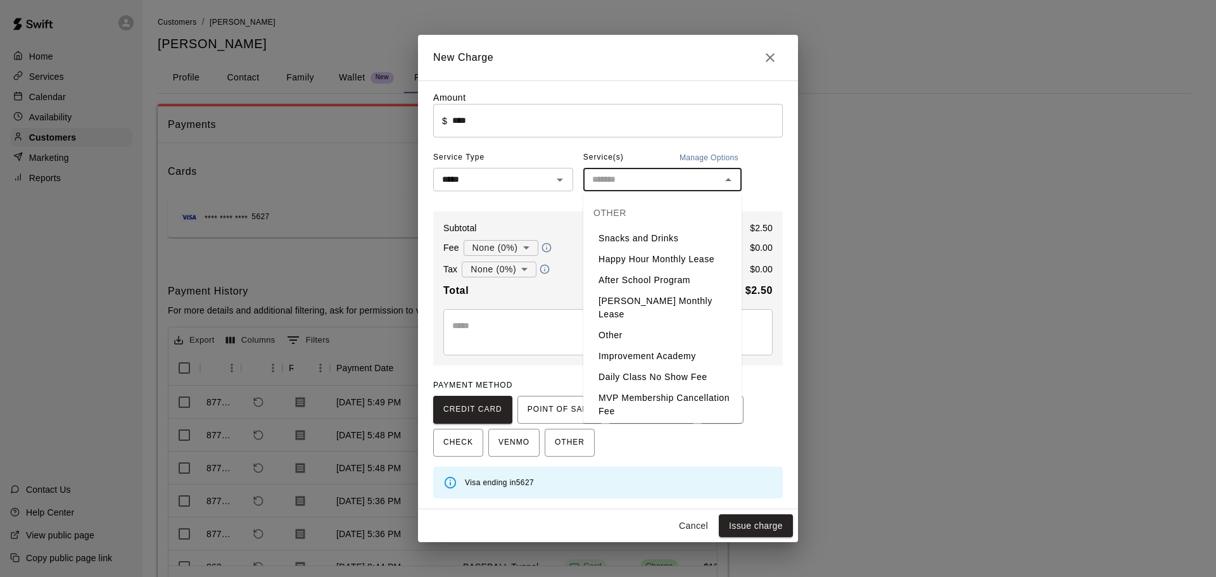
click at [620, 239] on li "Snacks and Drinks" at bounding box center [662, 238] width 158 height 21
type input "**********"
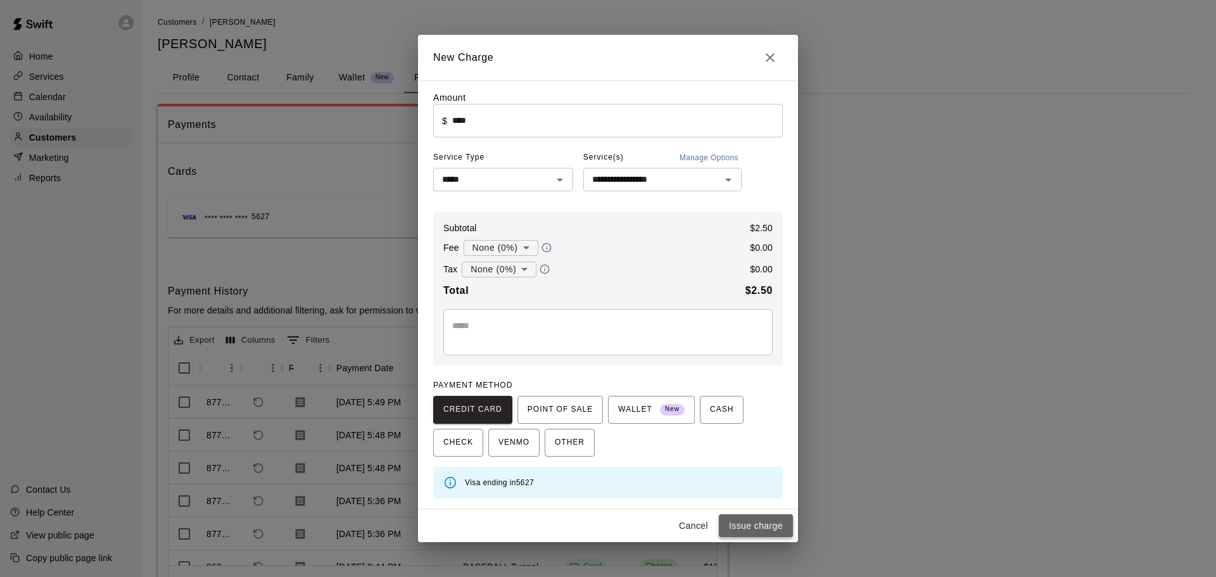
click at [759, 524] on button "Issue charge" at bounding box center [756, 525] width 74 height 23
type input "*"
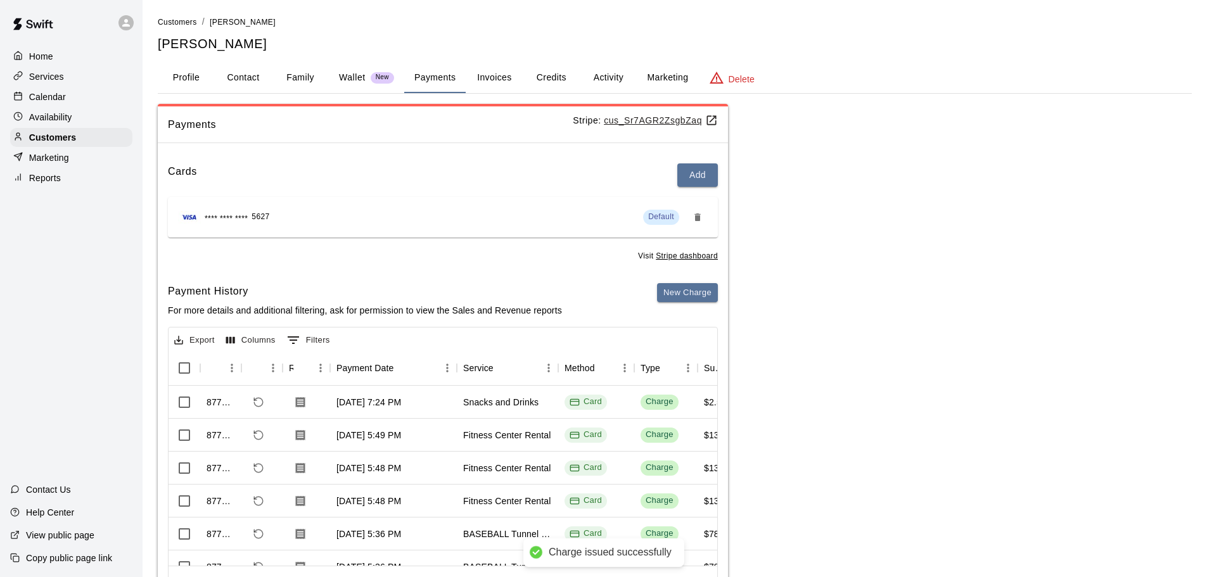
click at [65, 98] on p "Calendar" at bounding box center [47, 97] width 37 height 13
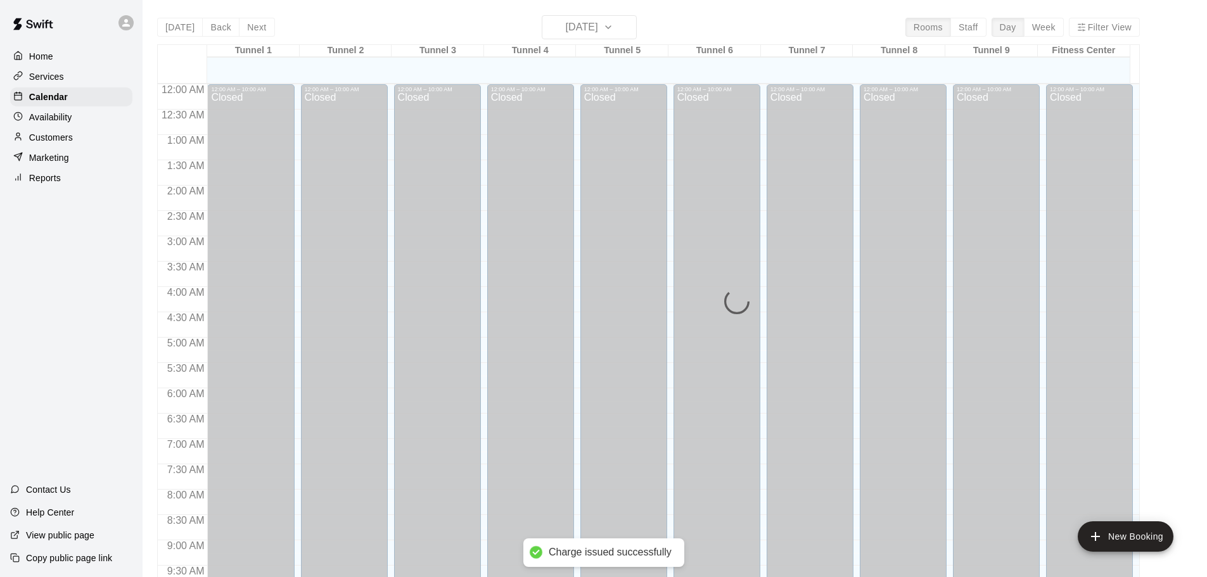
scroll to position [671, 0]
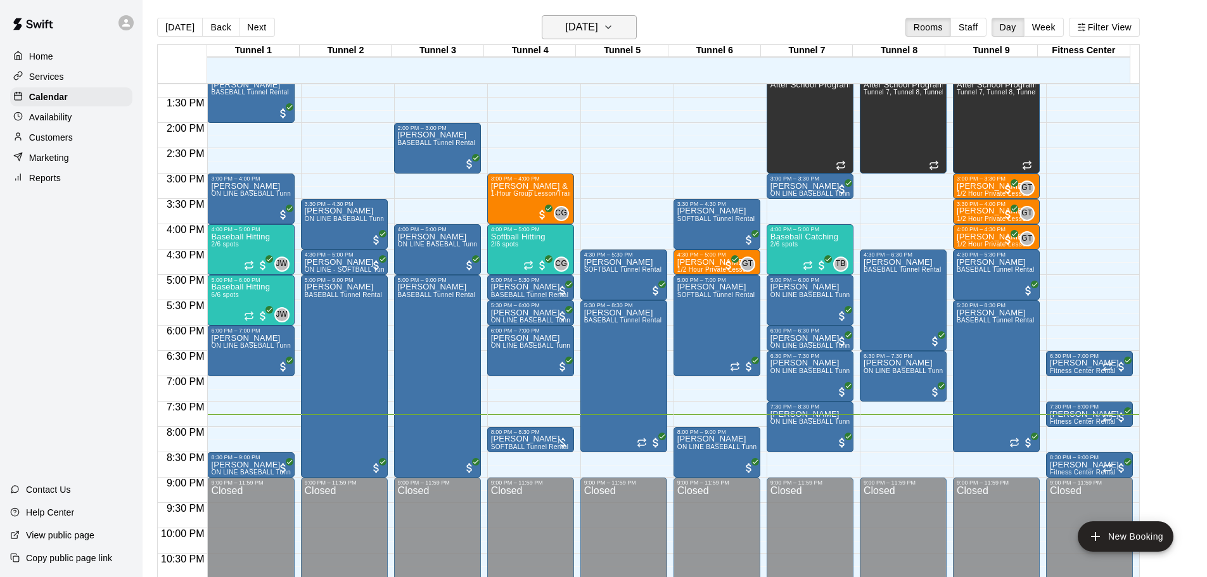
click at [598, 23] on h6 "[DATE]" at bounding box center [582, 27] width 32 height 18
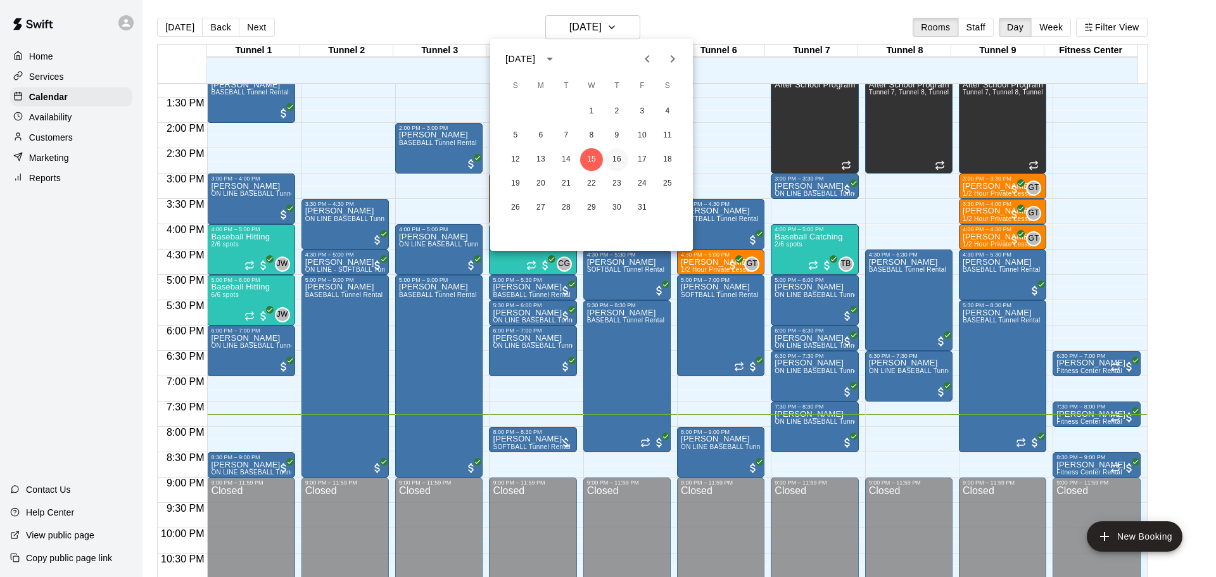
click at [625, 160] on button "16" at bounding box center [617, 159] width 23 height 23
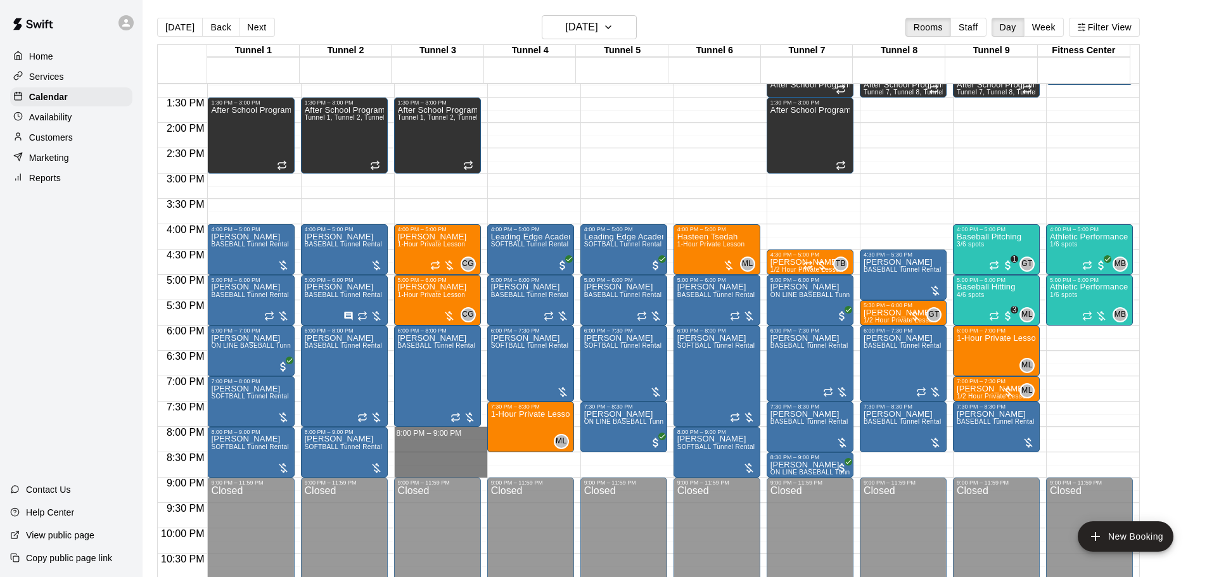
drag, startPoint x: 422, startPoint y: 430, endPoint x: 417, endPoint y: 473, distance: 42.7
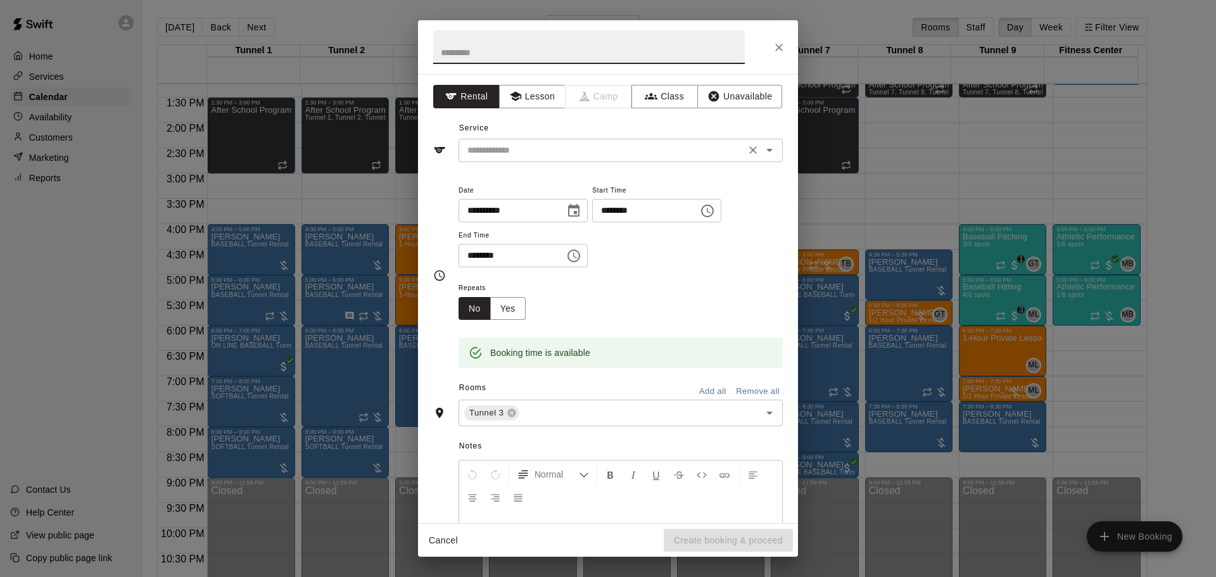
click at [583, 160] on div "​" at bounding box center [621, 150] width 324 height 23
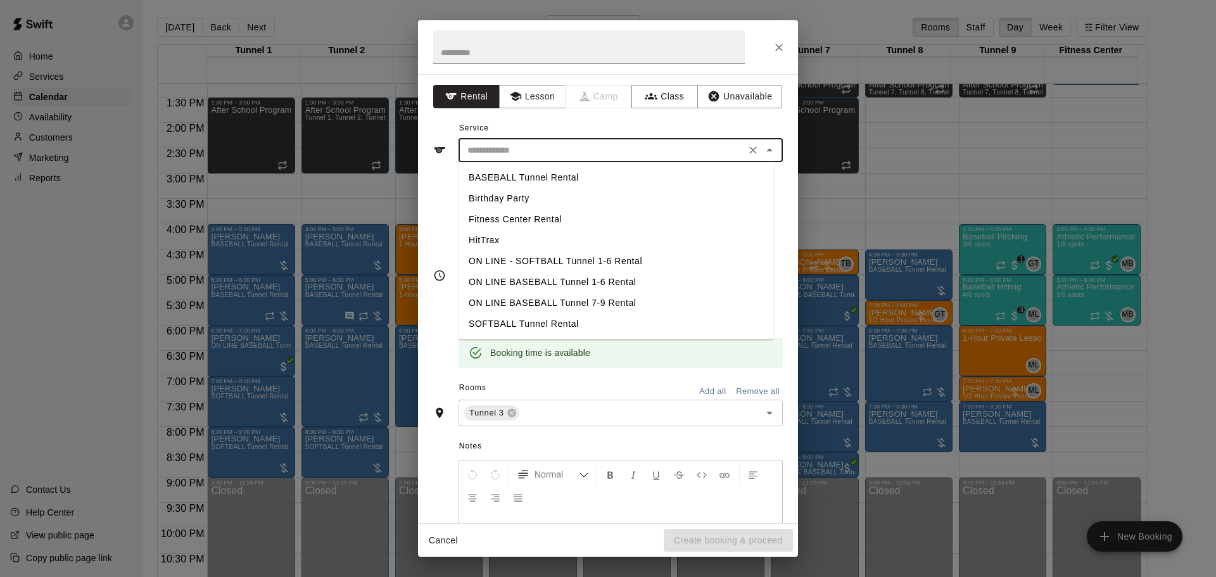
click at [559, 174] on li "BASEBALL Tunnel Rental" at bounding box center [616, 177] width 315 height 21
type input "**********"
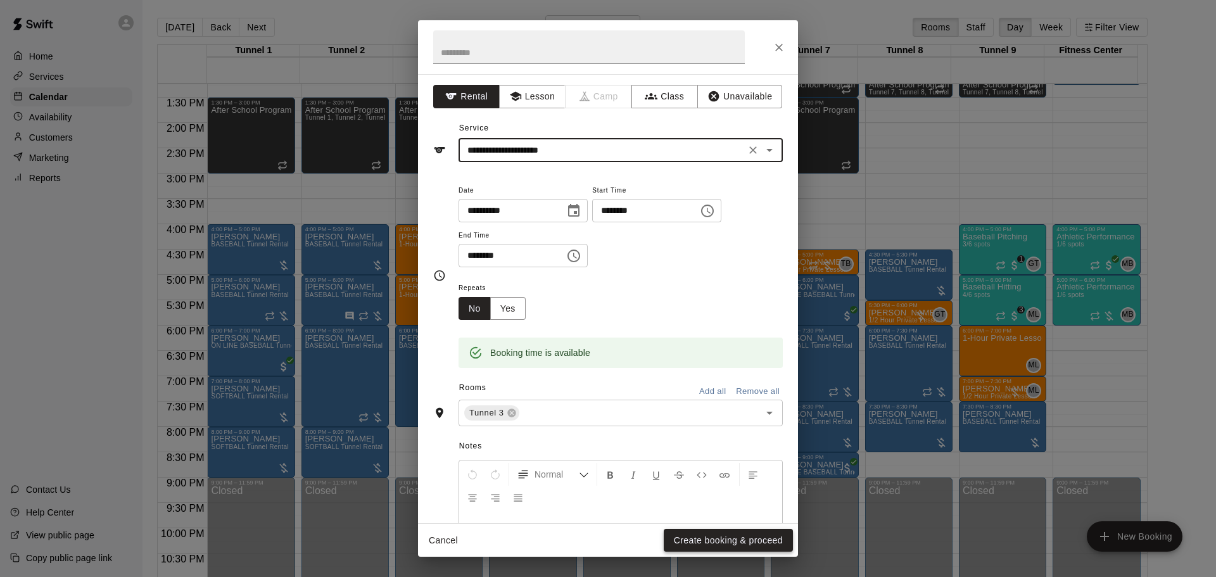
click at [758, 538] on button "Create booking & proceed" at bounding box center [728, 540] width 129 height 23
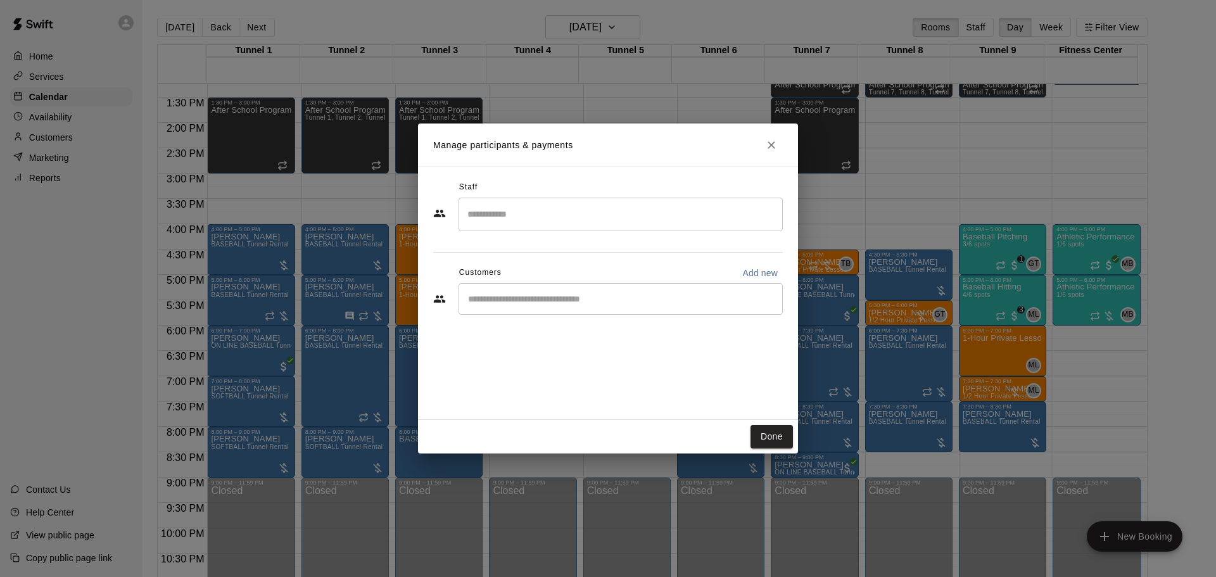
click at [590, 304] on input "Start typing to search customers..." at bounding box center [620, 299] width 313 height 13
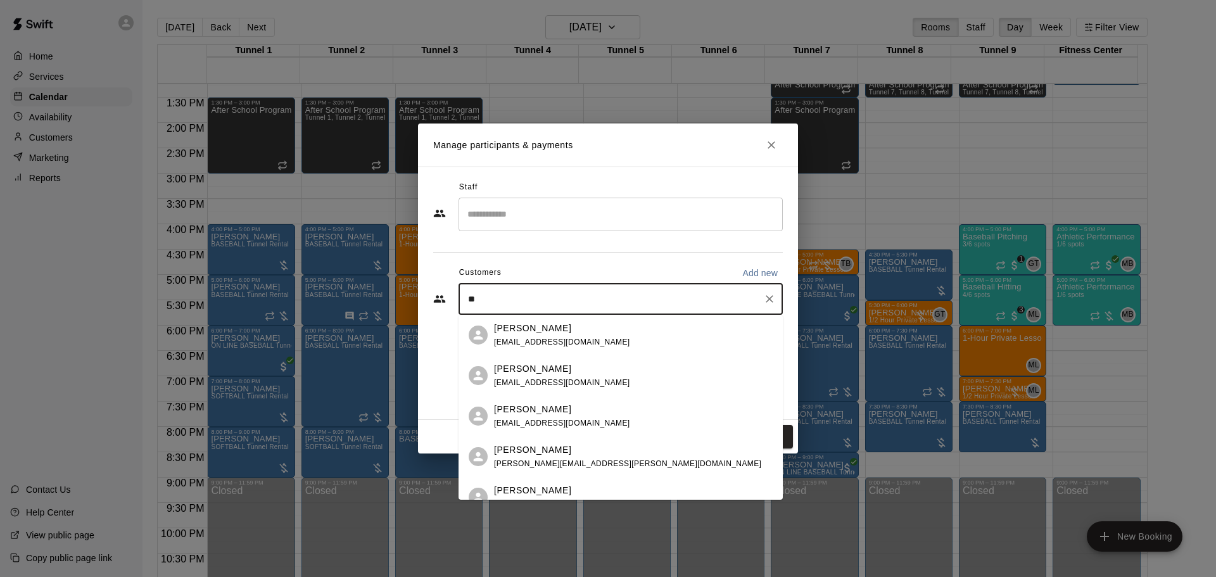
type input "*"
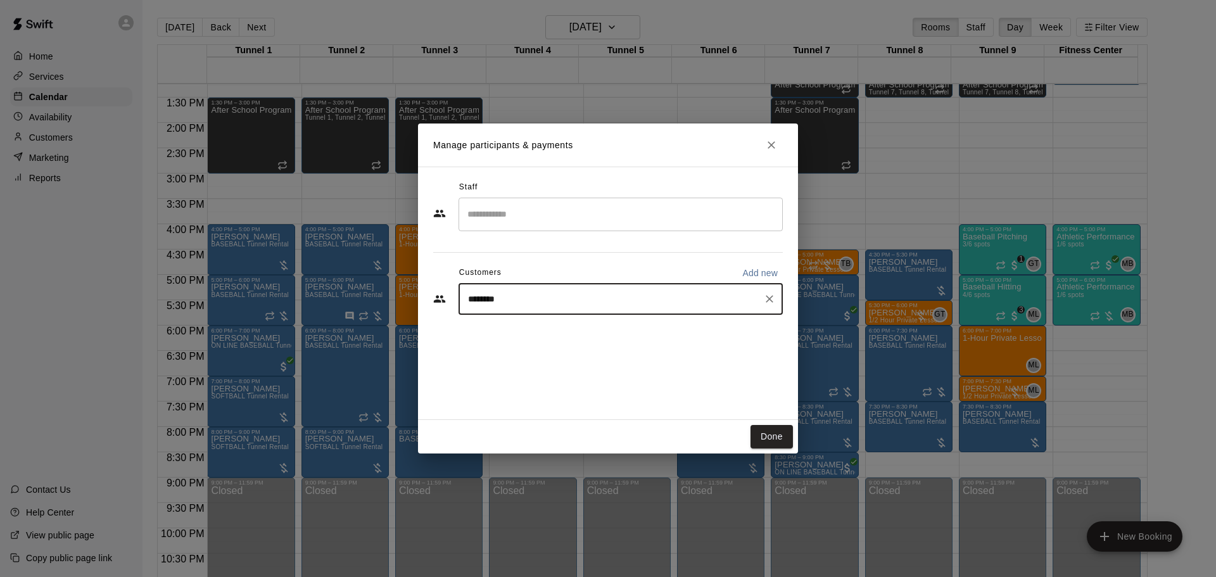
type input "*******"
click at [549, 331] on div "Jeff Landry" at bounding box center [562, 328] width 136 height 13
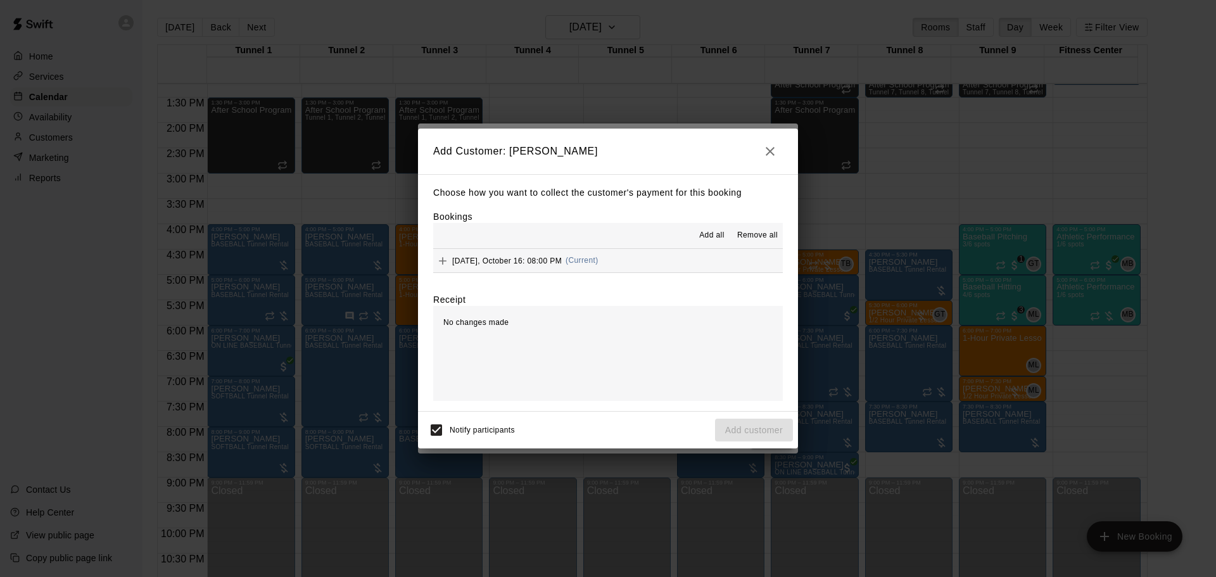
click at [606, 261] on button "Thursday, October 16: 08:00 PM (Current)" at bounding box center [608, 260] width 350 height 23
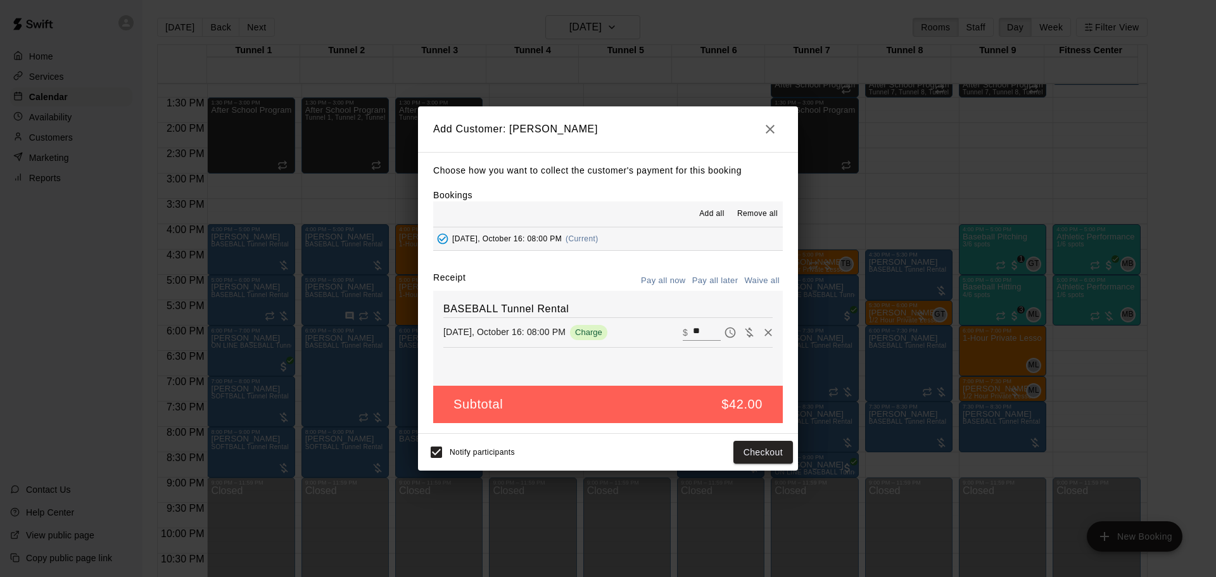
drag, startPoint x: 718, startPoint y: 283, endPoint x: 711, endPoint y: 299, distance: 18.1
click at [718, 283] on button "Pay all later" at bounding box center [715, 281] width 53 height 20
click at [782, 459] on button "Add customer" at bounding box center [754, 452] width 78 height 23
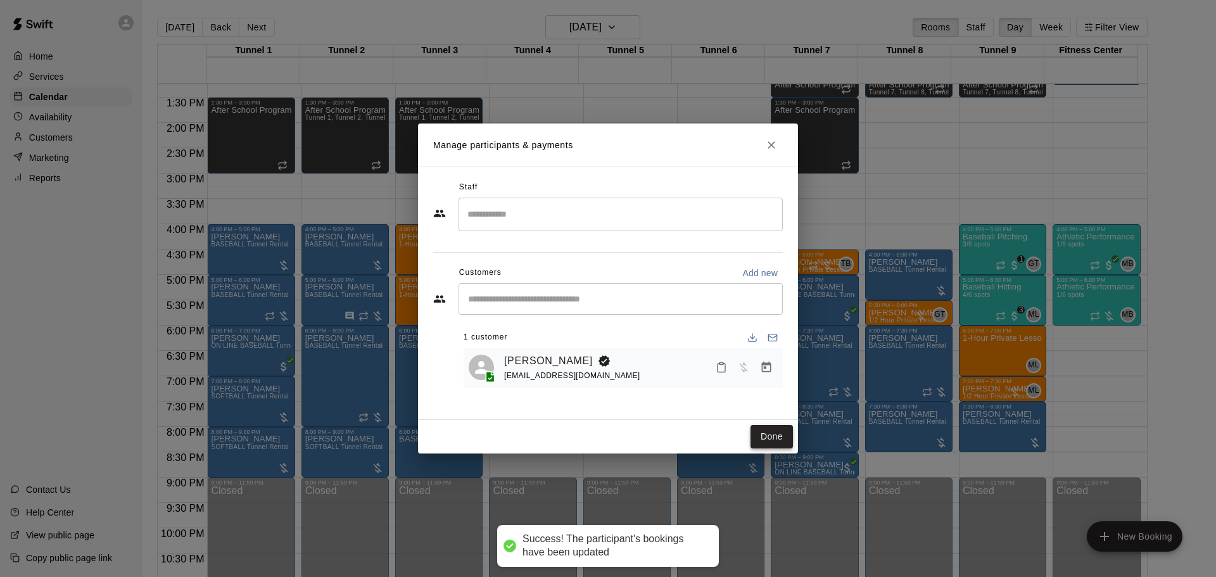
click at [777, 443] on button "Done" at bounding box center [772, 436] width 42 height 23
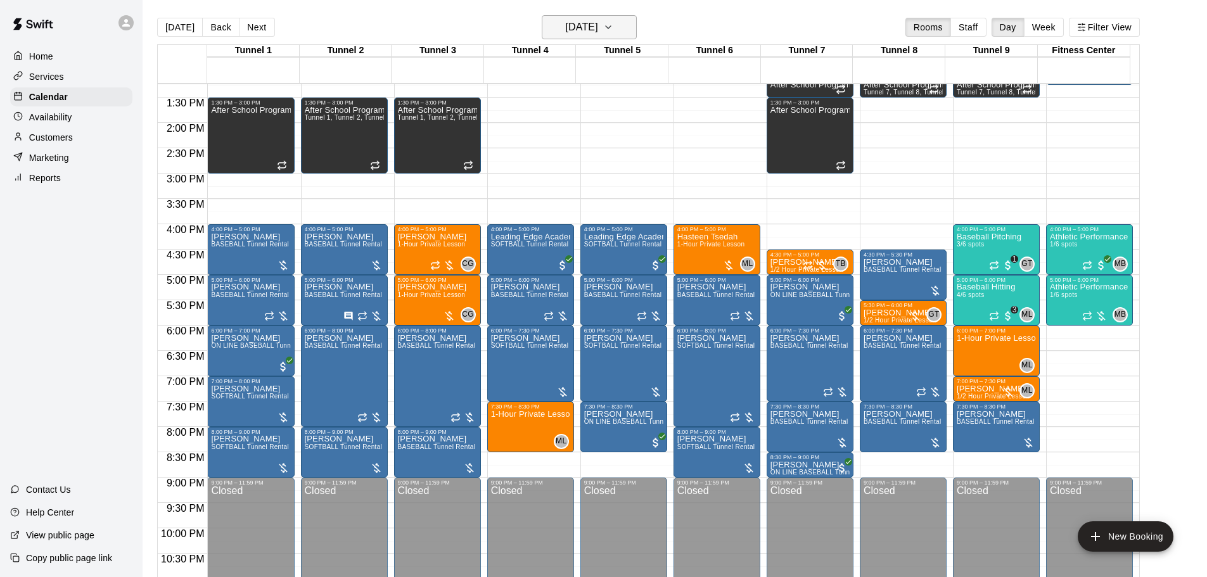
click at [597, 27] on h6 "Thursday Oct 16" at bounding box center [582, 27] width 32 height 18
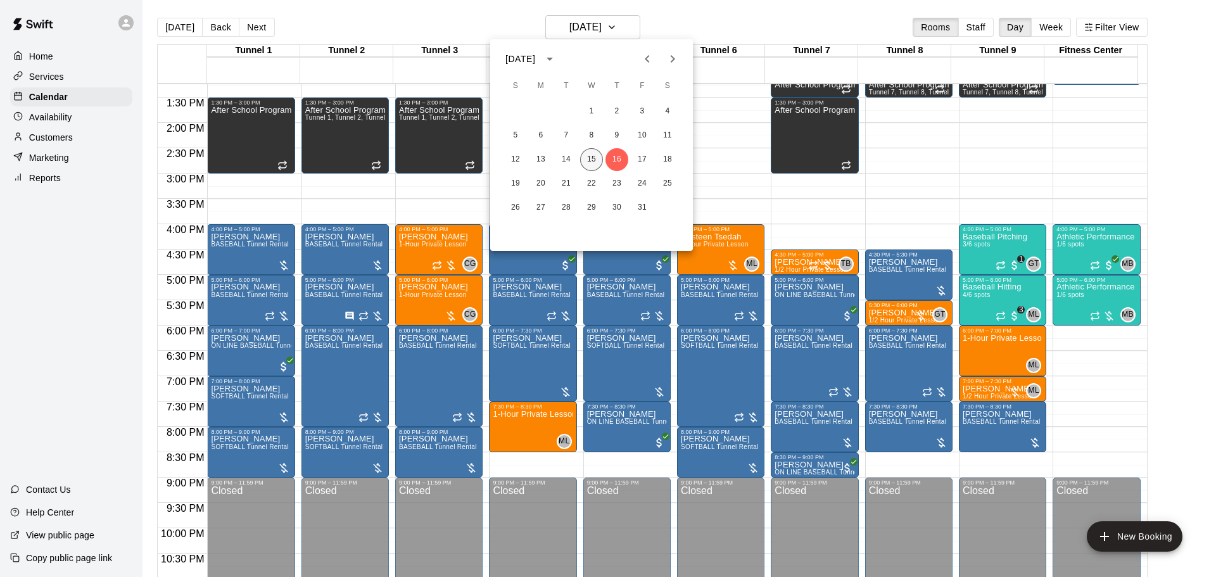
click at [589, 158] on button "15" at bounding box center [591, 159] width 23 height 23
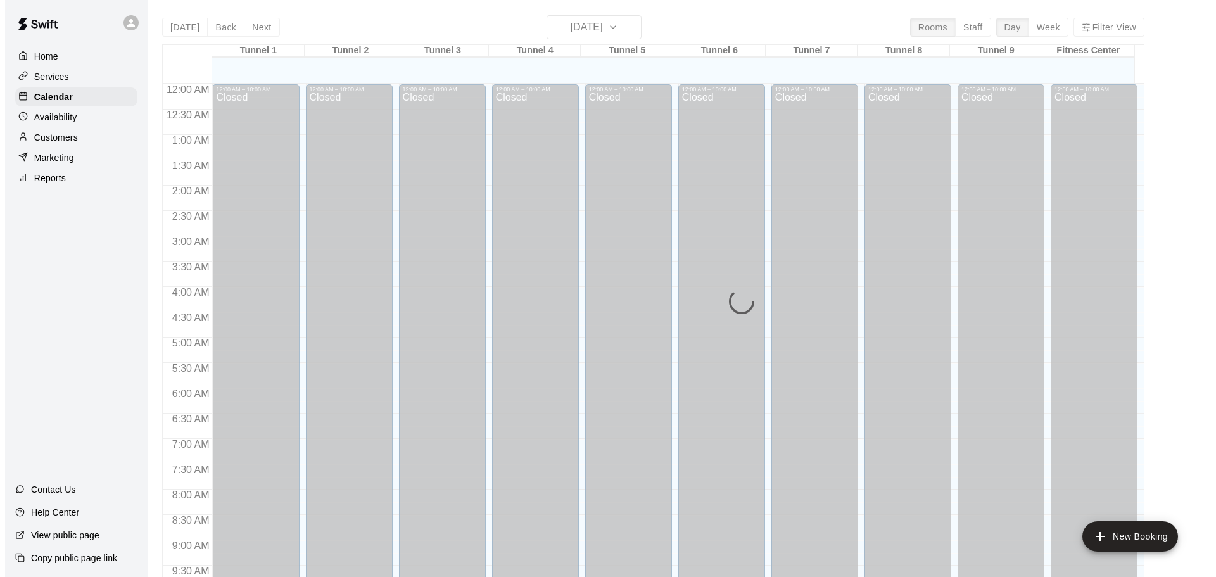
scroll to position [671, 0]
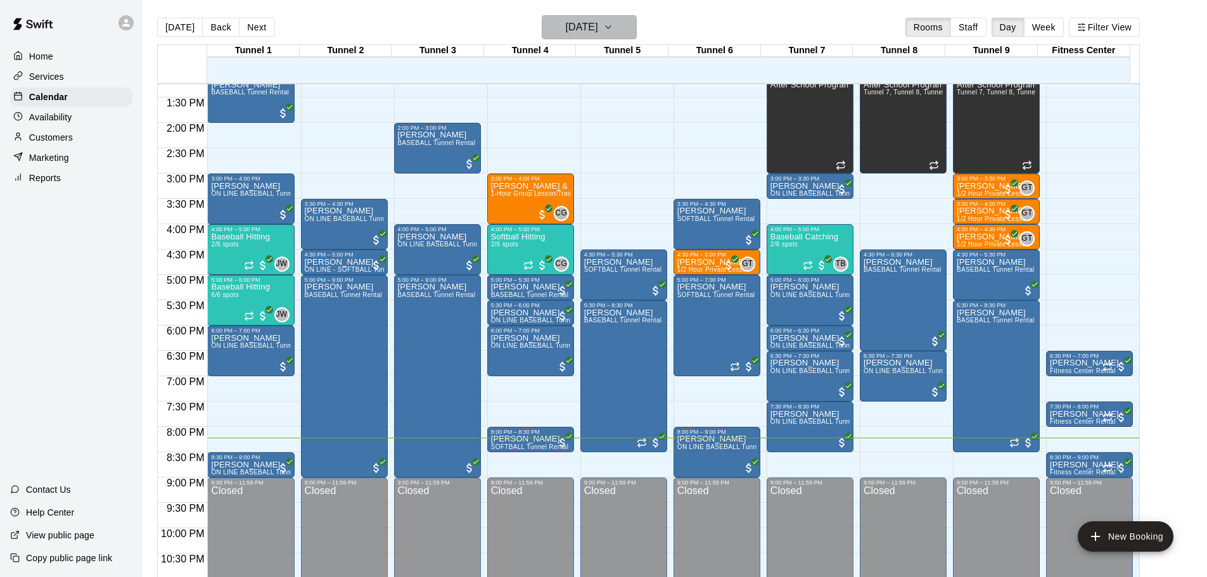
click at [613, 34] on icon "button" at bounding box center [608, 27] width 10 height 15
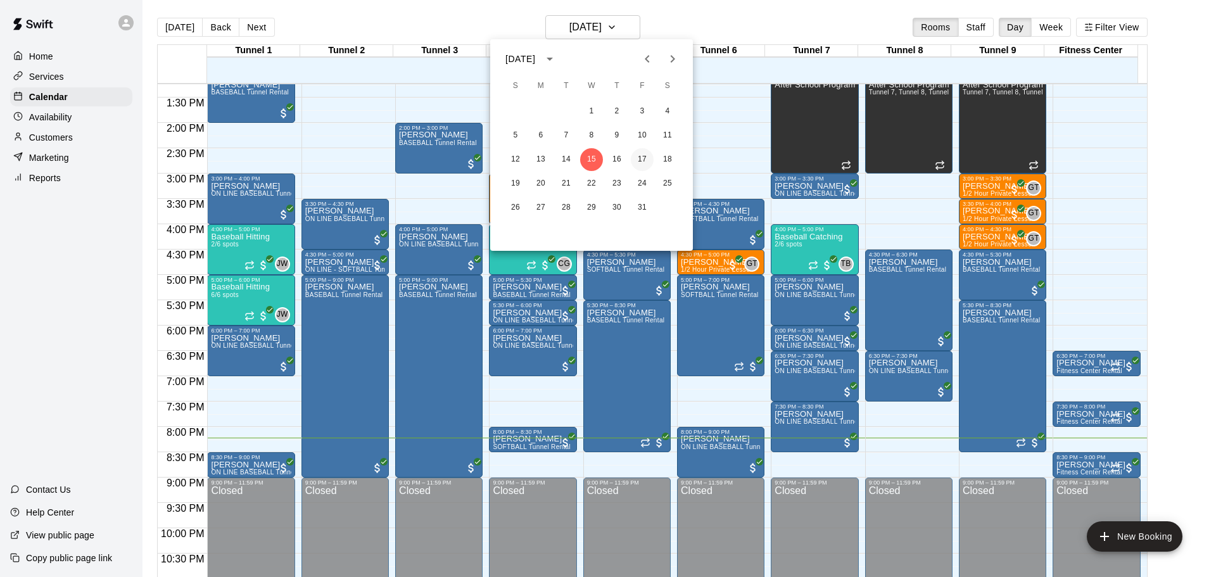
click at [639, 159] on button "17" at bounding box center [642, 159] width 23 height 23
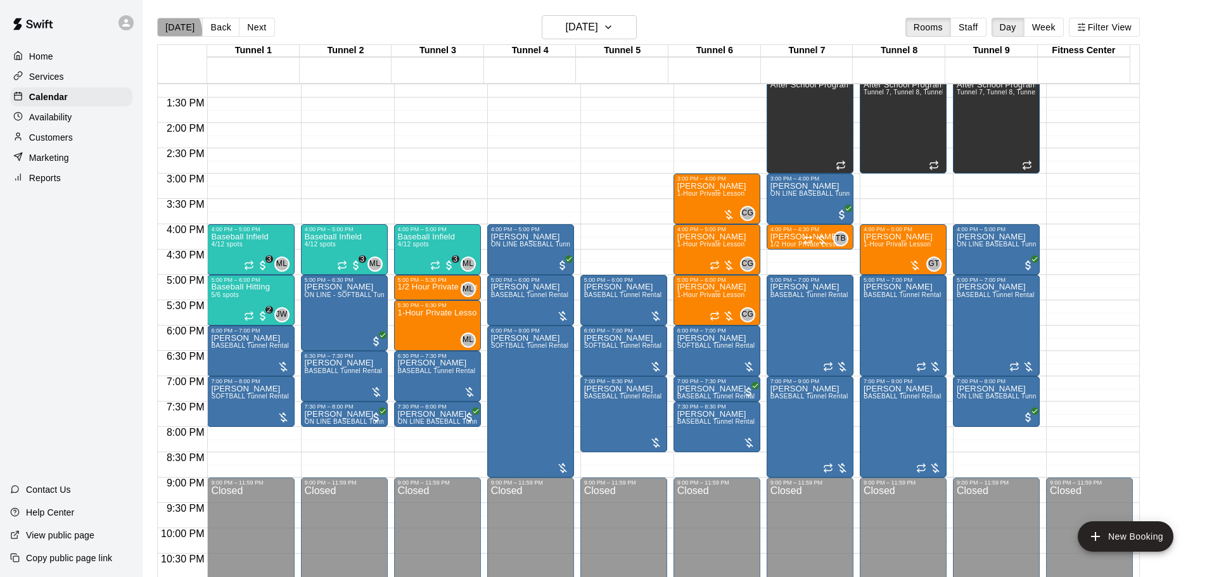
click at [172, 30] on button "[DATE]" at bounding box center [180, 27] width 46 height 19
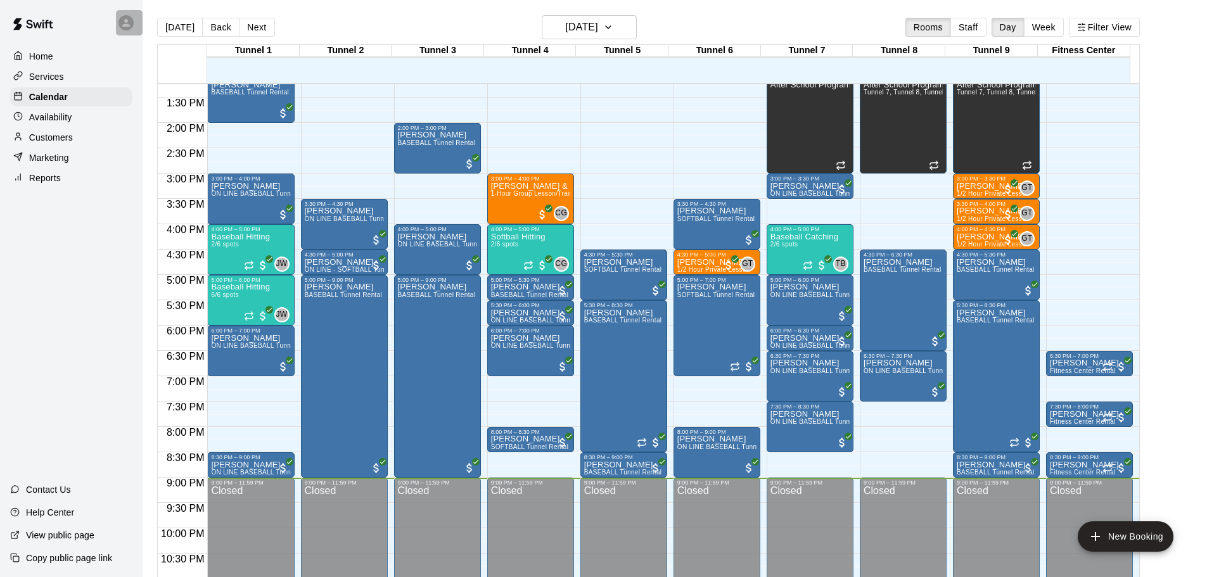
click at [124, 23] on icon at bounding box center [125, 22] width 11 height 11
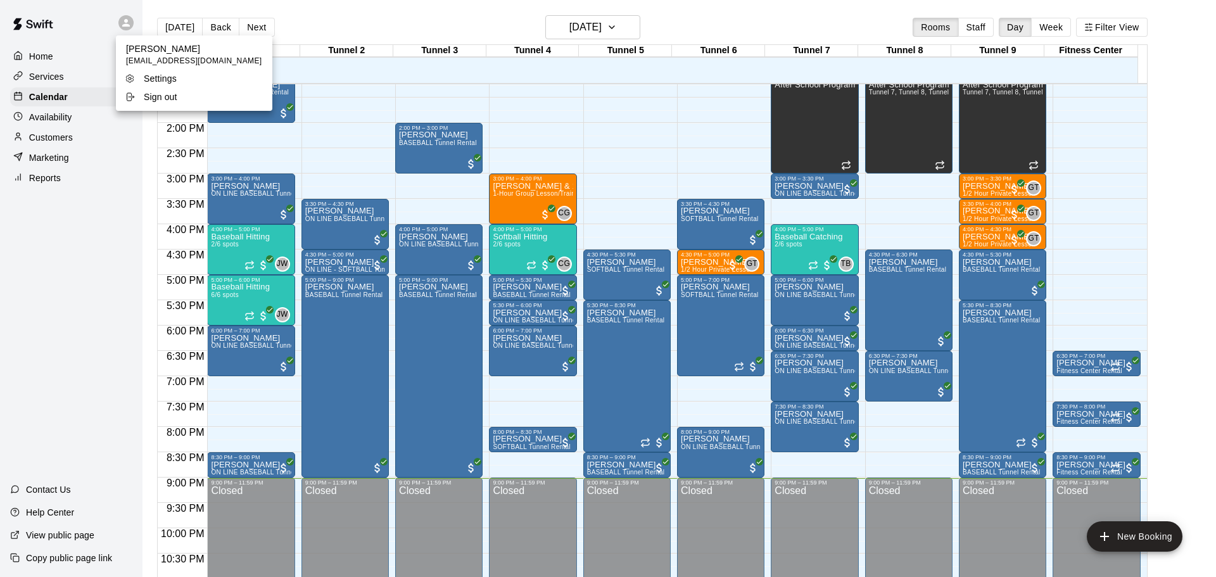
click at [190, 96] on div "Sign out" at bounding box center [166, 97] width 82 height 13
